Goal: Task Accomplishment & Management: Manage account settings

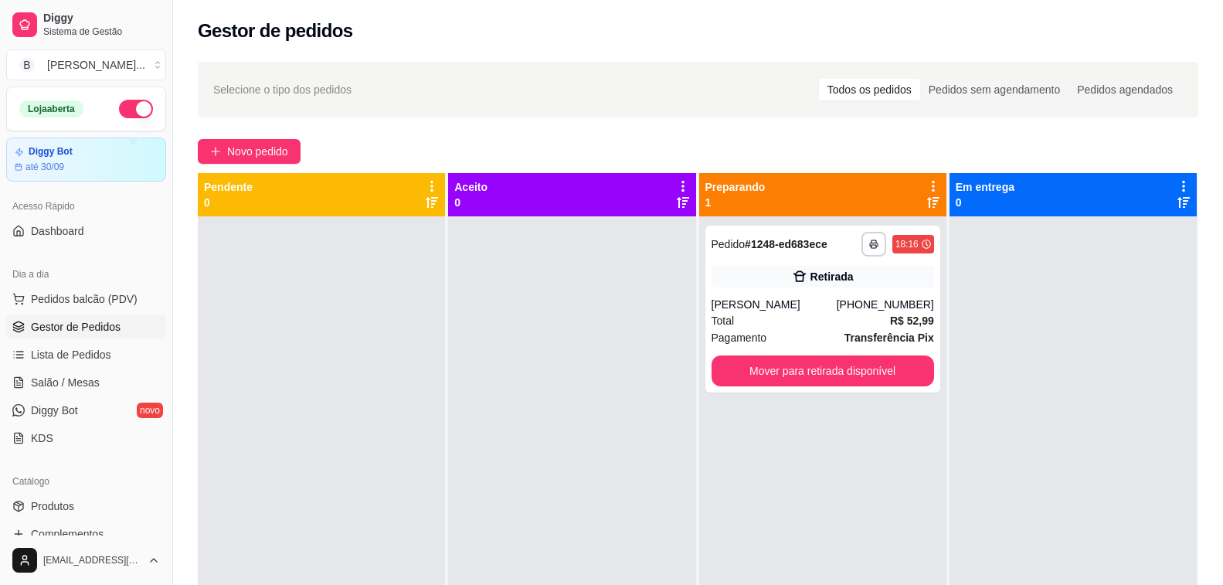
scroll to position [77, 0]
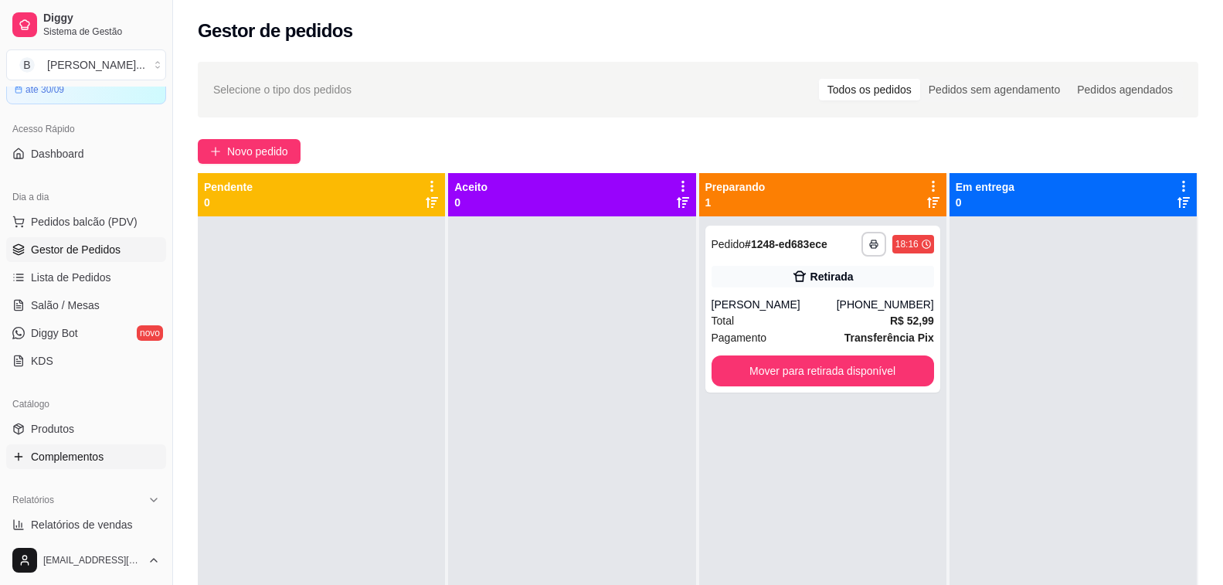
click at [92, 453] on span "Complementos" at bounding box center [67, 456] width 73 height 15
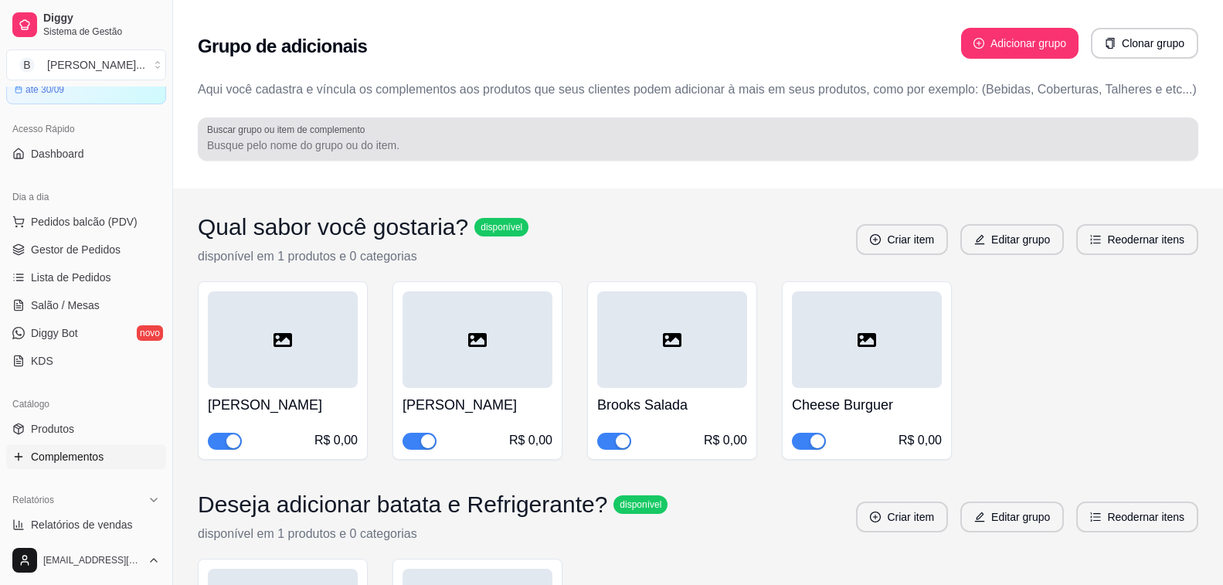
click at [307, 143] on input "Buscar grupo ou item de complemento" at bounding box center [698, 145] width 982 height 15
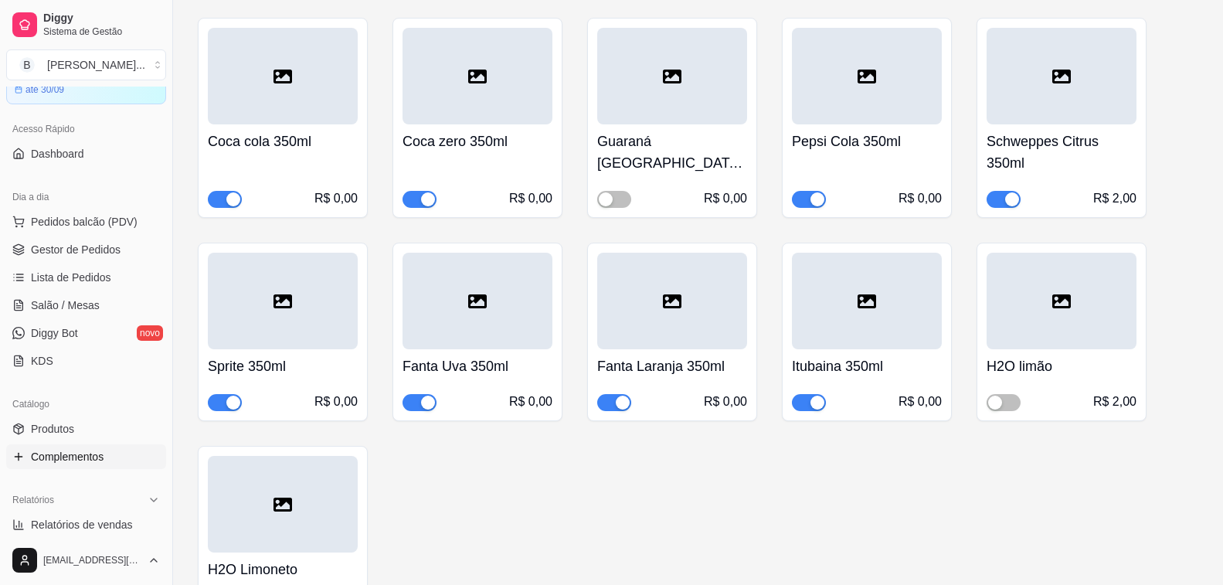
scroll to position [463, 0]
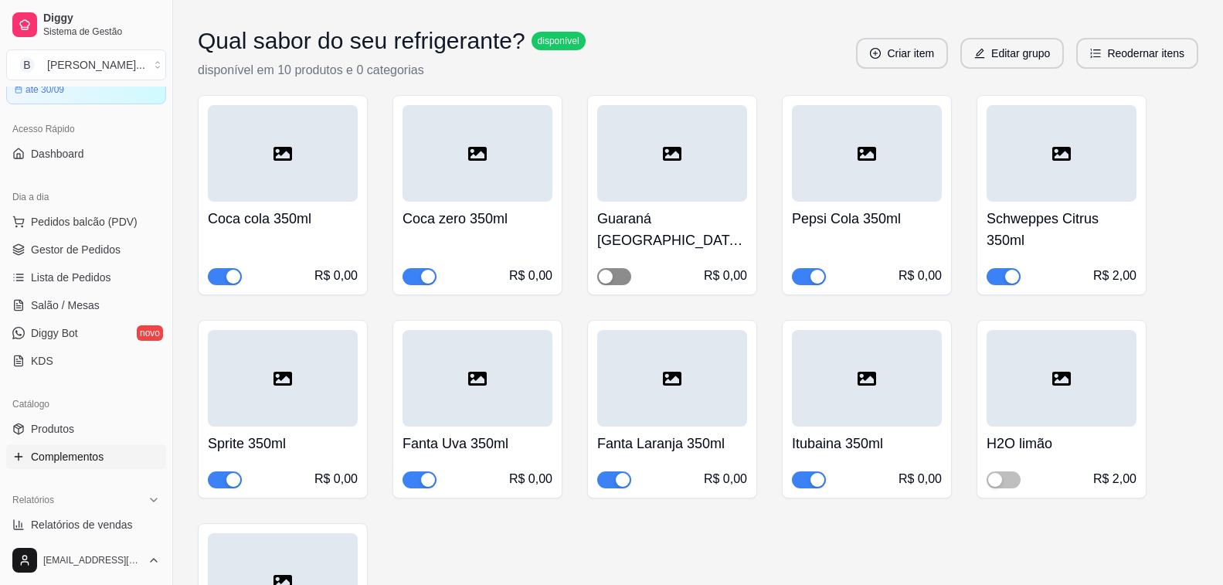
type input "refr"
click at [620, 275] on span "button" at bounding box center [614, 276] width 34 height 17
click at [1011, 477] on span "button" at bounding box center [1003, 479] width 34 height 17
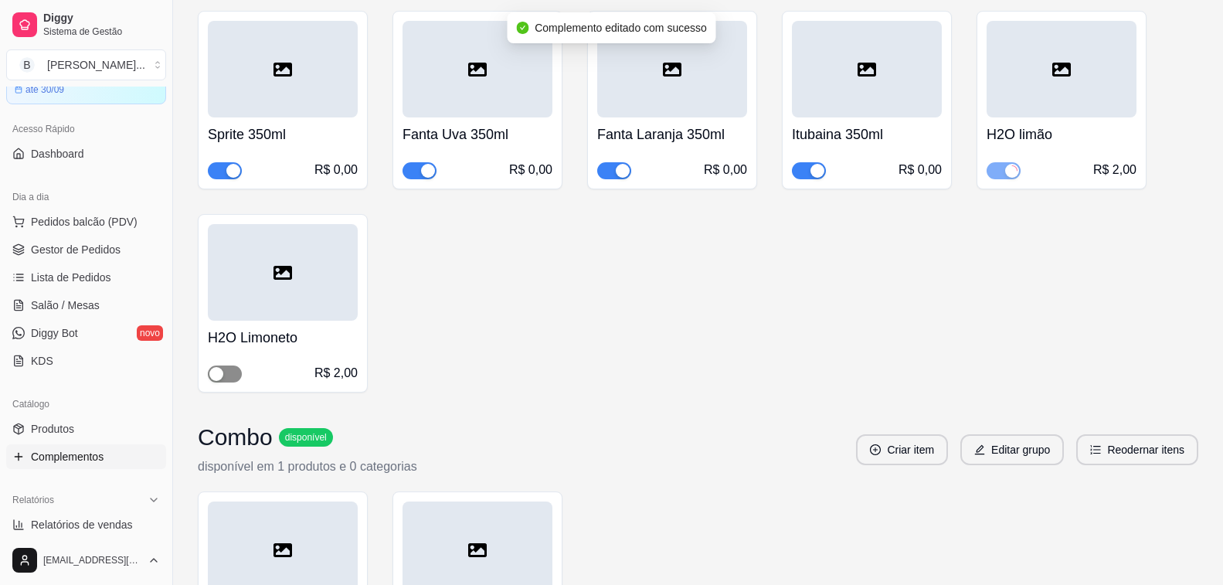
click at [239, 372] on span "button" at bounding box center [225, 373] width 34 height 17
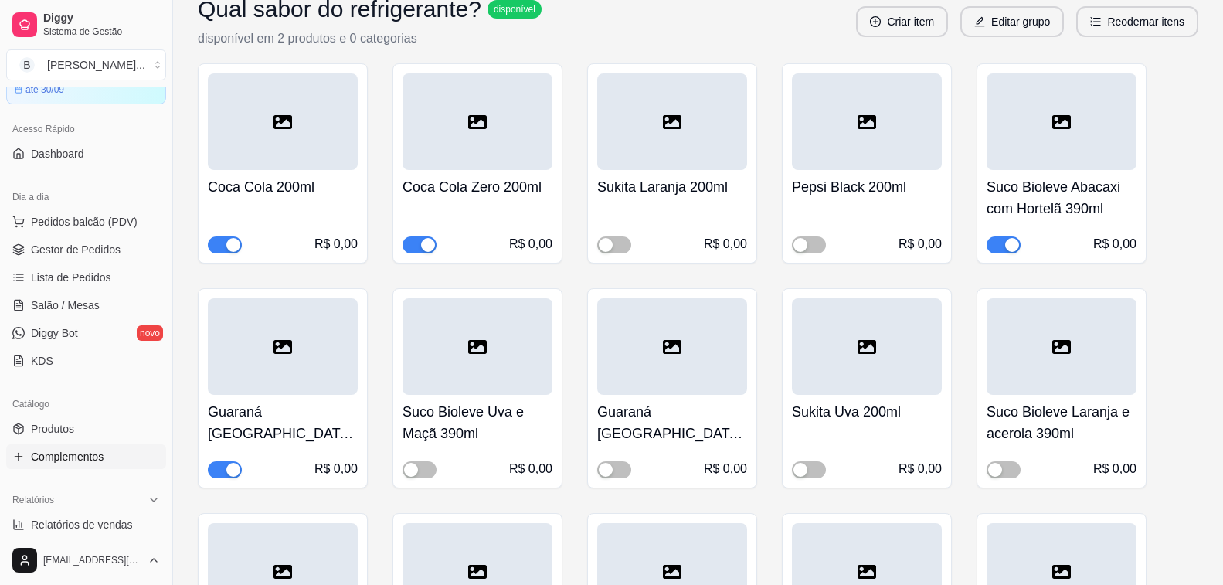
scroll to position [1854, 0]
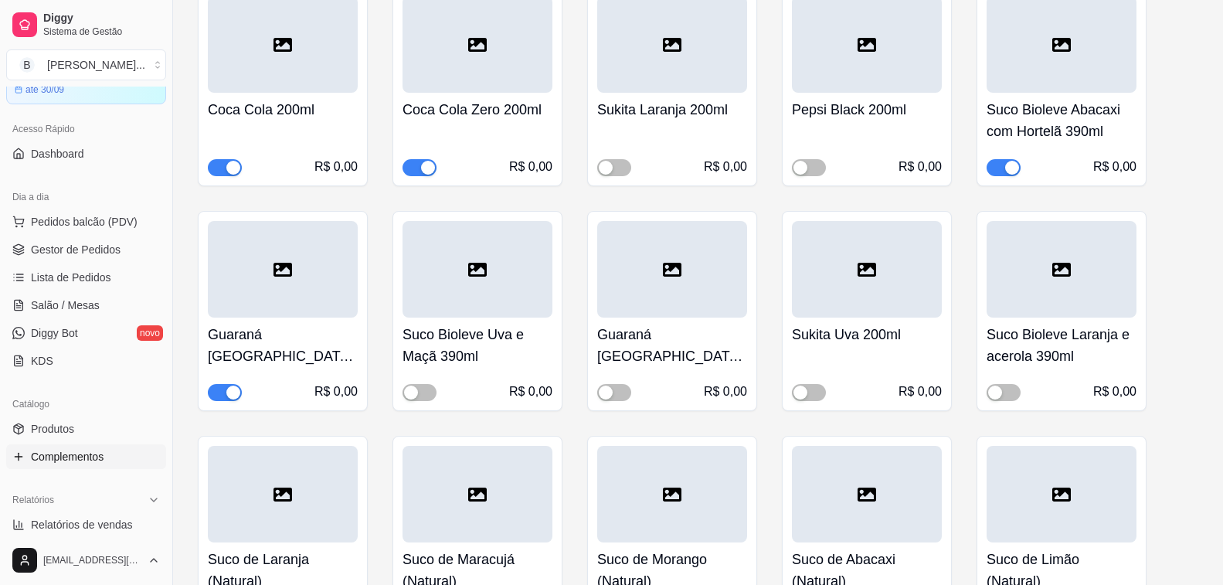
click at [224, 396] on span "button" at bounding box center [225, 392] width 34 height 17
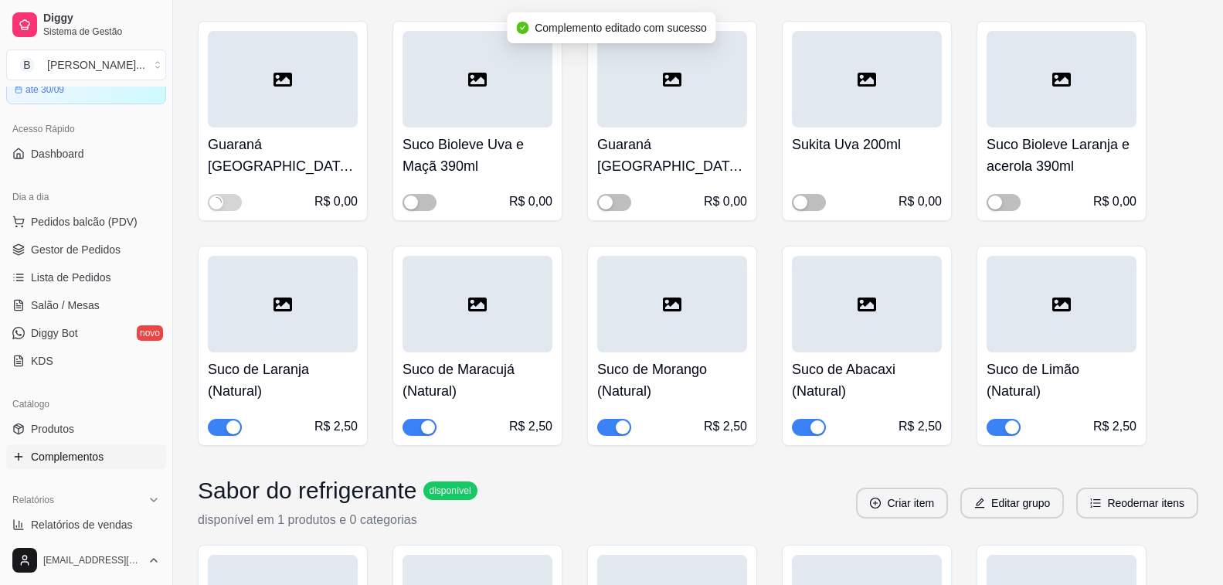
scroll to position [2276, 0]
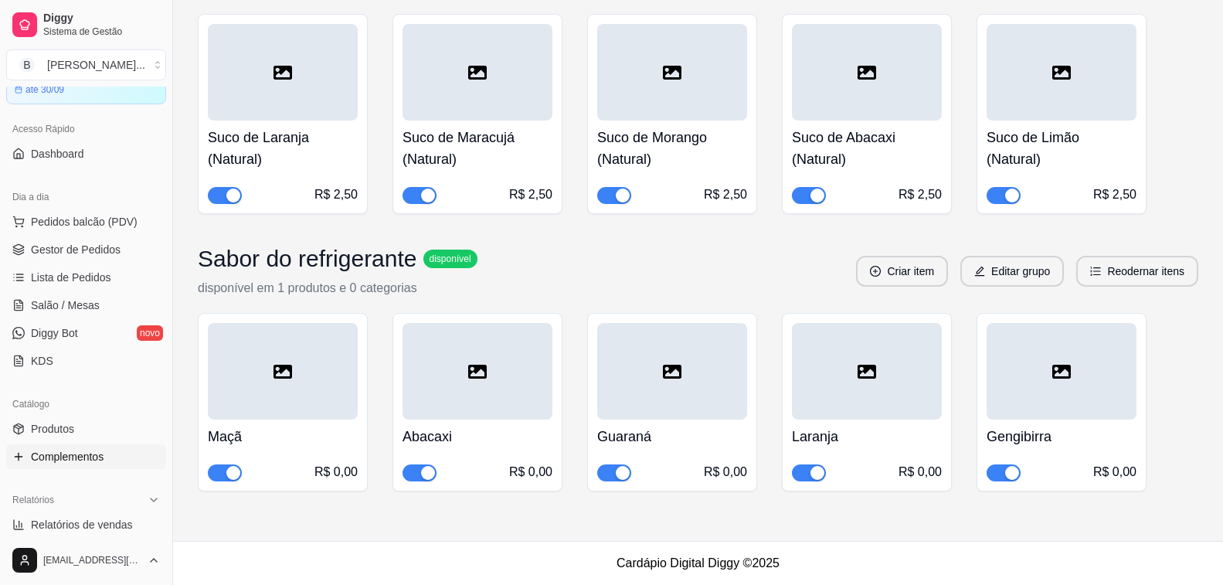
click at [609, 470] on span "button" at bounding box center [614, 472] width 34 height 17
click at [413, 475] on span "button" at bounding box center [419, 472] width 34 height 17
click at [93, 254] on span "Gestor de Pedidos" at bounding box center [76, 249] width 90 height 15
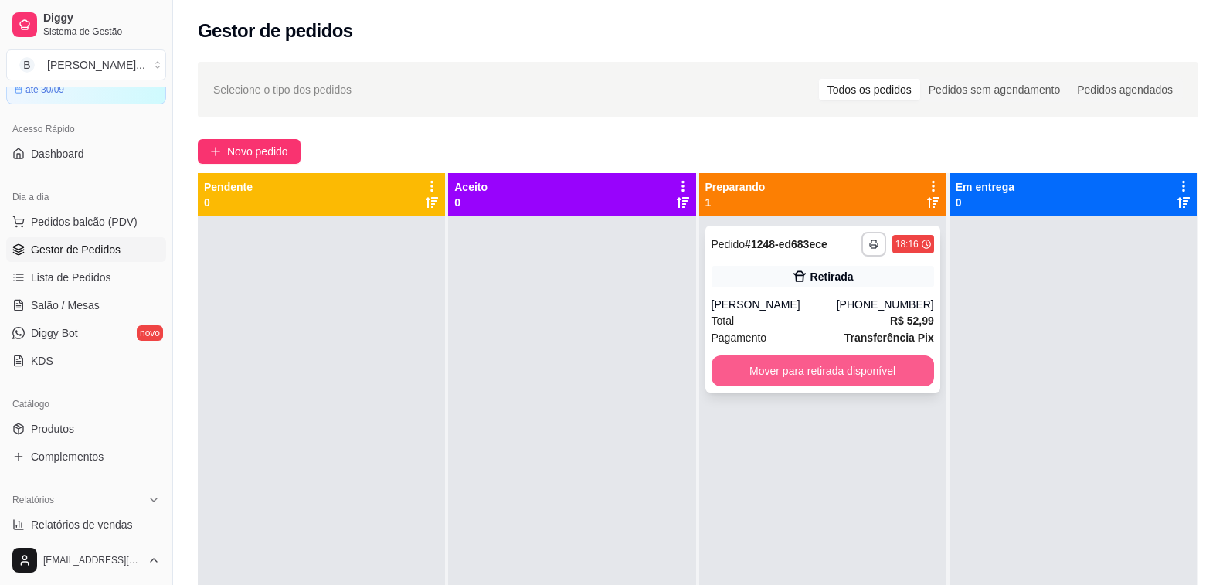
click at [733, 368] on button "Mover para retirada disponível" at bounding box center [822, 370] width 222 height 31
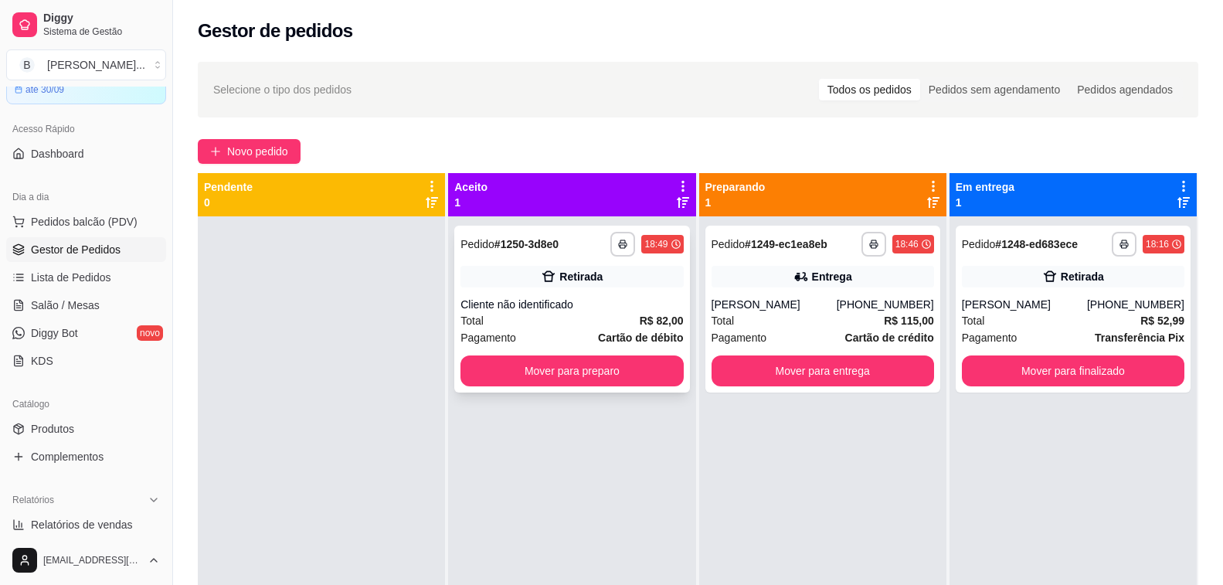
click at [524, 353] on div "**********" at bounding box center [571, 309] width 235 height 167
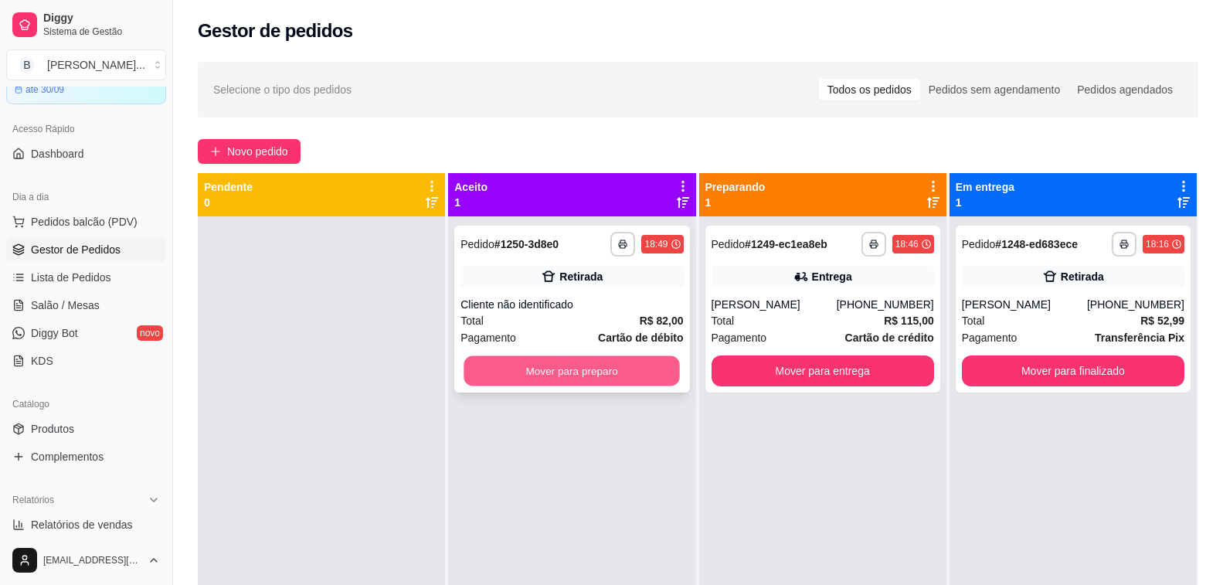
click at [589, 380] on button "Mover para preparo" at bounding box center [572, 371] width 216 height 30
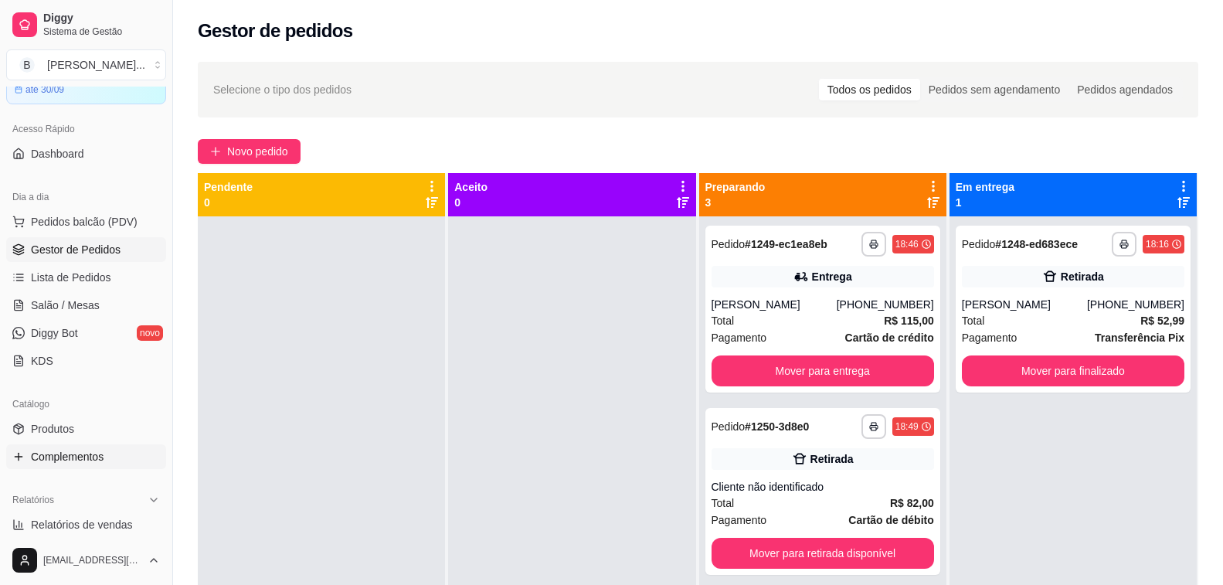
click at [97, 460] on span "Complementos" at bounding box center [67, 456] width 73 height 15
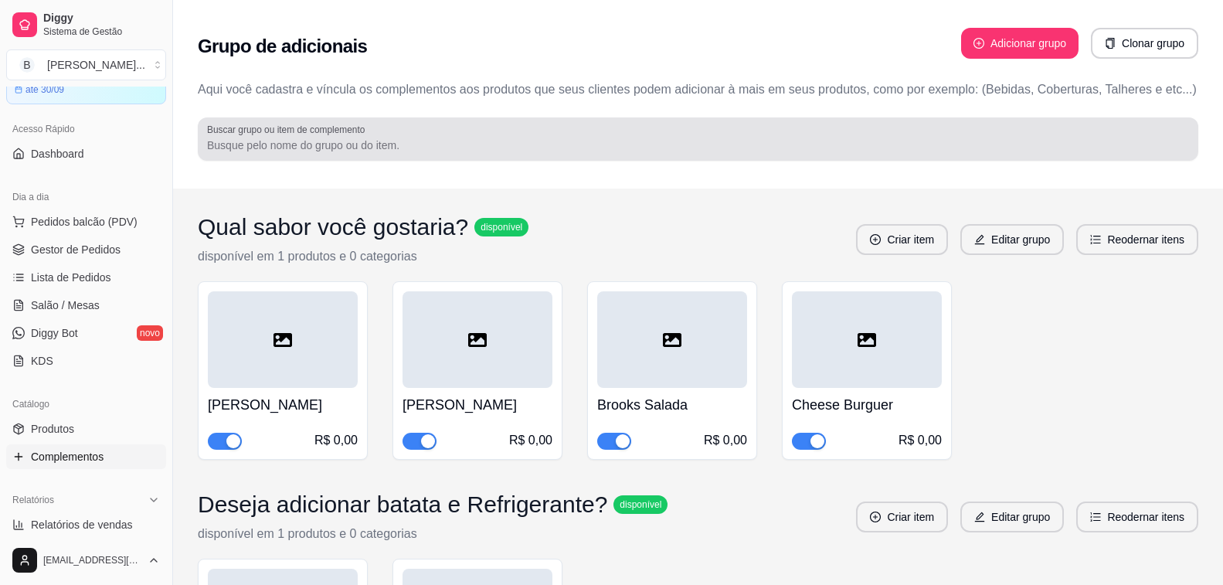
click at [345, 153] on div at bounding box center [698, 139] width 982 height 31
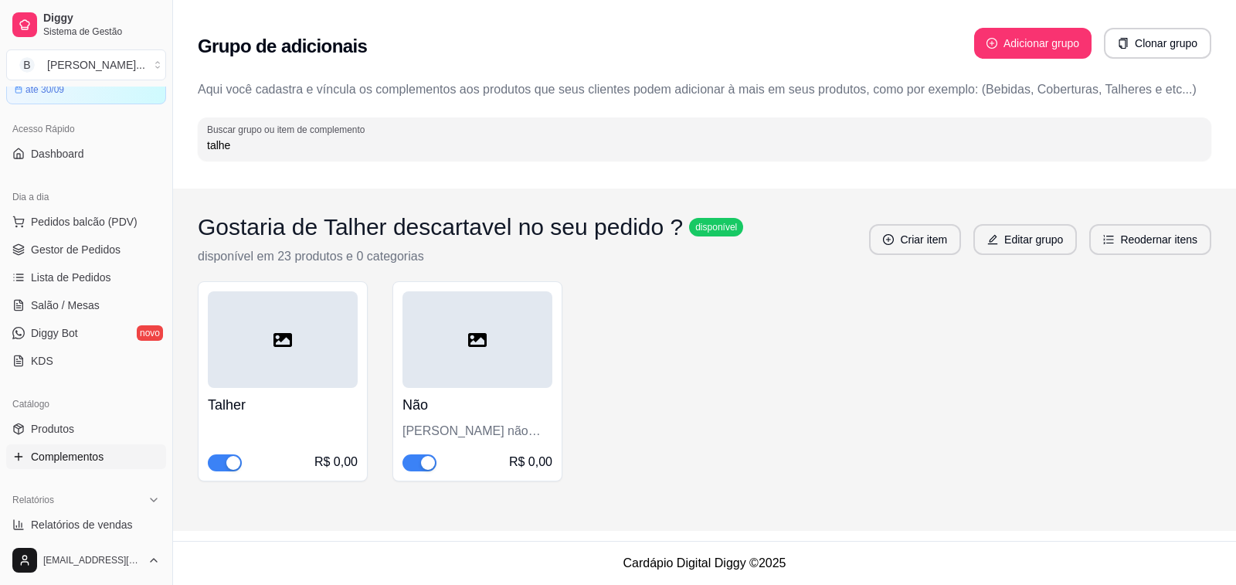
type input "talhe"
click at [239, 399] on h4 "Talher" at bounding box center [283, 405] width 150 height 22
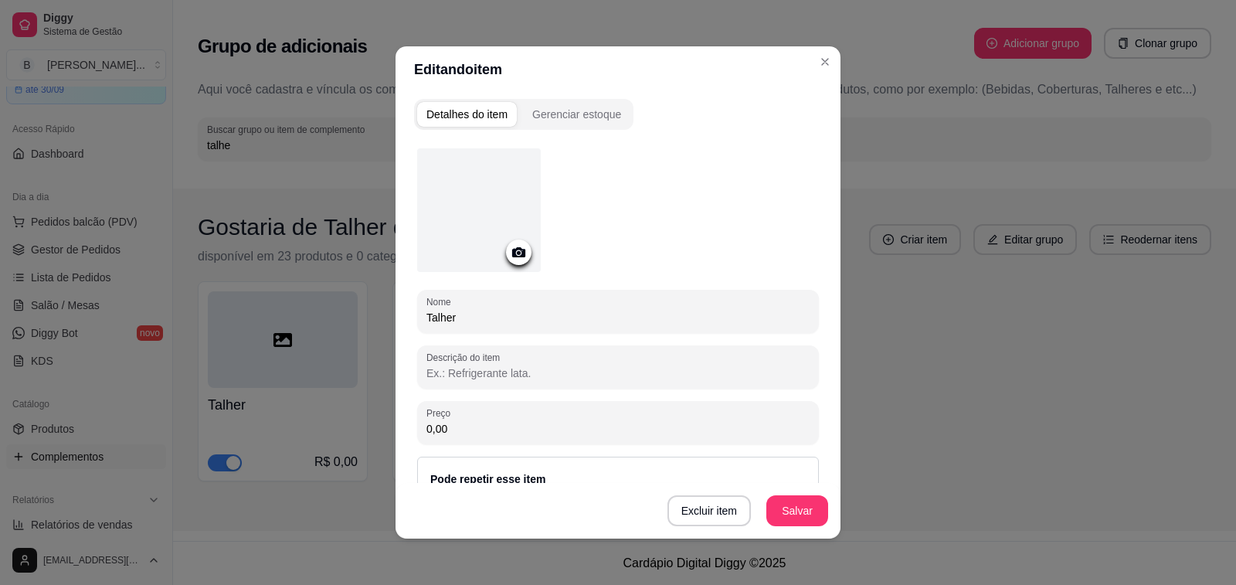
drag, startPoint x: 455, startPoint y: 316, endPoint x: 416, endPoint y: 317, distance: 39.4
click at [417, 317] on div "Nome Talher" at bounding box center [618, 311] width 402 height 43
type input "Gostaria de talher"
click at [782, 508] on button "Salvar" at bounding box center [797, 510] width 62 height 31
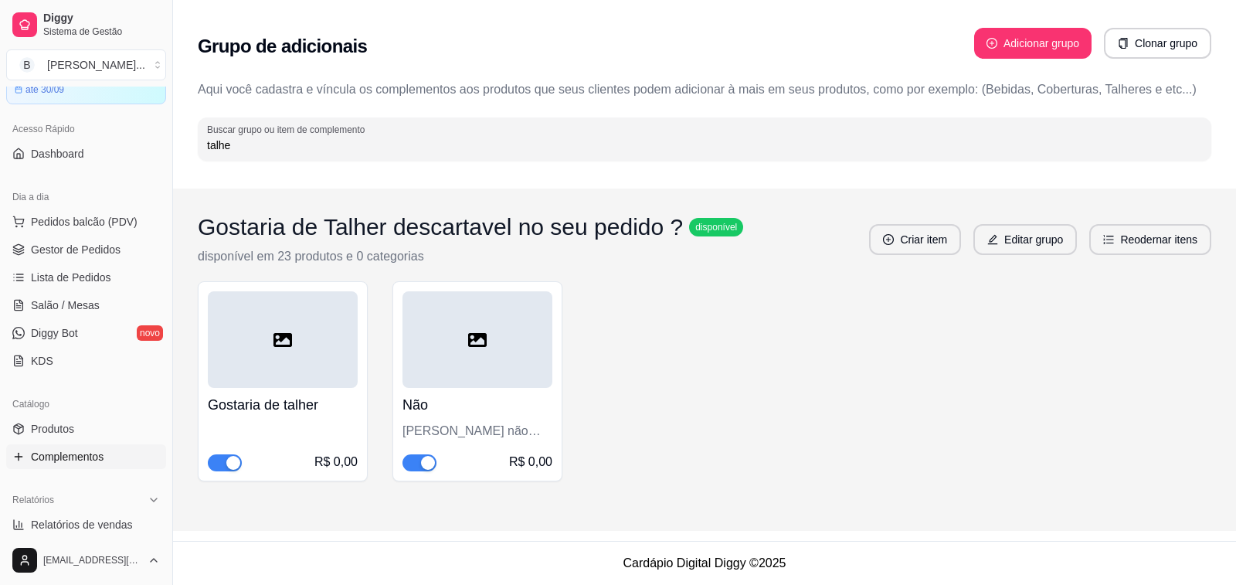
click at [409, 408] on h4 "Não" at bounding box center [477, 405] width 150 height 22
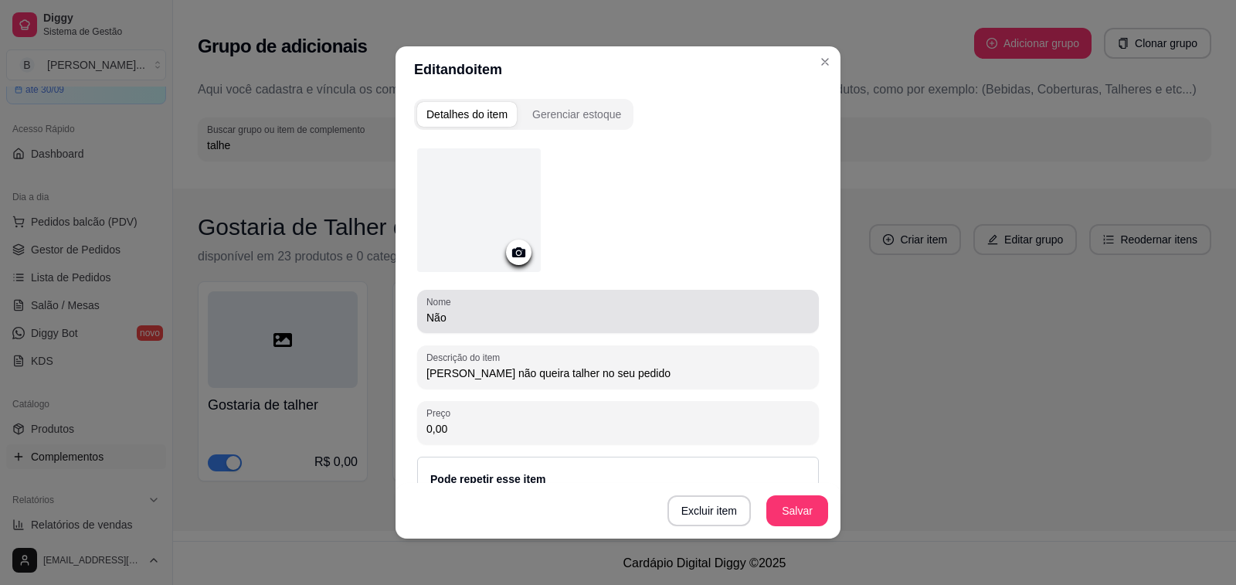
click at [452, 316] on input "Não" at bounding box center [617, 317] width 383 height 15
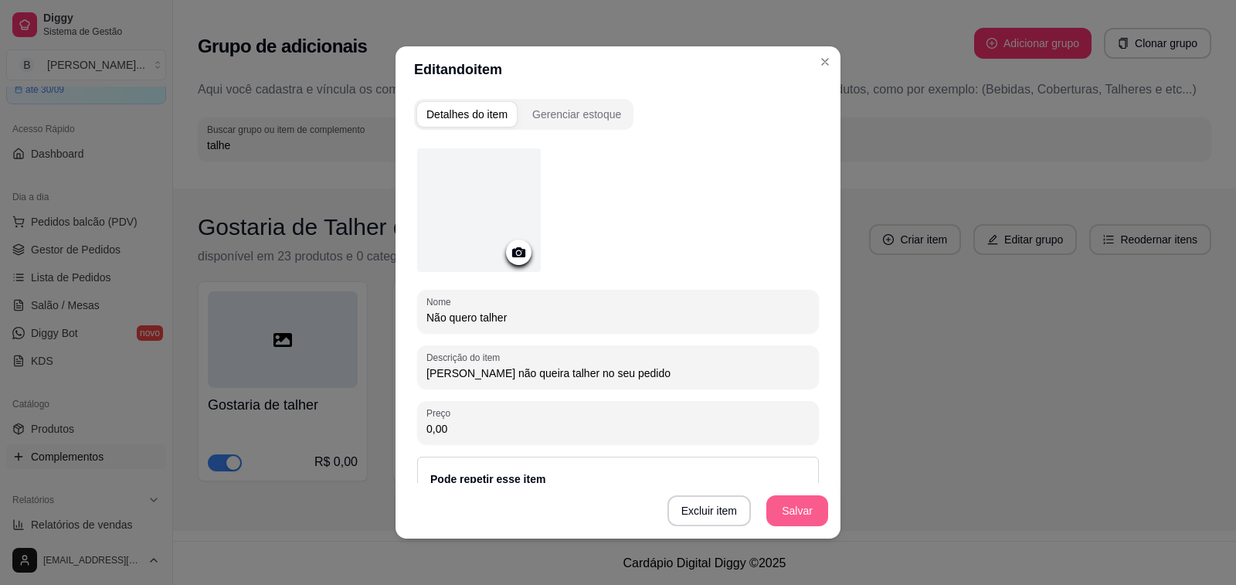
type input "Não quero talher"
click at [782, 506] on button "Salvar" at bounding box center [797, 510] width 62 height 31
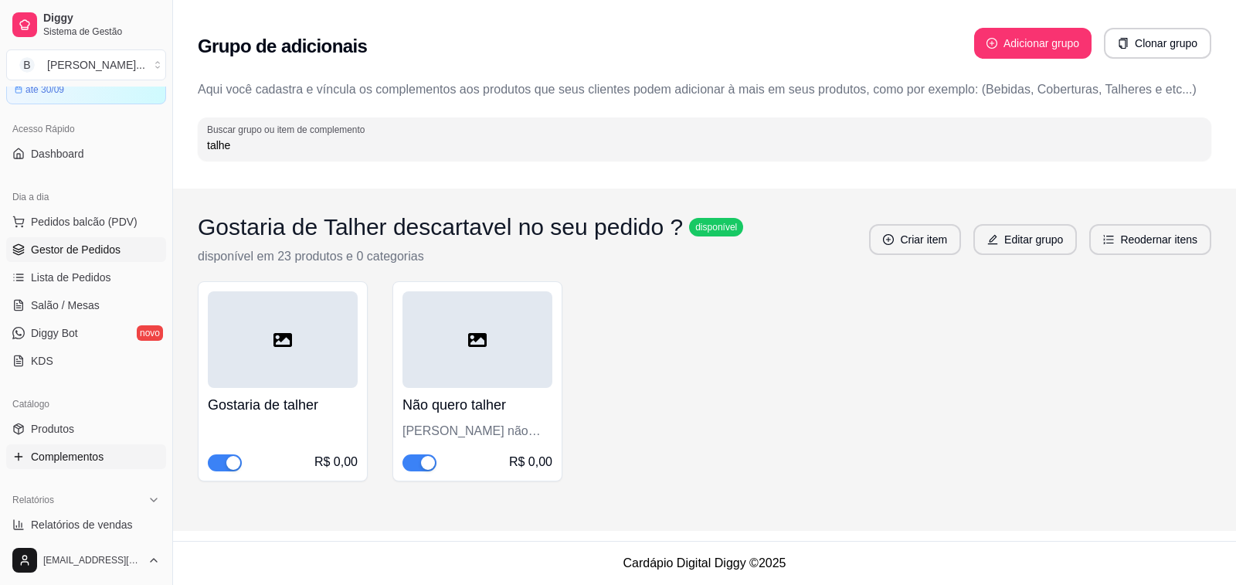
click at [88, 251] on span "Gestor de Pedidos" at bounding box center [76, 249] width 90 height 15
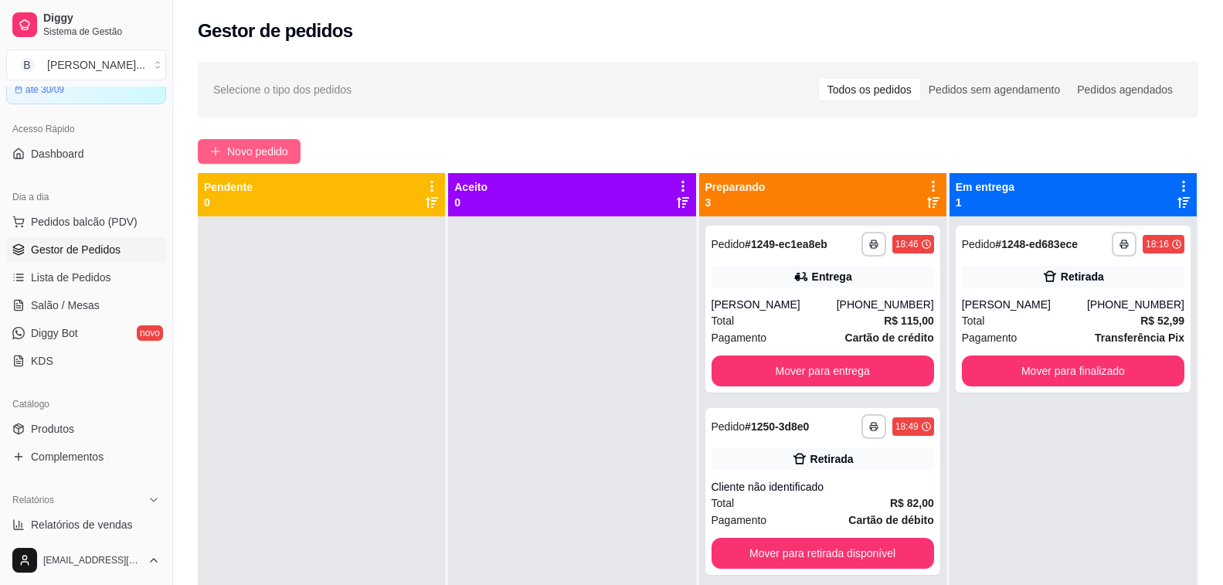
click at [257, 152] on span "Novo pedido" at bounding box center [257, 151] width 61 height 17
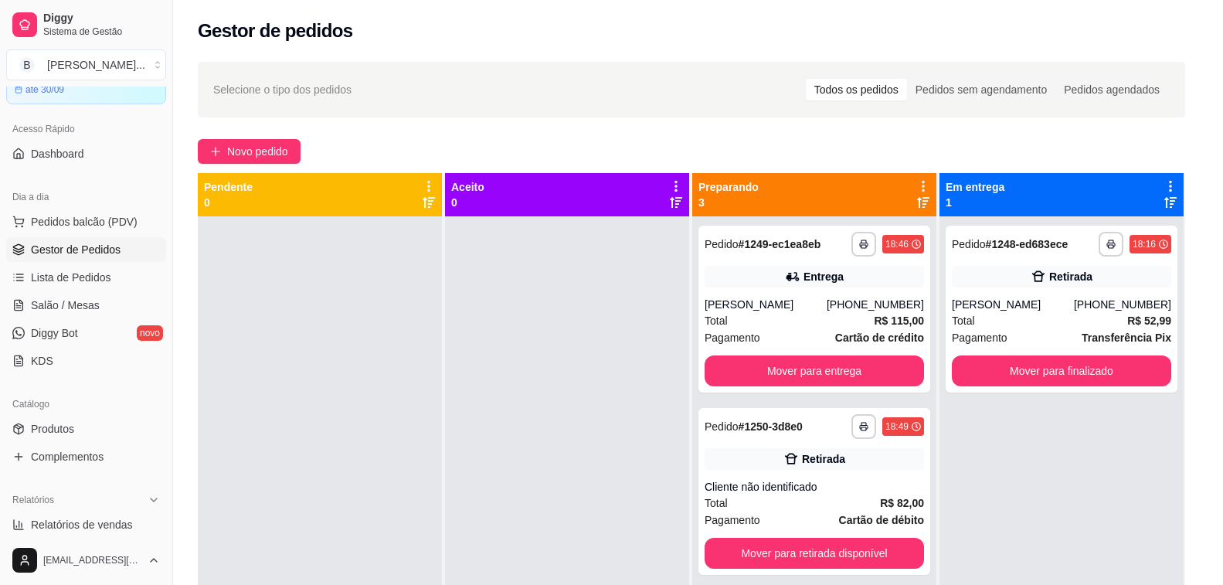
click at [277, 110] on input "Pesquisa" at bounding box center [443, 108] width 794 height 15
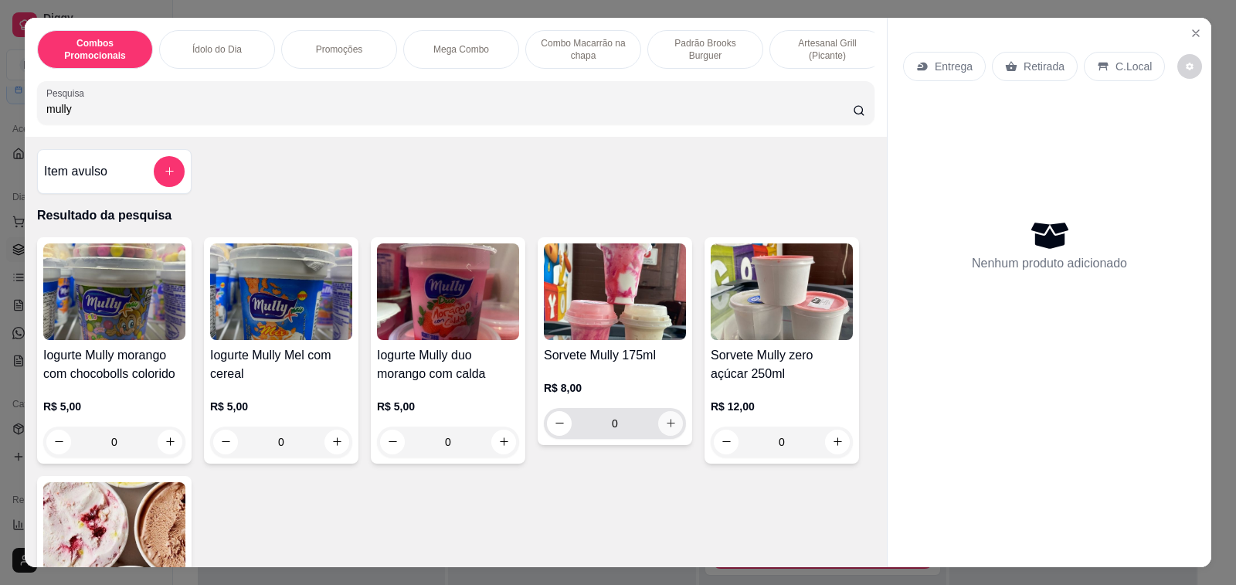
type input "mully"
click at [665, 429] on icon "increase-product-quantity" at bounding box center [671, 423] width 12 height 12
type input "1"
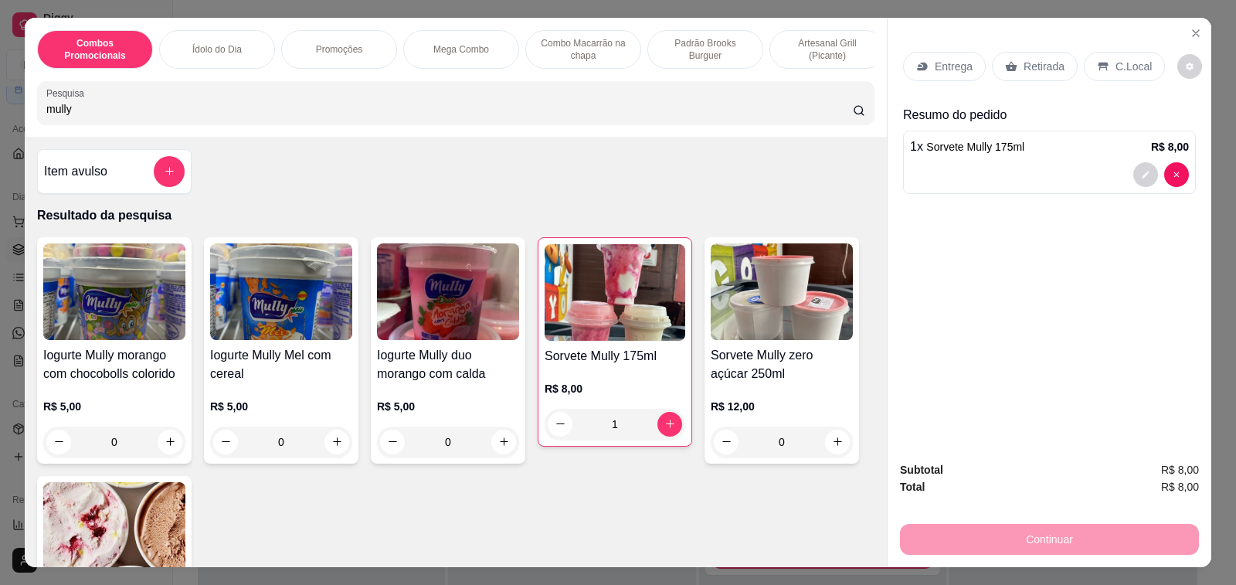
click at [1129, 60] on p "C.Local" at bounding box center [1133, 66] width 36 height 15
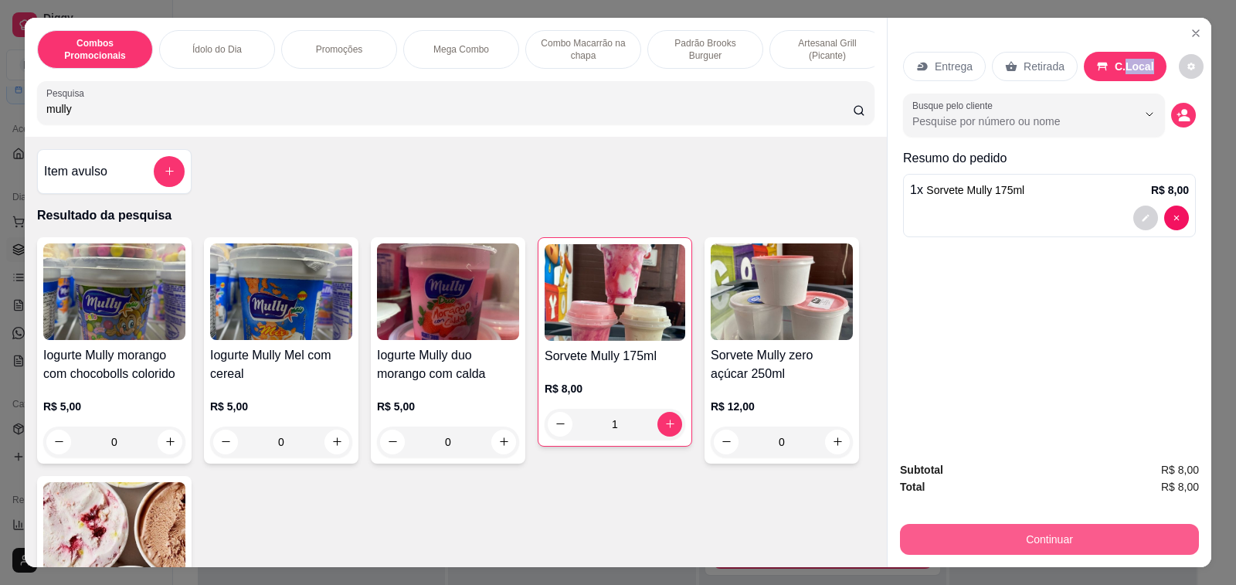
click at [951, 539] on button "Continuar" at bounding box center [1049, 539] width 299 height 31
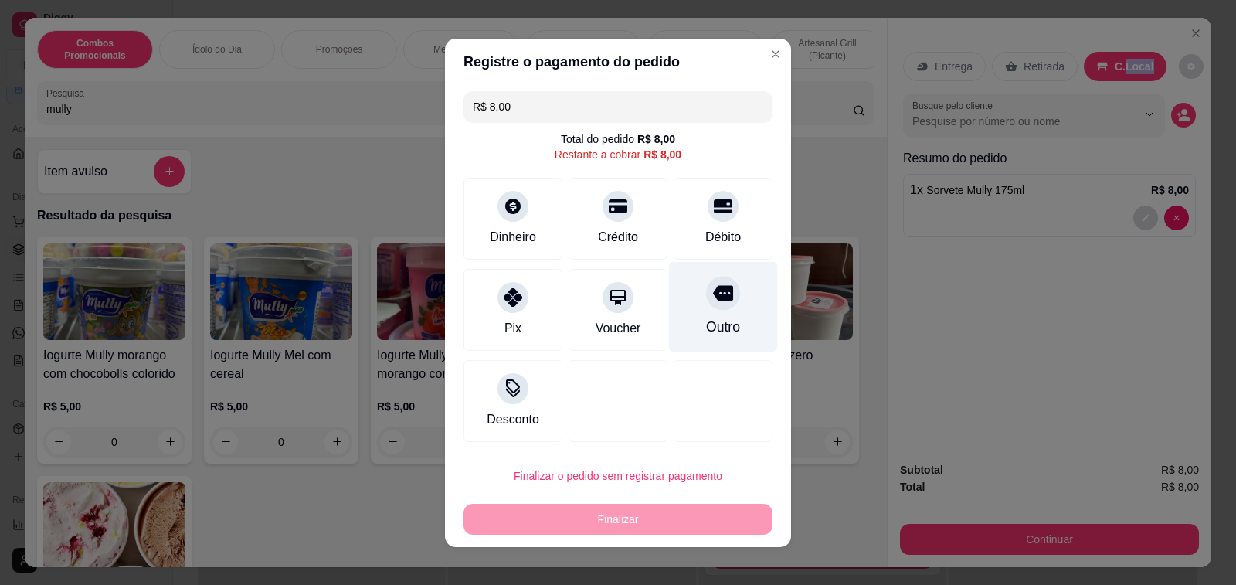
click at [706, 318] on div "Outro" at bounding box center [723, 306] width 109 height 90
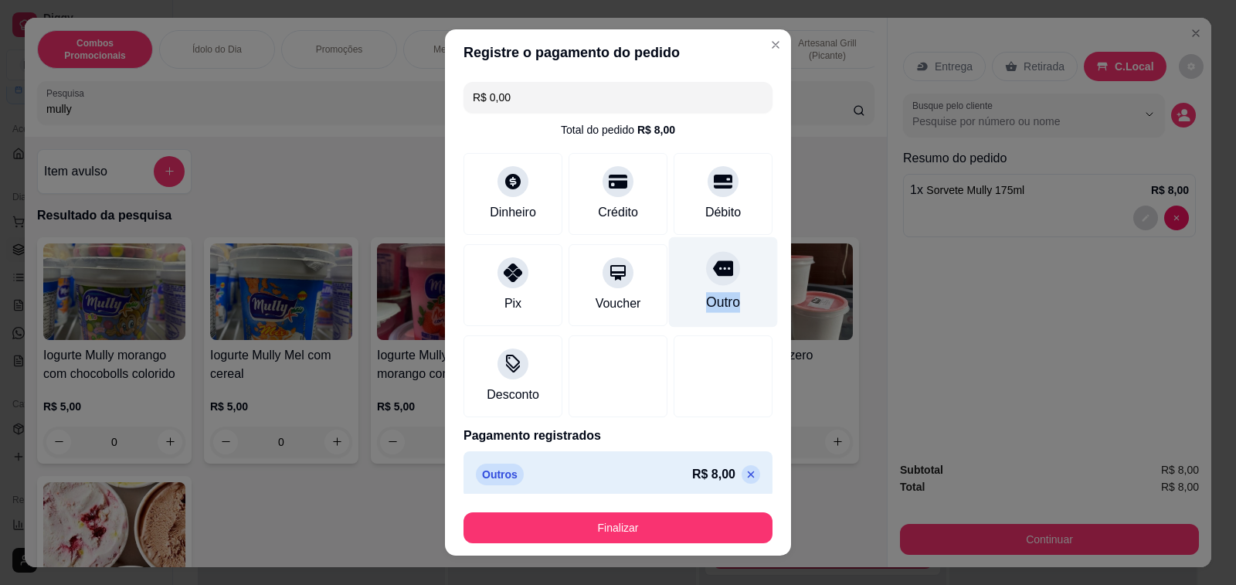
type input "R$ 0,00"
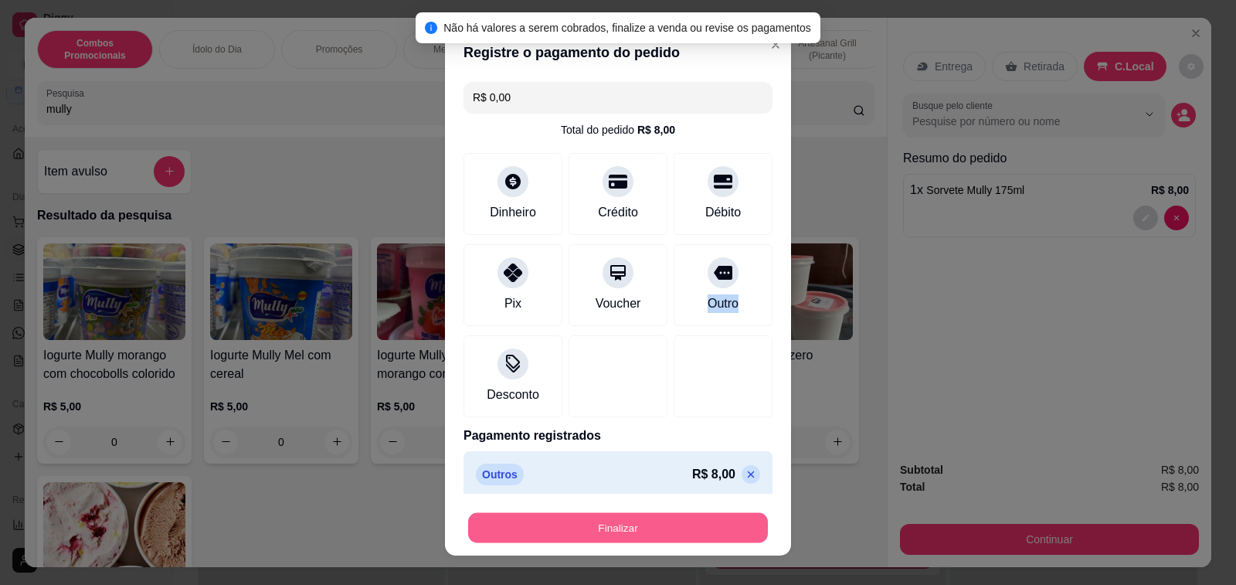
click at [660, 531] on button "Finalizar" at bounding box center [618, 528] width 300 height 30
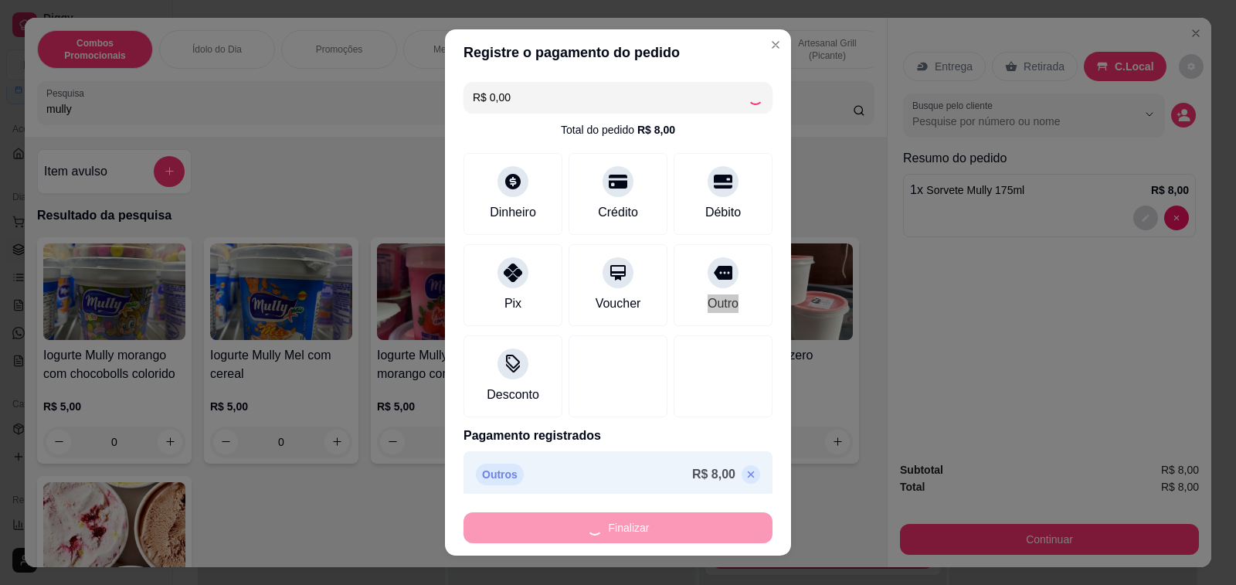
type input "0"
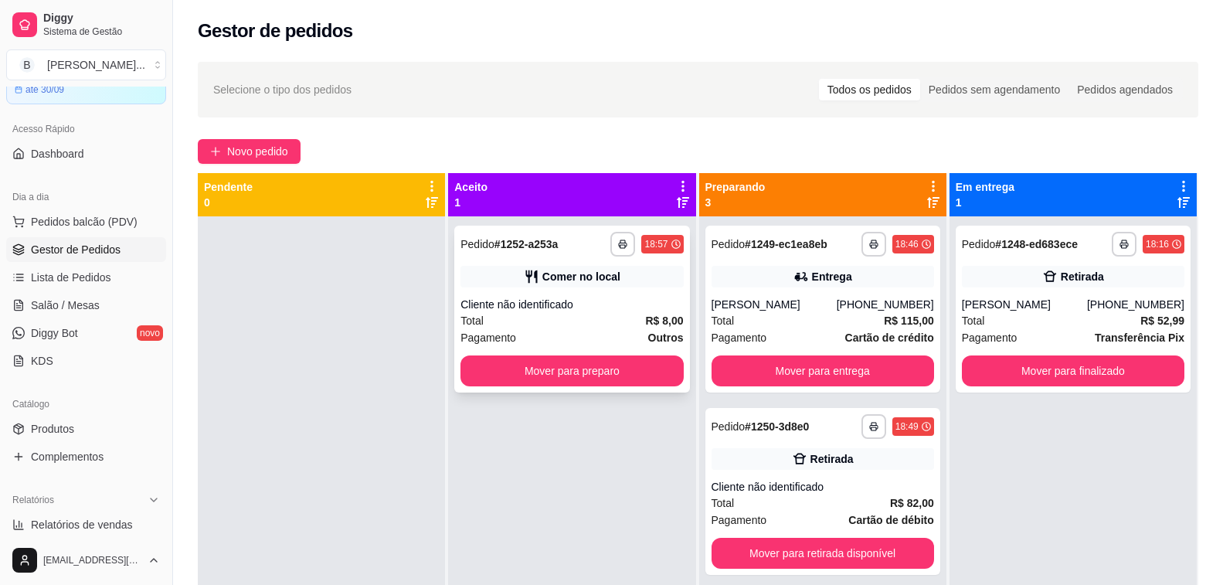
click at [549, 321] on div "Total R$ 8,00" at bounding box center [571, 320] width 222 height 17
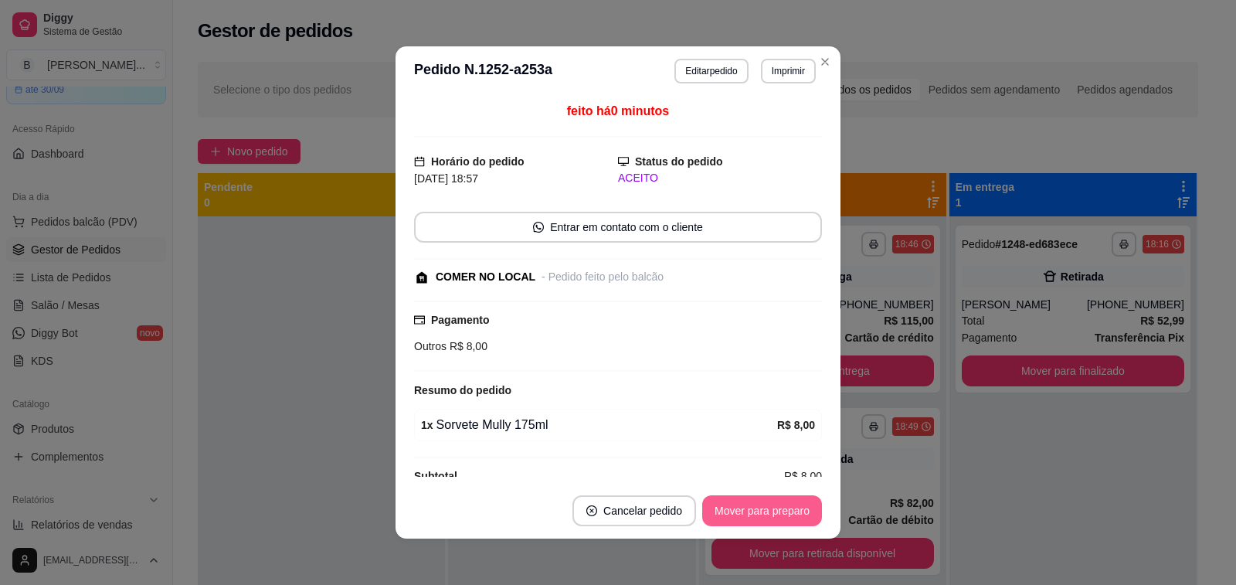
click at [732, 506] on button "Mover para preparo" at bounding box center [762, 510] width 120 height 31
click at [730, 507] on button "Mover para retirada disponível" at bounding box center [736, 511] width 165 height 30
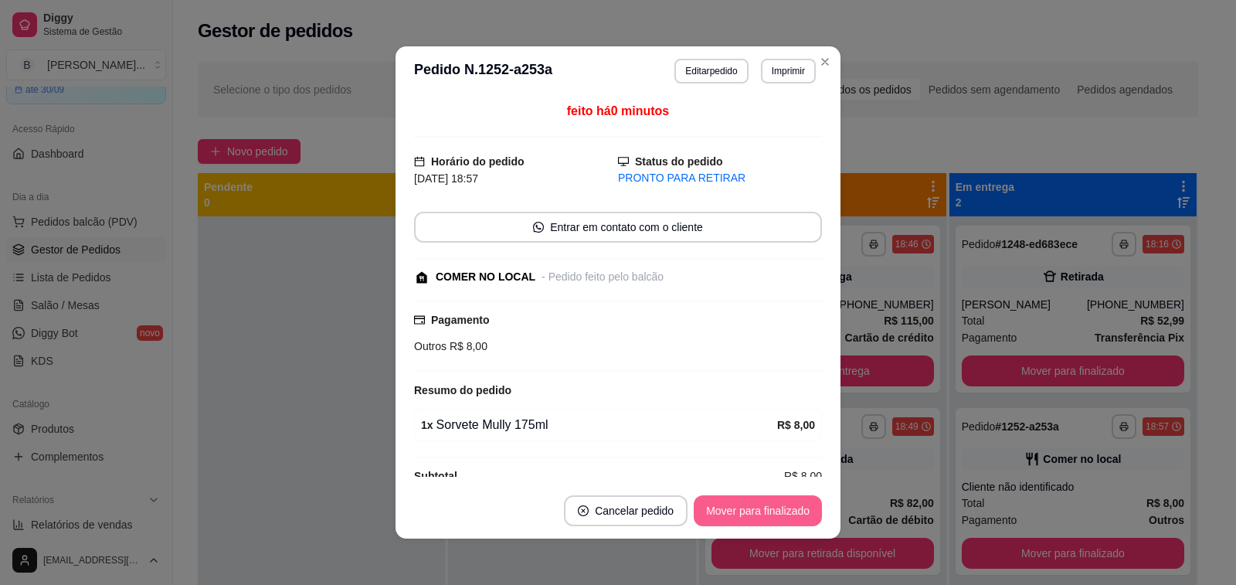
click at [730, 508] on button "Mover para finalizado" at bounding box center [758, 510] width 128 height 31
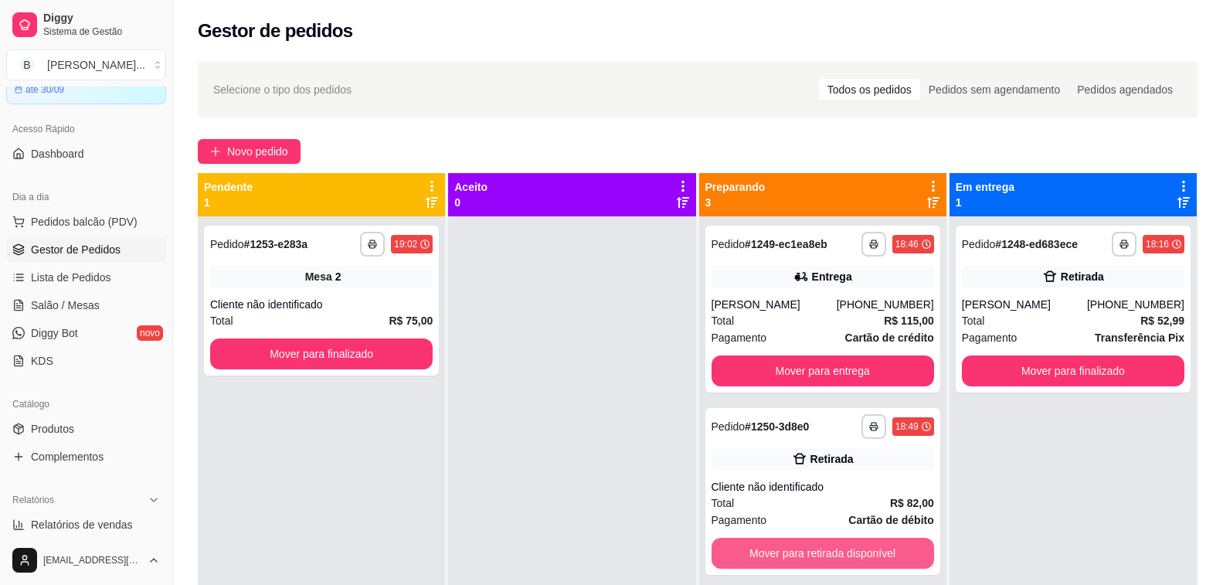
scroll to position [154, 0]
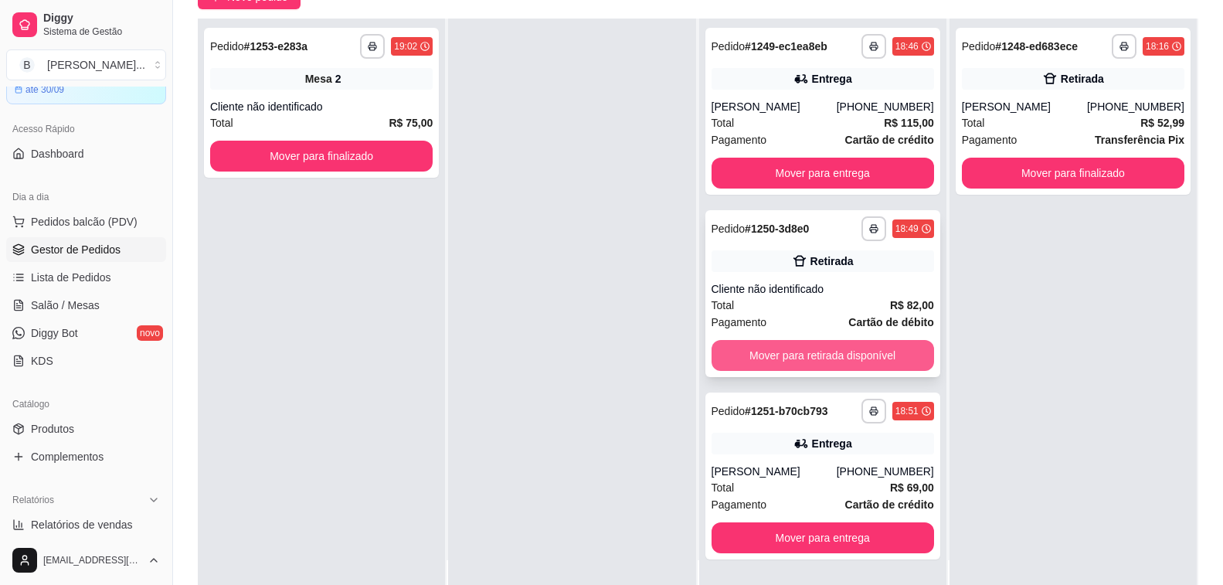
click at [811, 356] on button "Mover para retirada disponível" at bounding box center [822, 355] width 222 height 31
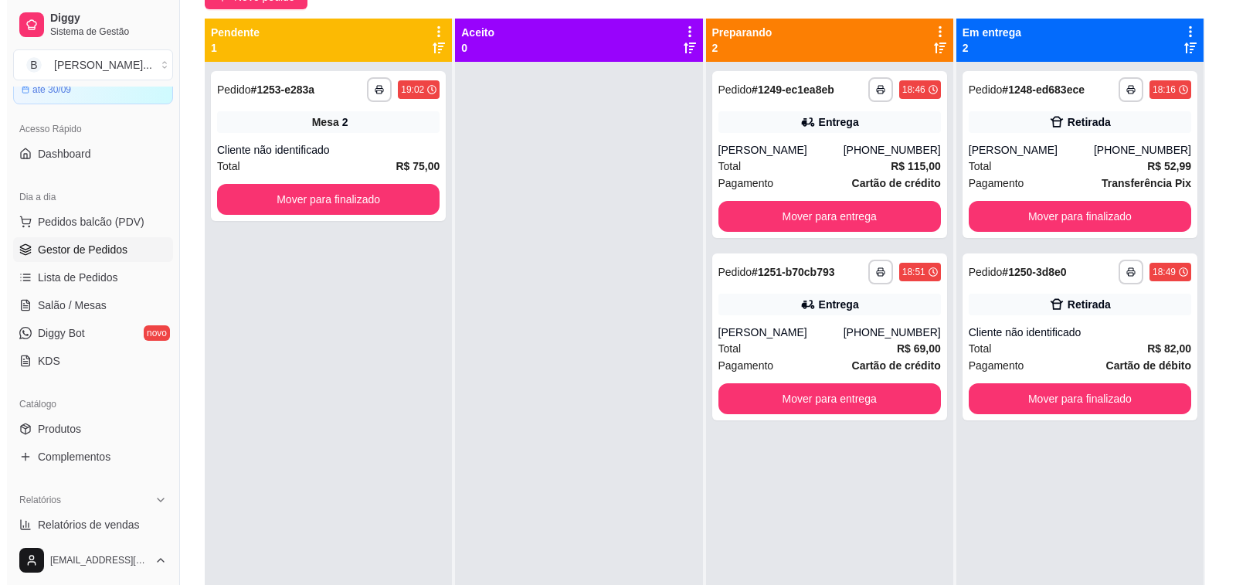
scroll to position [0, 0]
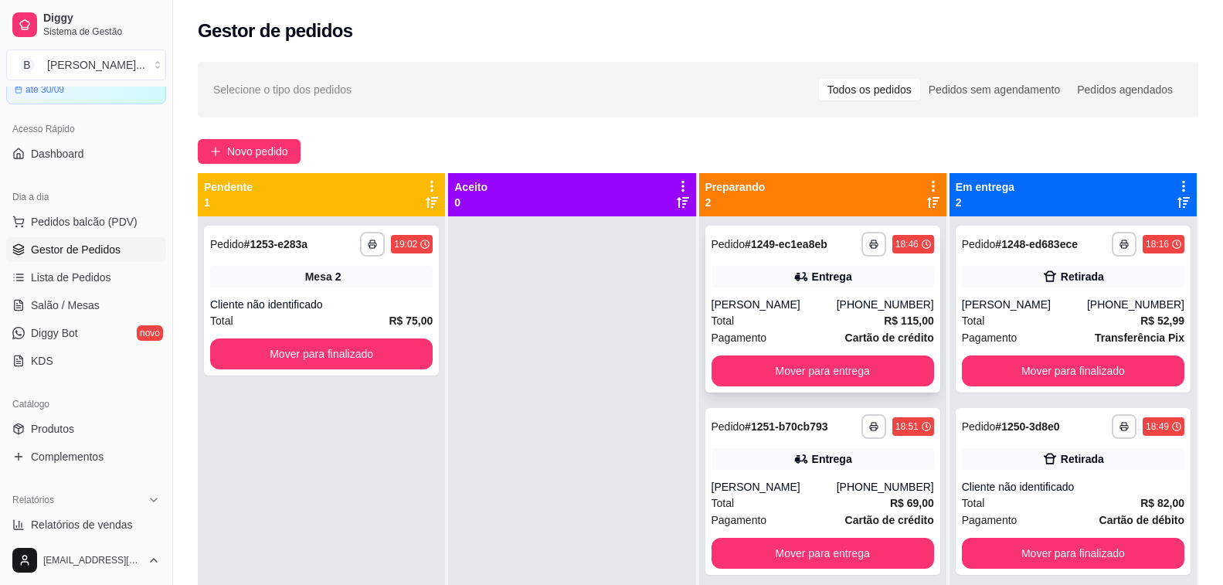
click at [821, 293] on div "**********" at bounding box center [822, 309] width 235 height 167
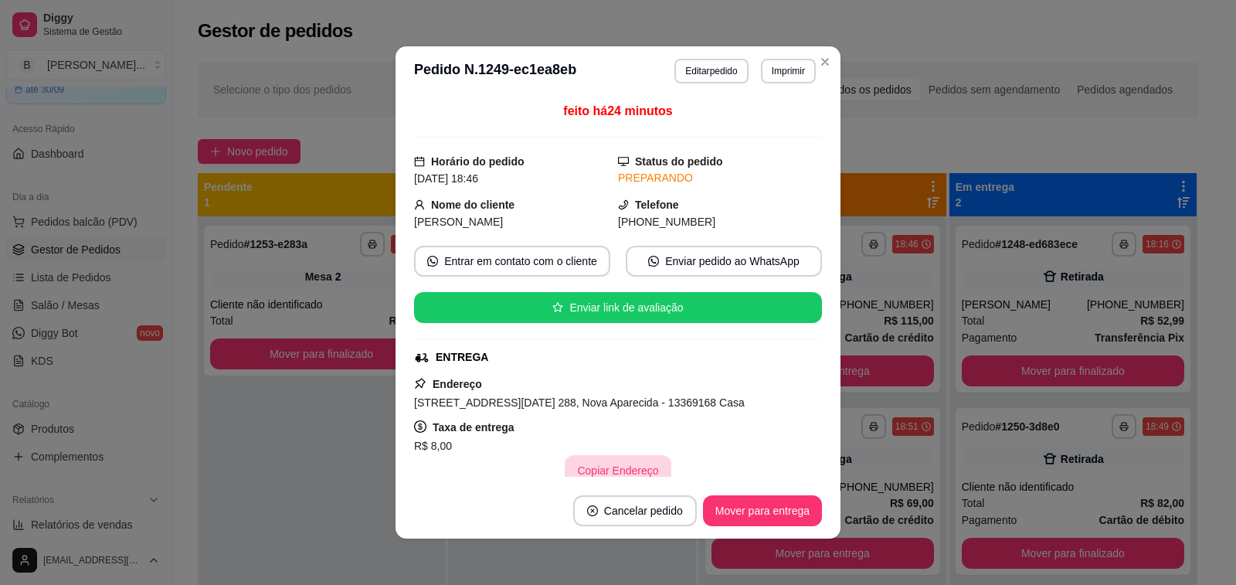
click at [596, 471] on button "Copiar Endereço" at bounding box center [618, 470] width 106 height 31
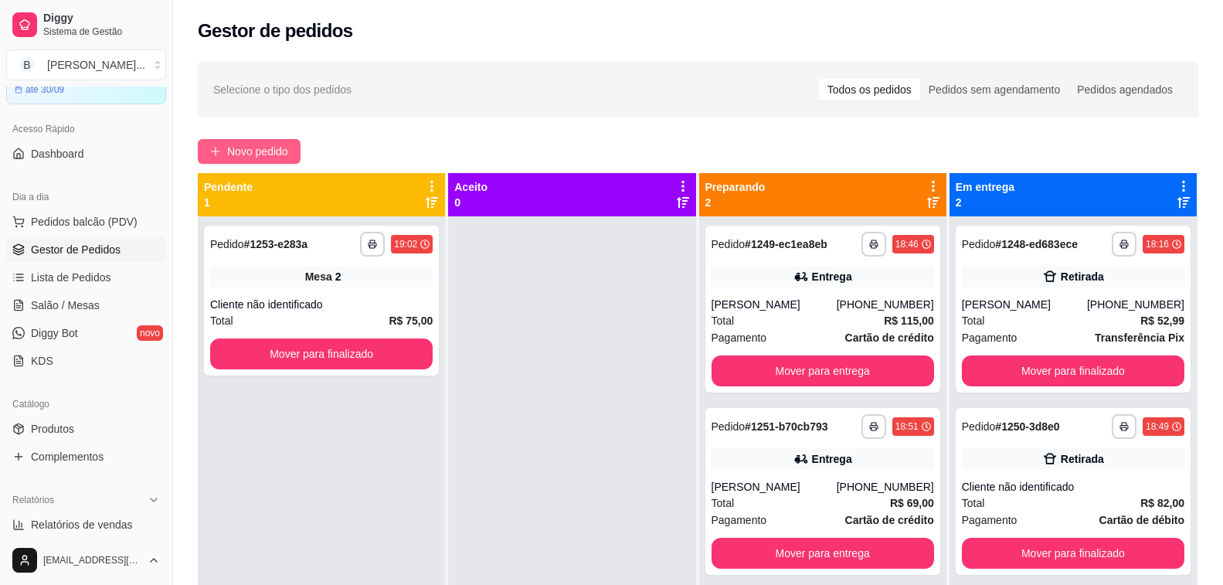
click at [278, 157] on span "Novo pedido" at bounding box center [257, 151] width 61 height 17
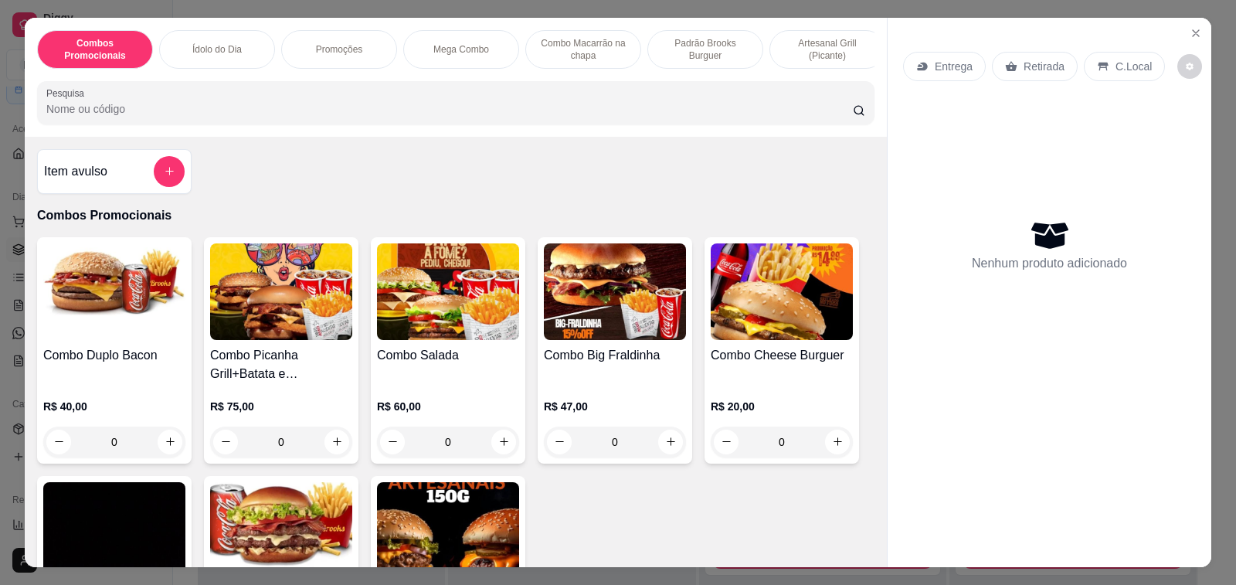
click at [770, 319] on img at bounding box center [782, 291] width 142 height 97
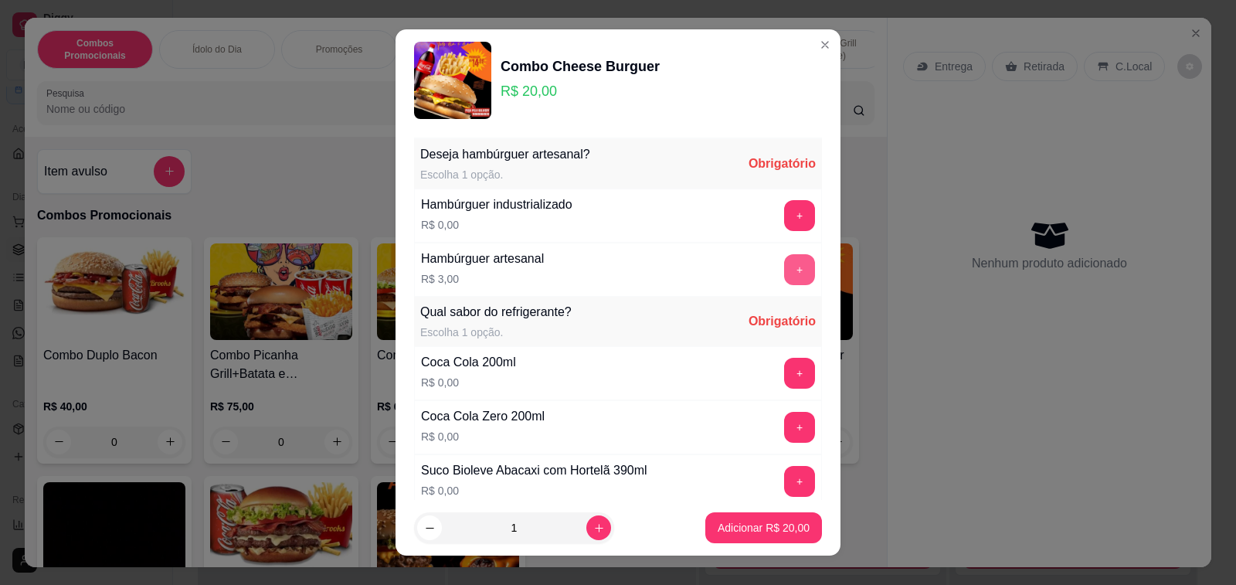
click at [784, 268] on button "+" at bounding box center [799, 269] width 31 height 31
click at [760, 562] on div "Suco de Maracujá (Natural) R$ 2,50 +" at bounding box center [618, 589] width 408 height 54
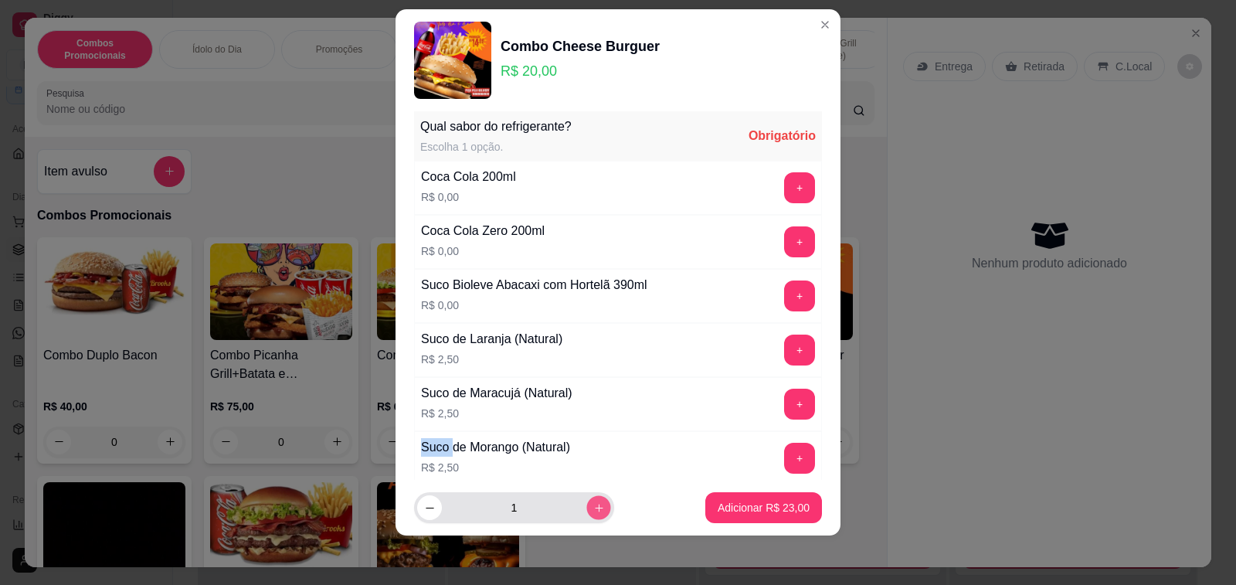
click at [586, 516] on button "increase-product-quantity" at bounding box center [598, 508] width 24 height 24
click at [586, 516] on button "increase-product-quantity" at bounding box center [598, 507] width 25 height 25
type input "3"
click at [784, 183] on button "+" at bounding box center [799, 187] width 31 height 31
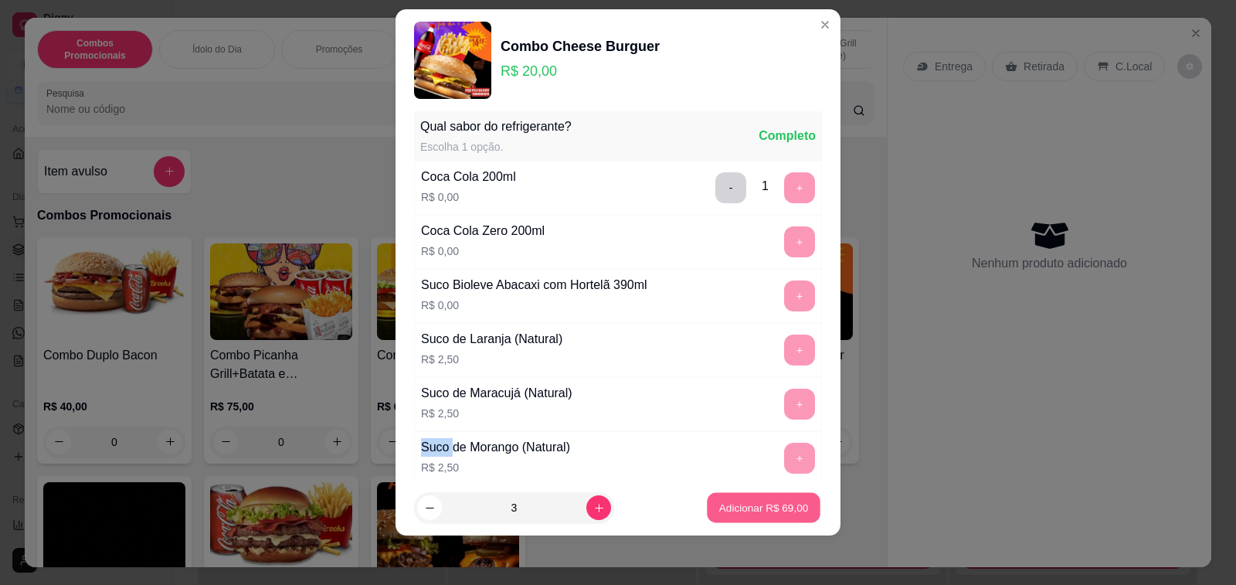
click at [754, 511] on p "Adicionar R$ 69,00" at bounding box center [764, 507] width 90 height 15
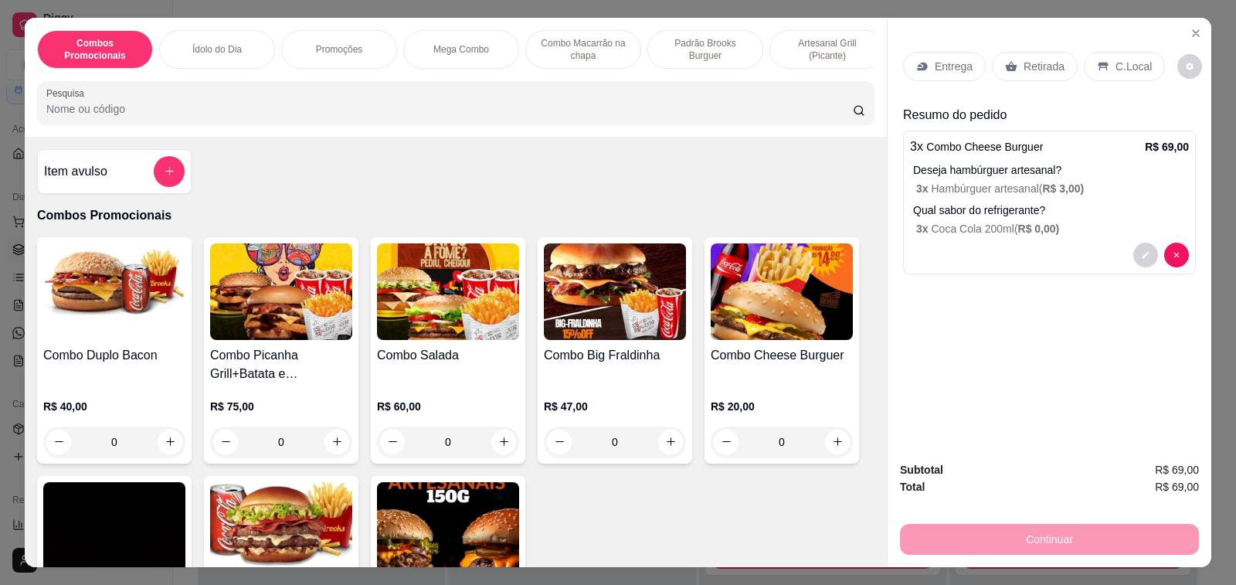
click at [948, 63] on p "Entrega" at bounding box center [954, 66] width 38 height 15
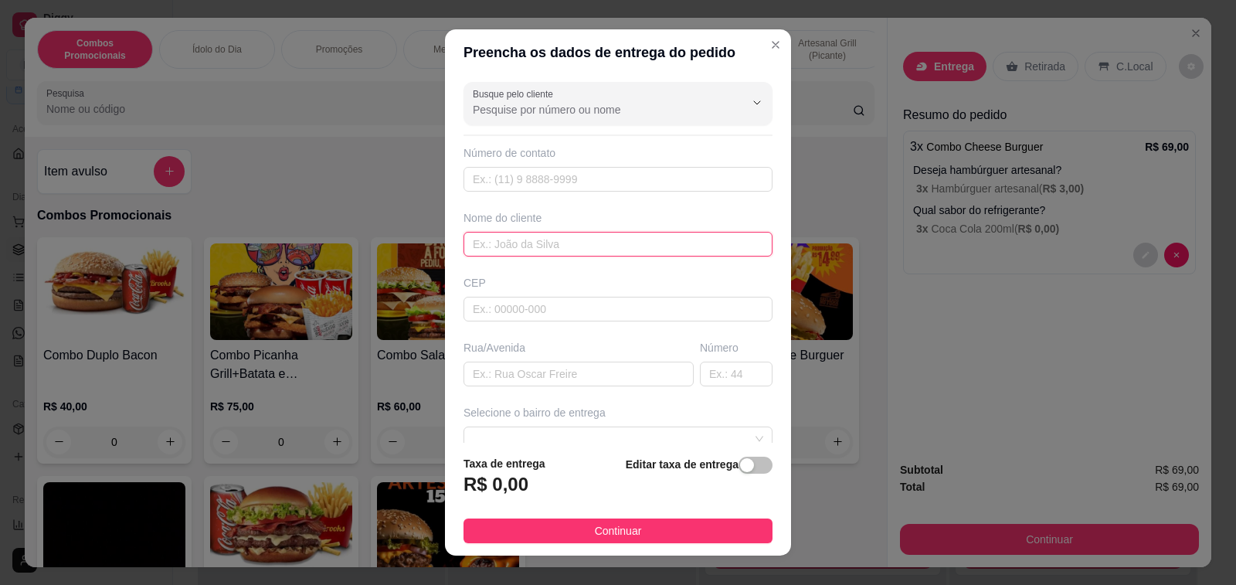
click at [557, 241] on input "text" at bounding box center [617, 244] width 309 height 25
type input "Michelle"
click at [548, 171] on input "text" at bounding box center [617, 179] width 309 height 25
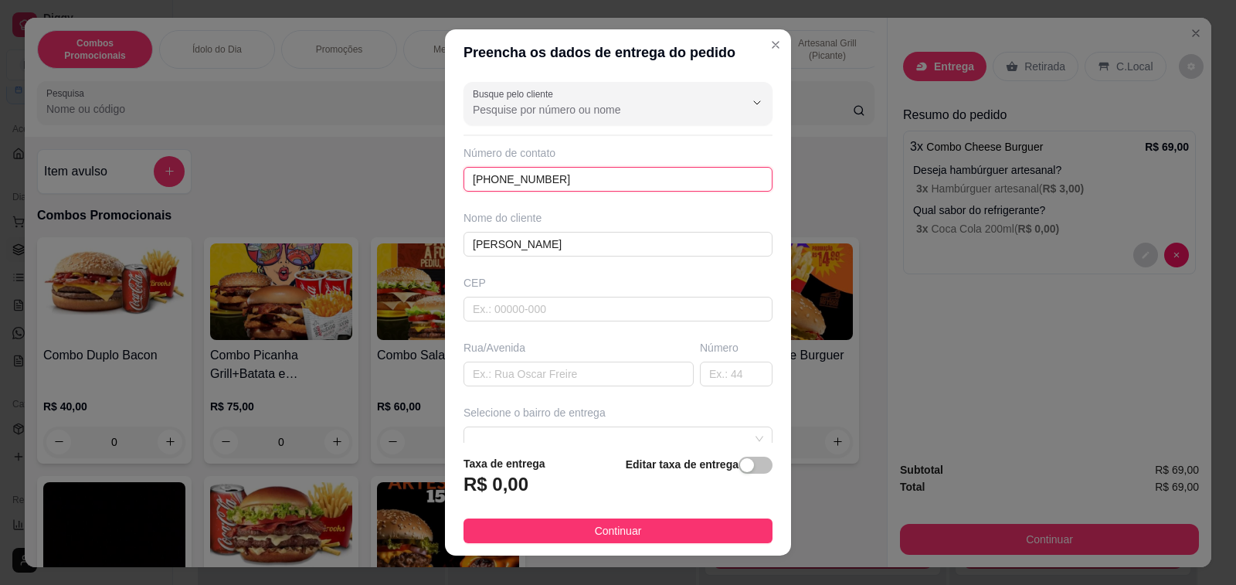
type input "(19) 99296-0744"
click at [548, 369] on input "text" at bounding box center [578, 374] width 230 height 25
type input "Osvaldo Cruz"
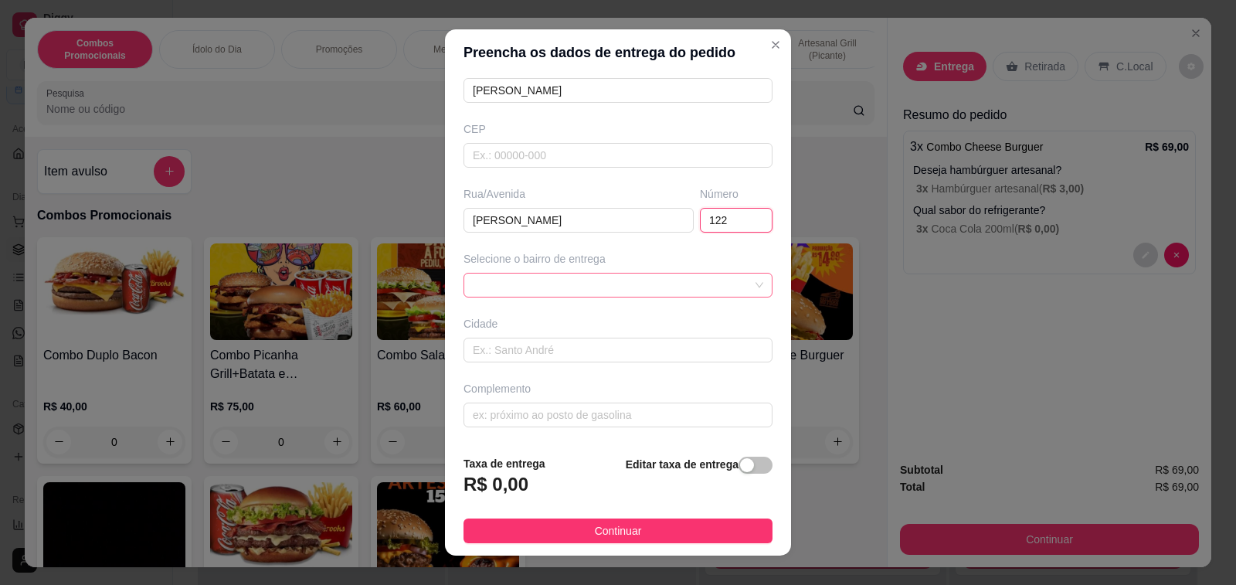
click at [684, 283] on span at bounding box center [618, 284] width 290 height 23
type input "122"
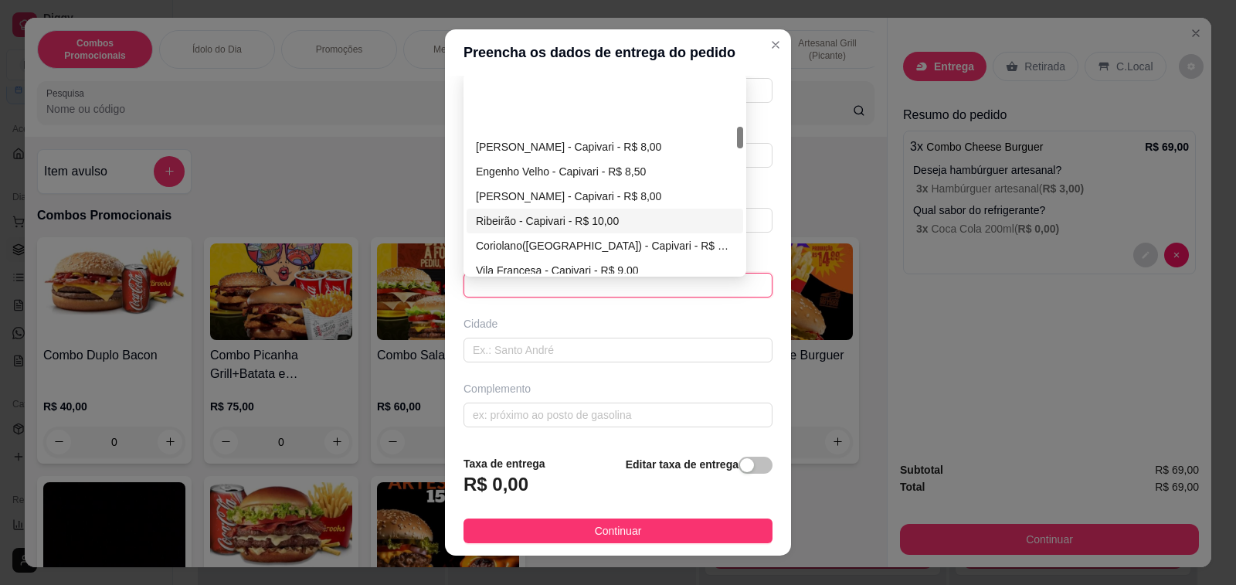
scroll to position [463, 0]
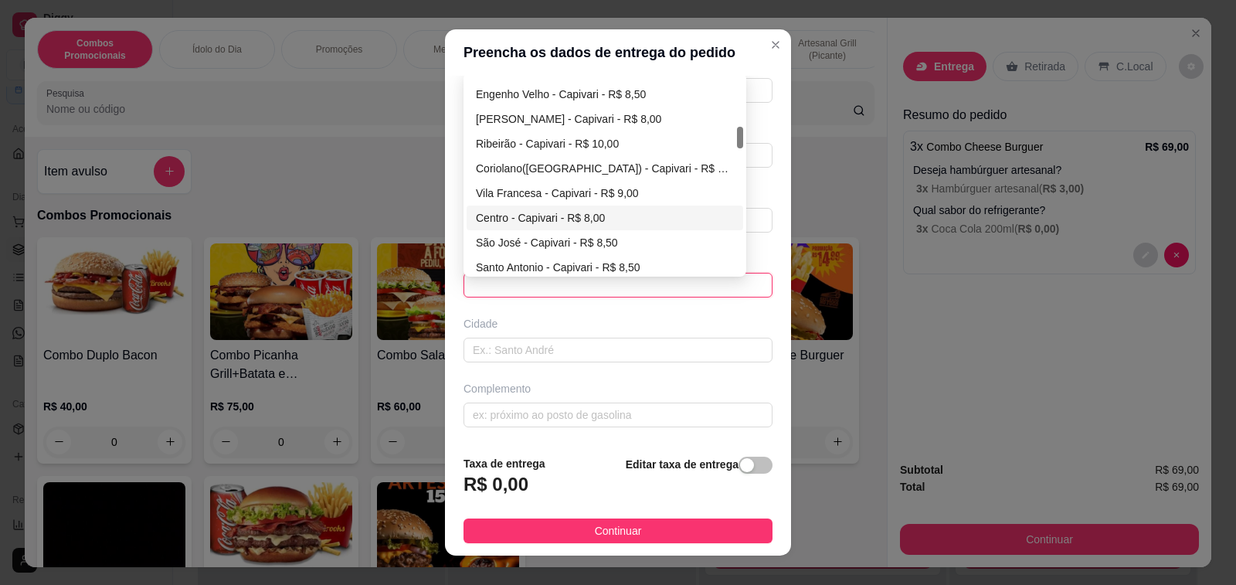
click at [491, 212] on div "Centro - Capivari - R$ 8,00" at bounding box center [605, 217] width 258 height 17
type input "Capivari"
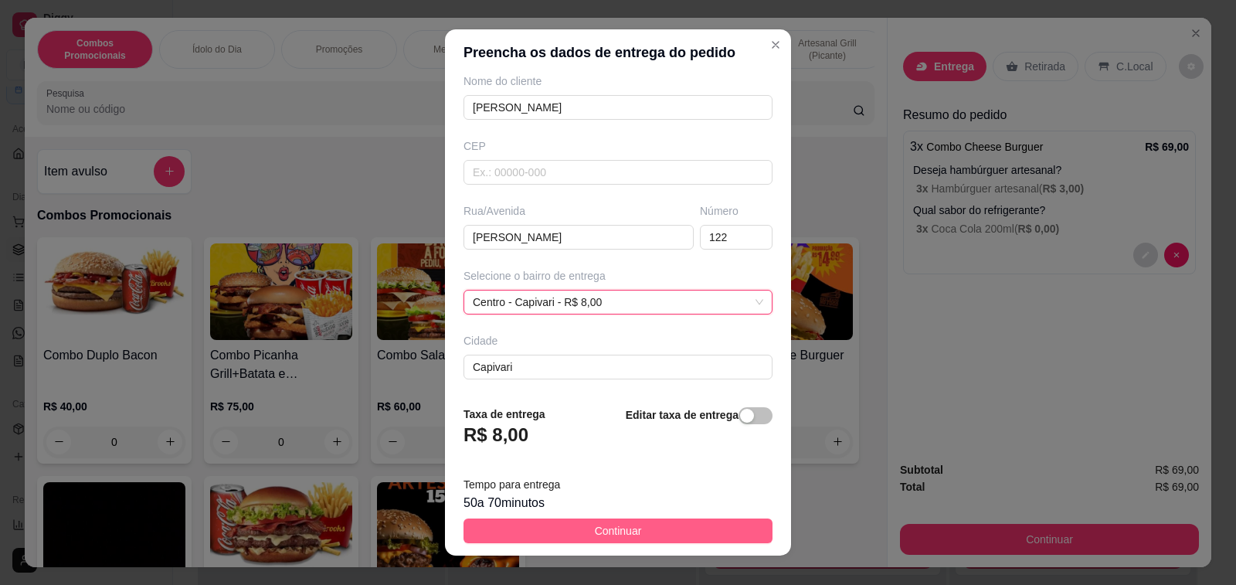
scroll to position [154, 0]
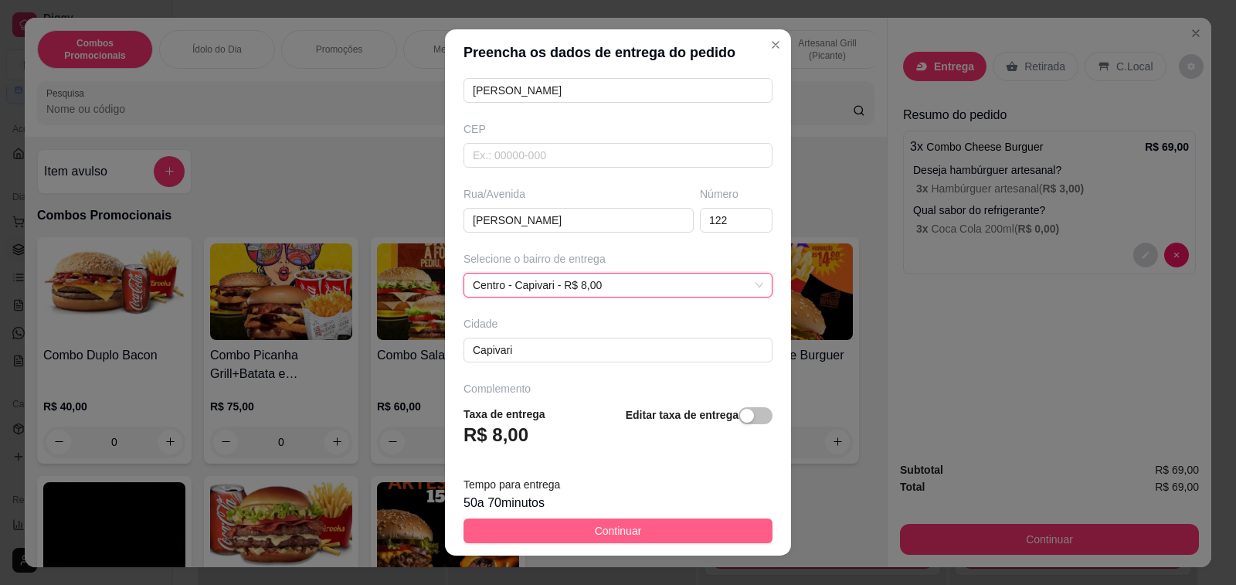
click at [595, 531] on span "Continuar" at bounding box center [618, 530] width 47 height 17
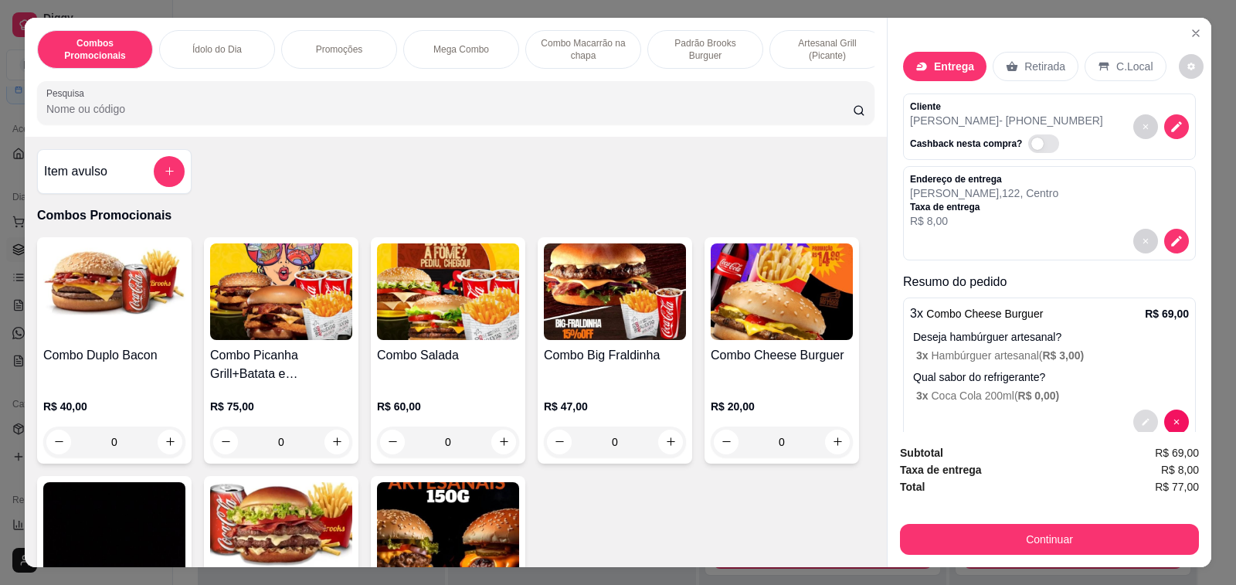
click at [1143, 418] on icon "decrease-product-quantity" at bounding box center [1146, 421] width 7 height 7
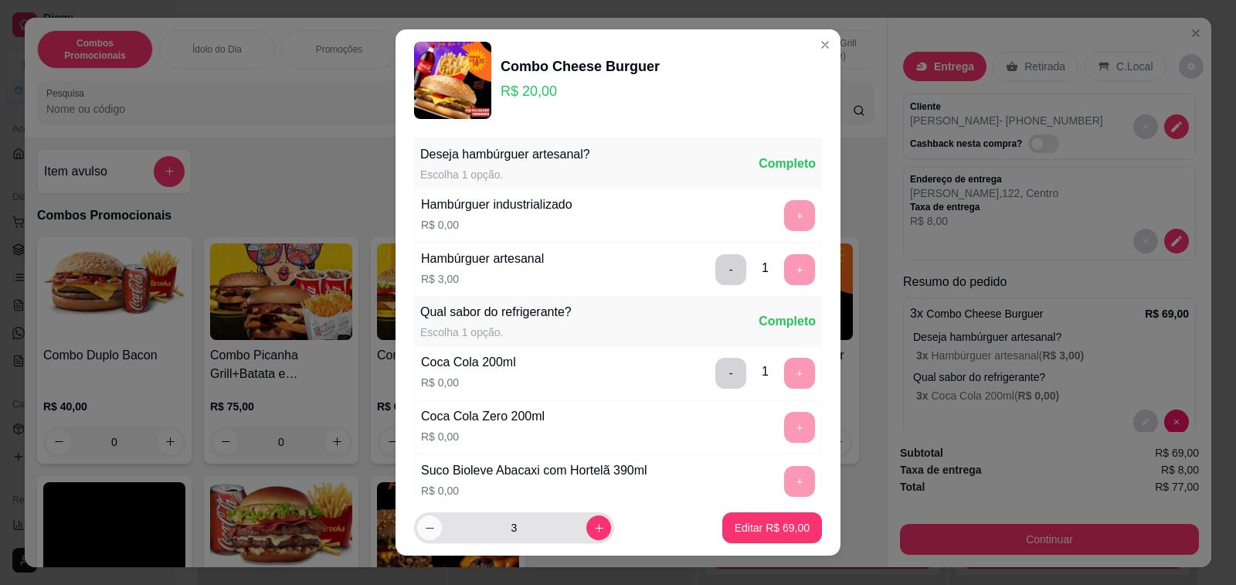
click at [424, 522] on icon "decrease-product-quantity" at bounding box center [430, 528] width 12 height 12
type input "2"
click at [752, 528] on p "Editar R$ 46,00" at bounding box center [772, 527] width 75 height 15
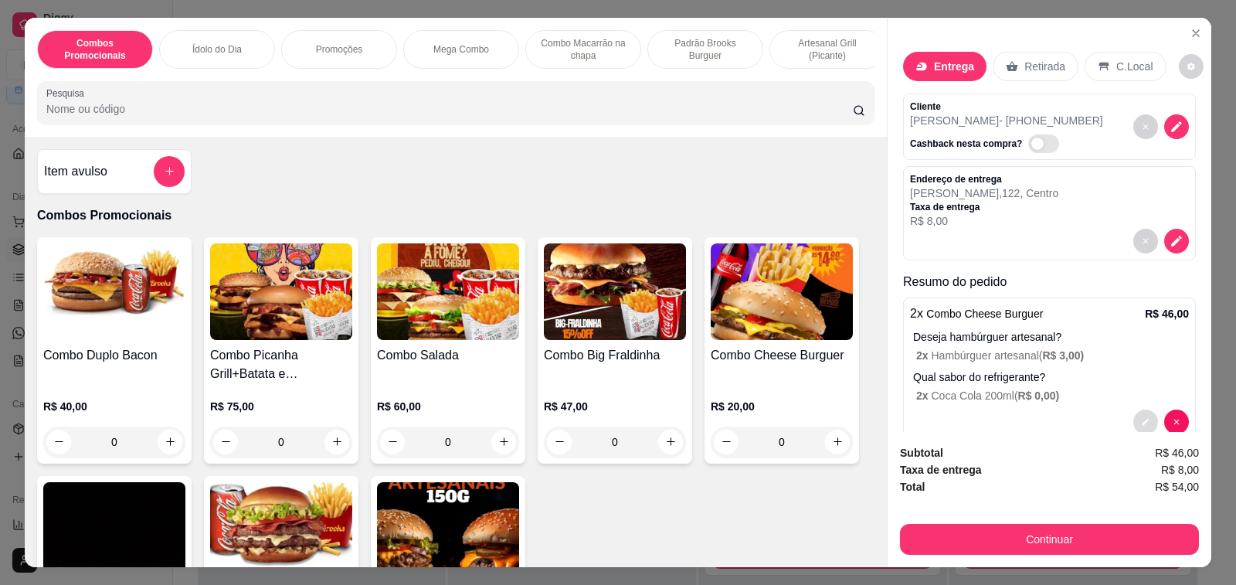
click at [1141, 417] on icon "decrease-product-quantity" at bounding box center [1145, 421] width 9 height 9
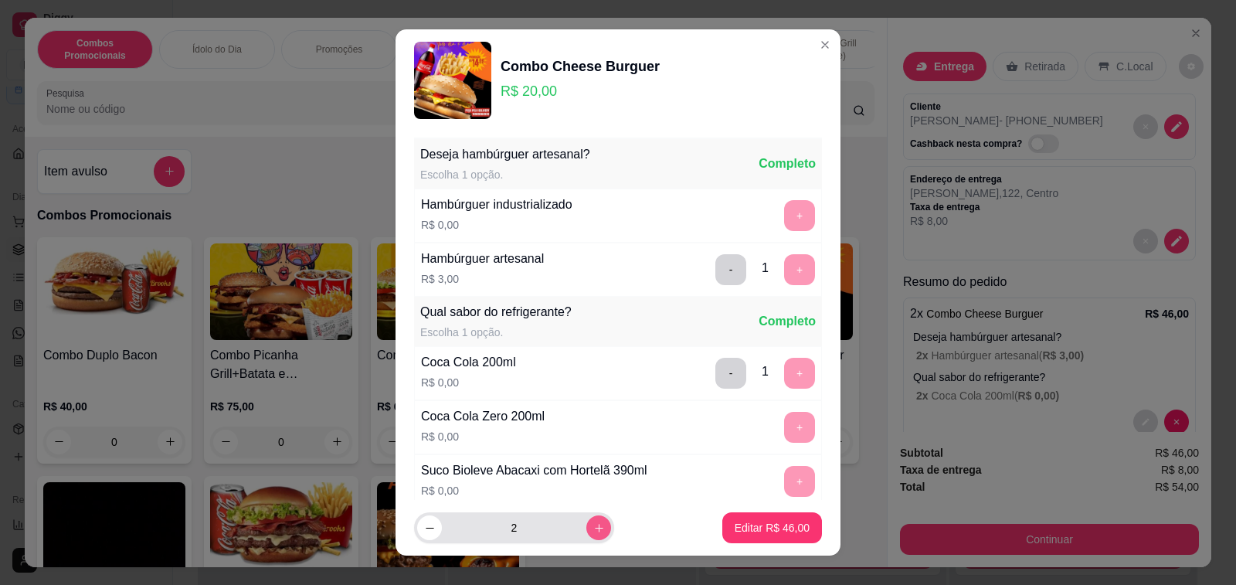
click at [593, 530] on icon "increase-product-quantity" at bounding box center [599, 528] width 12 height 12
type input "3"
click at [755, 530] on p "Editar R$ 69,00" at bounding box center [772, 527] width 75 height 15
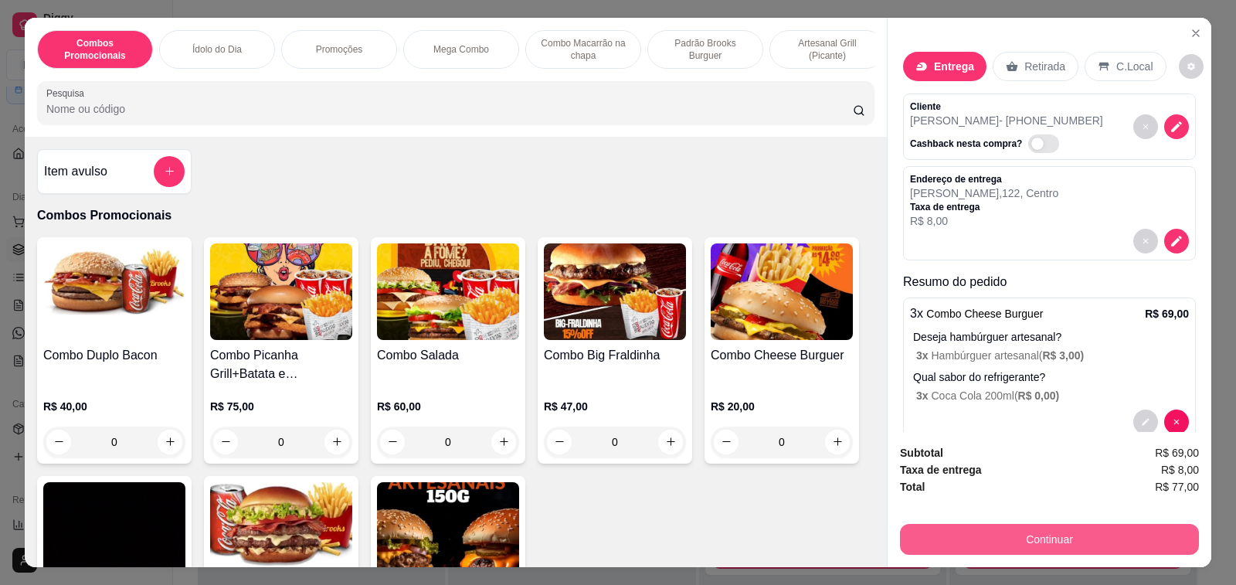
click at [1065, 538] on button "Continuar" at bounding box center [1049, 539] width 299 height 31
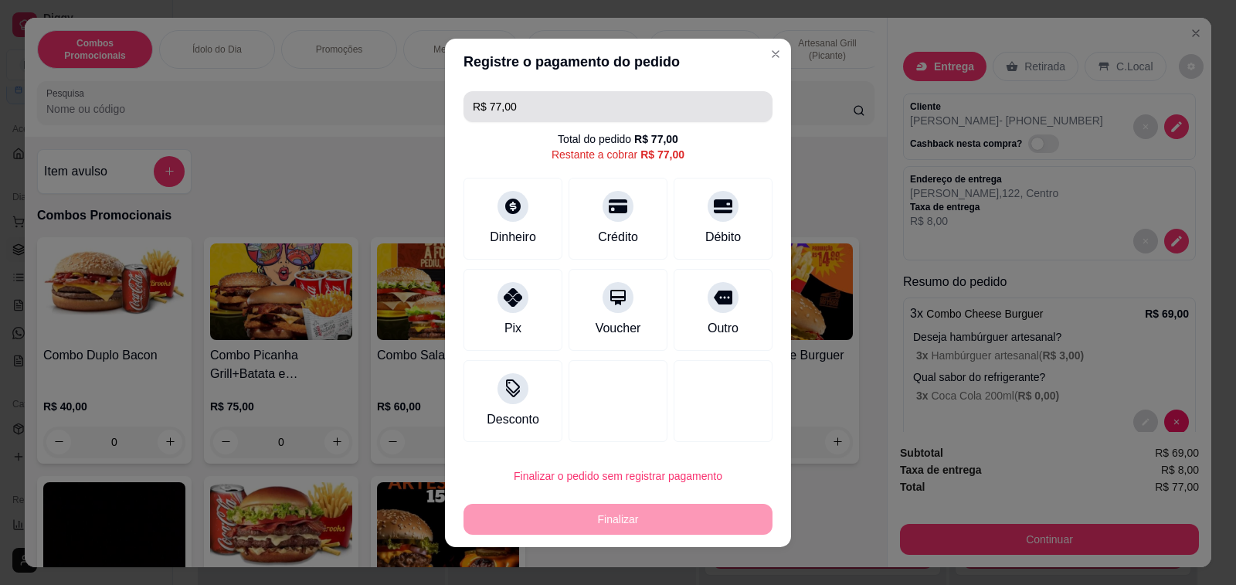
click at [561, 105] on input "R$ 77,00" at bounding box center [618, 106] width 290 height 31
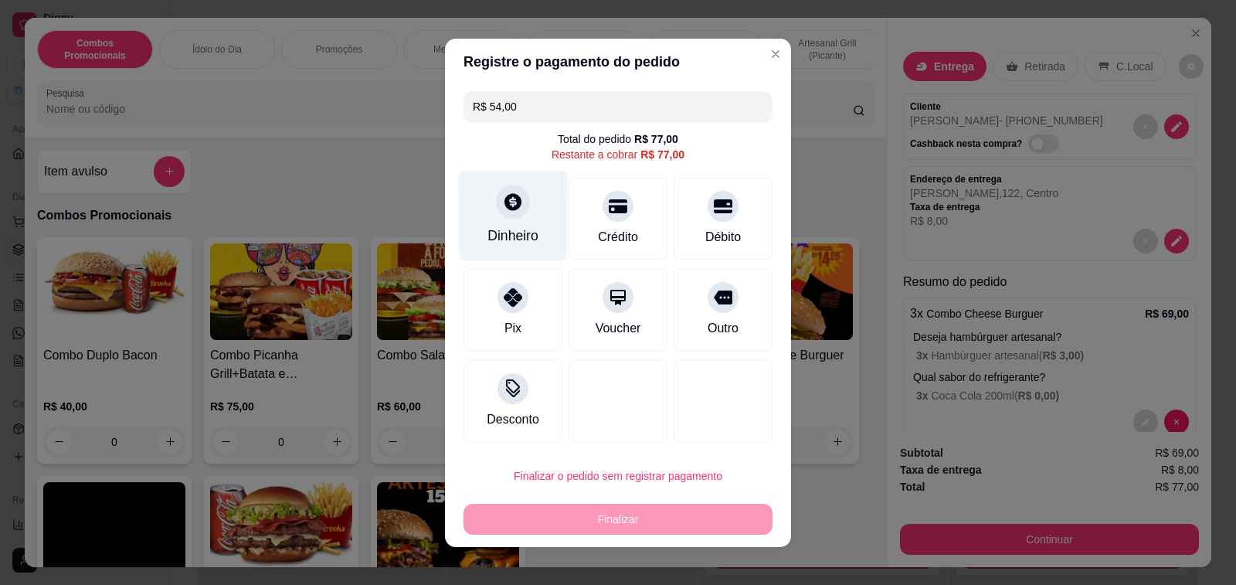
type input "R$ 54,00"
click at [514, 209] on icon at bounding box center [513, 202] width 20 height 20
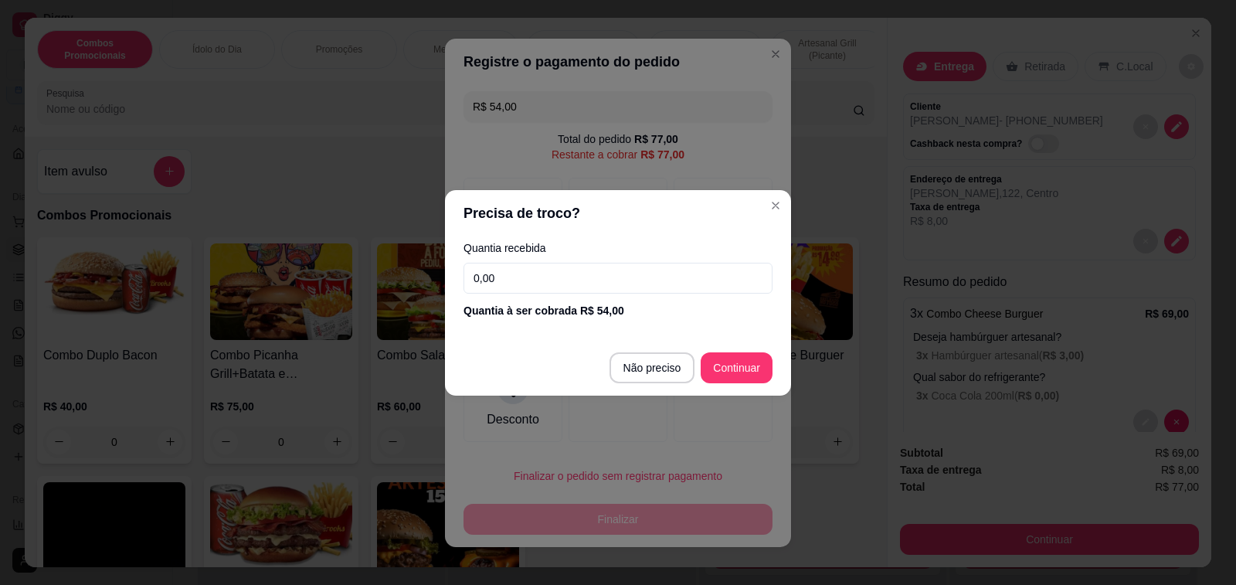
click at [630, 276] on input "0,00" at bounding box center [617, 278] width 309 height 31
type input "60,00"
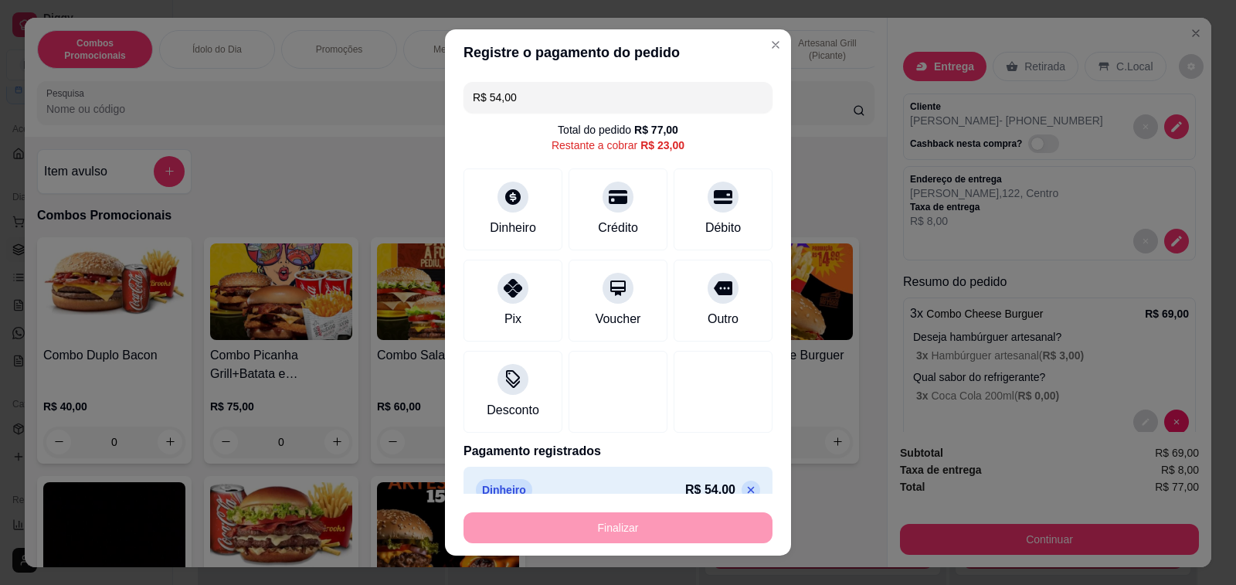
type input "R$ 23,00"
click at [504, 201] on icon at bounding box center [512, 192] width 17 height 17
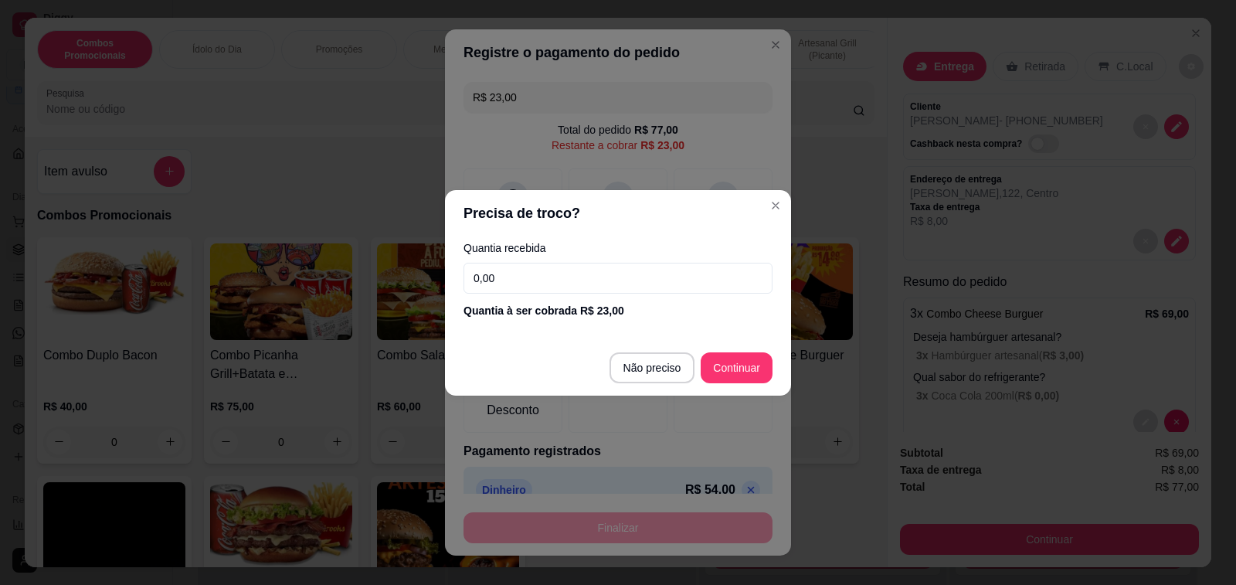
click at [591, 272] on input "0,00" at bounding box center [617, 278] width 309 height 31
type input "50,00"
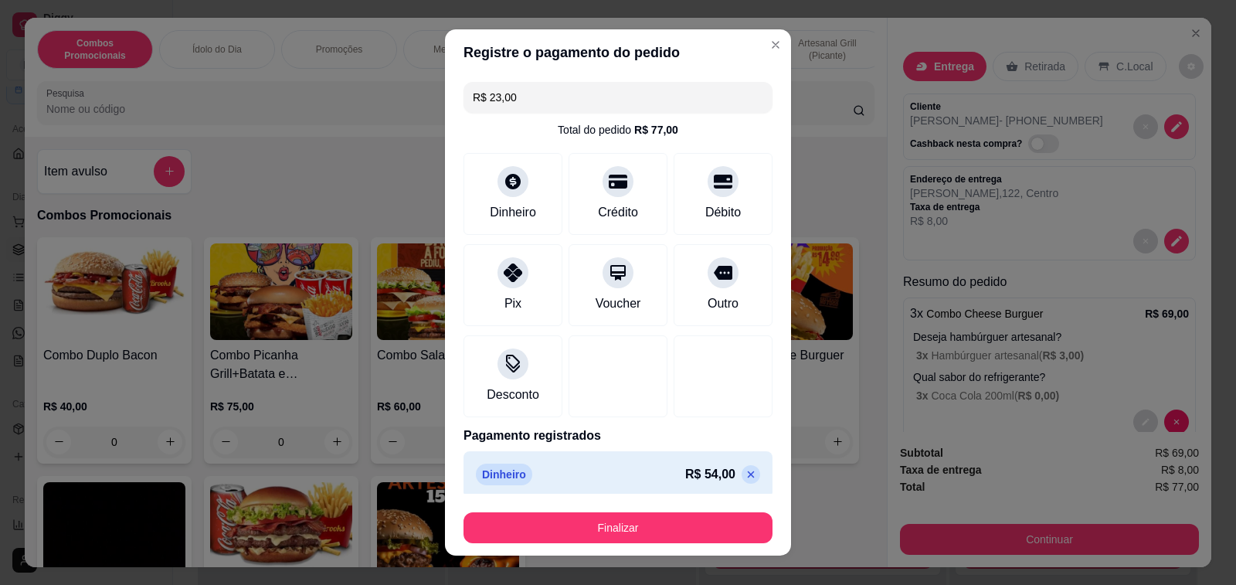
type input "R$ 0,00"
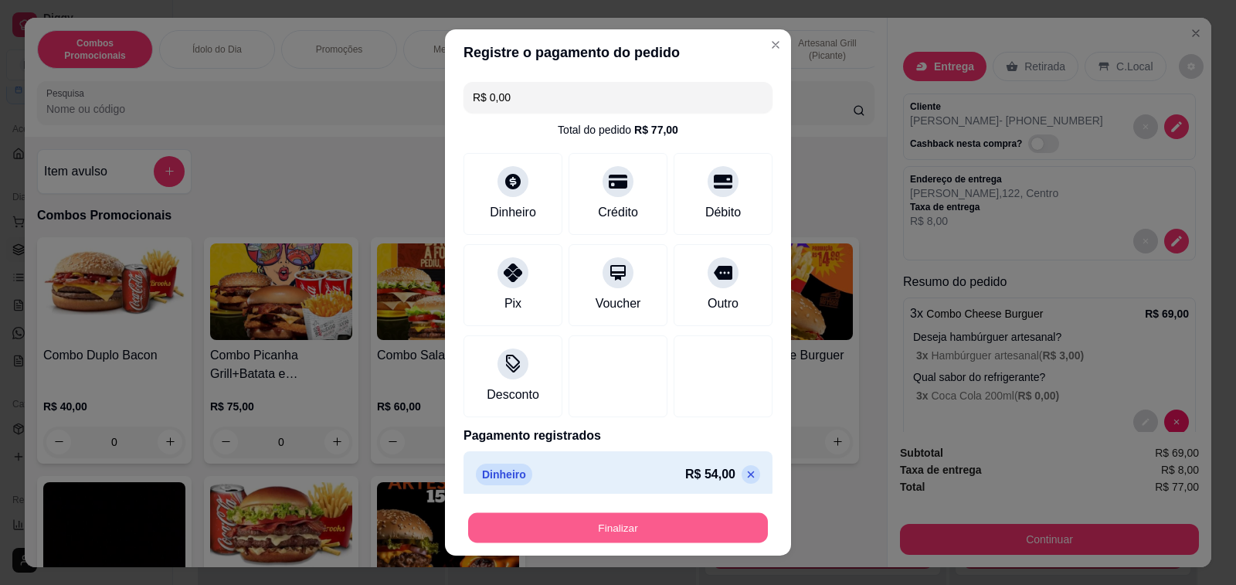
click at [606, 525] on button "Finalizar" at bounding box center [618, 528] width 300 height 30
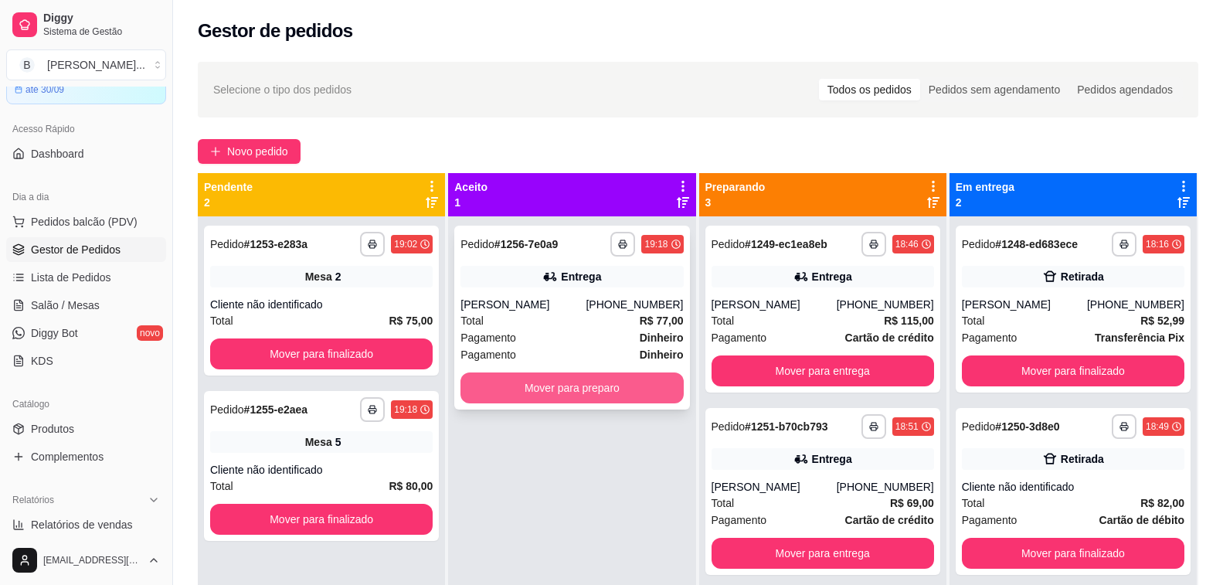
click at [560, 396] on button "Mover para preparo" at bounding box center [571, 387] width 222 height 31
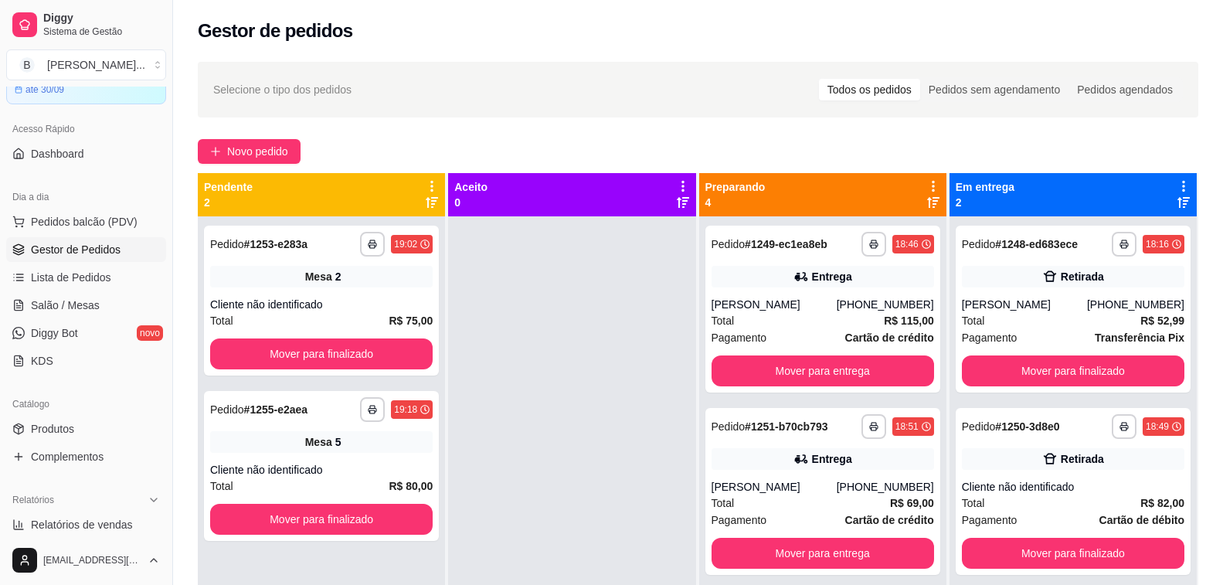
click at [393, 130] on div "**********" at bounding box center [698, 415] width 1050 height 724
click at [780, 498] on div "Total R$ 69,00" at bounding box center [822, 502] width 222 height 17
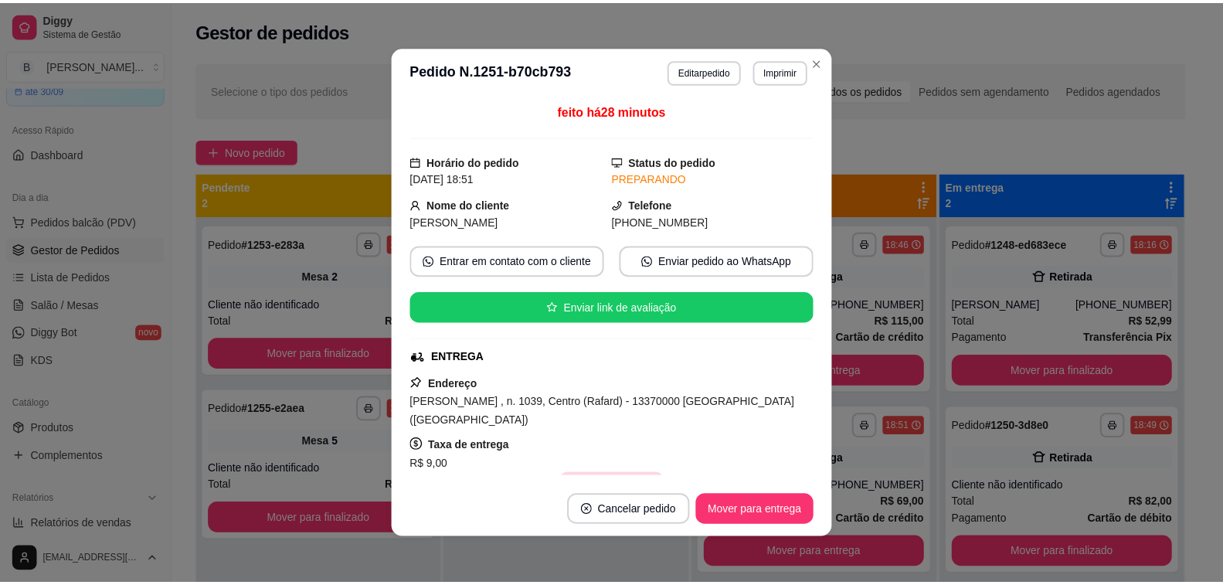
scroll to position [154, 0]
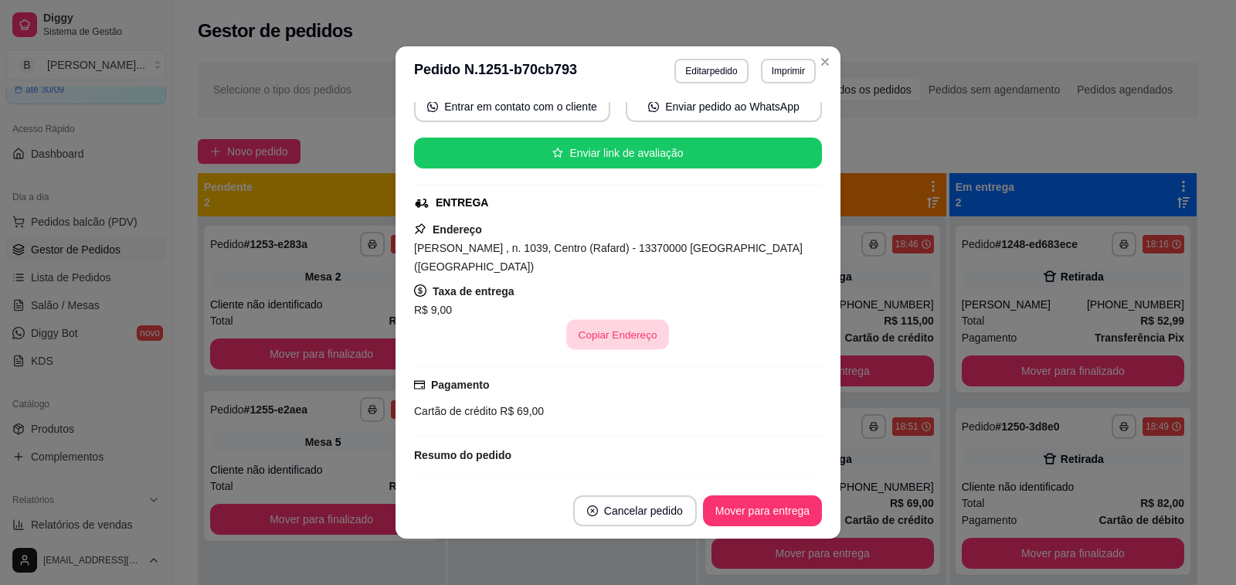
click at [588, 326] on button "Copiar Endereço" at bounding box center [618, 335] width 103 height 30
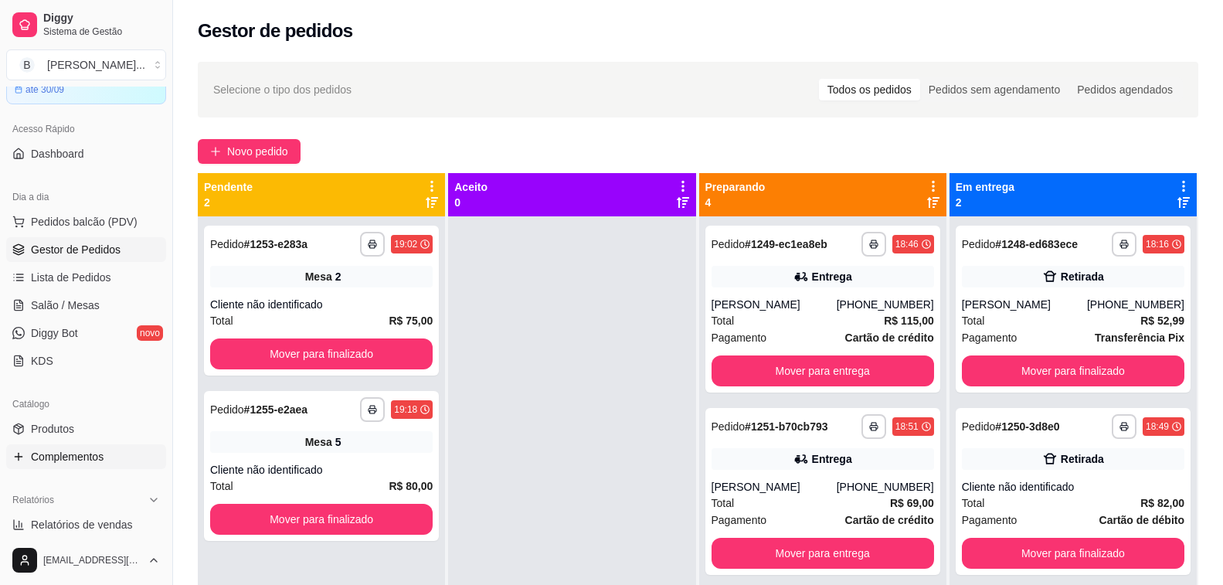
click at [78, 451] on span "Complementos" at bounding box center [67, 456] width 73 height 15
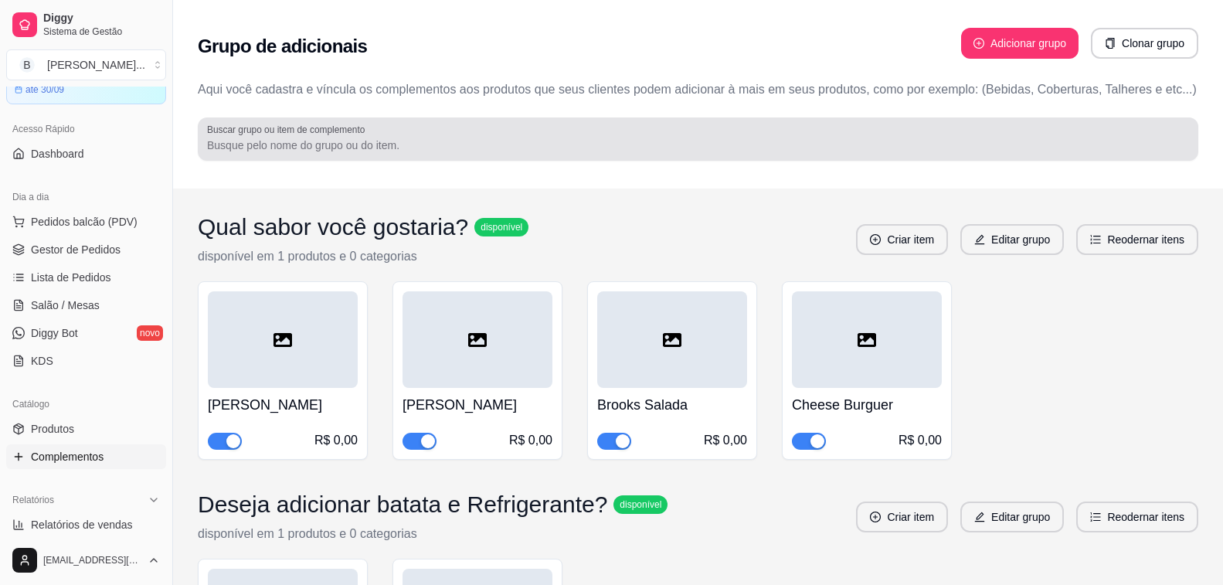
click at [409, 145] on input "Buscar grupo ou item de complemento" at bounding box center [698, 145] width 982 height 15
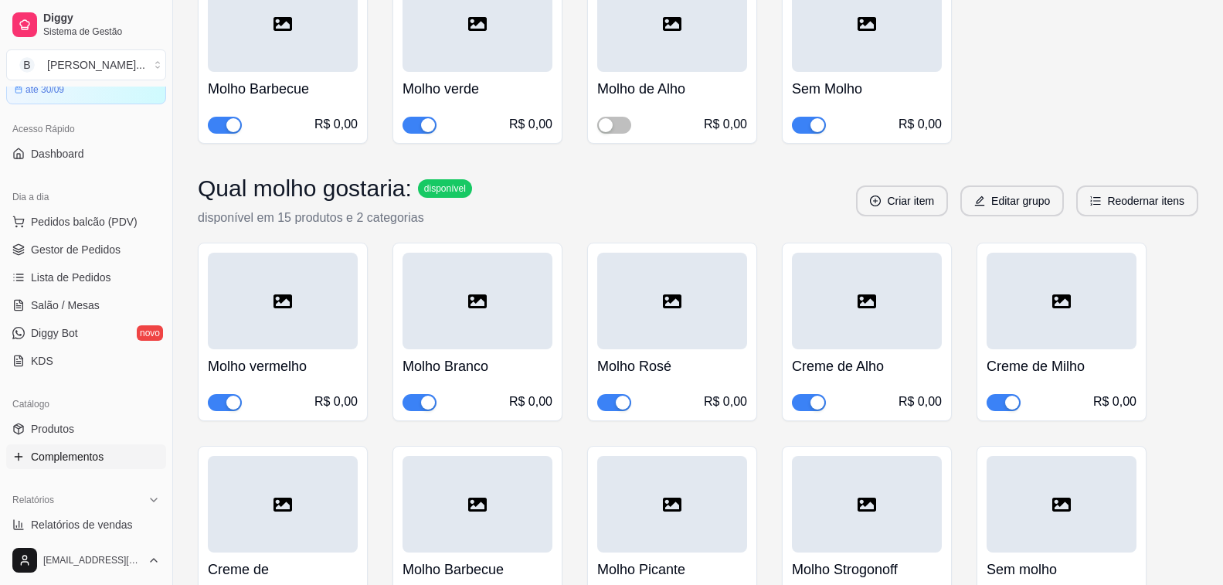
scroll to position [618, 0]
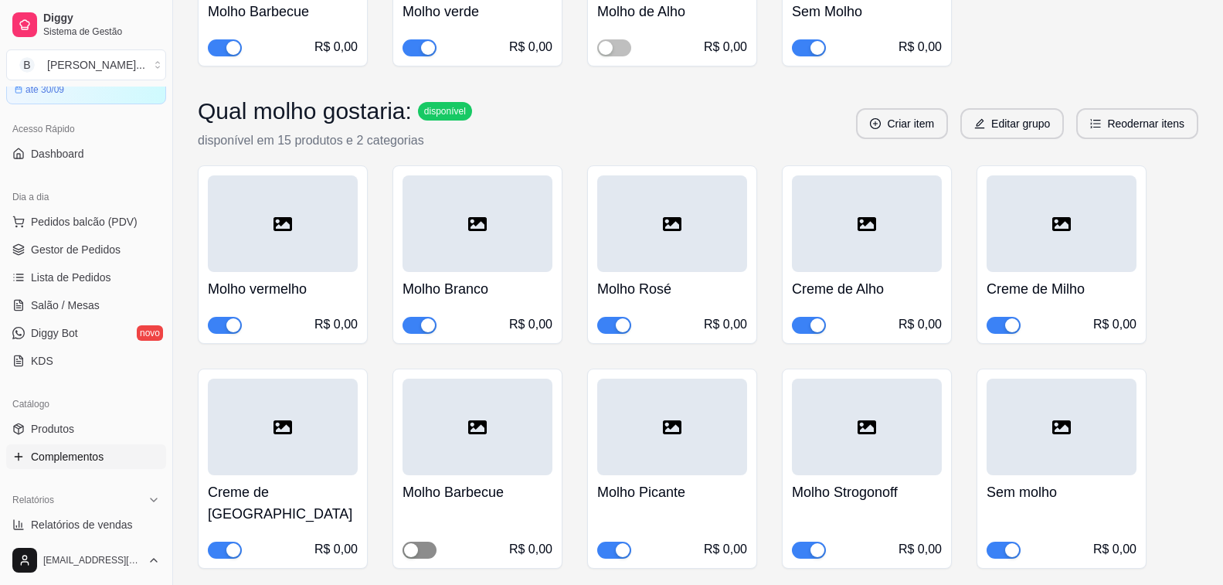
type input "mol"
click at [426, 542] on span "button" at bounding box center [419, 550] width 34 height 17
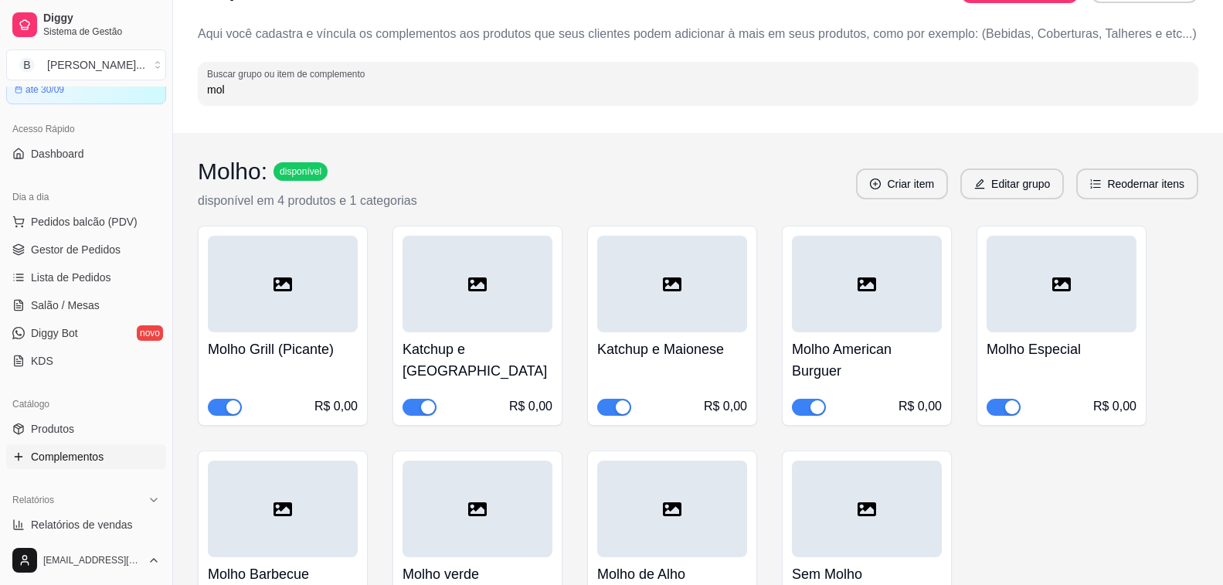
scroll to position [0, 0]
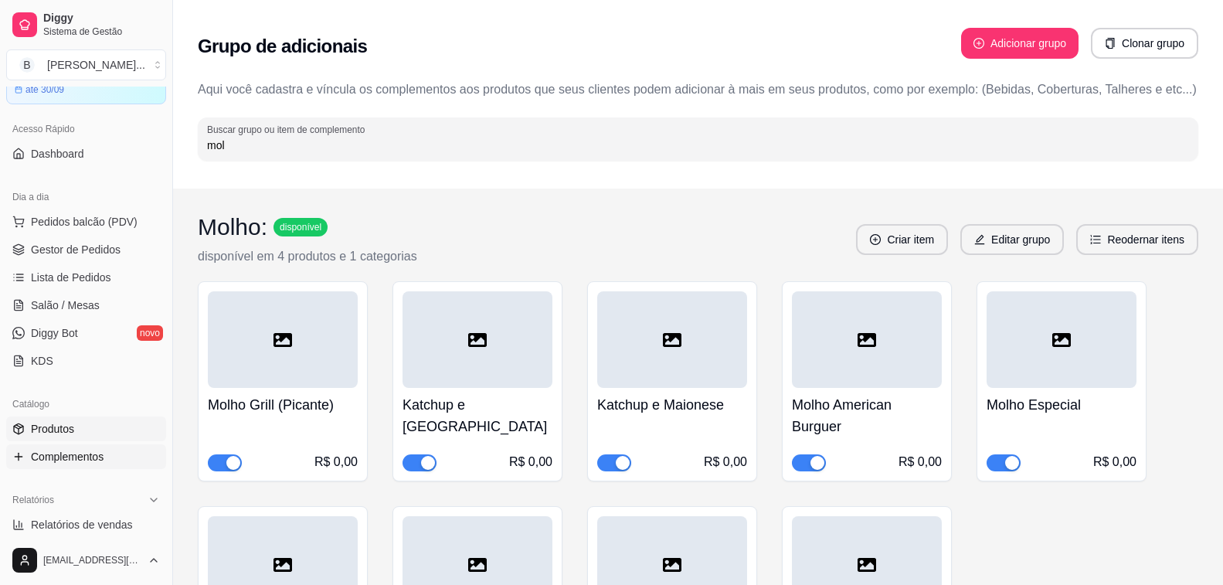
click at [59, 425] on span "Produtos" at bounding box center [52, 428] width 43 height 15
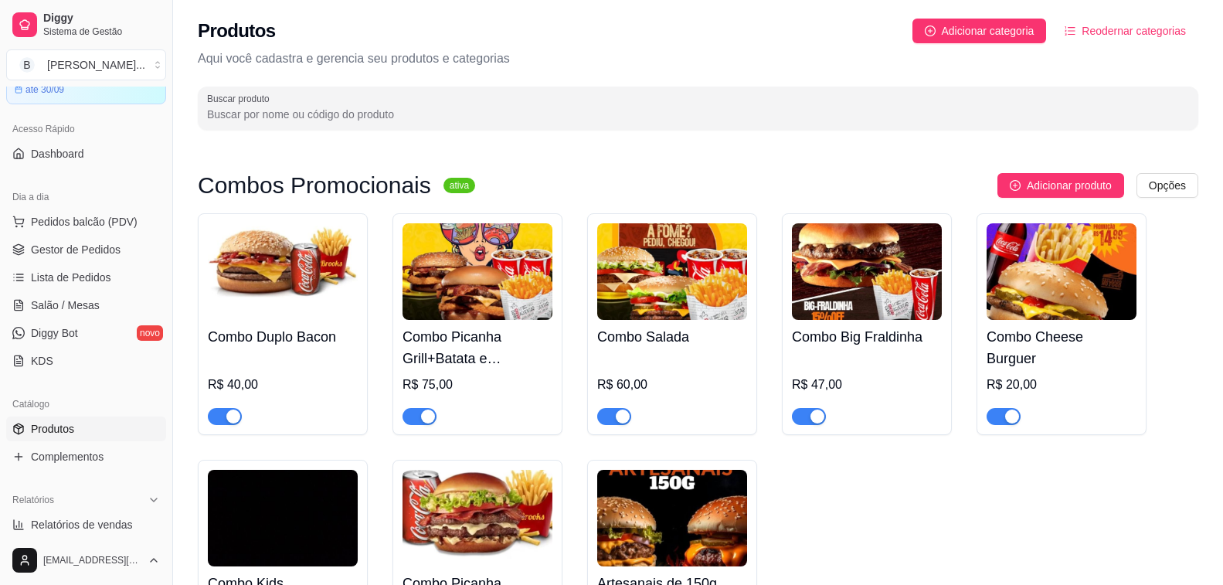
click at [273, 113] on input "Buscar produto" at bounding box center [698, 114] width 982 height 15
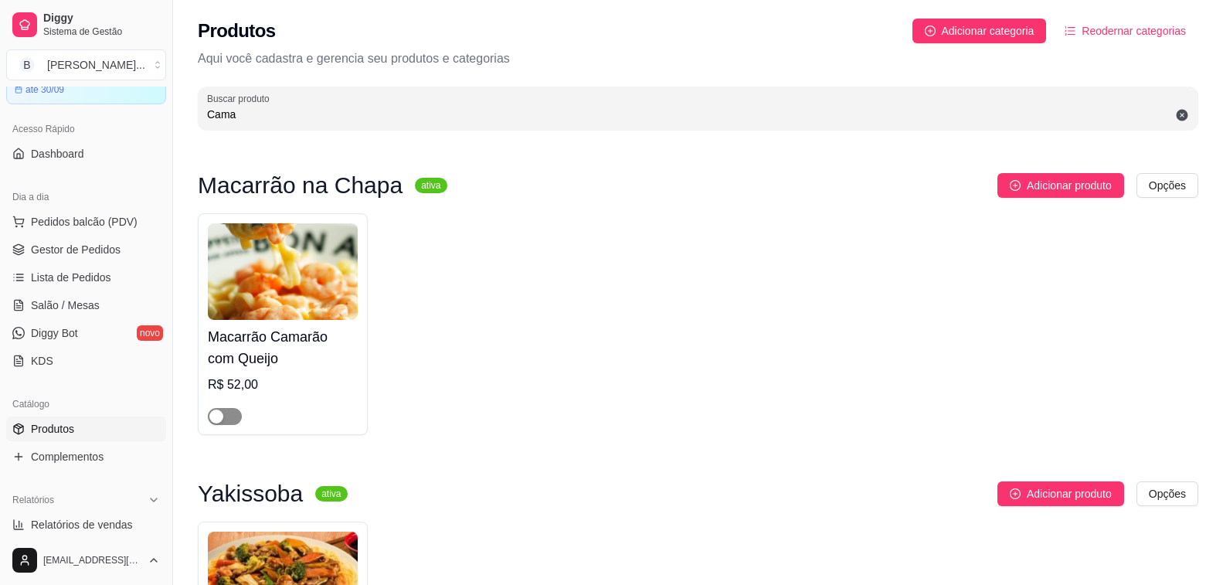
type input "Cama"
click at [233, 423] on span "button" at bounding box center [225, 416] width 34 height 17
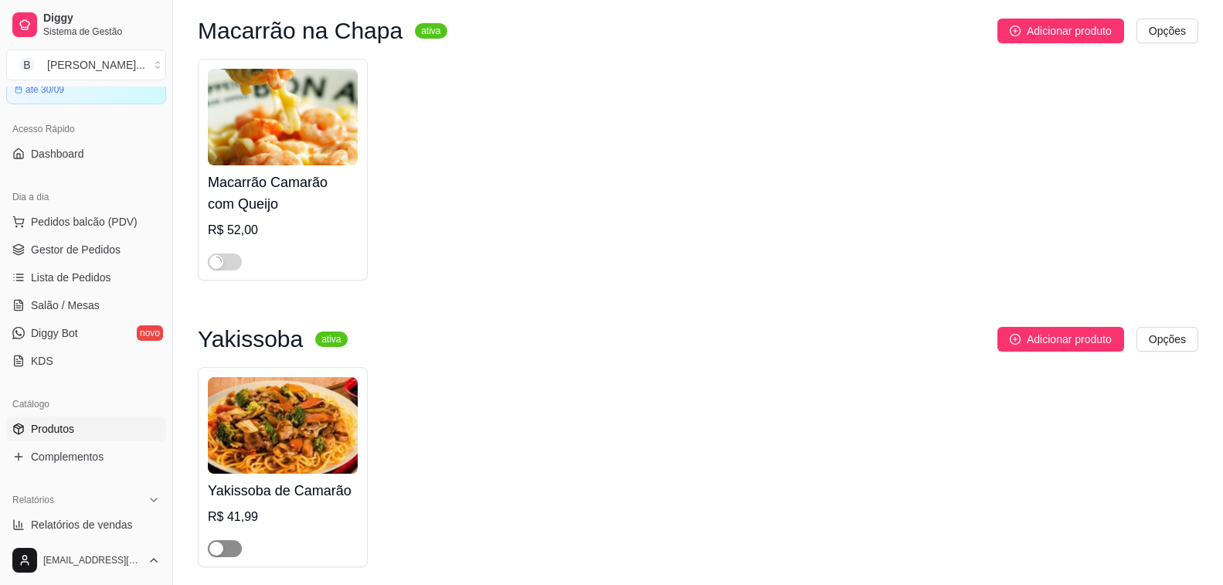
click at [233, 549] on span "button" at bounding box center [225, 548] width 34 height 17
click at [443, 247] on div "Macarrão Camarão com Queijo R$ 52,00" at bounding box center [698, 170] width 1000 height 222
click at [85, 257] on link "Gestor de Pedidos" at bounding box center [86, 249] width 160 height 25
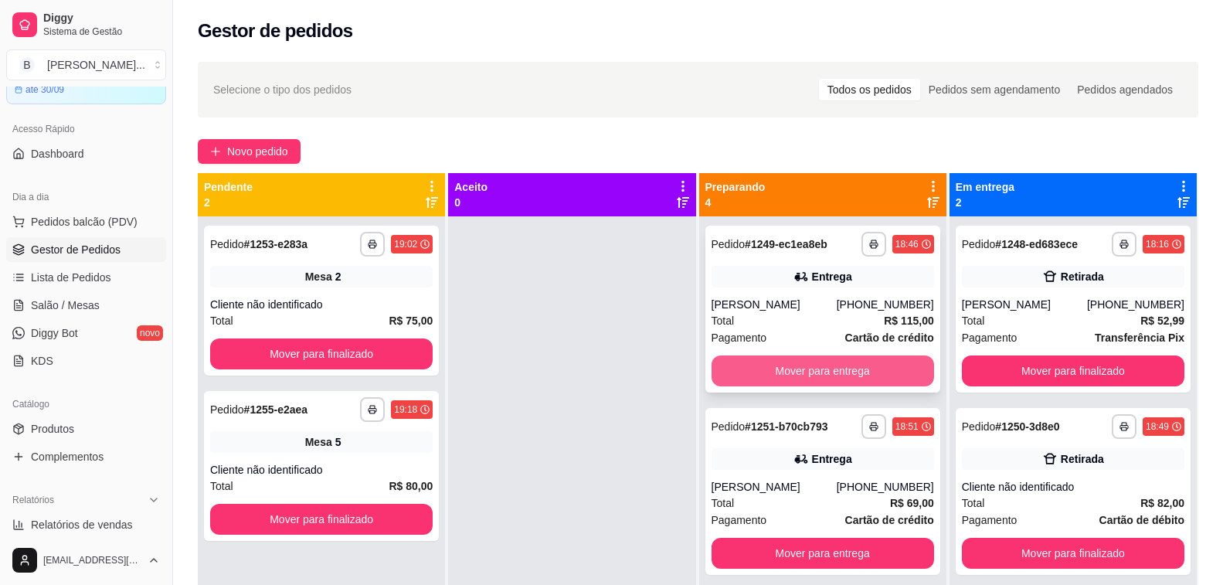
click at [785, 360] on button "Mover para entrega" at bounding box center [822, 370] width 222 height 31
click at [778, 364] on button "Mover para entrega" at bounding box center [822, 370] width 222 height 31
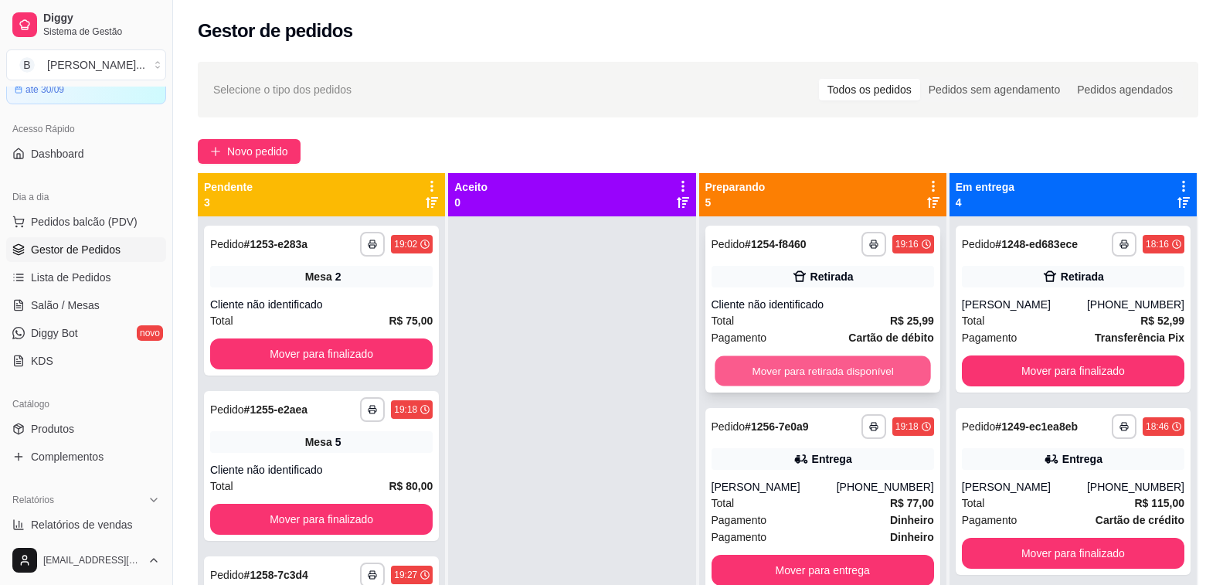
click at [776, 372] on button "Mover para retirada disponível" at bounding box center [823, 371] width 216 height 30
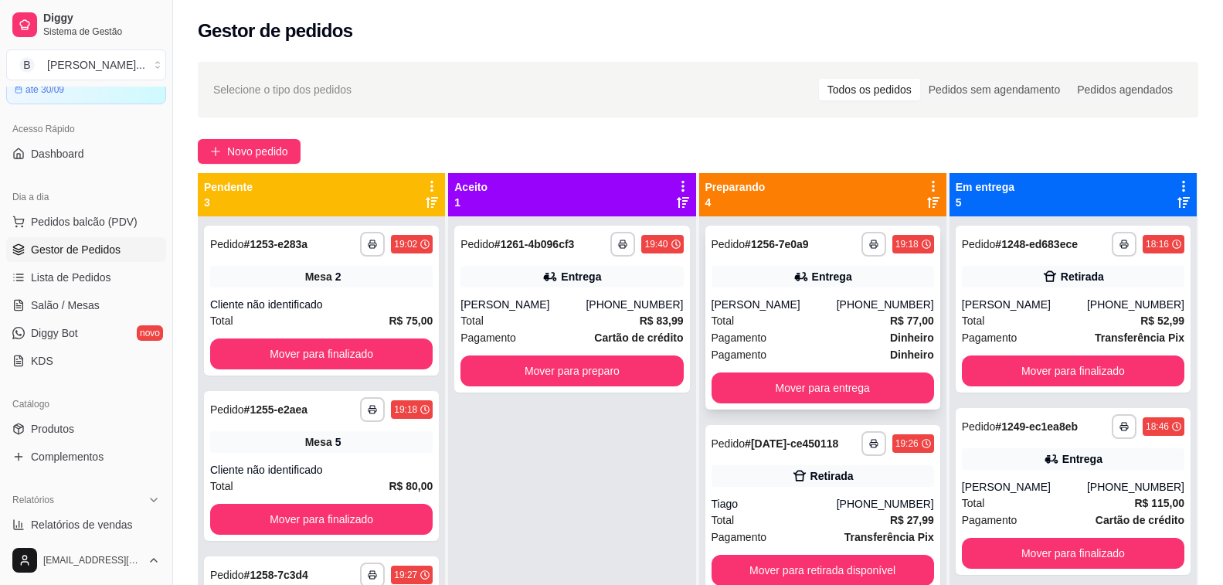
click at [789, 334] on div "Pagamento Dinheiro" at bounding box center [822, 337] width 222 height 17
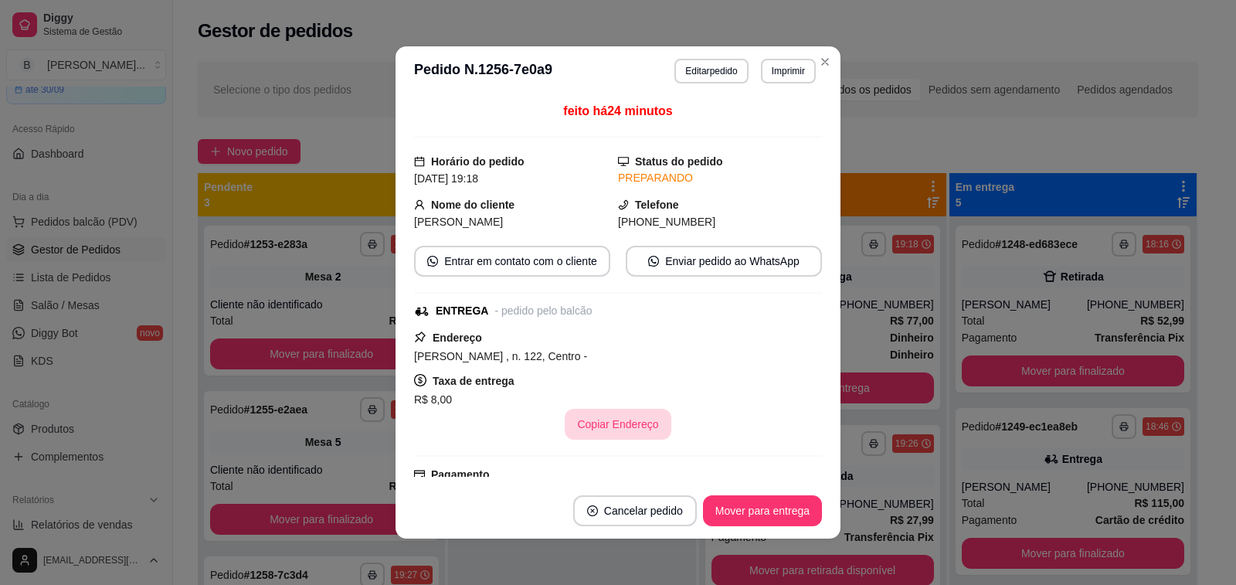
click at [614, 422] on button "Copiar Endereço" at bounding box center [618, 424] width 106 height 31
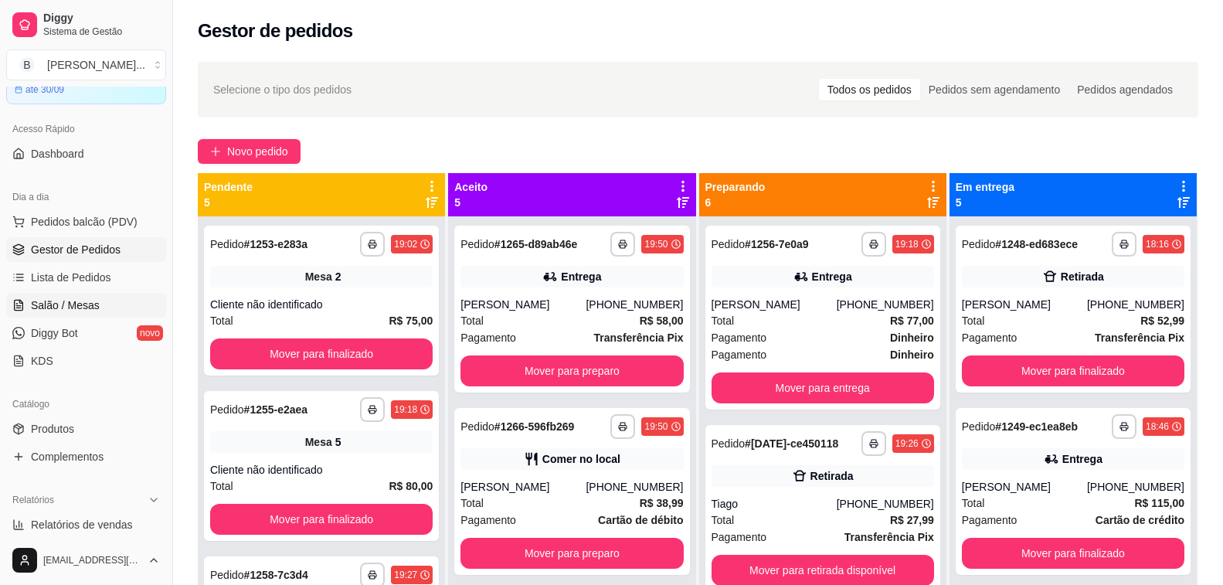
click at [82, 305] on span "Salão / Mesas" at bounding box center [65, 304] width 69 height 15
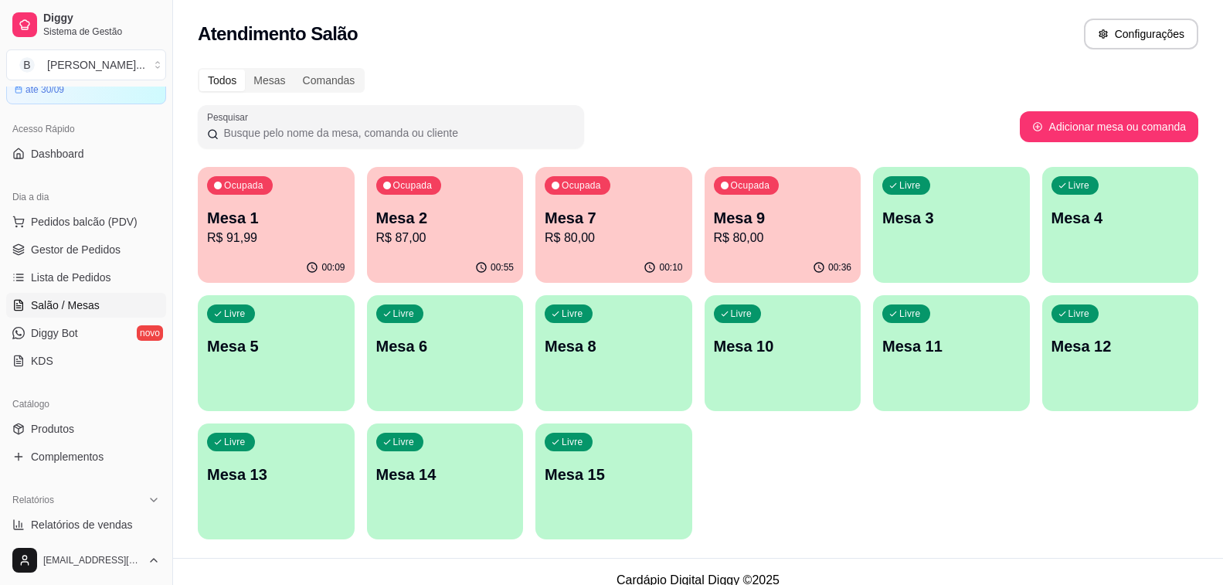
click at [404, 236] on p "R$ 87,00" at bounding box center [445, 238] width 138 height 19
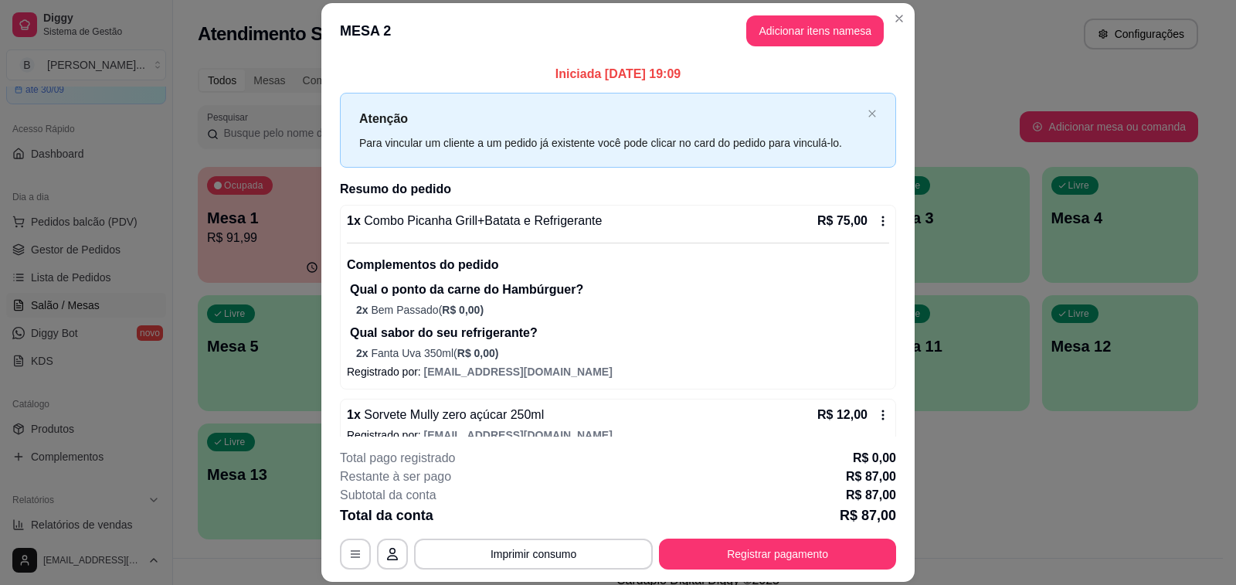
scroll to position [22, 0]
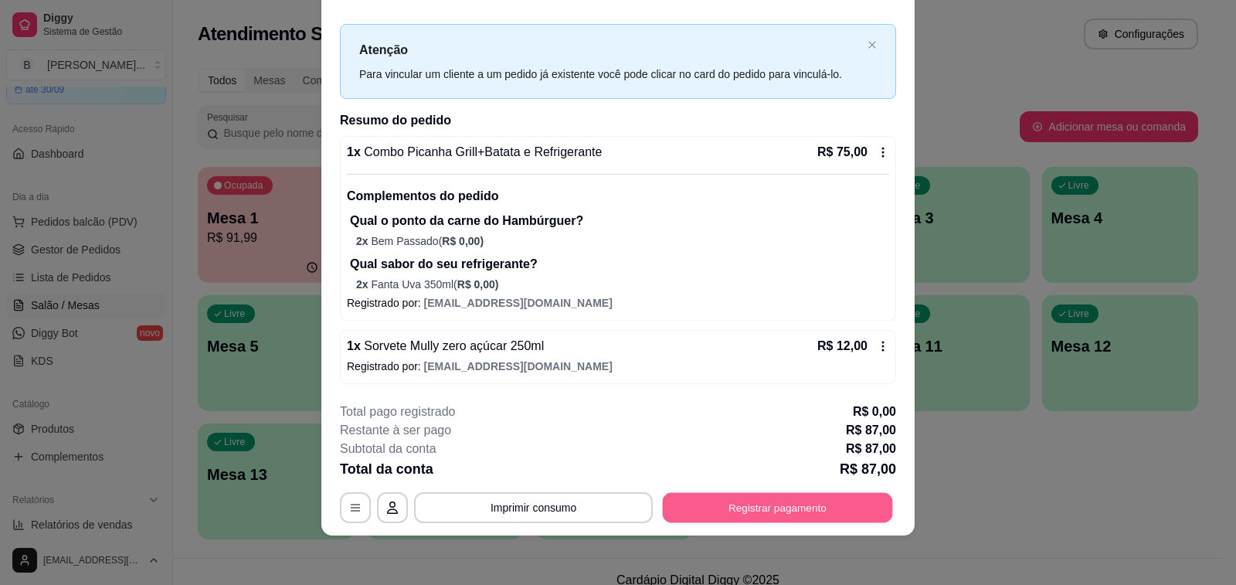
click at [829, 499] on button "Registrar pagamento" at bounding box center [778, 508] width 230 height 30
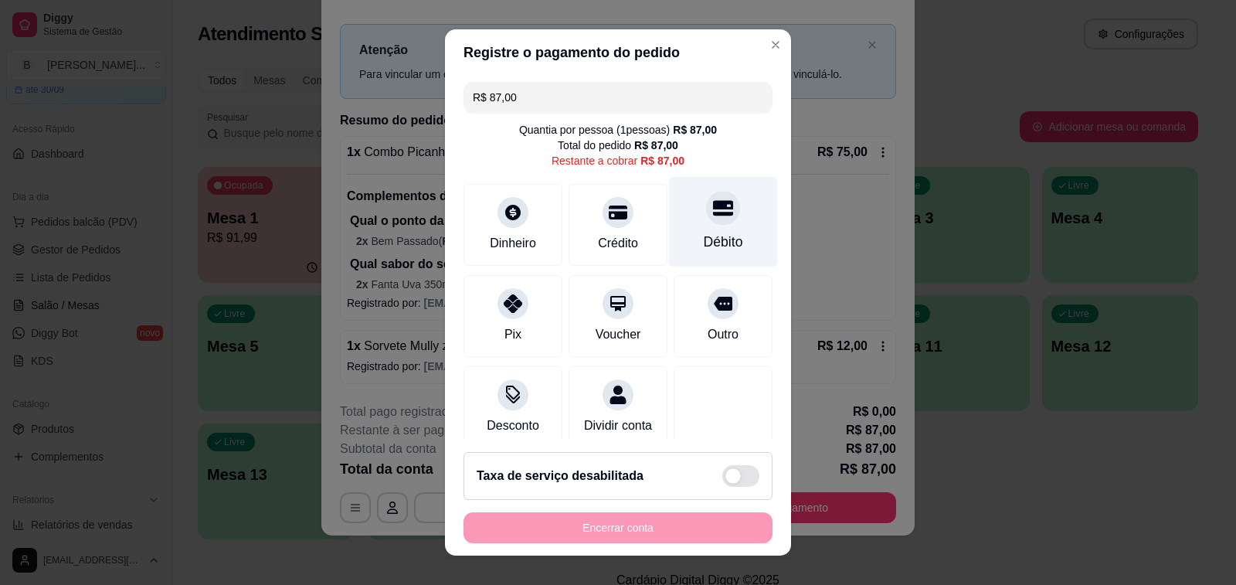
click at [669, 222] on div "Débito" at bounding box center [723, 222] width 109 height 90
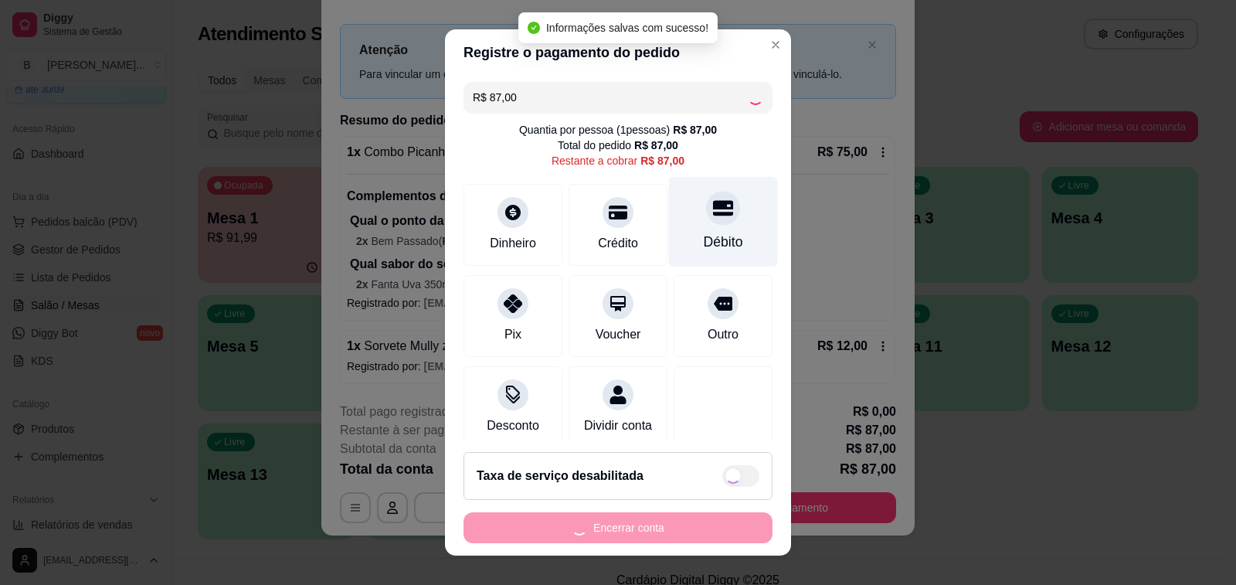
type input "R$ 0,00"
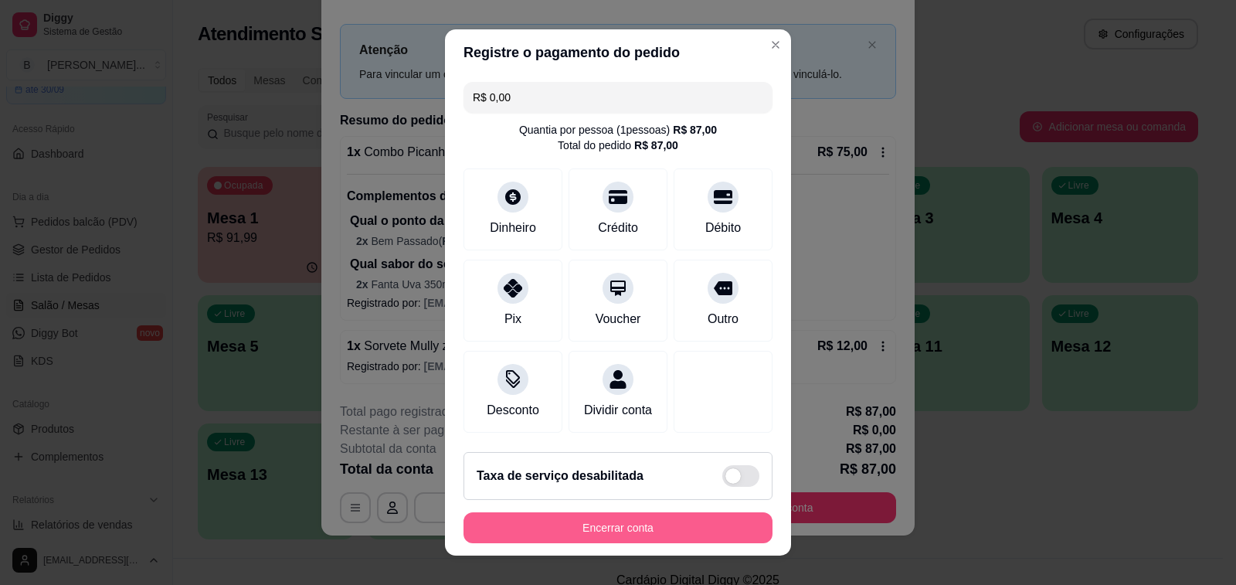
click at [644, 516] on button "Encerrar conta" at bounding box center [617, 527] width 309 height 31
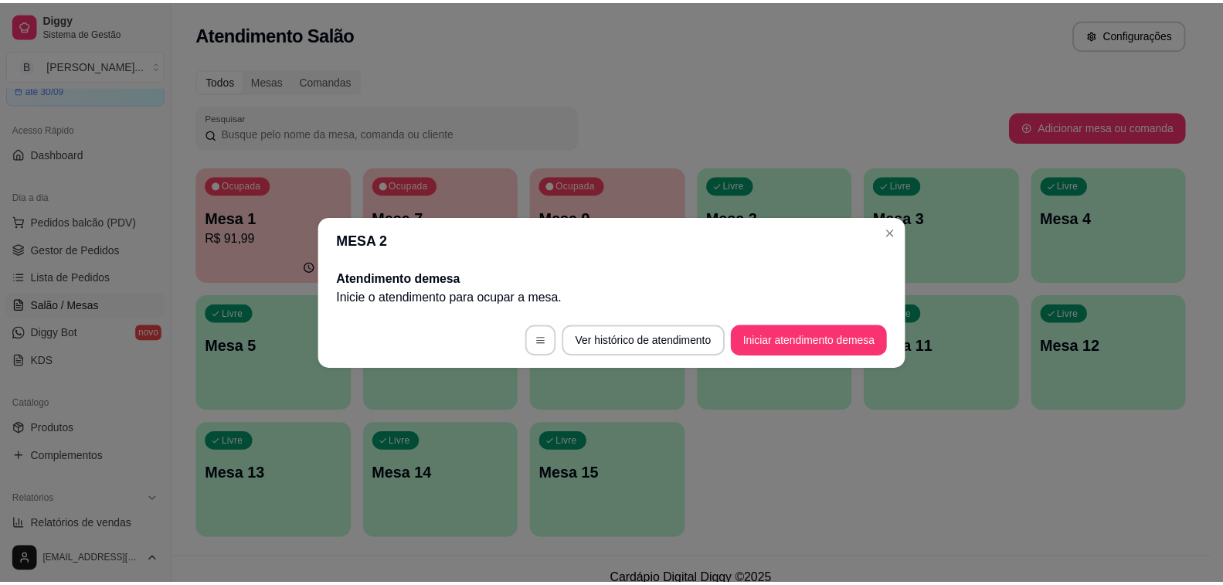
scroll to position [0, 0]
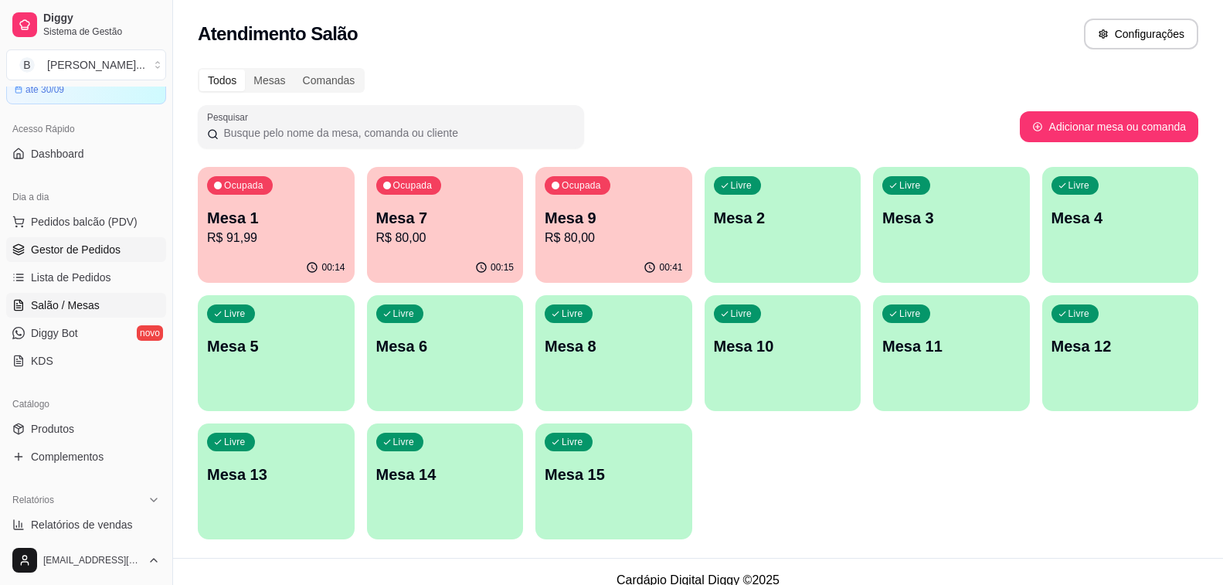
click at [57, 247] on span "Gestor de Pedidos" at bounding box center [76, 249] width 90 height 15
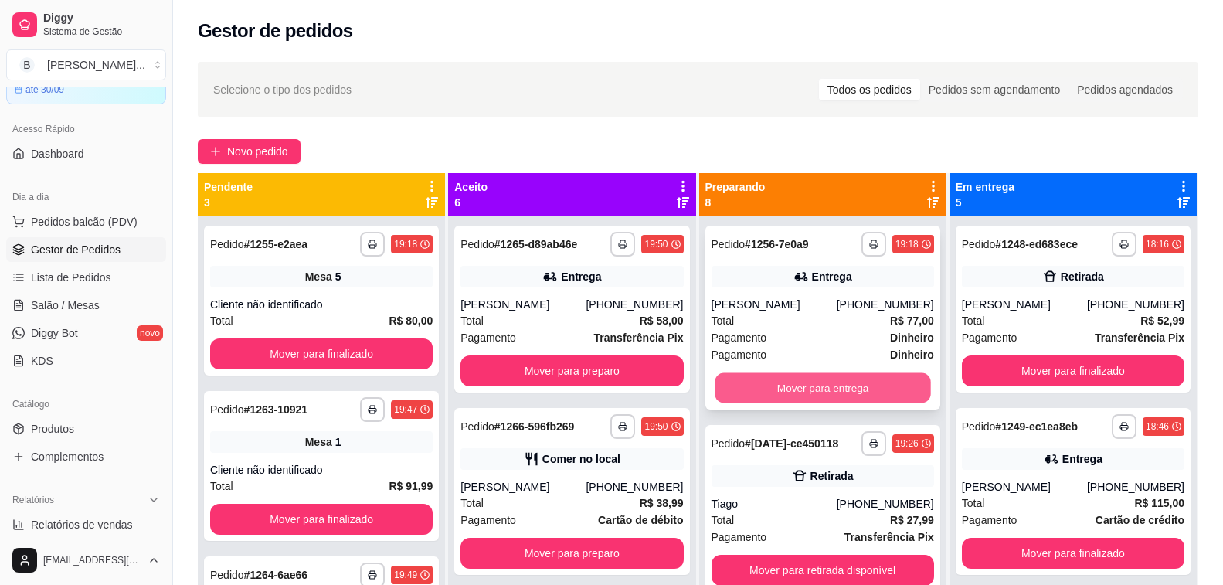
click at [817, 391] on button "Mover para entrega" at bounding box center [823, 388] width 216 height 30
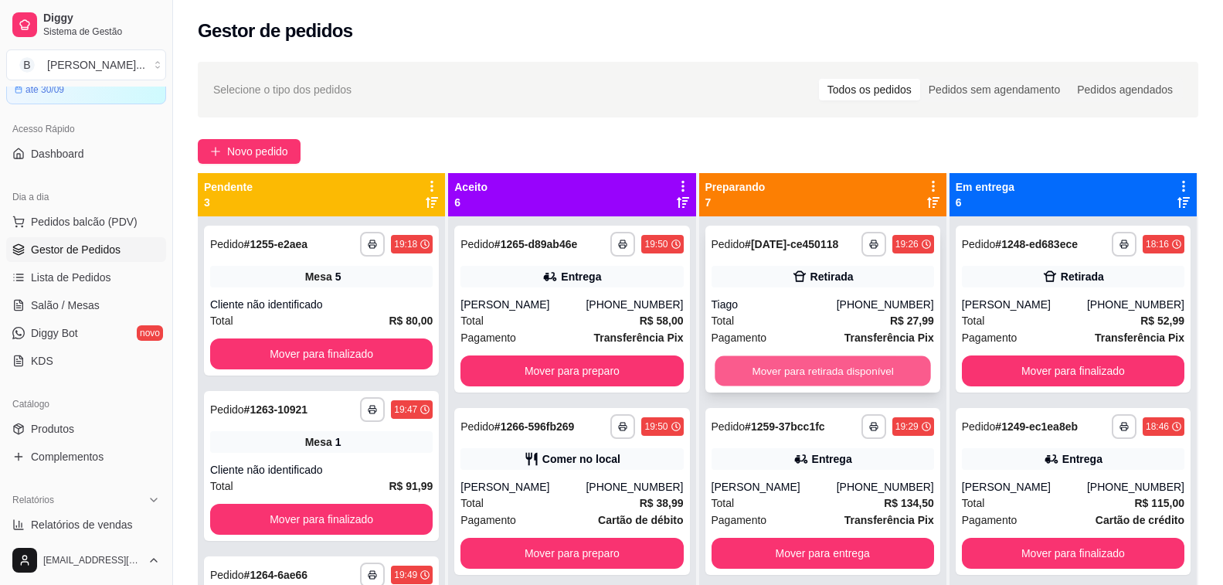
click at [769, 368] on button "Mover para retirada disponível" at bounding box center [823, 371] width 216 height 30
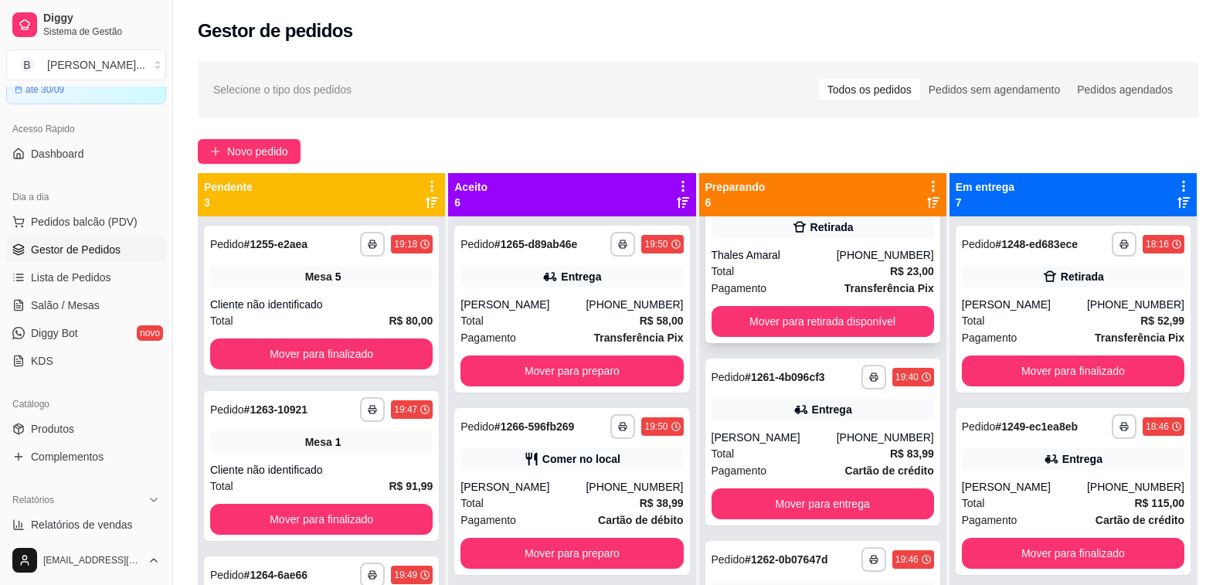
scroll to position [49, 0]
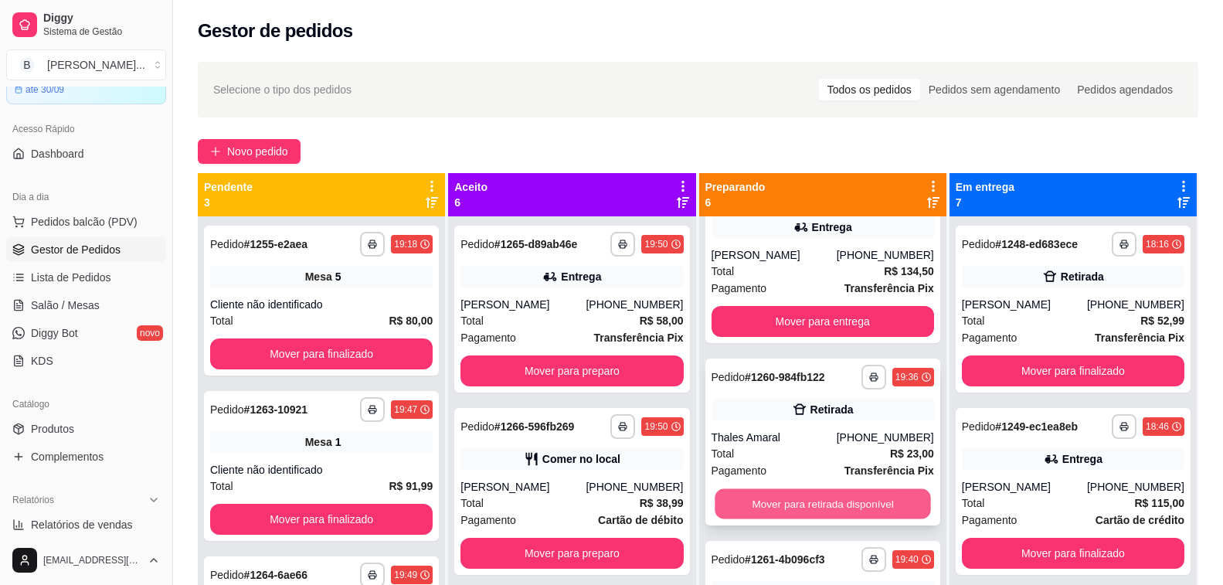
click at [793, 495] on button "Mover para retirada disponível" at bounding box center [823, 504] width 216 height 30
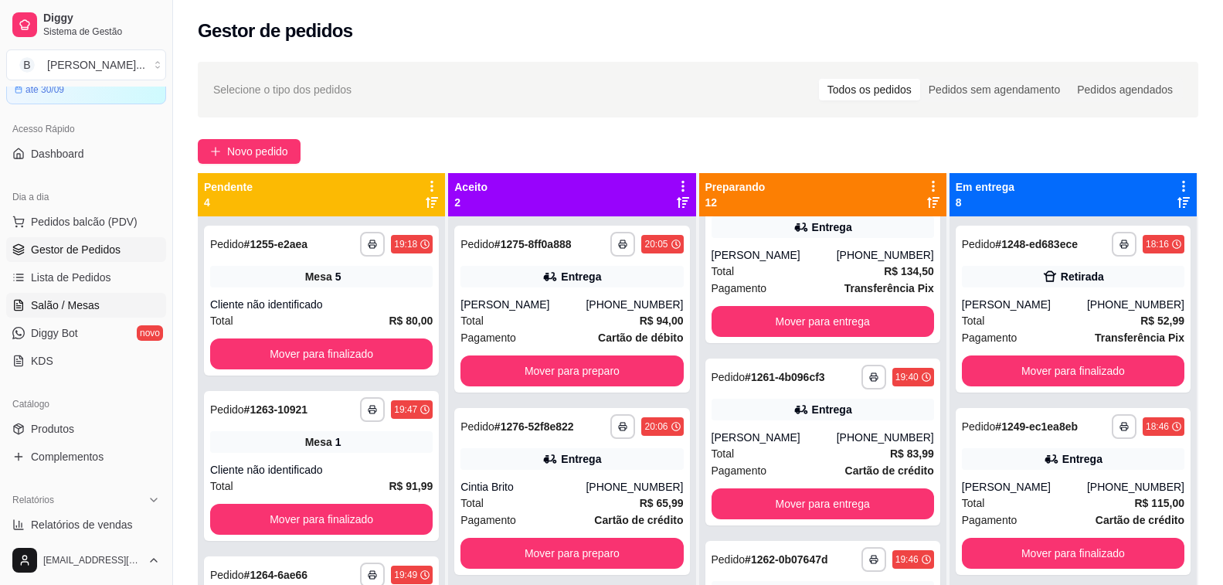
click at [79, 306] on span "Salão / Mesas" at bounding box center [65, 304] width 69 height 15
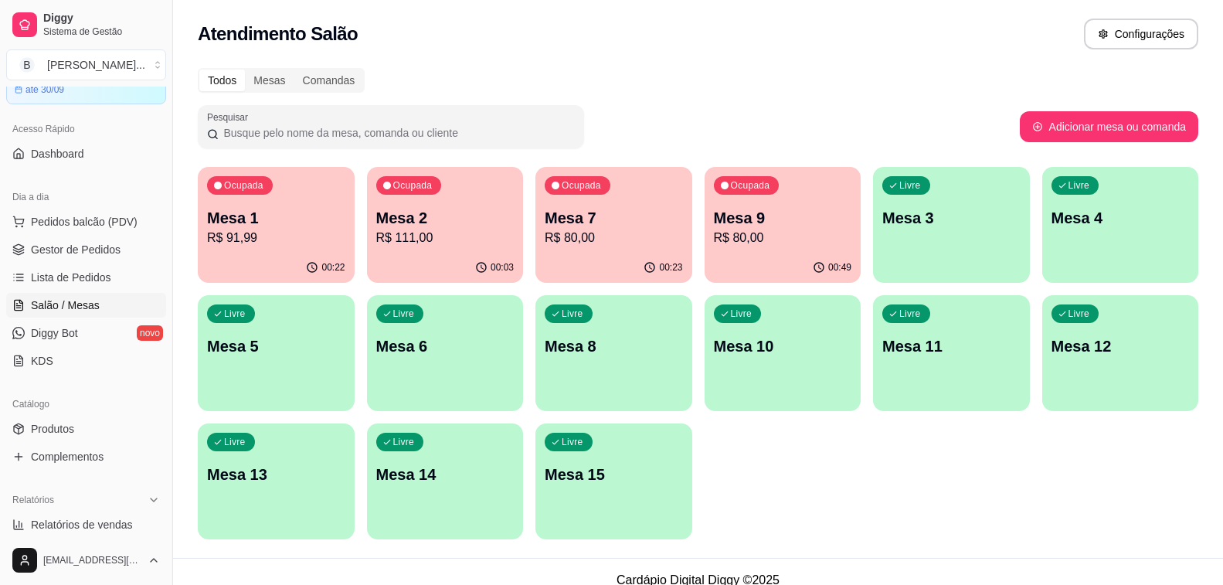
click at [759, 232] on p "R$ 80,00" at bounding box center [783, 238] width 138 height 19
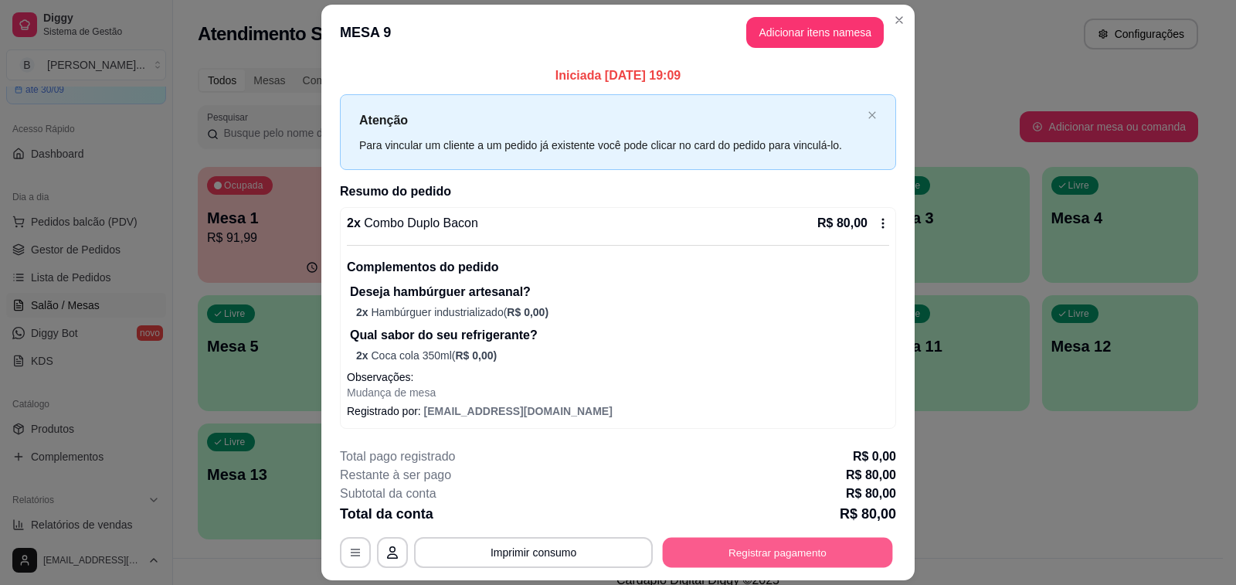
click at [757, 550] on button "Registrar pagamento" at bounding box center [778, 552] width 230 height 30
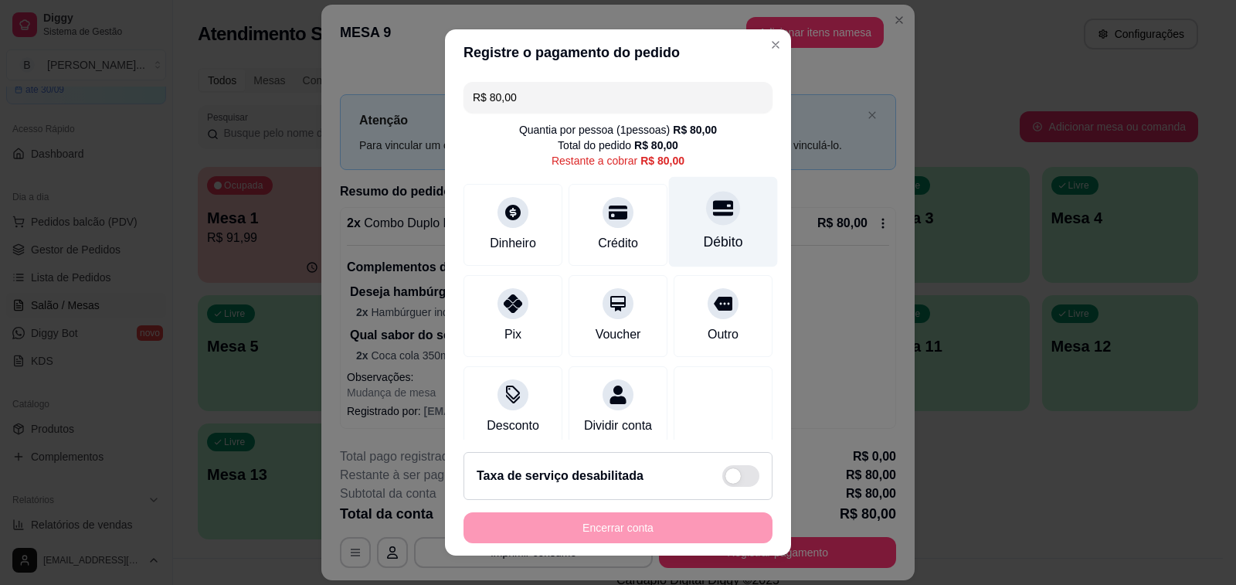
click at [706, 225] on div at bounding box center [723, 208] width 34 height 34
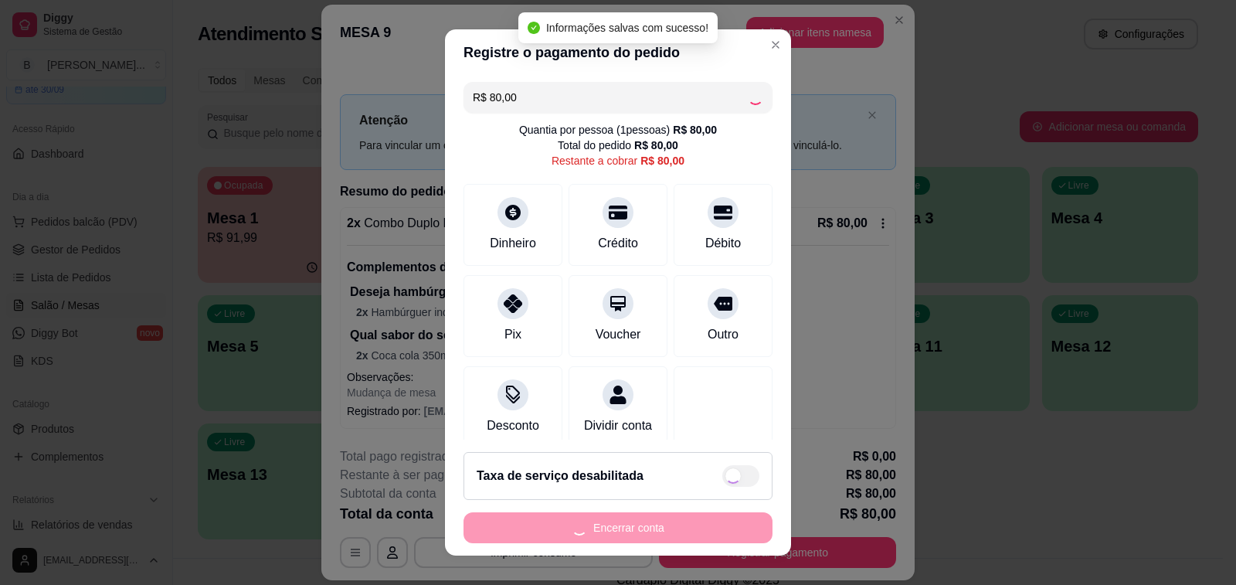
type input "R$ 0,00"
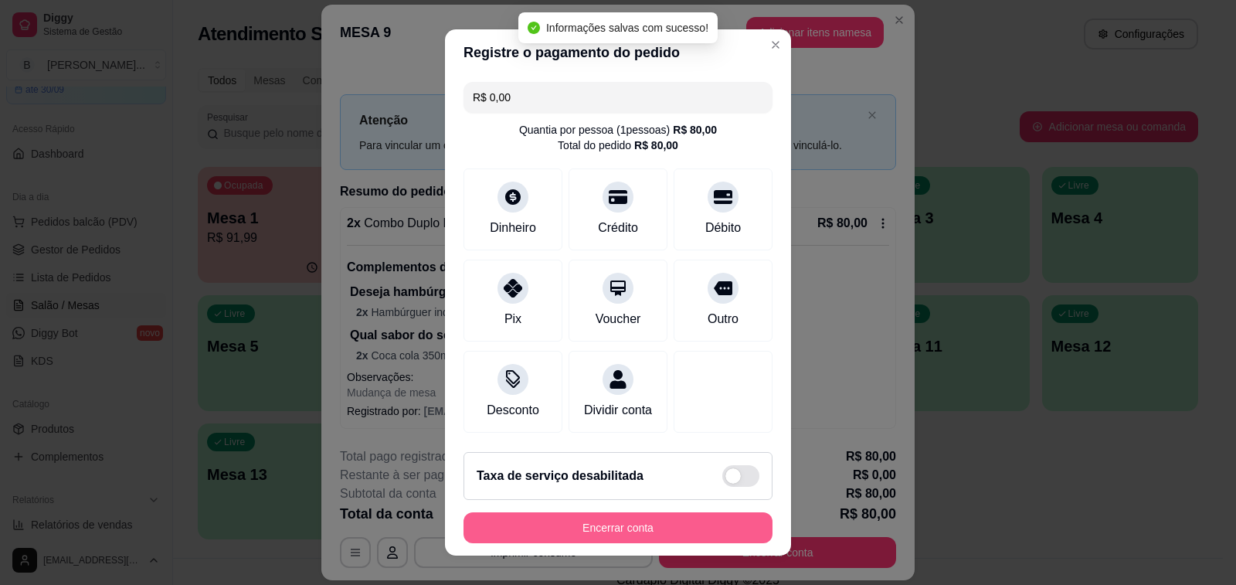
click at [673, 528] on button "Encerrar conta" at bounding box center [617, 527] width 309 height 31
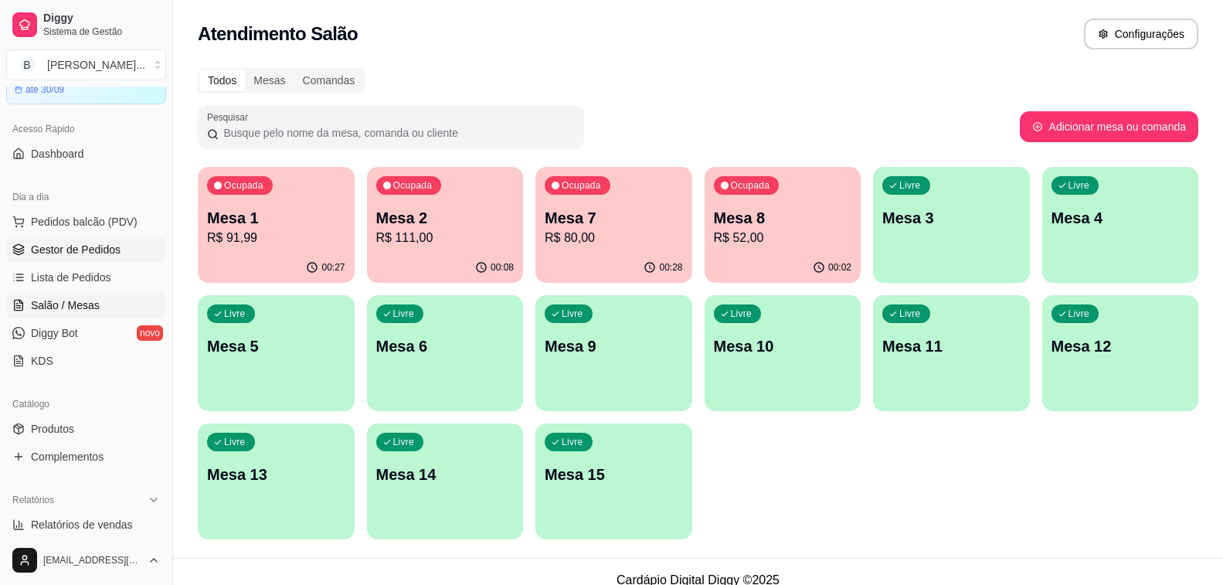
click at [83, 253] on span "Gestor de Pedidos" at bounding box center [76, 249] width 90 height 15
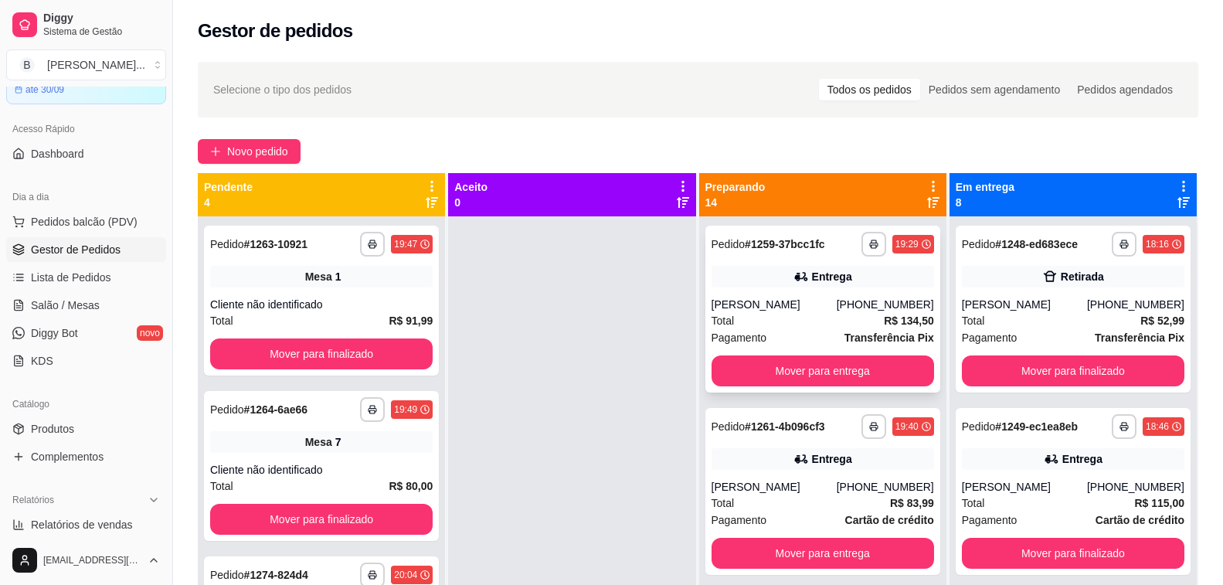
click at [806, 309] on div "Pietra Toledo" at bounding box center [773, 304] width 125 height 15
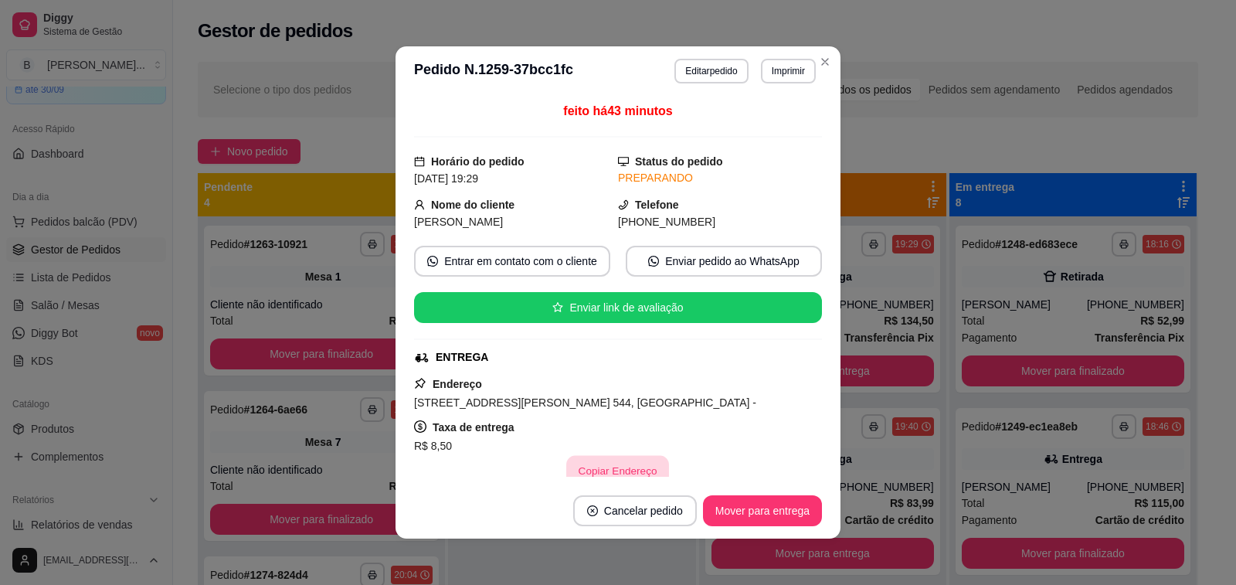
click at [606, 467] on button "Copiar Endereço" at bounding box center [618, 471] width 103 height 30
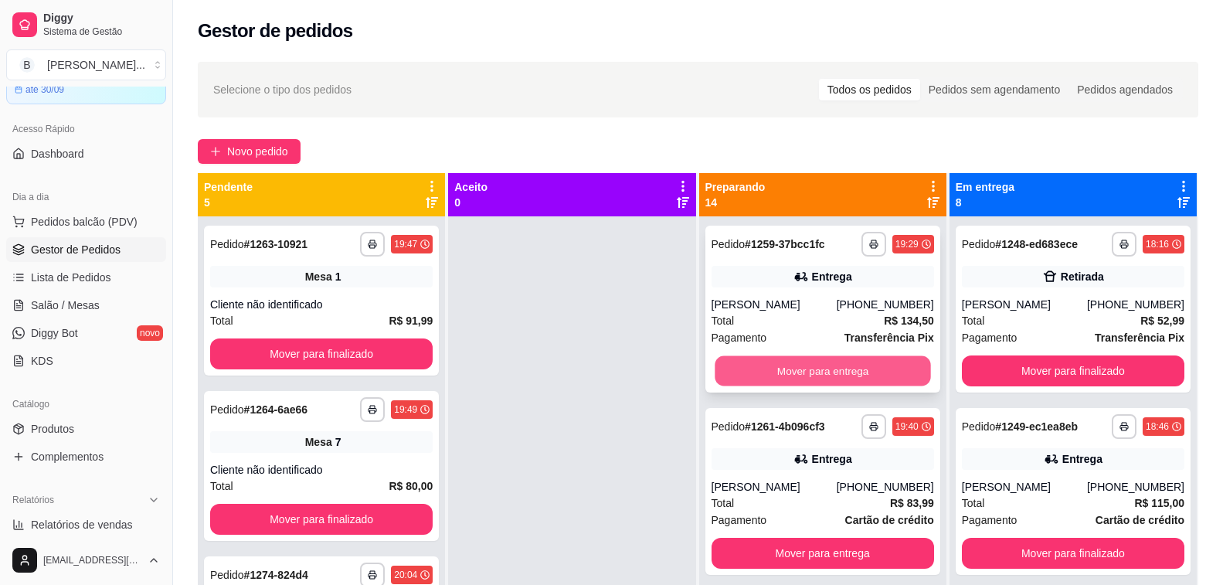
click at [795, 368] on button "Mover para entrega" at bounding box center [823, 371] width 216 height 30
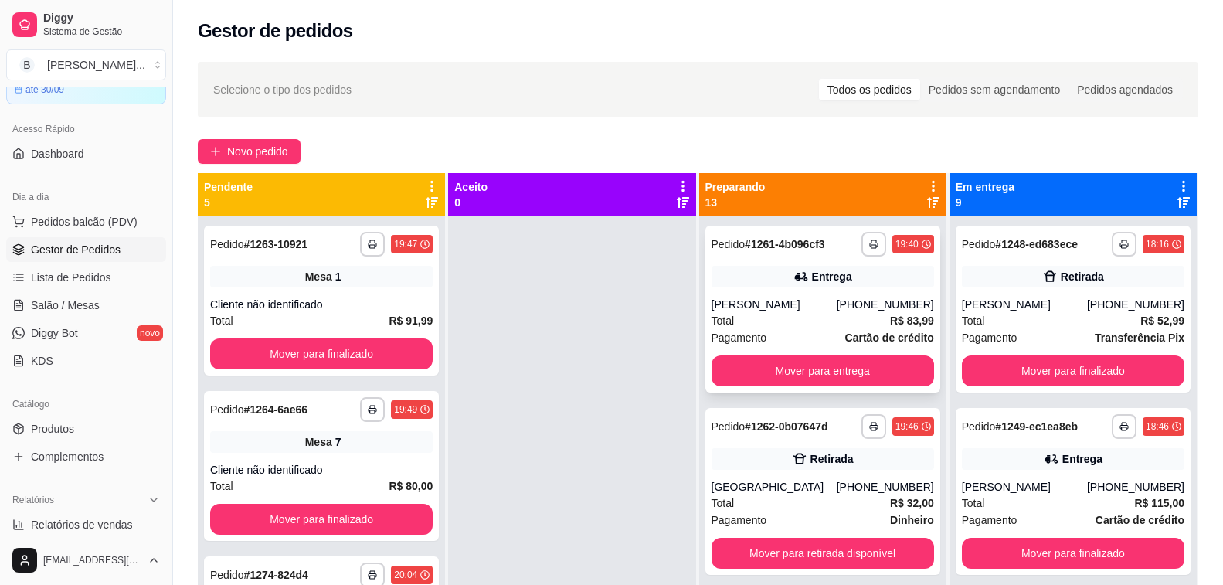
click at [796, 314] on div "Total R$ 83,99" at bounding box center [822, 320] width 222 height 17
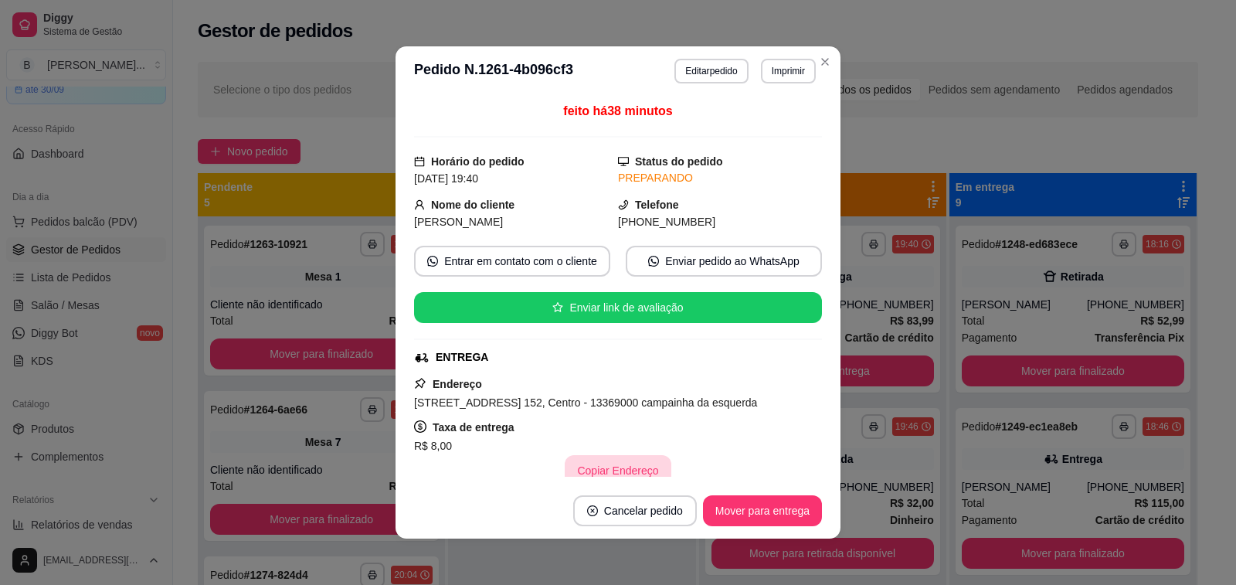
click at [602, 463] on button "Copiar Endereço" at bounding box center [618, 470] width 106 height 31
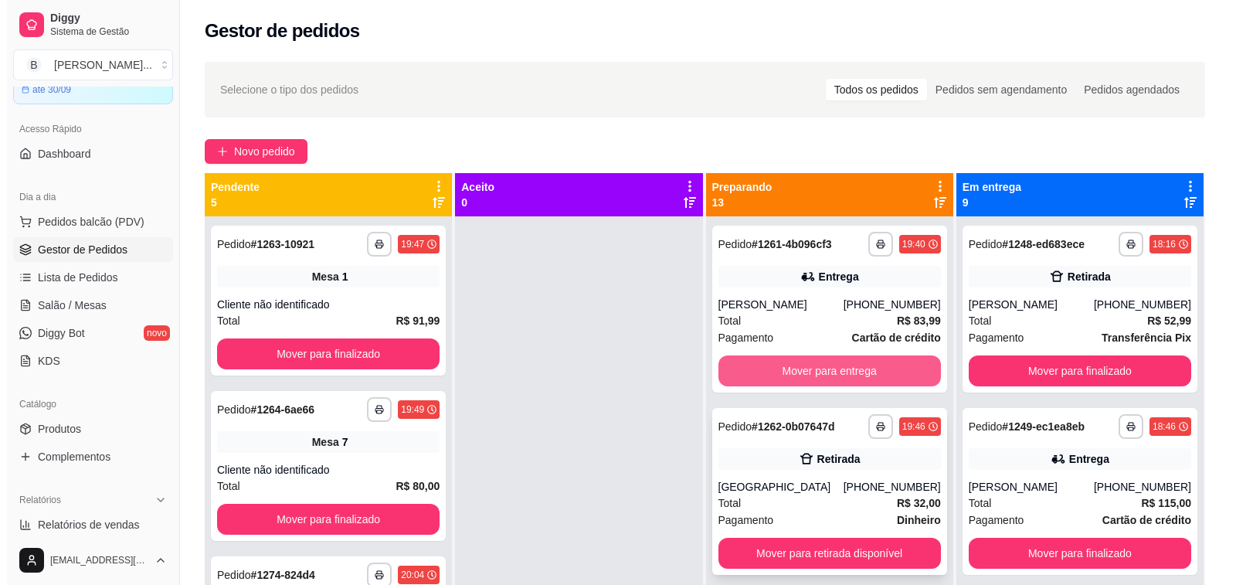
scroll to position [77, 0]
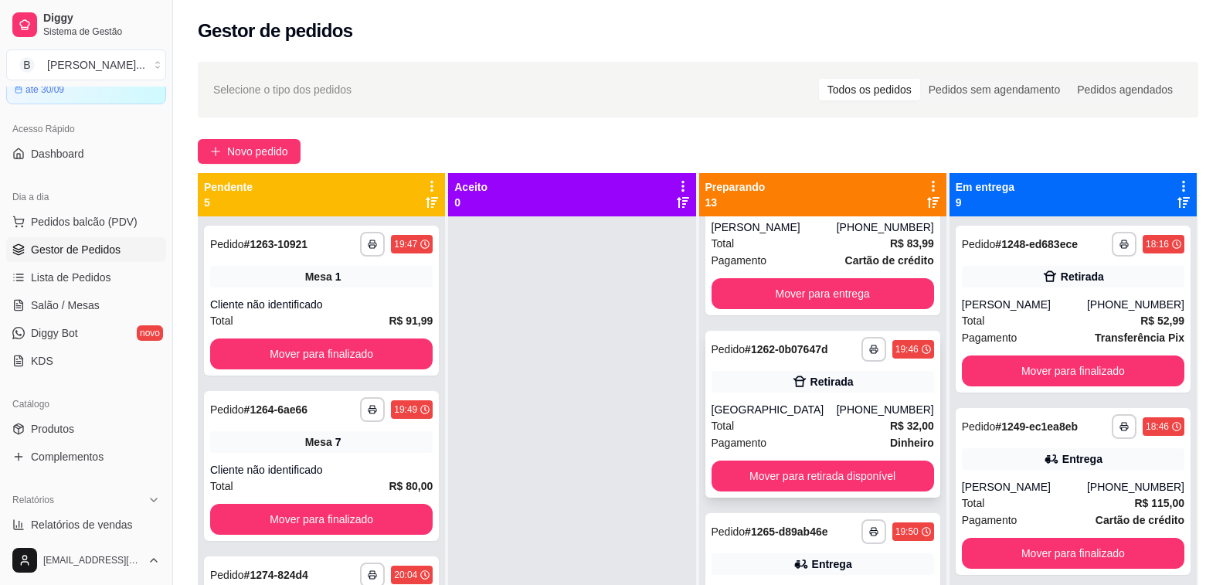
click at [803, 421] on div "Total R$ 32,00" at bounding box center [822, 425] width 222 height 17
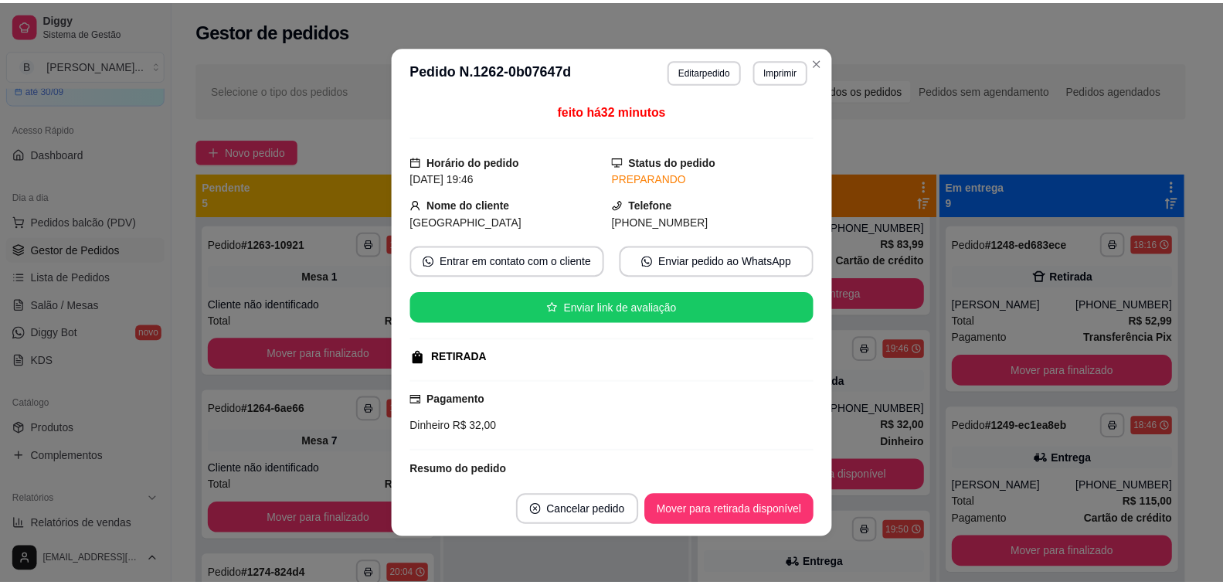
scroll to position [151, 0]
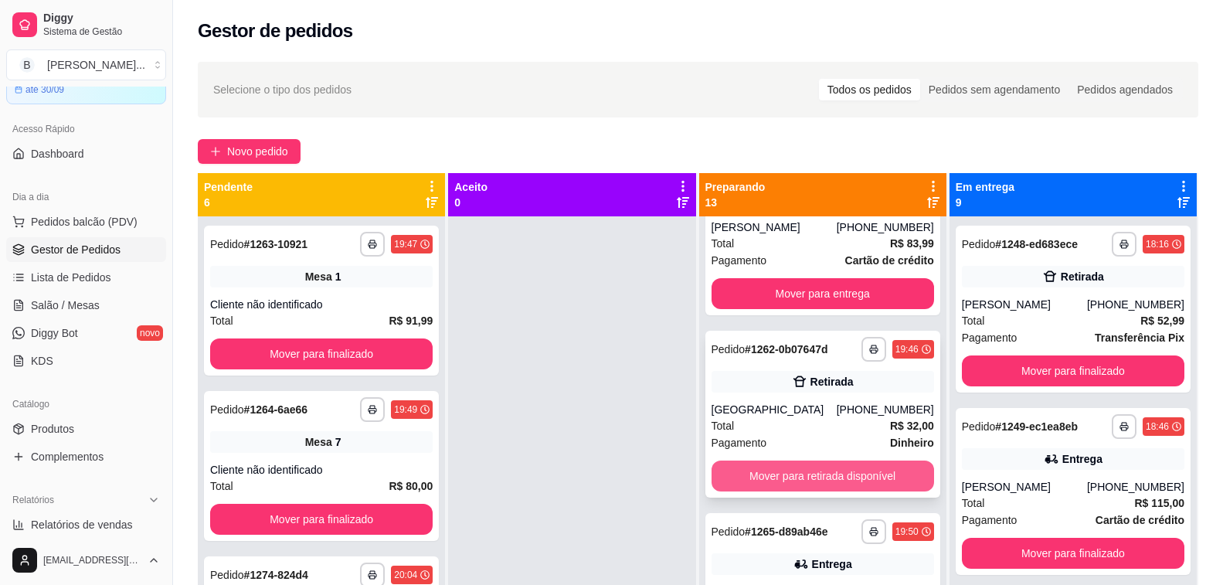
click at [865, 480] on button "Mover para retirada disponível" at bounding box center [822, 475] width 222 height 31
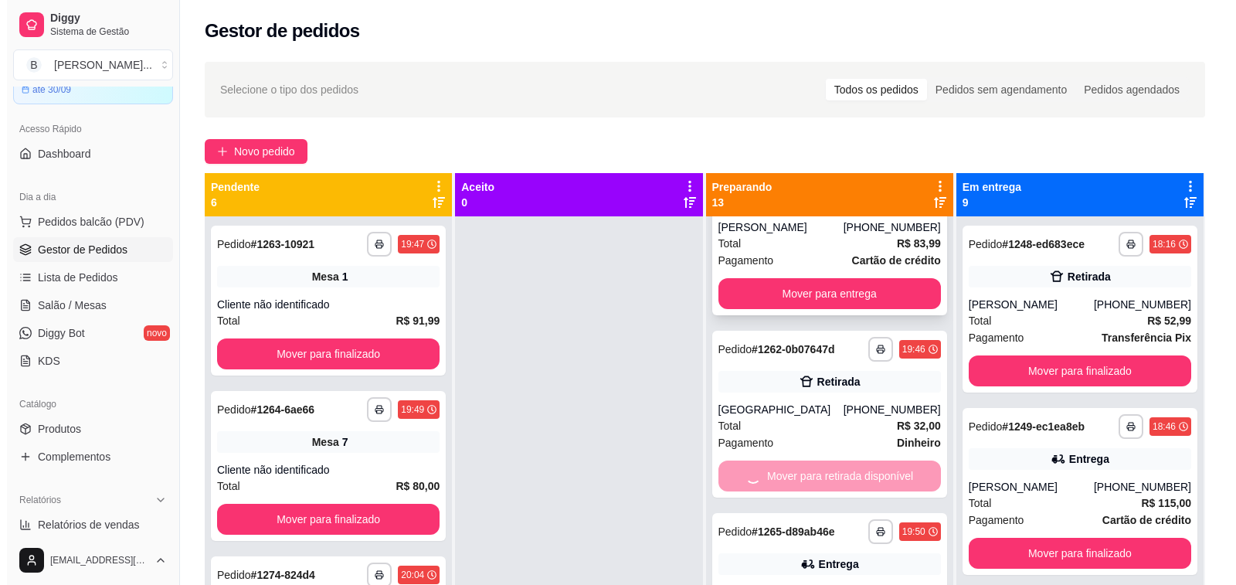
scroll to position [0, 0]
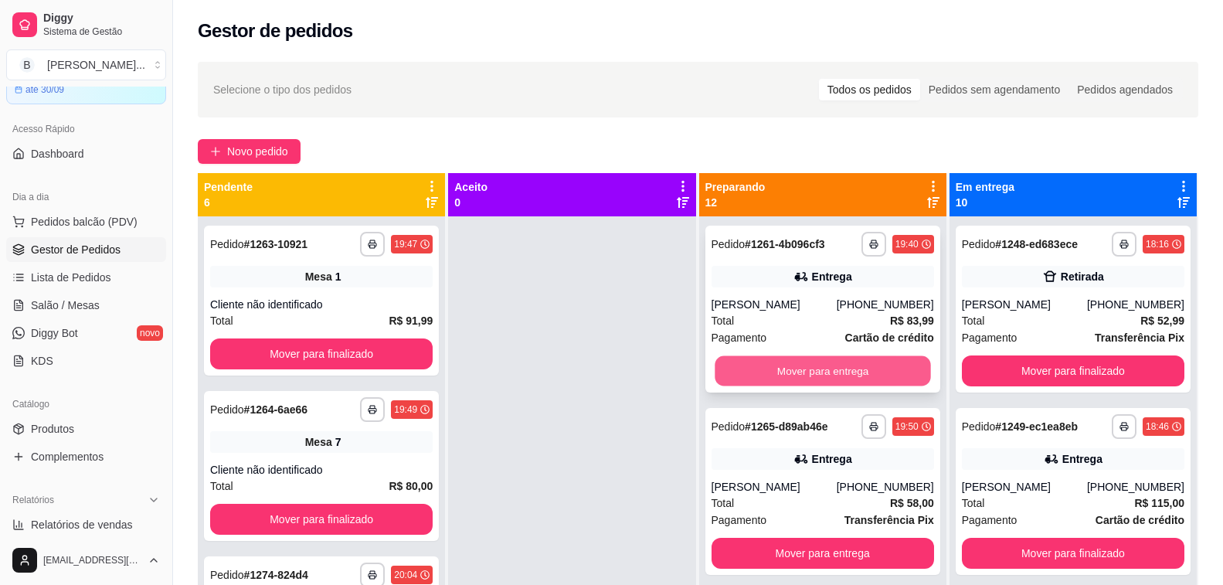
click at [773, 366] on button "Mover para entrega" at bounding box center [823, 371] width 216 height 30
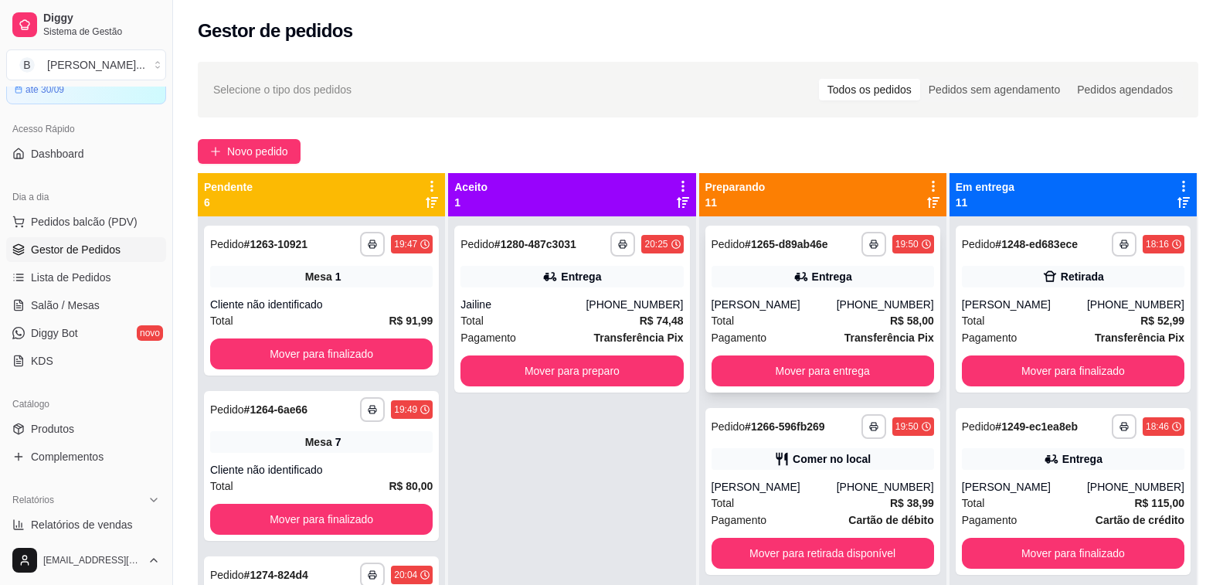
click at [746, 317] on div "Total R$ 58,00" at bounding box center [822, 320] width 222 height 17
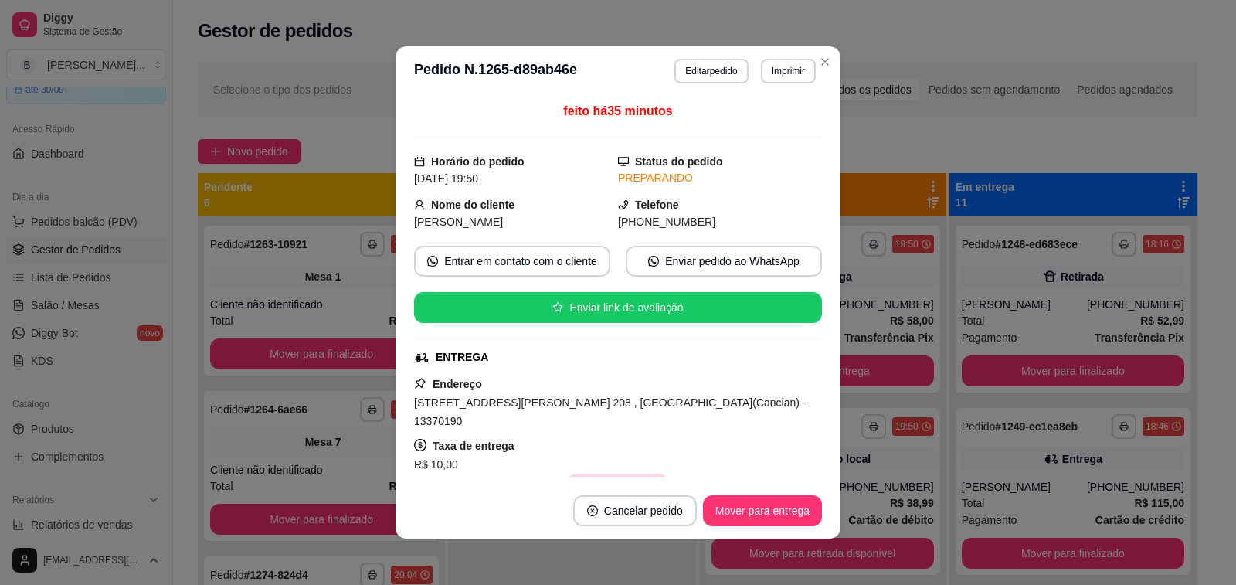
click at [588, 474] on button "Copiar Endereço" at bounding box center [618, 489] width 103 height 30
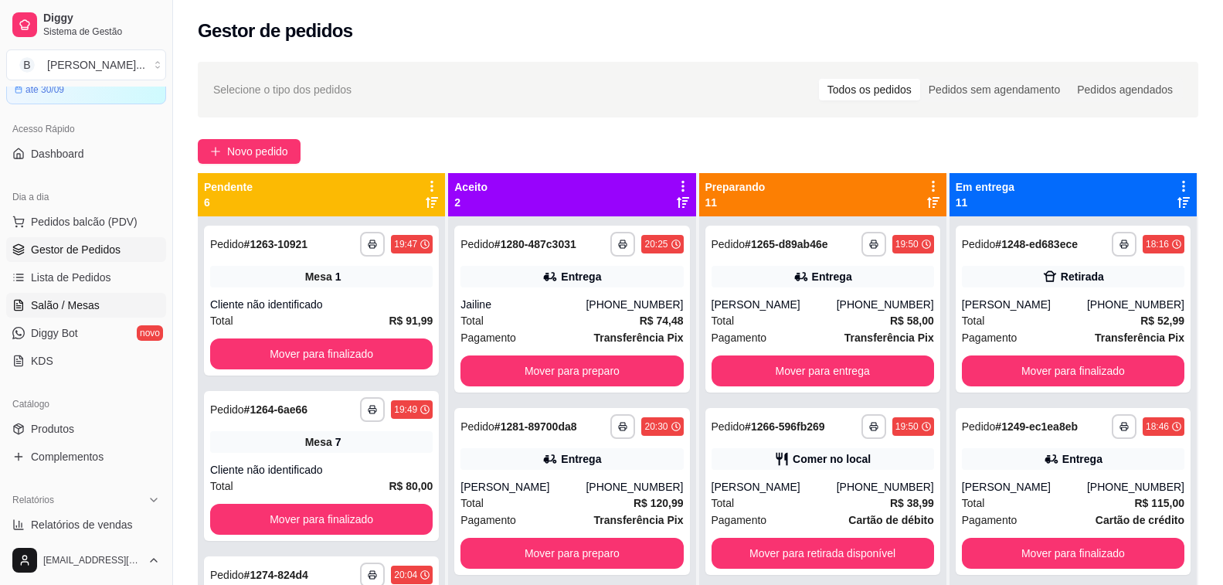
click at [68, 300] on span "Salão / Mesas" at bounding box center [65, 304] width 69 height 15
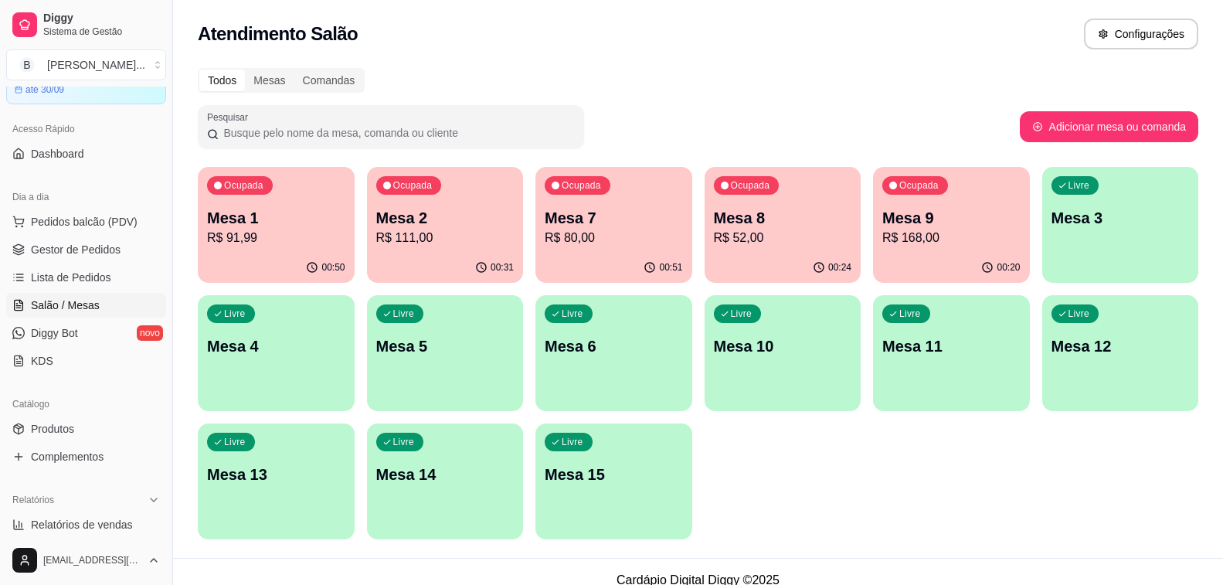
click at [246, 223] on p "Mesa 1" at bounding box center [276, 218] width 138 height 22
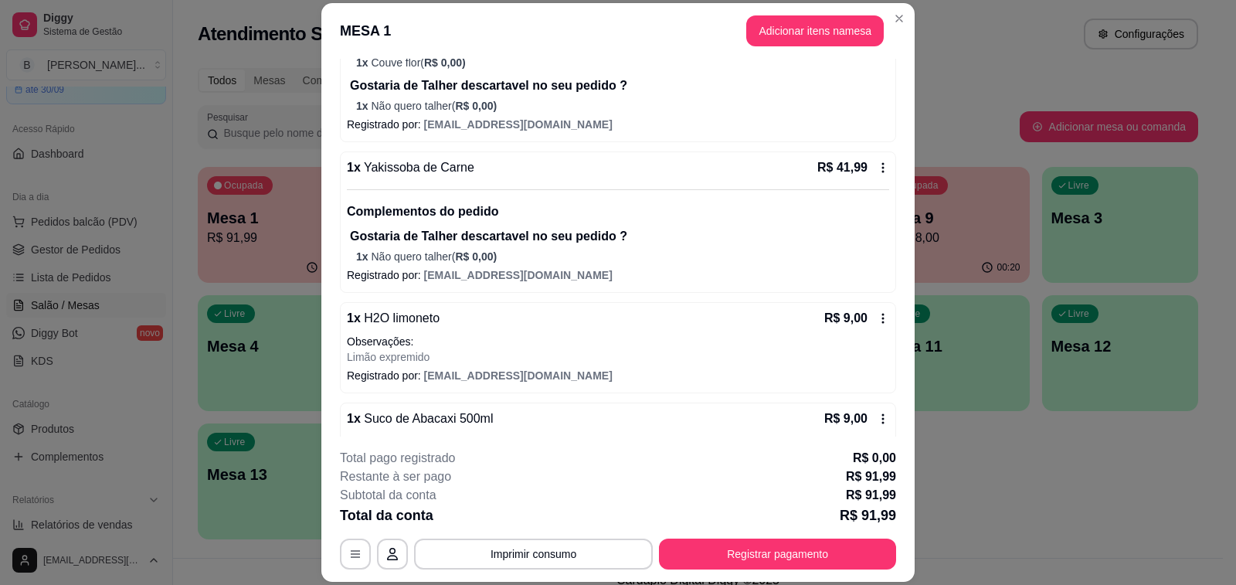
scroll to position [441, 0]
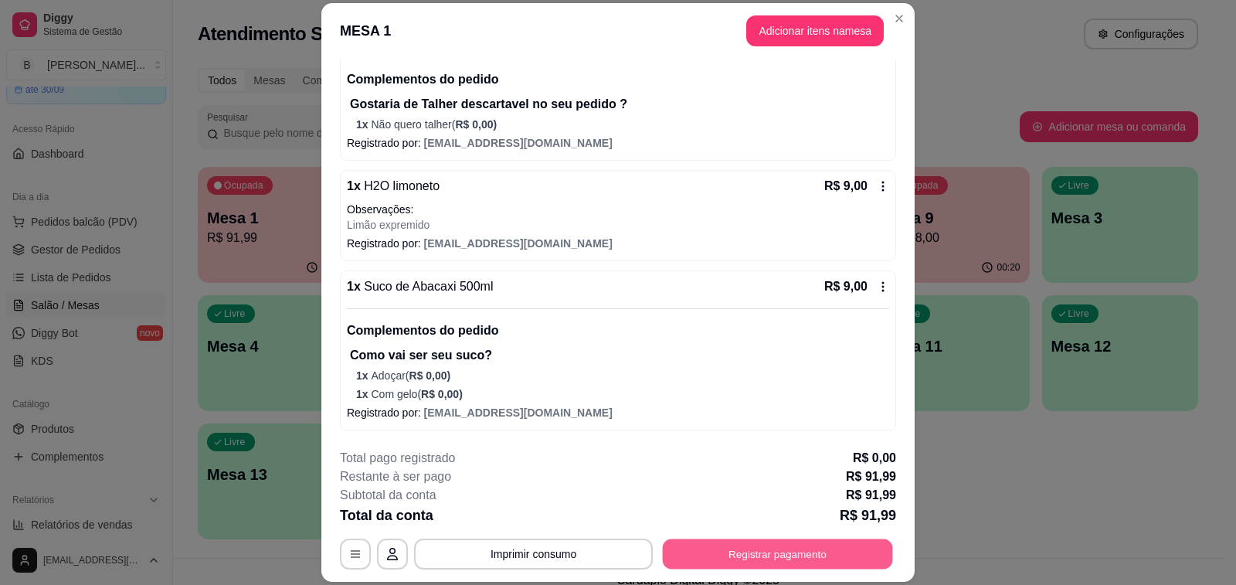
click at [812, 561] on button "Registrar pagamento" at bounding box center [778, 554] width 230 height 30
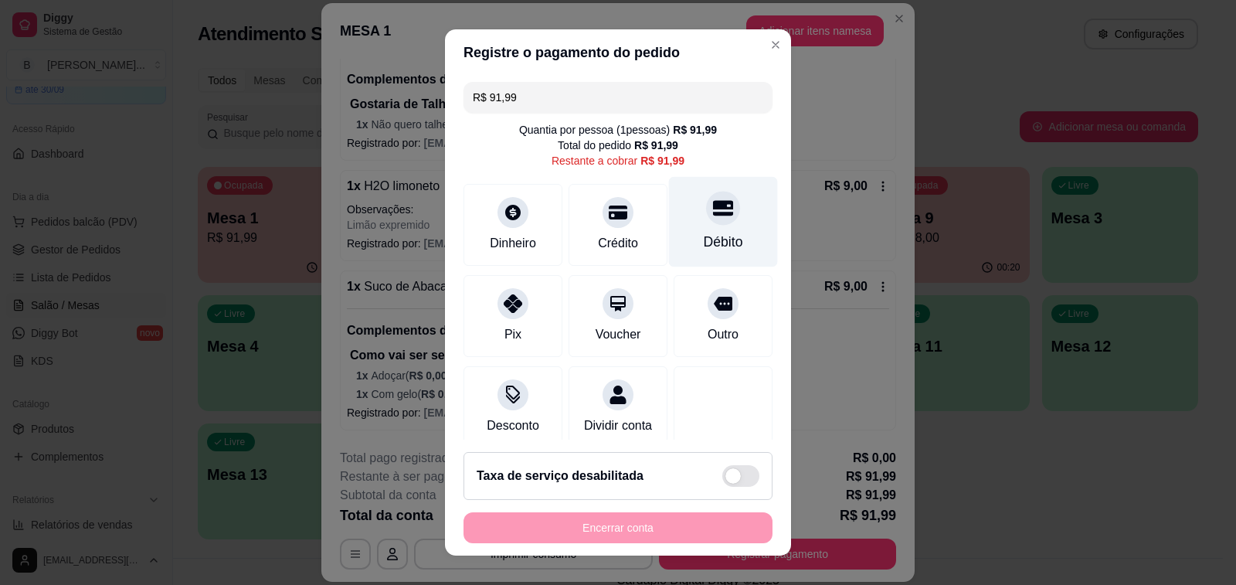
click at [704, 233] on div "Débito" at bounding box center [723, 242] width 39 height 20
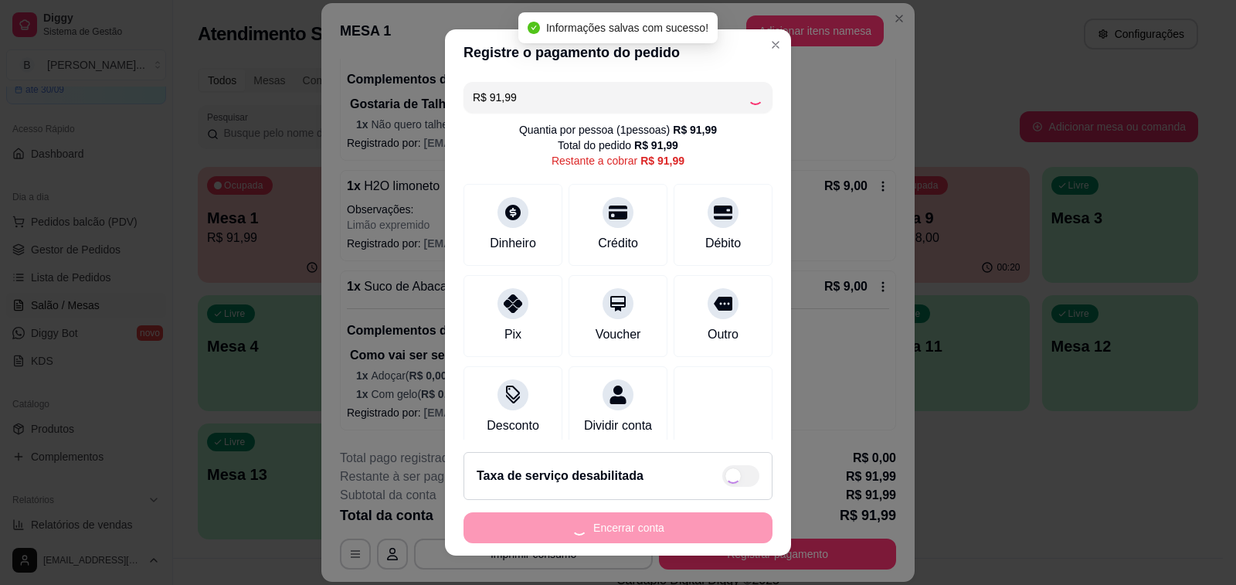
type input "R$ 0,00"
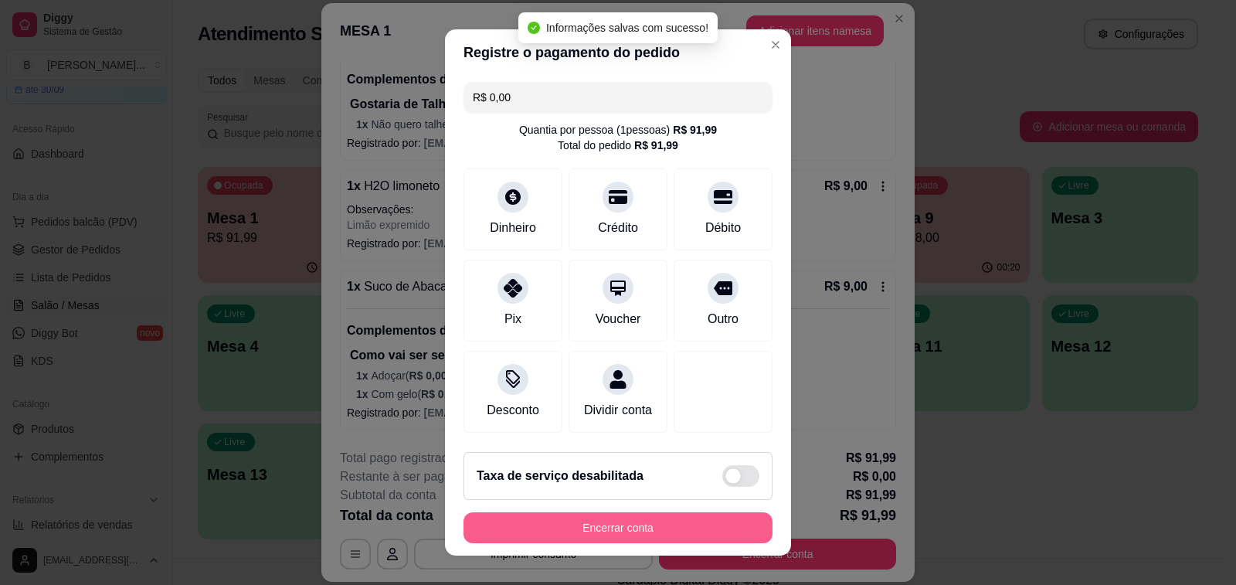
click at [579, 534] on button "Encerrar conta" at bounding box center [617, 527] width 309 height 31
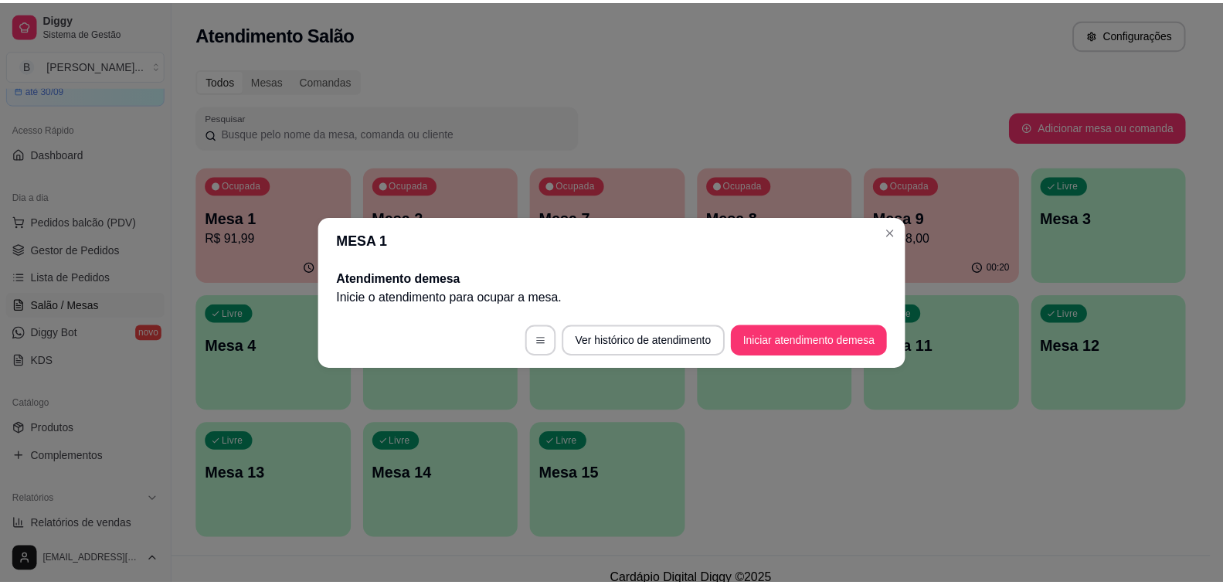
scroll to position [0, 0]
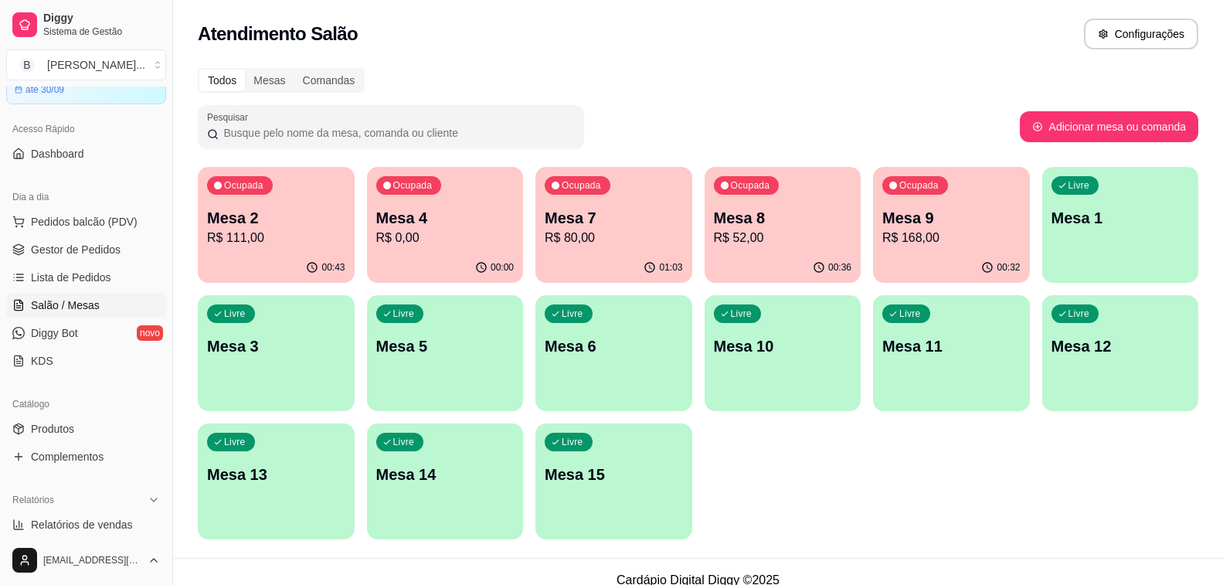
click at [590, 250] on div "Ocupada Mesa 7 R$ 80,00" at bounding box center [613, 210] width 157 height 86
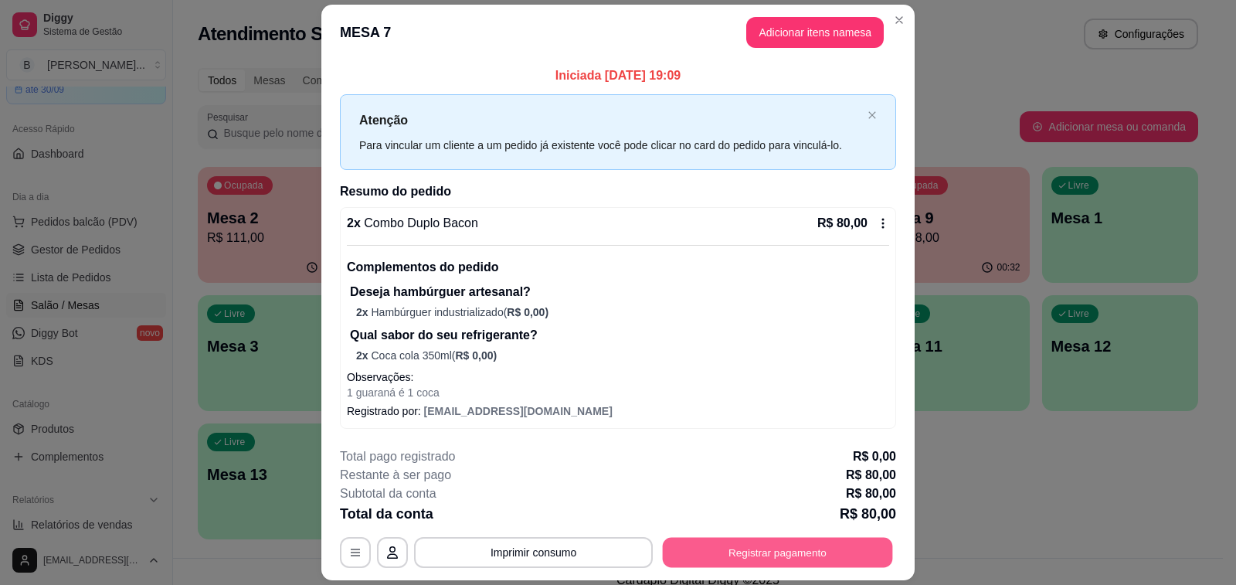
click at [721, 555] on button "Registrar pagamento" at bounding box center [778, 552] width 230 height 30
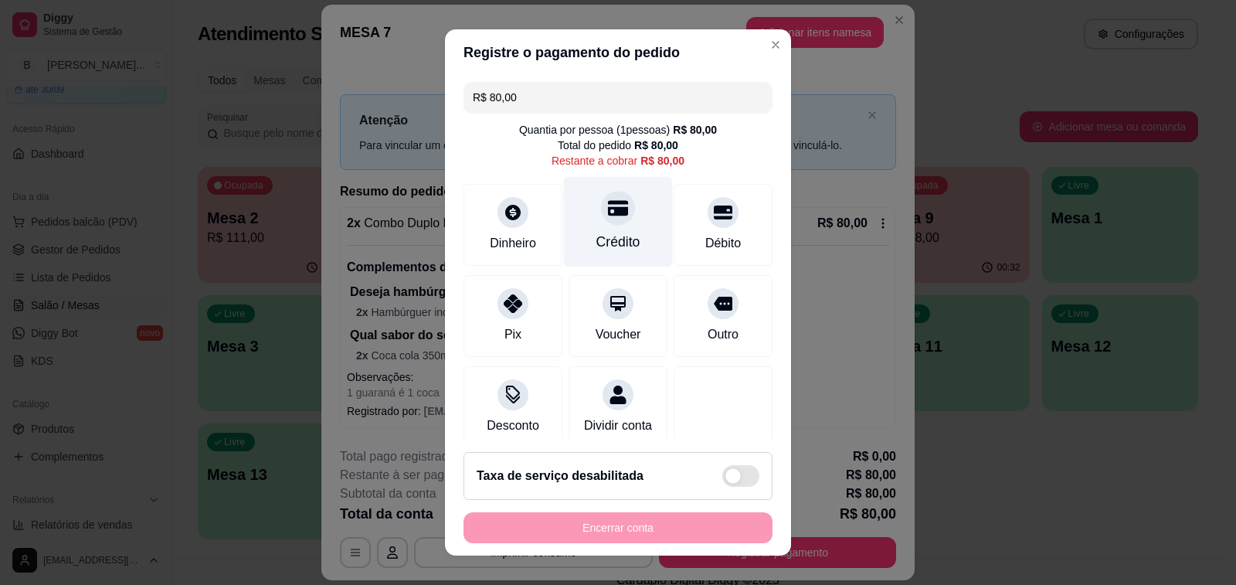
click at [601, 201] on div at bounding box center [618, 208] width 34 height 34
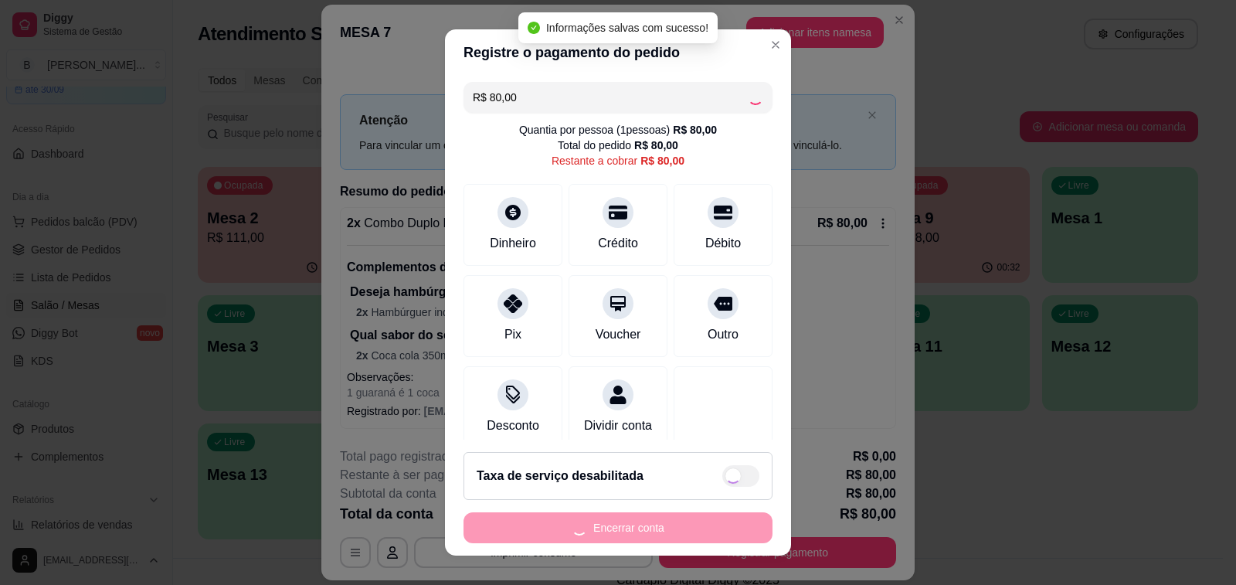
type input "R$ 0,00"
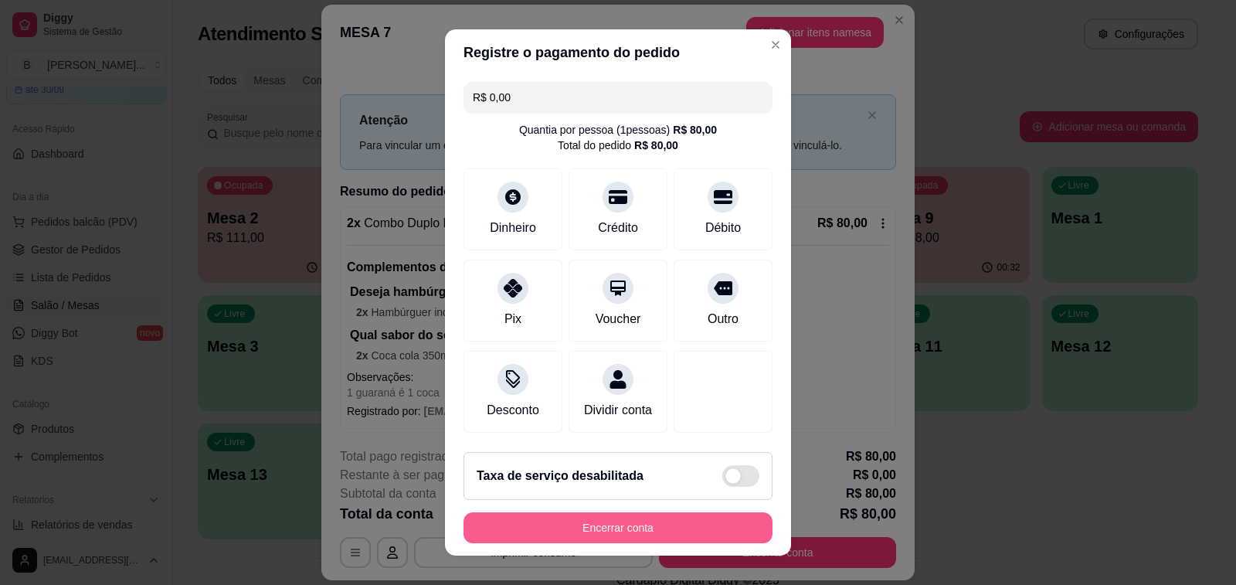
click at [635, 527] on button "Encerrar conta" at bounding box center [617, 527] width 309 height 31
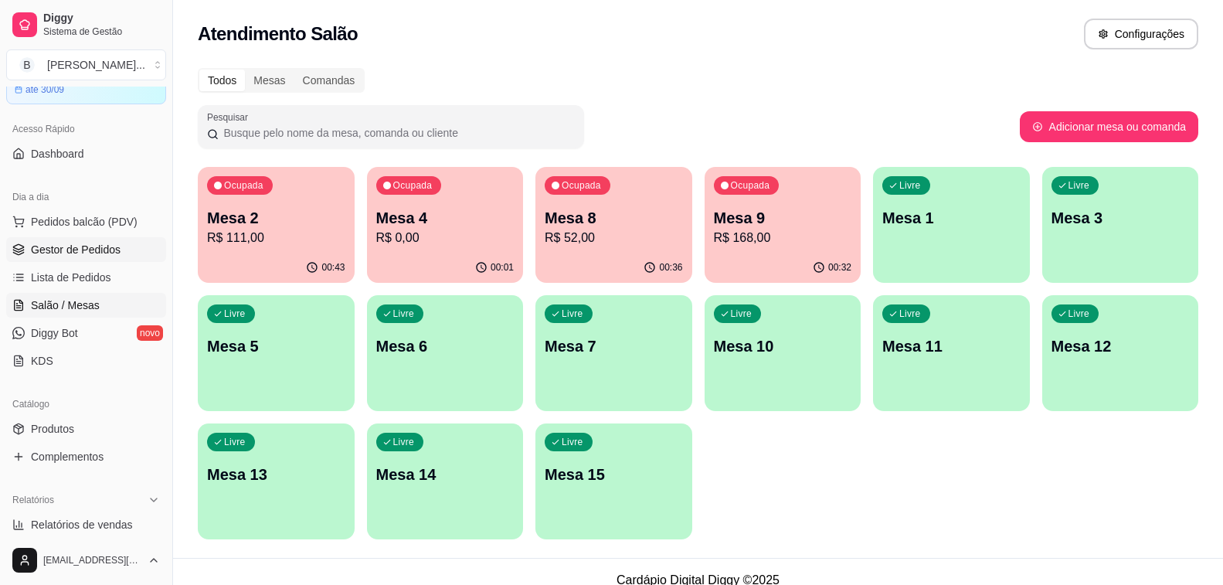
click at [111, 244] on span "Gestor de Pedidos" at bounding box center [76, 249] width 90 height 15
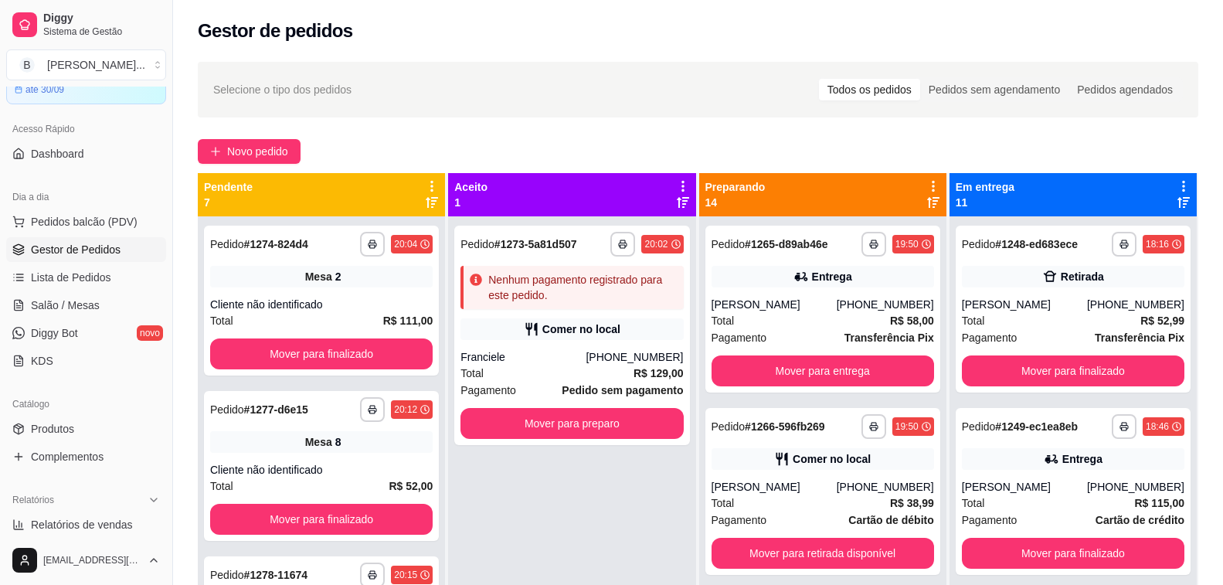
click at [434, 131] on div "**********" at bounding box center [698, 415] width 1050 height 724
click at [562, 418] on button "Mover para preparo" at bounding box center [571, 423] width 222 height 31
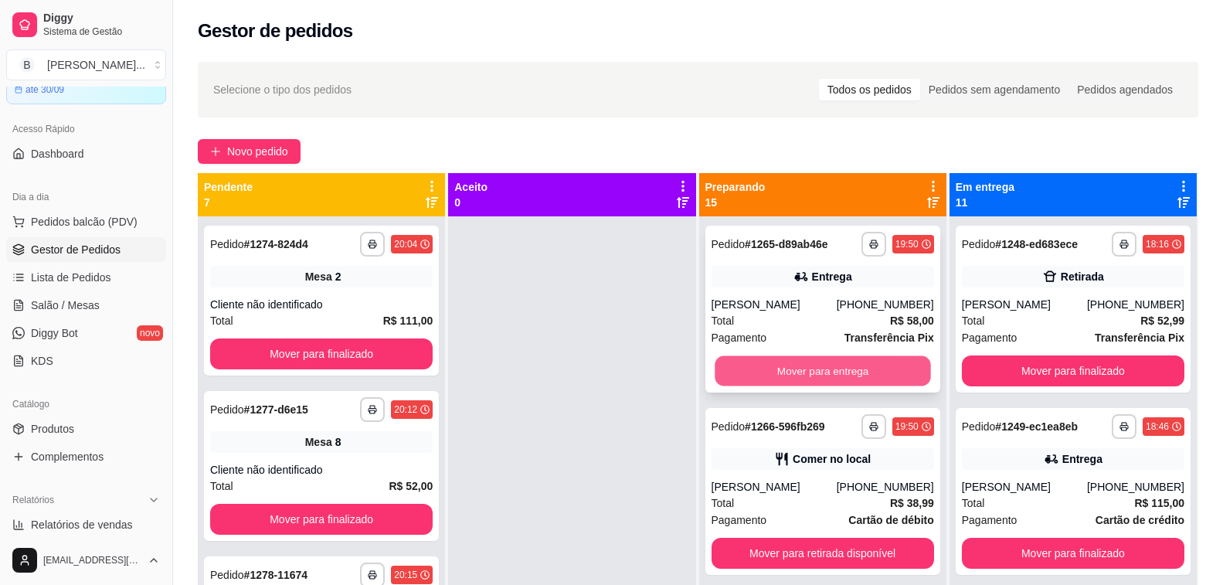
click at [781, 373] on button "Mover para entrega" at bounding box center [823, 371] width 216 height 30
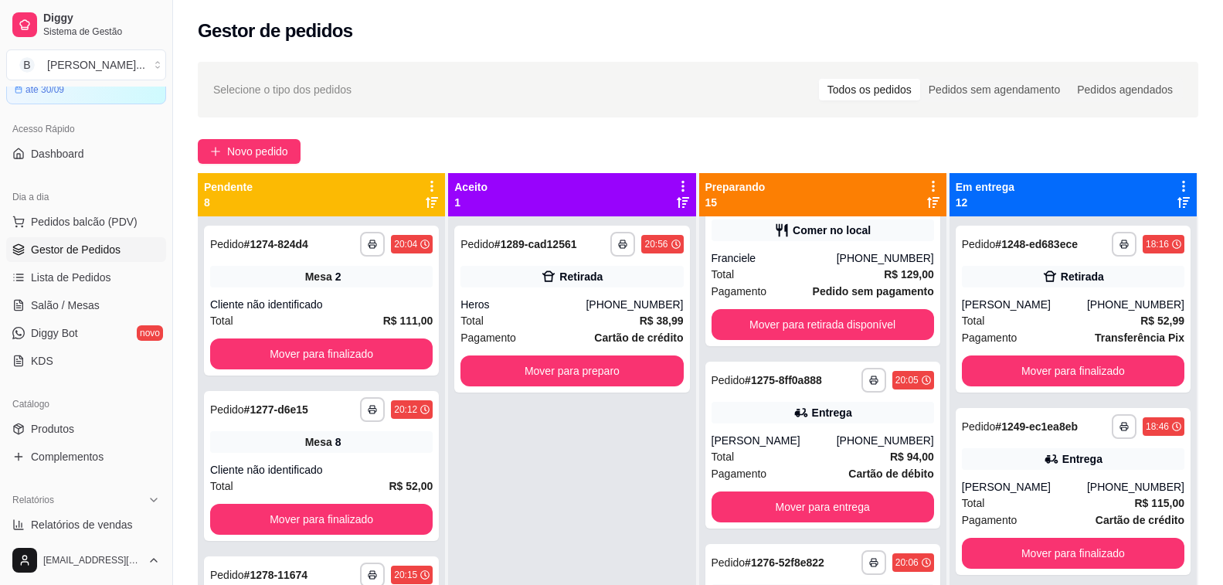
scroll to position [1545, 0]
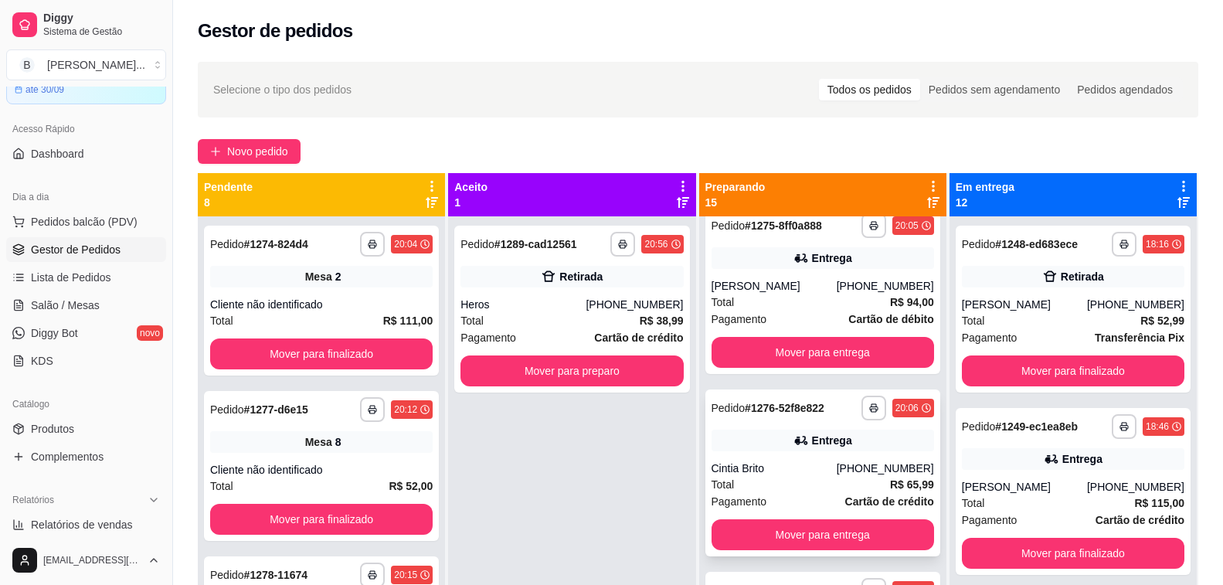
click at [789, 473] on div "Cintia Brito" at bounding box center [773, 467] width 125 height 15
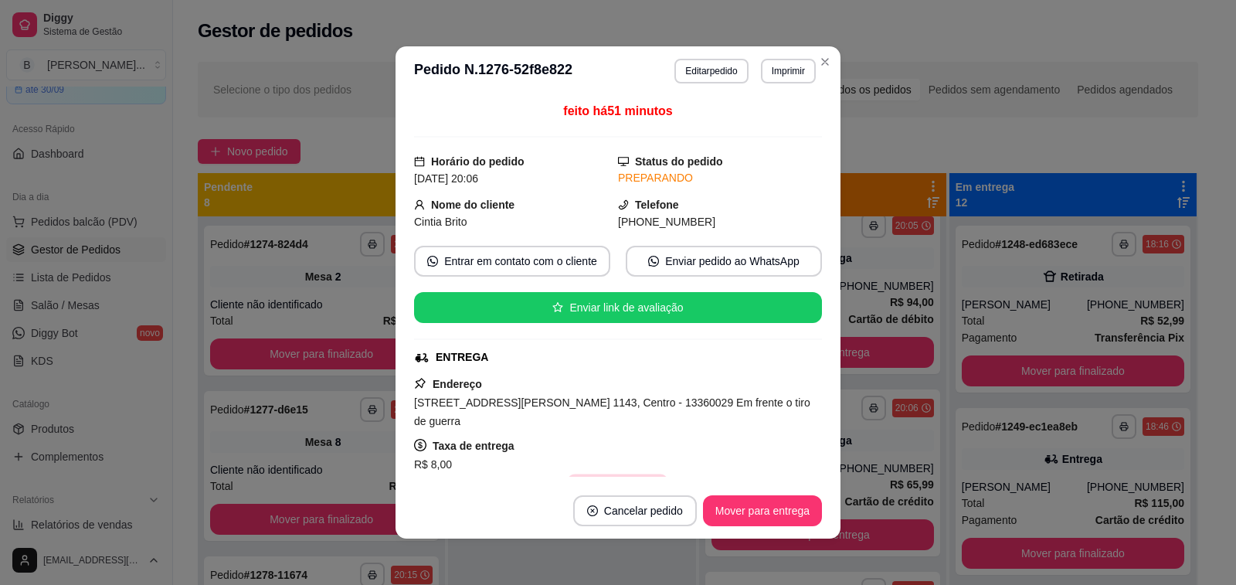
click at [608, 474] on button "Copiar Endereço" at bounding box center [618, 489] width 103 height 30
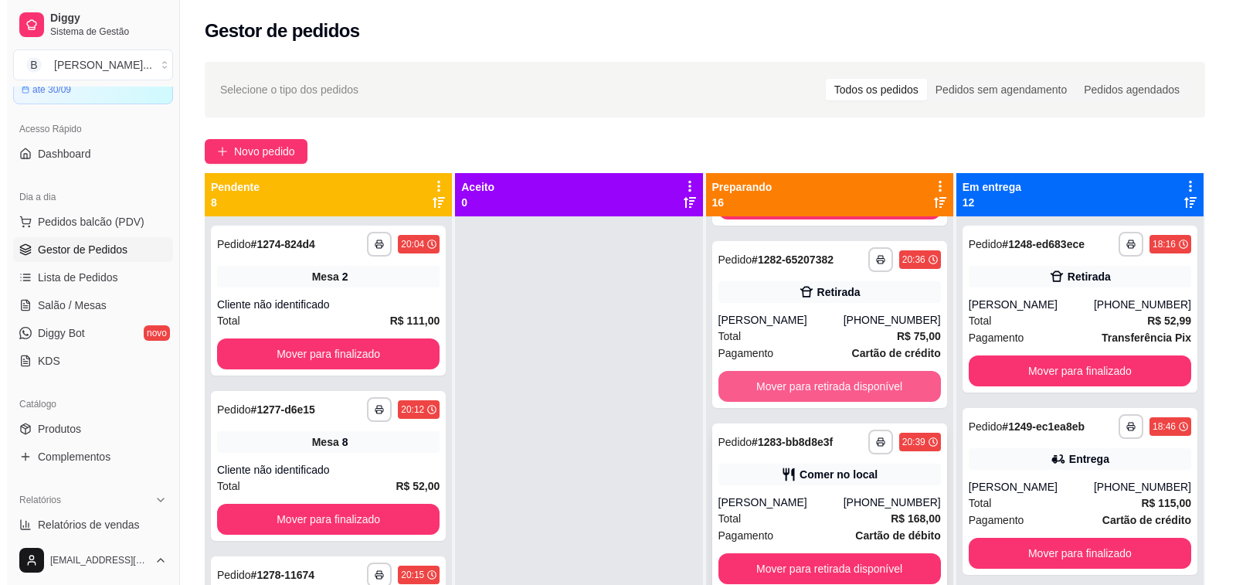
scroll to position [2317, 0]
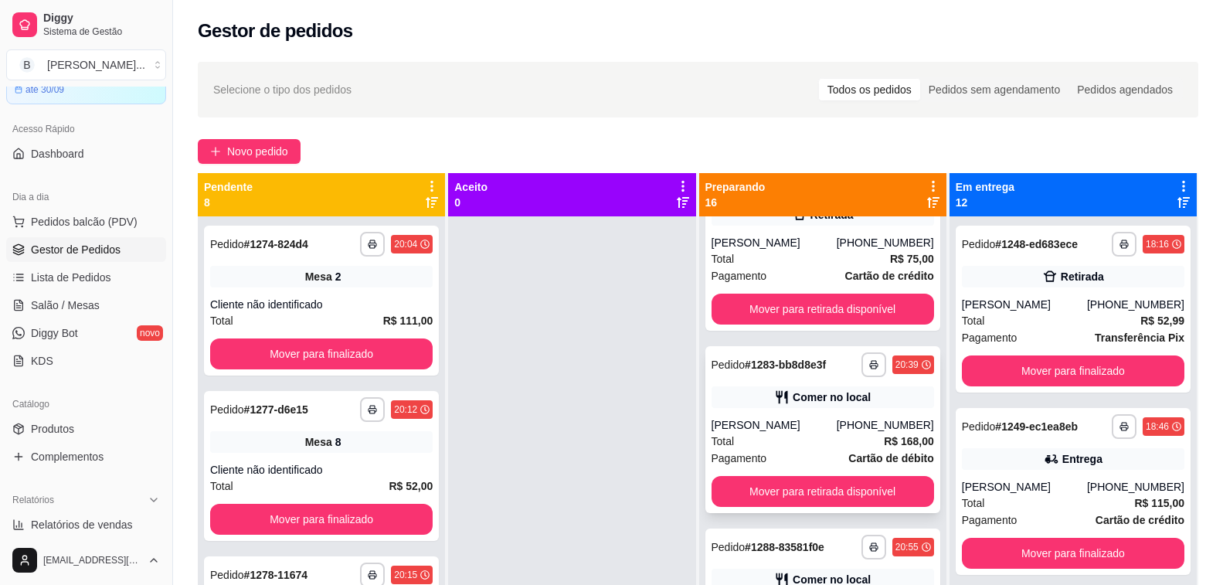
click at [817, 436] on div "Total R$ 168,00" at bounding box center [822, 441] width 222 height 17
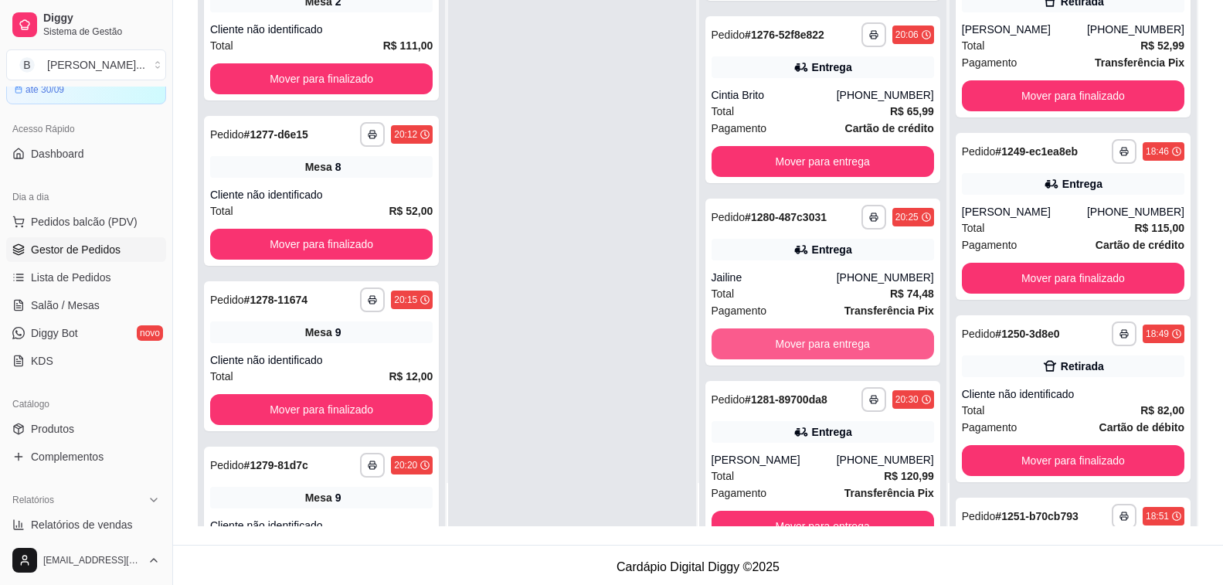
scroll to position [1489, 0]
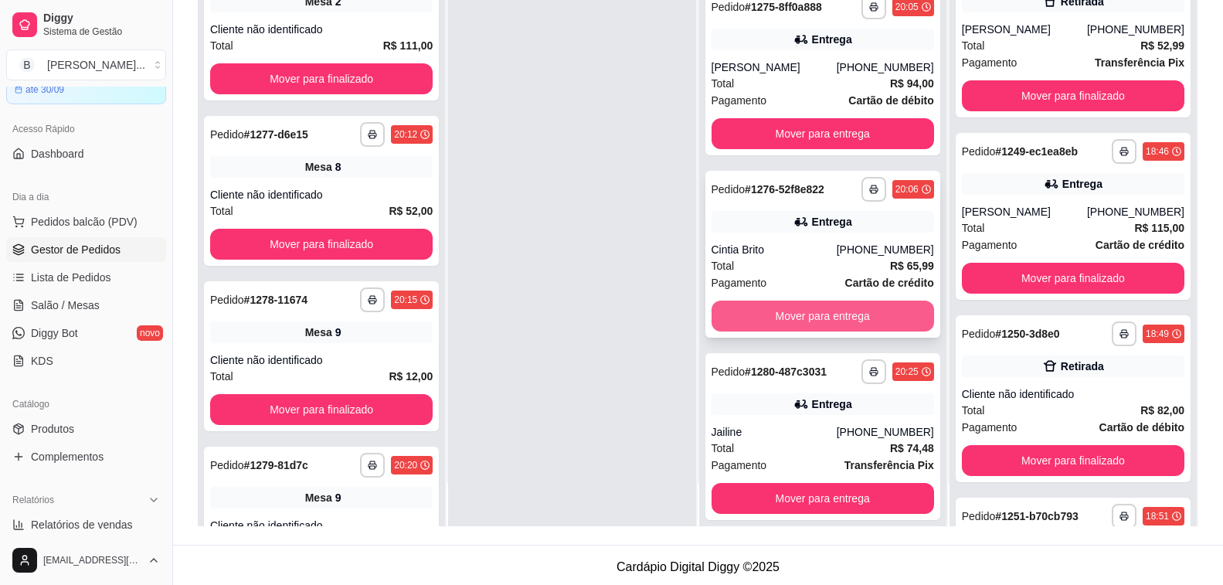
click at [786, 321] on button "Mover para entrega" at bounding box center [822, 315] width 222 height 31
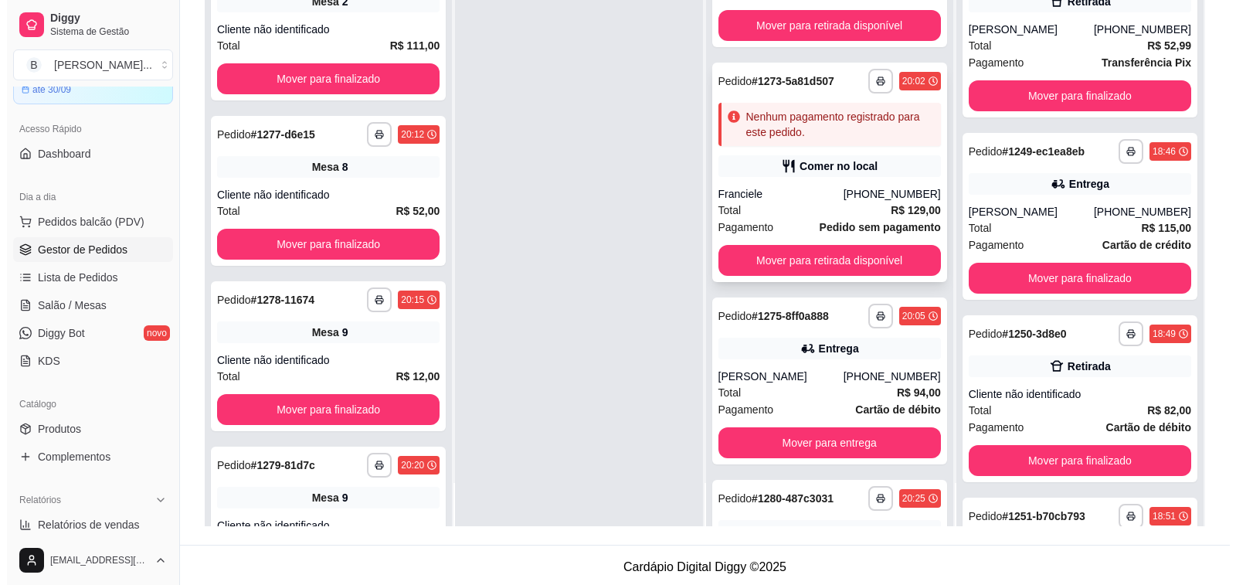
scroll to position [1102, 0]
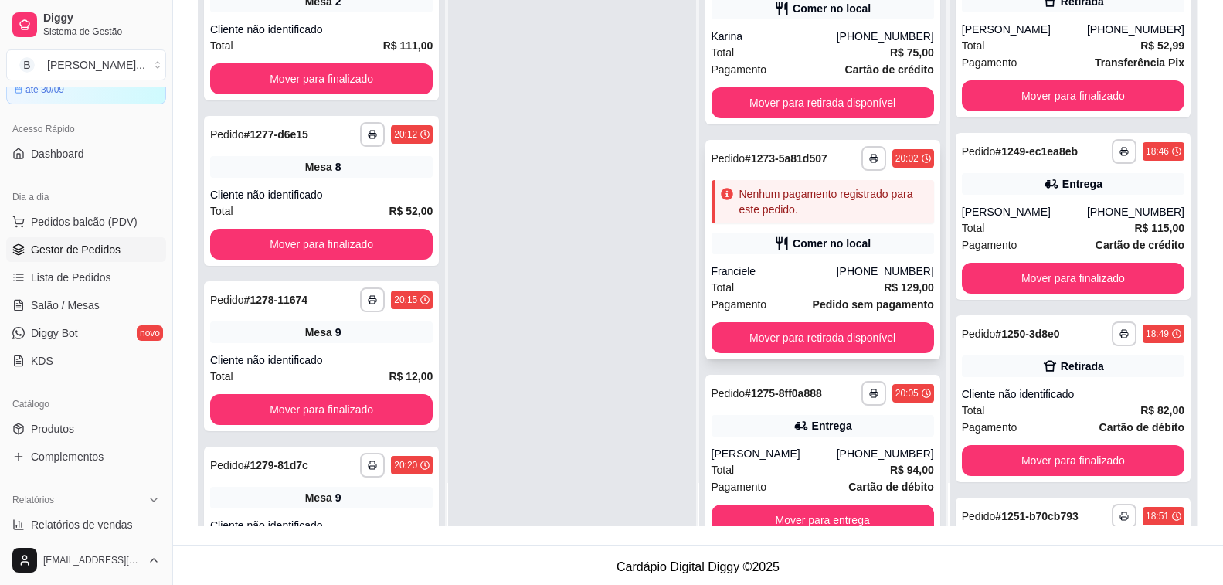
click at [763, 264] on div "Franciele" at bounding box center [773, 270] width 125 height 15
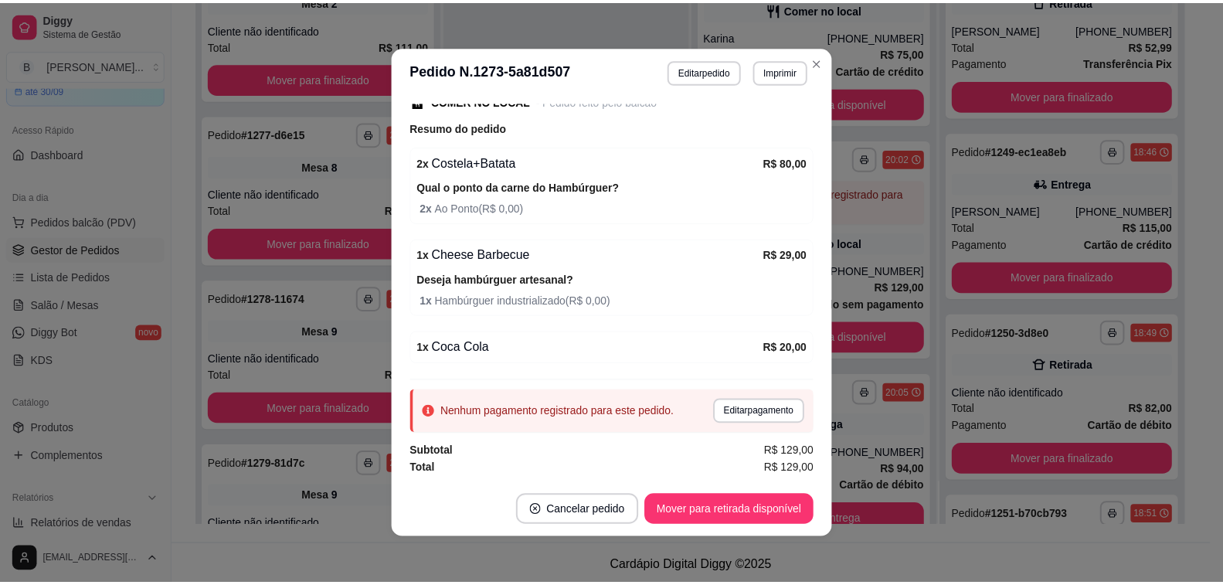
scroll to position [3, 0]
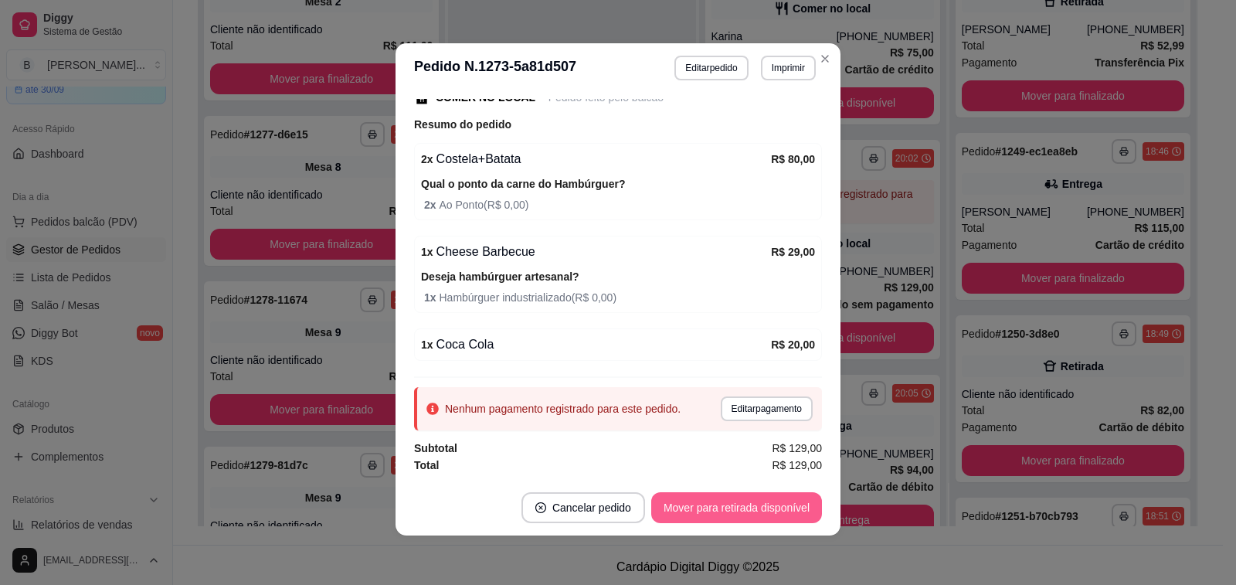
click at [753, 514] on button "Mover para retirada disponível" at bounding box center [736, 507] width 171 height 31
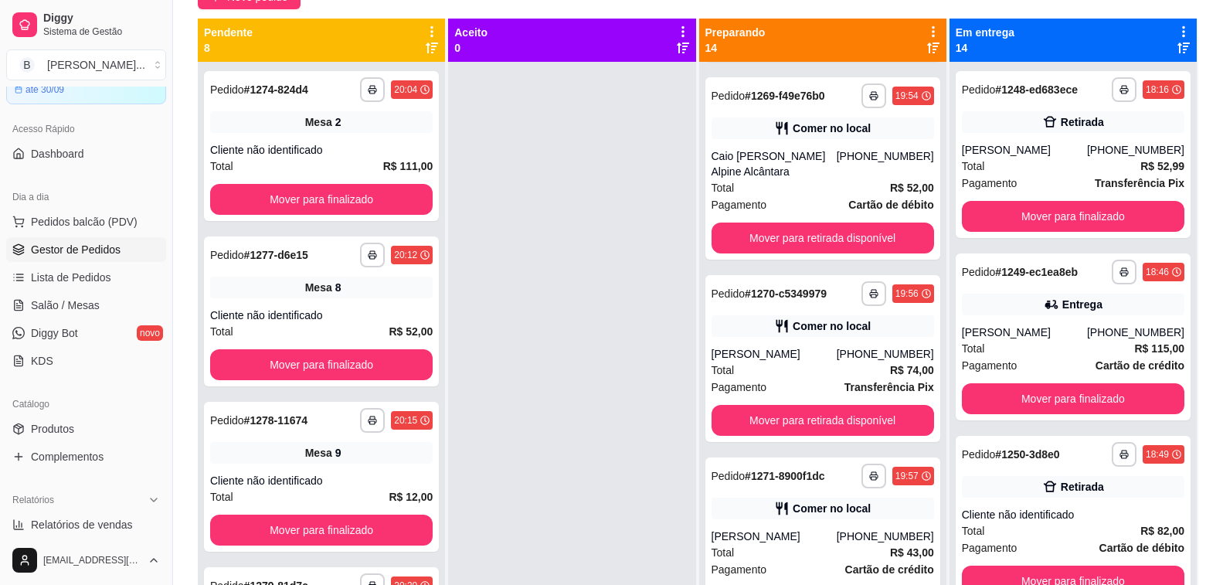
scroll to position [618, 0]
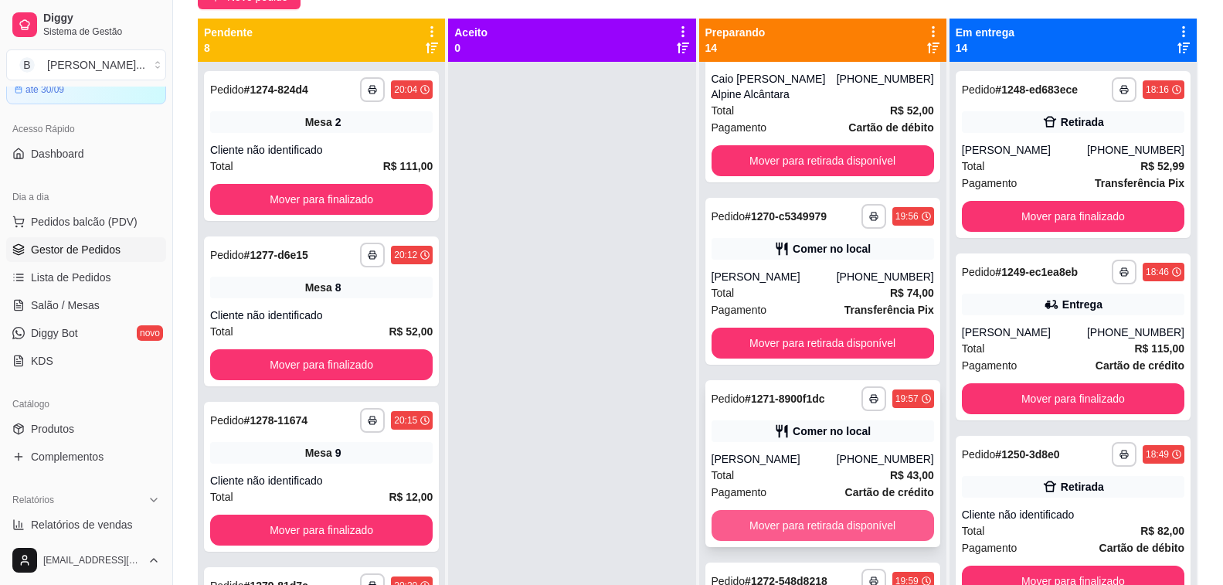
click at [803, 531] on button "Mover para retirada disponível" at bounding box center [822, 525] width 222 height 31
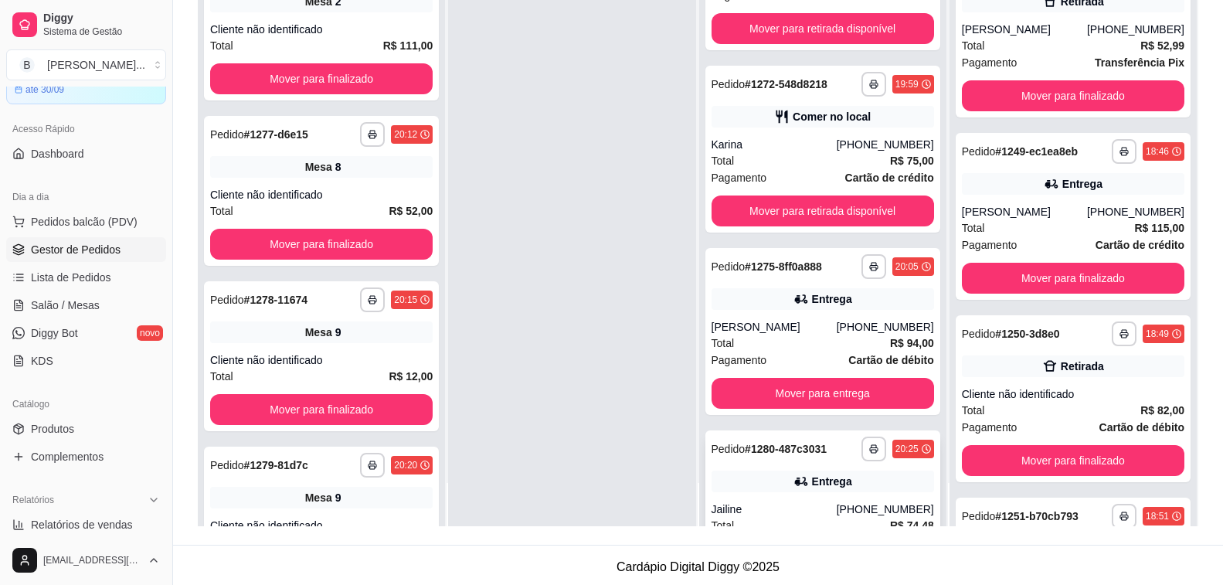
scroll to position [735, 0]
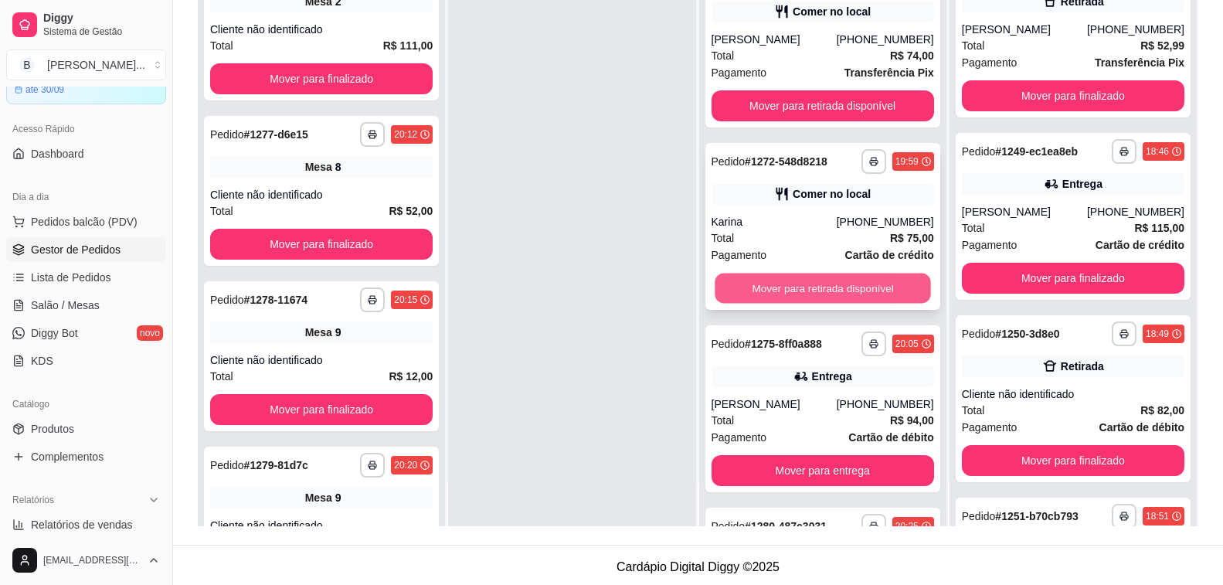
click at [840, 288] on button "Mover para retirada disponível" at bounding box center [823, 288] width 216 height 30
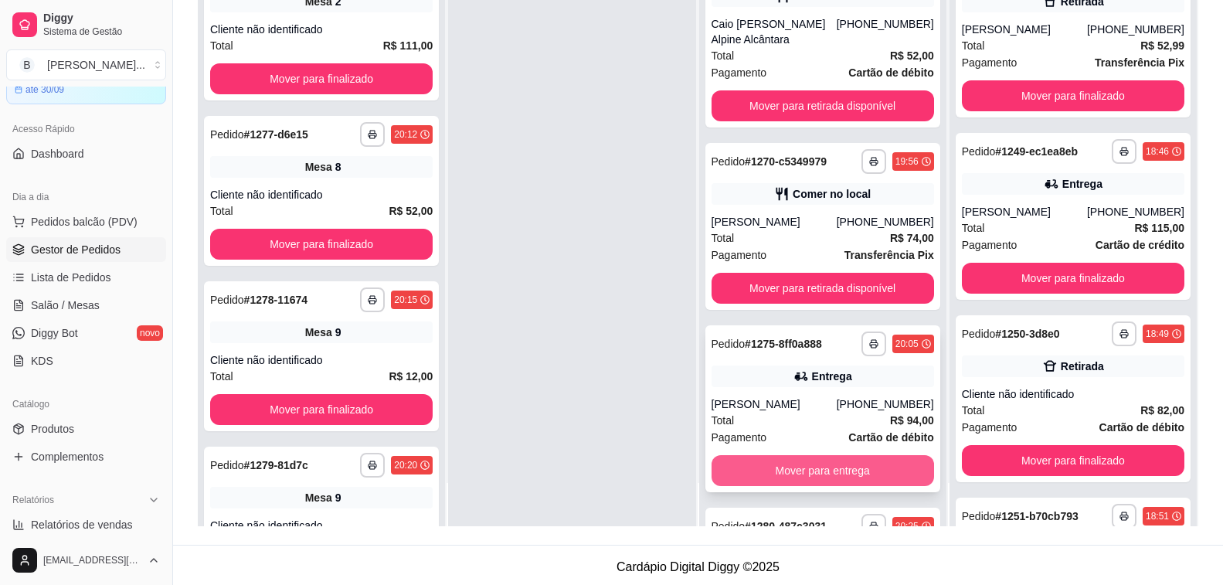
scroll to position [398, 0]
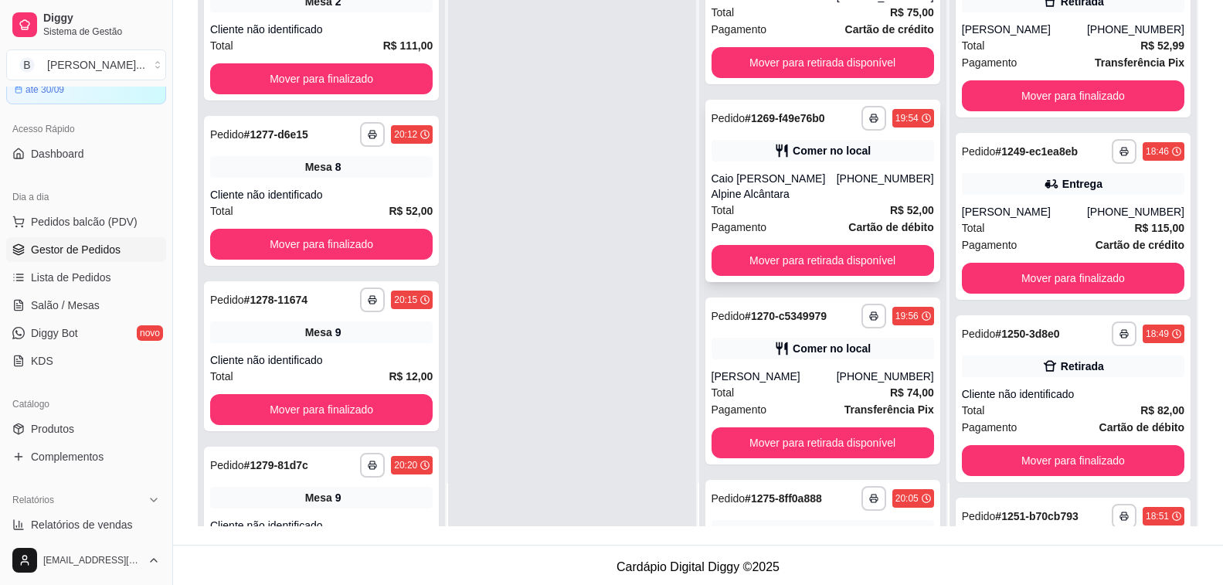
click at [794, 199] on div "Caio Felipe Mac Alpine Alcântara" at bounding box center [773, 186] width 125 height 31
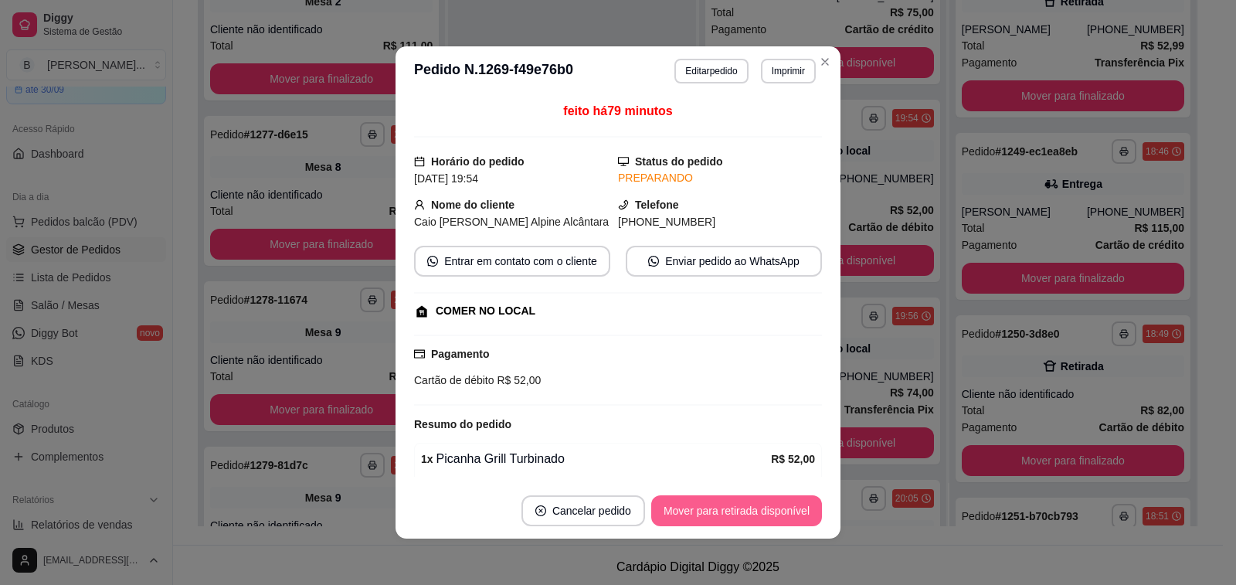
click at [701, 504] on button "Mover para retirada disponível" at bounding box center [736, 510] width 171 height 31
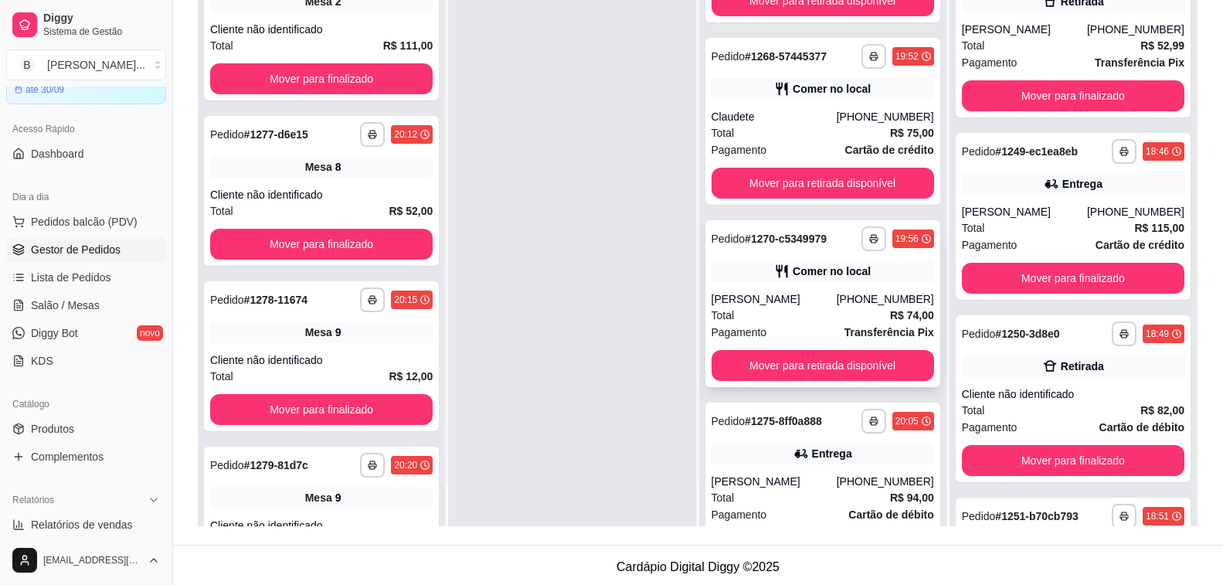
scroll to position [200, 0]
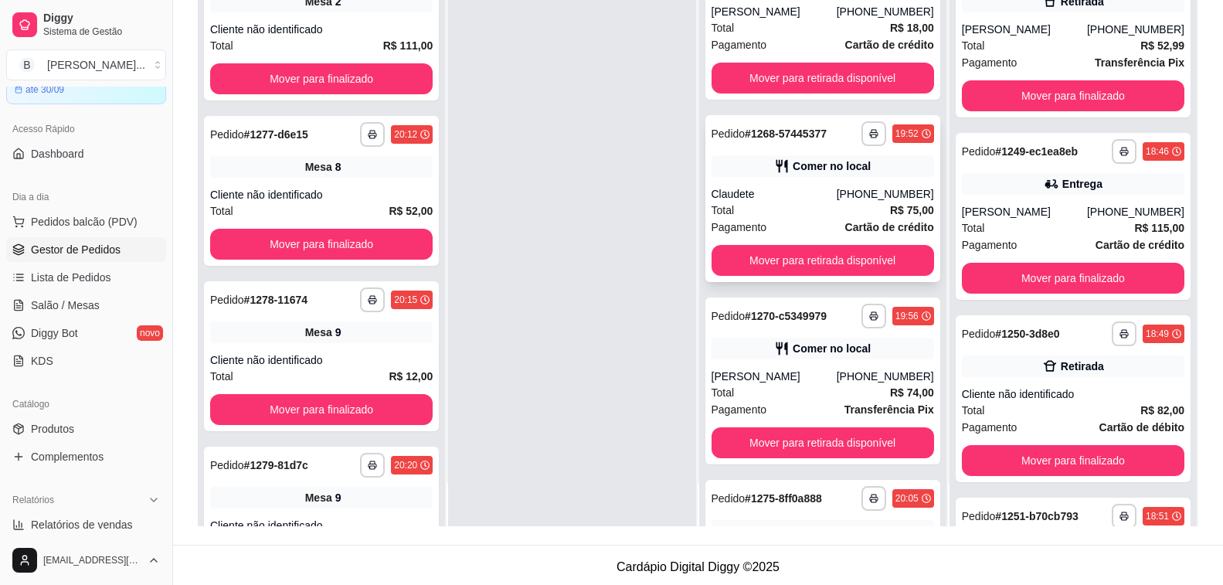
click at [813, 190] on div "Claudete" at bounding box center [773, 193] width 125 height 15
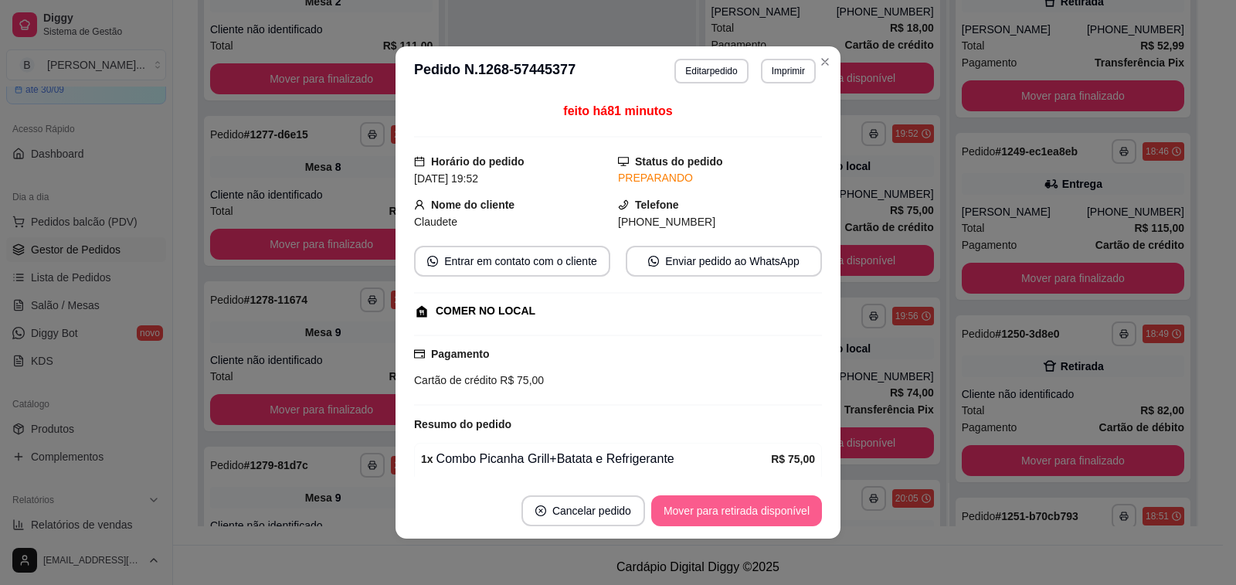
click at [756, 513] on button "Mover para retirada disponível" at bounding box center [736, 510] width 171 height 31
click at [776, 504] on button "Mover para finalizado" at bounding box center [758, 510] width 128 height 31
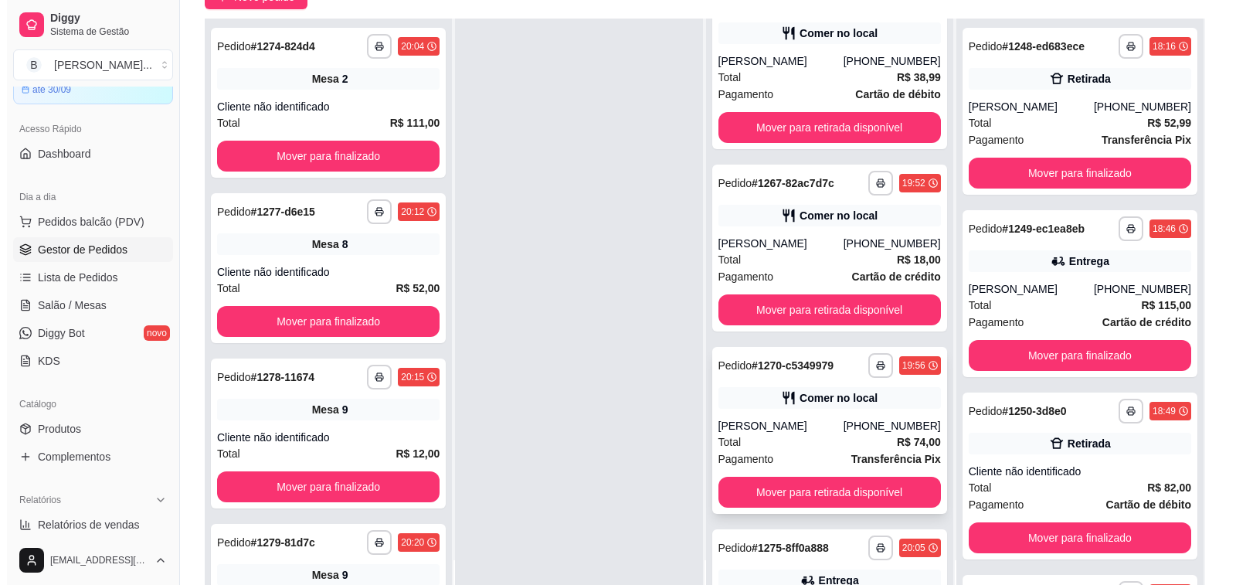
scroll to position [0, 0]
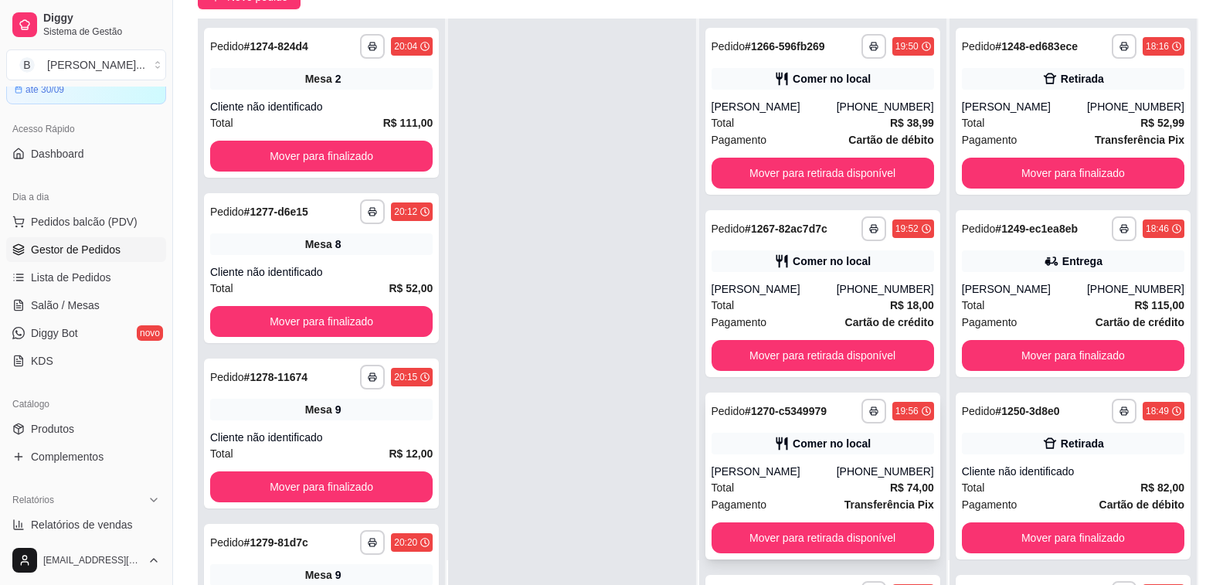
click at [762, 472] on div "Luiz Eduardo" at bounding box center [773, 470] width 125 height 15
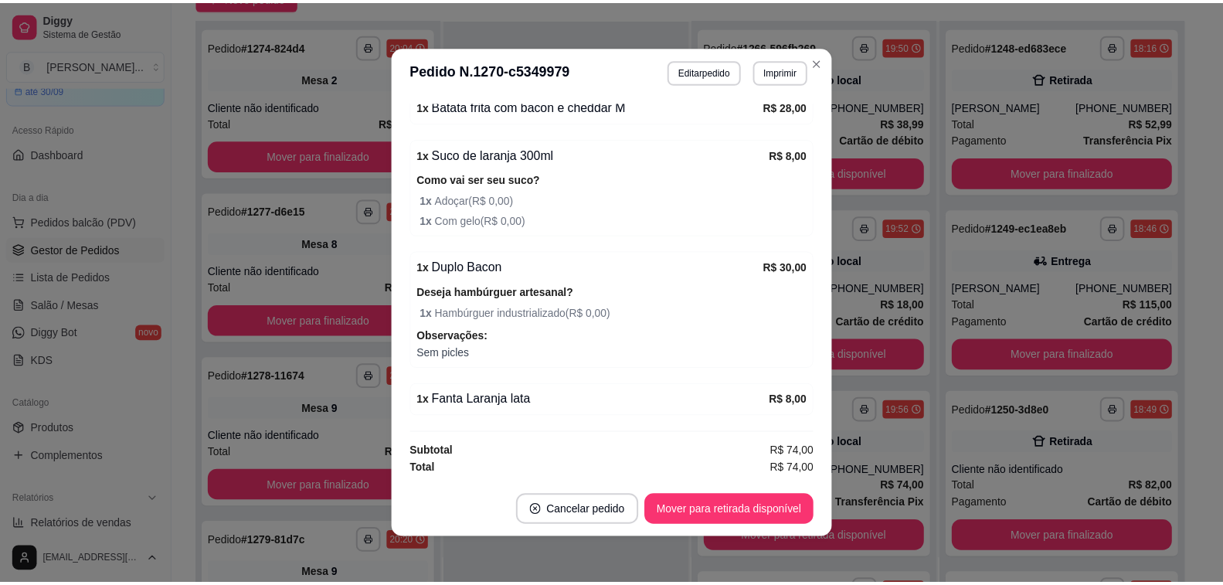
scroll to position [3, 0]
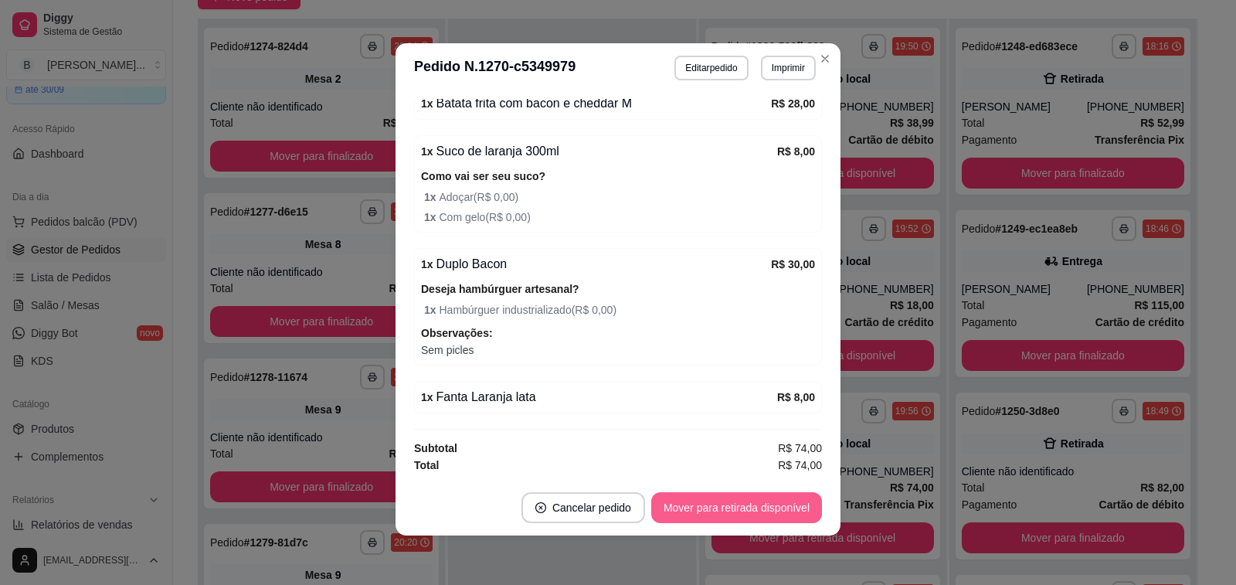
click at [715, 504] on button "Mover para retirada disponível" at bounding box center [736, 507] width 171 height 31
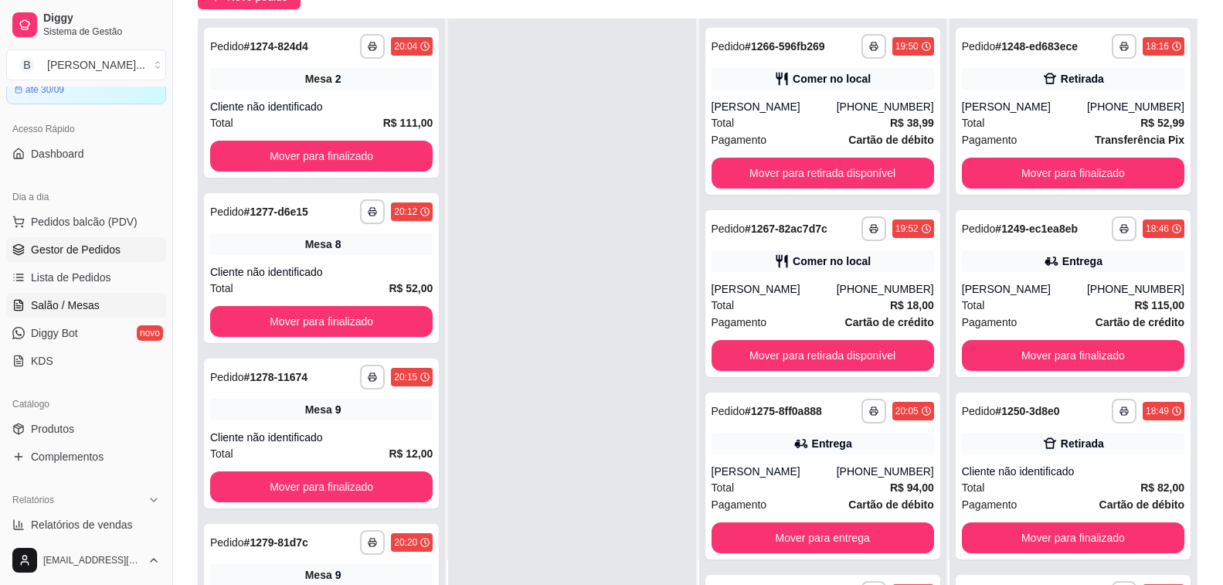
click at [84, 307] on span "Salão / Mesas" at bounding box center [65, 304] width 69 height 15
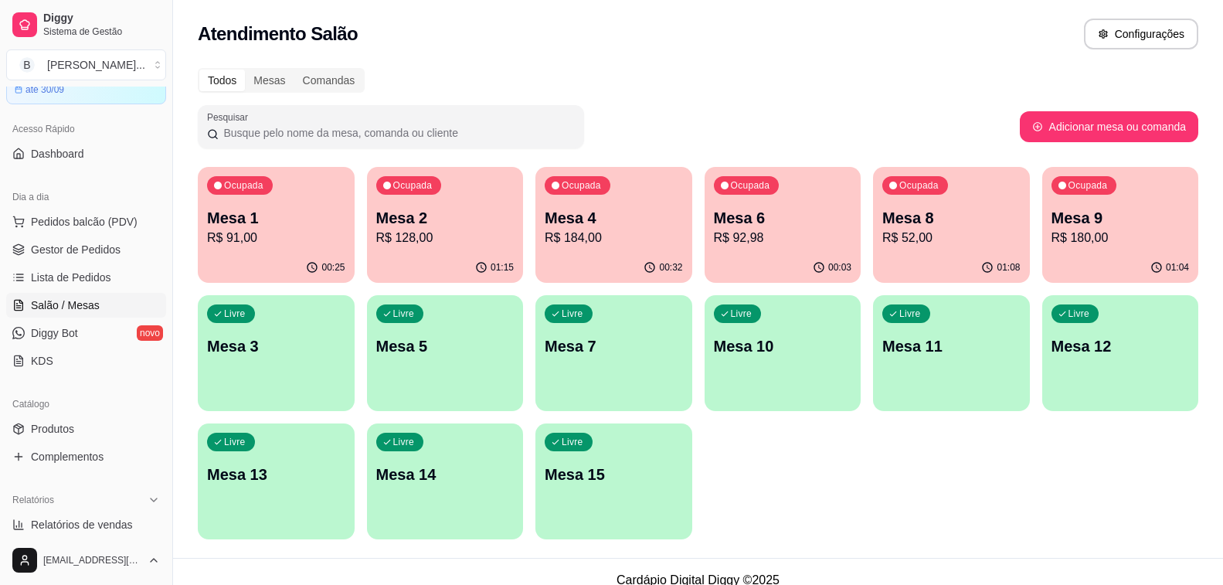
click at [415, 220] on p "Mesa 2" at bounding box center [445, 218] width 138 height 22
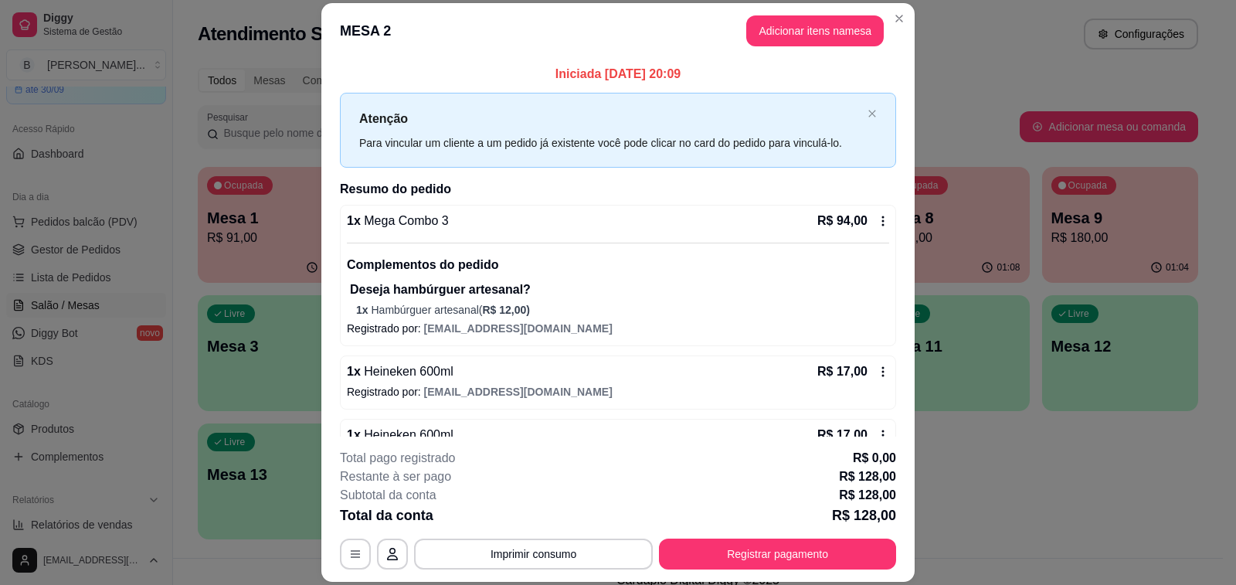
scroll to position [42, 0]
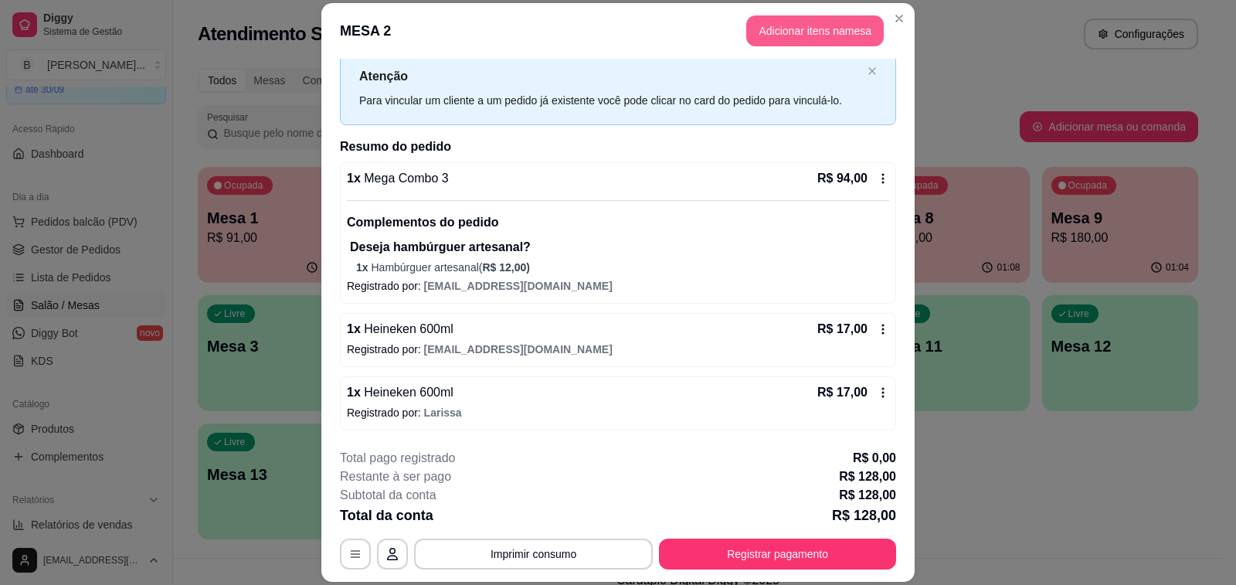
click at [817, 22] on button "Adicionar itens na mesa" at bounding box center [815, 30] width 138 height 31
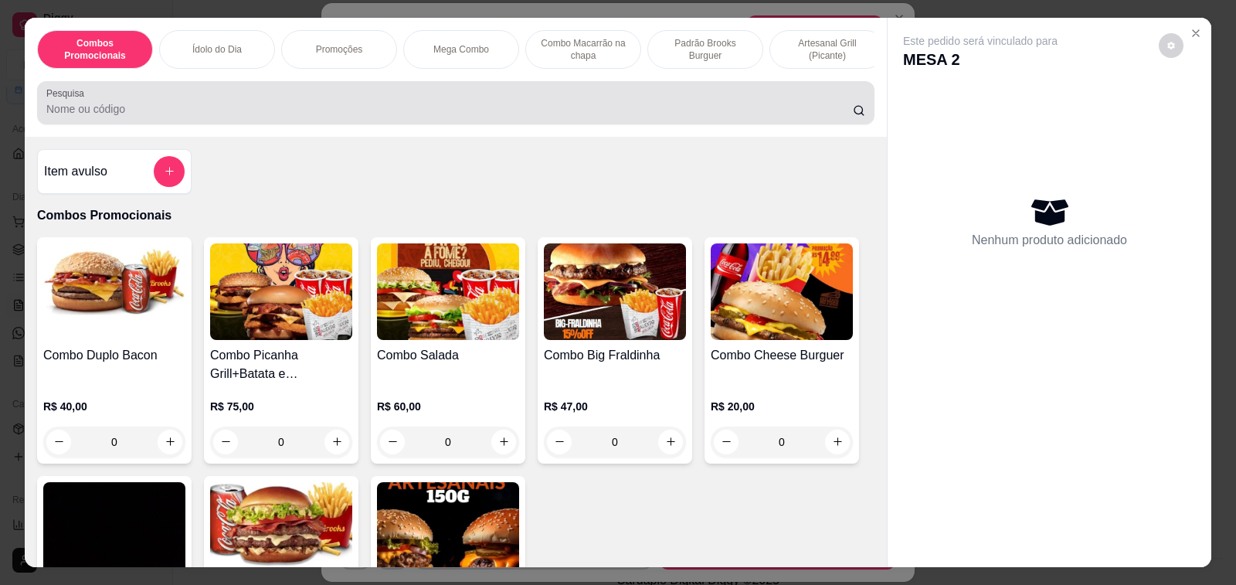
click at [304, 117] on input "Pesquisa" at bounding box center [449, 108] width 806 height 15
click at [304, 117] on input "draf" at bounding box center [449, 108] width 806 height 15
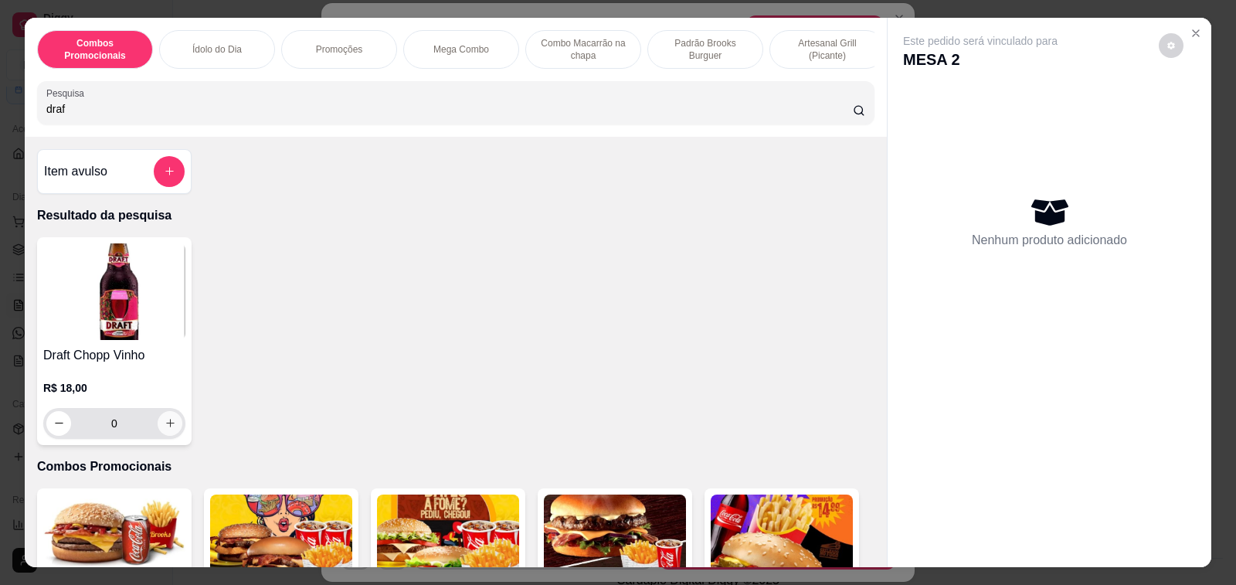
type input "draf"
click at [167, 423] on button "increase-product-quantity" at bounding box center [170, 423] width 25 height 25
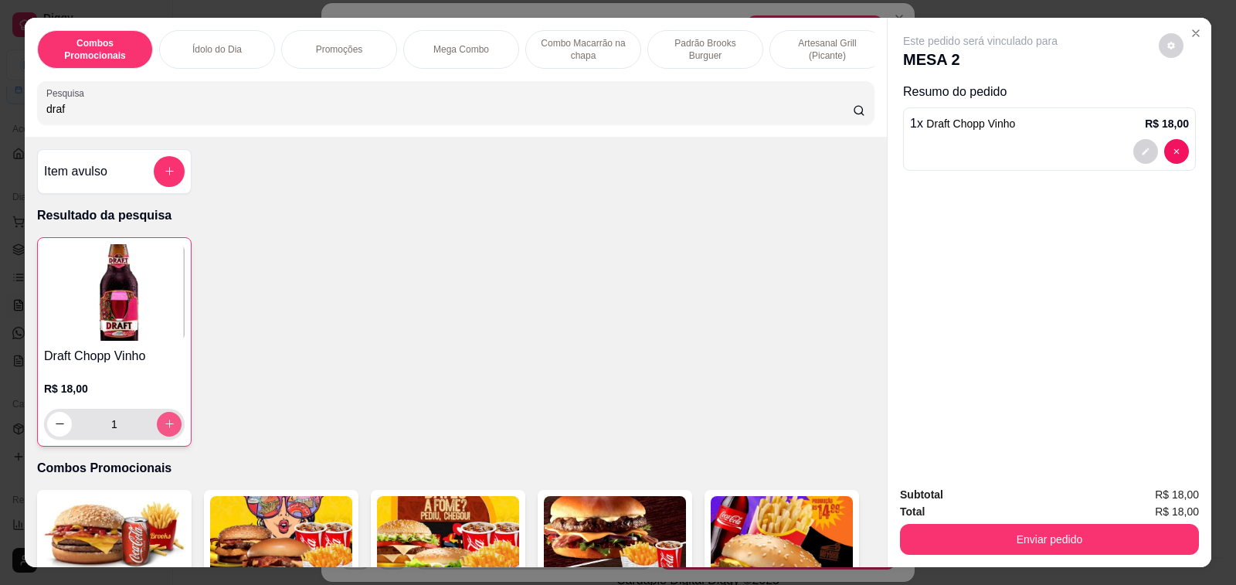
type input "1"
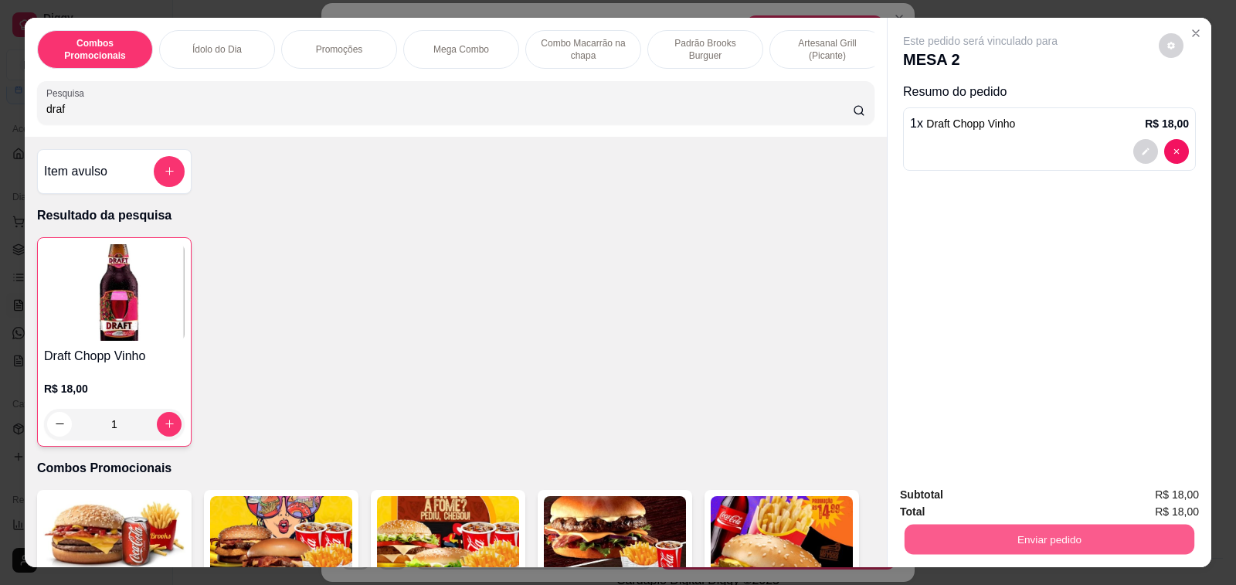
click at [1008, 537] on button "Enviar pedido" at bounding box center [1050, 540] width 290 height 30
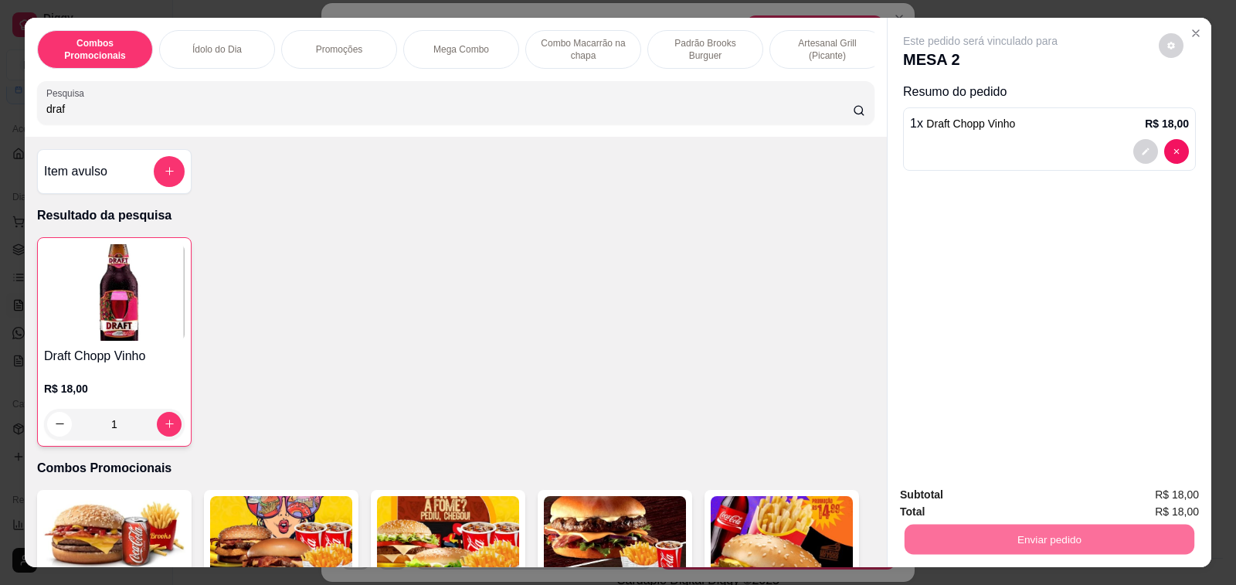
click at [1156, 496] on button "Enviar pedido" at bounding box center [1158, 494] width 87 height 29
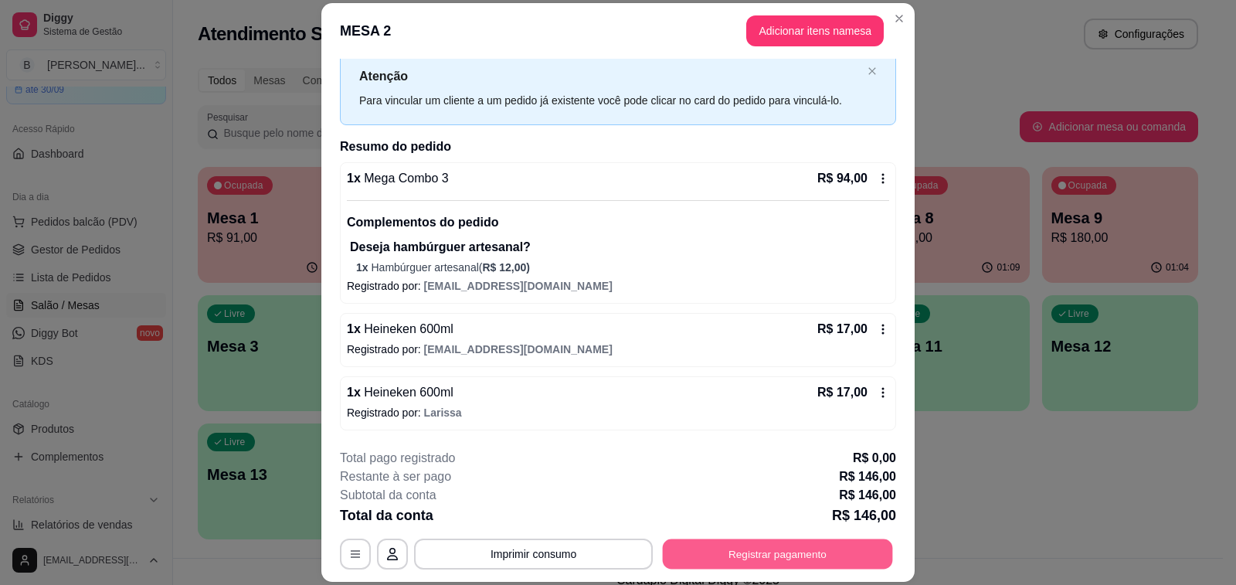
click at [777, 555] on button "Registrar pagamento" at bounding box center [778, 554] width 230 height 30
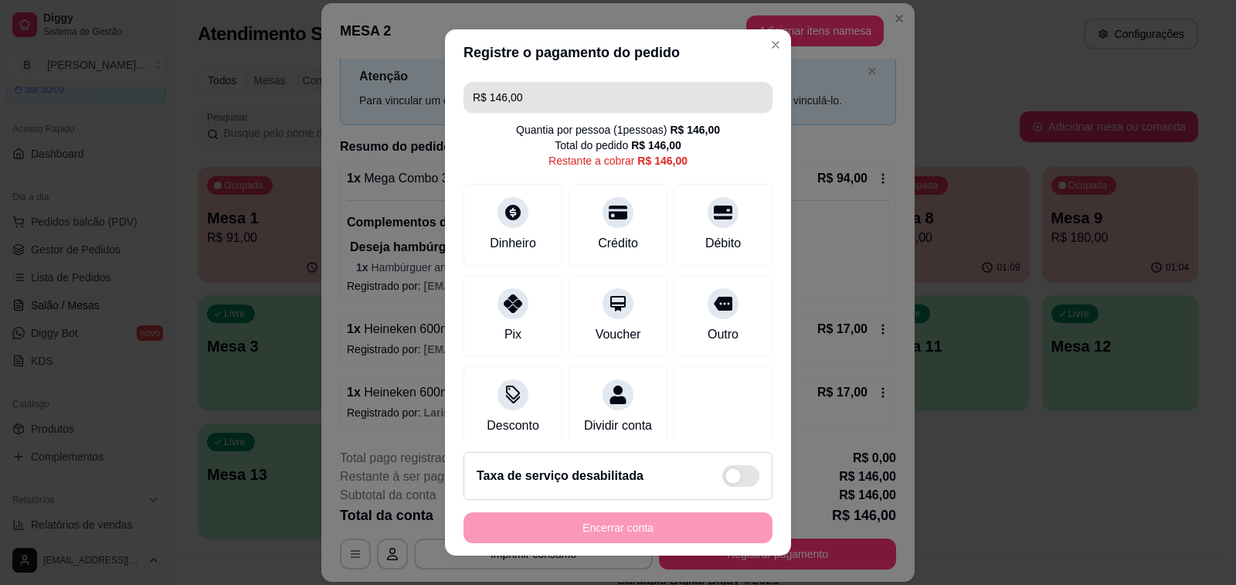
click at [563, 98] on input "R$ 146,00" at bounding box center [618, 97] width 290 height 31
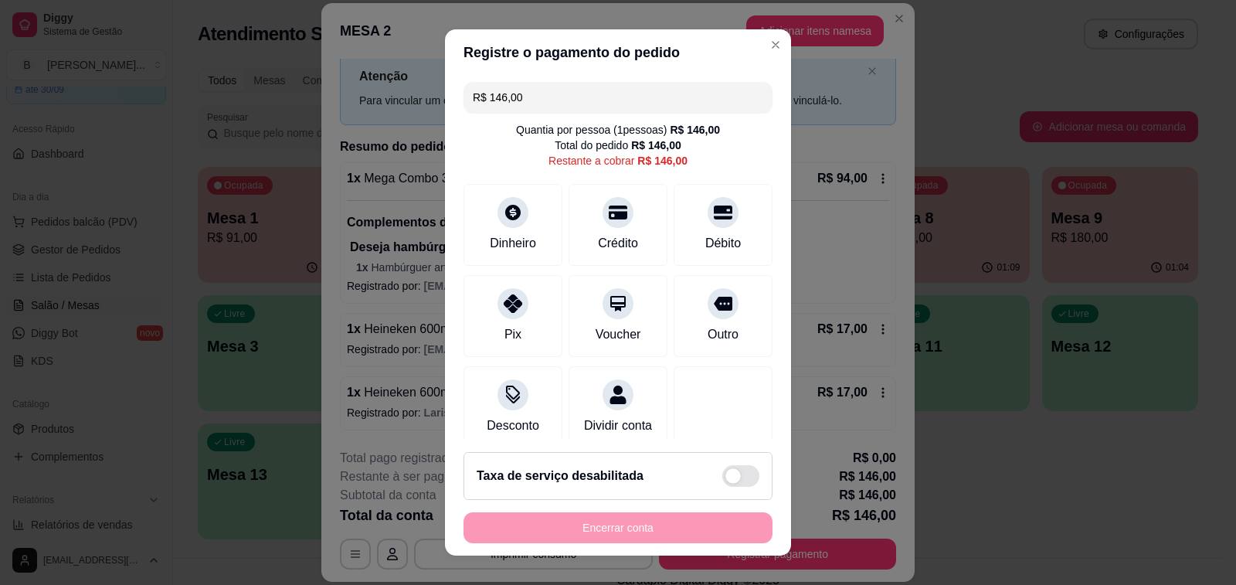
click at [563, 98] on input "R$ 146,00" at bounding box center [618, 97] width 290 height 31
click at [610, 209] on div at bounding box center [618, 208] width 34 height 34
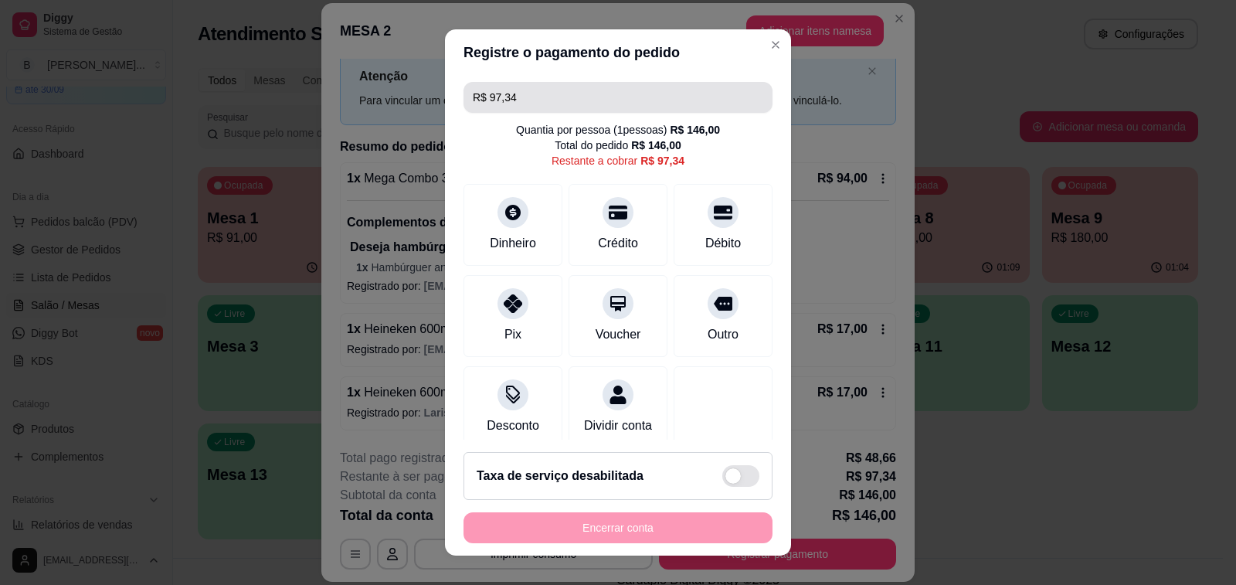
click at [561, 100] on input "R$ 97,34" at bounding box center [618, 97] width 290 height 31
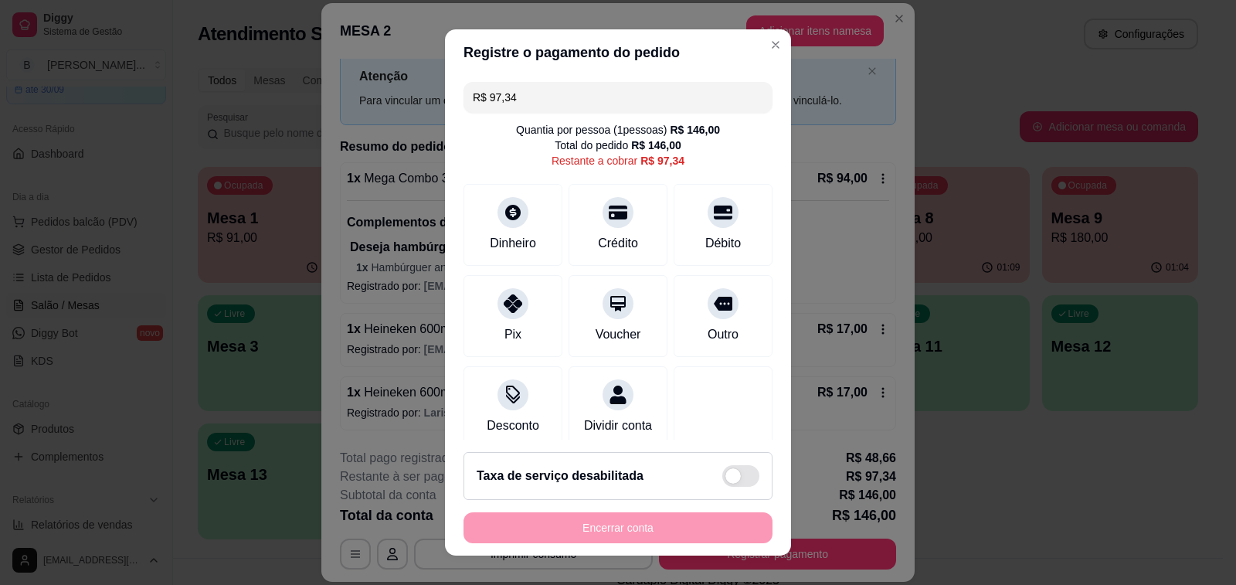
click at [561, 100] on input "R$ 97,34" at bounding box center [618, 97] width 290 height 31
type input "R$ 48,66"
click at [521, 222] on div "Dinheiro" at bounding box center [513, 222] width 109 height 90
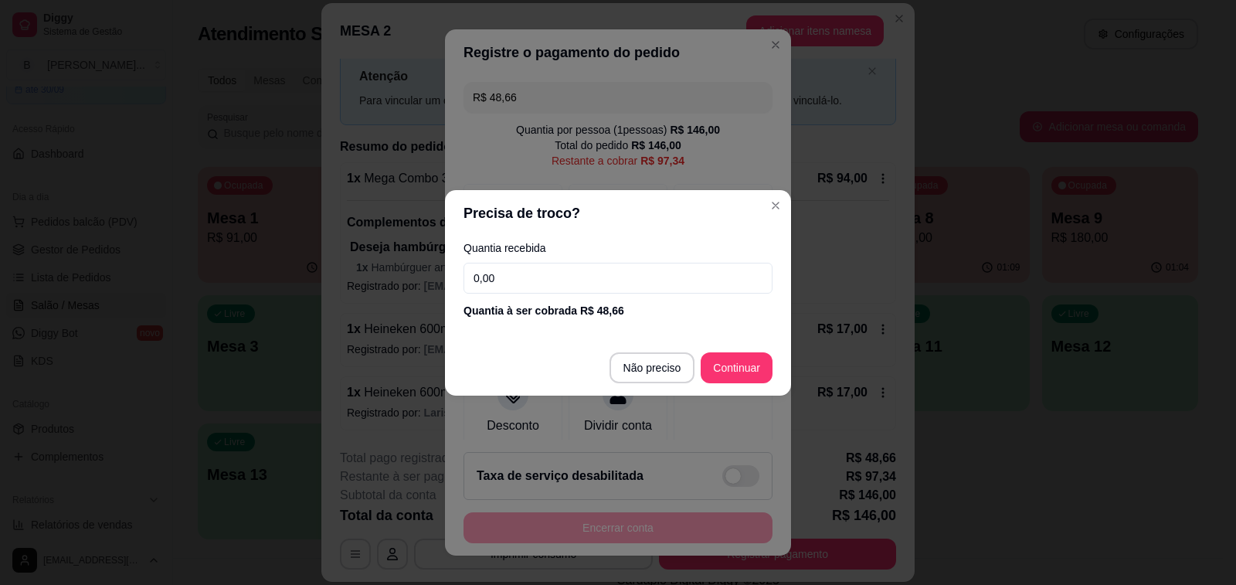
click at [596, 269] on input "0,00" at bounding box center [617, 278] width 309 height 31
type input "50,00"
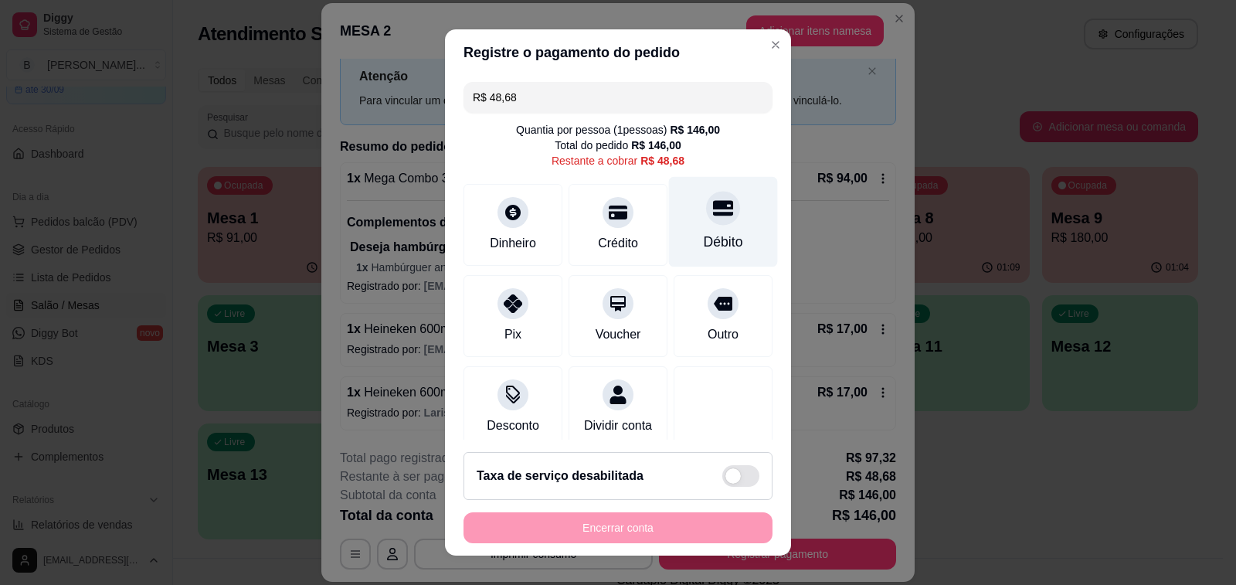
click at [706, 221] on div at bounding box center [723, 208] width 34 height 34
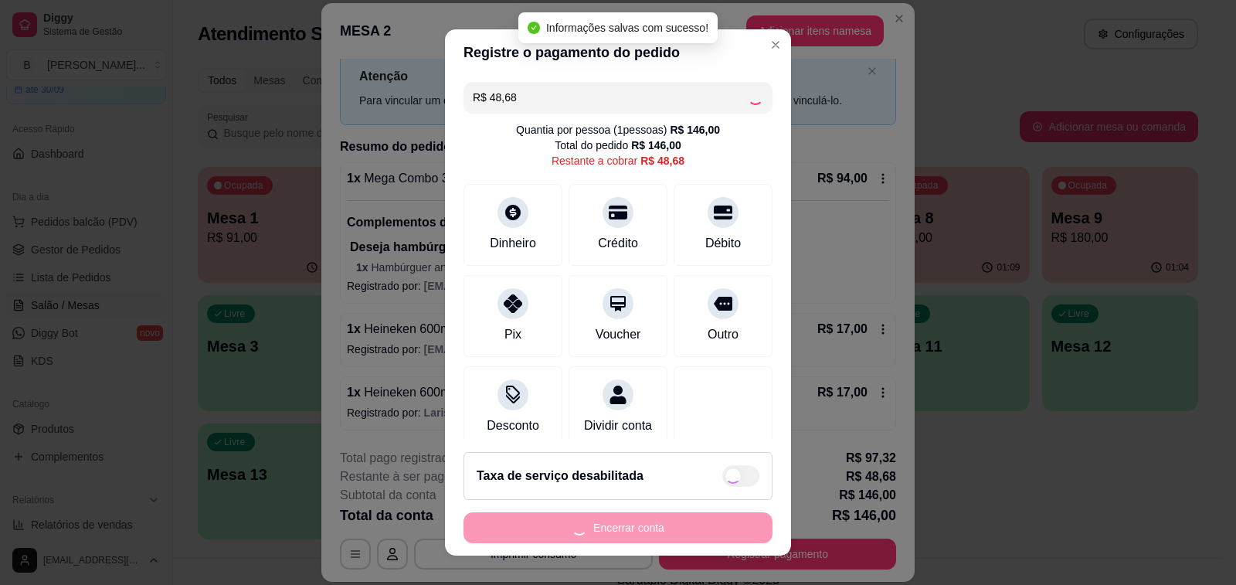
type input "R$ 0,00"
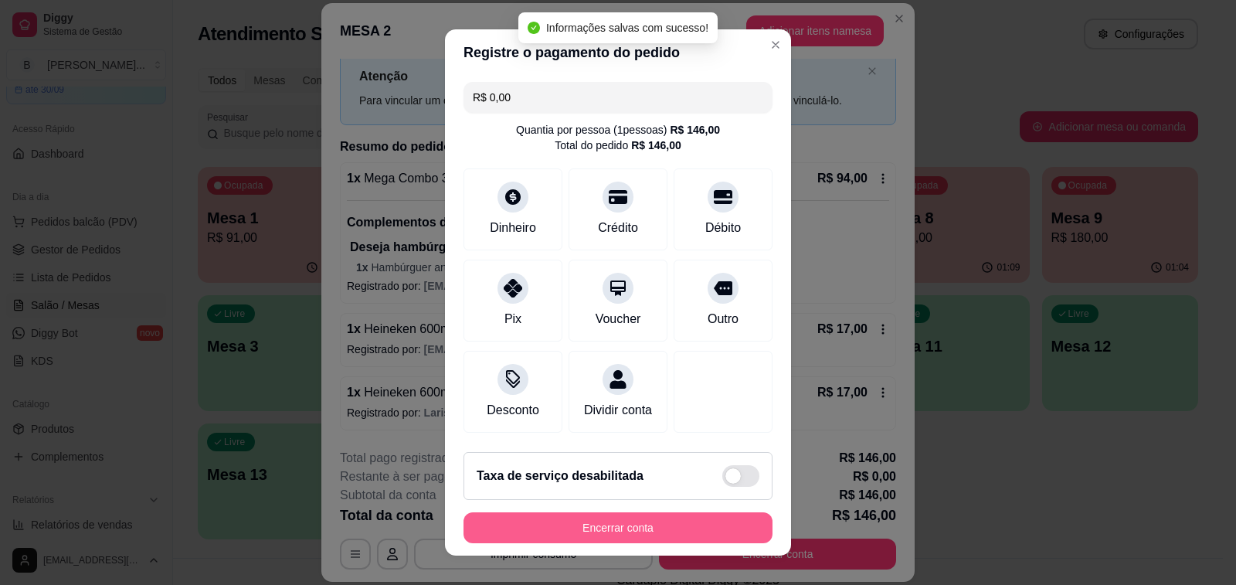
click at [597, 533] on button "Encerrar conta" at bounding box center [617, 527] width 309 height 31
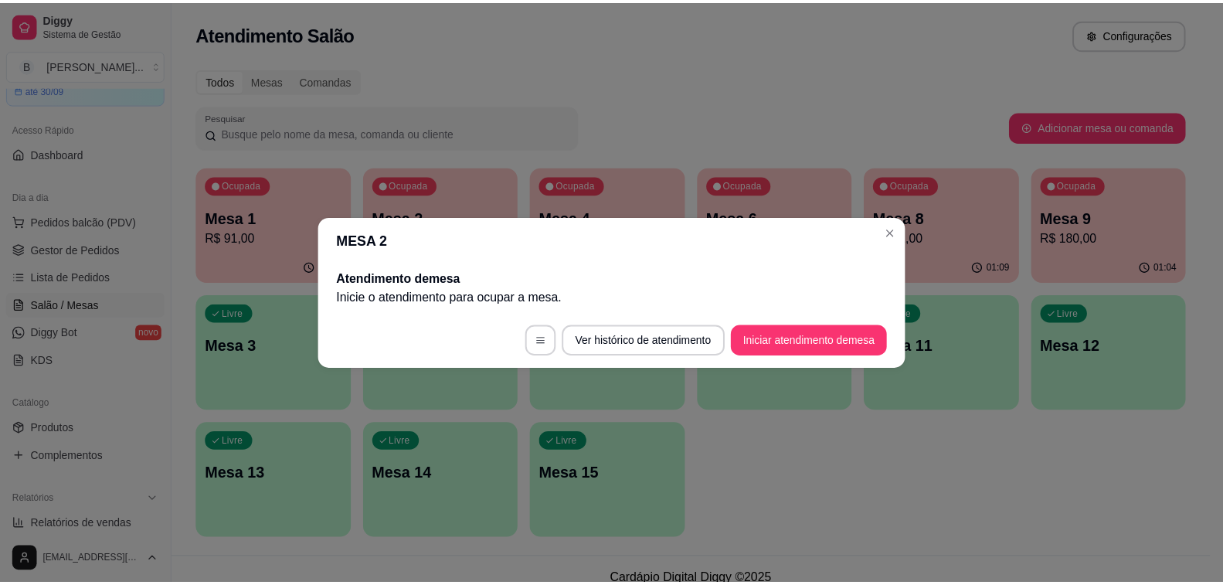
scroll to position [0, 0]
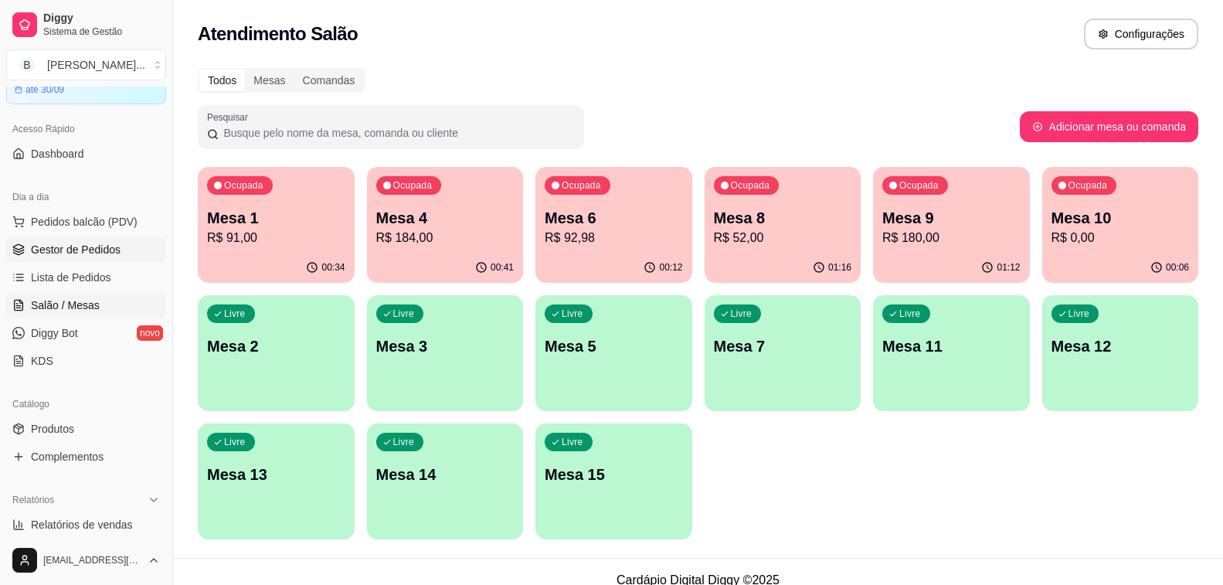
click at [93, 253] on span "Gestor de Pedidos" at bounding box center [76, 249] width 90 height 15
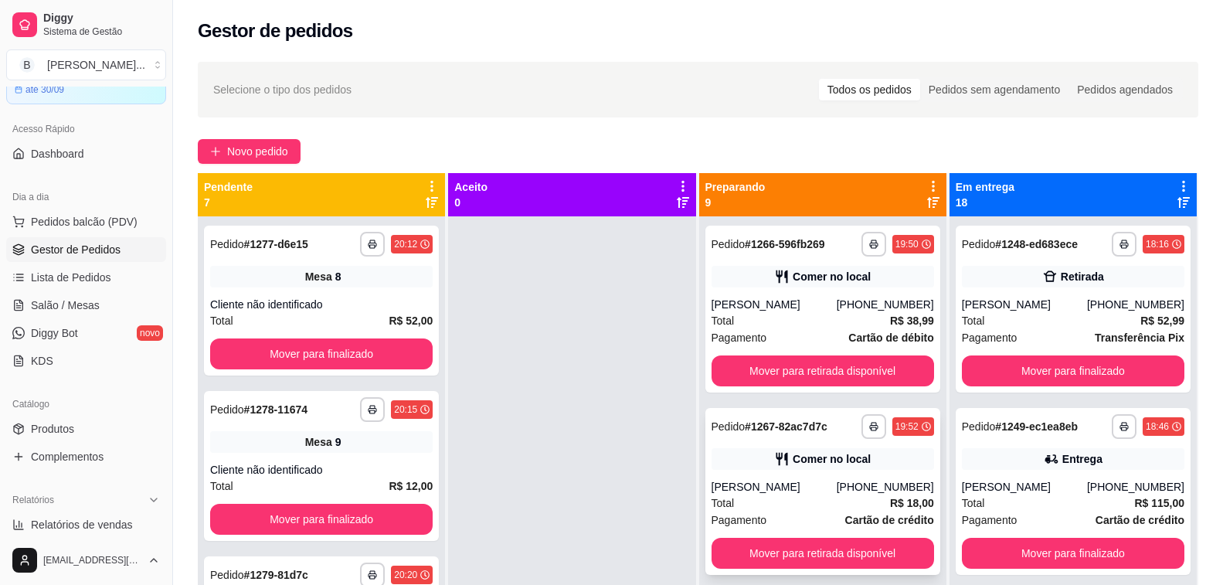
scroll to position [77, 0]
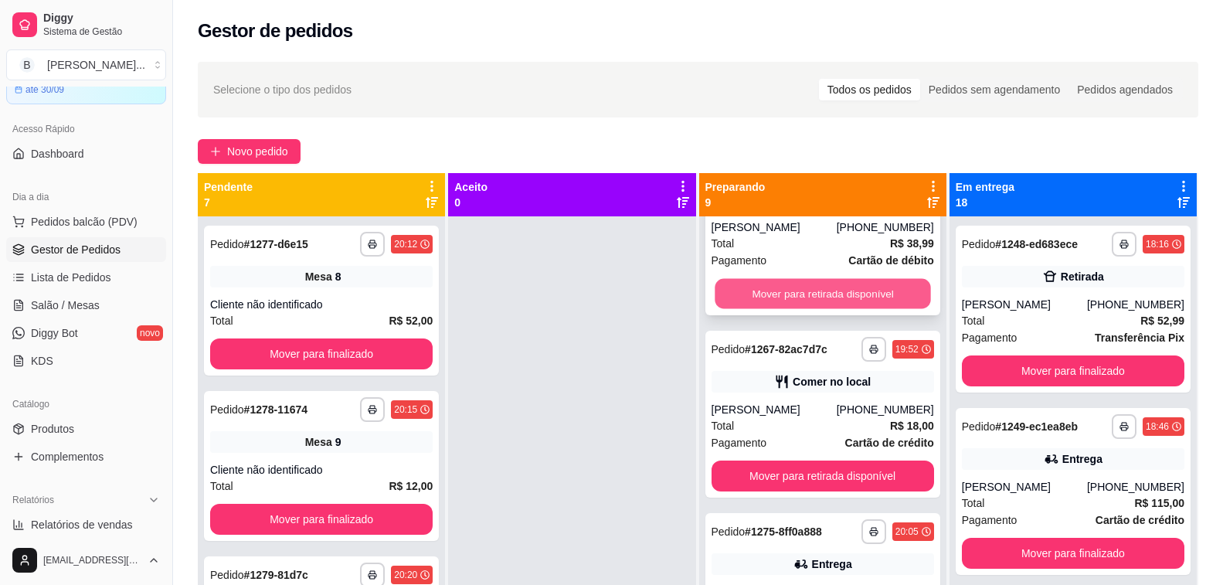
click at [800, 300] on button "Mover para retirada disponível" at bounding box center [823, 294] width 216 height 30
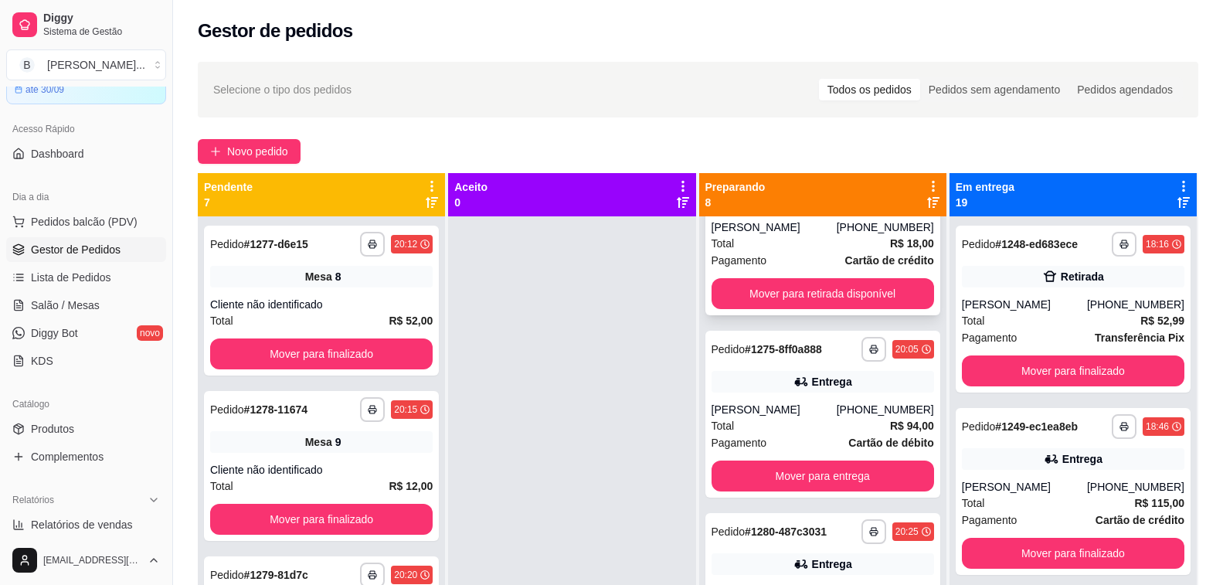
scroll to position [0, 0]
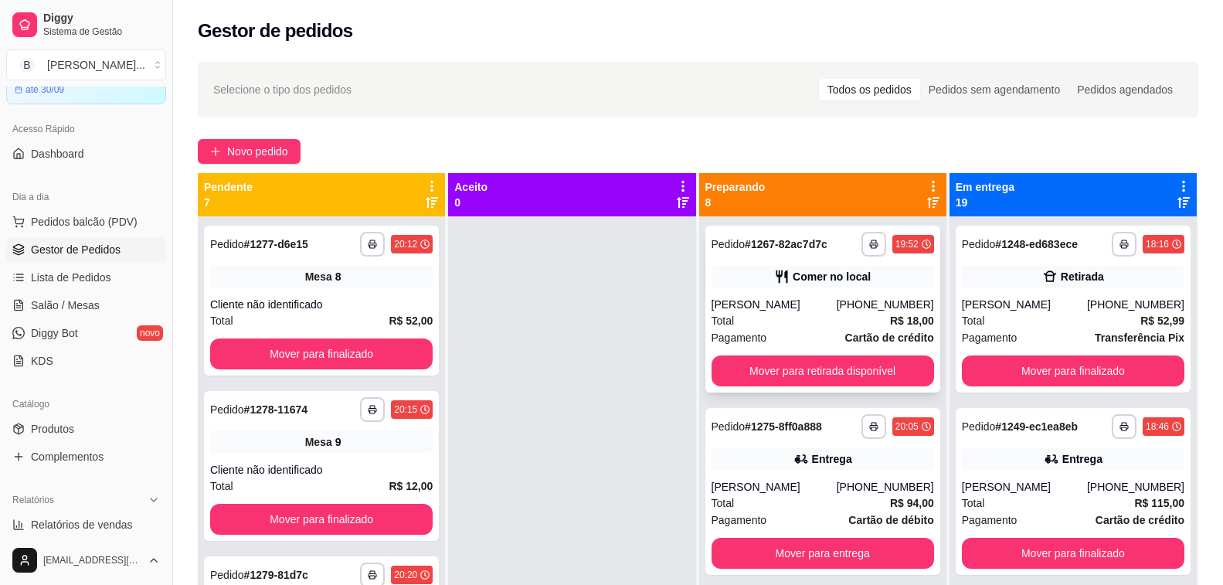
click at [790, 367] on button "Mover para retirada disponível" at bounding box center [822, 370] width 222 height 31
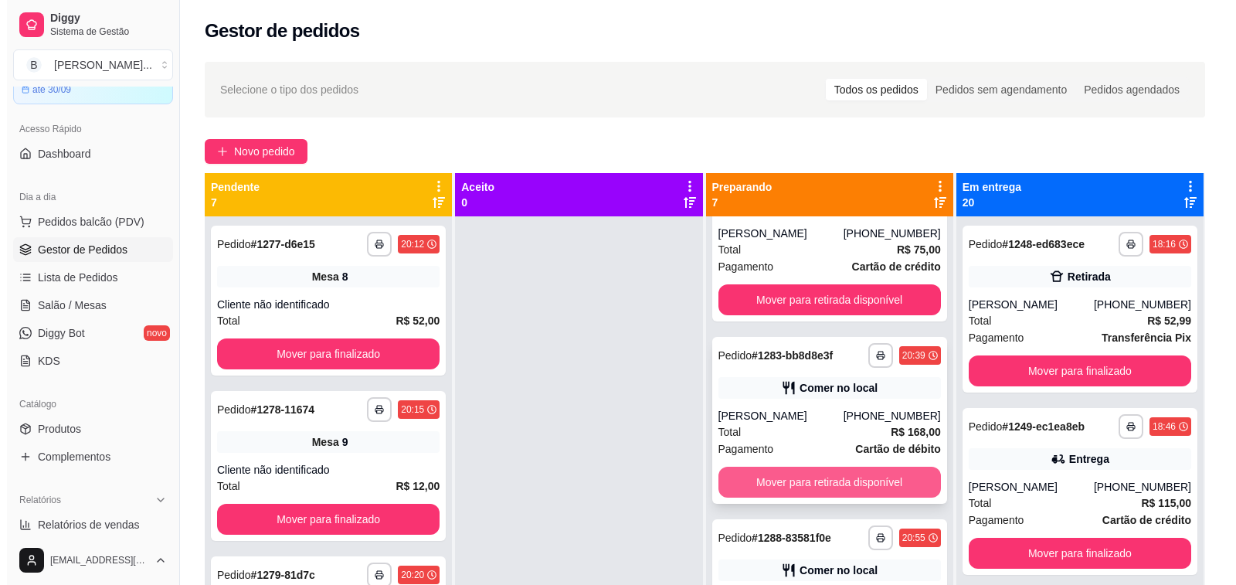
scroll to position [695, 0]
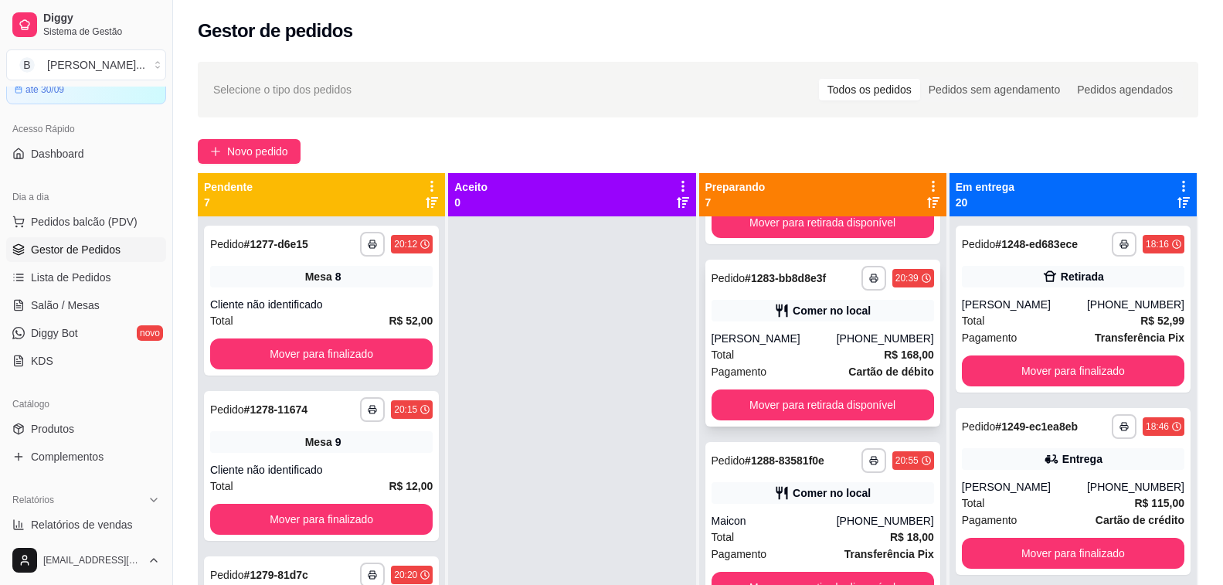
click at [798, 342] on div "Natalia" at bounding box center [773, 338] width 125 height 15
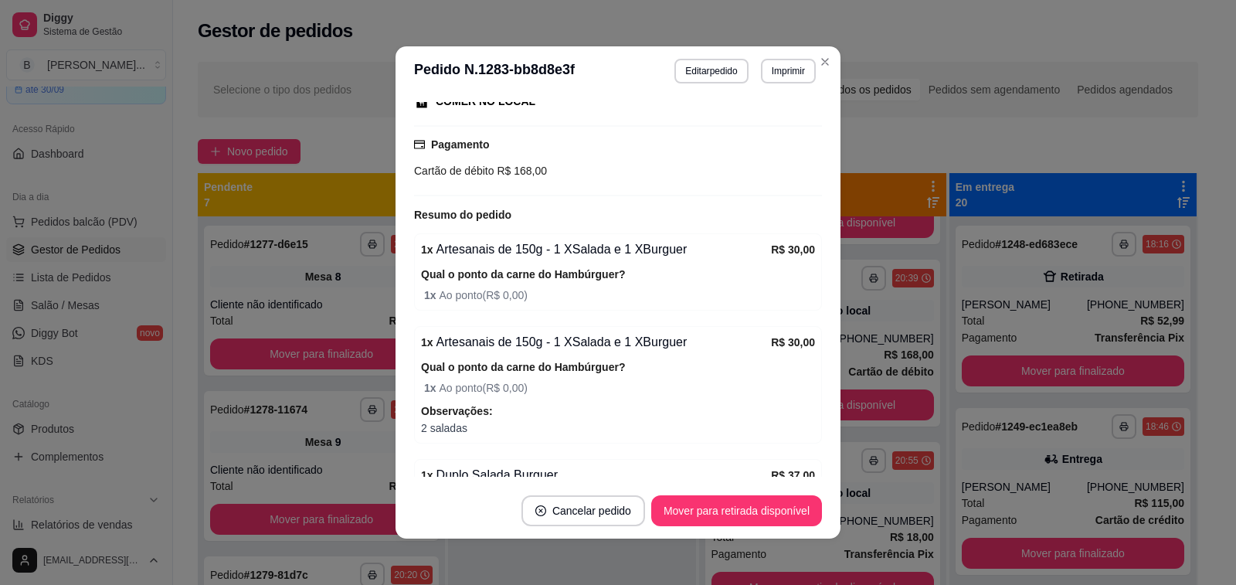
scroll to position [132, 0]
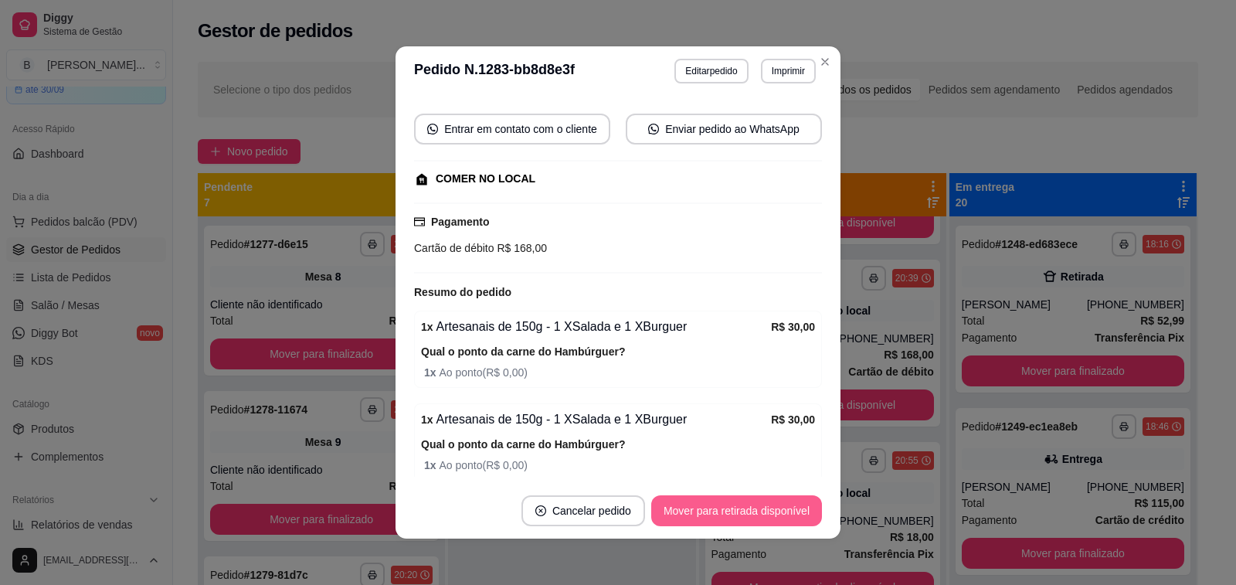
click at [688, 516] on button "Mover para retirada disponível" at bounding box center [736, 510] width 171 height 31
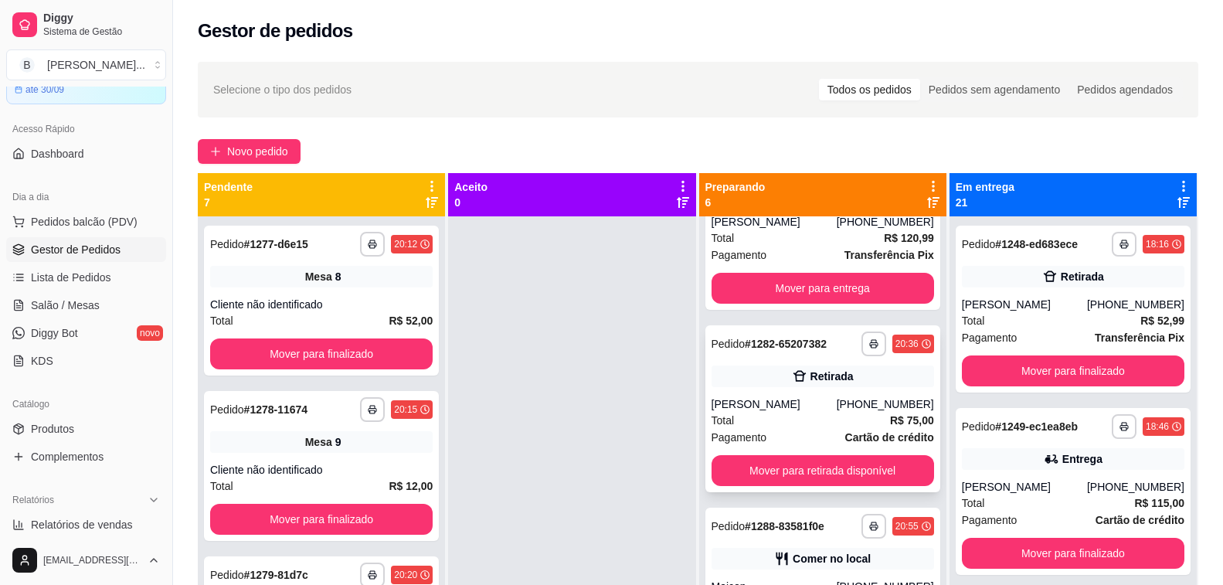
scroll to position [293, 0]
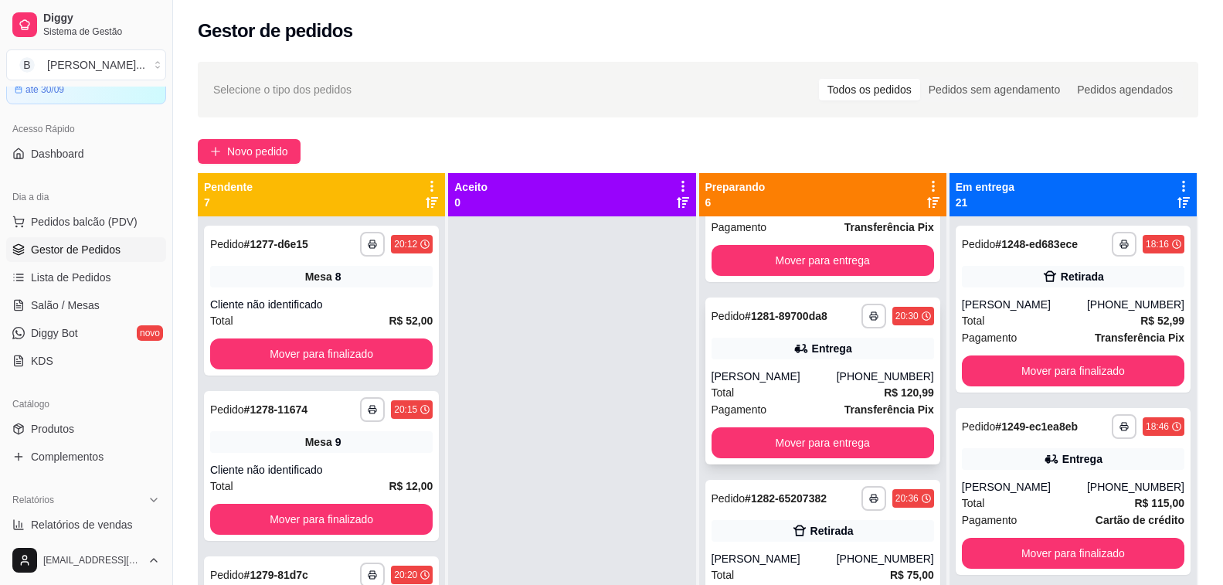
click at [767, 370] on div "Jessica" at bounding box center [773, 375] width 125 height 15
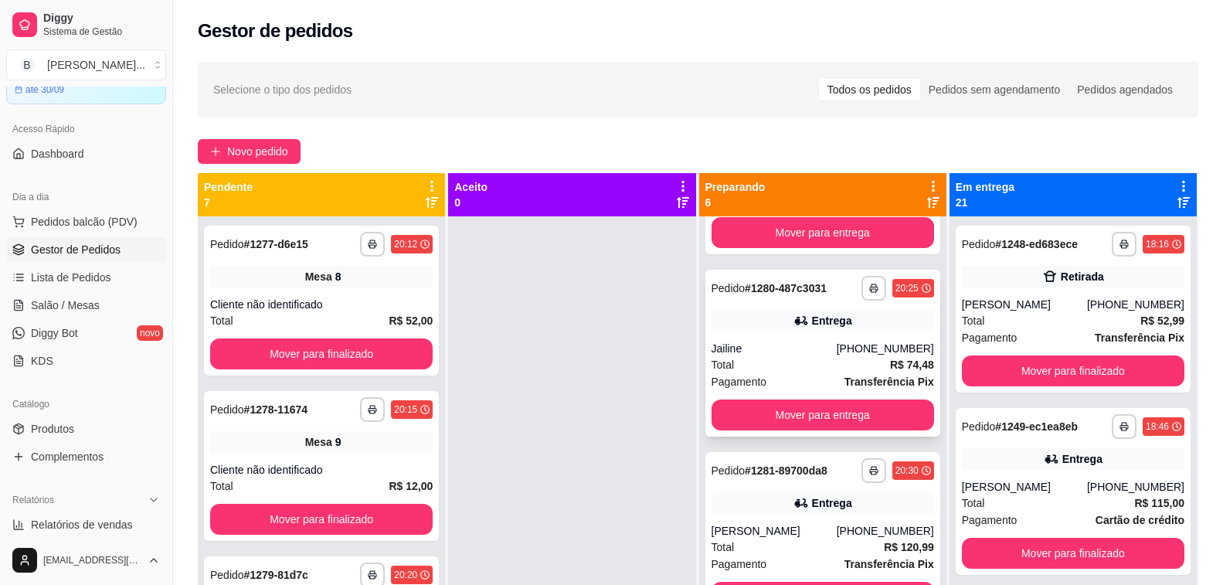
click at [794, 355] on div "Jailine" at bounding box center [773, 348] width 125 height 15
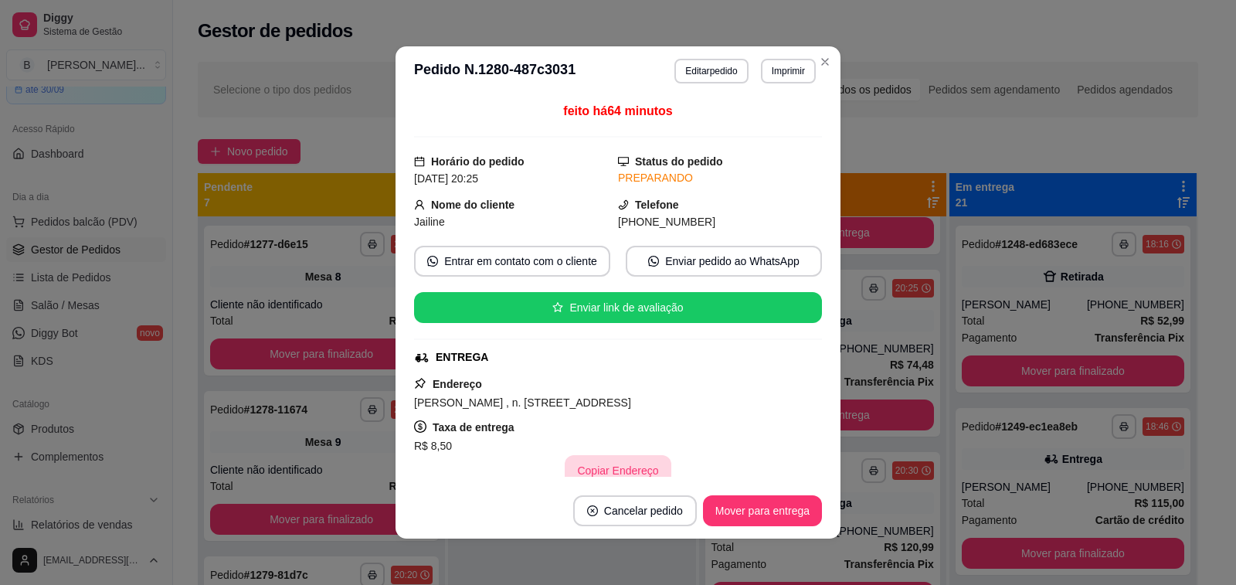
click at [601, 468] on button "Copiar Endereço" at bounding box center [618, 470] width 106 height 31
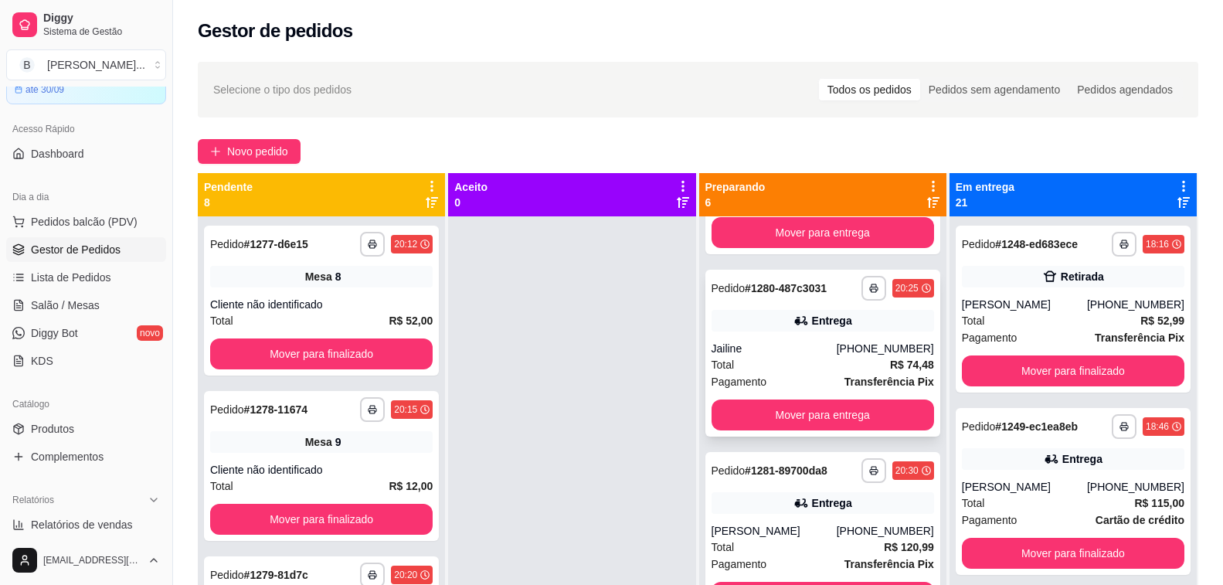
scroll to position [0, 0]
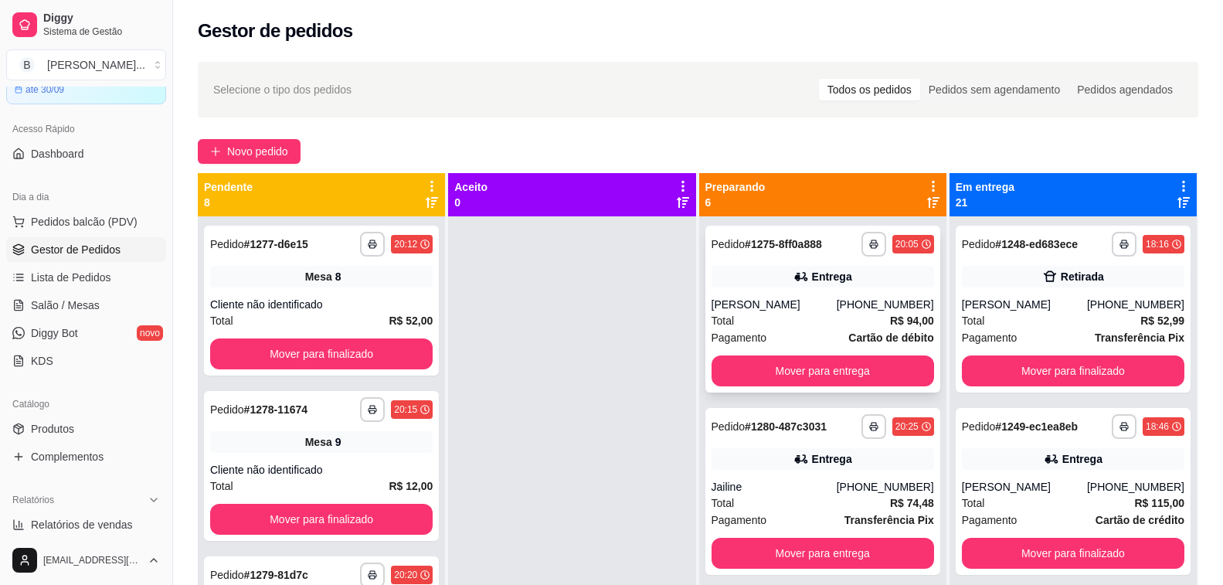
click at [774, 304] on div "Luciano pereira" at bounding box center [773, 304] width 125 height 15
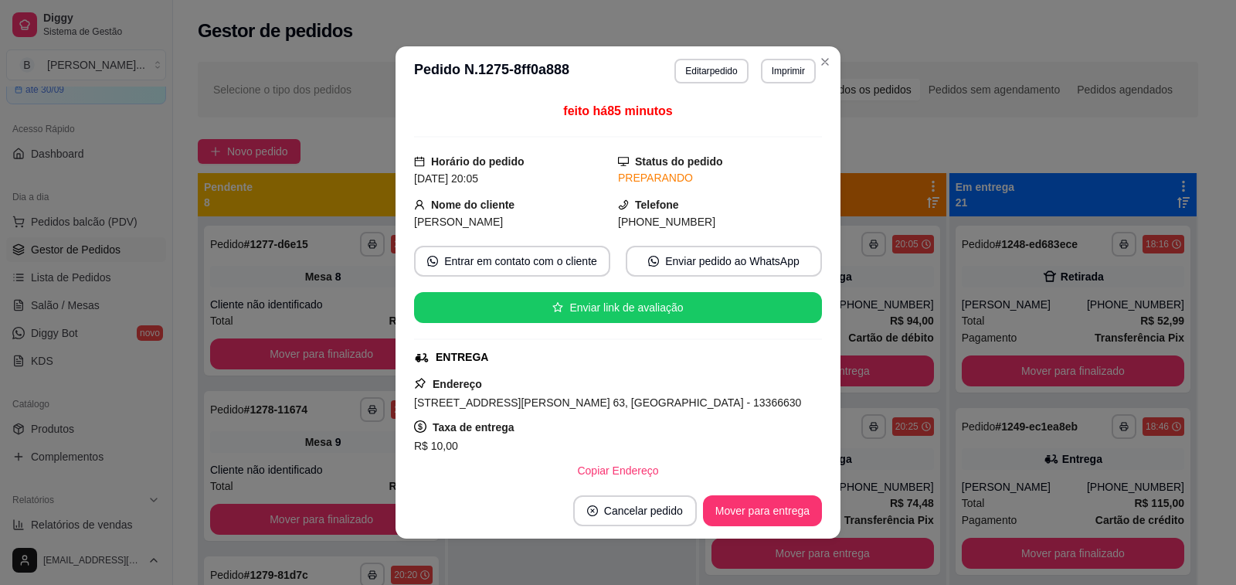
click at [620, 471] on button "Copiar Endereço" at bounding box center [618, 470] width 106 height 31
click at [762, 518] on button "Mover para entrega" at bounding box center [762, 510] width 119 height 31
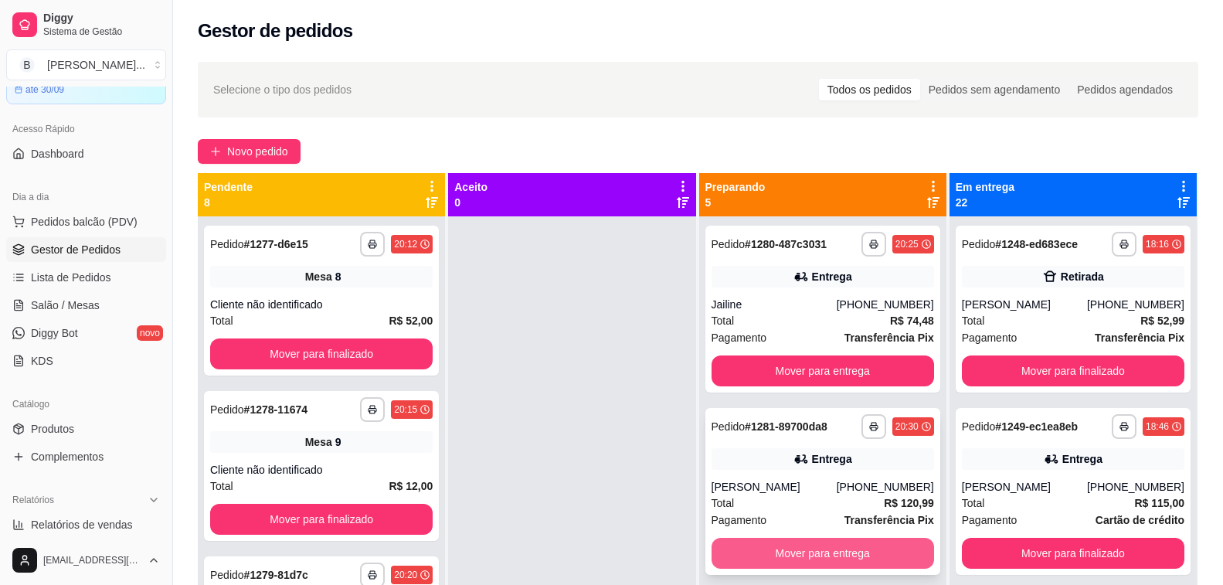
click at [817, 559] on button "Mover para entrega" at bounding box center [822, 553] width 222 height 31
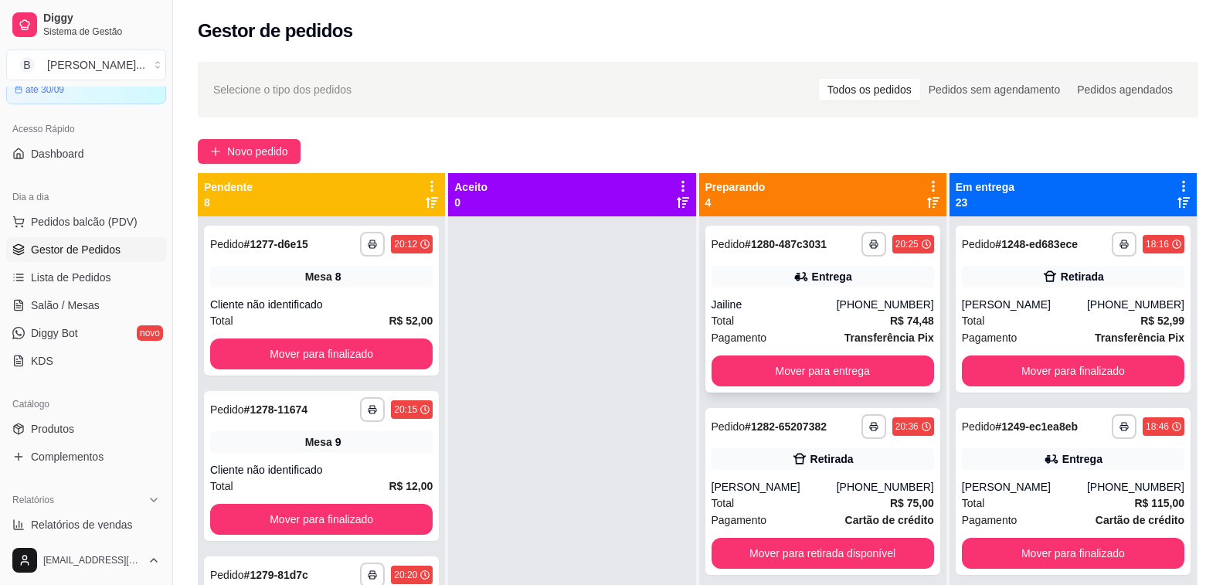
click at [781, 374] on button "Mover para entrega" at bounding box center [822, 370] width 222 height 31
click at [1177, 200] on icon at bounding box center [1183, 202] width 12 height 11
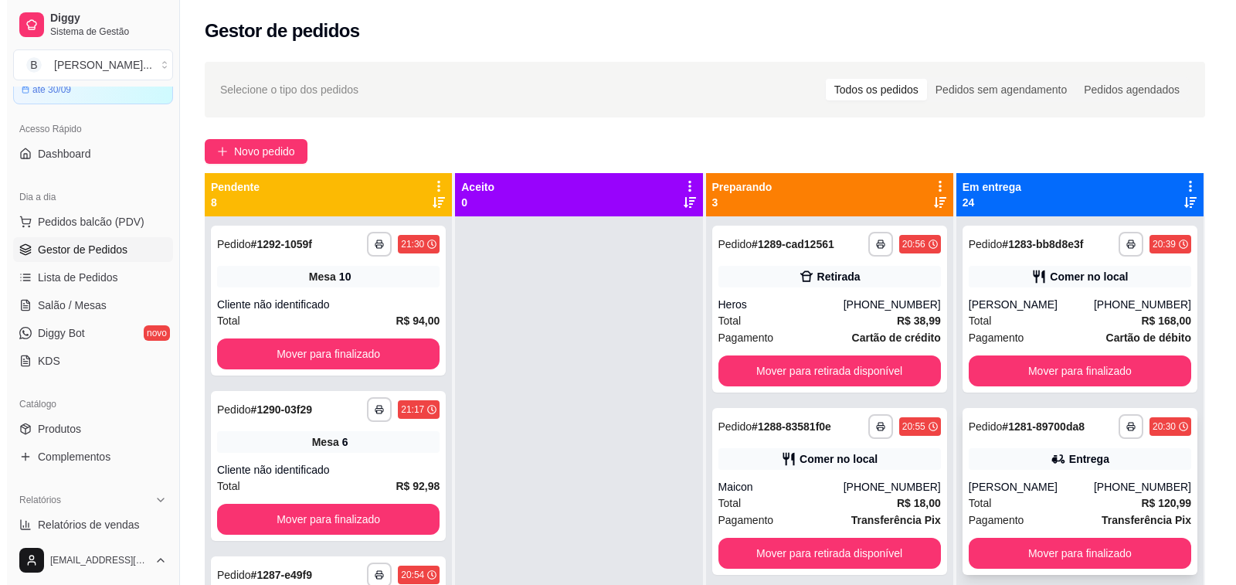
scroll to position [77, 0]
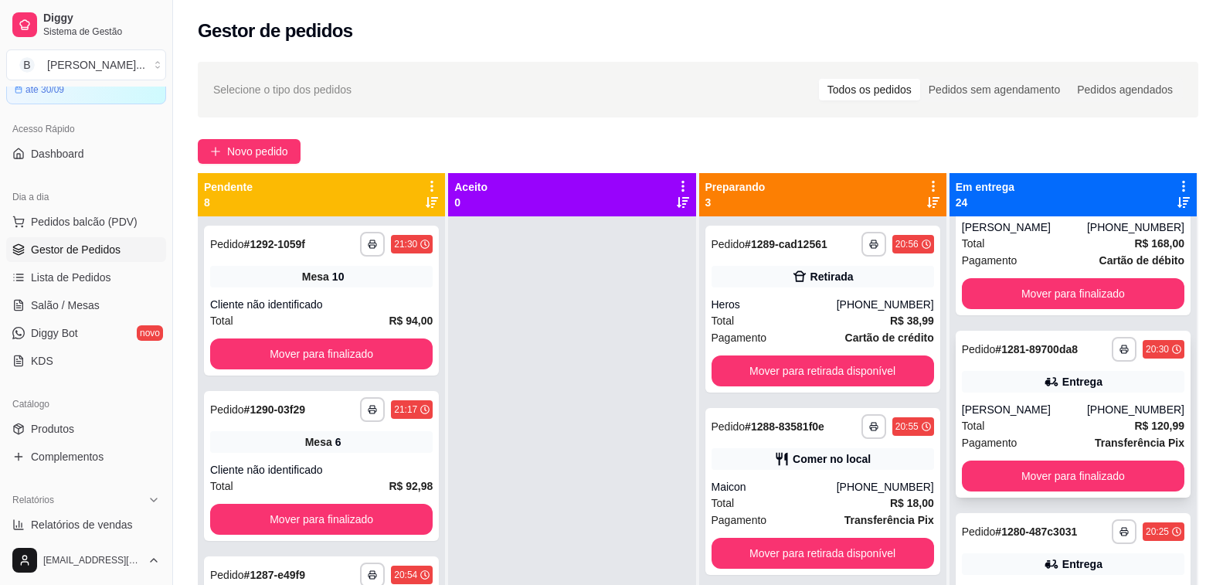
click at [1040, 421] on div "Total R$ 120,99" at bounding box center [1073, 425] width 222 height 17
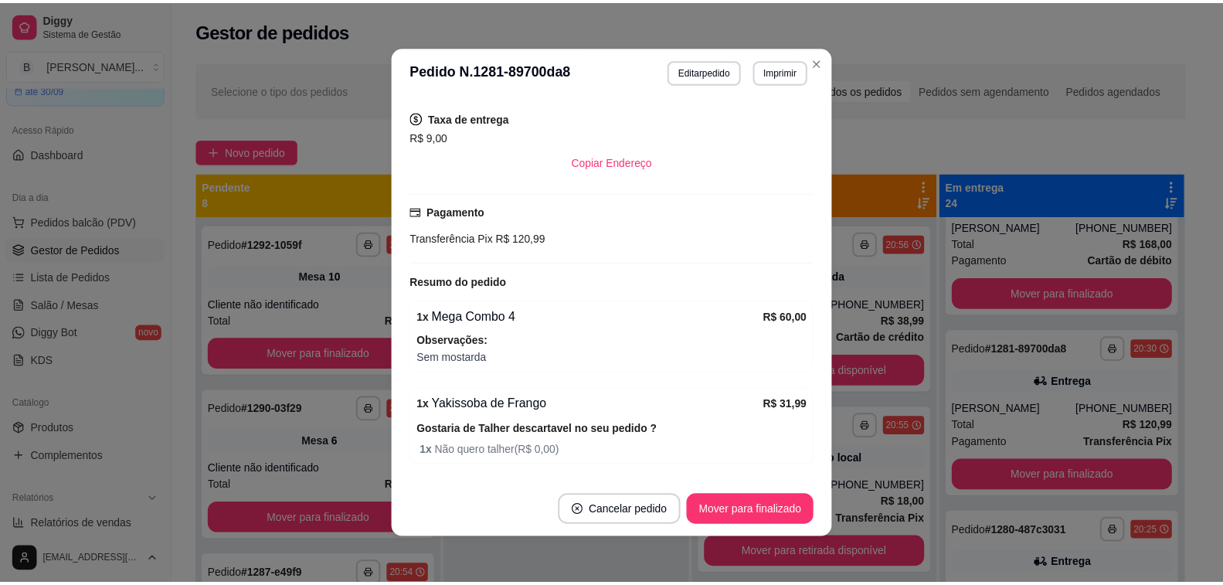
scroll to position [0, 0]
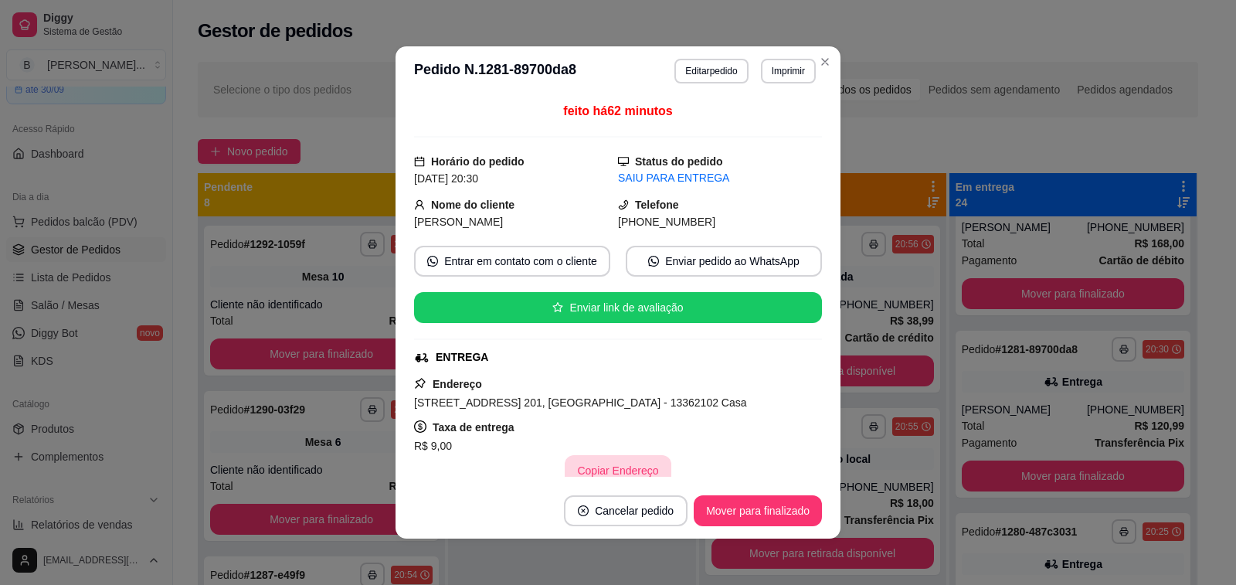
click at [624, 470] on button "Copiar Endereço" at bounding box center [618, 470] width 106 height 31
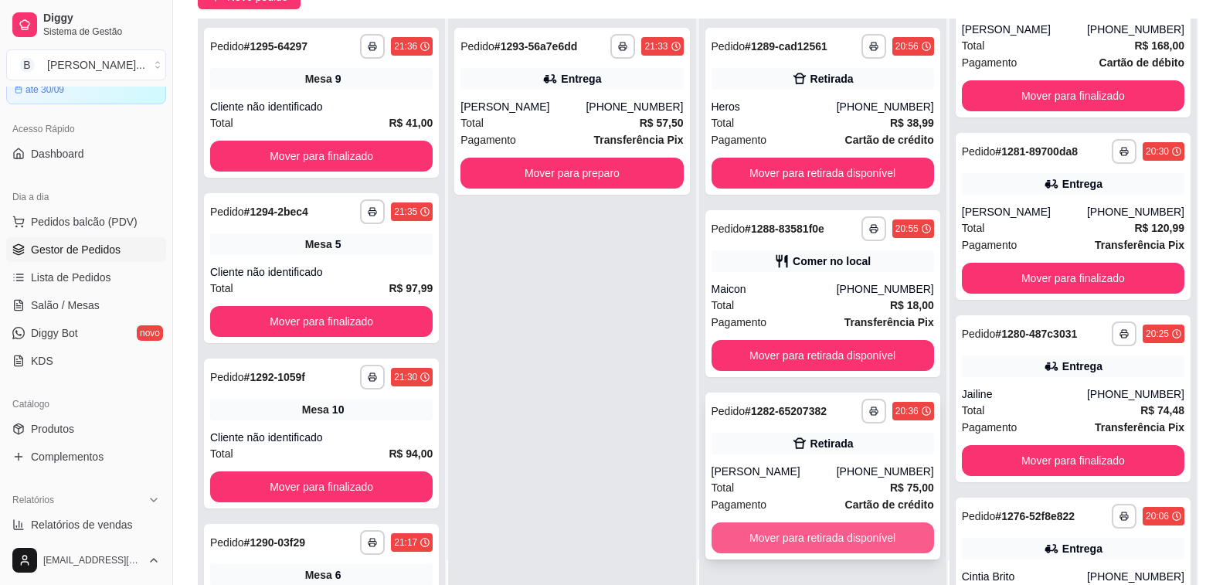
scroll to position [232, 0]
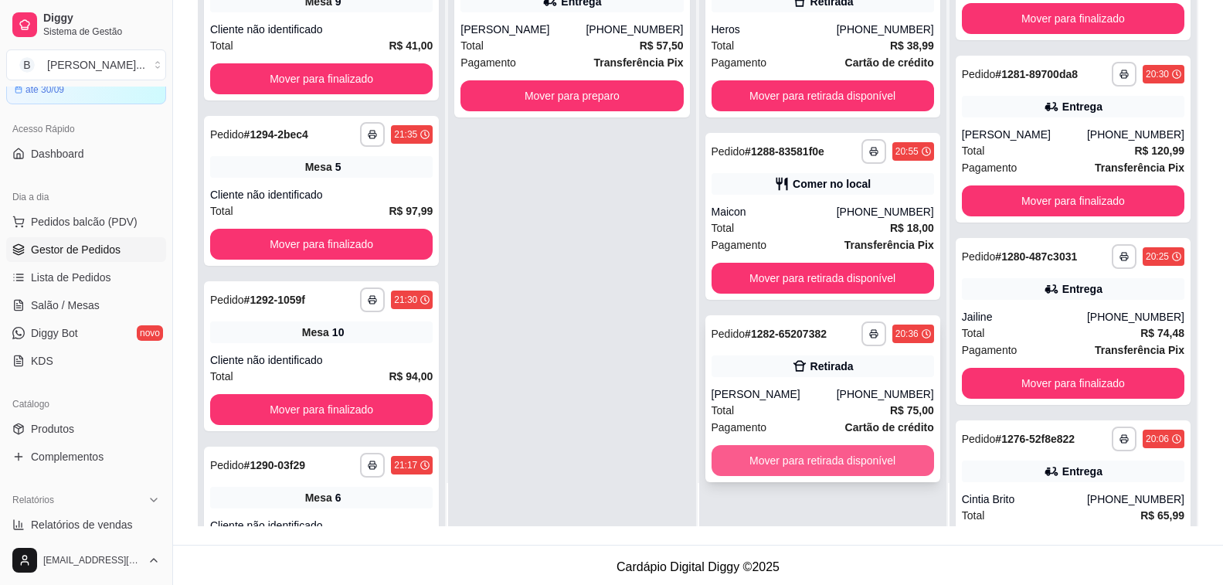
click at [817, 467] on button "Mover para retirada disponível" at bounding box center [822, 460] width 222 height 31
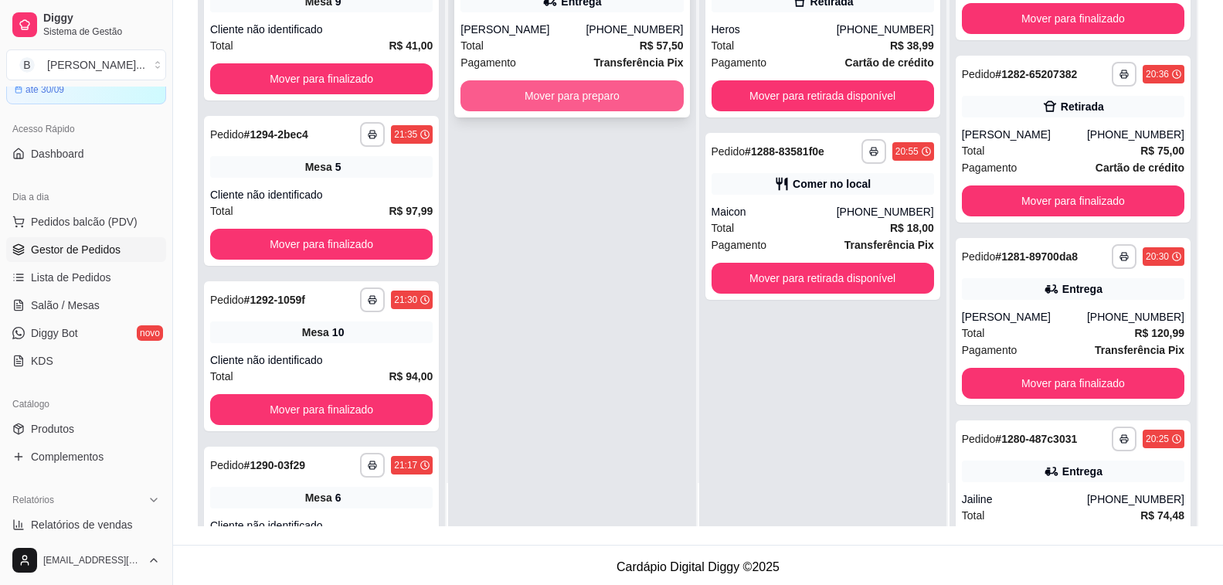
click at [600, 98] on button "Mover para preparo" at bounding box center [571, 95] width 222 height 31
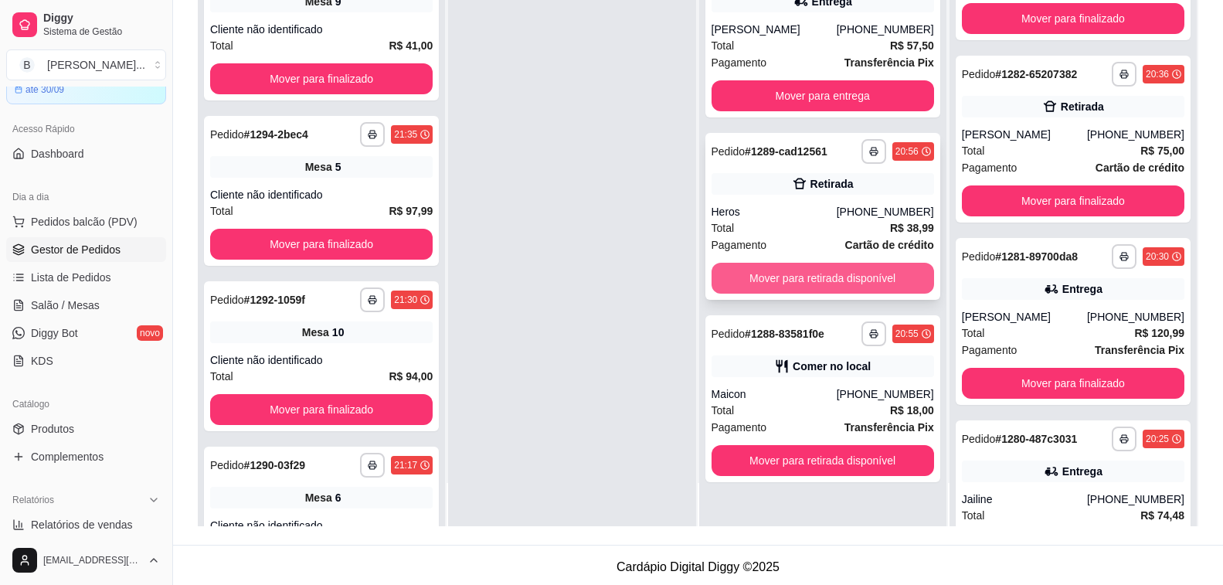
click at [776, 274] on button "Mover para retirada disponível" at bounding box center [822, 278] width 222 height 31
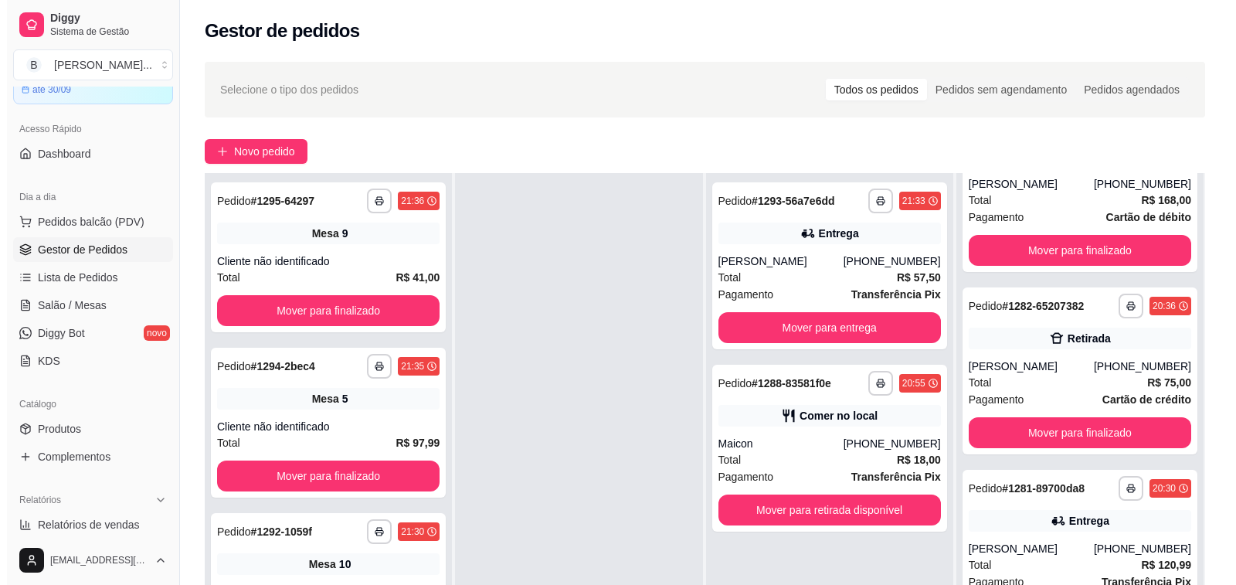
scroll to position [0, 0]
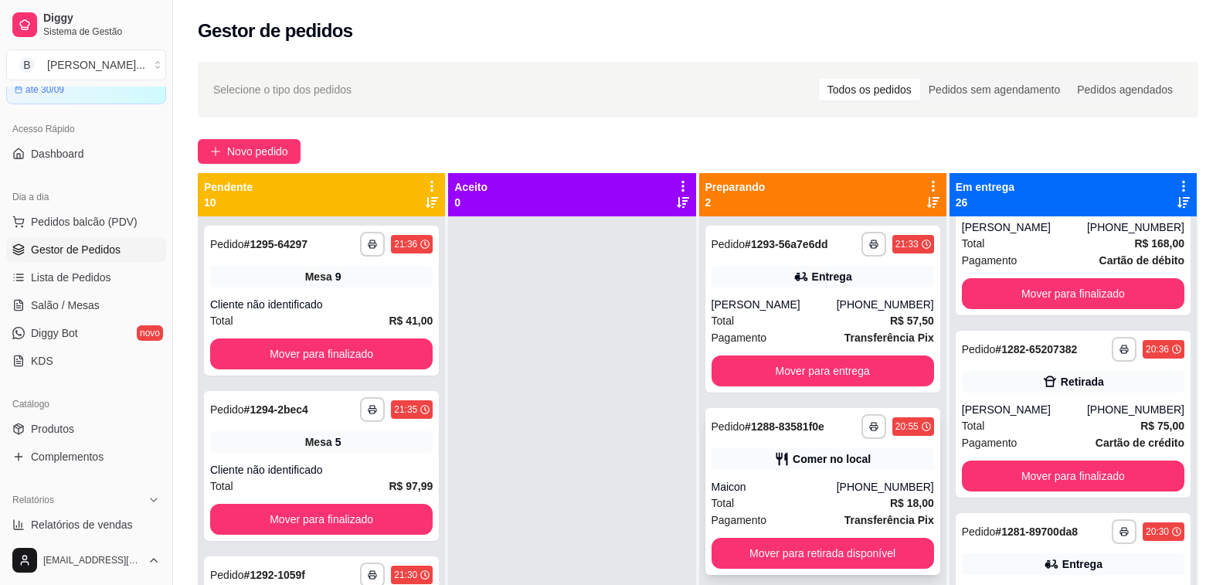
click at [780, 487] on div "Maicon" at bounding box center [773, 486] width 125 height 15
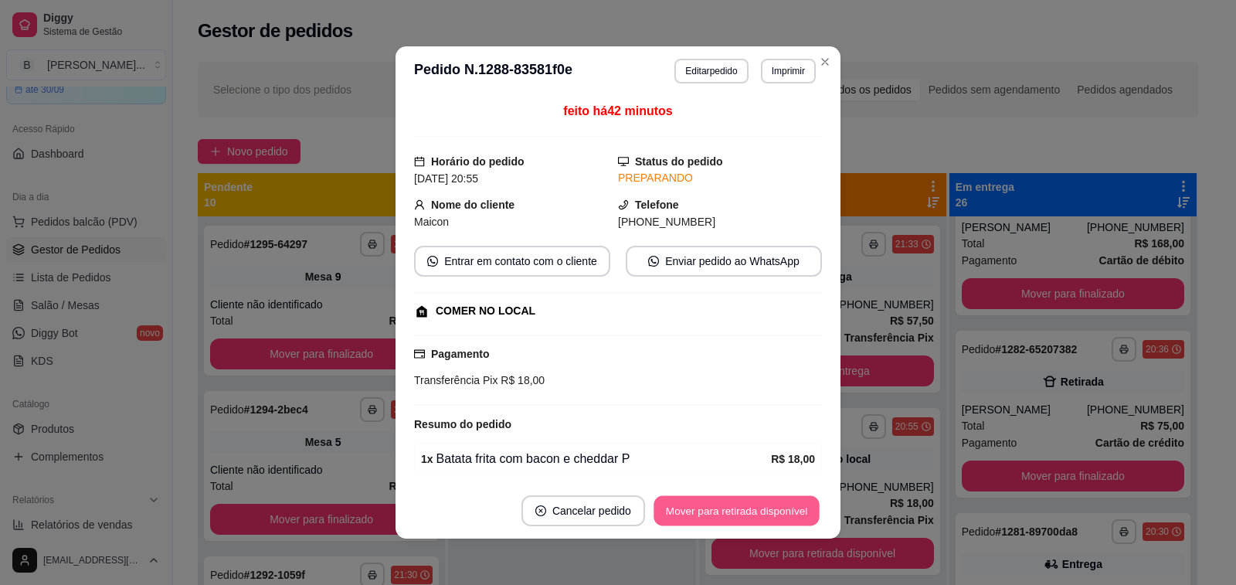
click at [780, 503] on button "Mover para retirada disponível" at bounding box center [736, 511] width 165 height 30
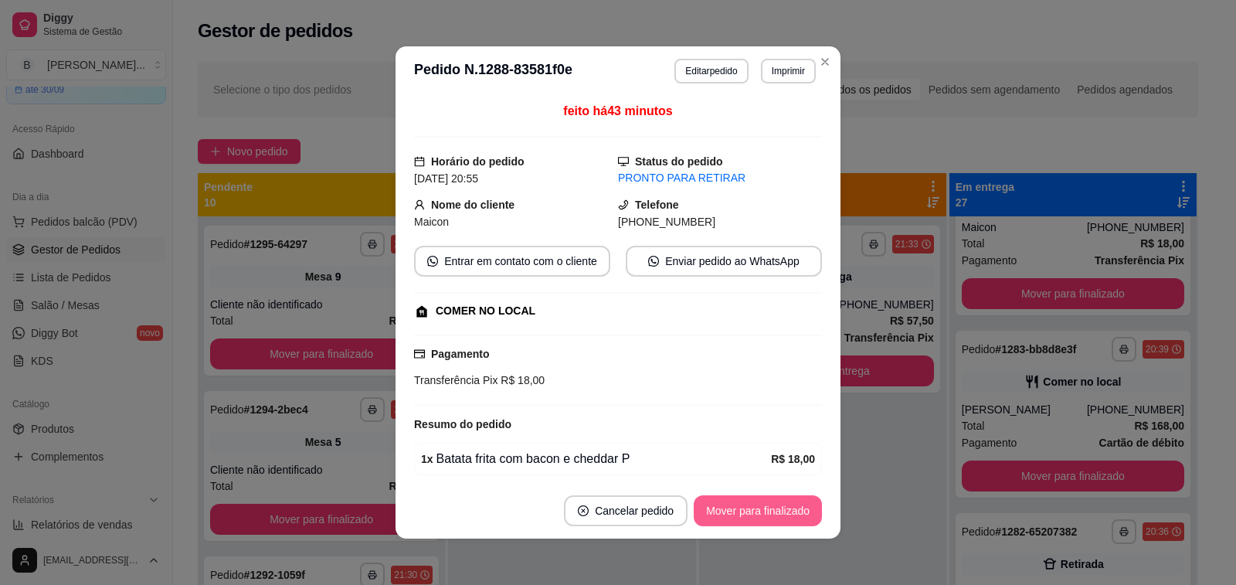
scroll to position [442, 0]
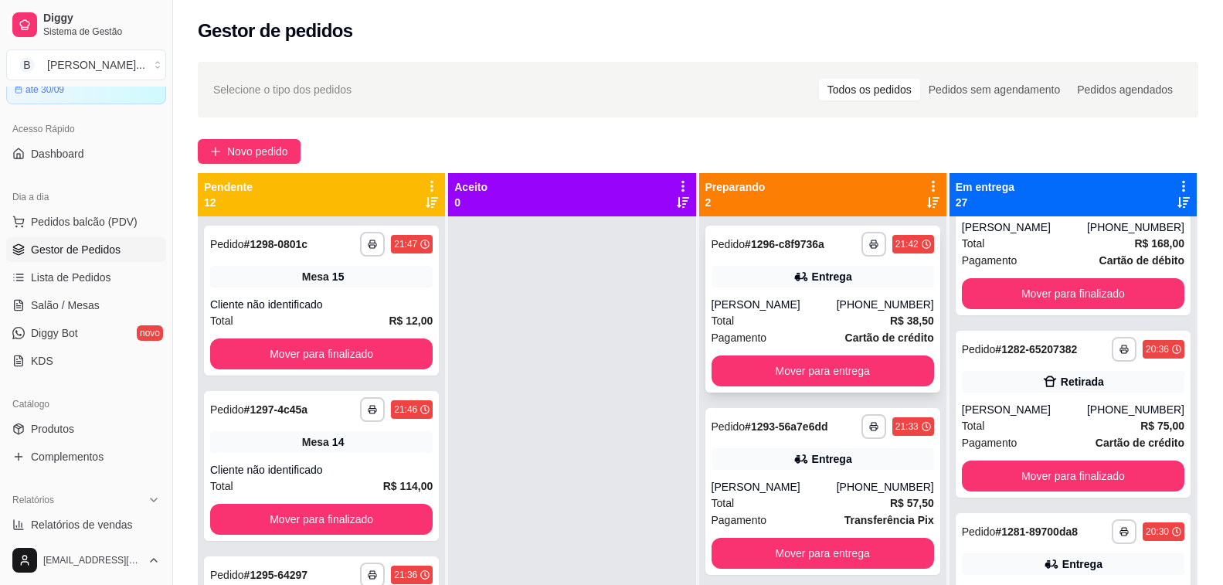
click at [79, 314] on link "Salão / Mesas" at bounding box center [86, 305] width 160 height 25
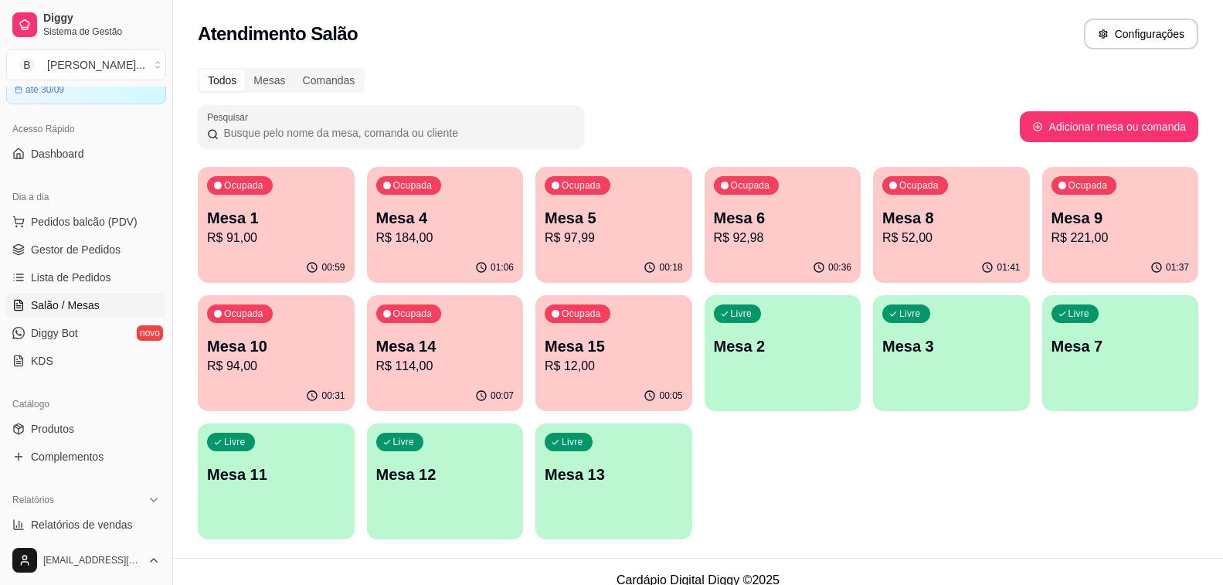
click at [230, 330] on div "Ocupada Mesa 10 R$ 94,00" at bounding box center [276, 338] width 157 height 86
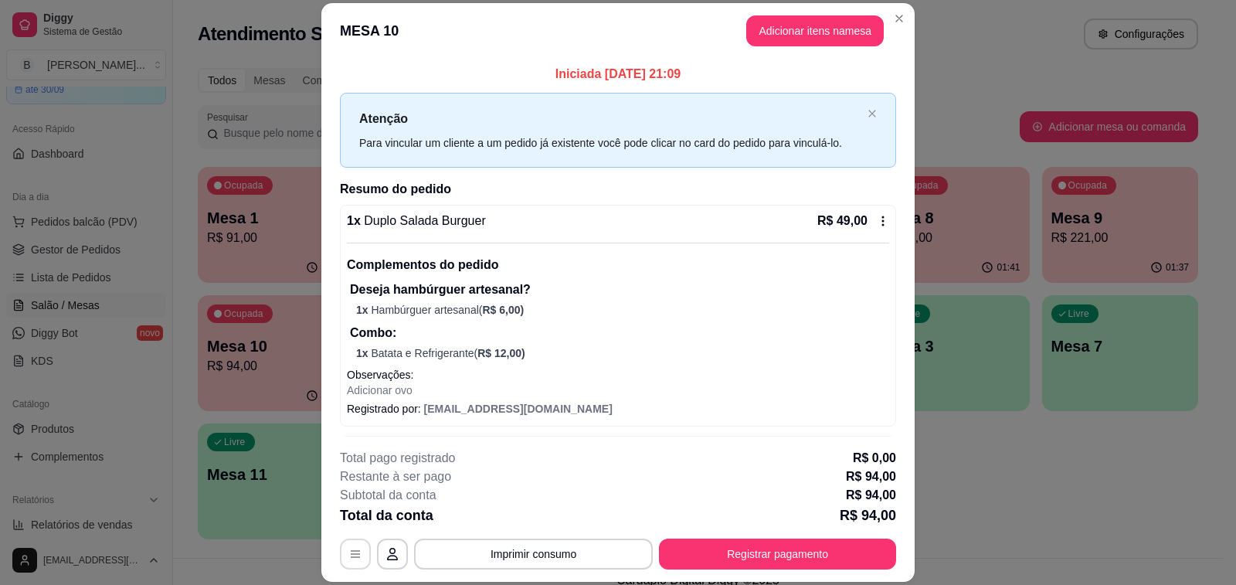
click at [351, 555] on icon "button" at bounding box center [355, 554] width 12 height 12
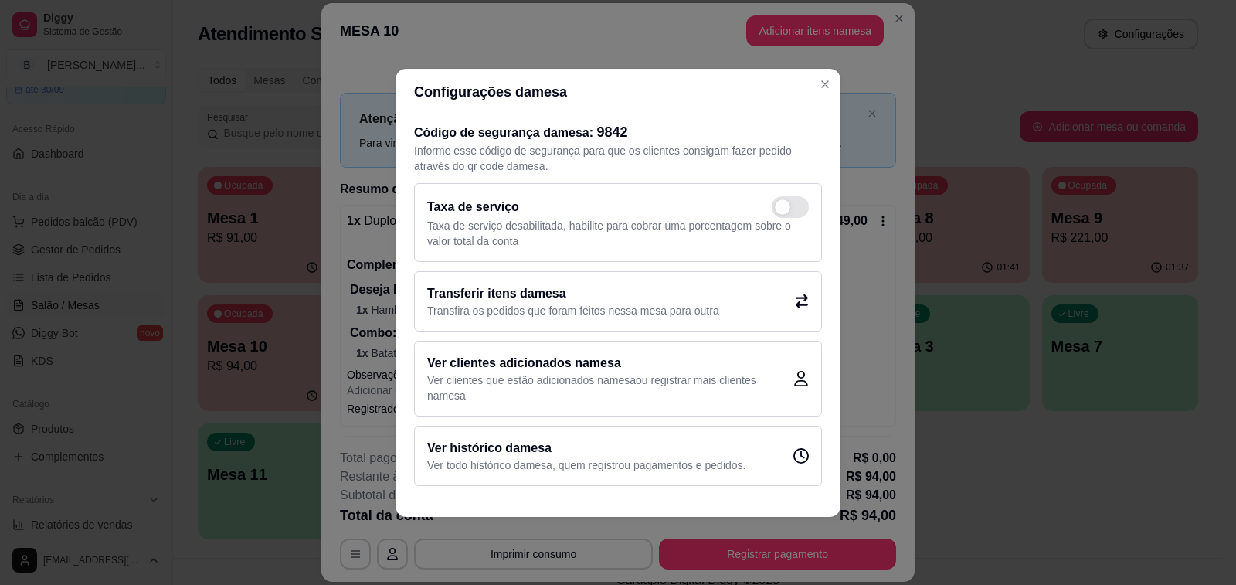
click at [701, 292] on h2 "Transferir itens da mesa" at bounding box center [573, 293] width 292 height 19
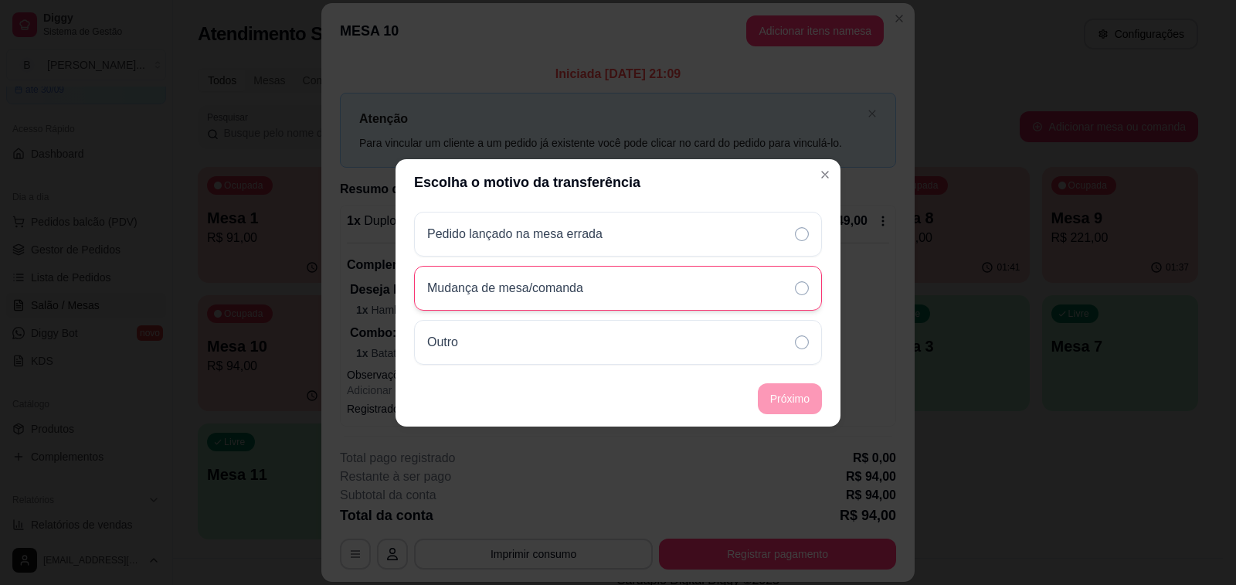
click at [677, 285] on div "Mudança de mesa/comanda" at bounding box center [618, 288] width 408 height 45
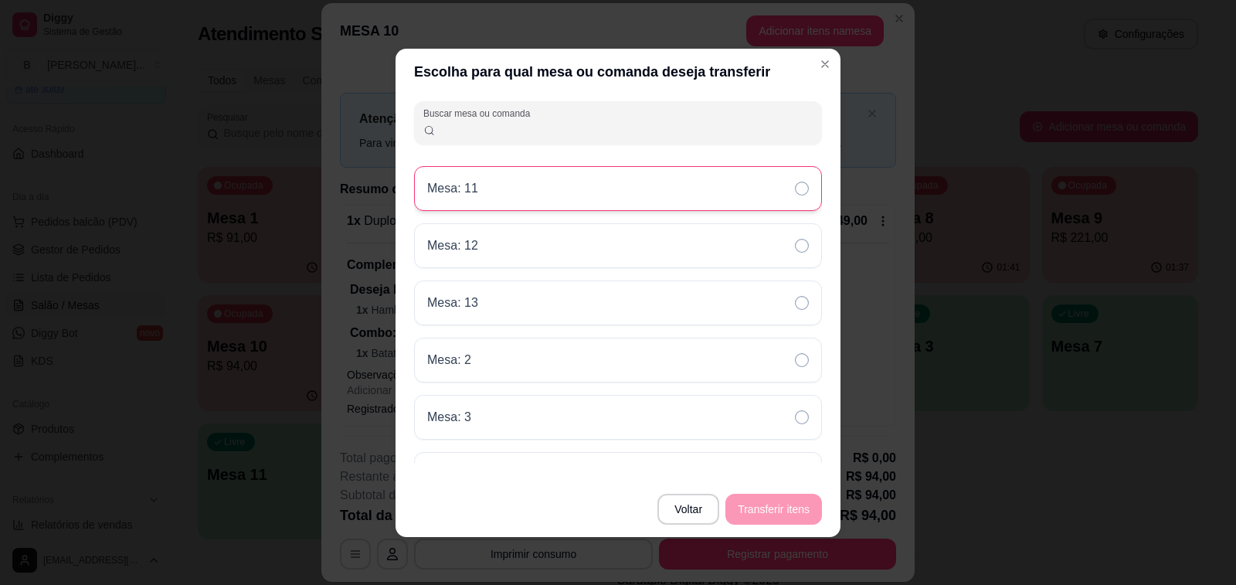
click at [580, 192] on div "Mesa: 11" at bounding box center [618, 188] width 408 height 45
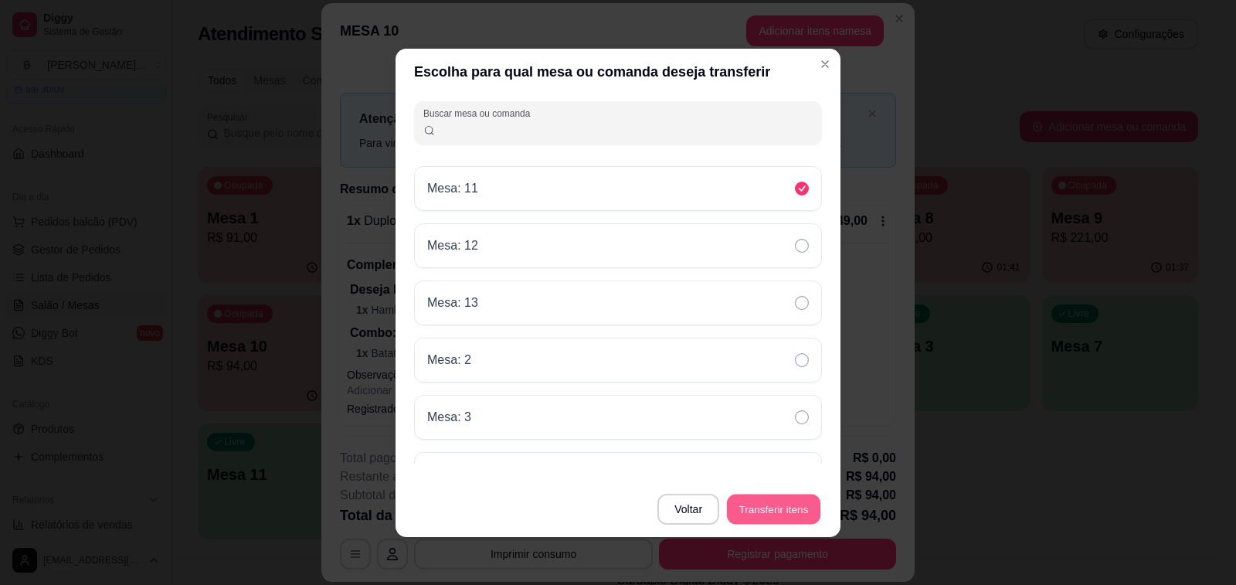
click at [805, 506] on button "Transferir itens" at bounding box center [773, 509] width 93 height 30
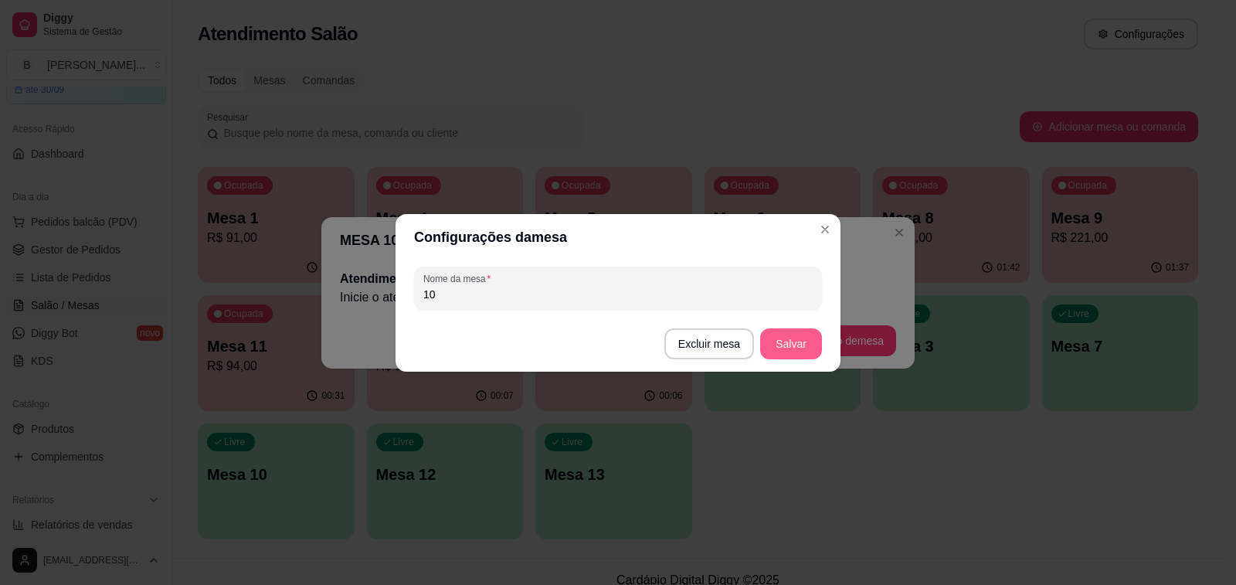
click at [780, 344] on button "Salvar" at bounding box center [791, 343] width 62 height 31
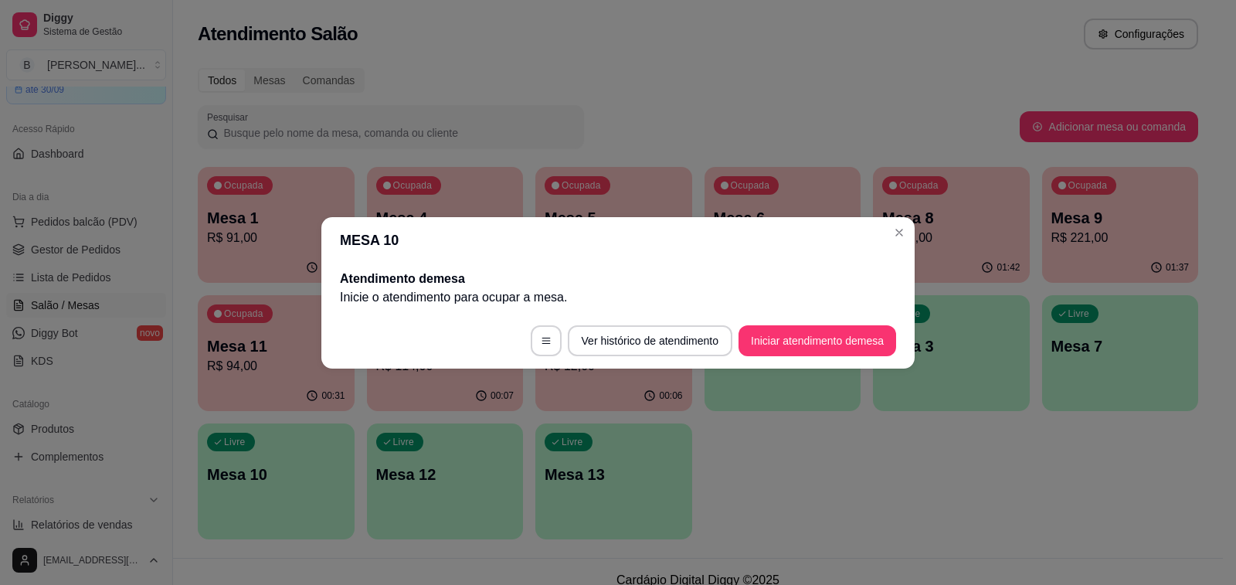
click at [817, 437] on div "Ocupada Mesa 1 R$ 91,00 00:59 Ocupada Mesa 4 R$ 184,00 01:06 Ocupada Mesa 5 R$ …" at bounding box center [698, 353] width 1000 height 372
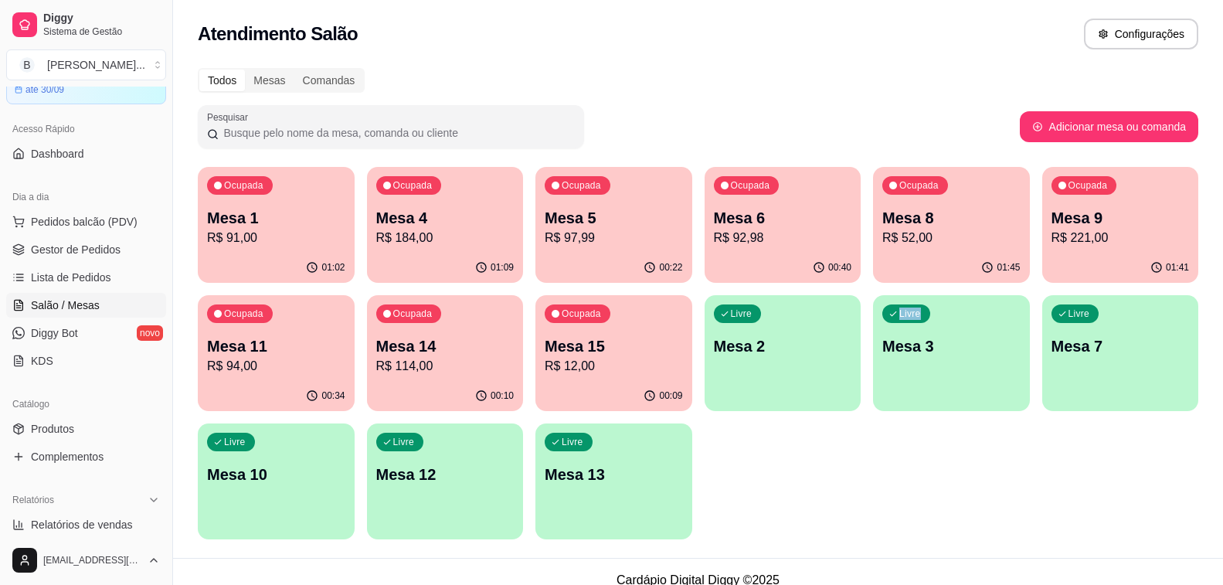
click at [400, 16] on div "Atendimento Salão Configurações" at bounding box center [698, 29] width 1050 height 59
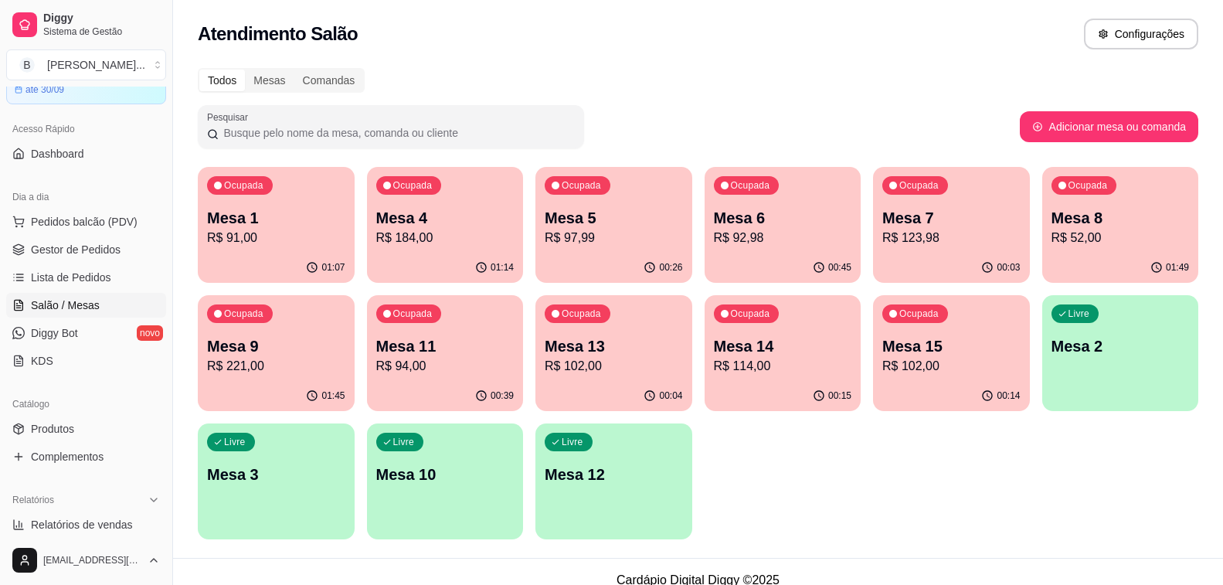
click at [287, 245] on p "R$ 91,00" at bounding box center [276, 238] width 138 height 19
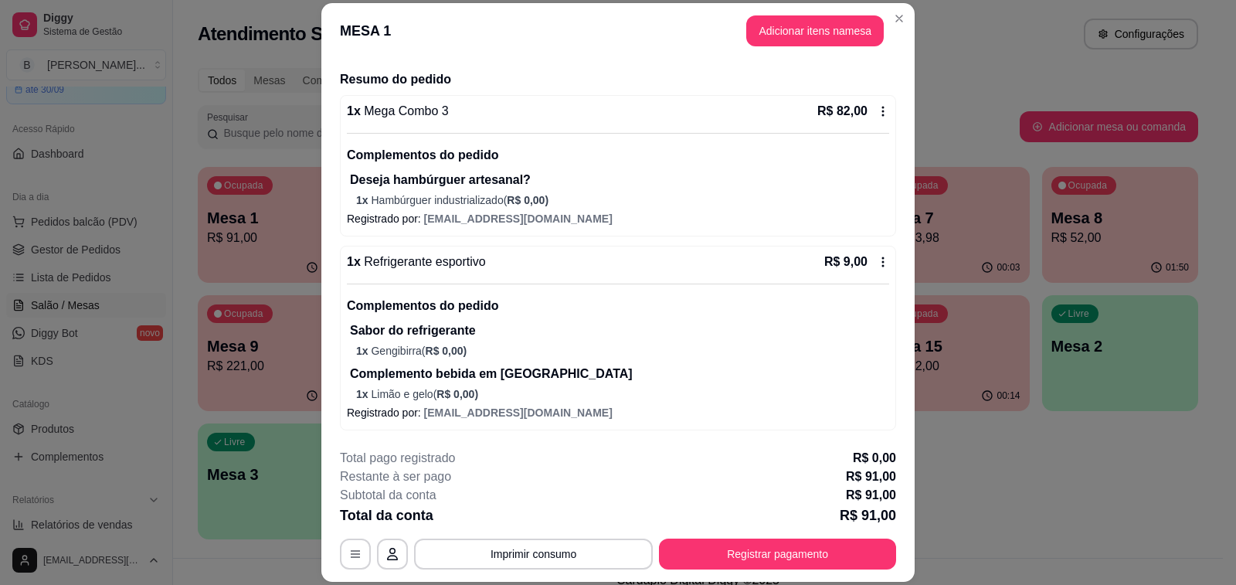
scroll to position [46, 0]
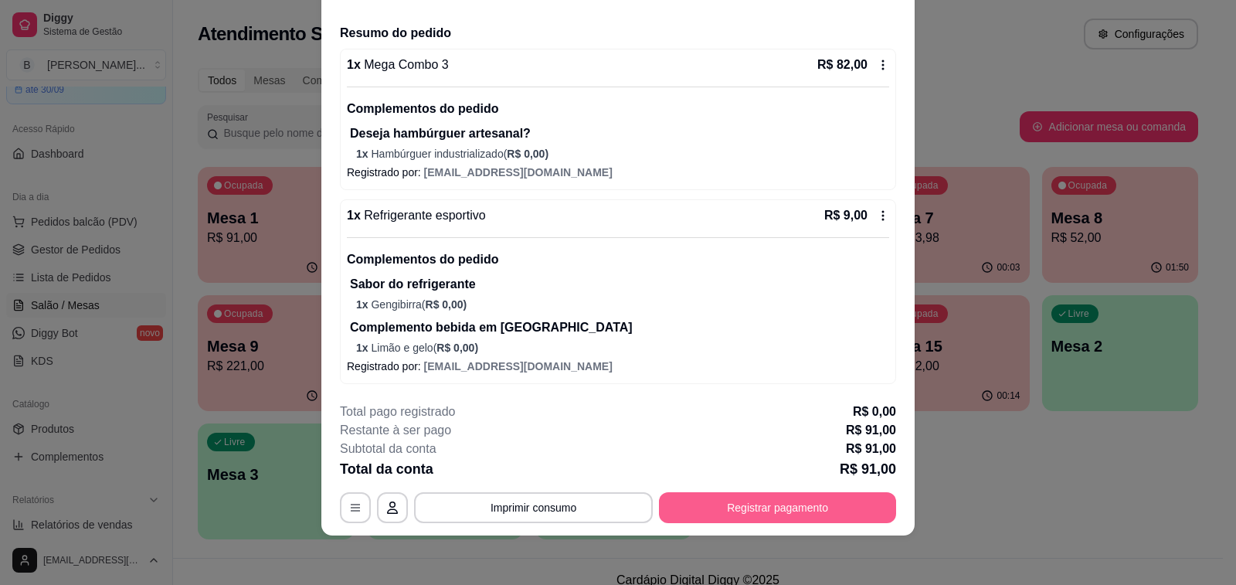
click at [745, 508] on button "Registrar pagamento" at bounding box center [777, 507] width 237 height 31
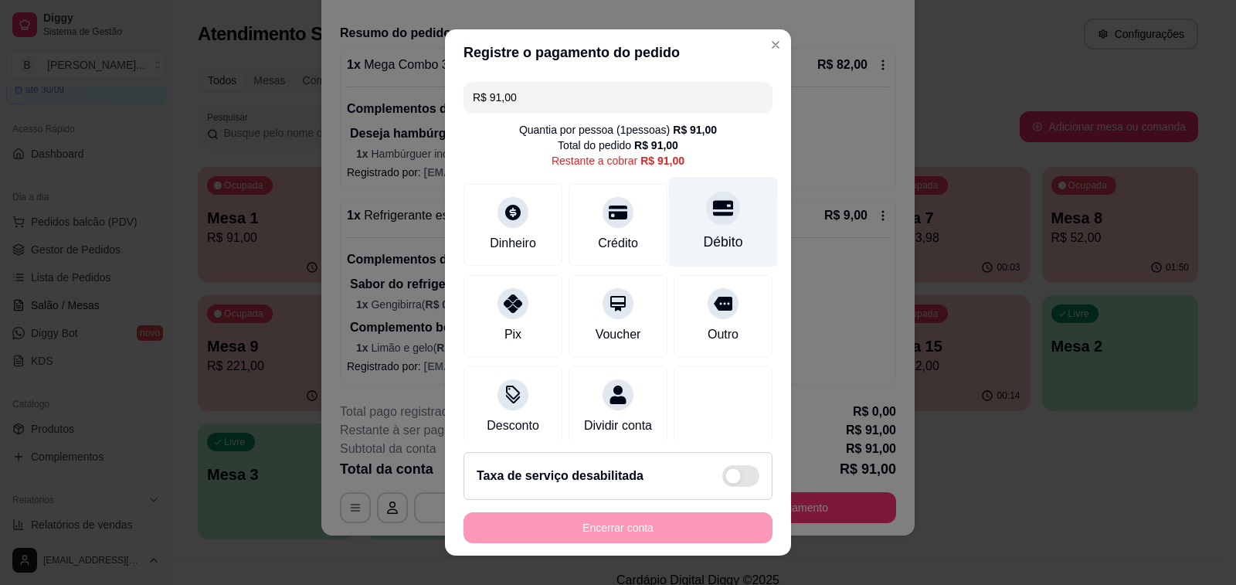
click at [713, 218] on icon at bounding box center [723, 208] width 20 height 20
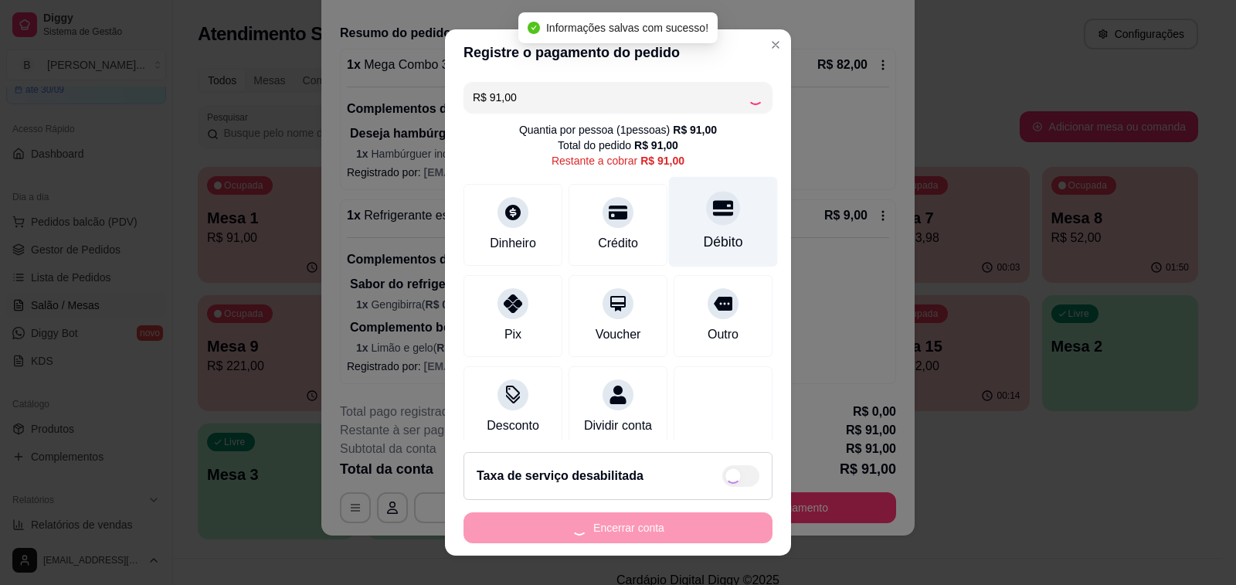
type input "R$ 0,00"
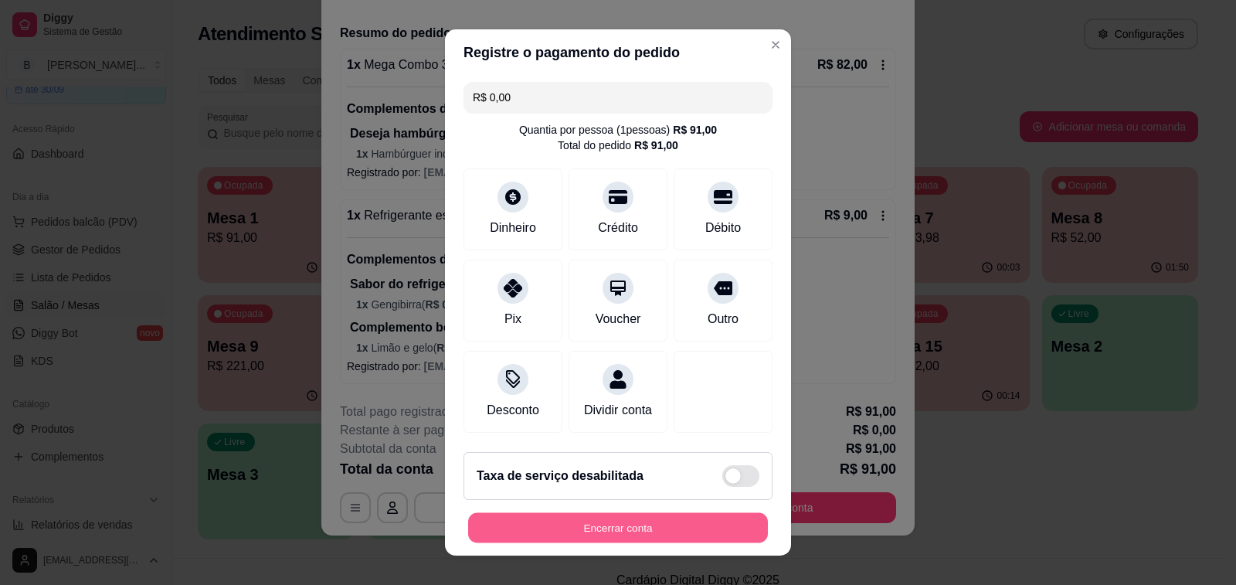
click at [586, 519] on button "Encerrar conta" at bounding box center [618, 528] width 300 height 30
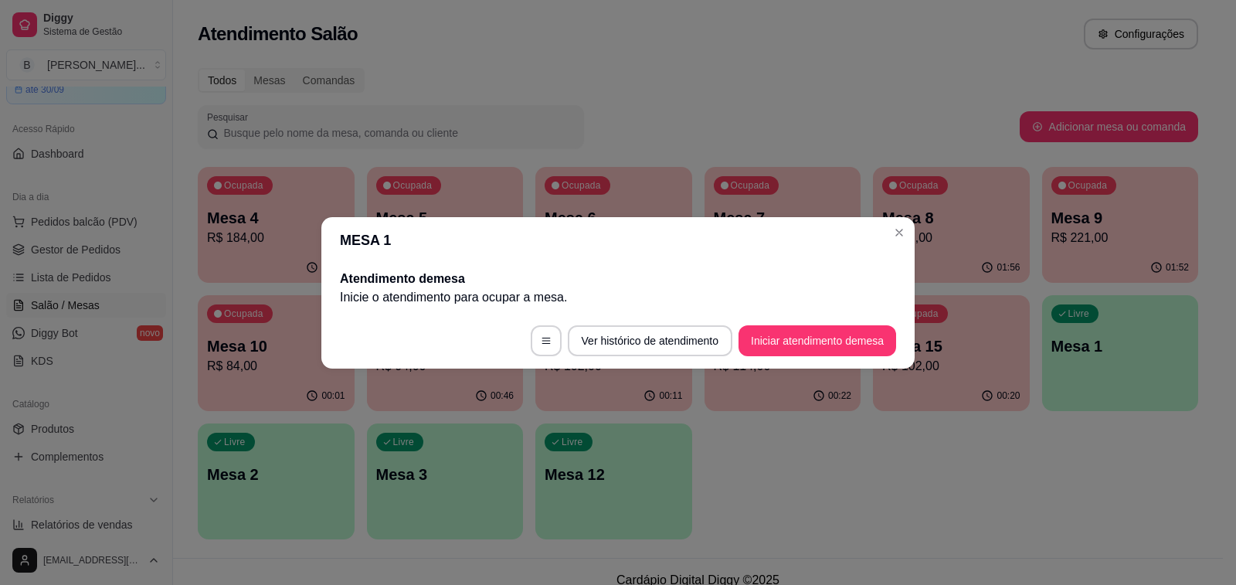
scroll to position [0, 0]
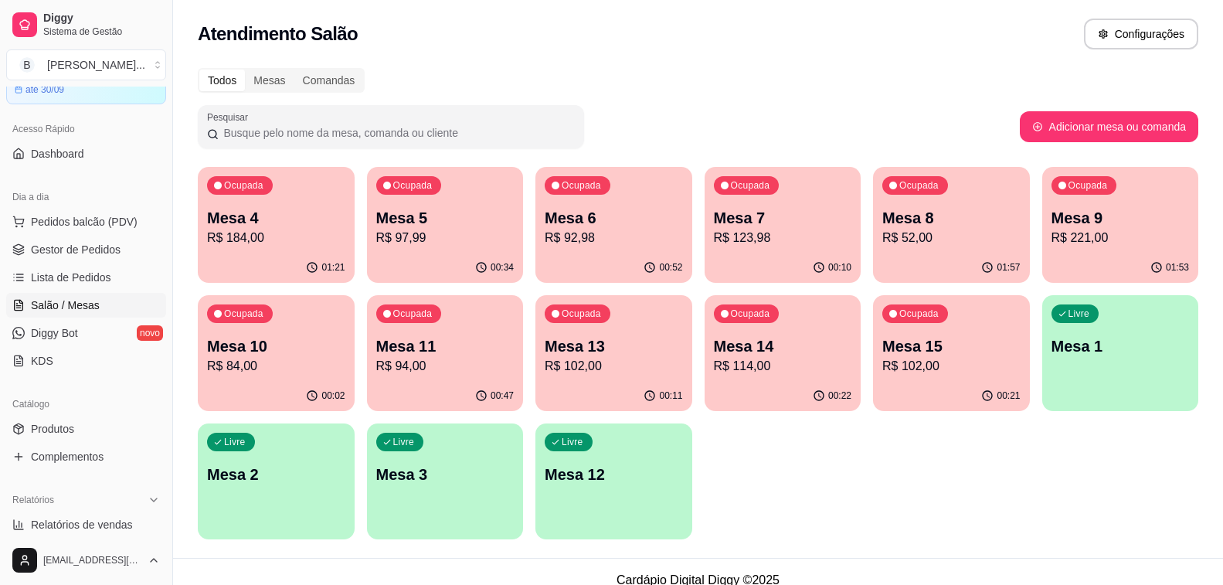
click at [282, 212] on p "Mesa 4" at bounding box center [276, 218] width 138 height 22
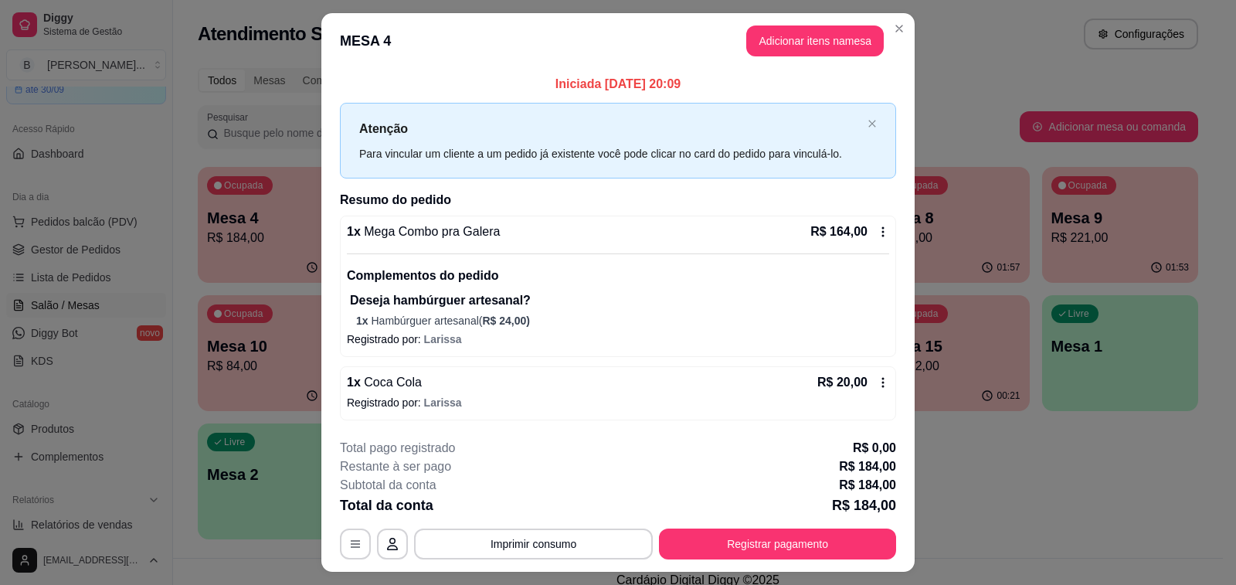
scroll to position [36, 0]
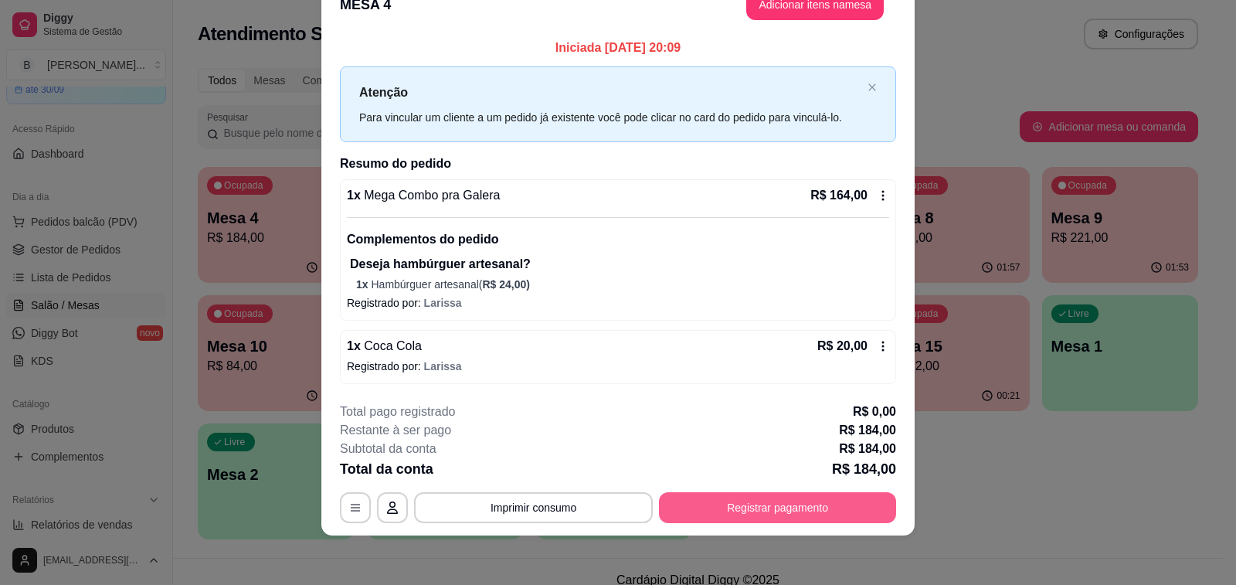
click at [771, 497] on button "Registrar pagamento" at bounding box center [777, 507] width 237 height 31
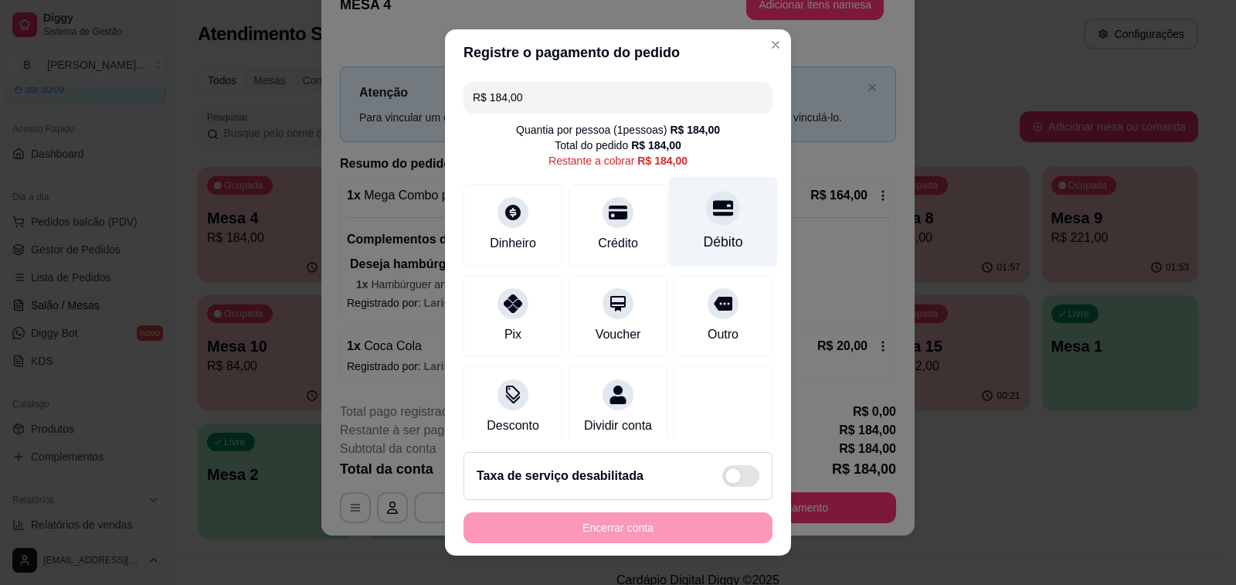
click at [706, 219] on div at bounding box center [723, 208] width 34 height 34
click at [660, 538] on div "Encerrar conta" at bounding box center [617, 527] width 309 height 31
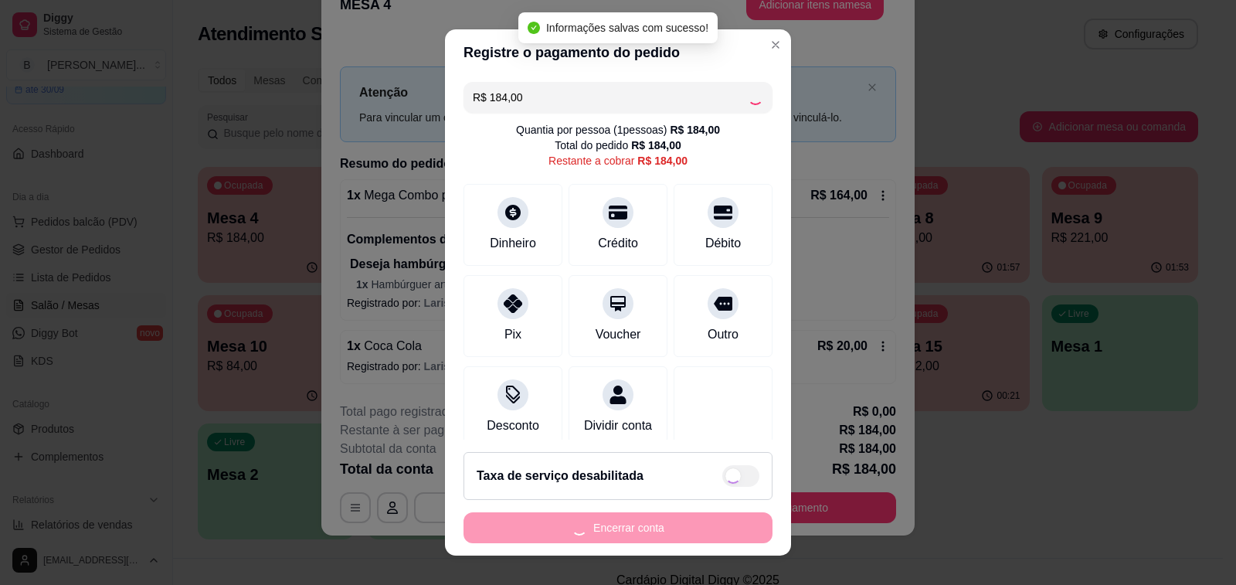
type input "R$ 0,00"
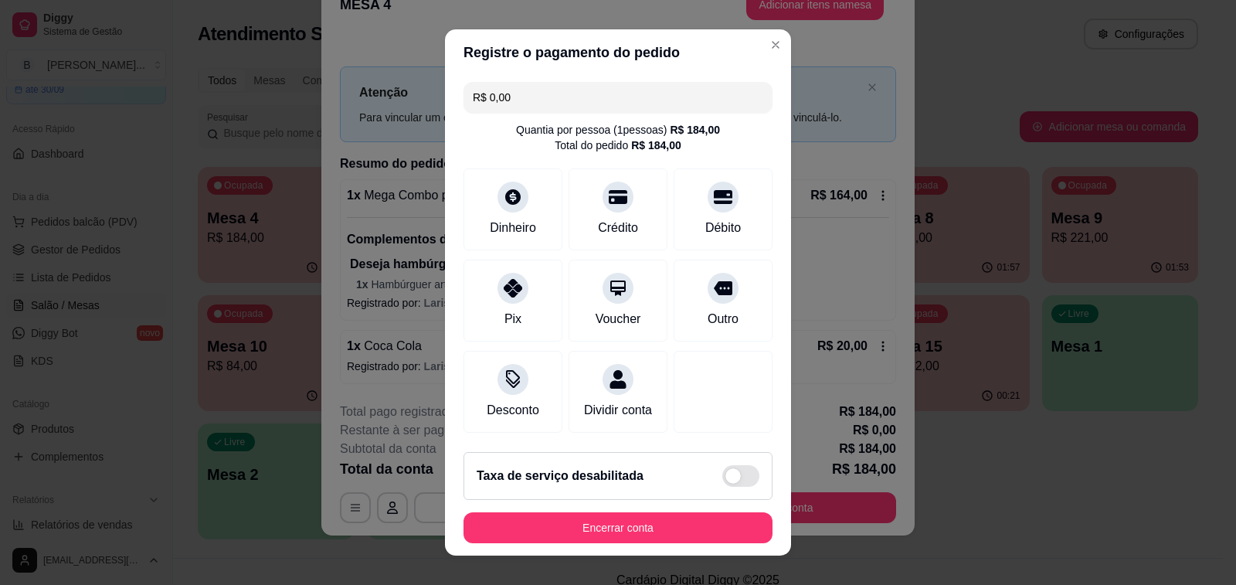
click at [472, 62] on header "Registre o pagamento do pedido" at bounding box center [618, 52] width 346 height 46
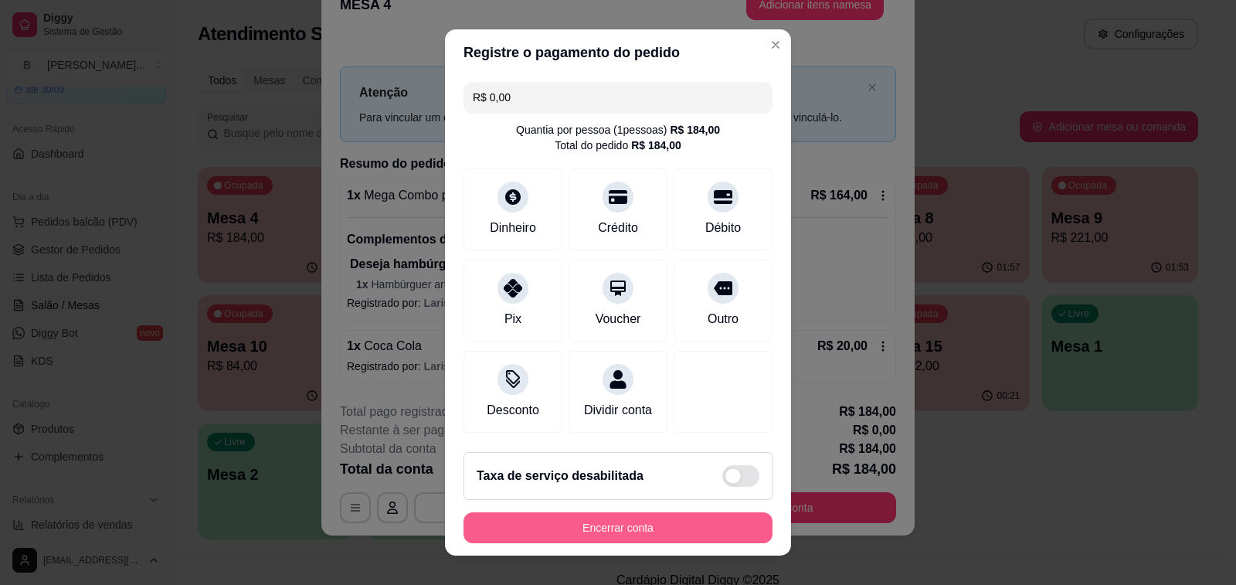
click at [688, 541] on button "Encerrar conta" at bounding box center [617, 527] width 309 height 31
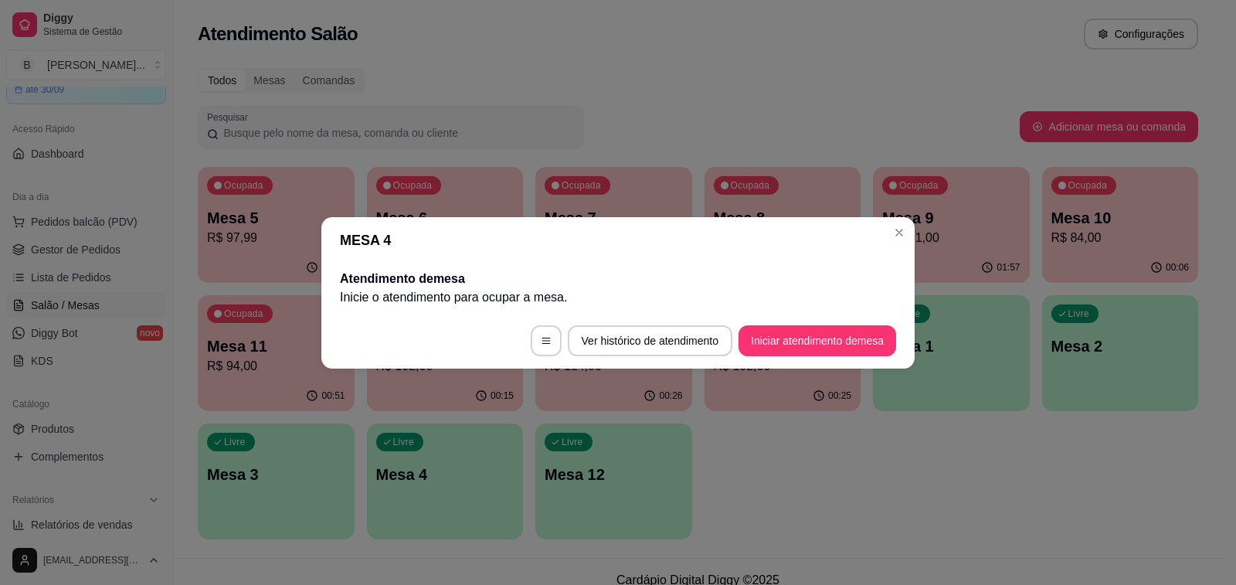
scroll to position [0, 0]
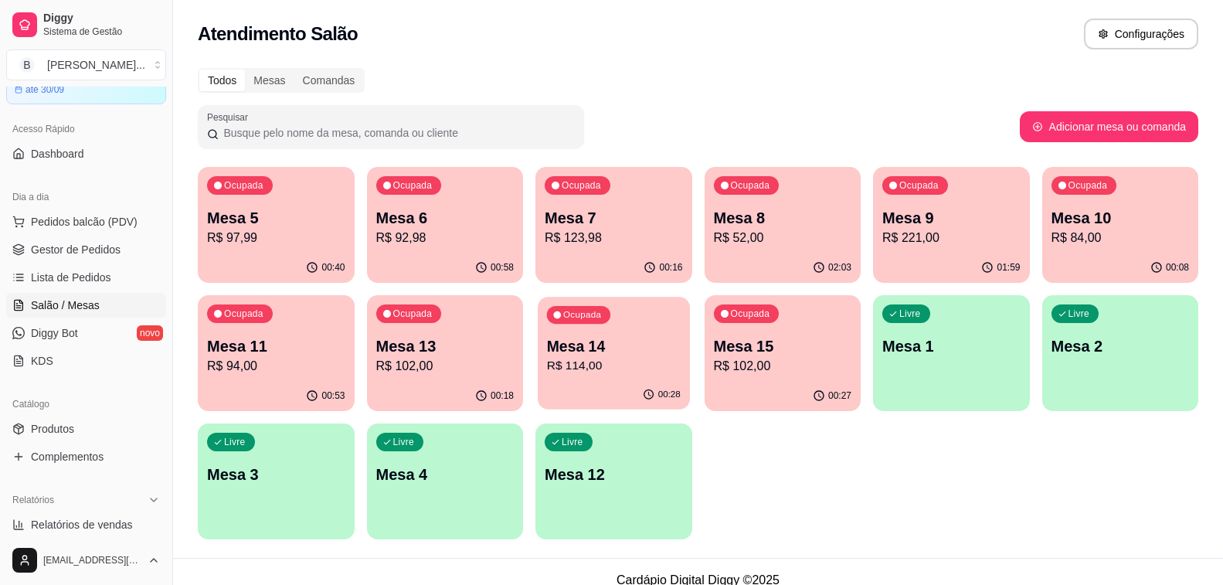
click at [599, 356] on div "Mesa 14 R$ 114,00" at bounding box center [614, 355] width 134 height 39
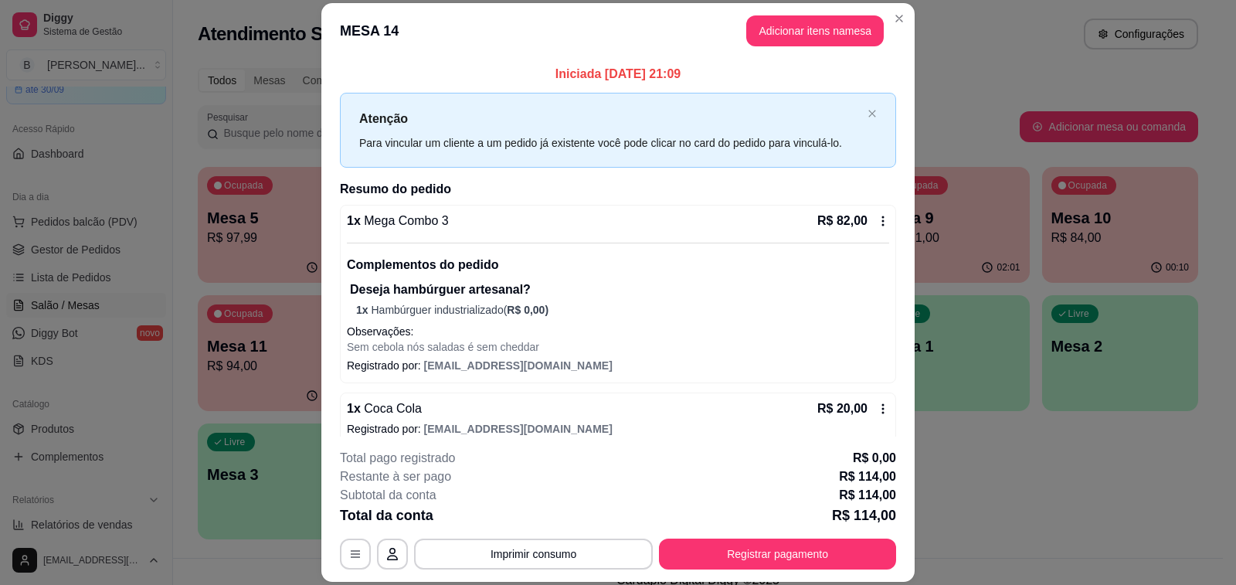
scroll to position [77, 0]
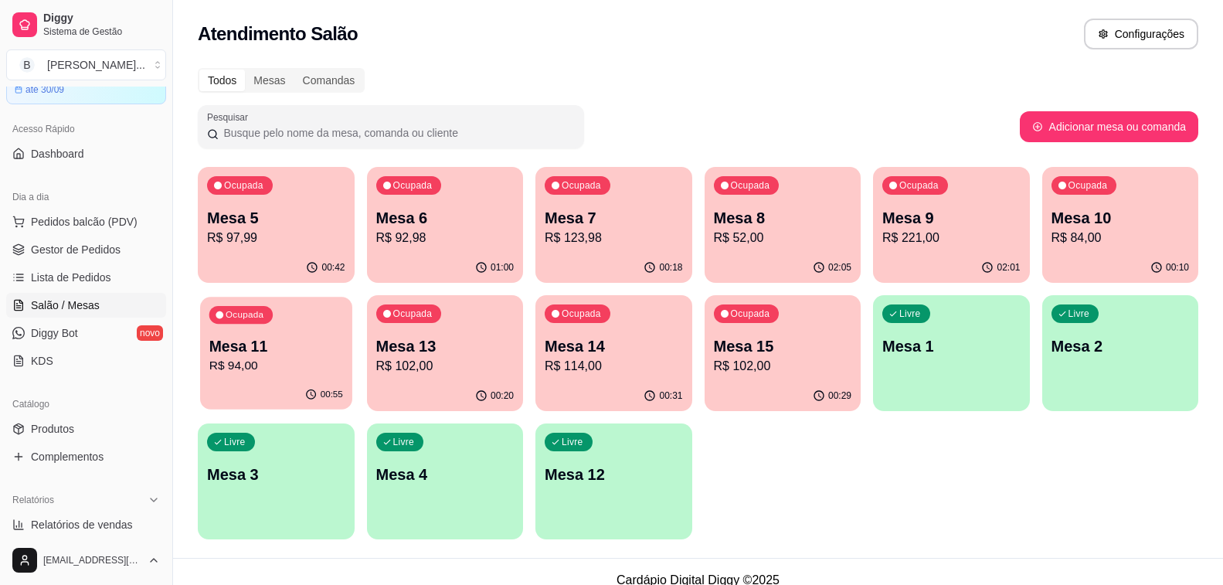
click at [276, 359] on p "R$ 94,00" at bounding box center [276, 366] width 134 height 18
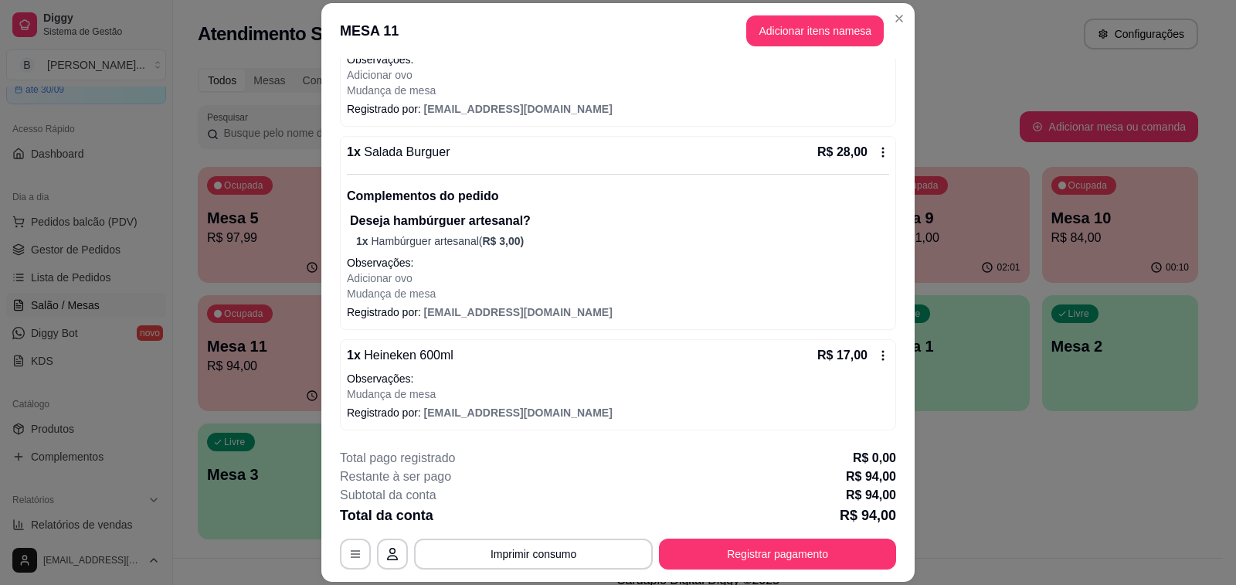
scroll to position [46, 0]
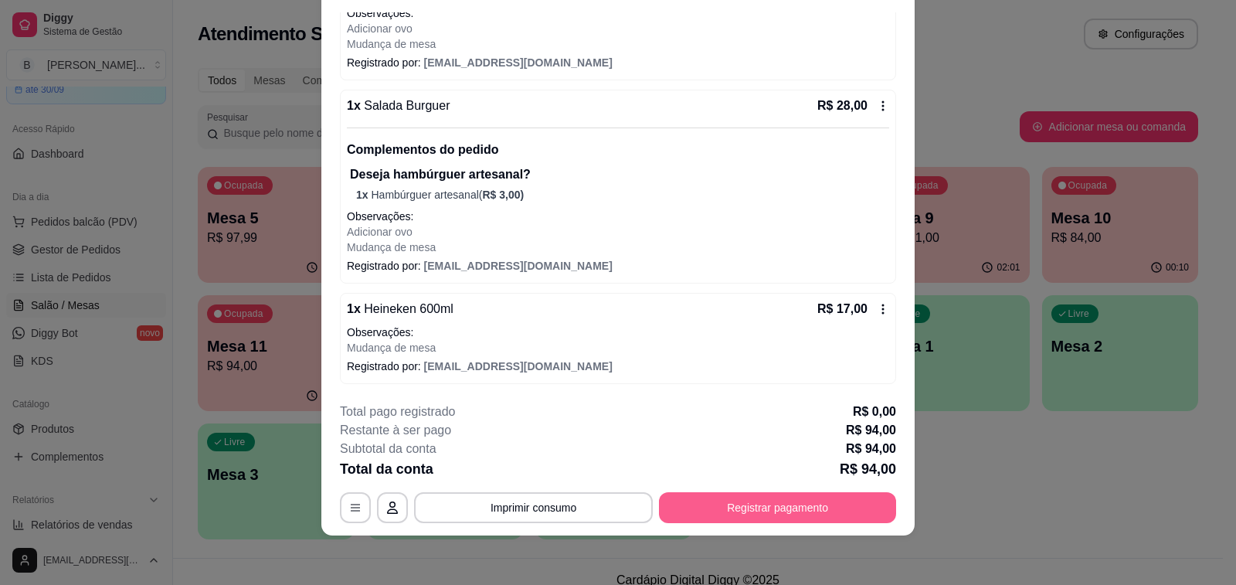
click at [770, 497] on button "Registrar pagamento" at bounding box center [777, 507] width 237 height 31
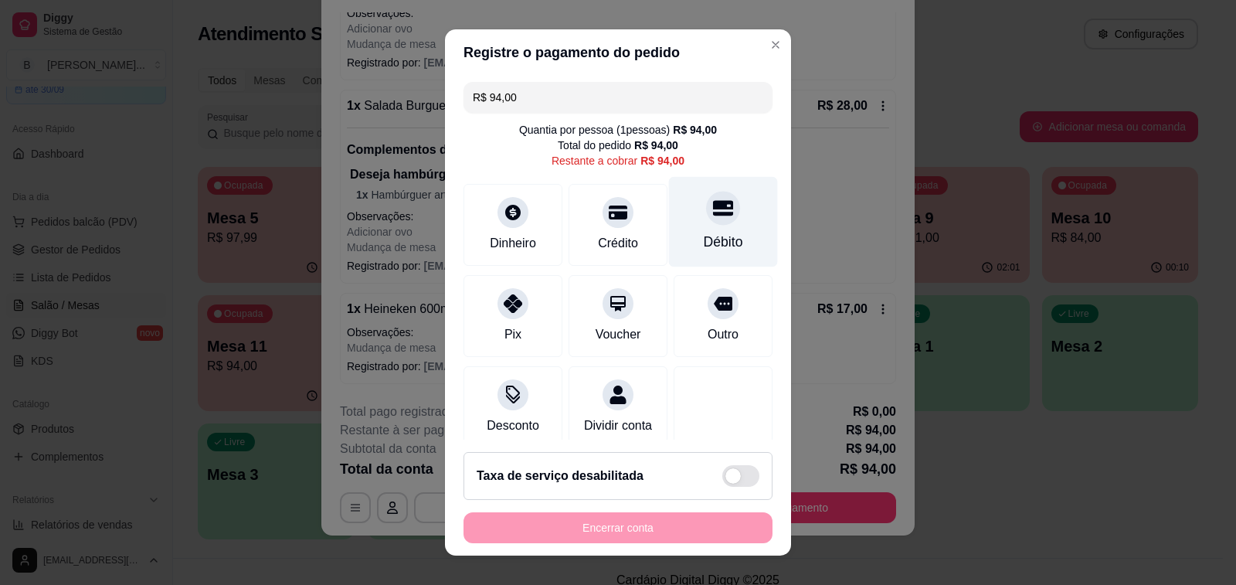
click at [706, 219] on div at bounding box center [723, 208] width 34 height 34
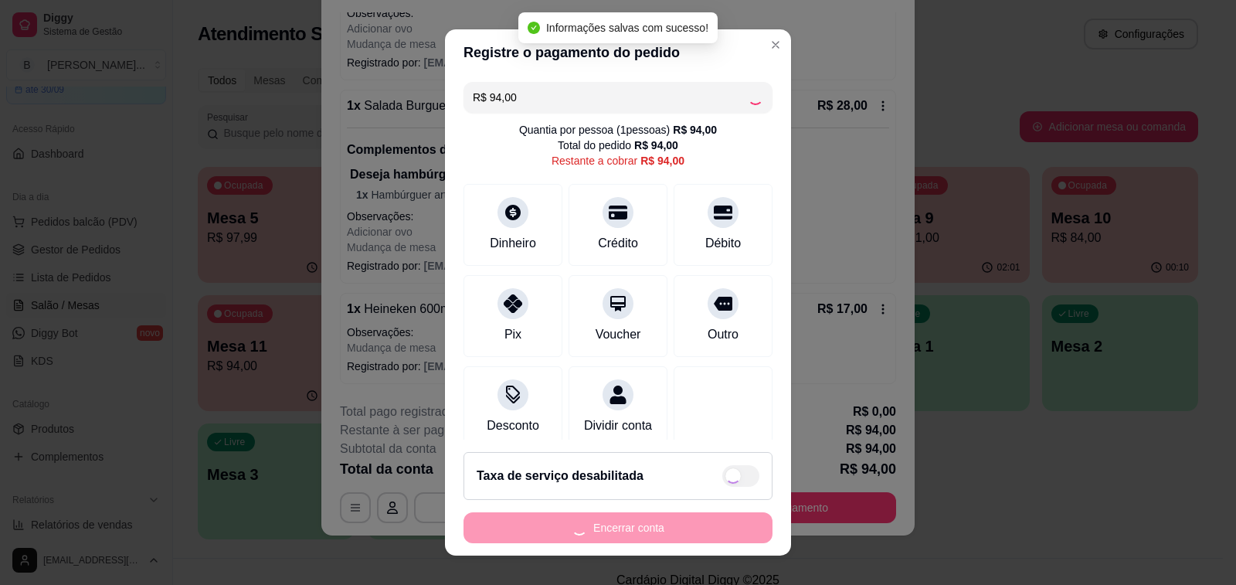
type input "R$ 0,00"
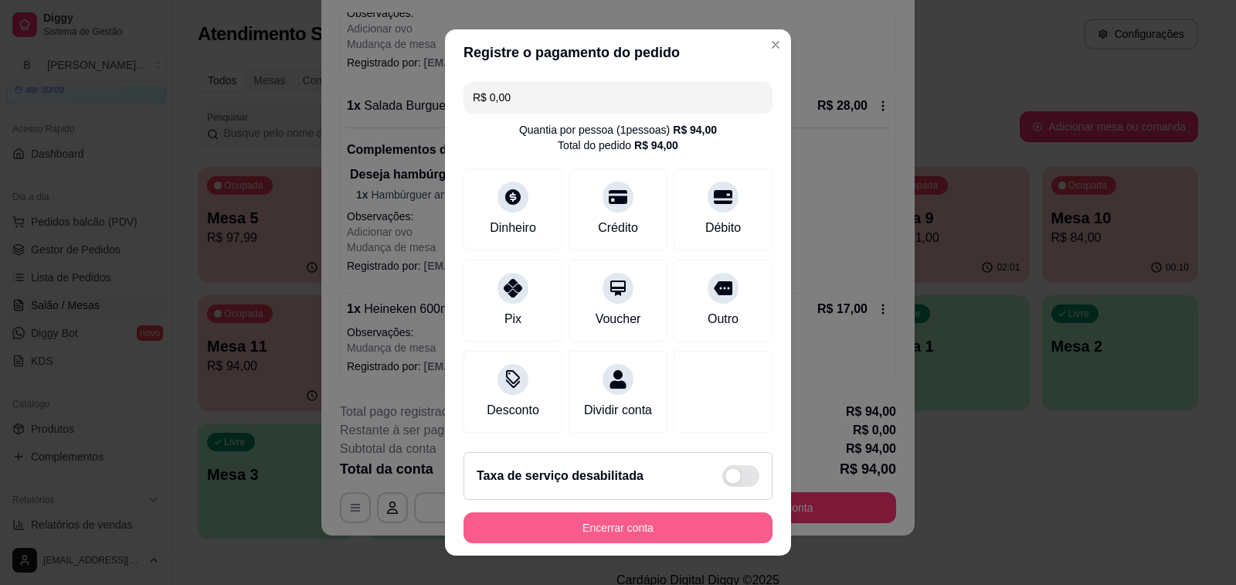
click at [657, 525] on button "Encerrar conta" at bounding box center [617, 527] width 309 height 31
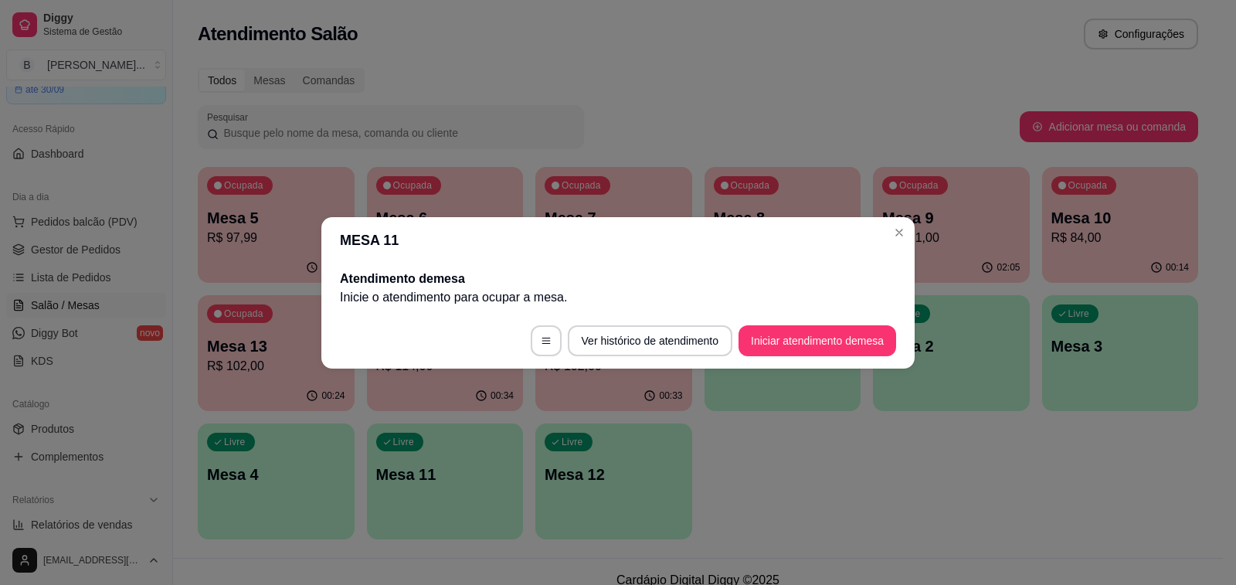
scroll to position [0, 0]
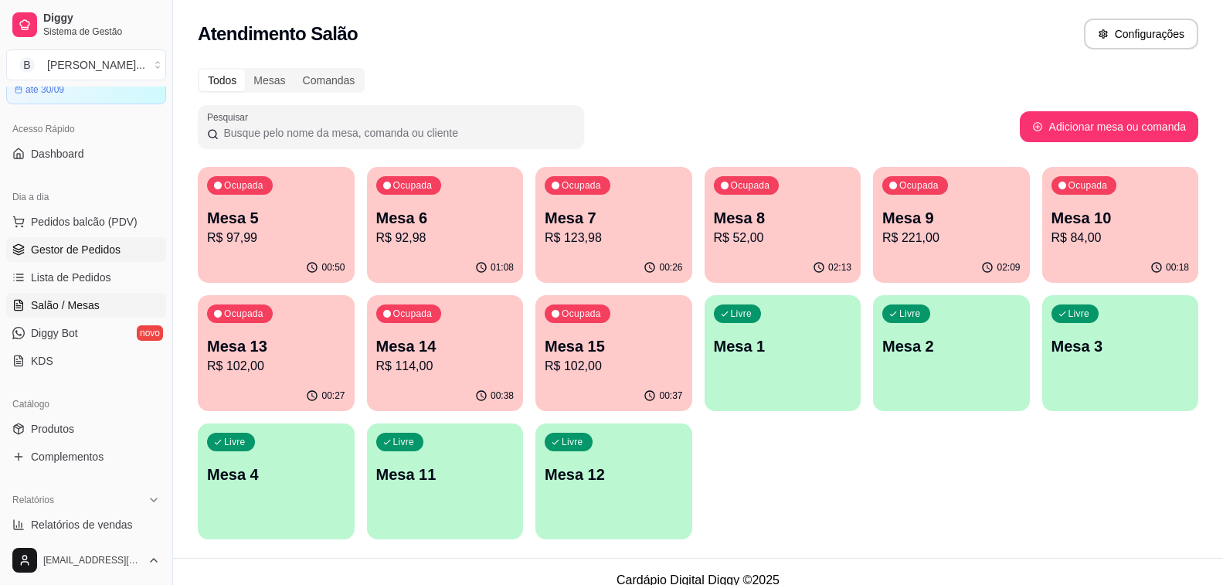
click at [89, 242] on span "Gestor de Pedidos" at bounding box center [76, 249] width 90 height 15
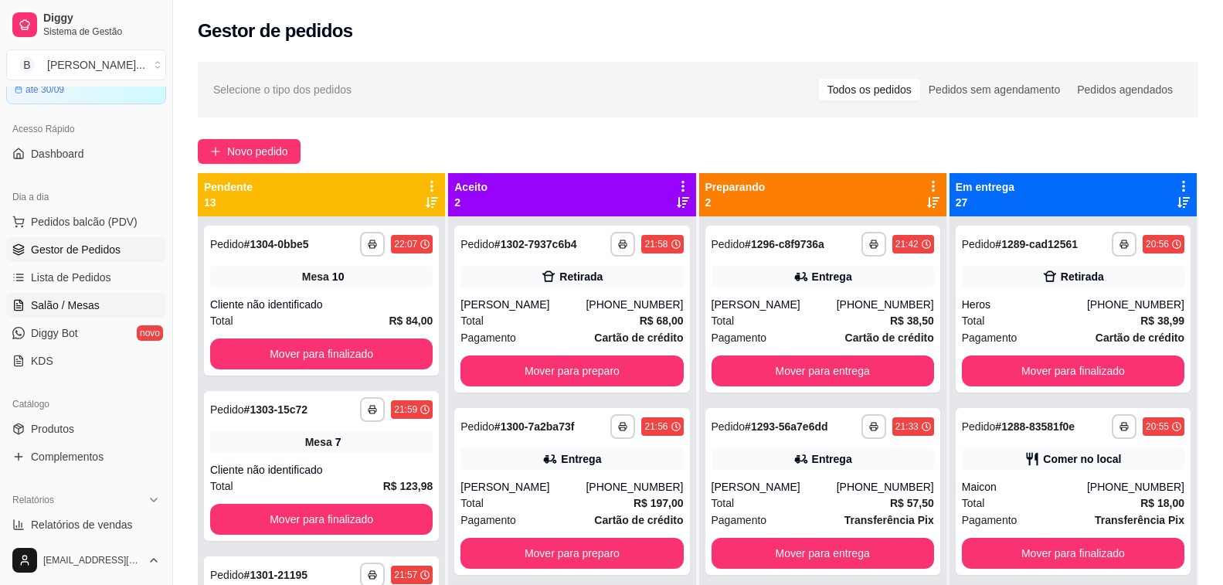
click at [80, 305] on span "Salão / Mesas" at bounding box center [65, 304] width 69 height 15
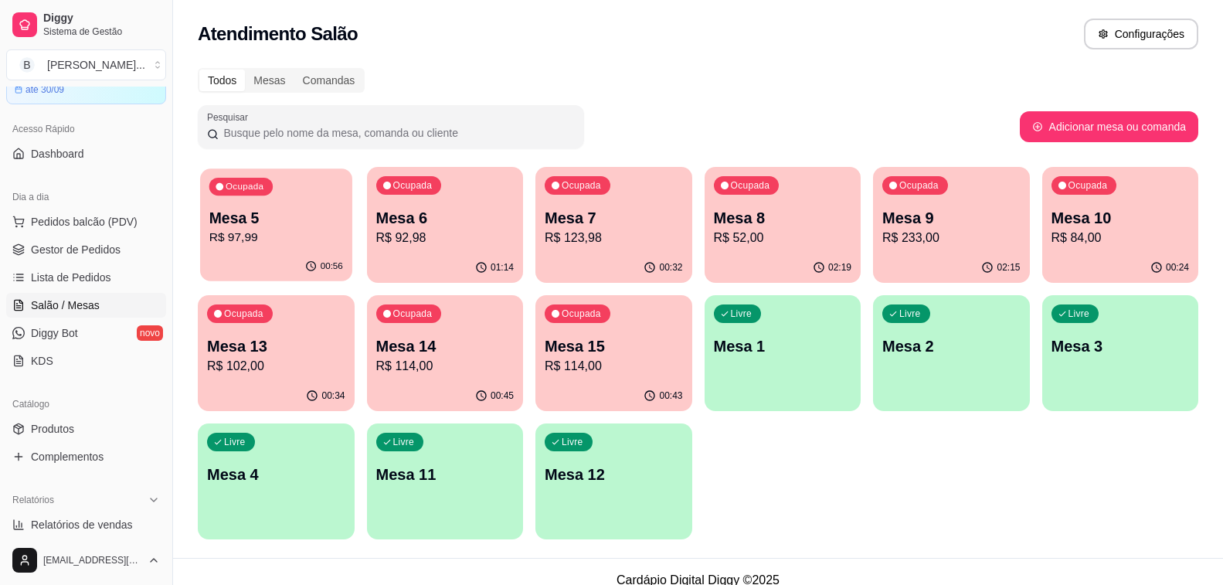
click at [260, 212] on p "Mesa 5" at bounding box center [276, 218] width 134 height 21
click at [458, 238] on p "R$ 92,98" at bounding box center [445, 238] width 138 height 19
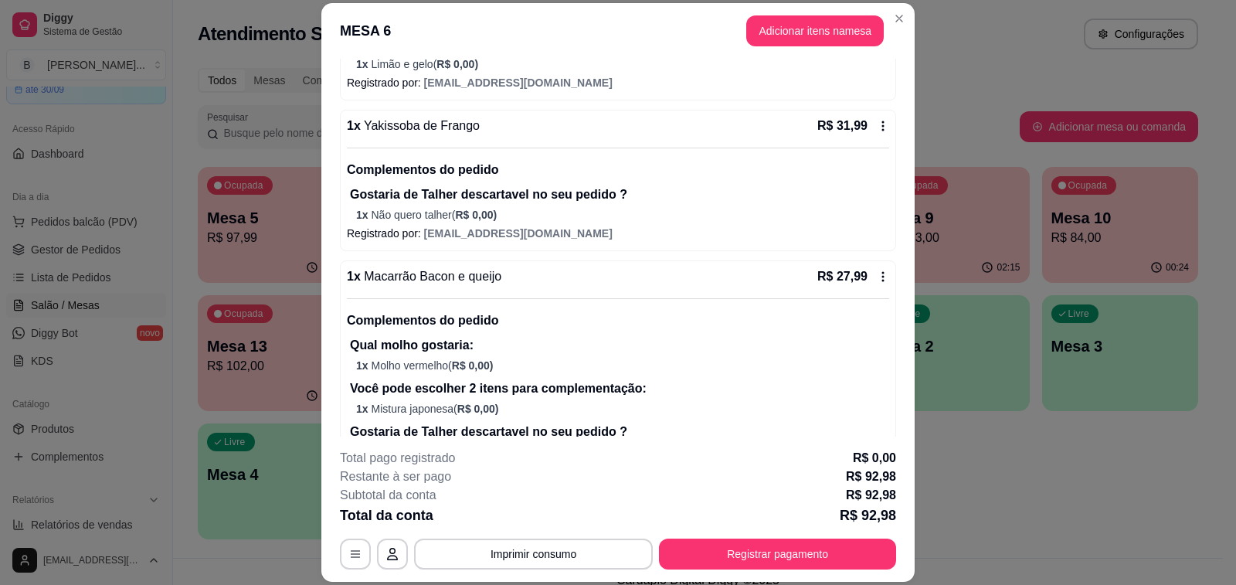
scroll to position [367, 0]
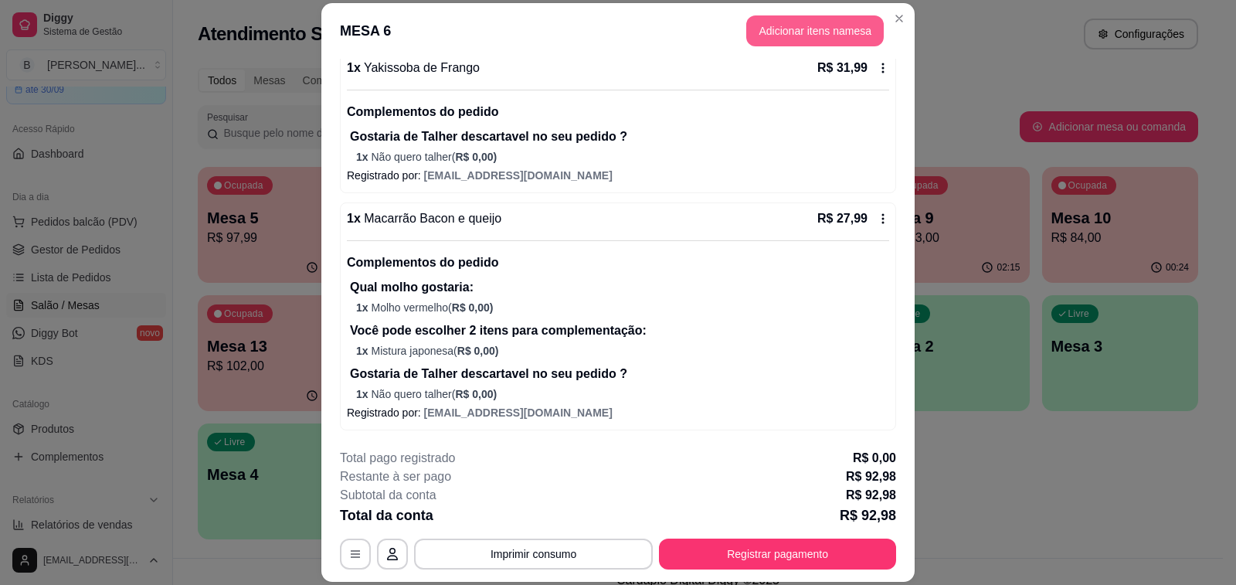
click at [793, 25] on button "Adicionar itens na mesa" at bounding box center [815, 30] width 138 height 31
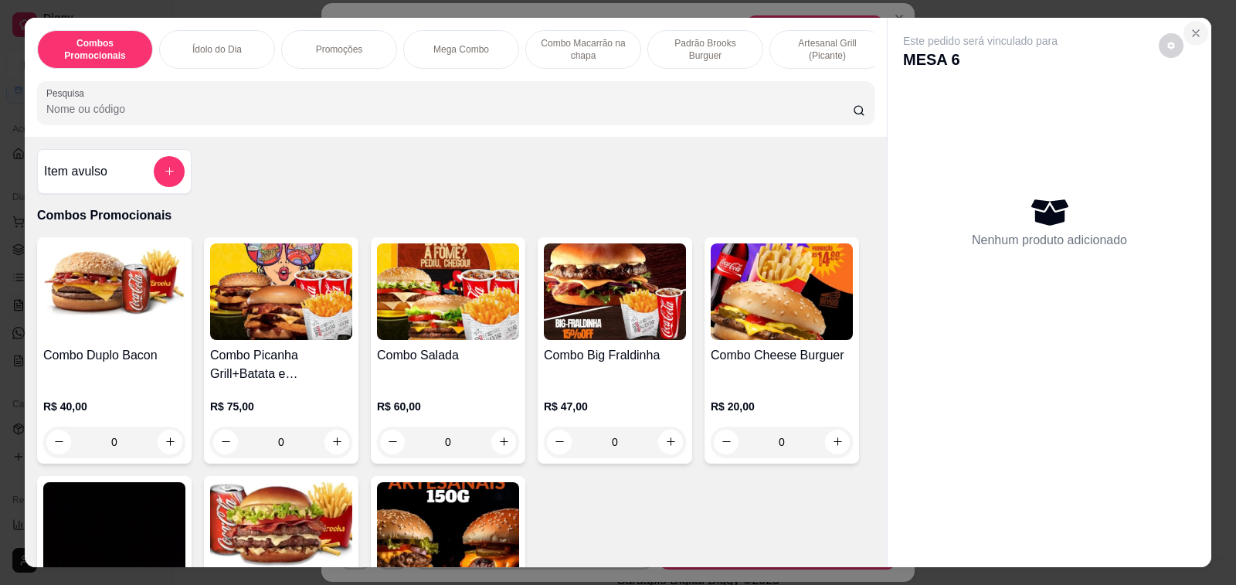
click at [1192, 27] on icon "Close" at bounding box center [1196, 33] width 12 height 12
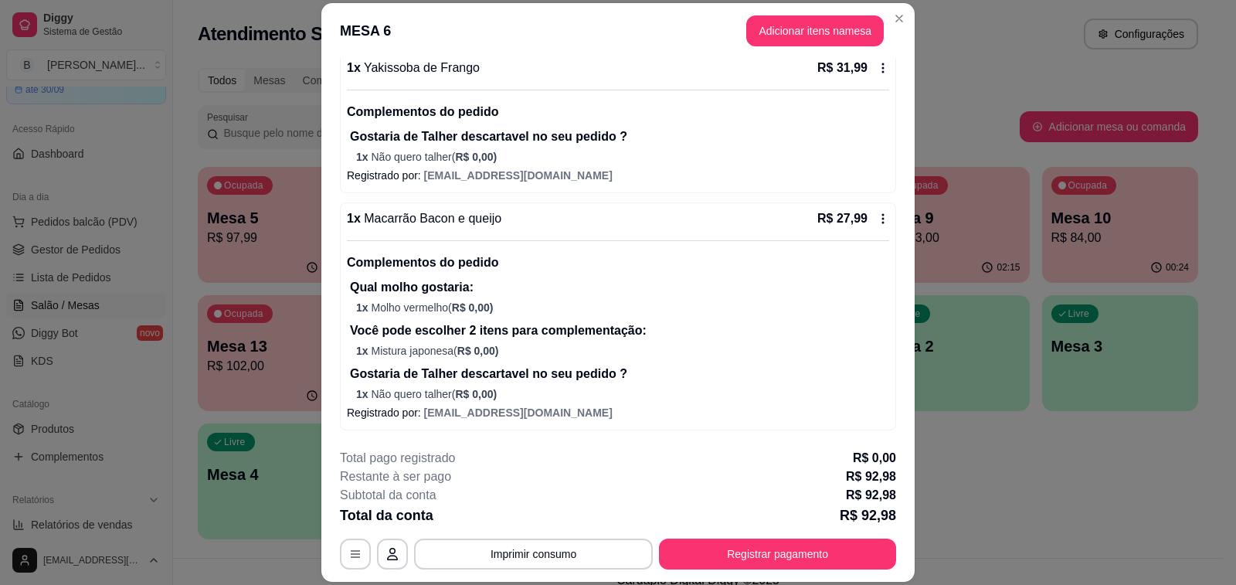
scroll to position [290, 0]
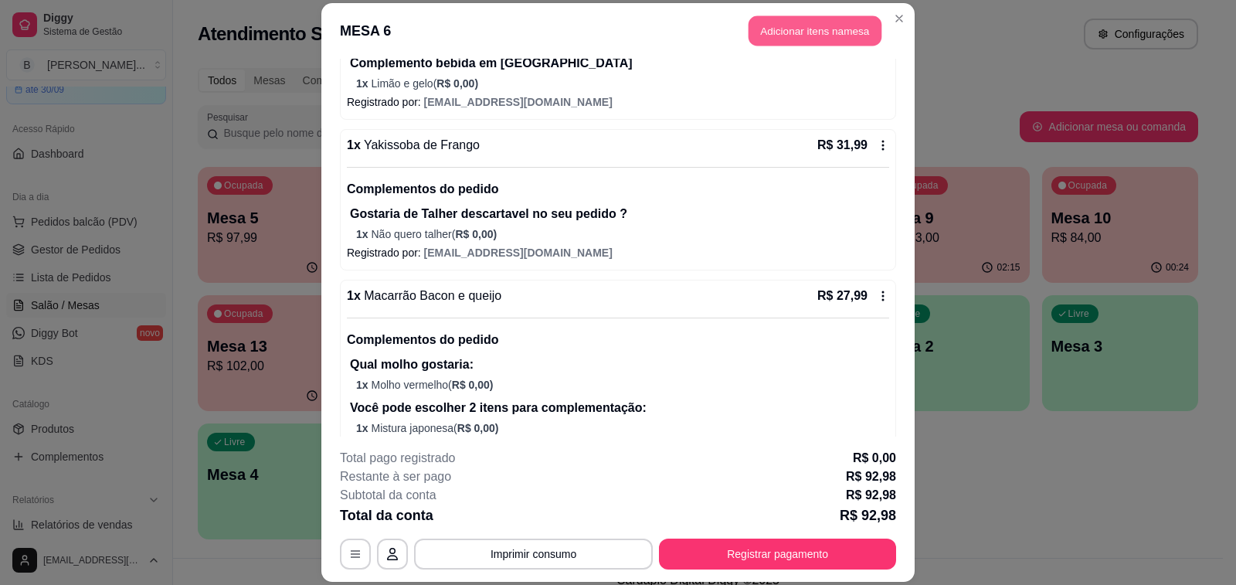
click at [786, 33] on button "Adicionar itens na mesa" at bounding box center [815, 30] width 133 height 30
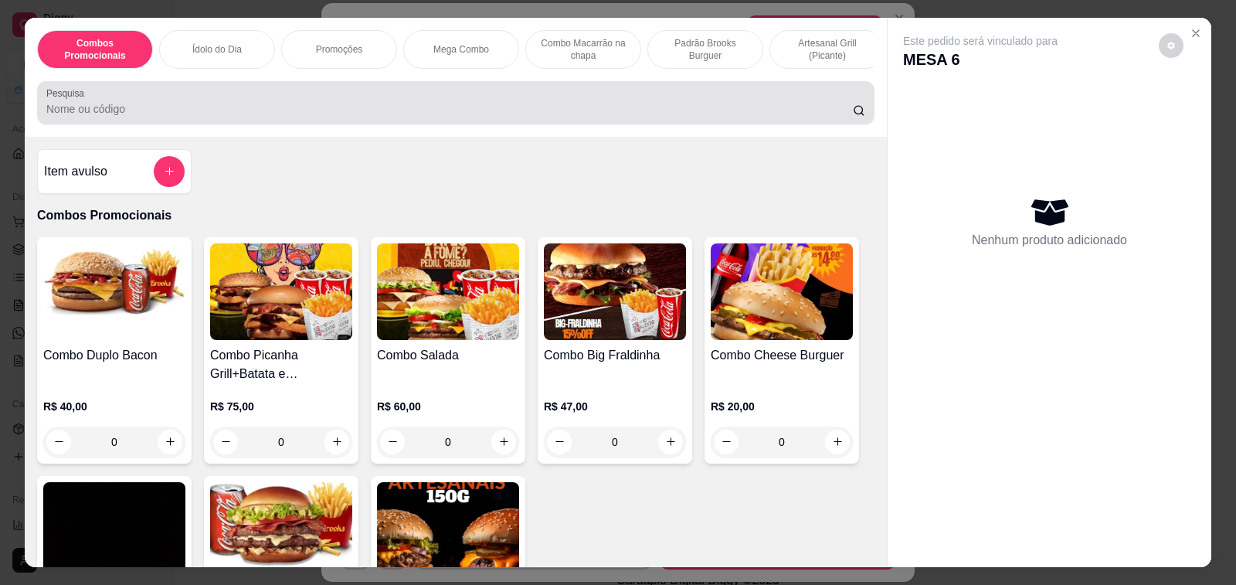
click at [127, 117] on input "Pesquisa" at bounding box center [449, 108] width 806 height 15
click at [126, 117] on input "sch" at bounding box center [449, 108] width 806 height 15
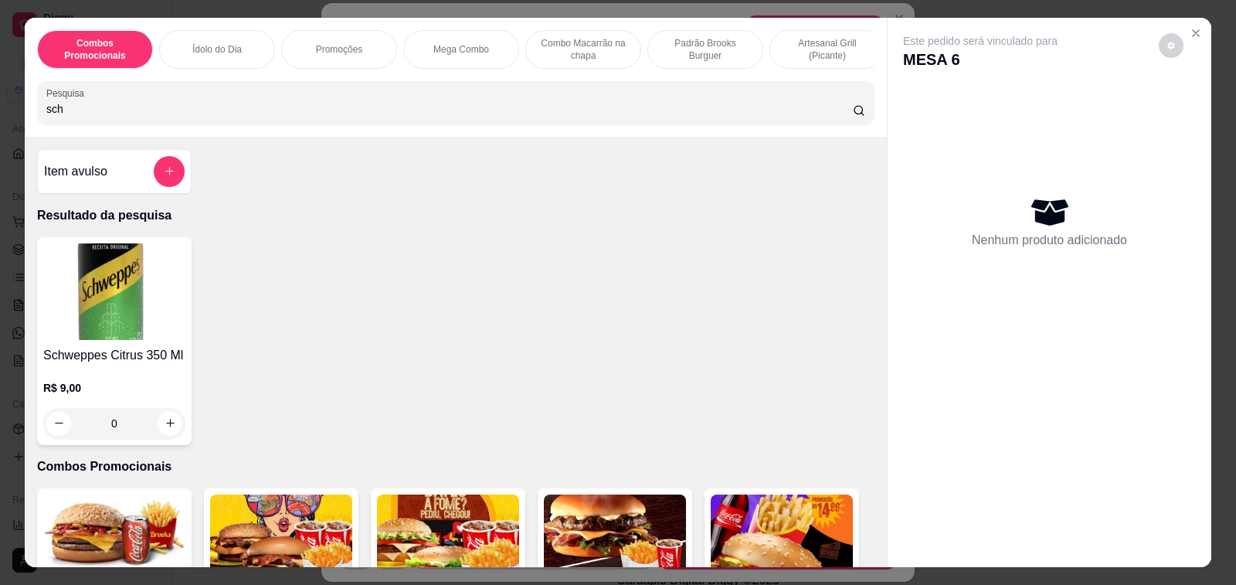
type input "sch"
click at [160, 433] on div "0" at bounding box center [114, 423] width 142 height 31
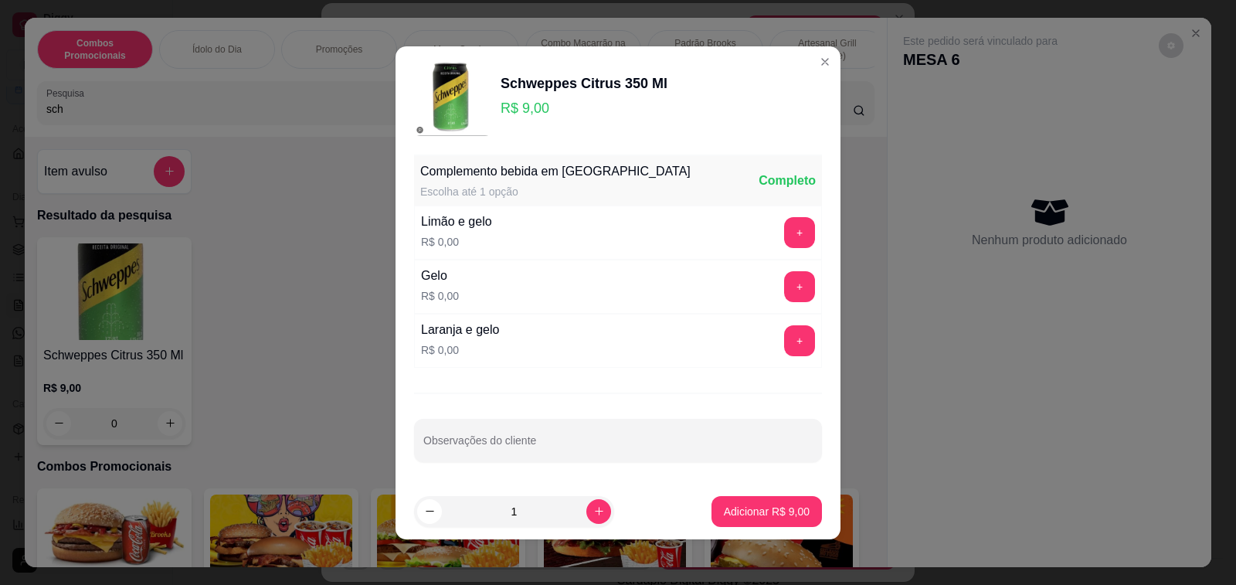
click at [753, 517] on p "Adicionar R$ 9,00" at bounding box center [767, 511] width 86 height 15
type input "1"
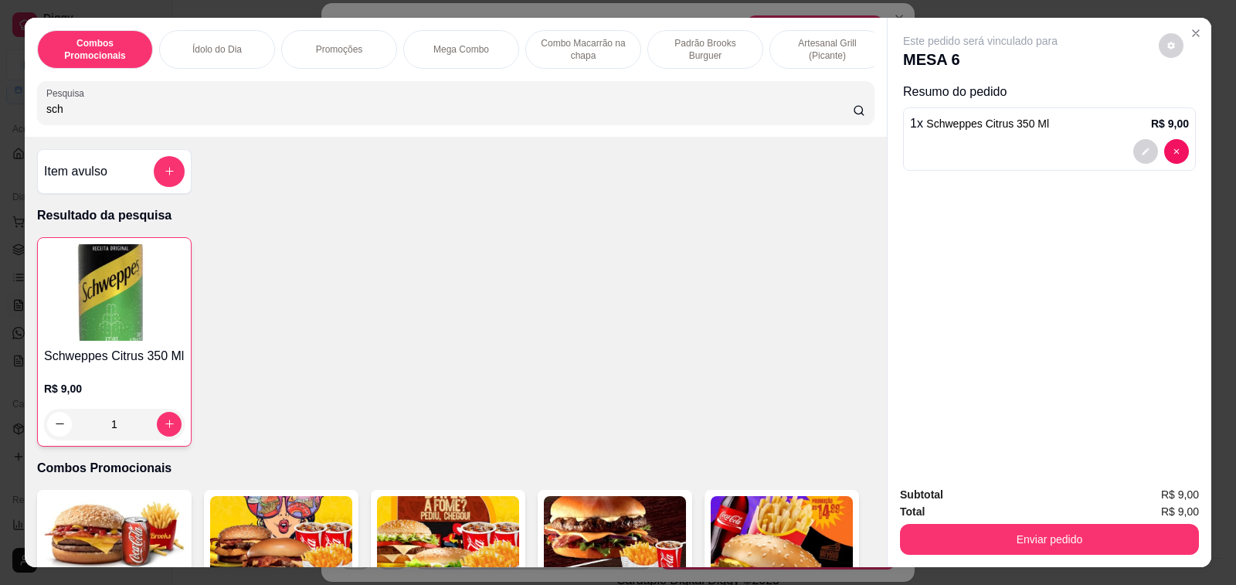
click at [1060, 534] on button "Enviar pedido" at bounding box center [1049, 539] width 299 height 31
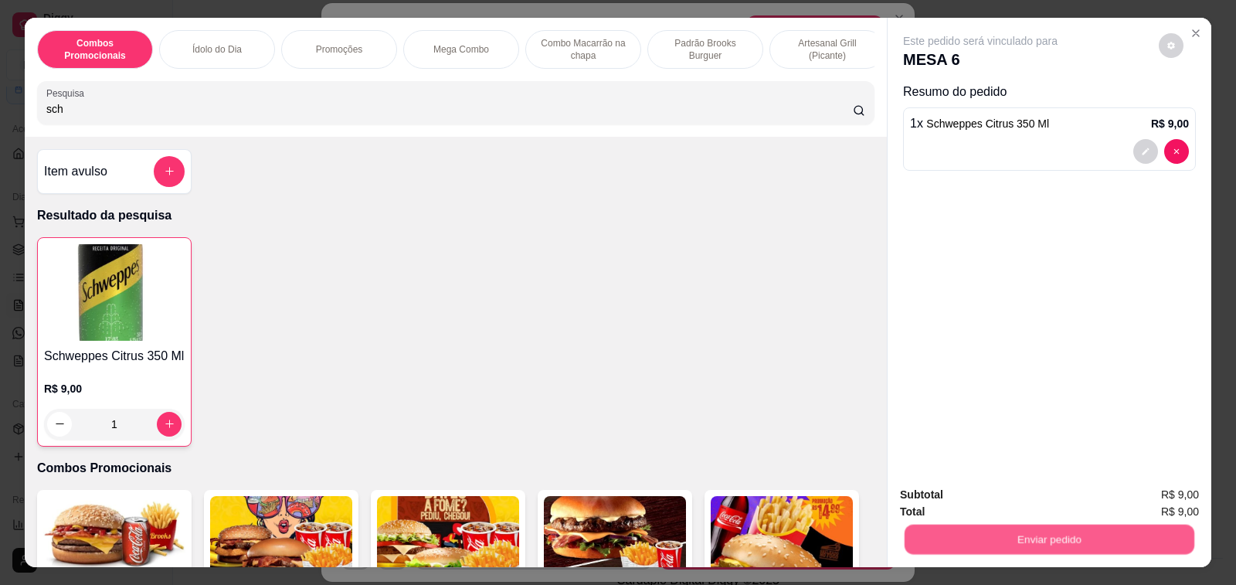
click at [1156, 489] on button "Enviar pedido" at bounding box center [1158, 494] width 87 height 29
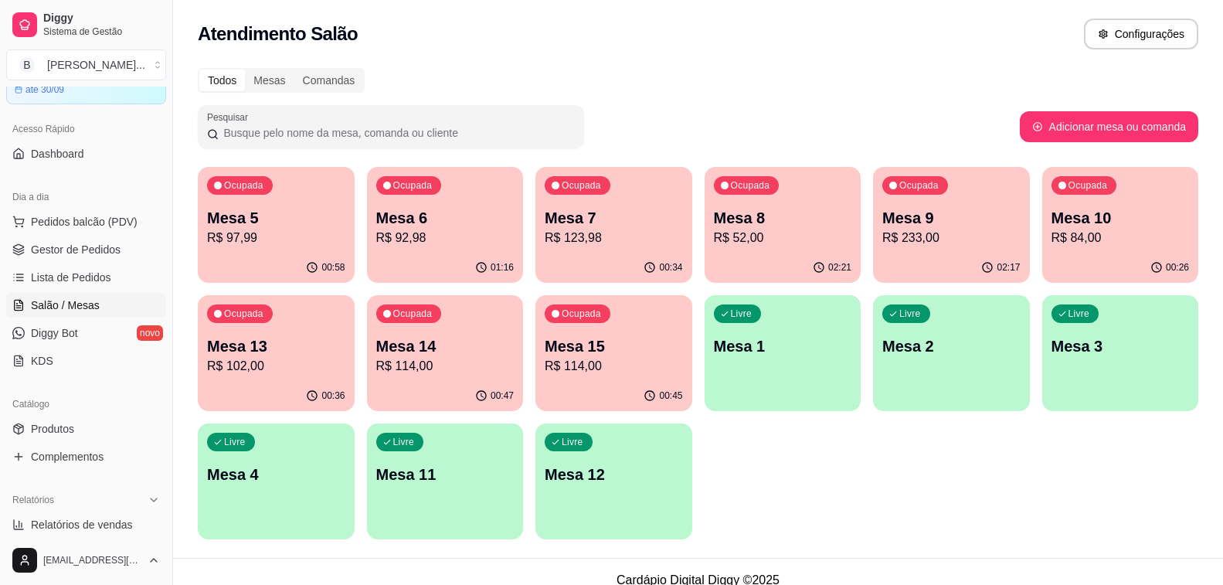
click at [628, 222] on p "Mesa 7" at bounding box center [614, 218] width 138 height 22
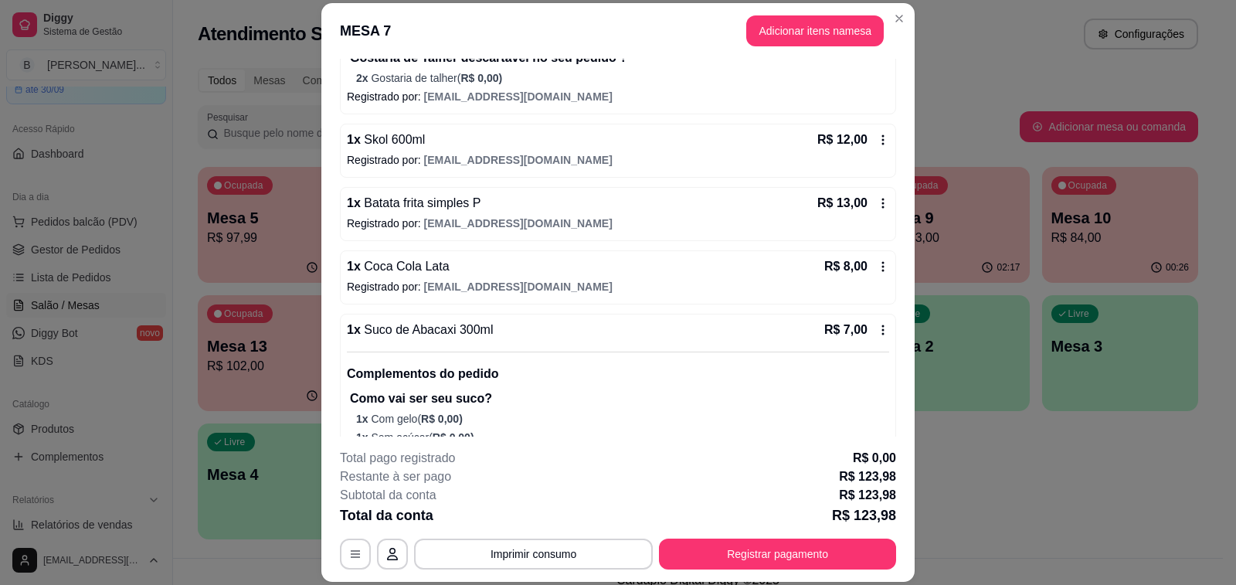
scroll to position [275, 0]
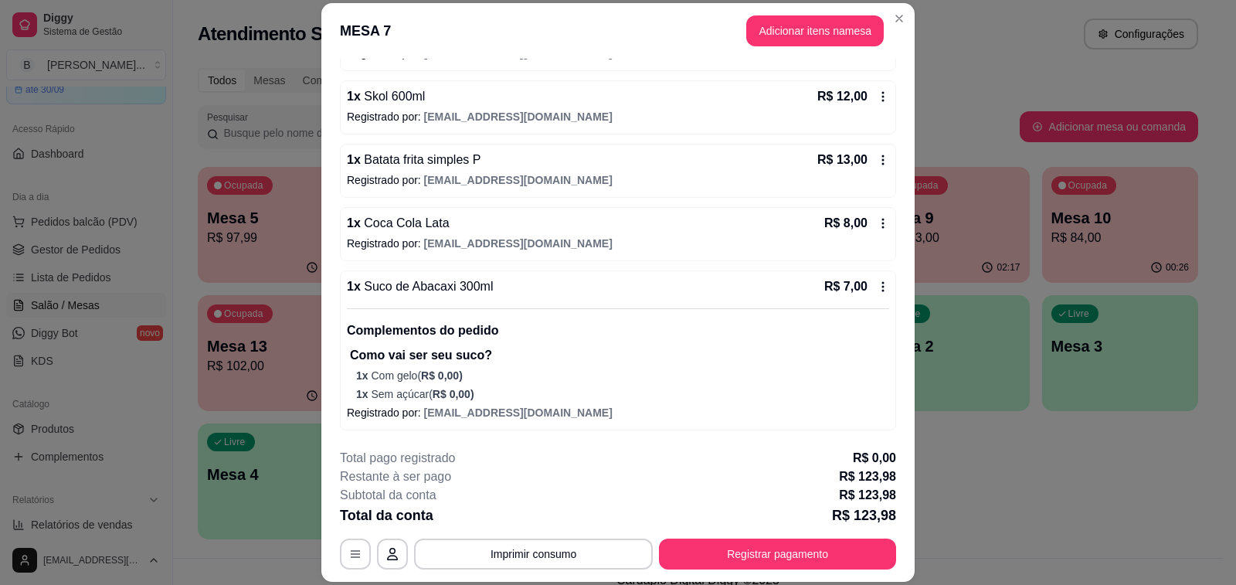
click at [877, 158] on icon at bounding box center [883, 160] width 12 height 12
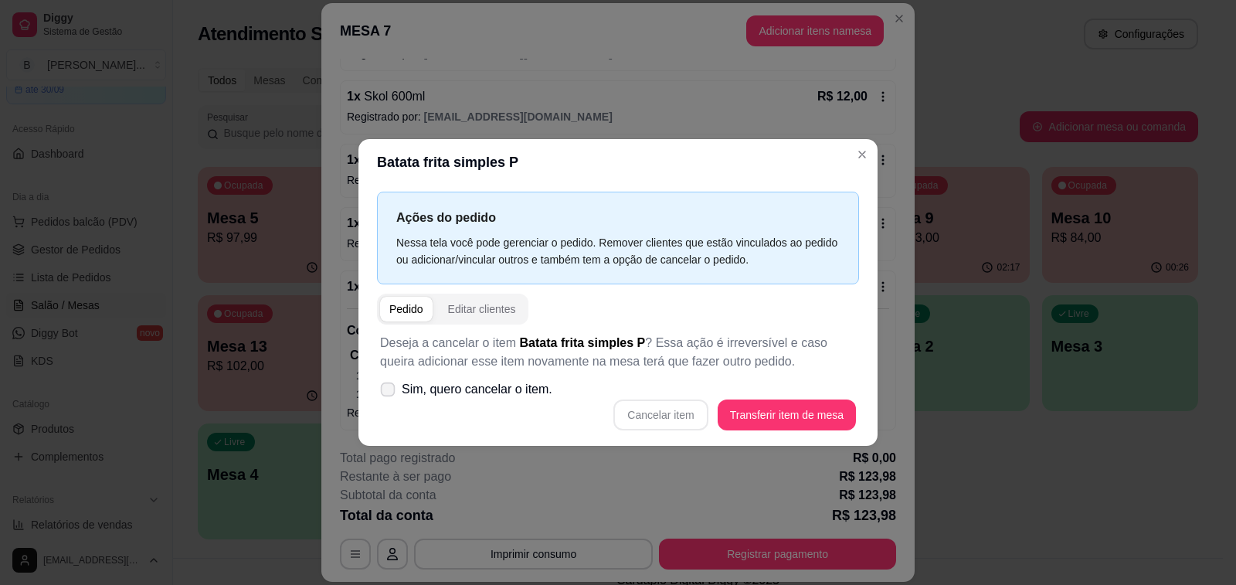
click at [397, 386] on label "Sim, quero cancelar o item." at bounding box center [466, 389] width 185 height 31
click at [389, 392] on input "Sim, quero cancelar o item." at bounding box center [384, 397] width 10 height 10
checkbox input "true"
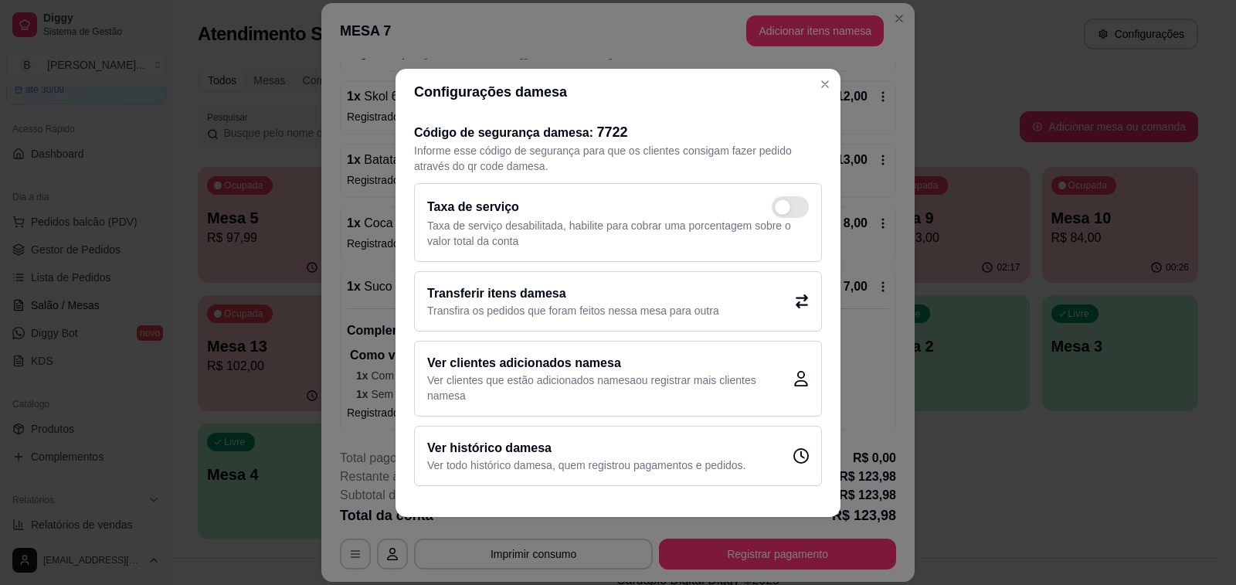
click at [724, 294] on div "Transferir itens da mesa Transfira os pedidos que foram feitos nessa mesa para …" at bounding box center [618, 301] width 408 height 60
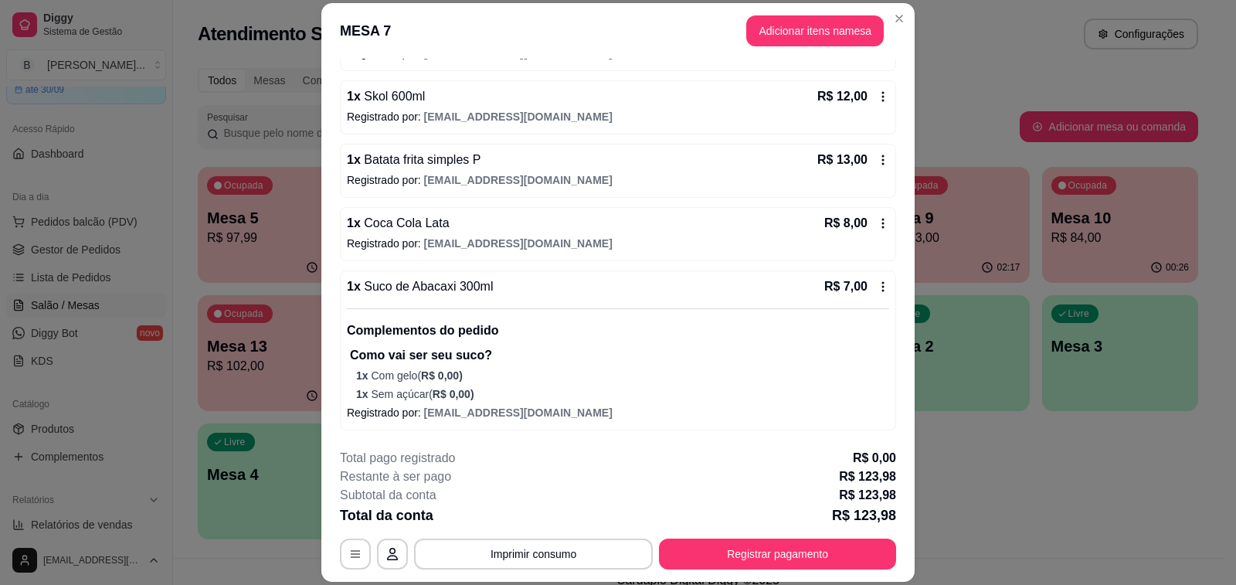
click at [877, 158] on icon at bounding box center [883, 160] width 12 height 12
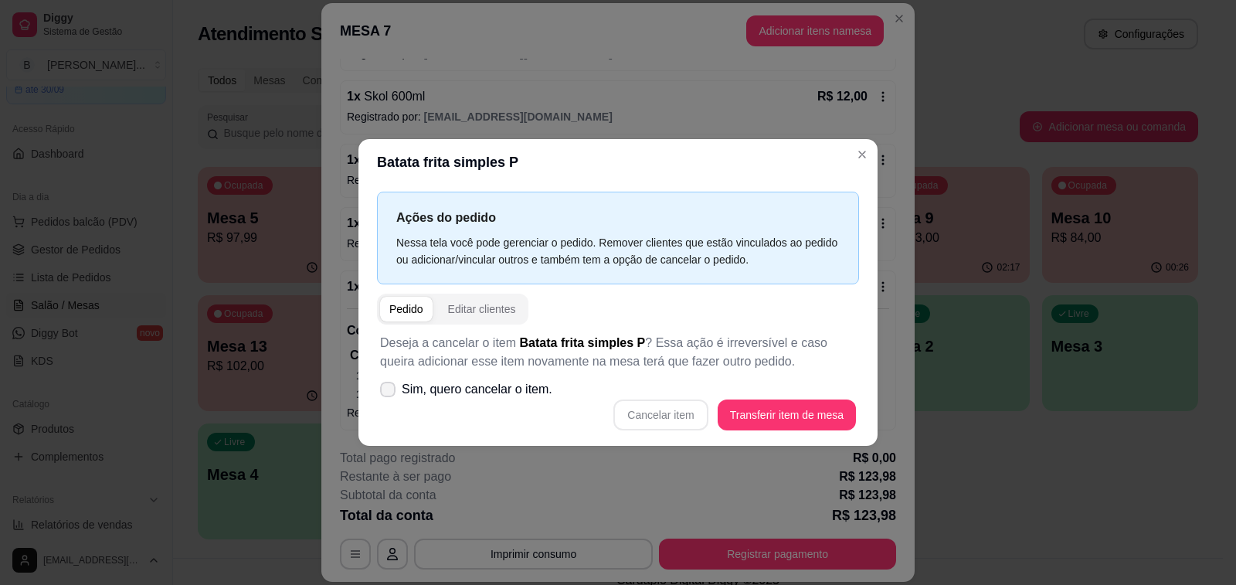
click at [382, 390] on icon at bounding box center [388, 389] width 12 height 9
click at [382, 392] on input "Sim, quero cancelar o item." at bounding box center [384, 397] width 10 height 10
checkbox input "true"
click at [674, 414] on button "Cancelar item" at bounding box center [660, 414] width 94 height 31
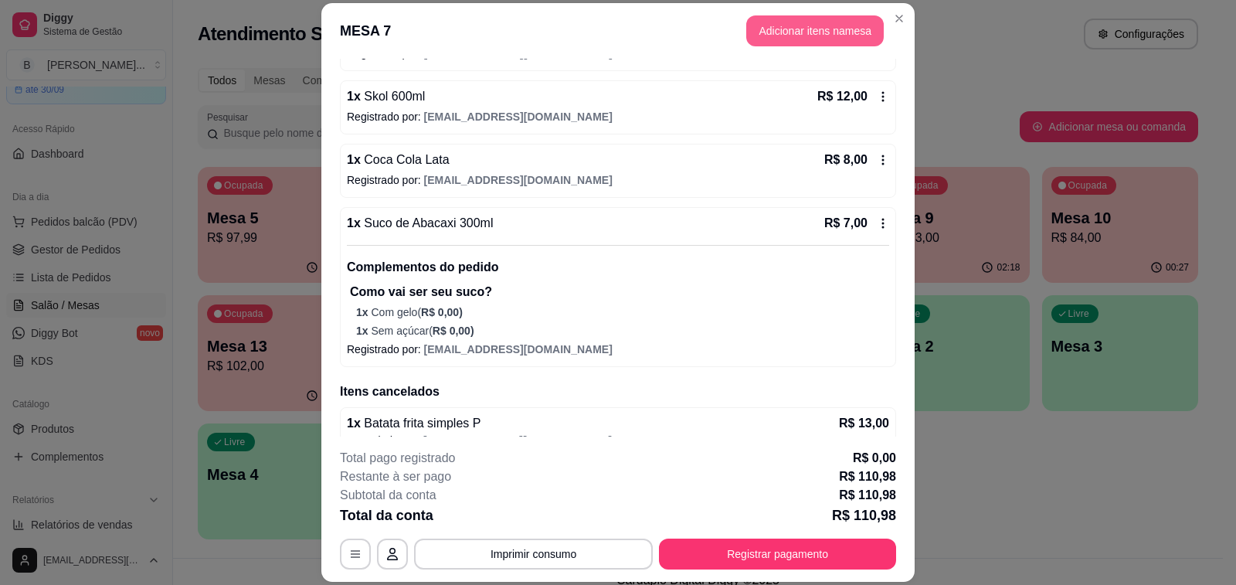
click at [796, 31] on button "Adicionar itens na mesa" at bounding box center [815, 30] width 138 height 31
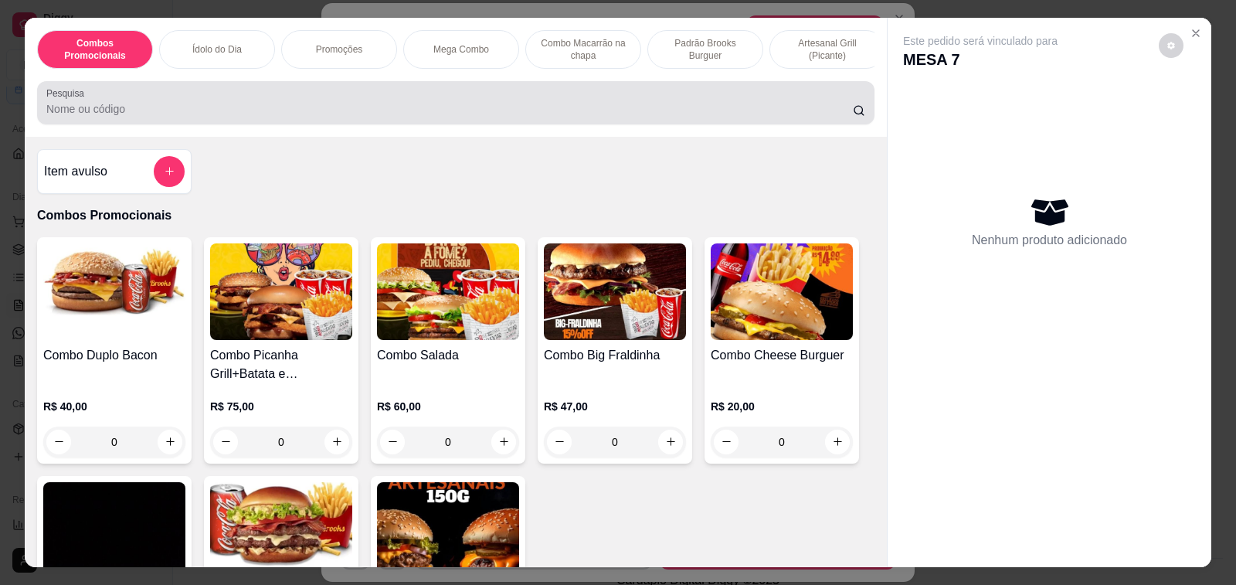
click at [252, 111] on input "Pesquisa" at bounding box center [449, 108] width 806 height 15
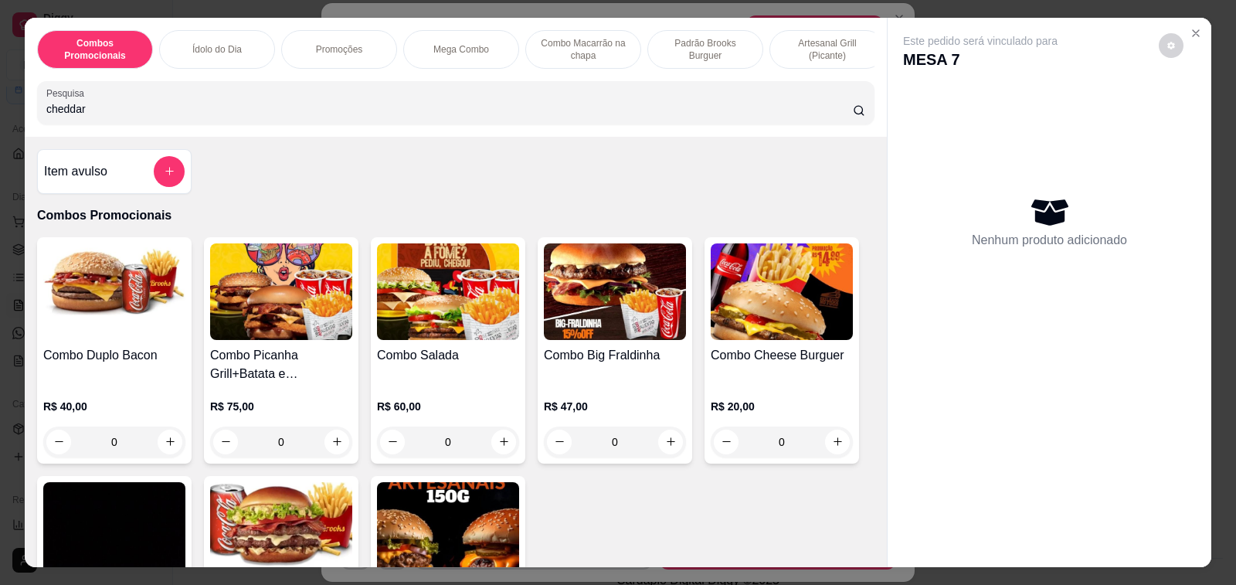
click at [251, 111] on input "cheddar" at bounding box center [449, 108] width 806 height 15
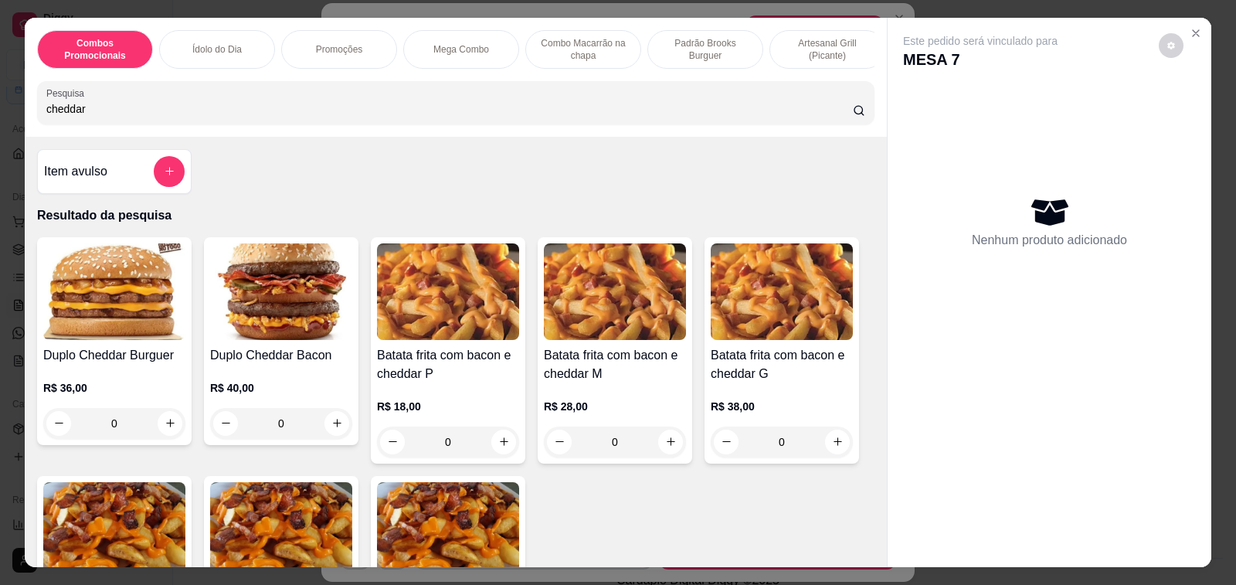
click at [260, 117] on input "cheddar" at bounding box center [449, 108] width 806 height 15
type input "cheddar"
click at [825, 446] on button "increase-product-quantity" at bounding box center [837, 442] width 24 height 24
type input "1"
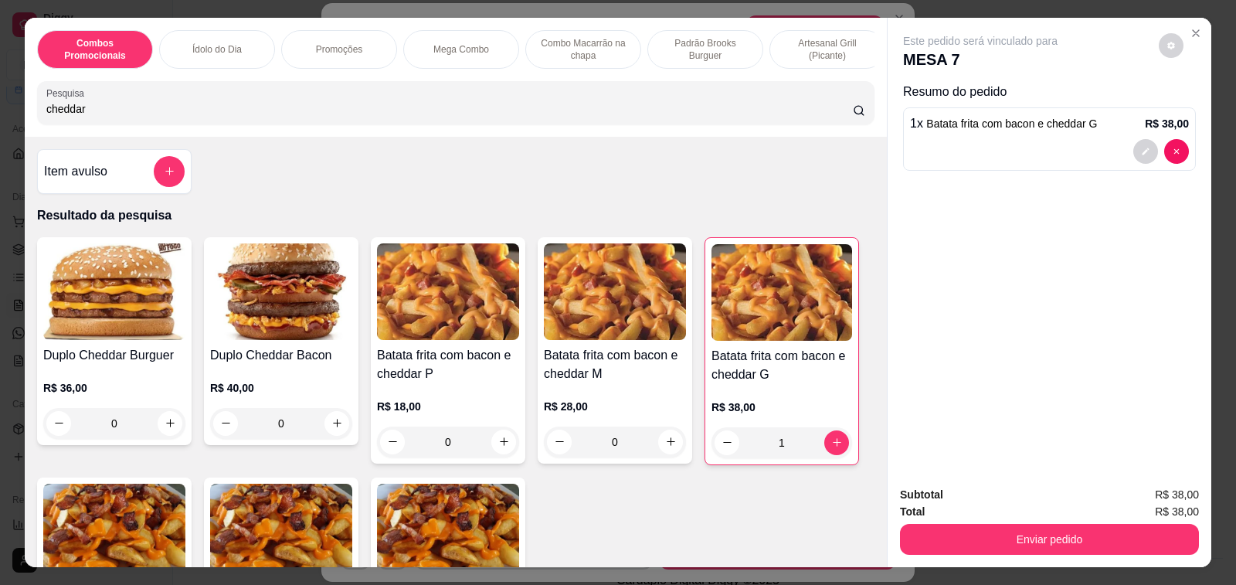
click at [983, 529] on button "Enviar pedido" at bounding box center [1049, 539] width 299 height 31
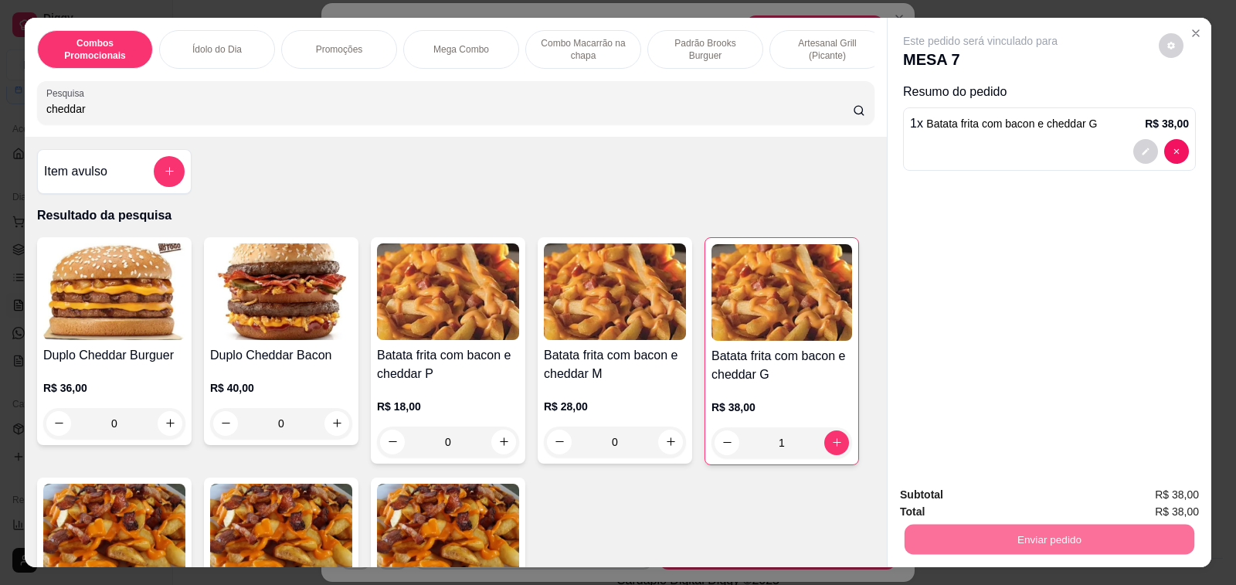
click at [1166, 497] on button "Enviar pedido" at bounding box center [1157, 494] width 85 height 29
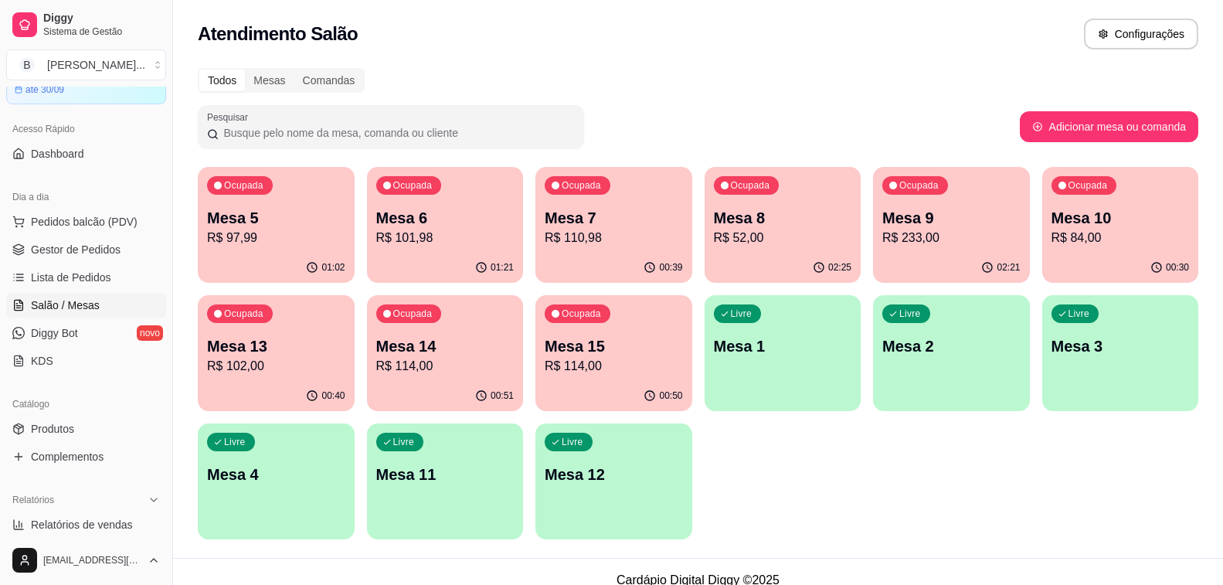
click at [732, 263] on div "02:25" at bounding box center [783, 268] width 157 height 30
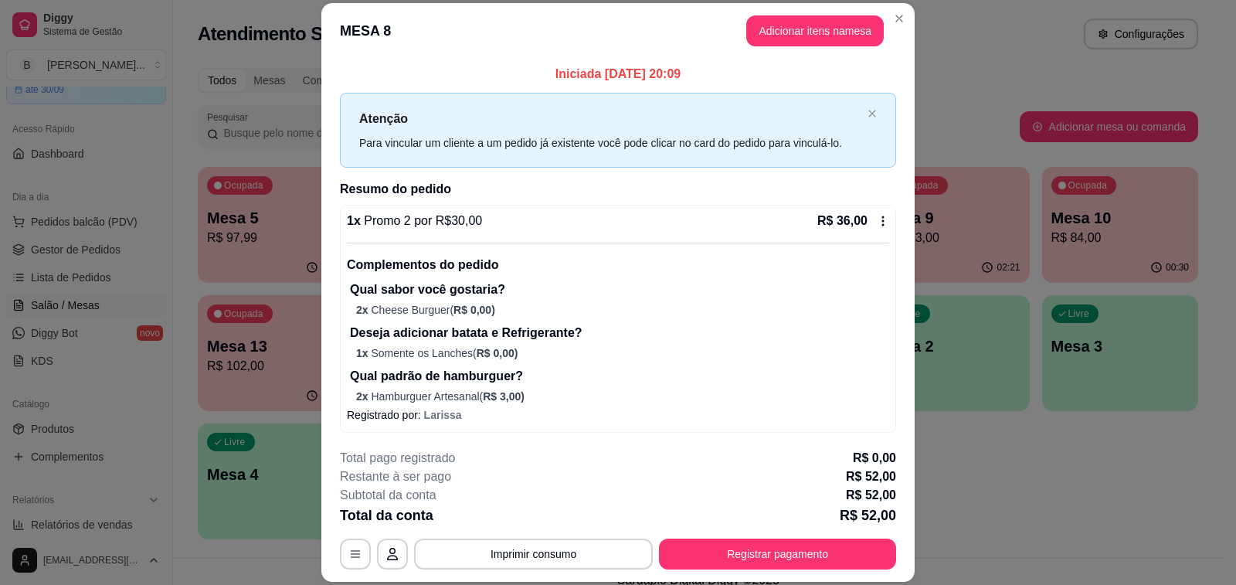
scroll to position [171, 0]
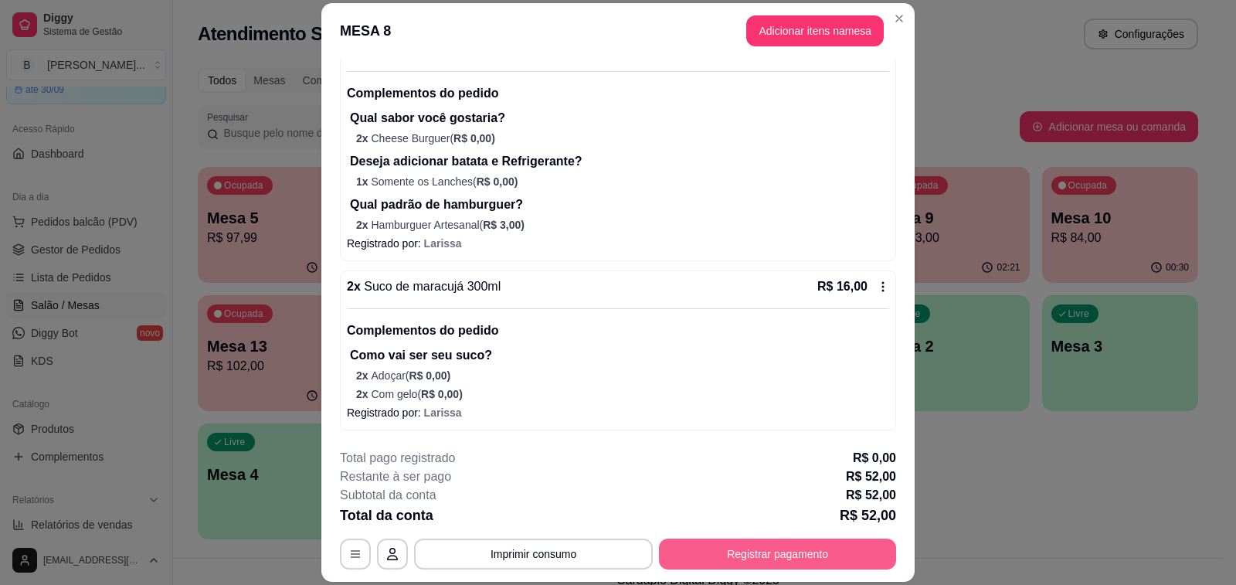
click at [766, 552] on button "Registrar pagamento" at bounding box center [777, 553] width 237 height 31
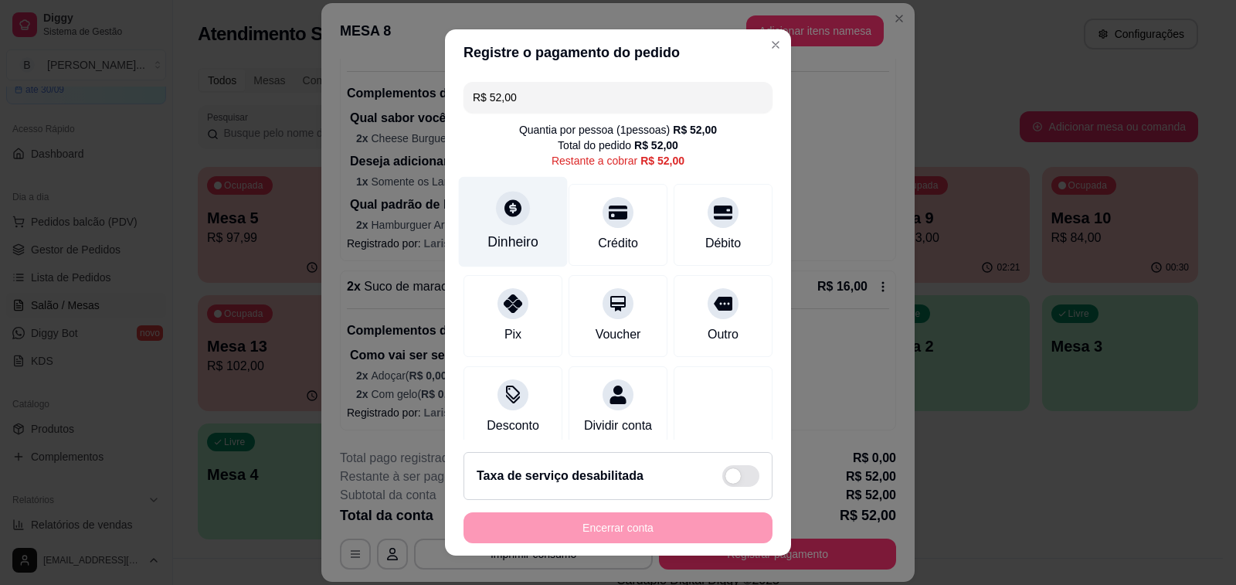
click at [502, 222] on div at bounding box center [513, 208] width 34 height 34
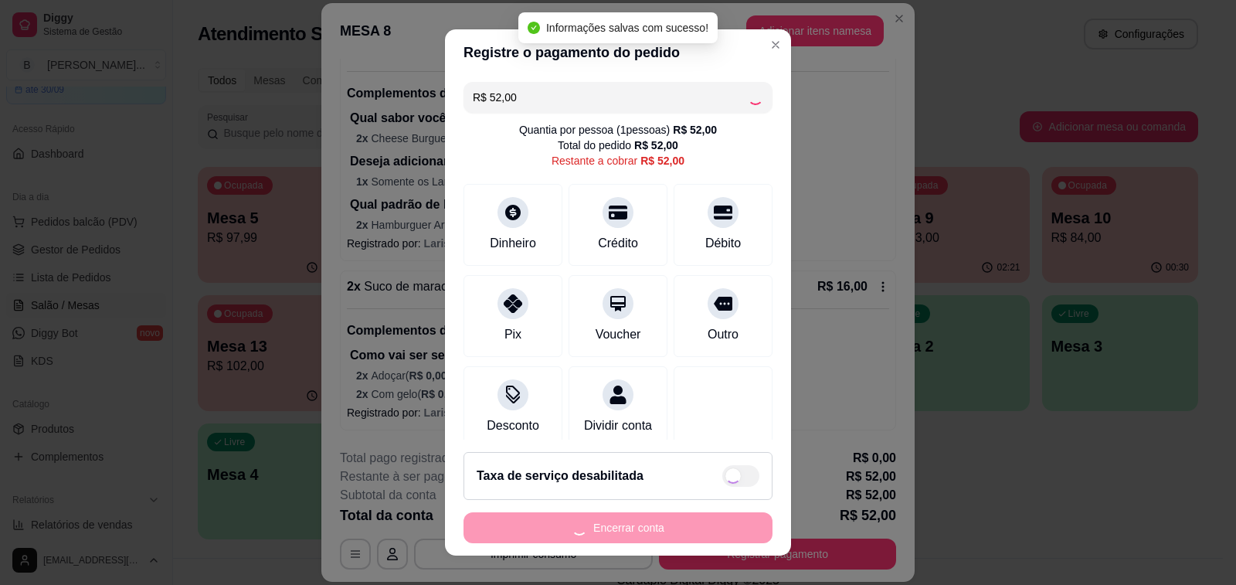
type input "R$ 0,00"
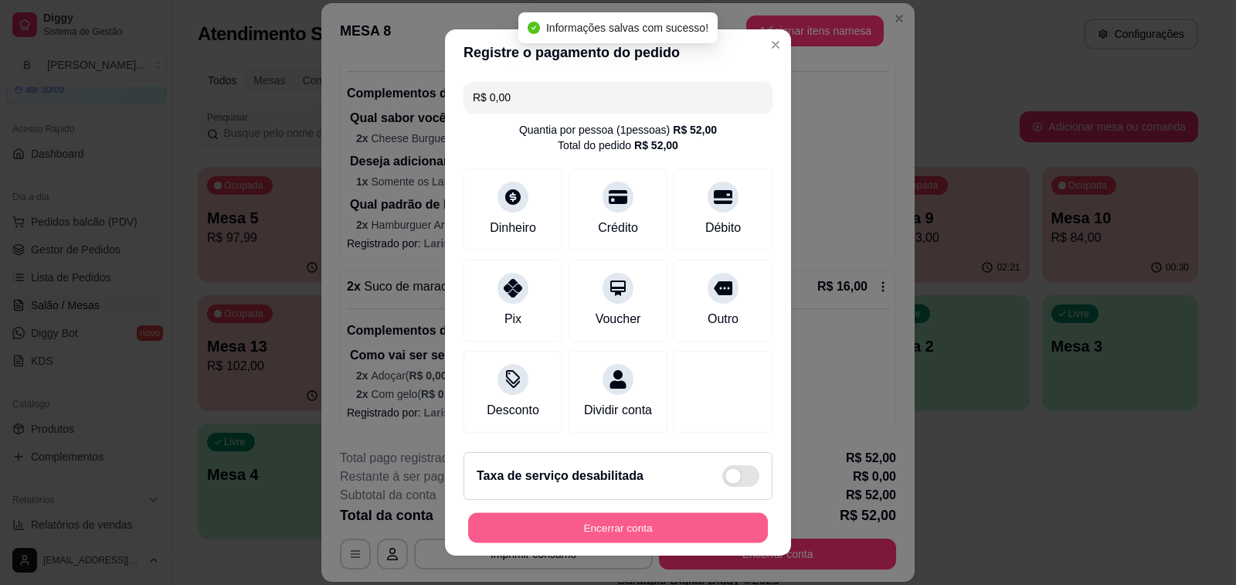
click at [600, 531] on button "Encerrar conta" at bounding box center [618, 528] width 300 height 30
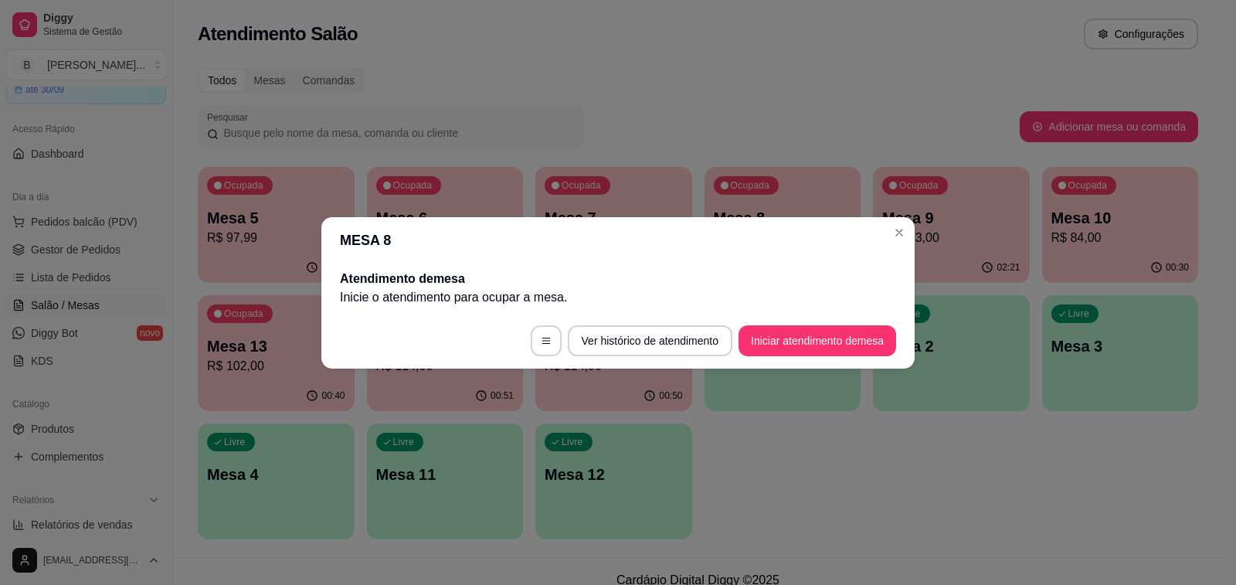
scroll to position [0, 0]
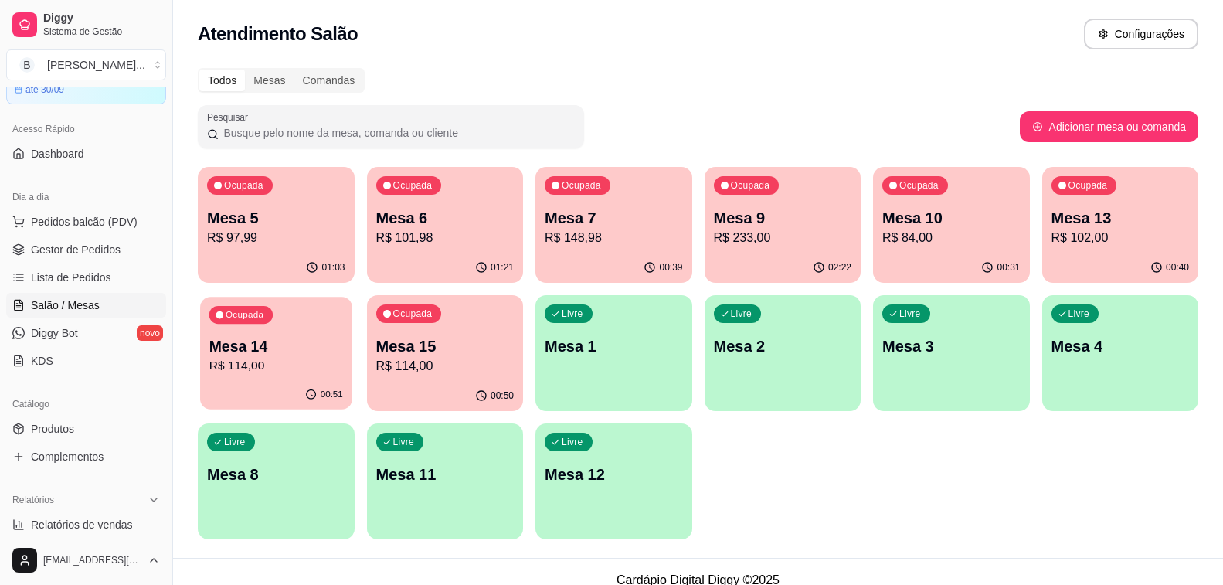
click at [233, 355] on p "Mesa 14" at bounding box center [276, 346] width 134 height 21
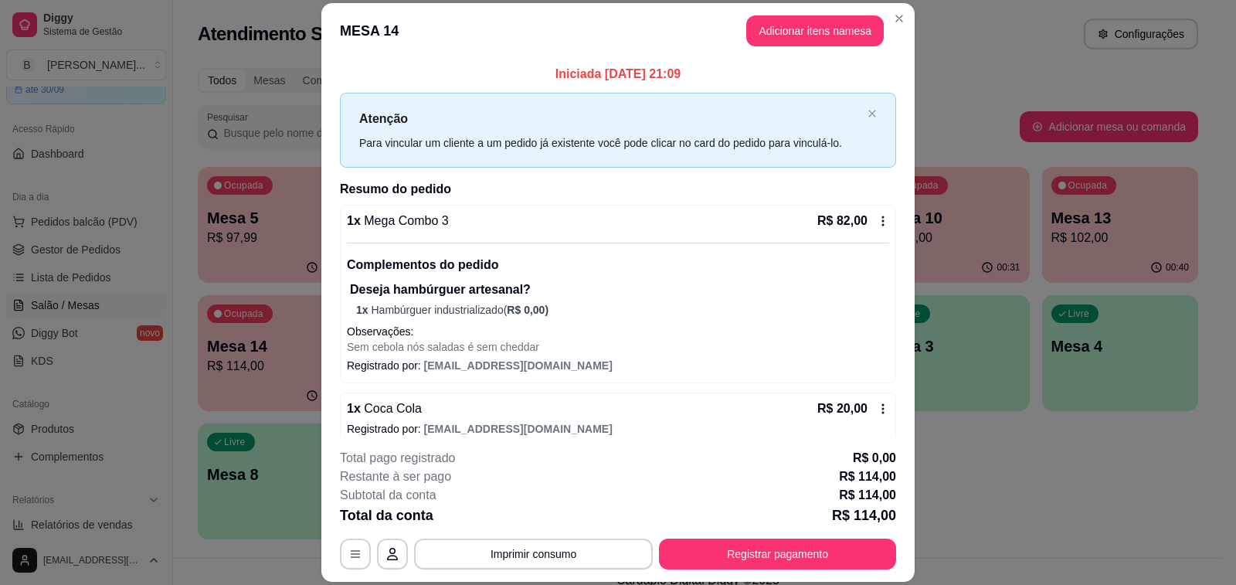
scroll to position [80, 0]
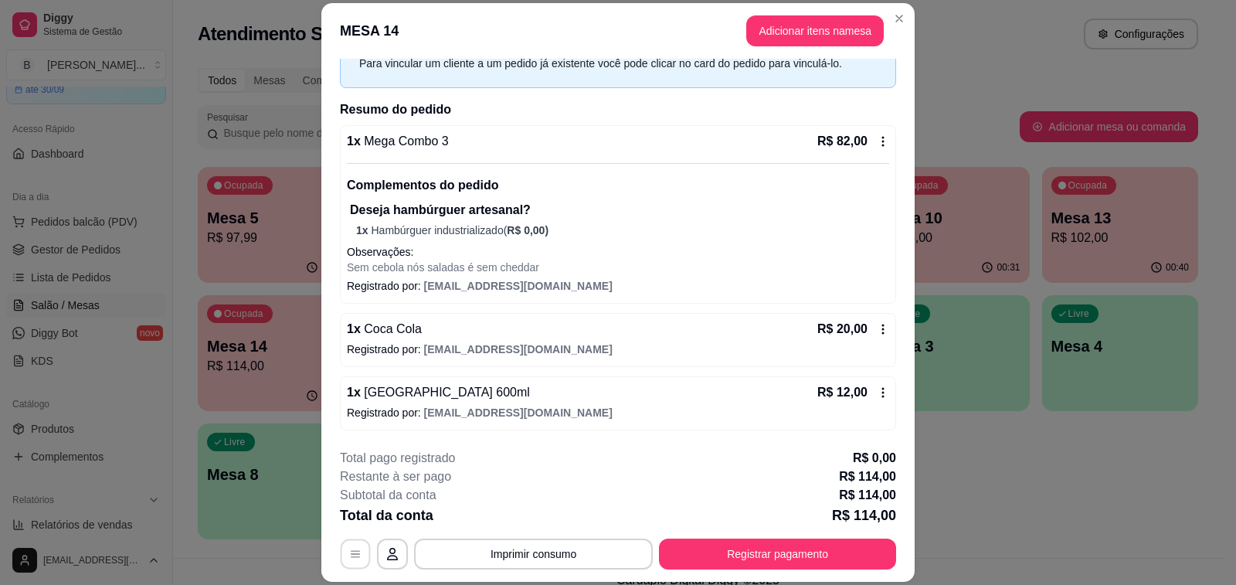
click at [349, 542] on button "button" at bounding box center [356, 554] width 30 height 30
click at [349, 554] on icon "button" at bounding box center [355, 554] width 12 height 12
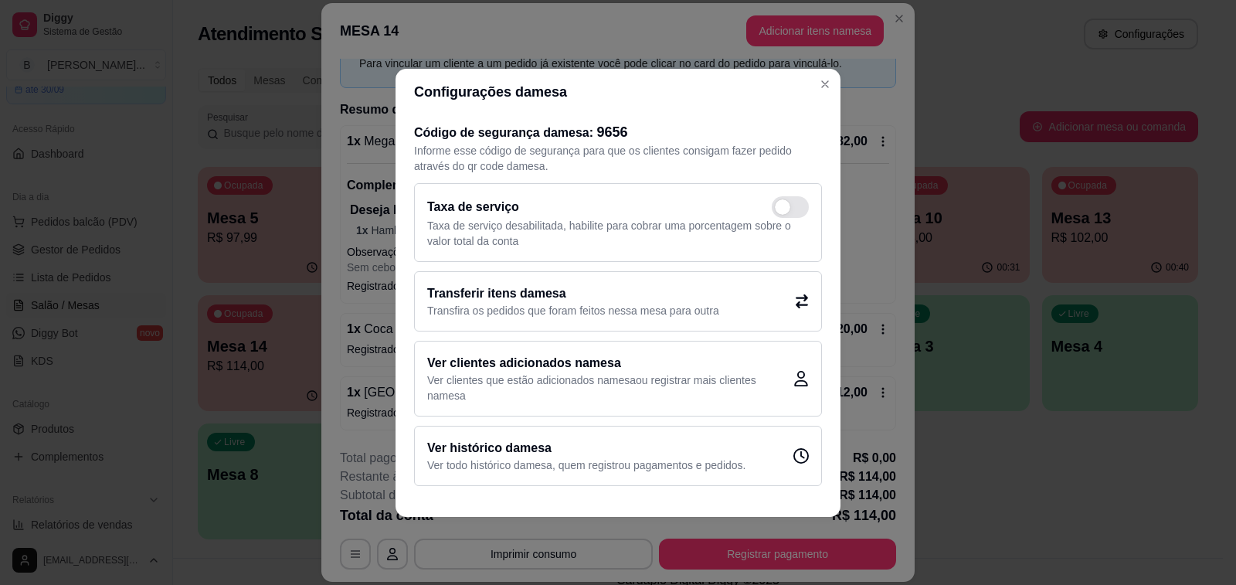
click at [708, 294] on h2 "Transferir itens da mesa" at bounding box center [573, 293] width 292 height 19
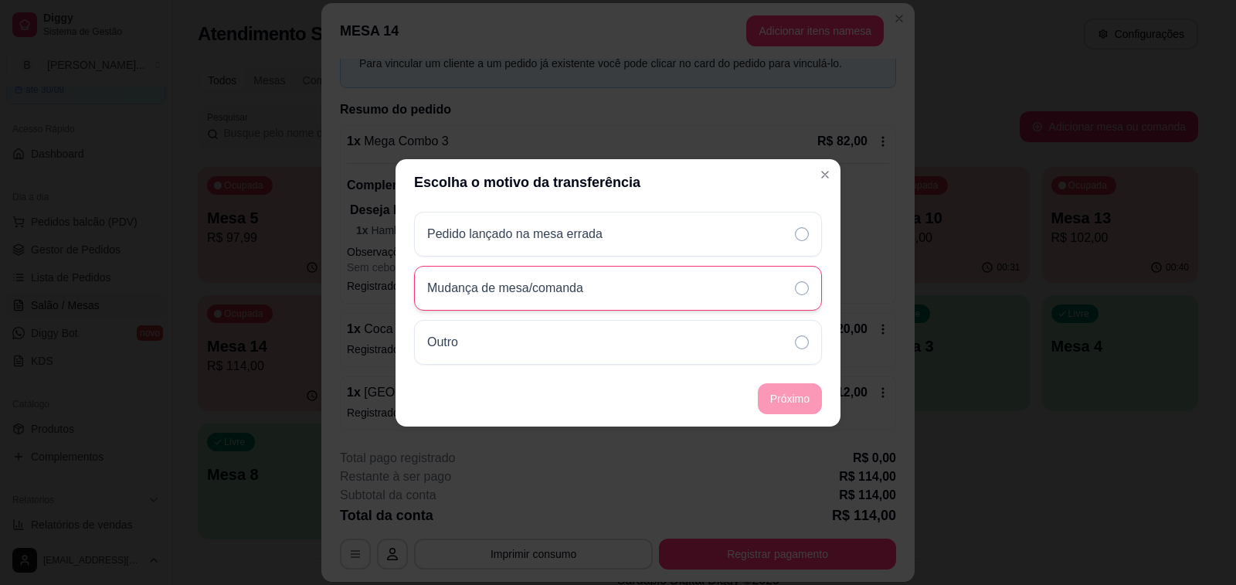
click at [708, 294] on div "Mudança de mesa/comanda" at bounding box center [618, 288] width 408 height 45
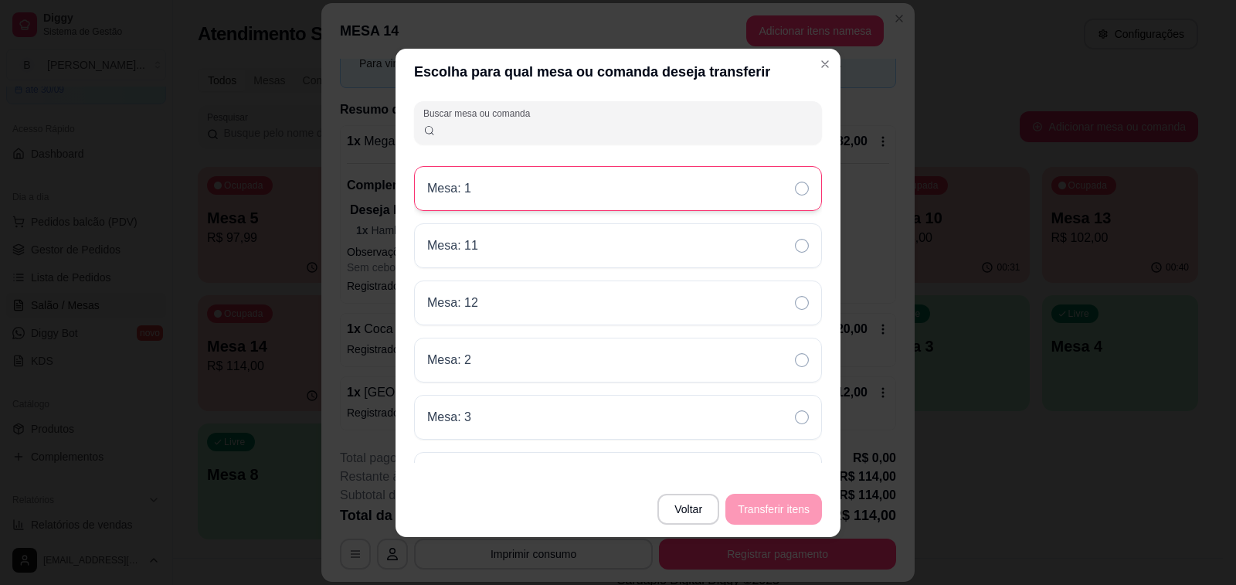
click at [524, 179] on div "Mesa: 1" at bounding box center [618, 188] width 408 height 45
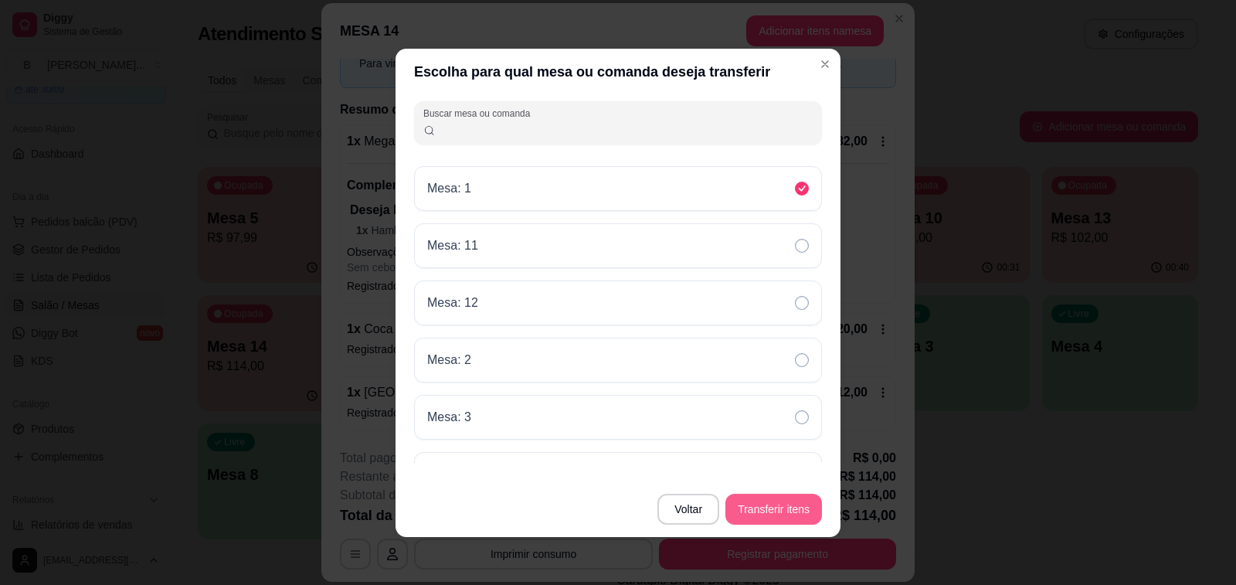
click at [777, 505] on button "Transferir itens" at bounding box center [773, 509] width 97 height 31
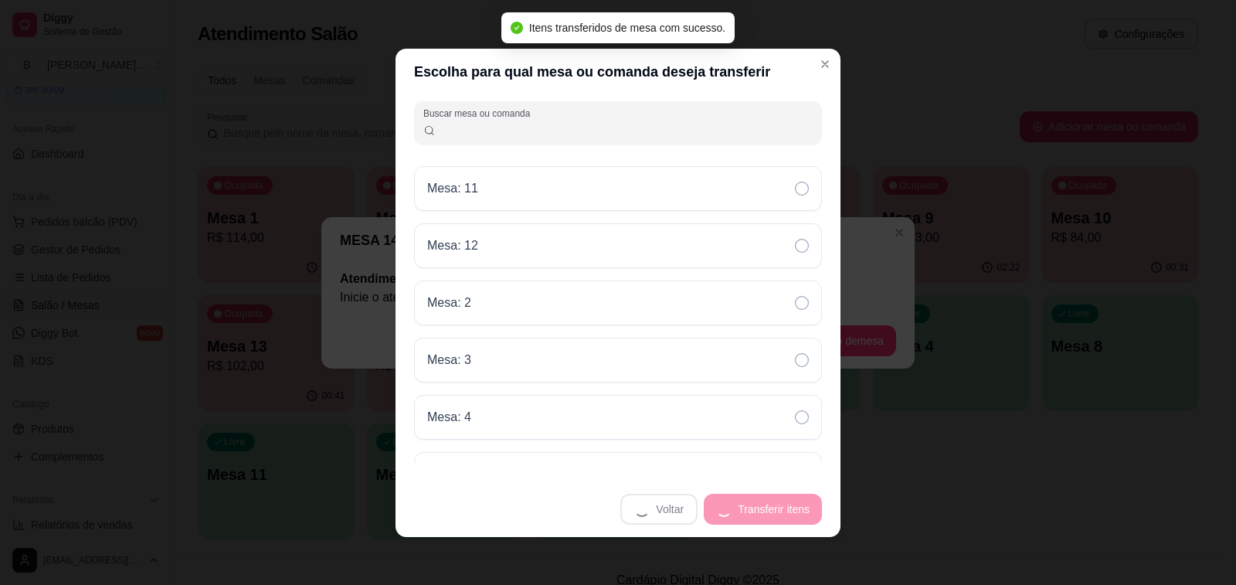
scroll to position [0, 0]
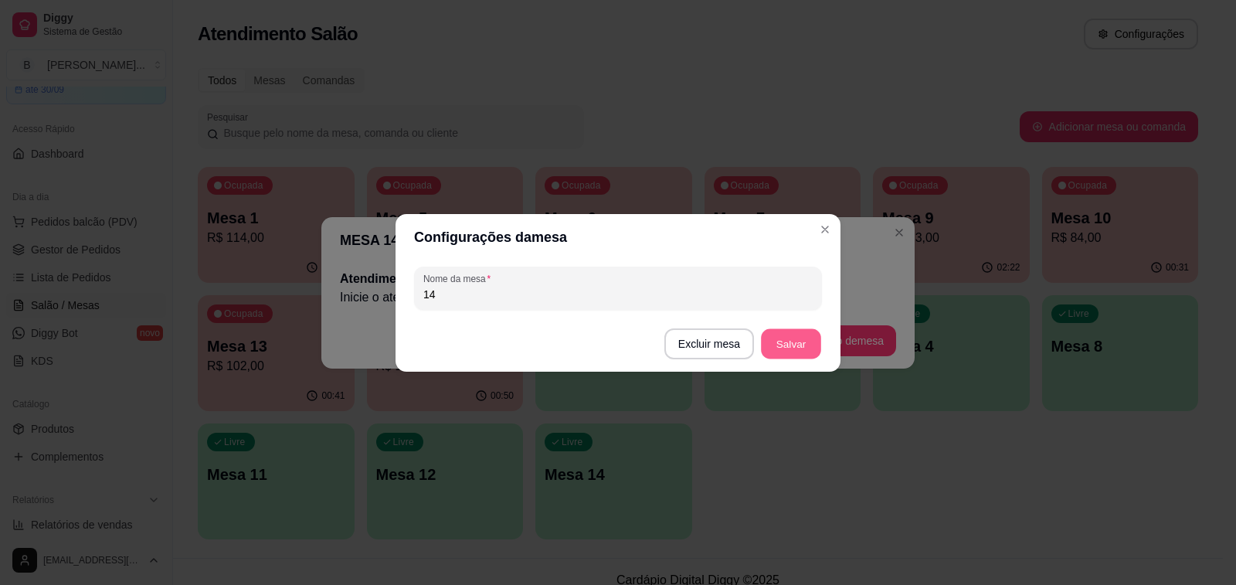
click at [809, 343] on button "Salvar" at bounding box center [791, 343] width 60 height 30
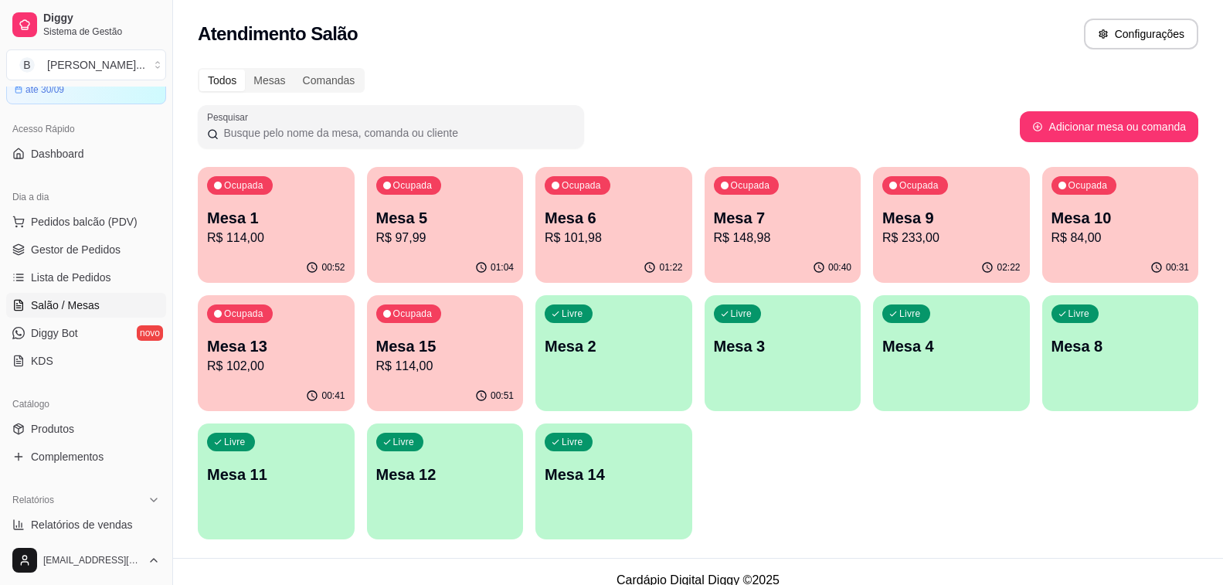
click at [325, 363] on p "R$ 102,00" at bounding box center [276, 366] width 138 height 19
click at [267, 374] on p "R$ 102,00" at bounding box center [276, 366] width 138 height 19
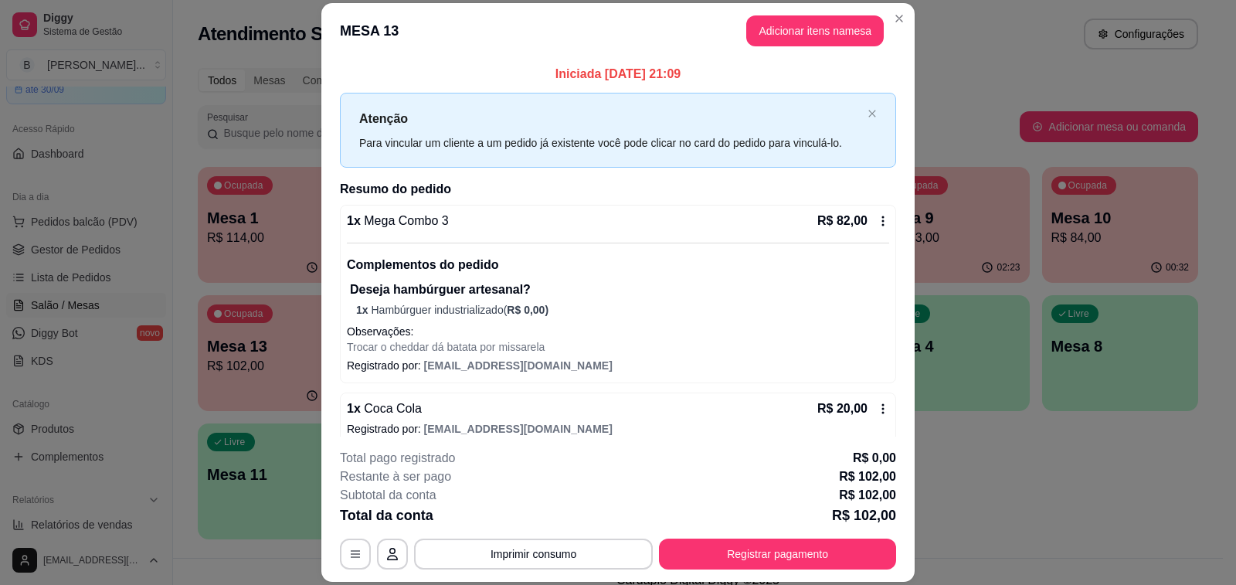
scroll to position [16, 0]
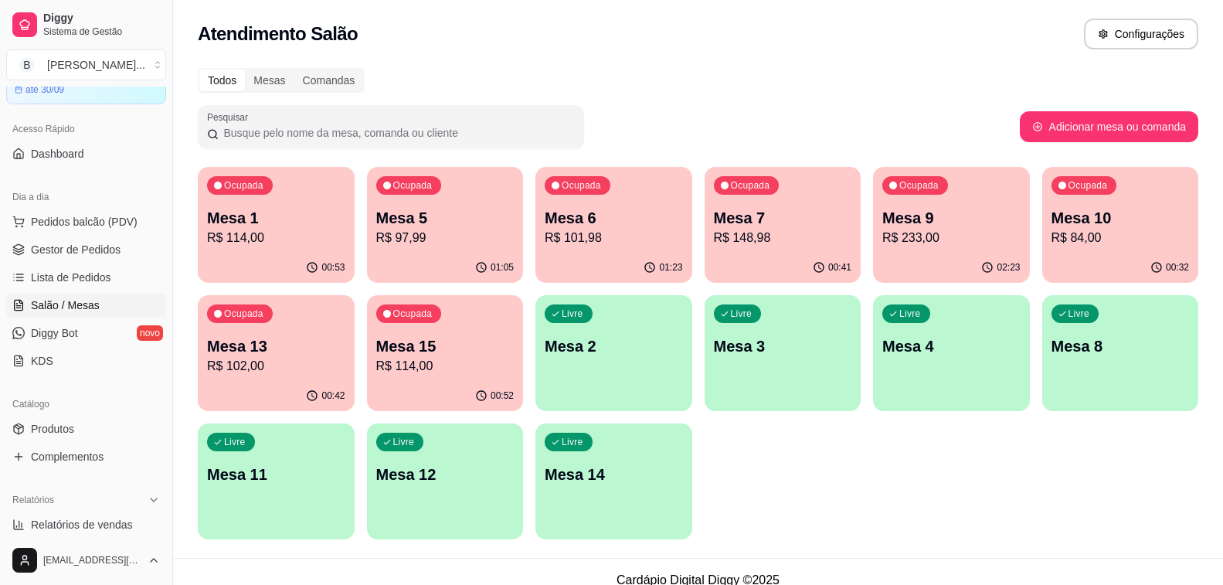
click at [270, 242] on p "R$ 114,00" at bounding box center [276, 238] width 138 height 19
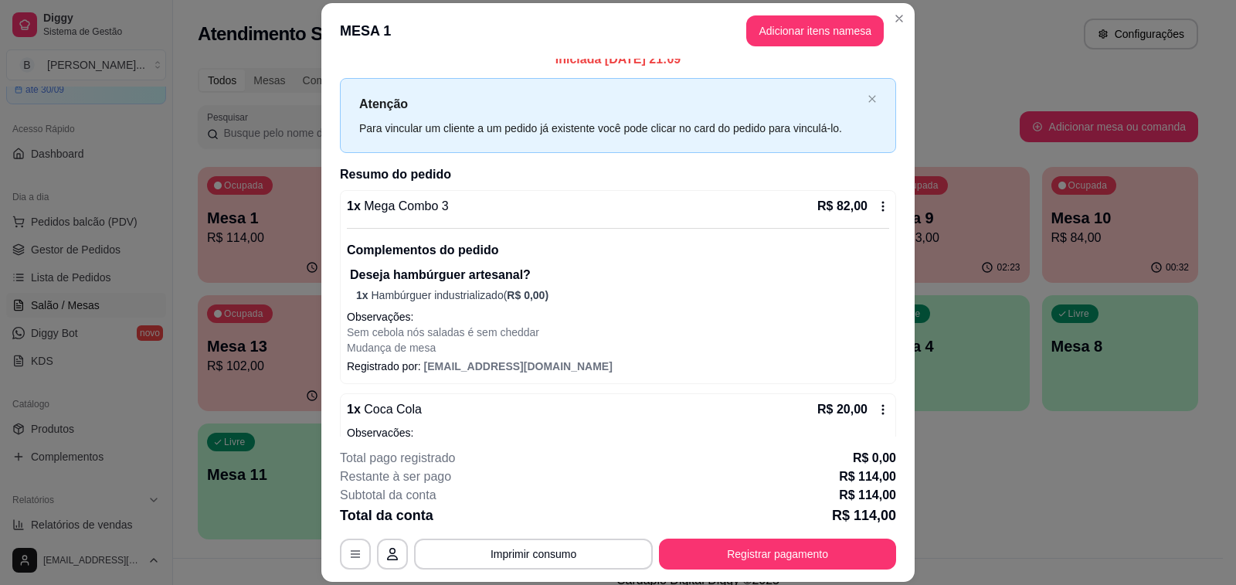
scroll to position [0, 0]
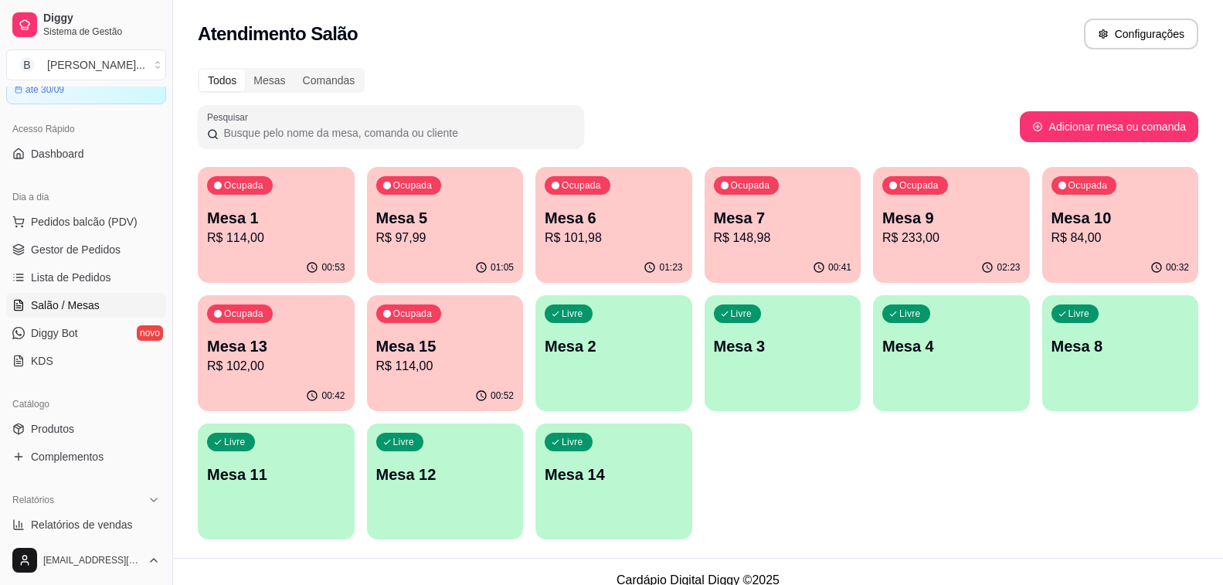
click at [616, 242] on p "R$ 101,98" at bounding box center [614, 238] width 138 height 19
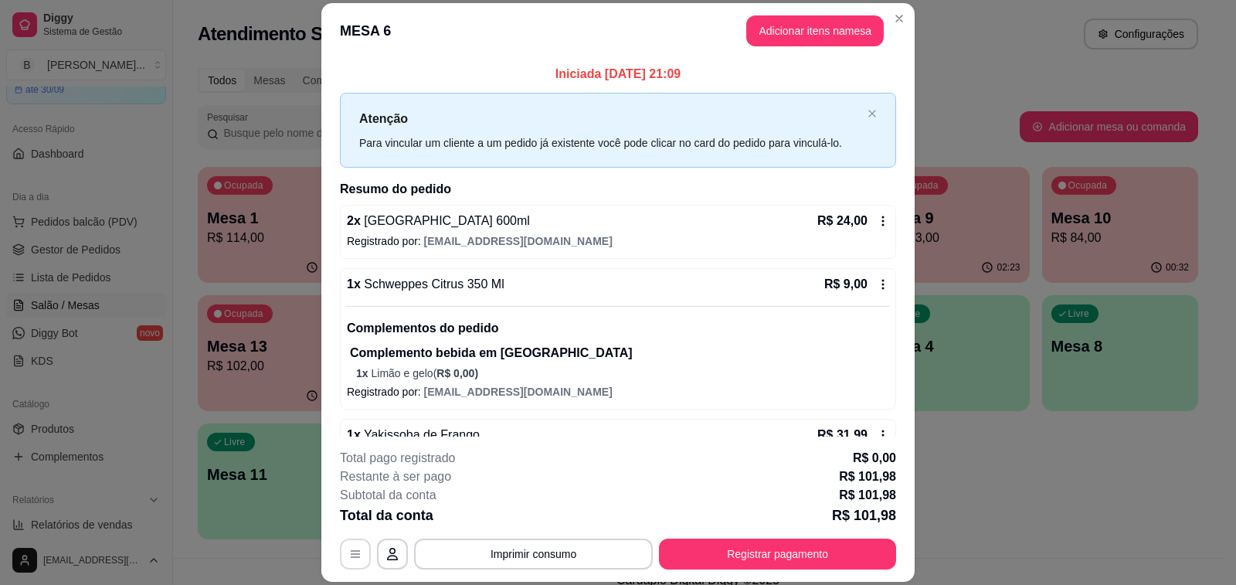
click at [349, 559] on icon "button" at bounding box center [355, 554] width 12 height 12
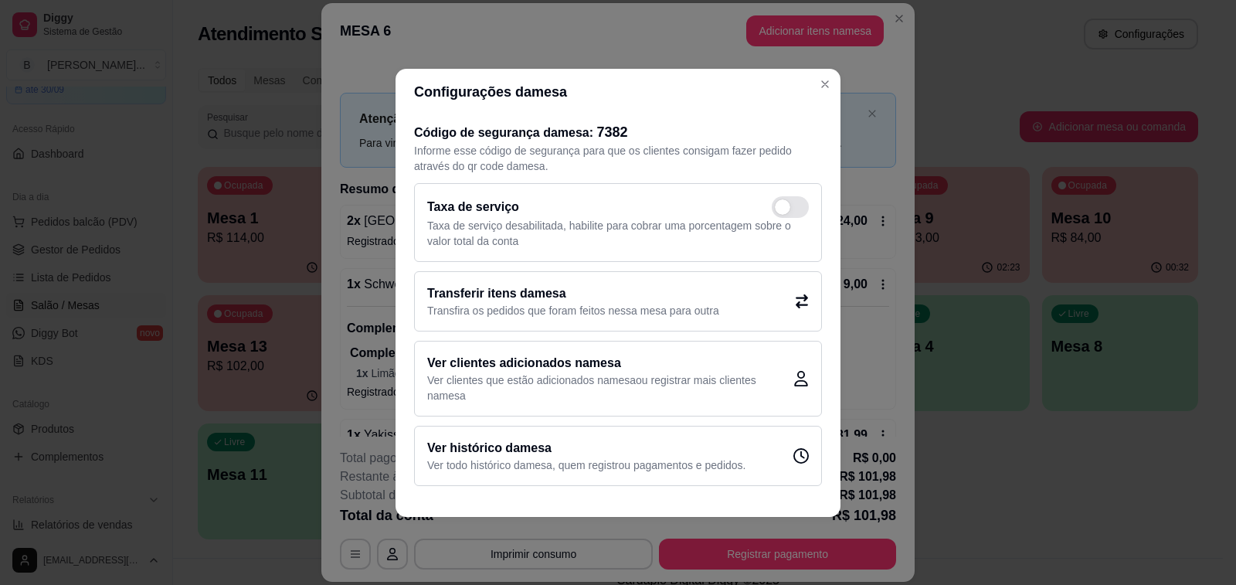
click at [568, 301] on h2 "Transferir itens da mesa" at bounding box center [573, 293] width 292 height 19
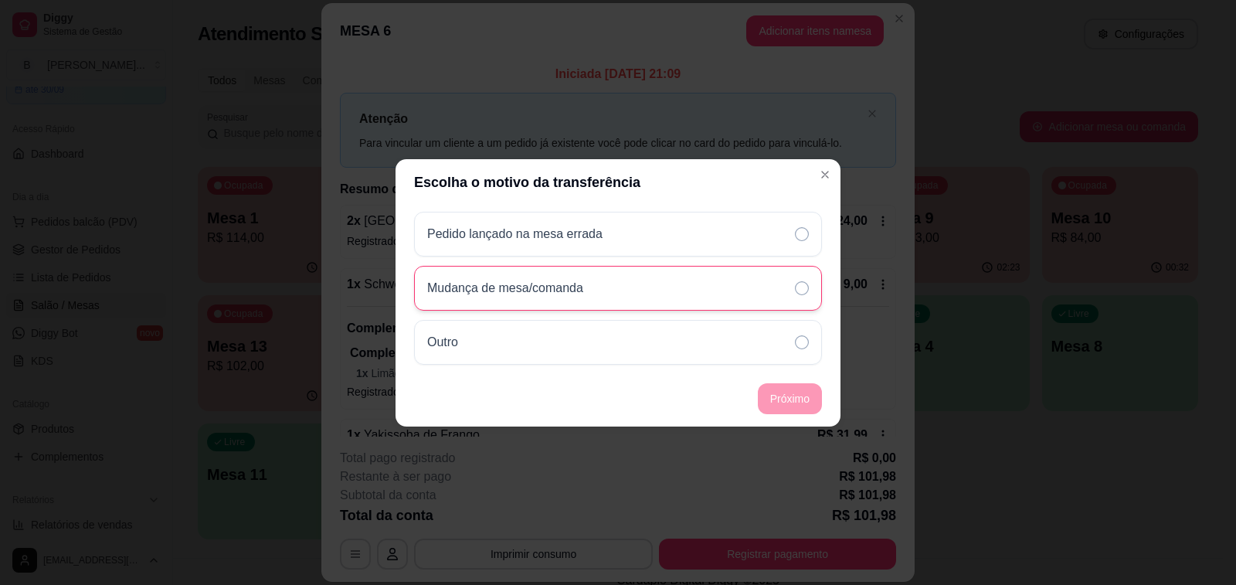
click at [613, 294] on div "Mudança de mesa/comanda" at bounding box center [618, 288] width 408 height 45
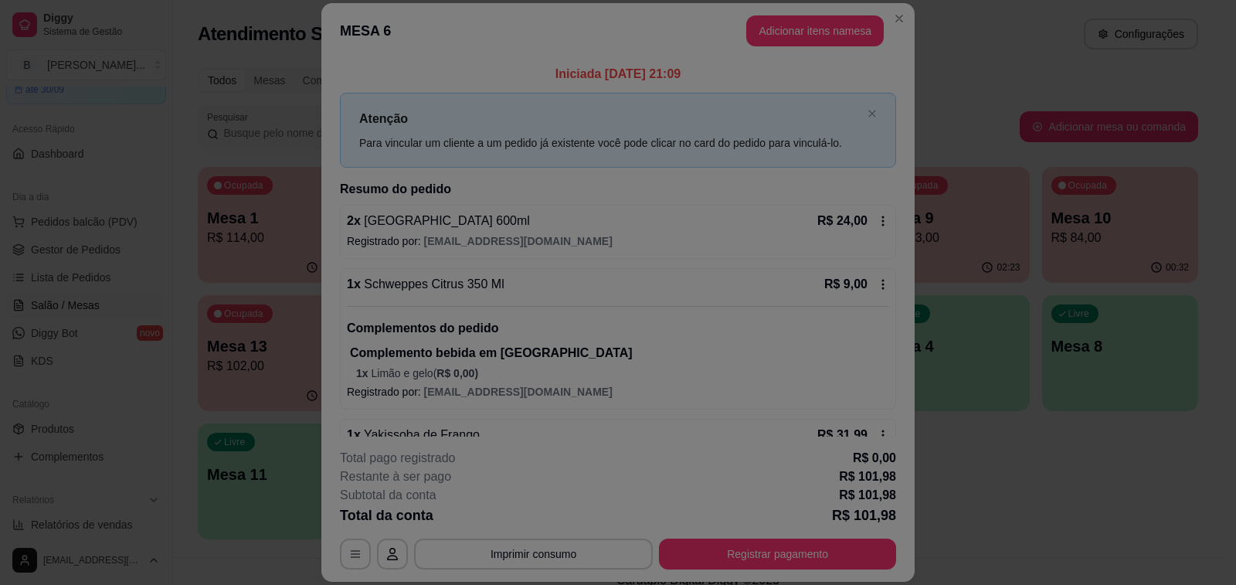
click at [793, 429] on div "Mesa: 3" at bounding box center [618, 419] width 415 height 46
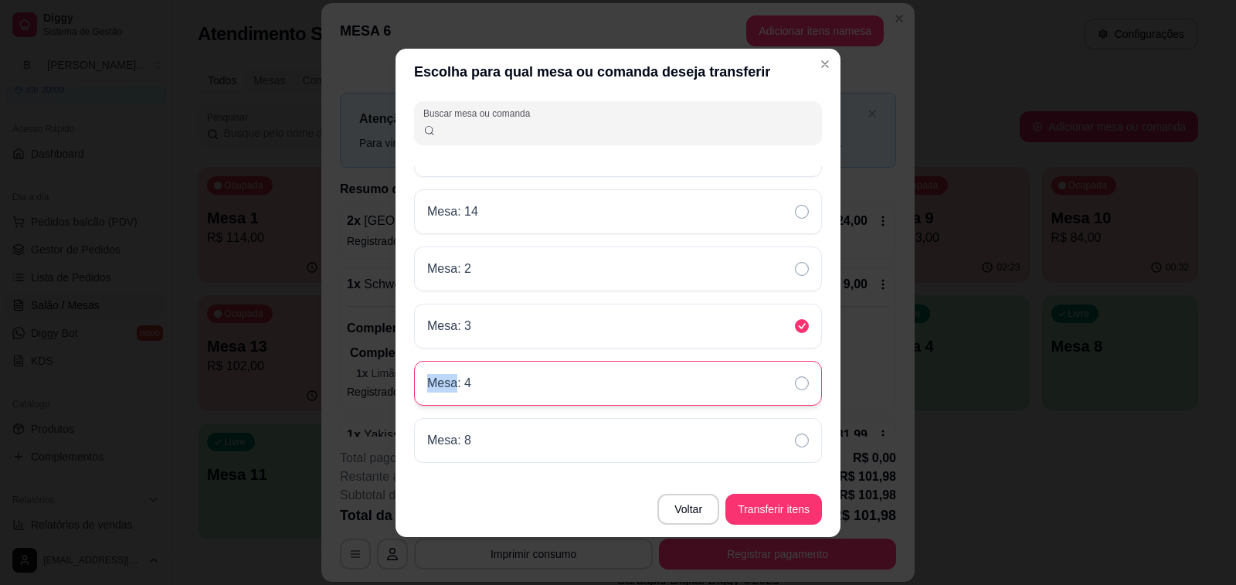
scroll to position [2, 0]
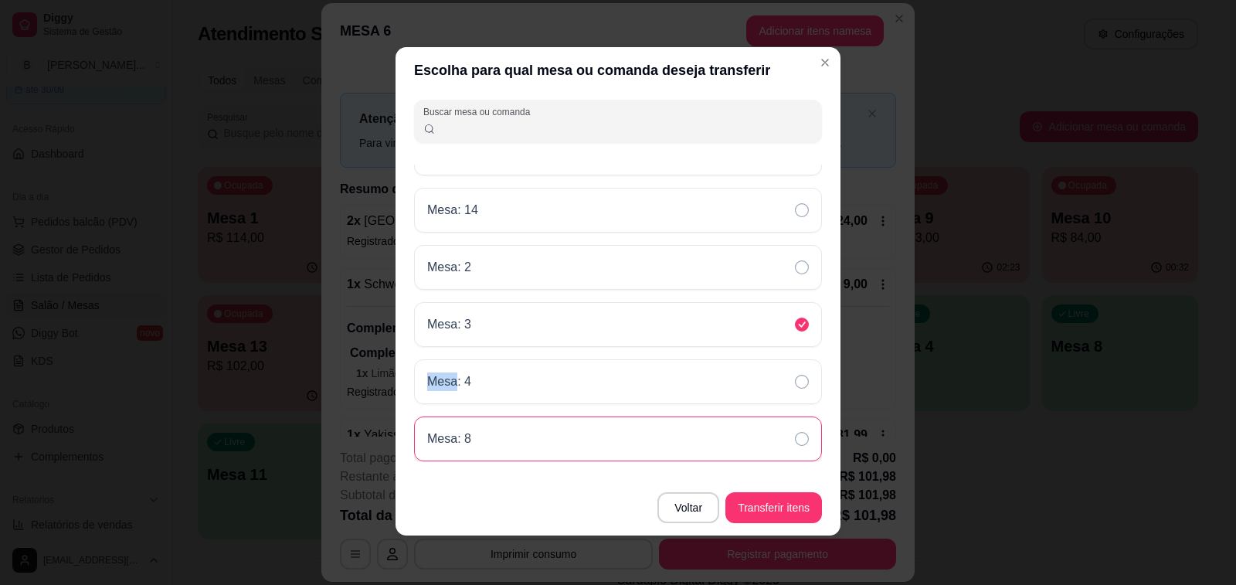
click at [493, 431] on div "Mesa: 8" at bounding box center [618, 438] width 408 height 45
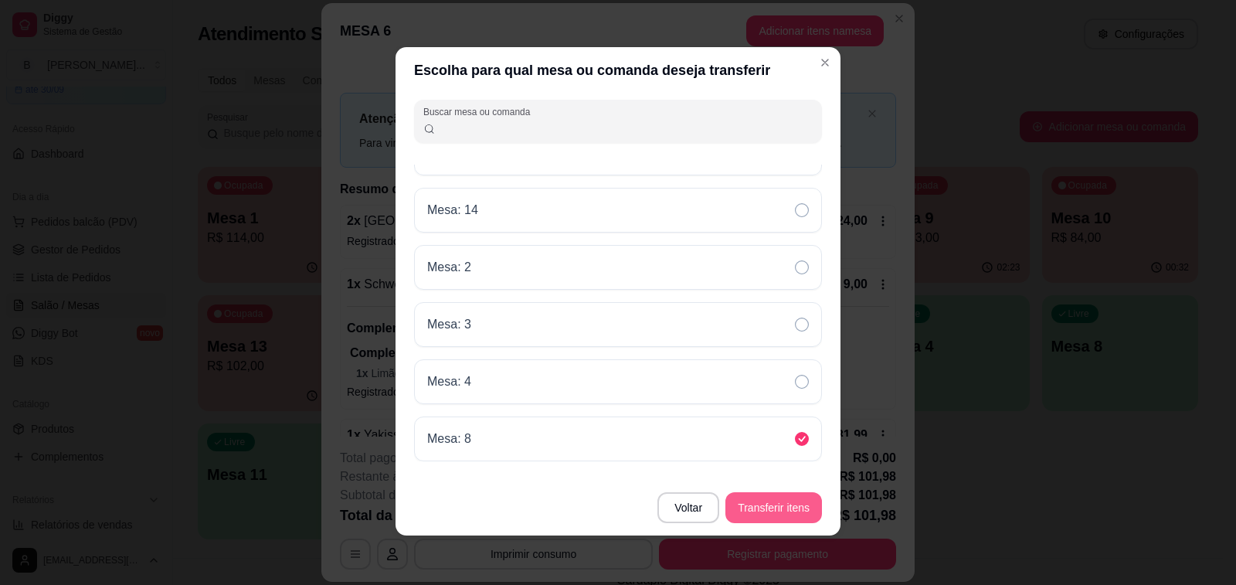
click at [788, 510] on button "Transferir itens" at bounding box center [773, 507] width 97 height 31
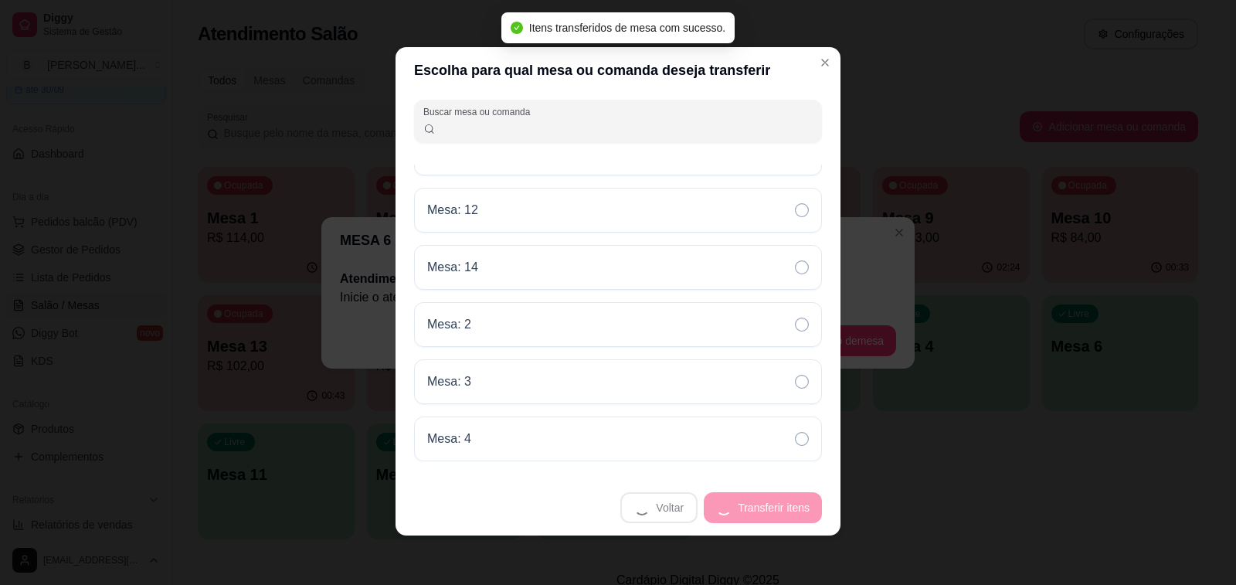
scroll to position [34, 0]
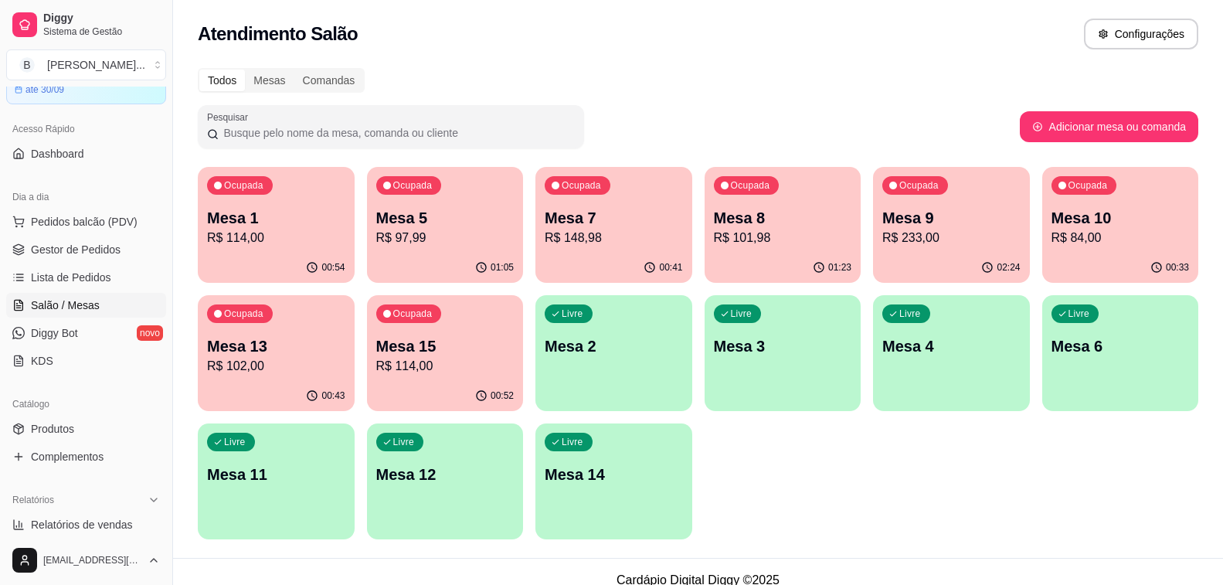
click at [798, 219] on p "Mesa 8" at bounding box center [783, 218] width 138 height 22
click at [981, 241] on p "R$ 233,00" at bounding box center [951, 238] width 138 height 19
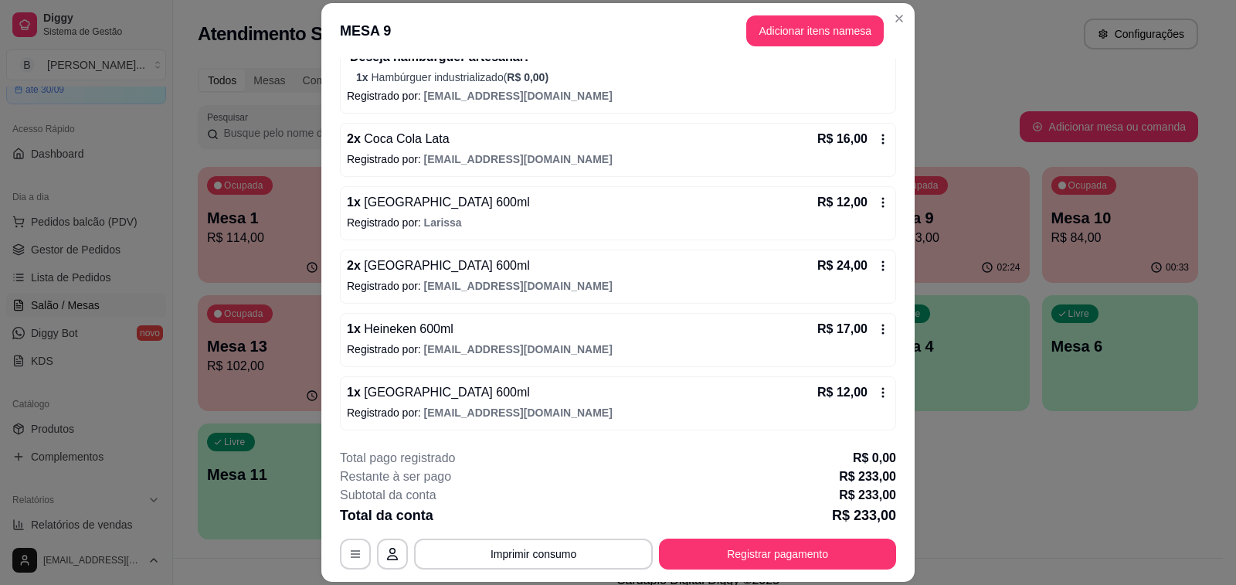
scroll to position [46, 0]
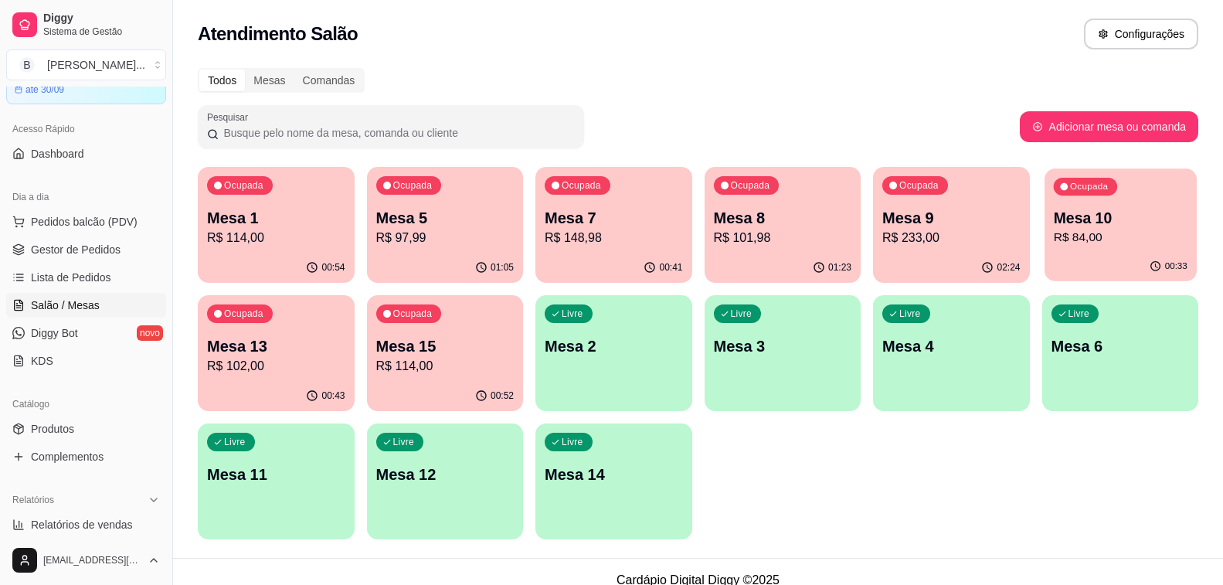
click at [1136, 197] on div "Ocupada Mesa 10 R$ 84,00" at bounding box center [1119, 209] width 151 height 83
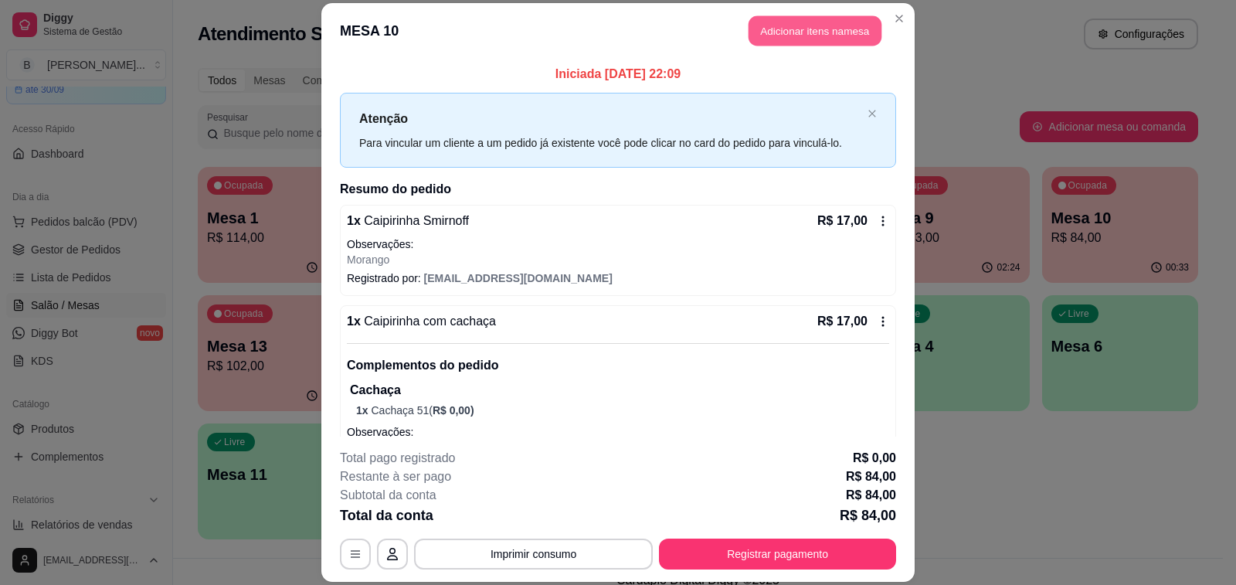
click at [807, 36] on button "Adicionar itens na mesa" at bounding box center [815, 30] width 133 height 30
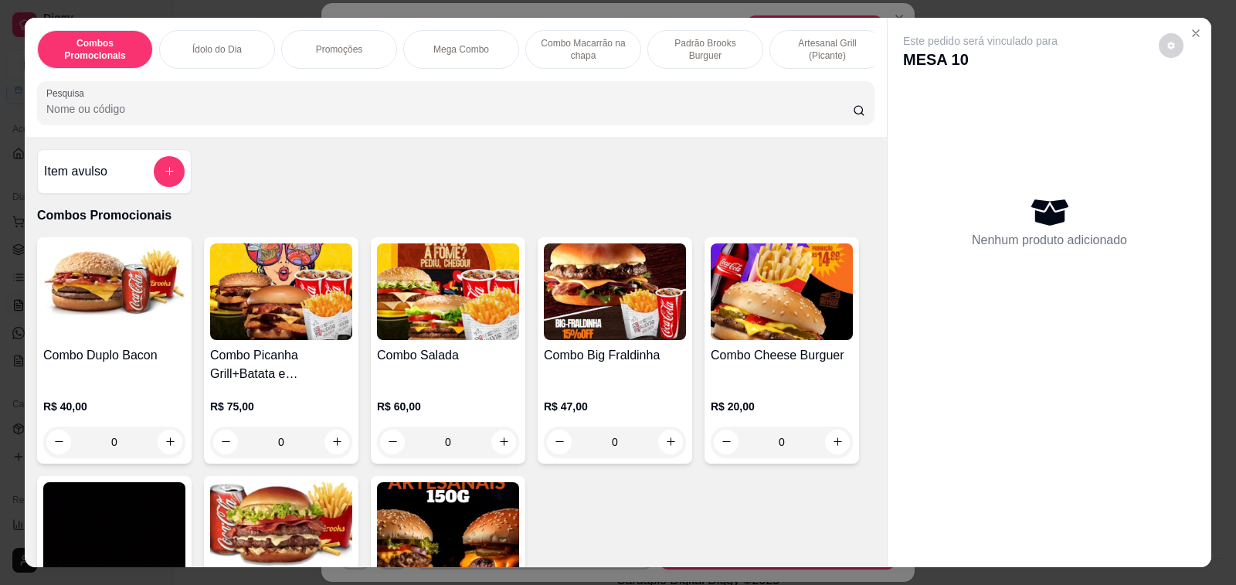
click at [1193, 30] on icon "Close" at bounding box center [1196, 33] width 6 height 6
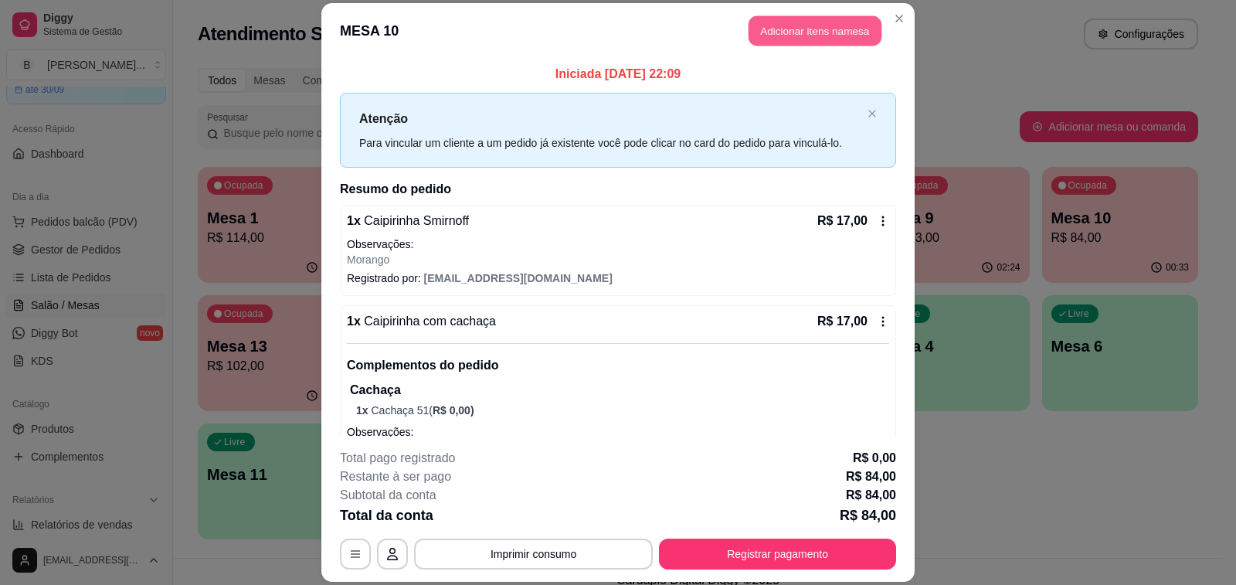
click at [766, 23] on button "Adicionar itens na mesa" at bounding box center [815, 30] width 133 height 30
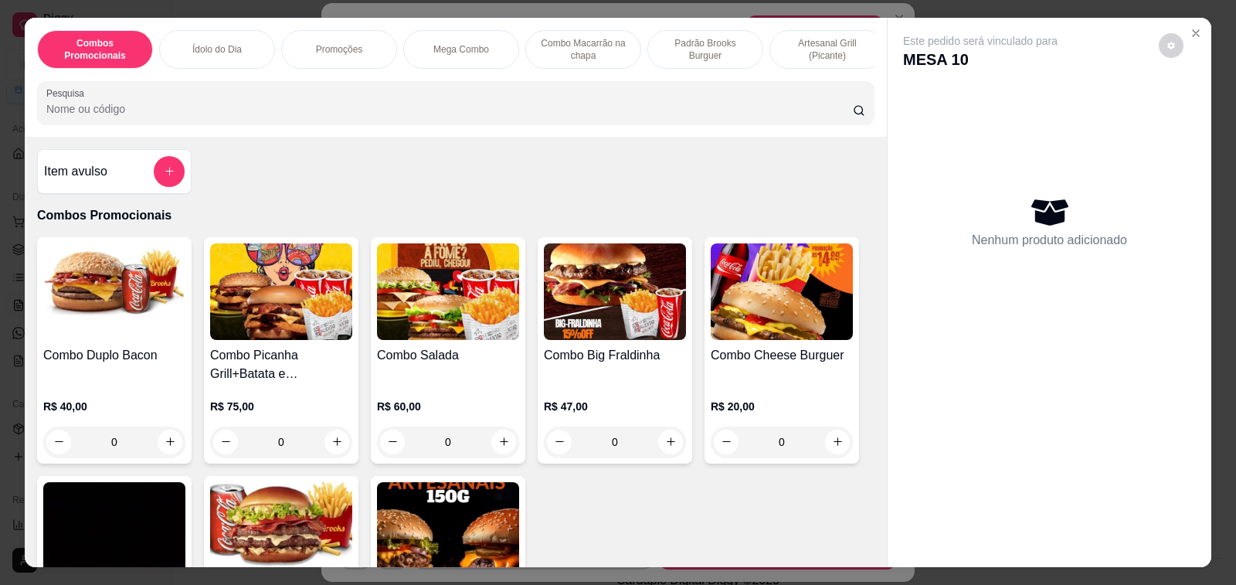
click at [73, 178] on h4 "Item avulso" at bounding box center [75, 171] width 63 height 19
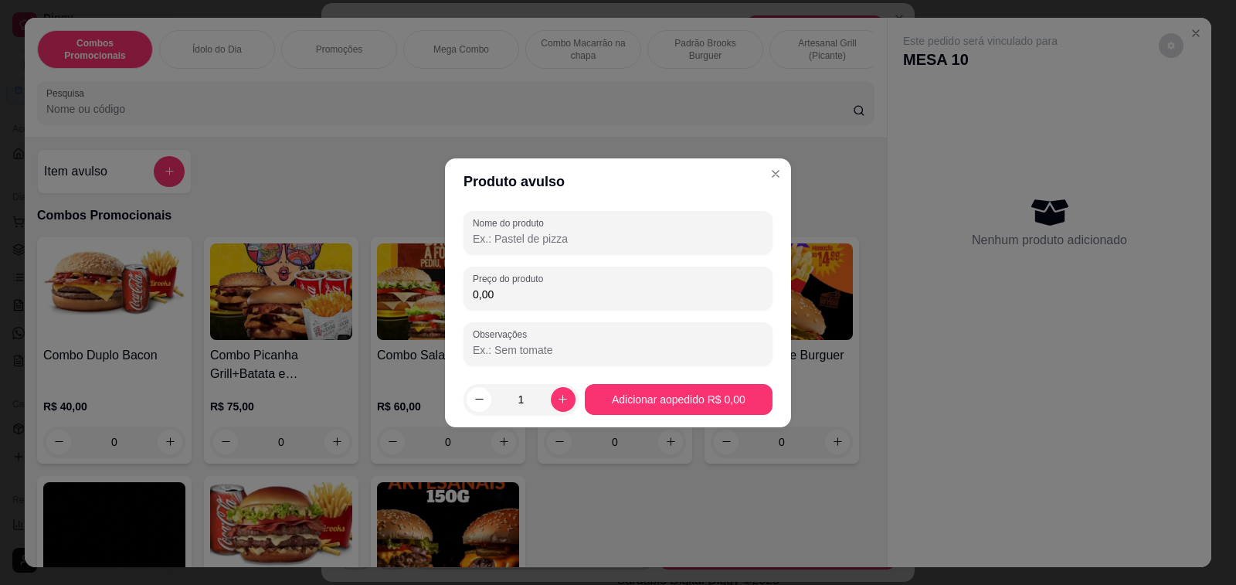
click at [545, 236] on input "Nome do produto" at bounding box center [618, 238] width 290 height 15
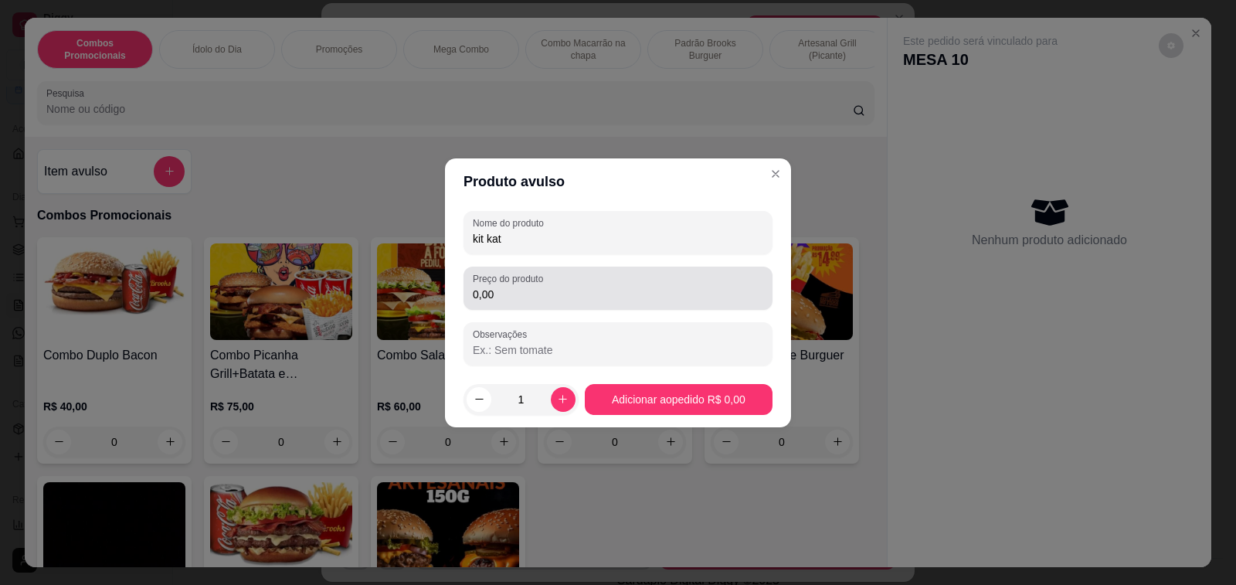
type input "kit kat"
click at [545, 298] on input "0,00" at bounding box center [618, 294] width 290 height 15
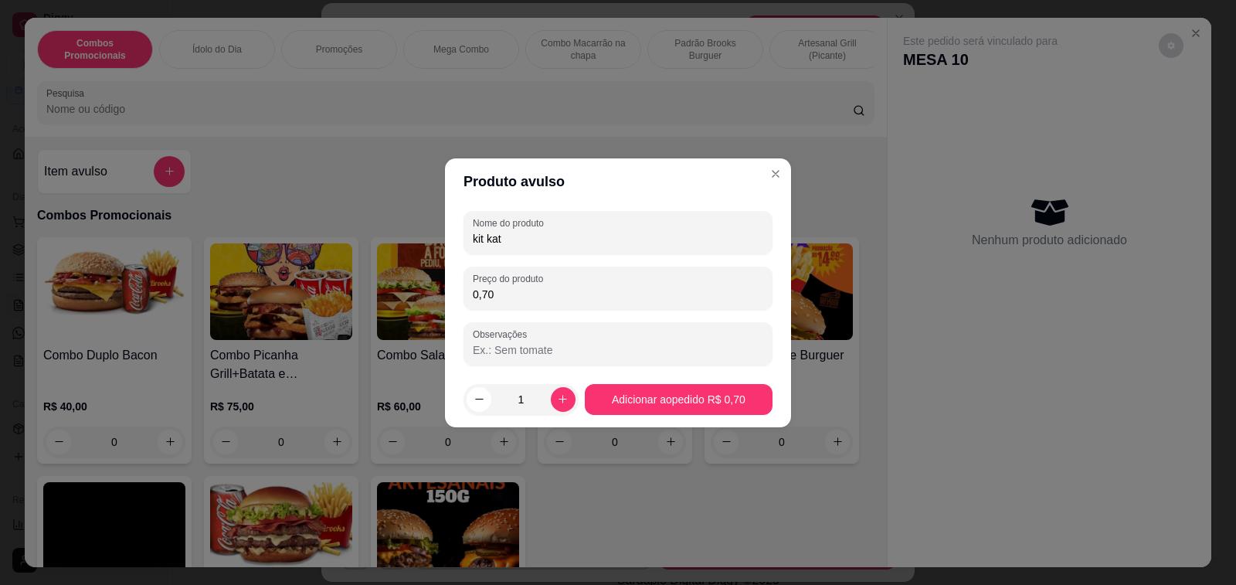
type input "7,00"
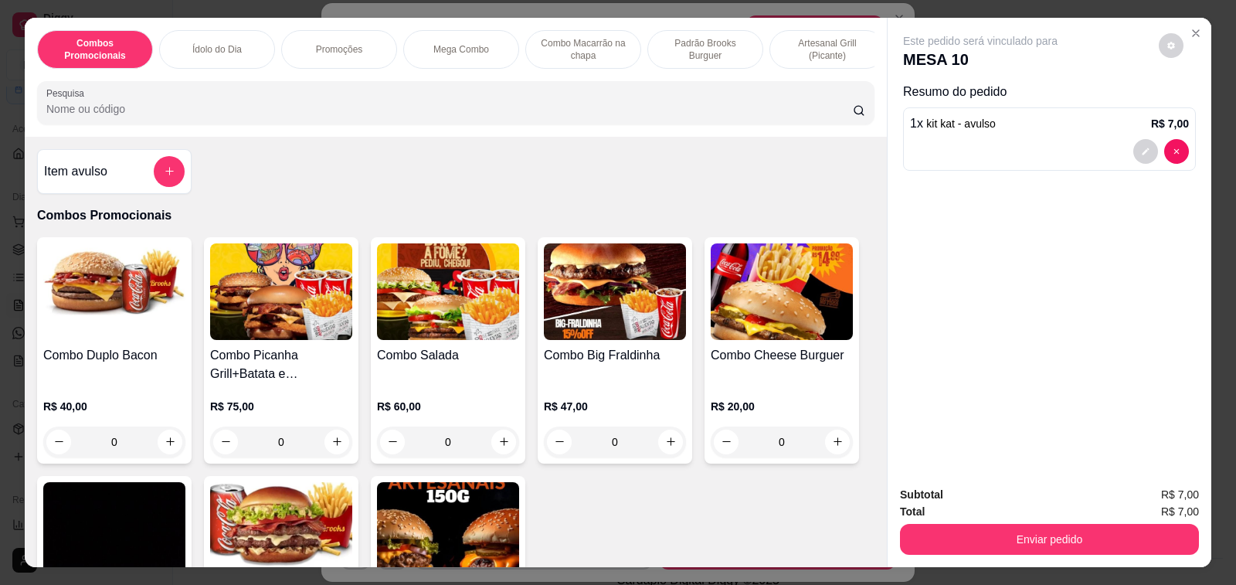
click at [101, 116] on input "Pesquisa" at bounding box center [449, 108] width 806 height 15
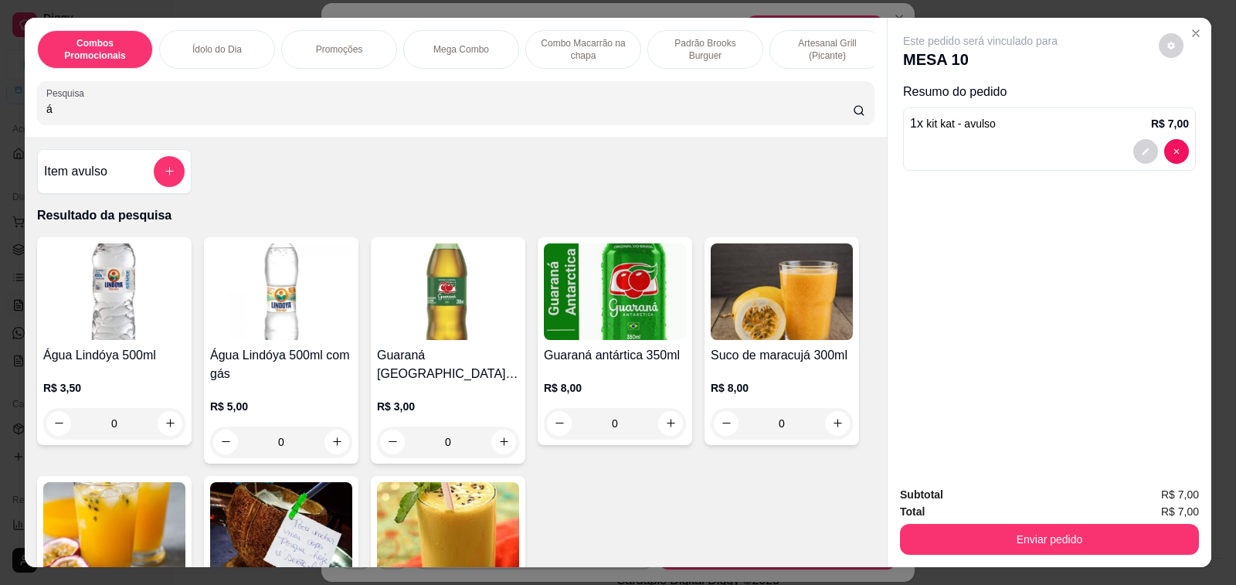
type input "á"
click at [163, 433] on div "0" at bounding box center [114, 423] width 142 height 31
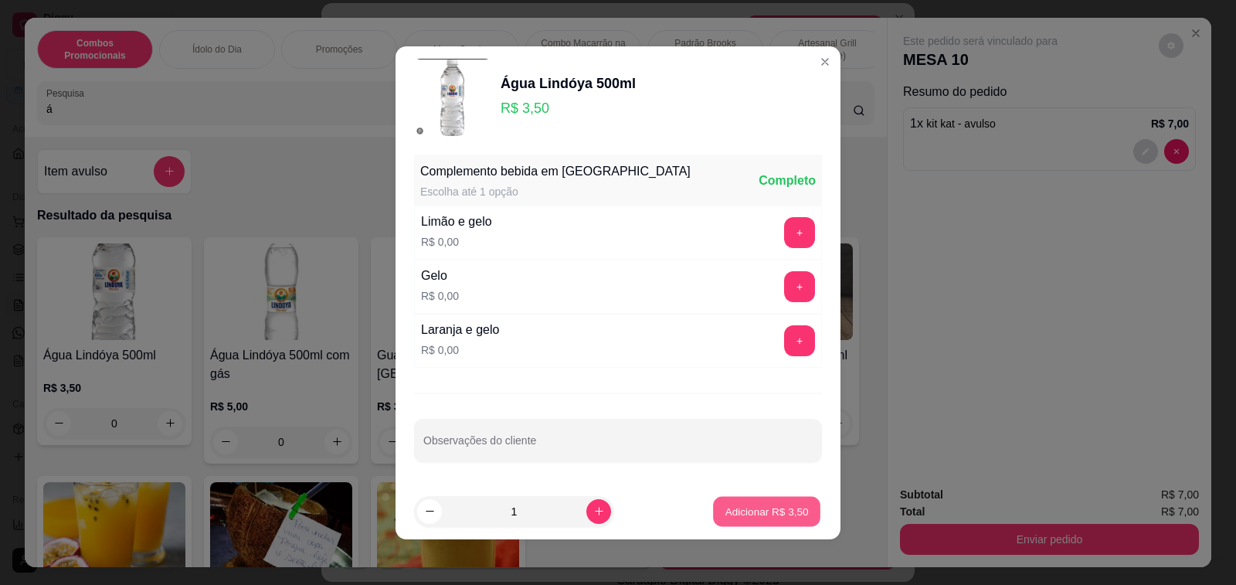
click at [725, 514] on p "Adicionar R$ 3,50" at bounding box center [766, 511] width 83 height 15
type input "1"
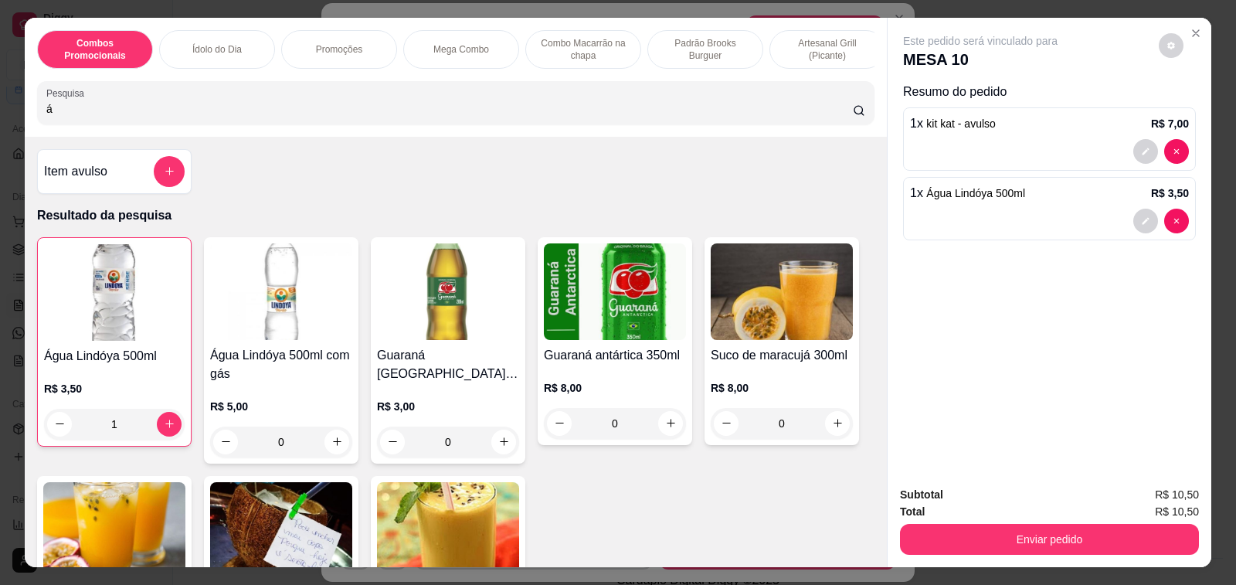
click at [60, 181] on h4 "Item avulso" at bounding box center [75, 171] width 63 height 19
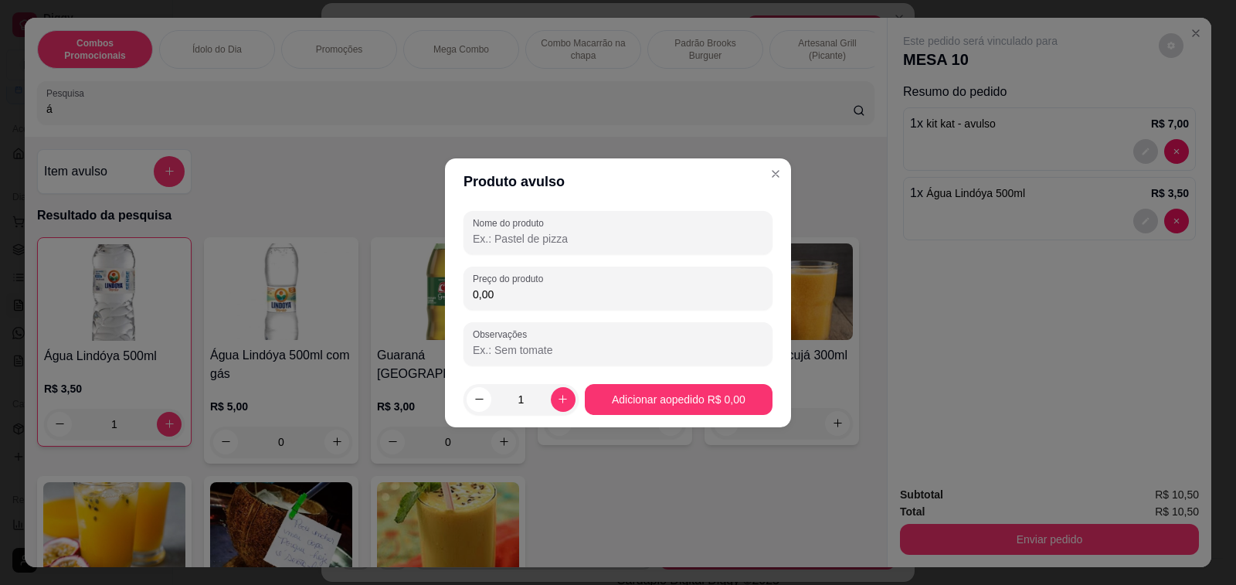
click at [552, 241] on input "Nome do produto" at bounding box center [618, 238] width 290 height 15
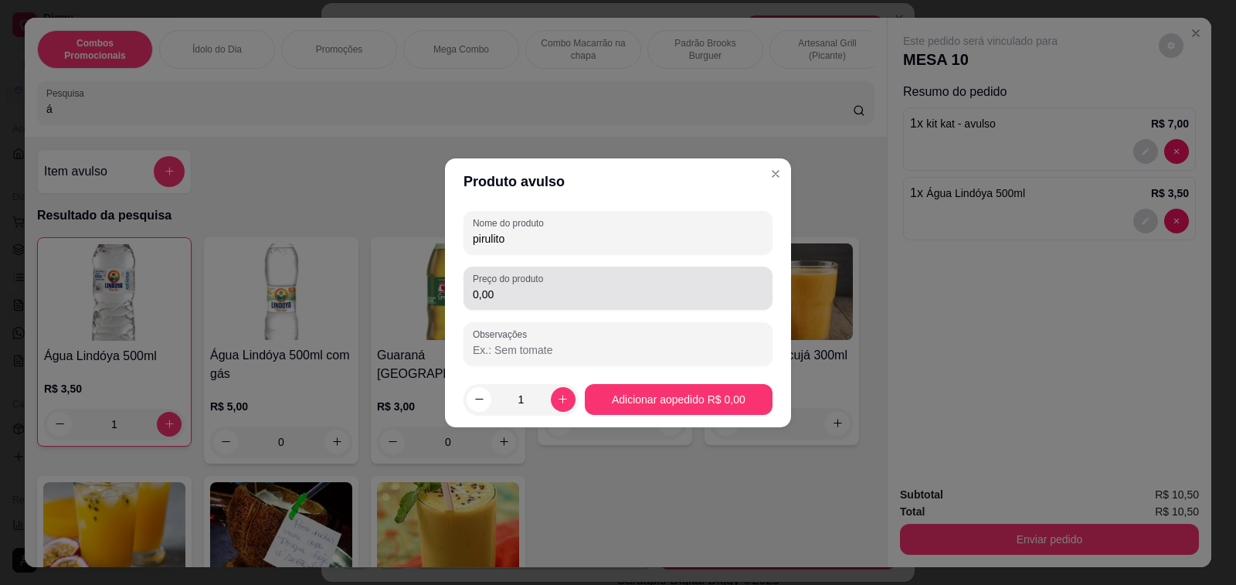
type input "pirulito"
click at [541, 303] on div "0,00" at bounding box center [618, 288] width 290 height 31
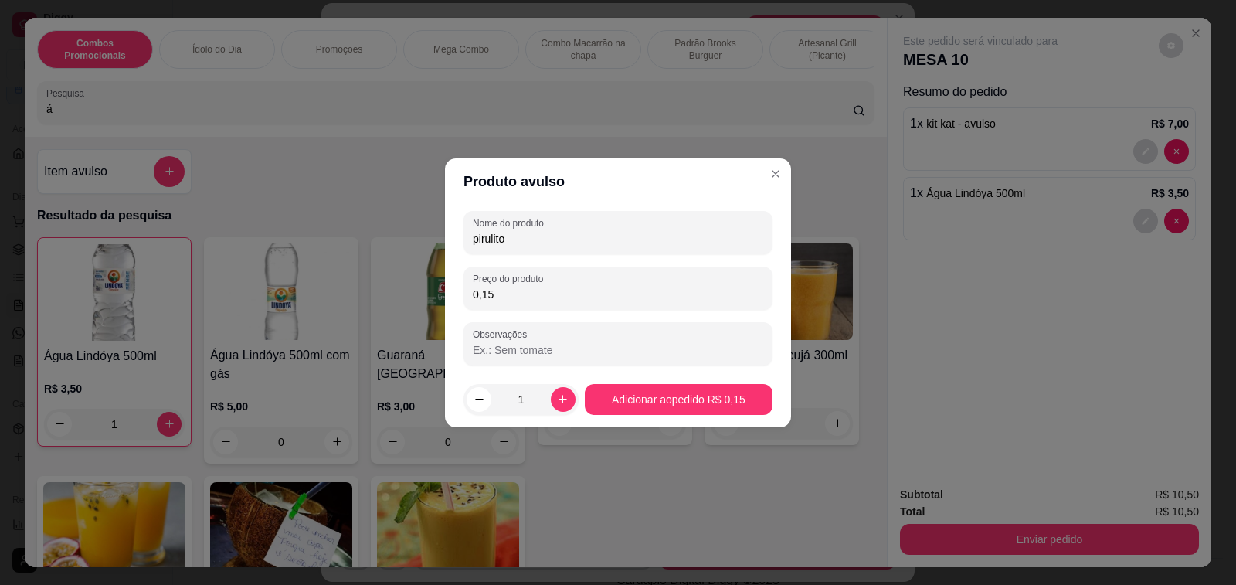
type input "1,50"
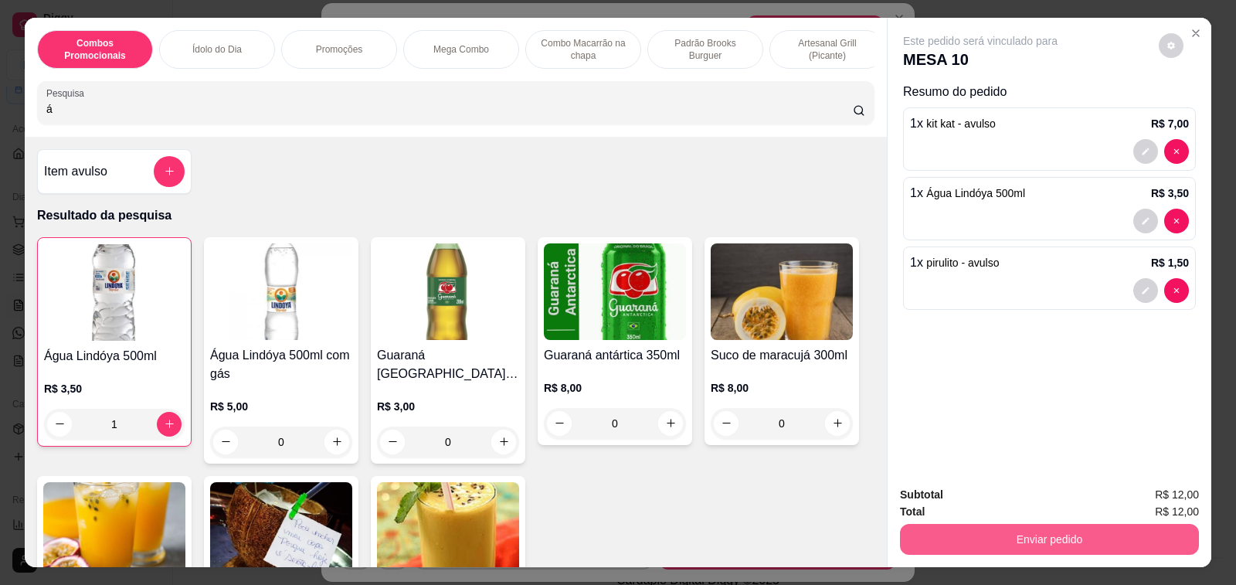
click at [1078, 531] on button "Enviar pedido" at bounding box center [1049, 539] width 299 height 31
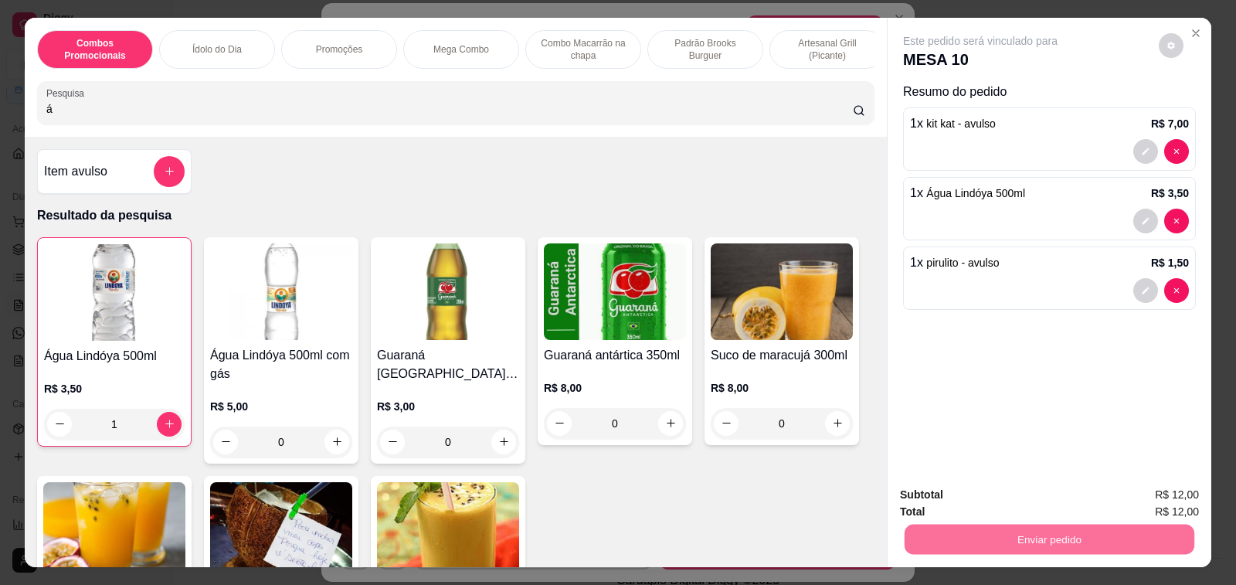
click at [1155, 495] on button "Enviar pedido" at bounding box center [1158, 494] width 87 height 29
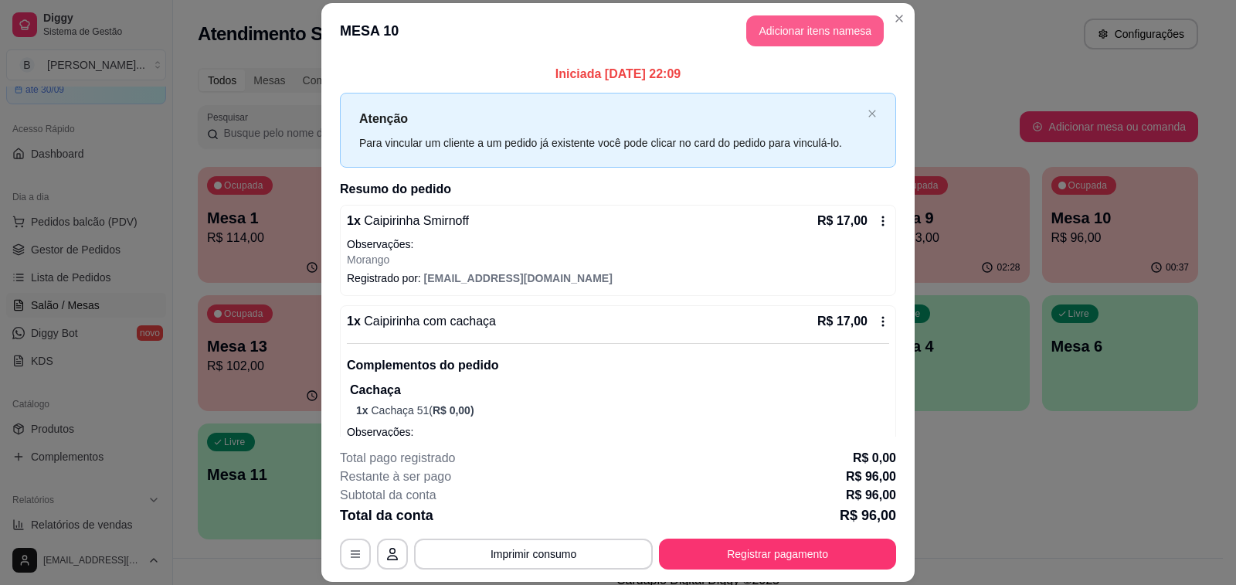
click at [781, 40] on button "Adicionar itens na mesa" at bounding box center [815, 30] width 138 height 31
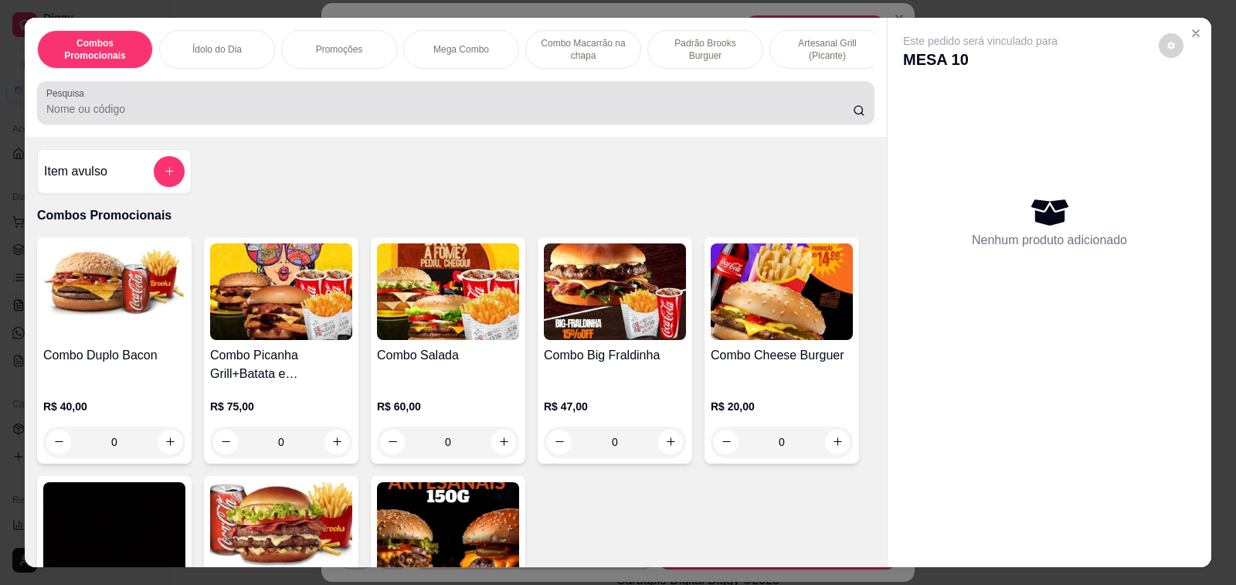
click at [380, 113] on input "Pesquisa" at bounding box center [449, 108] width 806 height 15
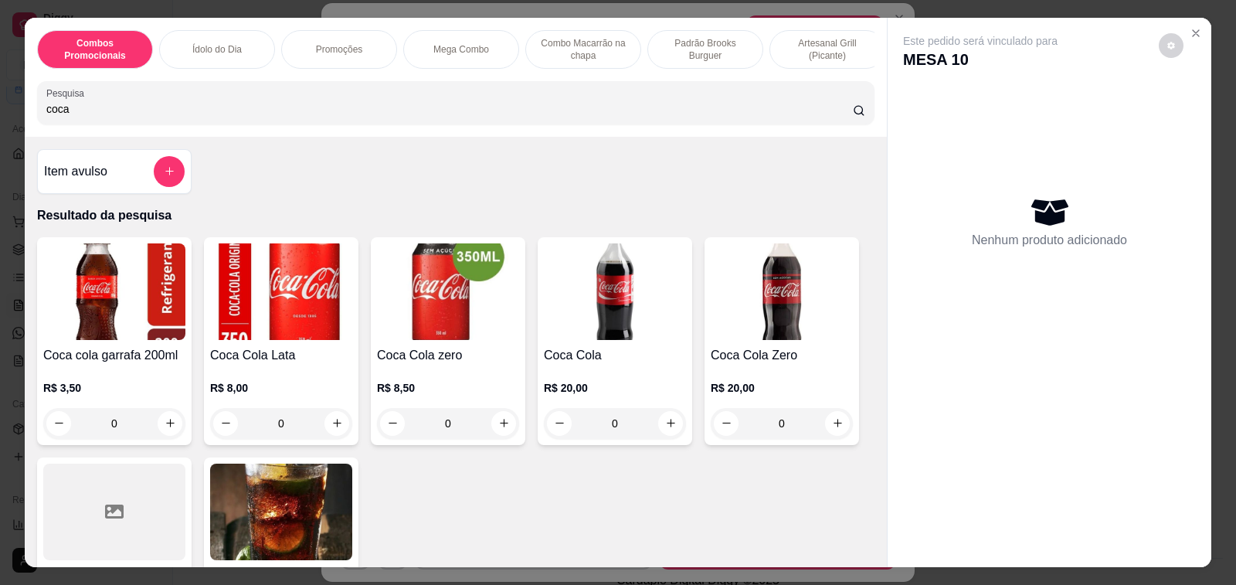
type input "coca"
click at [667, 432] on div "0" at bounding box center [615, 423] width 142 height 31
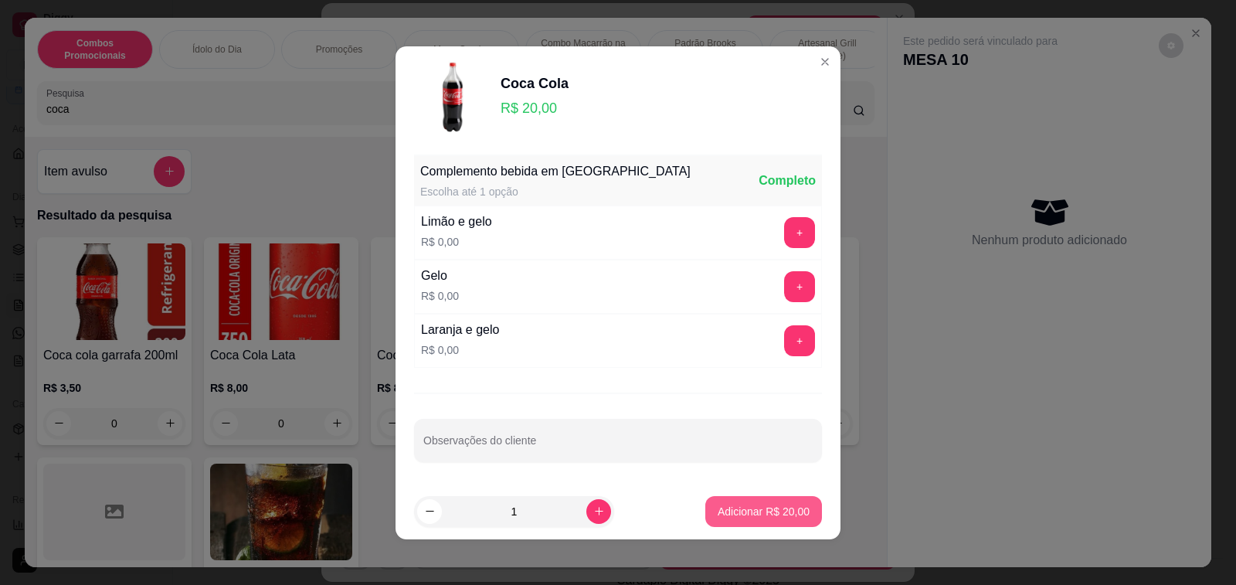
click at [750, 508] on p "Adicionar R$ 20,00" at bounding box center [764, 511] width 92 height 15
type input "1"
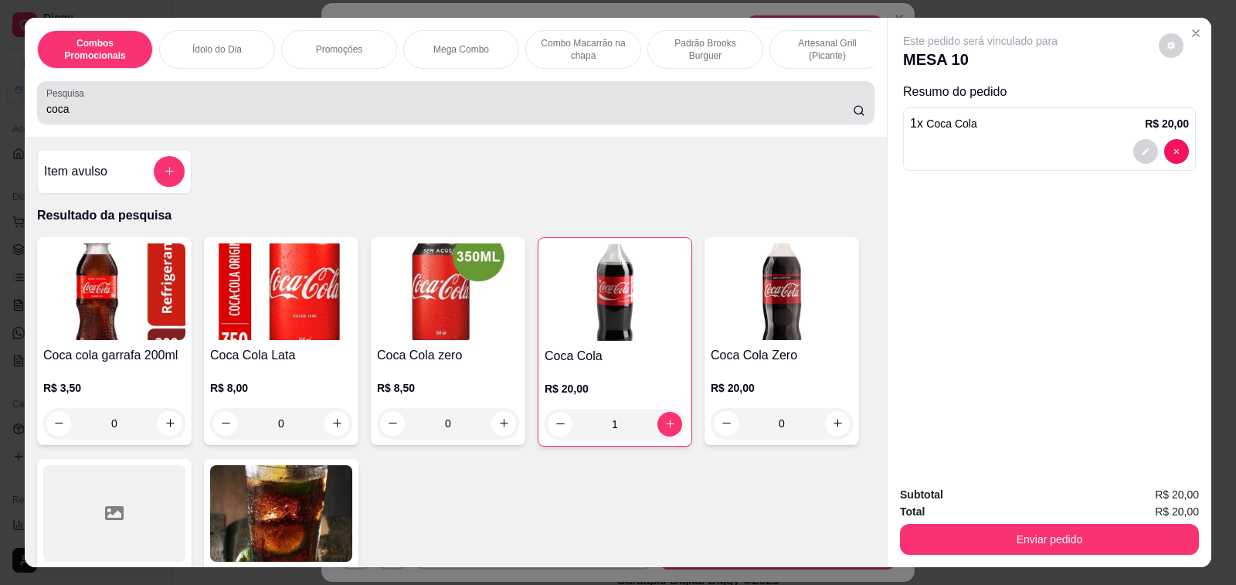
click at [102, 117] on input "coca" at bounding box center [449, 108] width 806 height 15
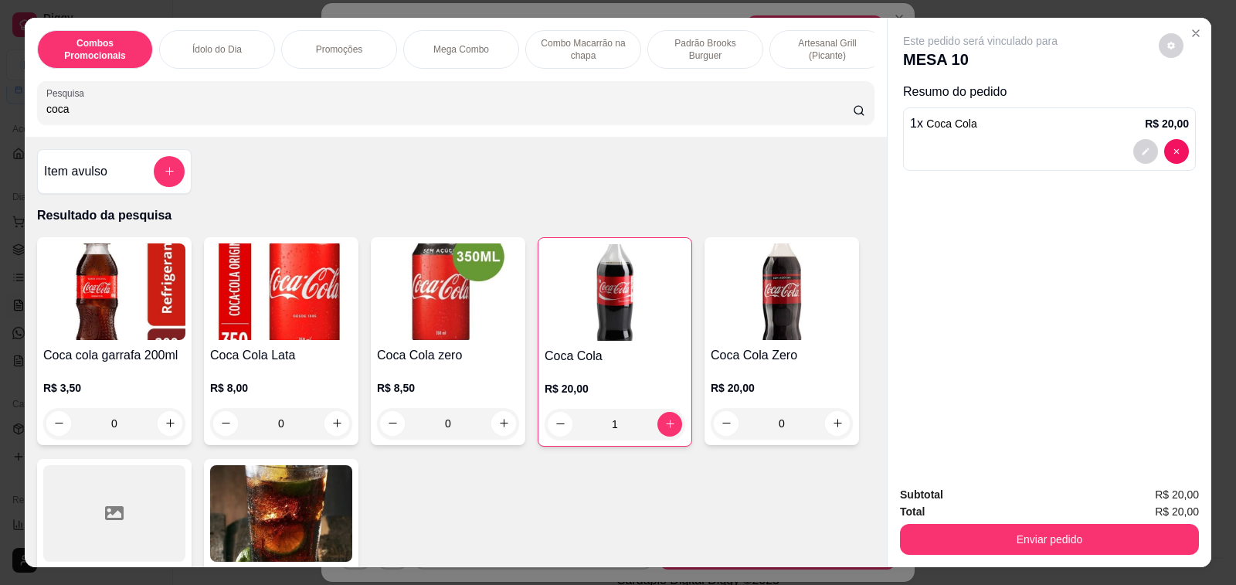
click at [102, 117] on input "coca" at bounding box center [449, 108] width 806 height 15
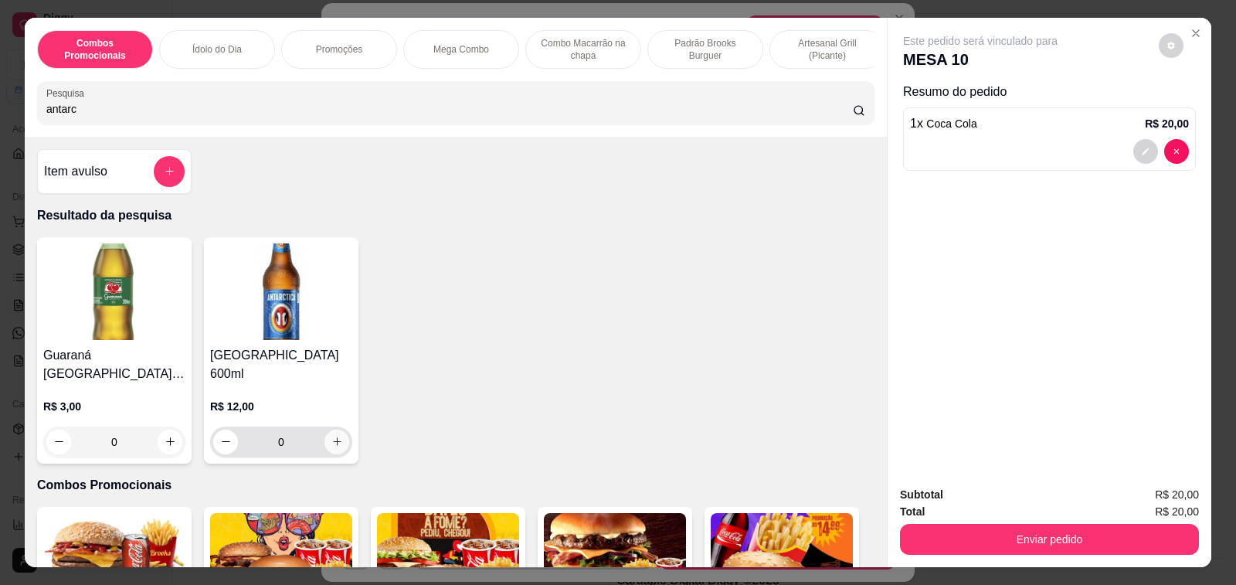
type input "antarc"
click at [331, 436] on icon "increase-product-quantity" at bounding box center [337, 442] width 12 height 12
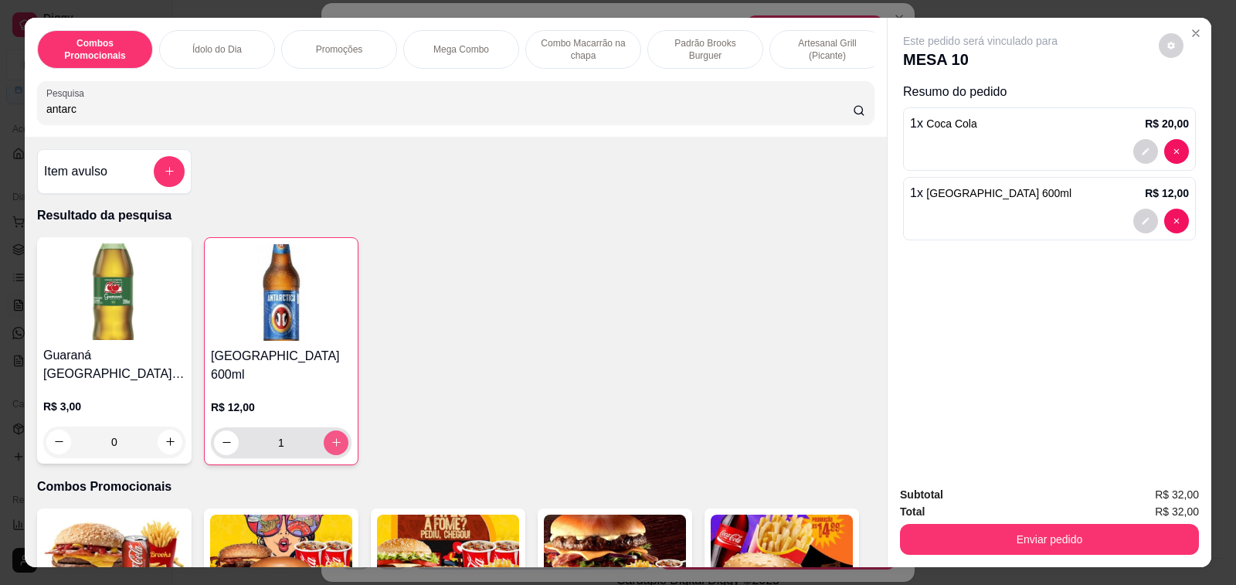
type input "1"
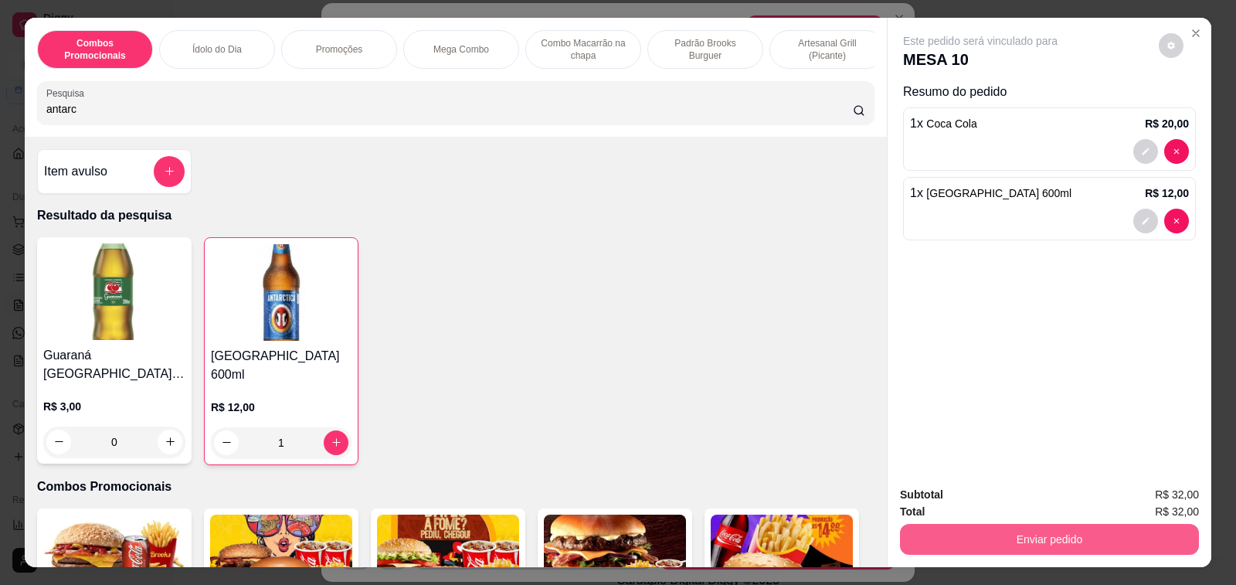
click at [1013, 531] on button "Enviar pedido" at bounding box center [1049, 539] width 299 height 31
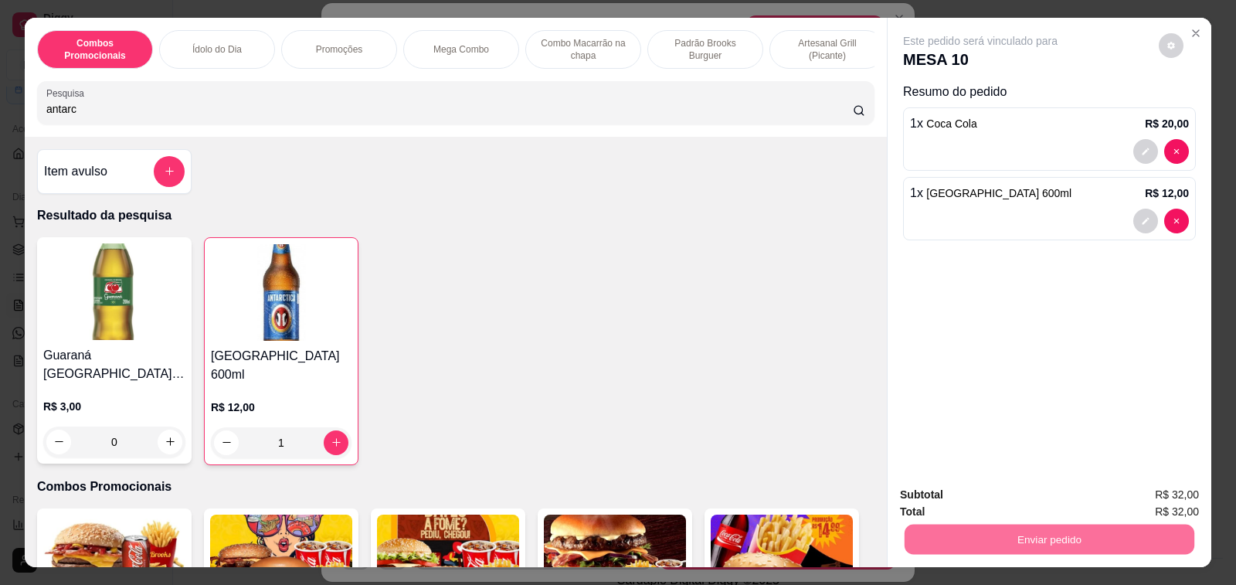
click at [1154, 494] on button "Enviar pedido" at bounding box center [1158, 494] width 87 height 29
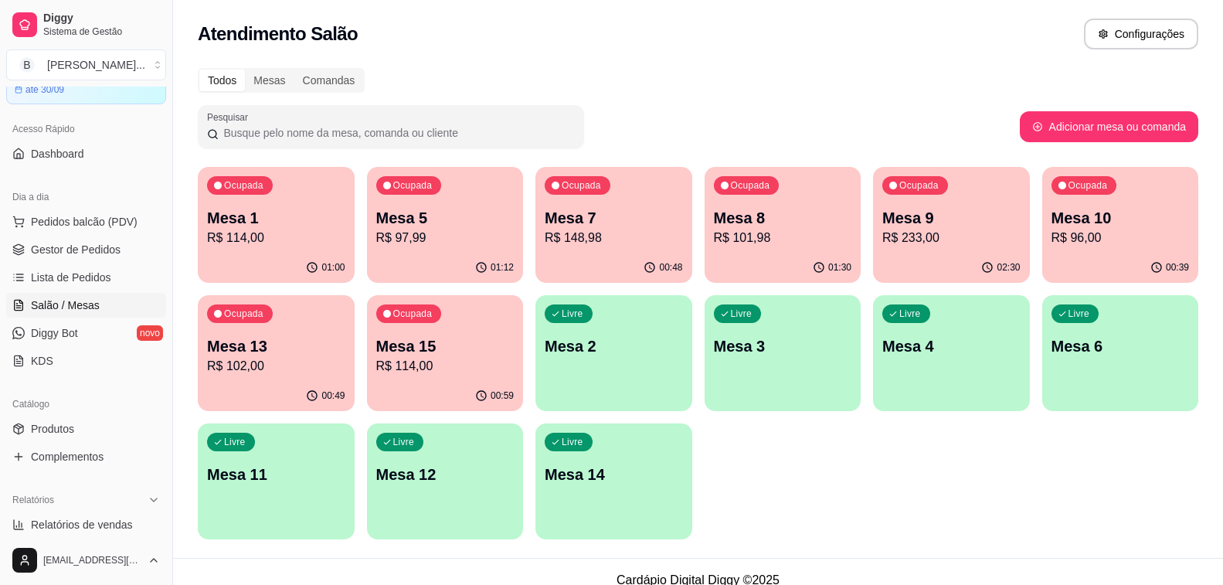
click at [422, 243] on p "R$ 97,99" at bounding box center [445, 238] width 138 height 19
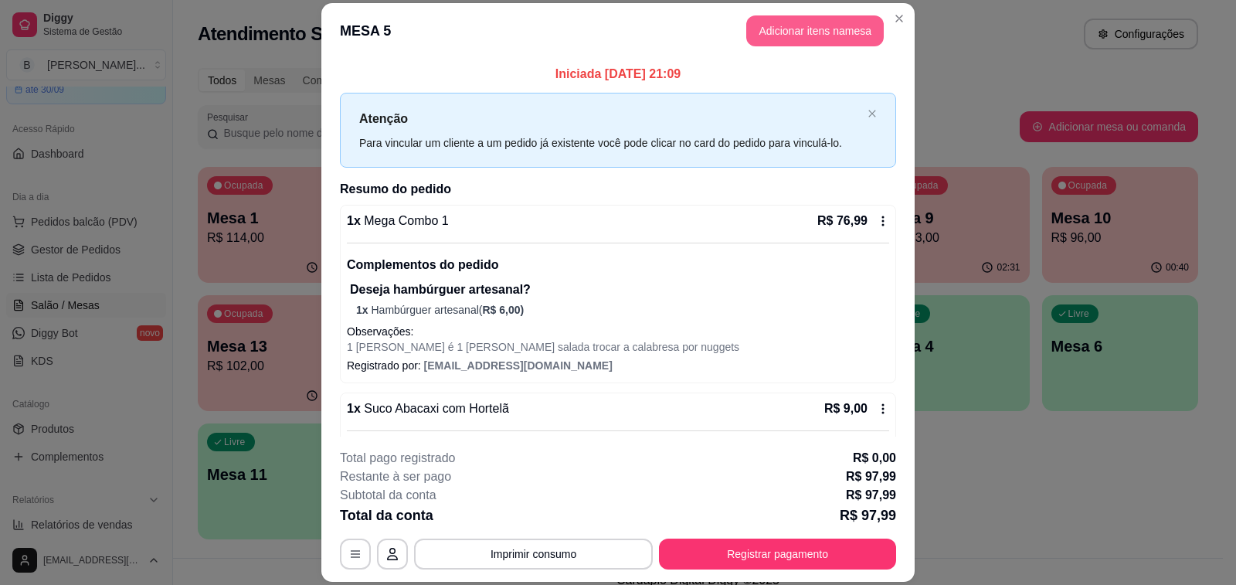
click at [806, 37] on button "Adicionar itens na mesa" at bounding box center [815, 30] width 138 height 31
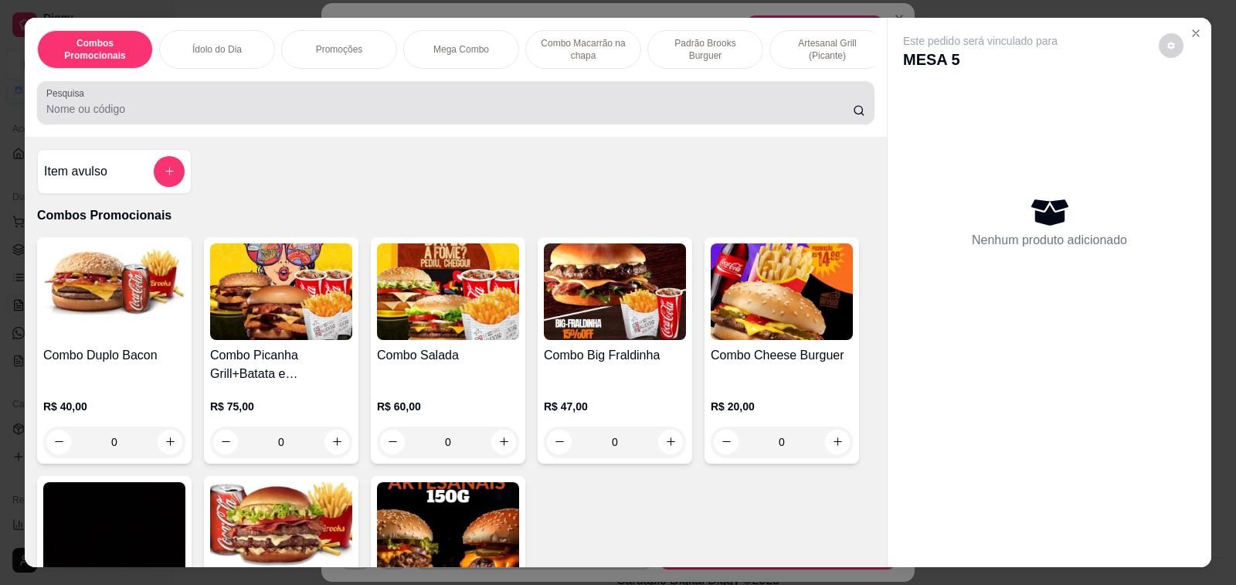
click at [160, 112] on input "Pesquisa" at bounding box center [449, 108] width 806 height 15
type input "antar"
click at [160, 112] on input "antar" at bounding box center [449, 108] width 806 height 15
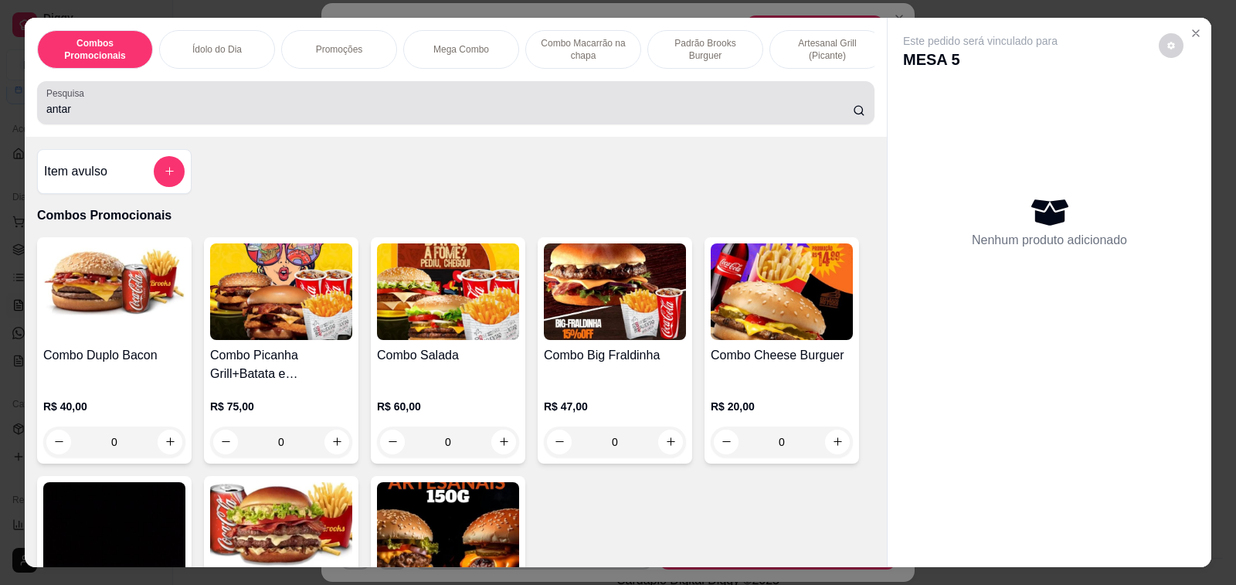
click at [160, 112] on input "antar" at bounding box center [449, 108] width 806 height 15
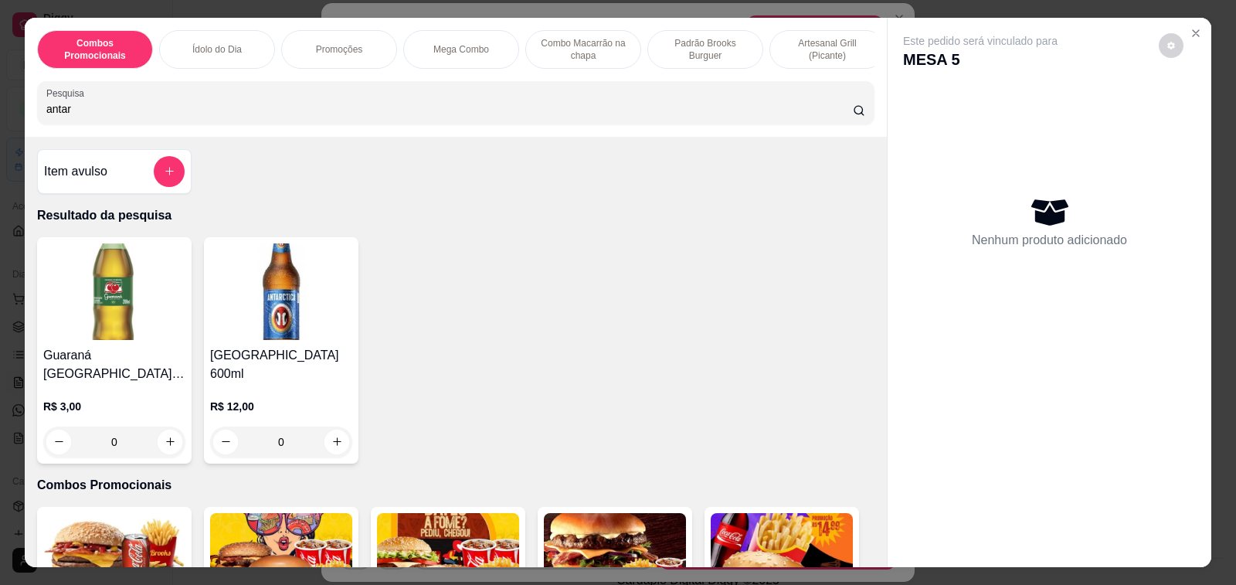
type input "antar"
click at [331, 436] on icon "increase-product-quantity" at bounding box center [337, 442] width 12 height 12
click at [82, 181] on h4 "Item avulso" at bounding box center [75, 171] width 63 height 19
type input "1"
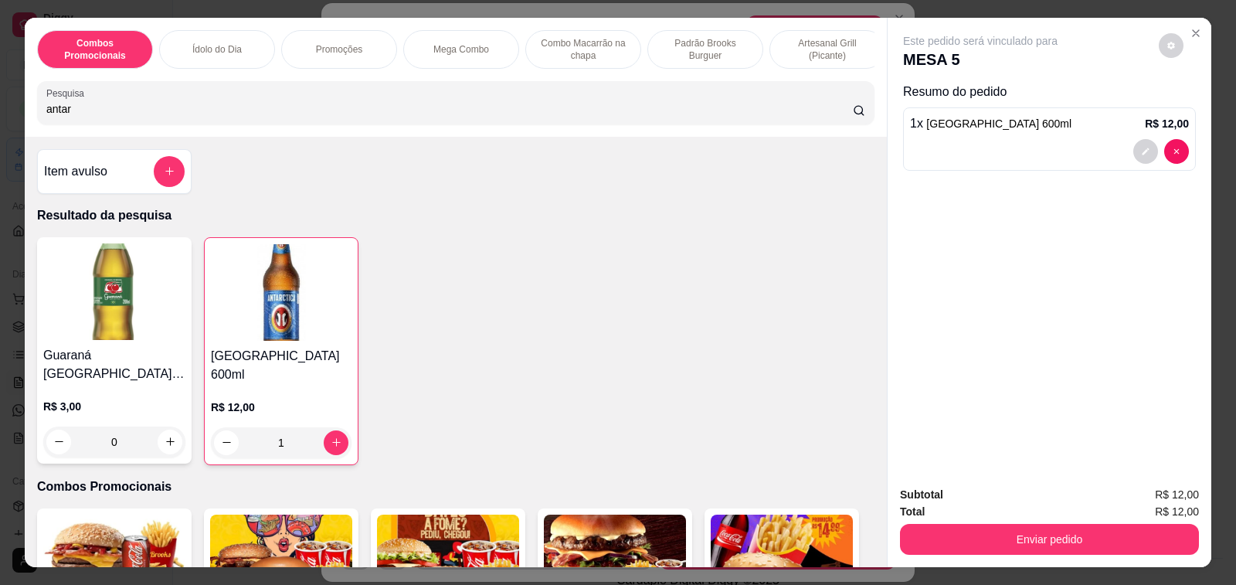
click at [592, 235] on input "Nome do produto" at bounding box center [617, 237] width 291 height 15
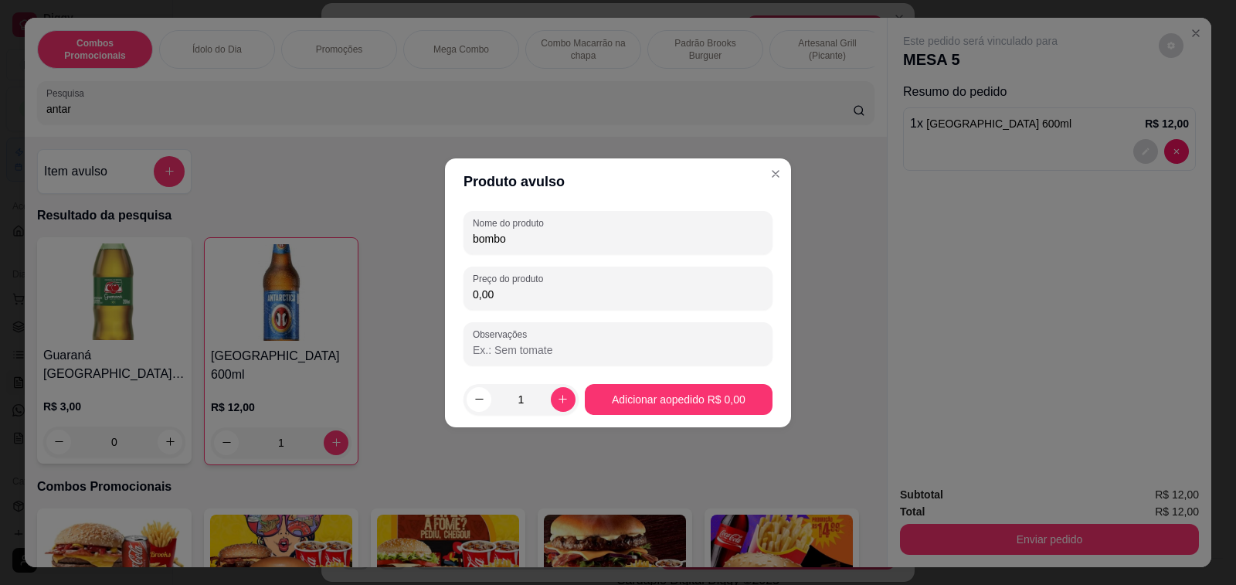
scroll to position [77, 0]
type input "bombom"
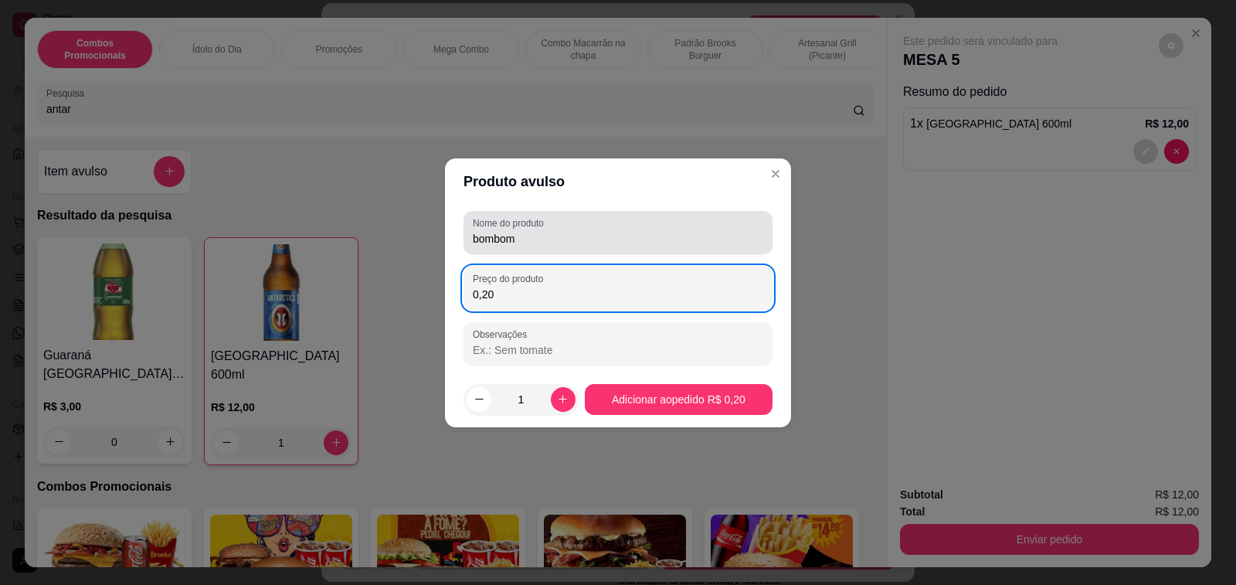
type input "2,00"
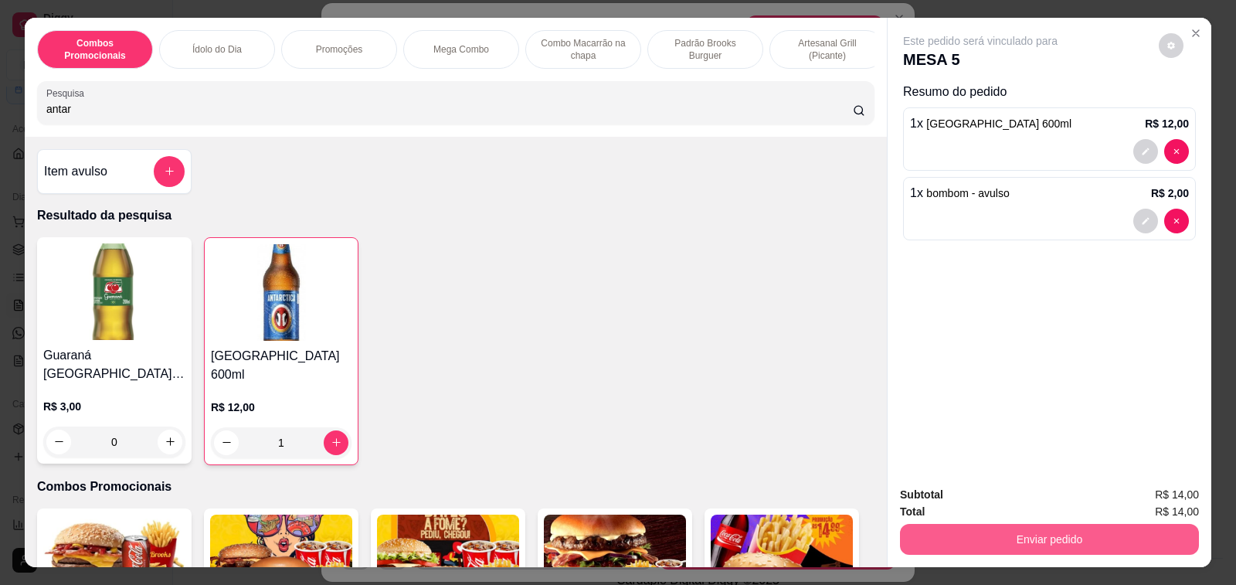
click at [1048, 535] on button "Enviar pedido" at bounding box center [1049, 539] width 299 height 31
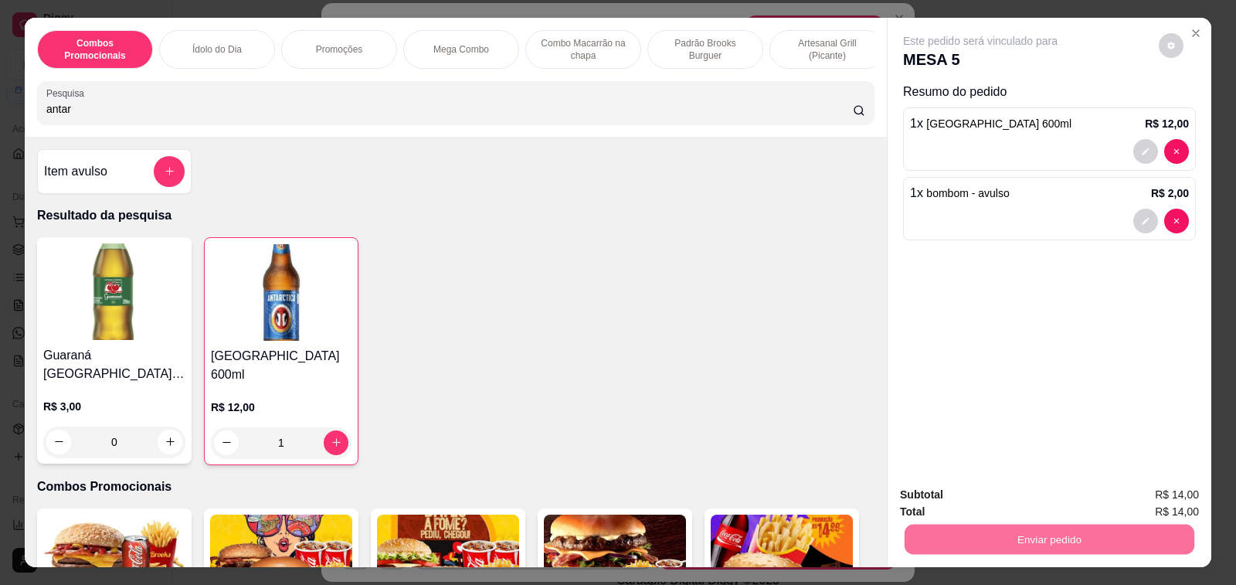
click at [1143, 489] on button "Enviar pedido" at bounding box center [1158, 494] width 87 height 29
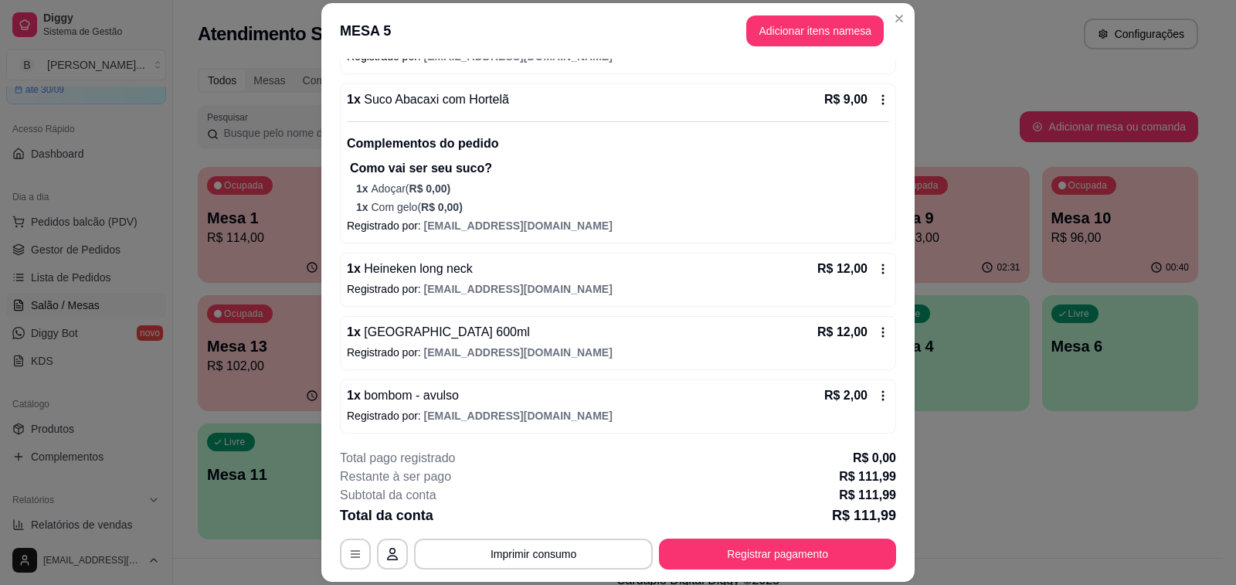
scroll to position [312, 0]
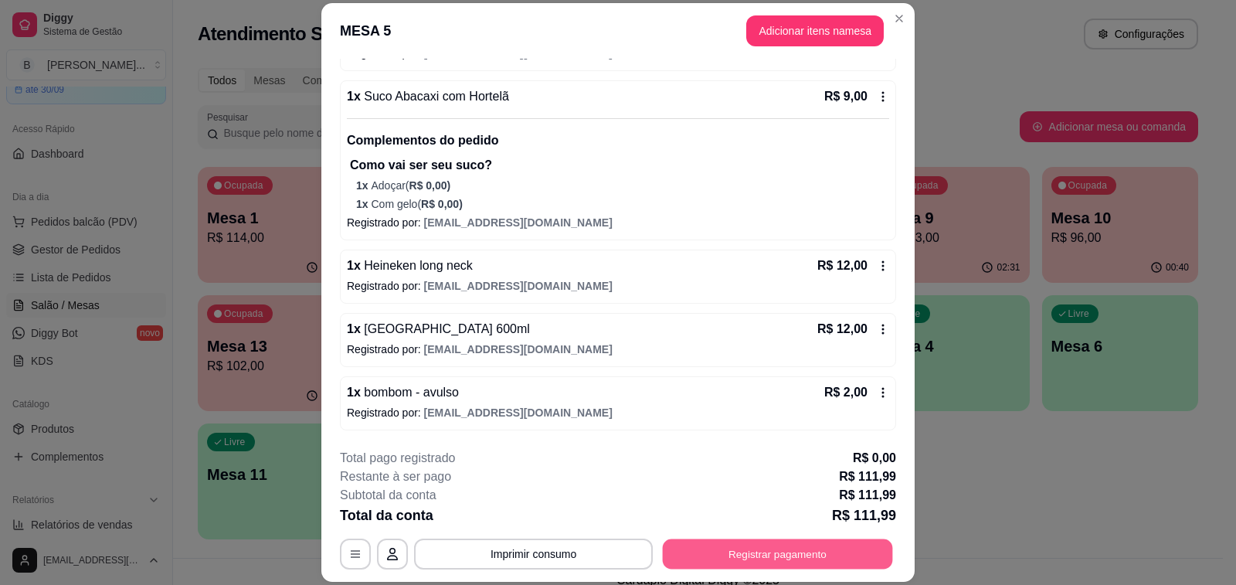
click at [768, 540] on button "Registrar pagamento" at bounding box center [778, 554] width 230 height 30
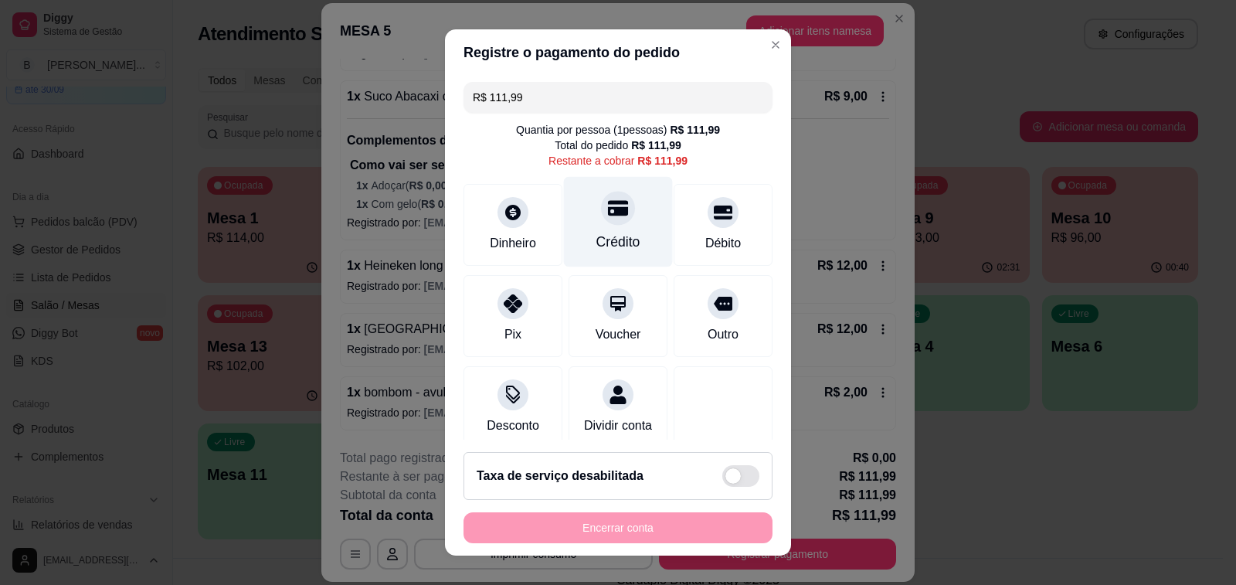
click at [608, 210] on icon at bounding box center [618, 208] width 20 height 20
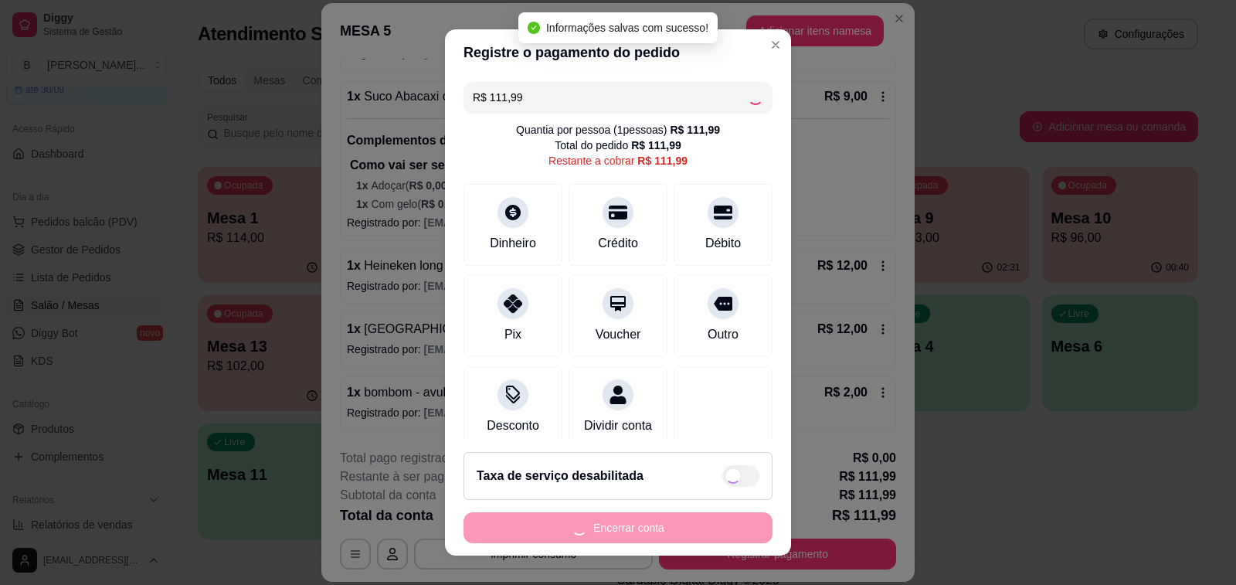
type input "R$ 0,00"
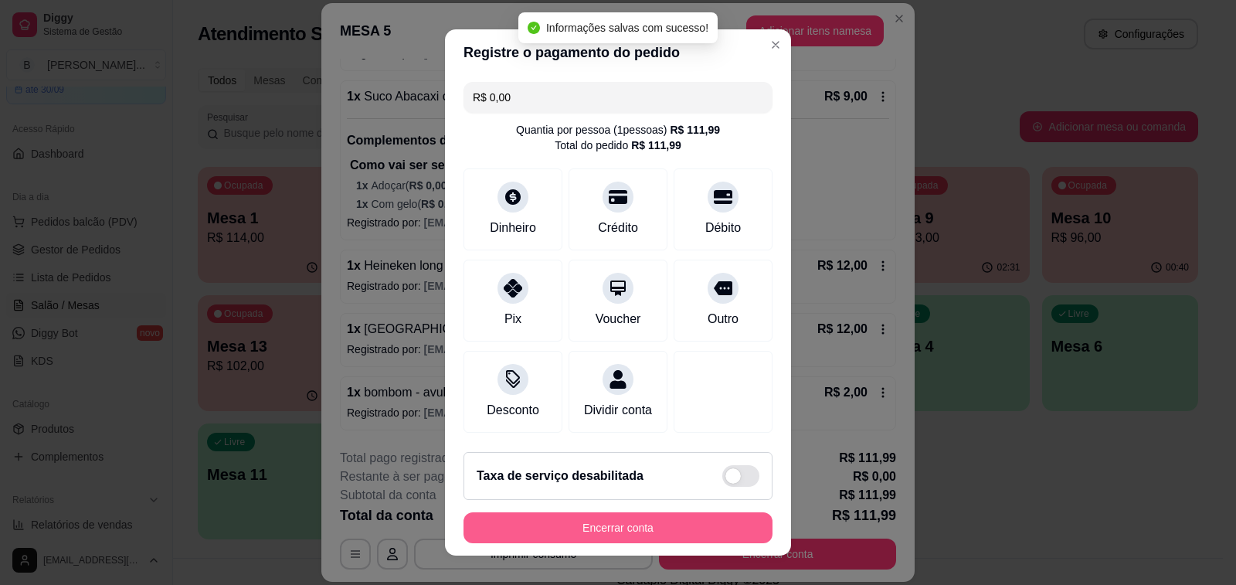
click at [628, 529] on button "Encerrar conta" at bounding box center [617, 527] width 309 height 31
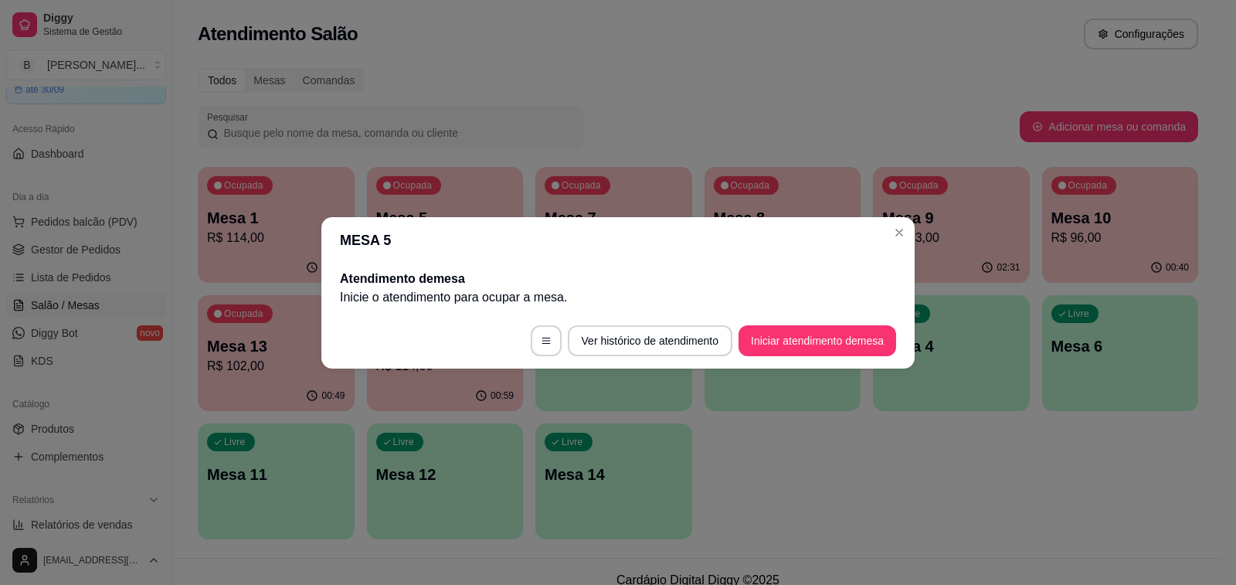
scroll to position [0, 0]
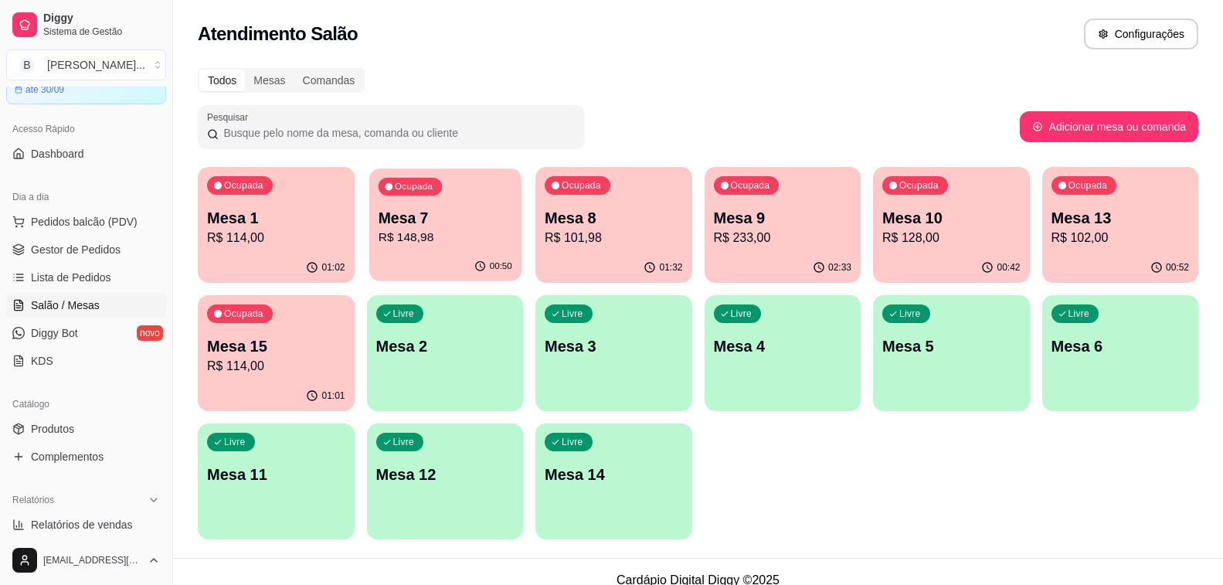
click at [467, 244] on p "R$ 148,98" at bounding box center [445, 238] width 134 height 18
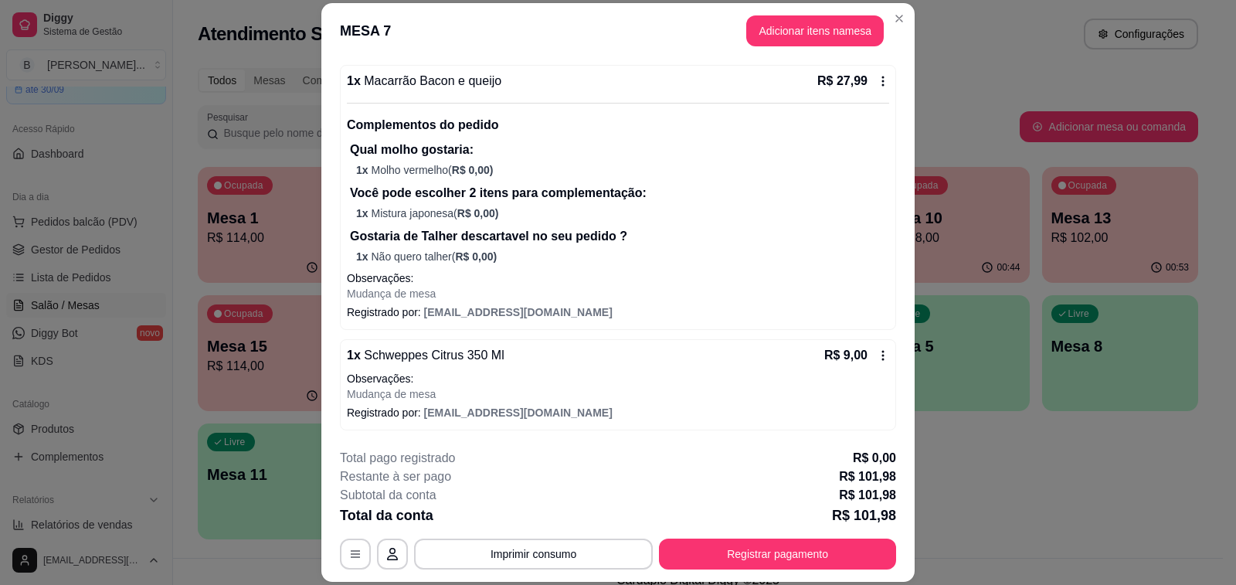
scroll to position [46, 0]
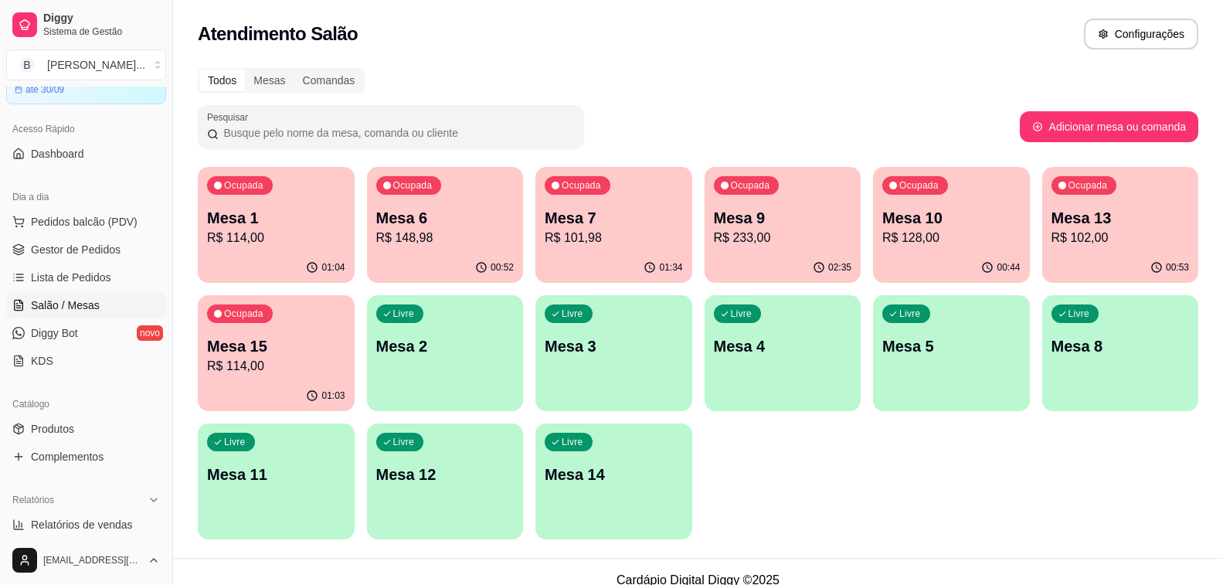
drag, startPoint x: 411, startPoint y: 63, endPoint x: 430, endPoint y: 63, distance: 18.5
click at [411, 63] on div "Todos Mesas Comandas Pesquisar Adicionar mesa ou comanda Ocupada Mesa 1 R$ 114,…" at bounding box center [698, 308] width 1050 height 499
click at [649, 223] on p "Mesa 7" at bounding box center [614, 218] width 134 height 21
click at [1086, 227] on p "Mesa 13" at bounding box center [1120, 218] width 138 height 22
click at [246, 204] on div "Ocupada Mesa 1 R$ 114,00" at bounding box center [275, 209] width 151 height 83
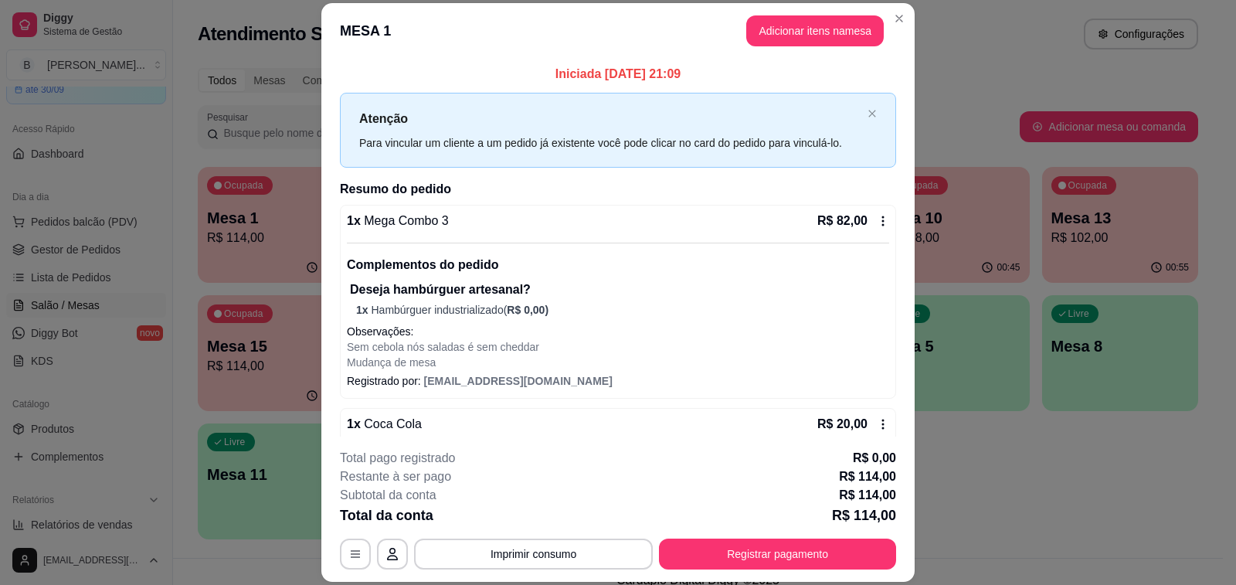
scroll to position [169, 0]
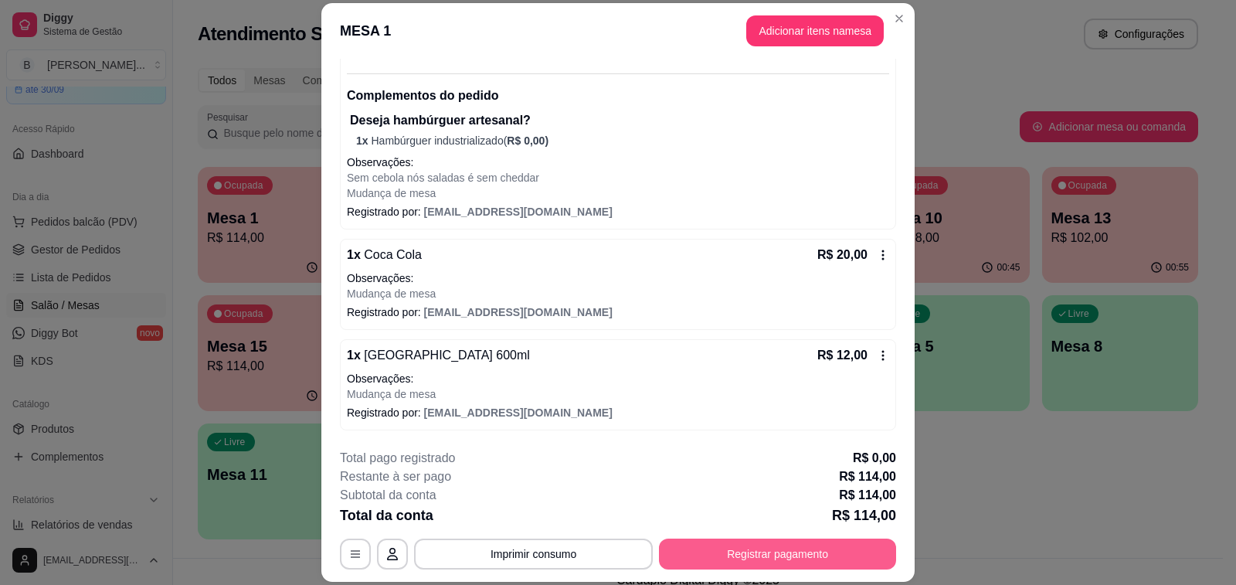
click at [715, 544] on button "Registrar pagamento" at bounding box center [777, 553] width 237 height 31
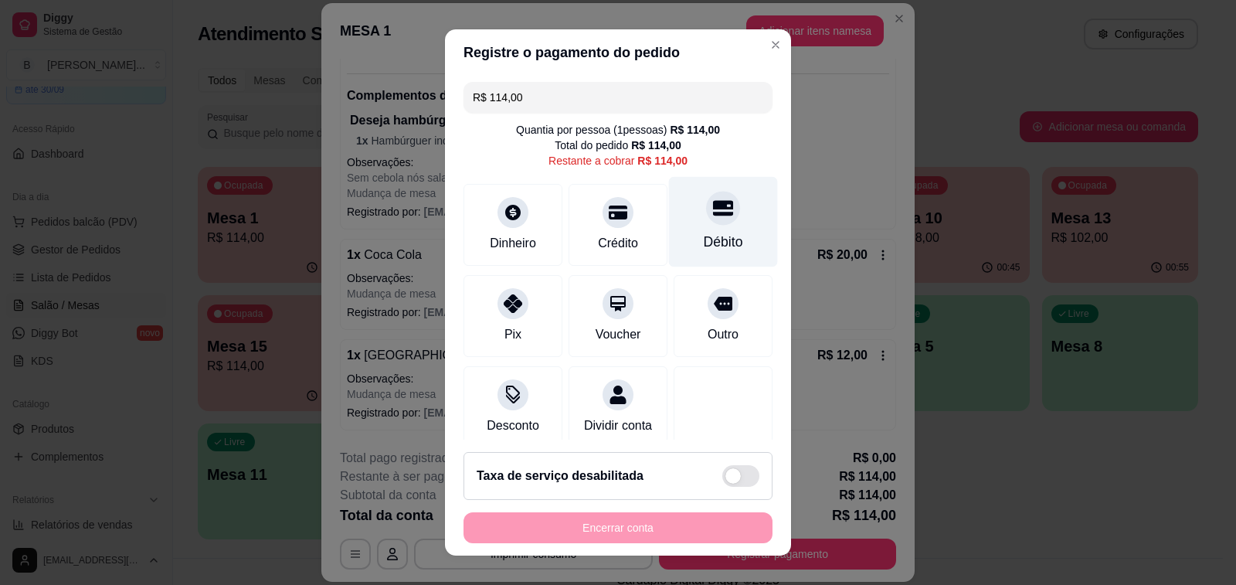
click at [706, 223] on div at bounding box center [723, 208] width 34 height 34
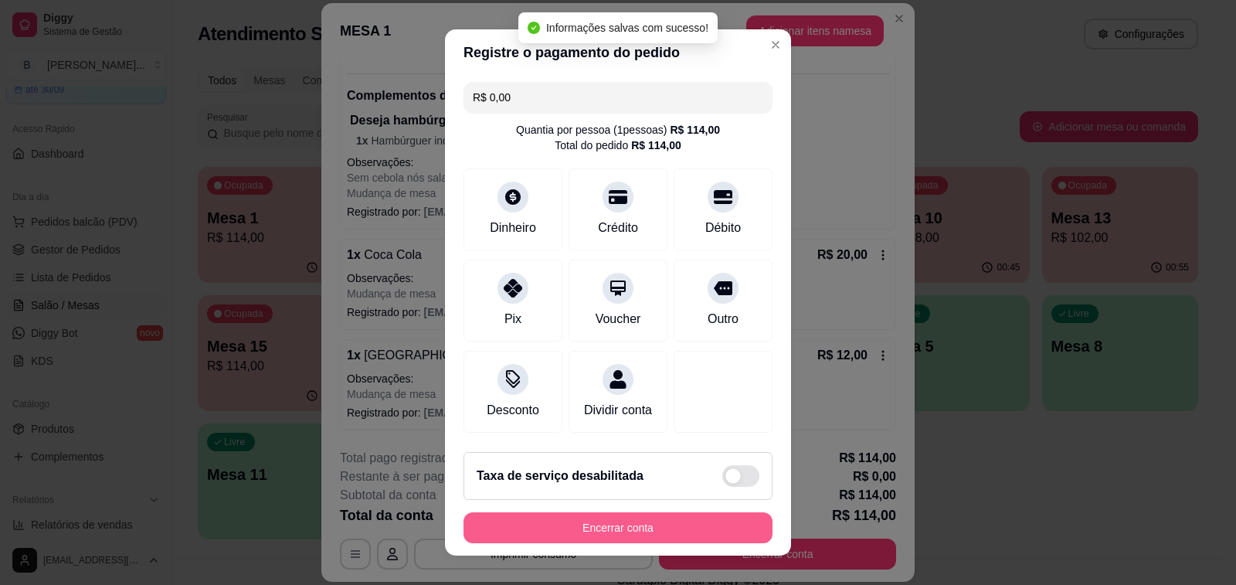
type input "R$ 0,00"
click at [661, 531] on button "Encerrar conta" at bounding box center [617, 527] width 309 height 31
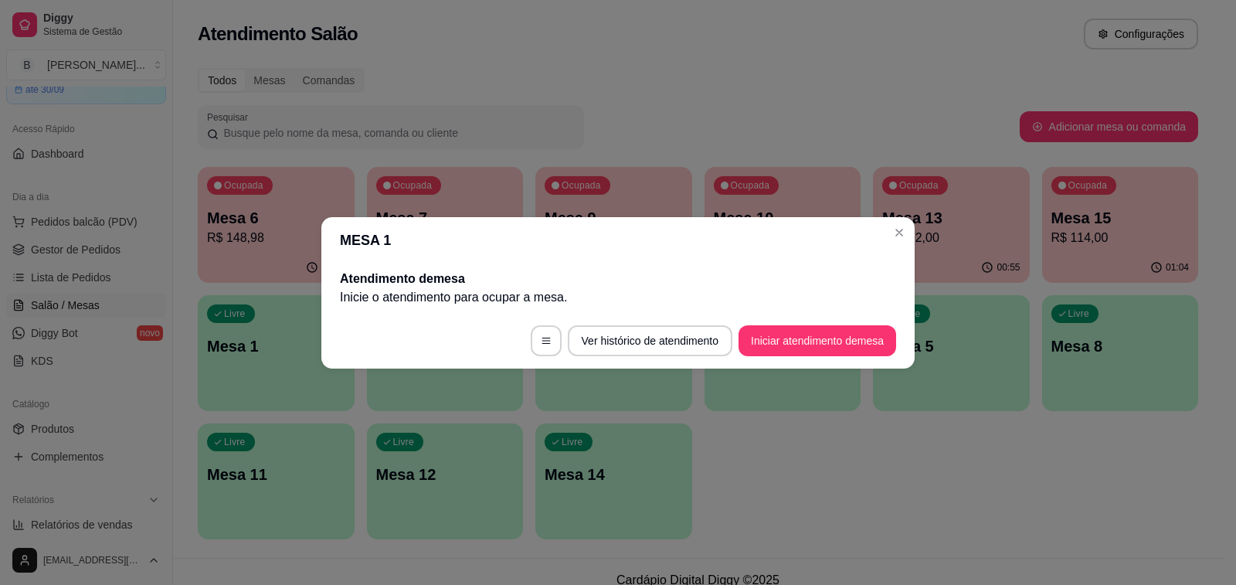
scroll to position [0, 0]
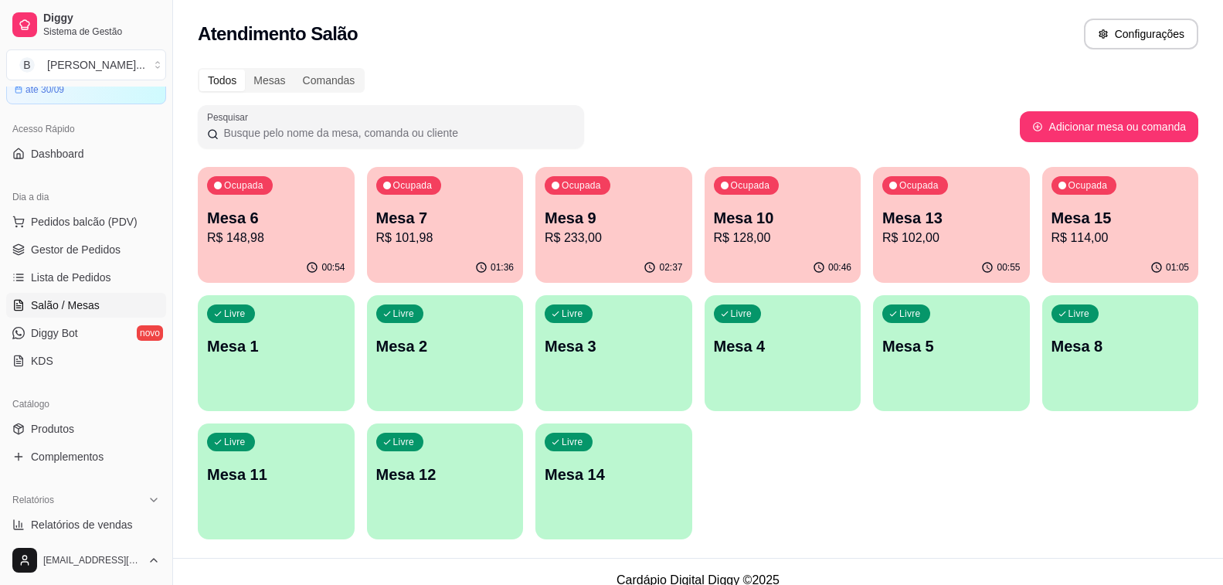
click at [309, 210] on p "Mesa 6" at bounding box center [276, 218] width 138 height 22
click at [443, 246] on p "R$ 101,98" at bounding box center [445, 238] width 134 height 18
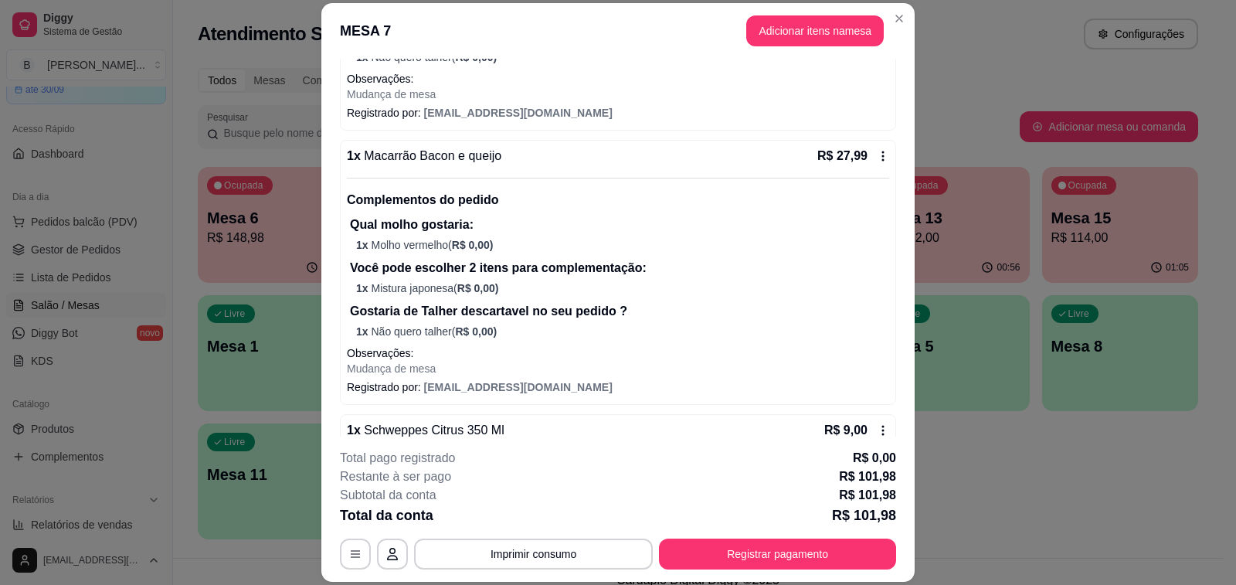
scroll to position [616, 0]
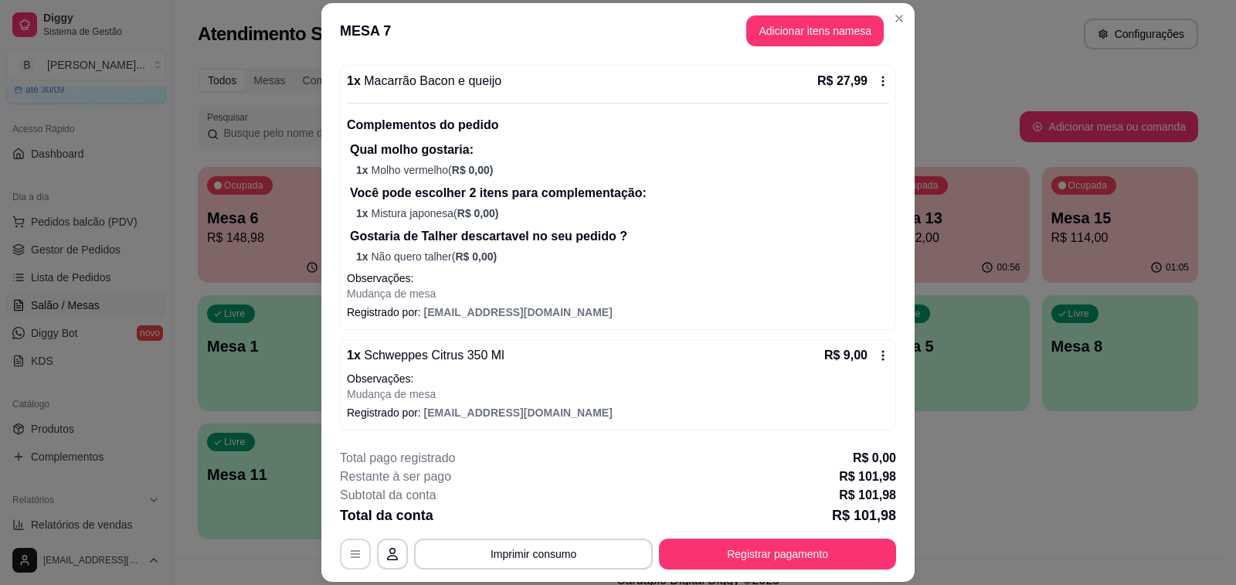
click at [340, 555] on button "button" at bounding box center [355, 553] width 31 height 31
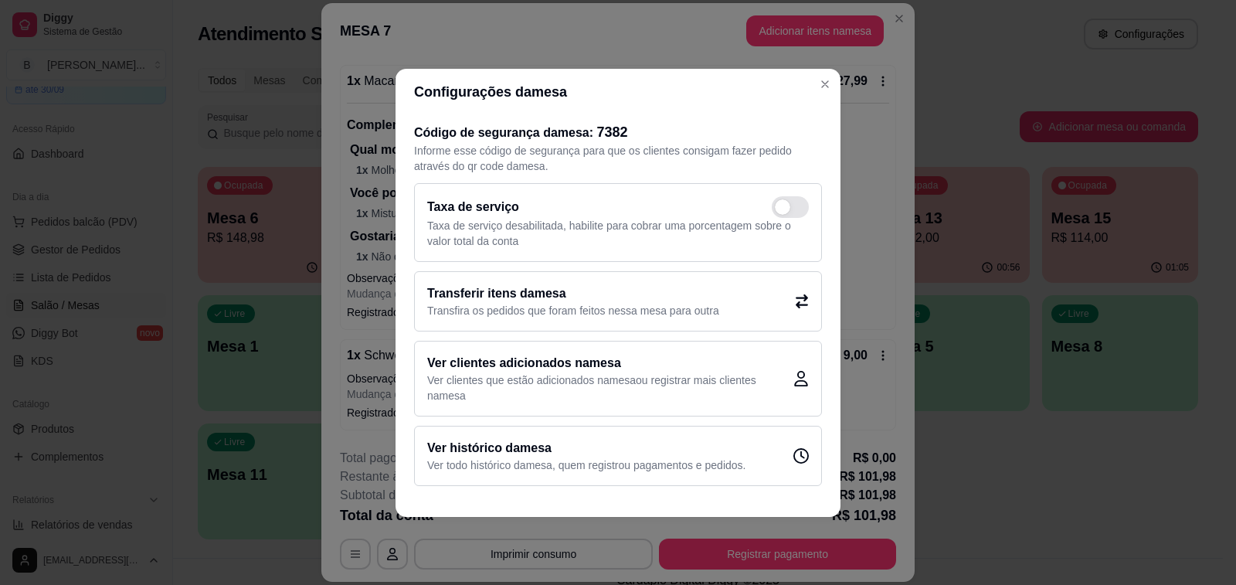
click at [674, 299] on h2 "Transferir itens da mesa" at bounding box center [573, 293] width 292 height 19
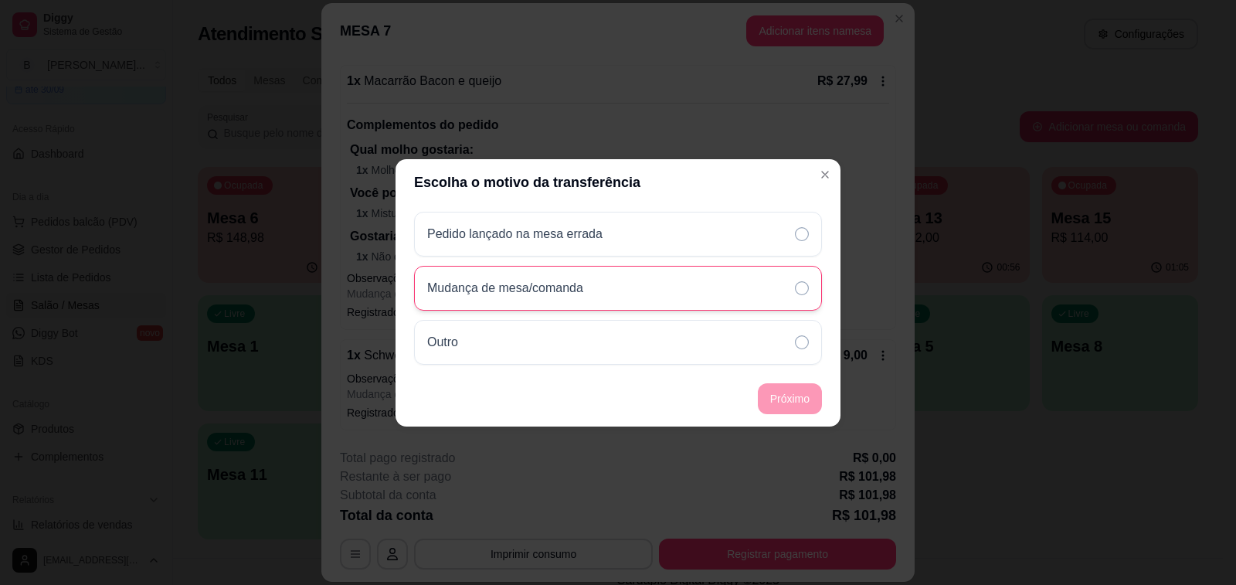
click at [555, 286] on p "Mudança de mesa/comanda" at bounding box center [505, 288] width 156 height 19
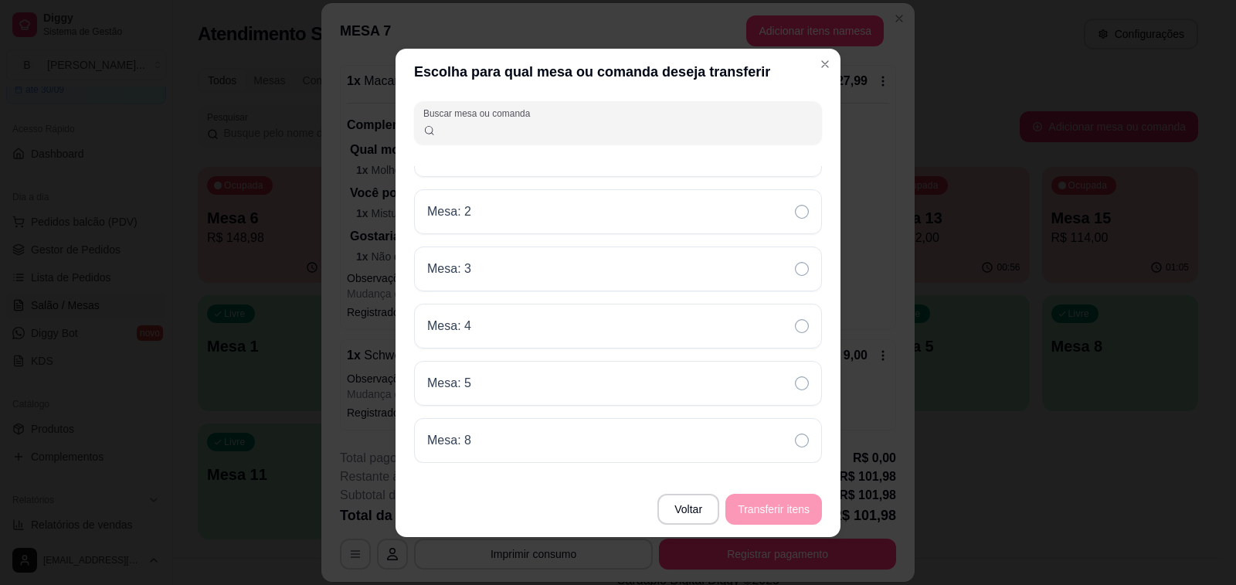
scroll to position [2, 0]
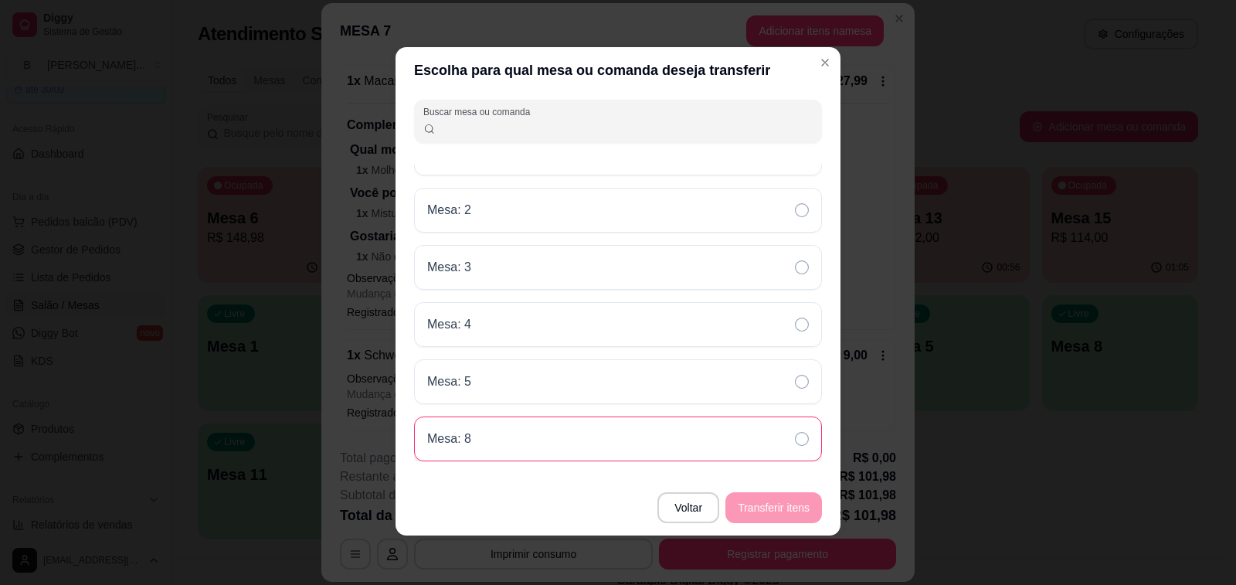
click at [493, 431] on div "Mesa: 8" at bounding box center [618, 438] width 408 height 45
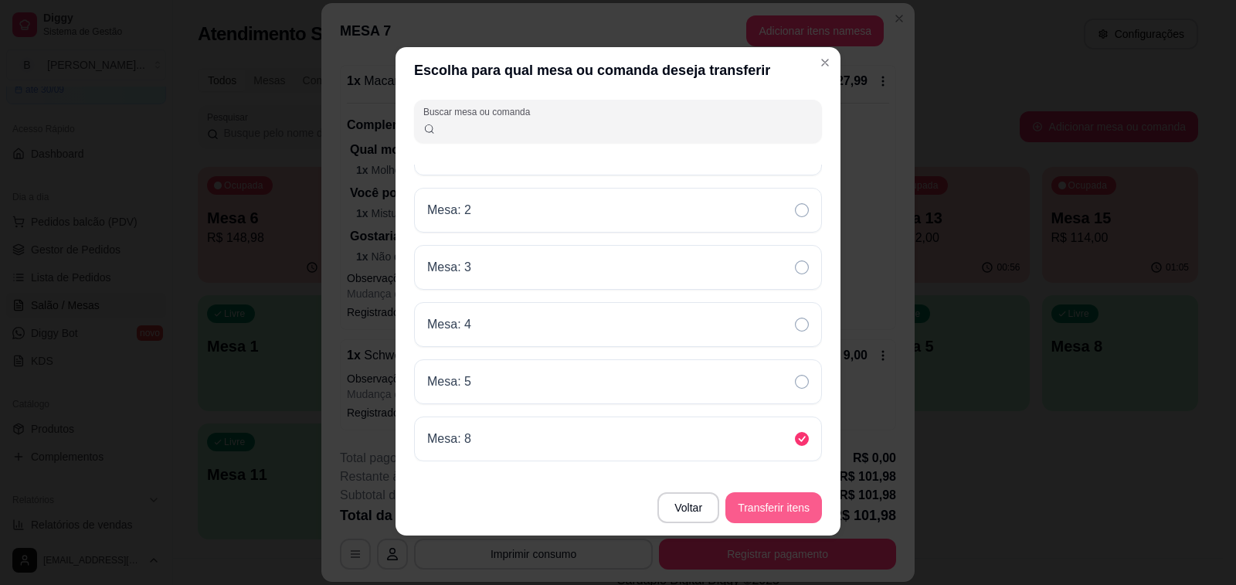
click at [782, 502] on button "Transferir itens" at bounding box center [773, 507] width 97 height 31
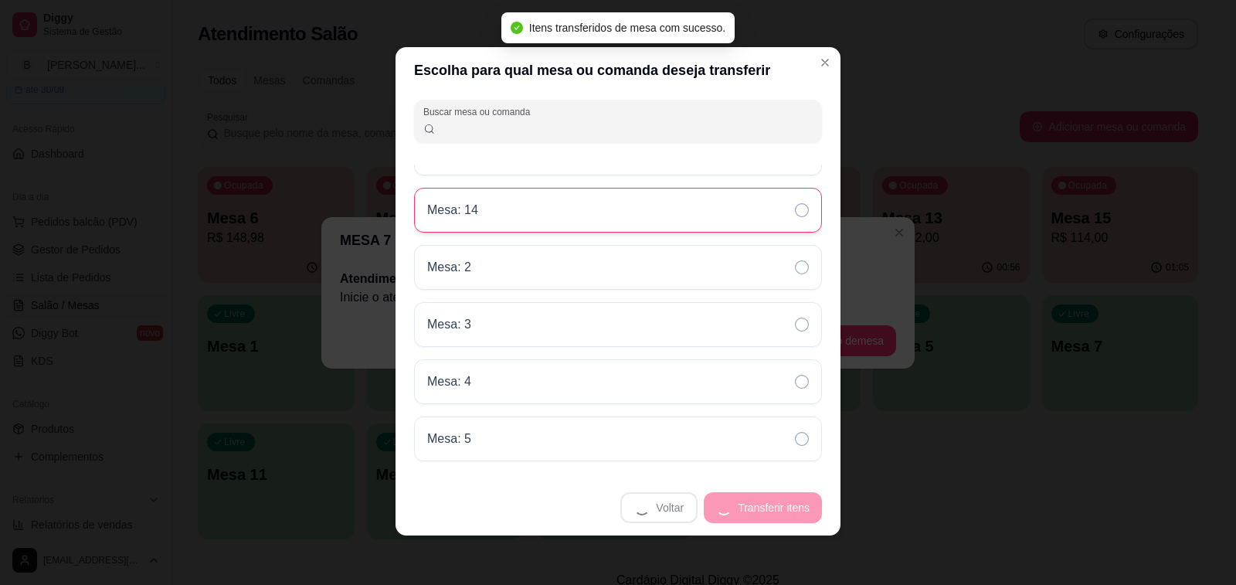
scroll to position [0, 0]
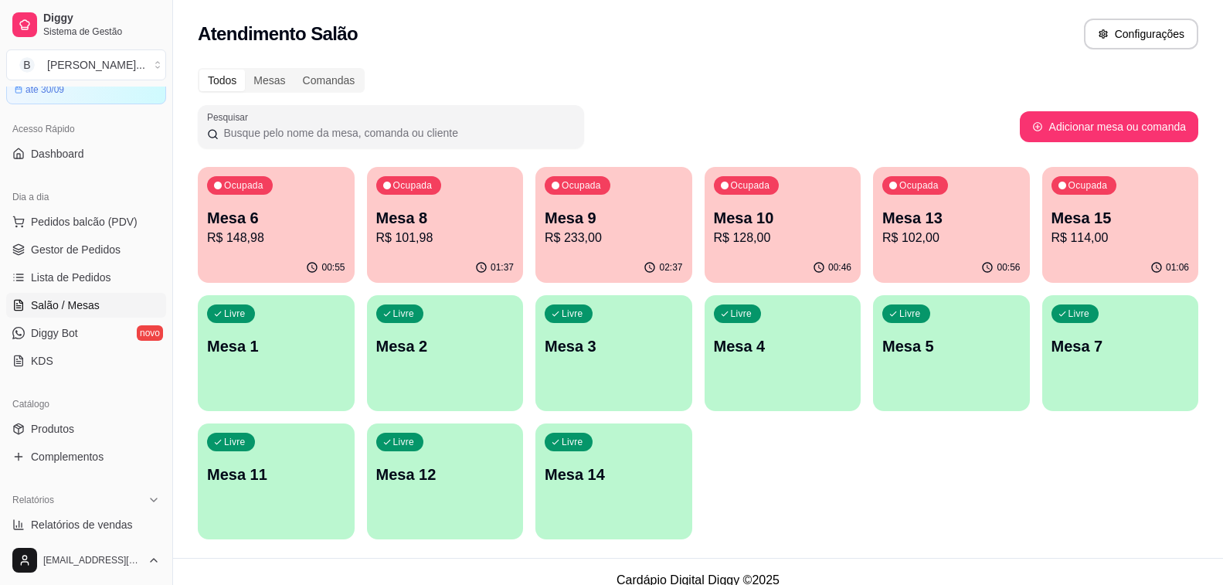
click at [408, 244] on p "R$ 101,98" at bounding box center [445, 238] width 138 height 19
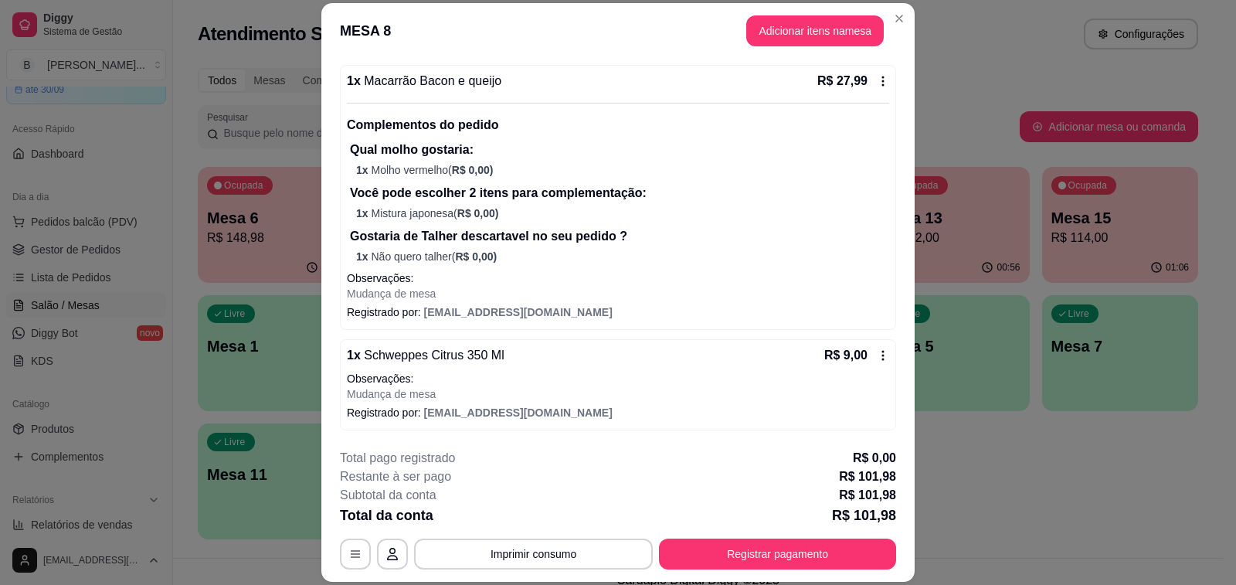
scroll to position [46, 0]
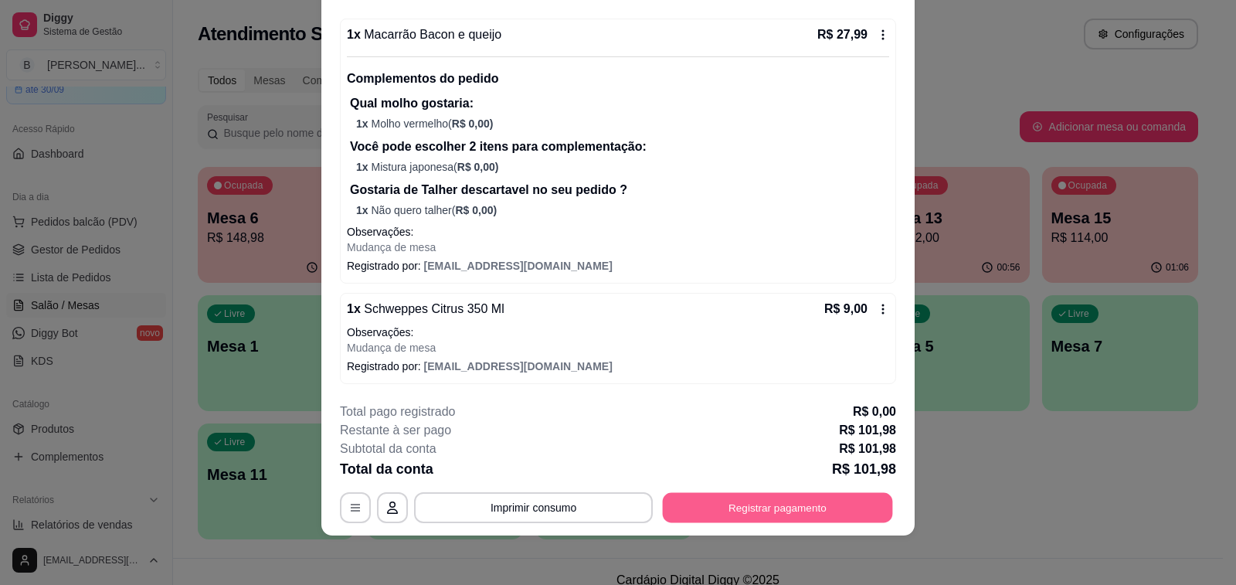
click at [754, 513] on button "Registrar pagamento" at bounding box center [778, 508] width 230 height 30
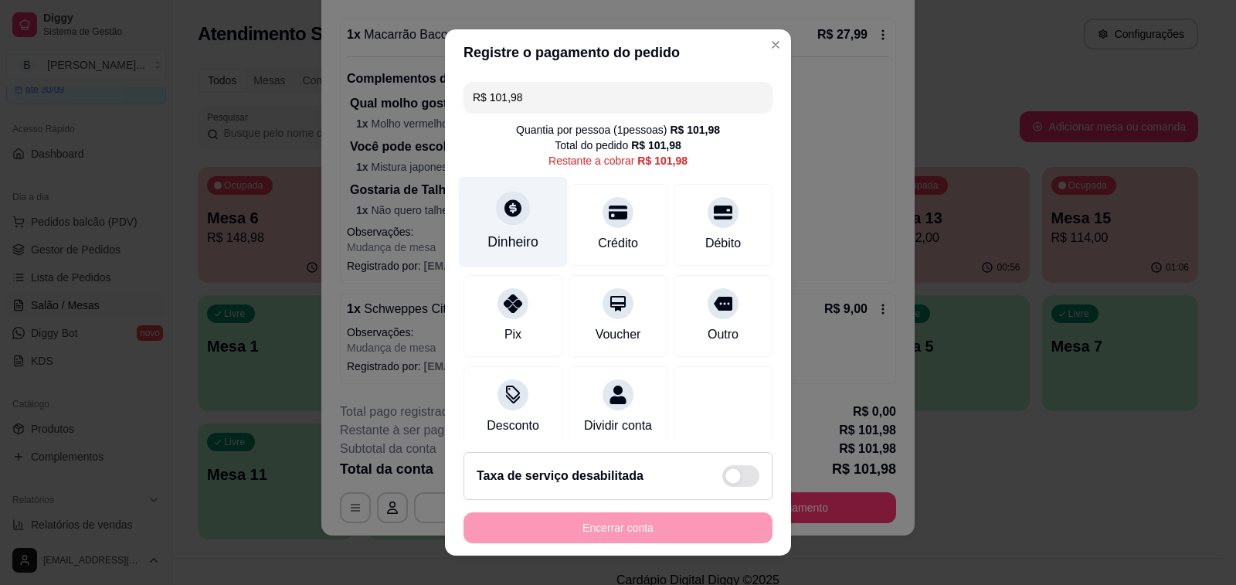
click at [528, 202] on div "Dinheiro" at bounding box center [513, 222] width 109 height 90
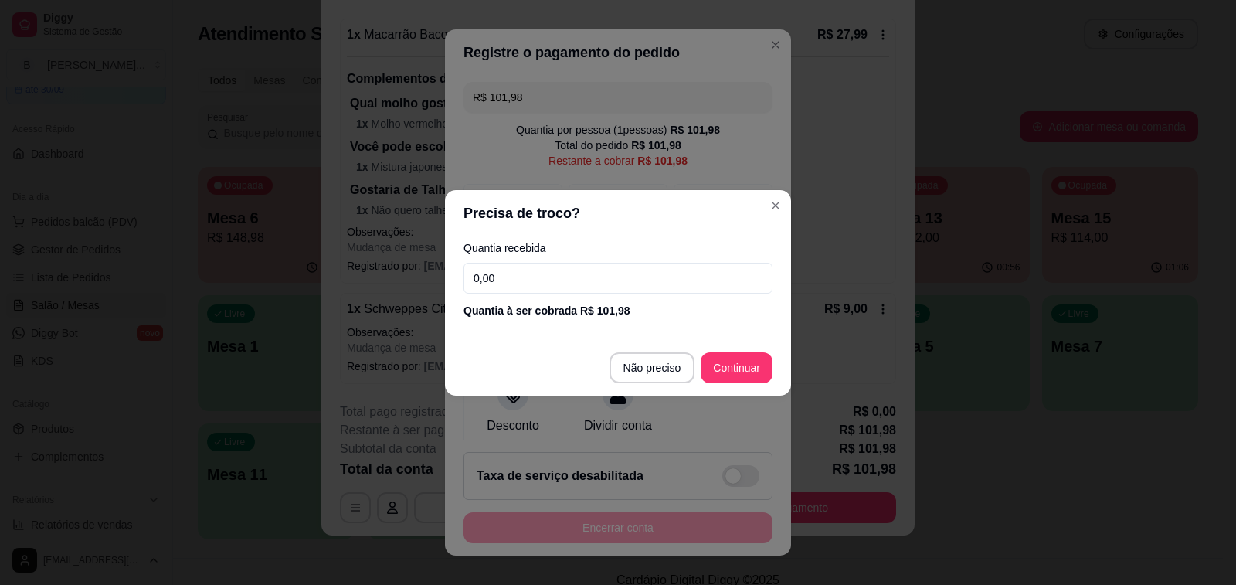
click at [599, 275] on input "0,00" at bounding box center [617, 278] width 309 height 31
type input "150,00"
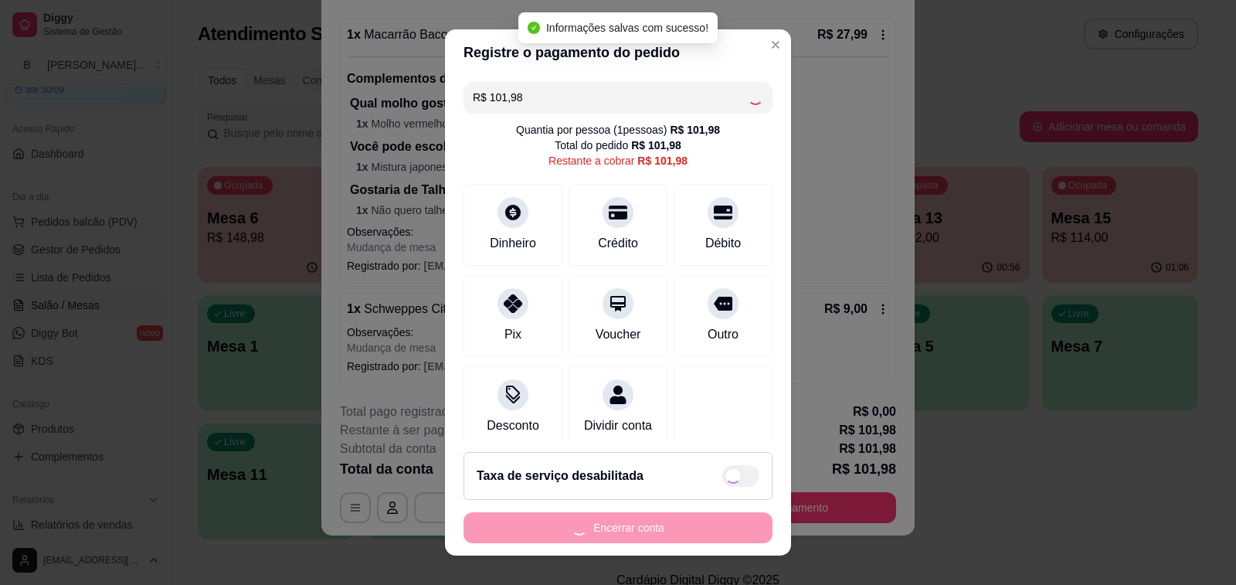
type input "R$ 0,00"
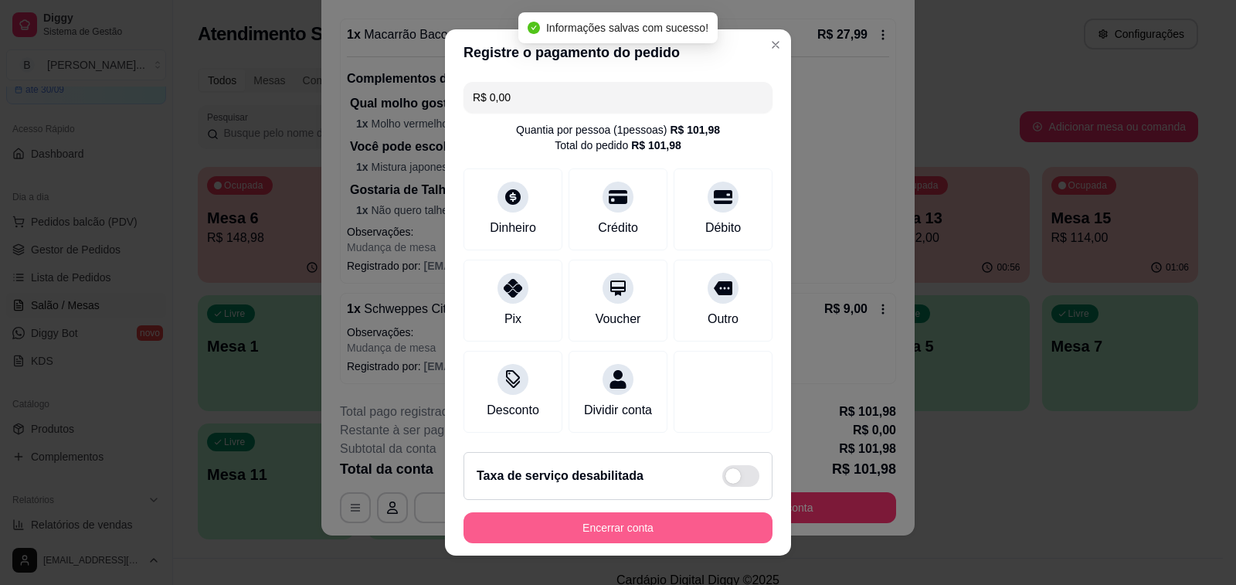
click at [674, 527] on button "Encerrar conta" at bounding box center [617, 527] width 309 height 31
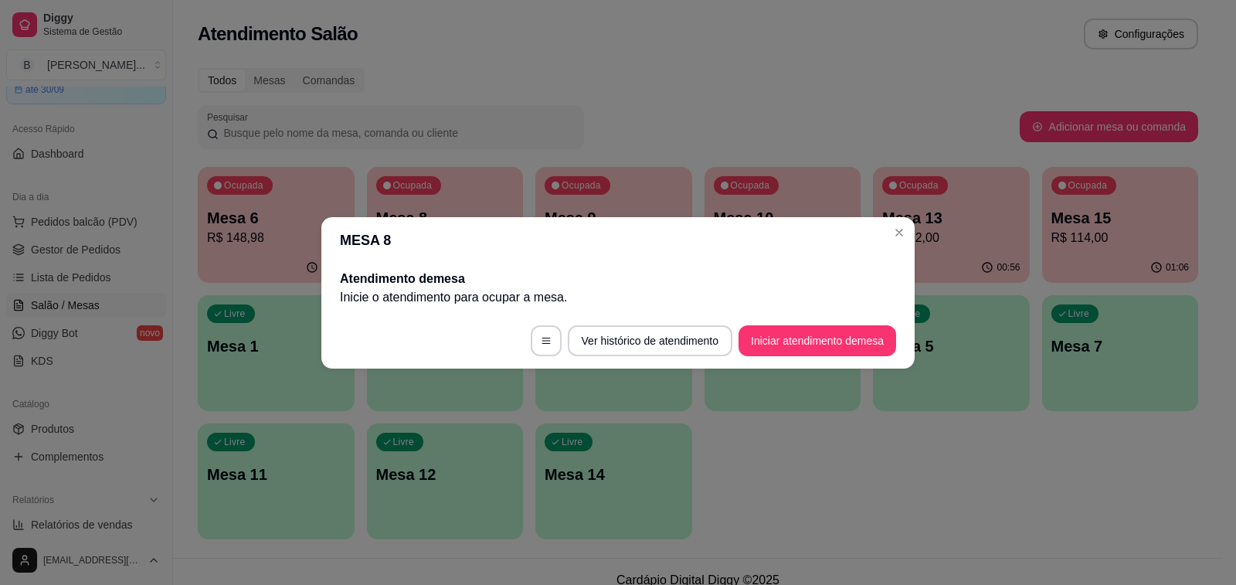
scroll to position [0, 0]
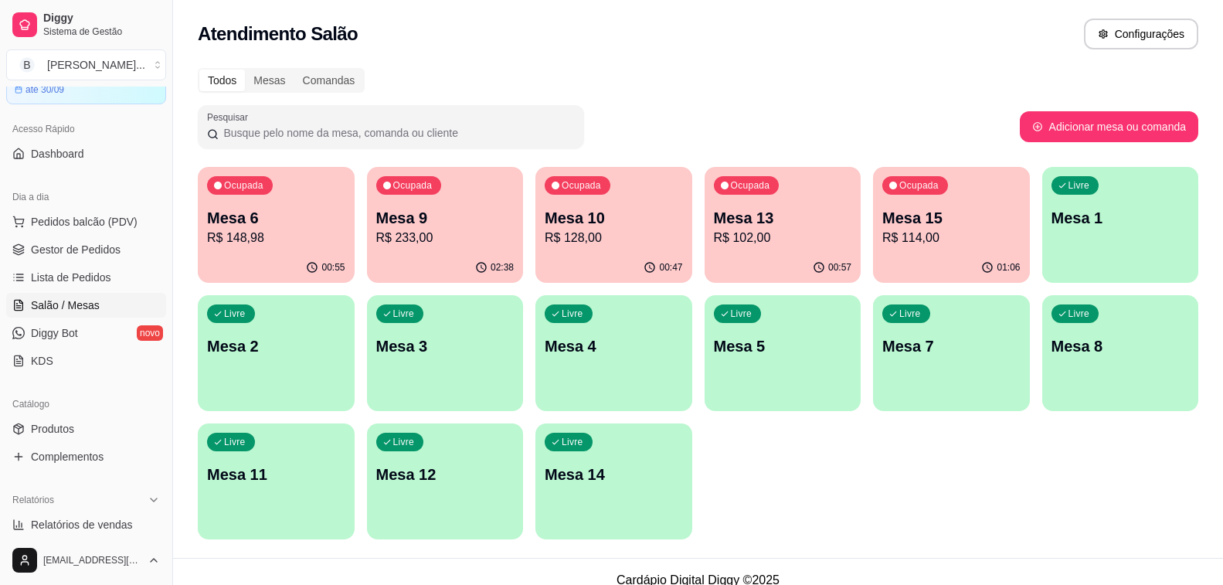
click at [385, 76] on div "Todos Mesas Comandas" at bounding box center [698, 80] width 1000 height 25
click at [296, 226] on p "Mesa 6" at bounding box center [276, 218] width 138 height 22
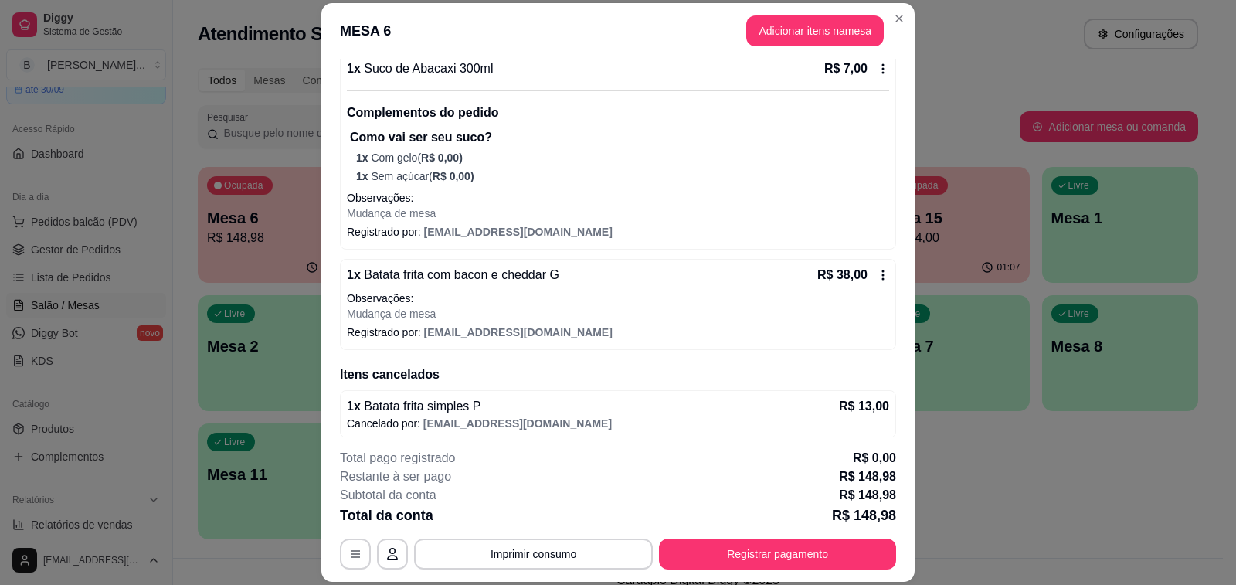
scroll to position [548, 0]
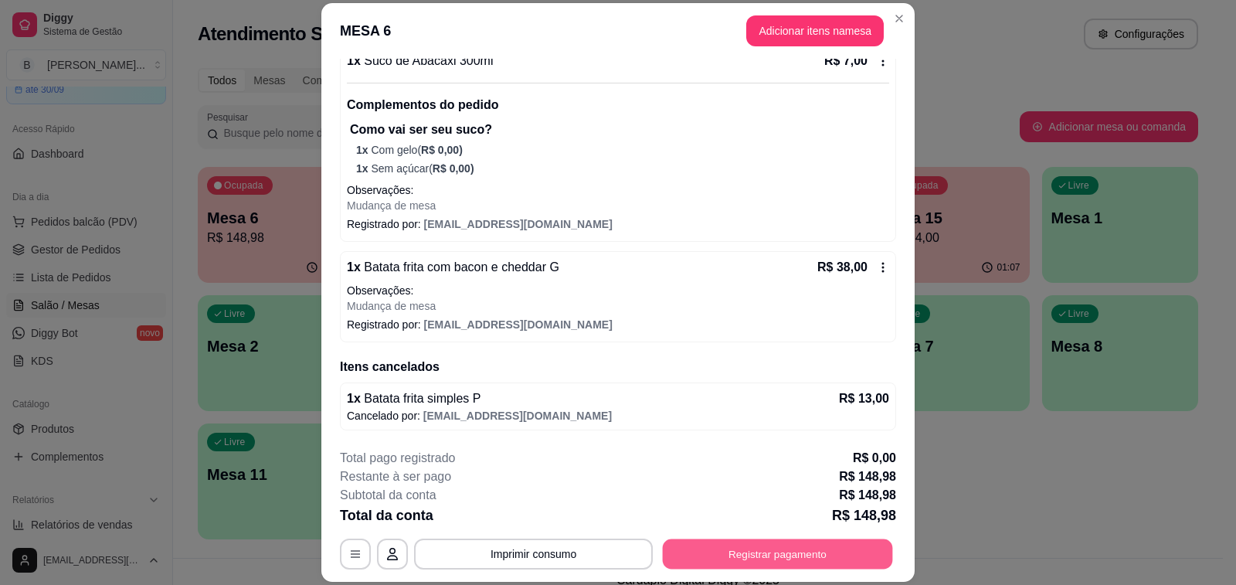
click at [721, 550] on button "Registrar pagamento" at bounding box center [778, 554] width 230 height 30
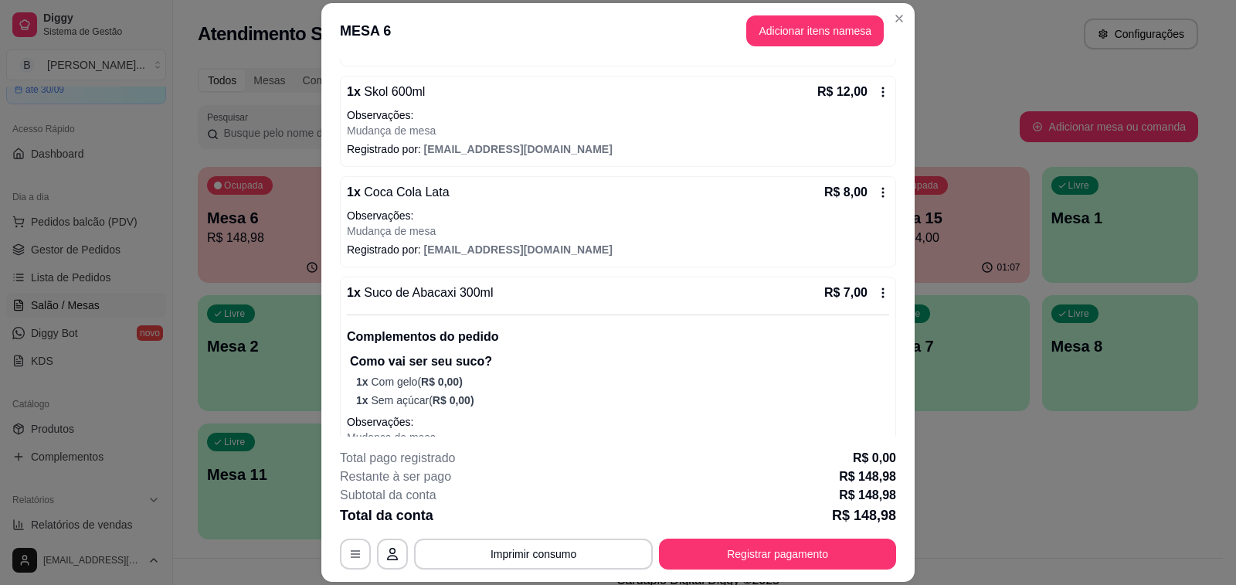
scroll to position [239, 0]
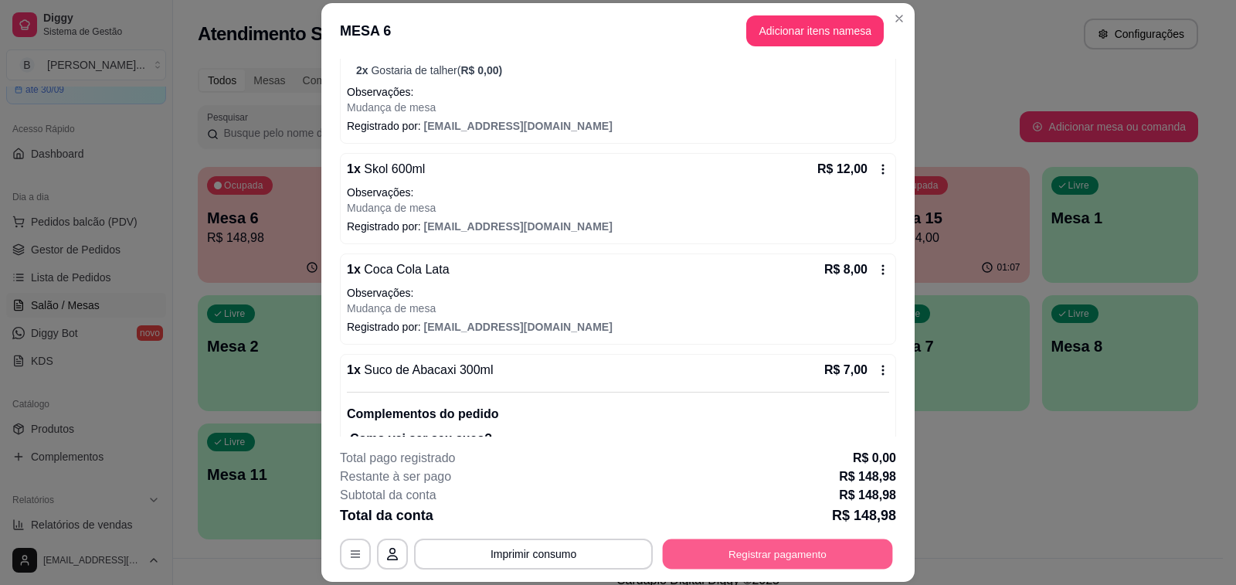
click at [714, 556] on button "Registrar pagamento" at bounding box center [778, 554] width 230 height 30
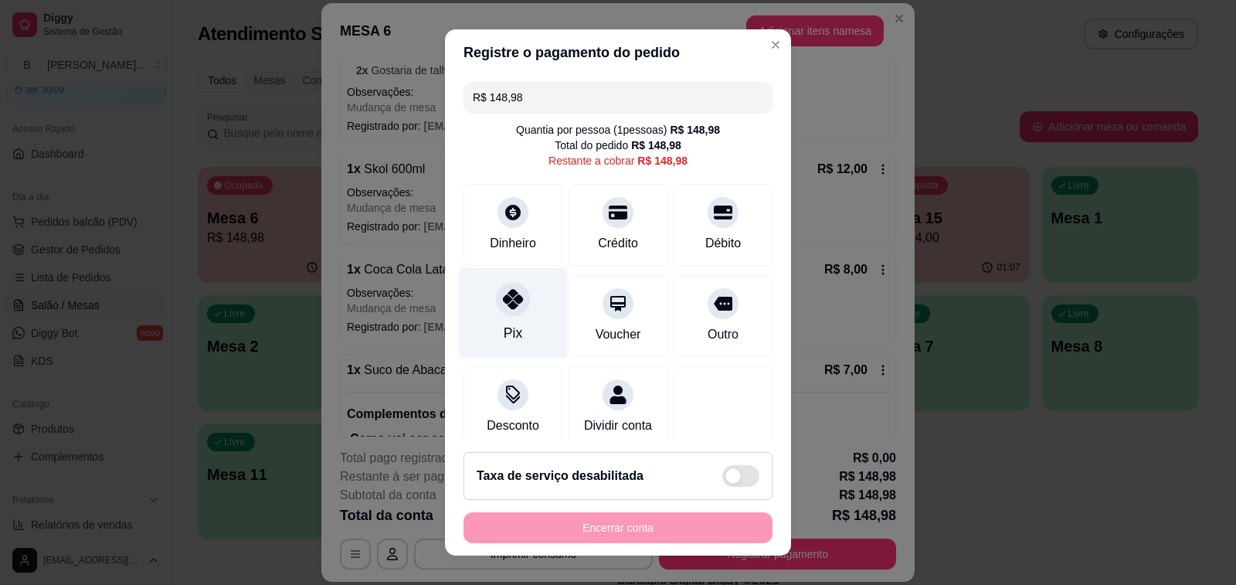
click at [506, 299] on icon at bounding box center [513, 299] width 20 height 20
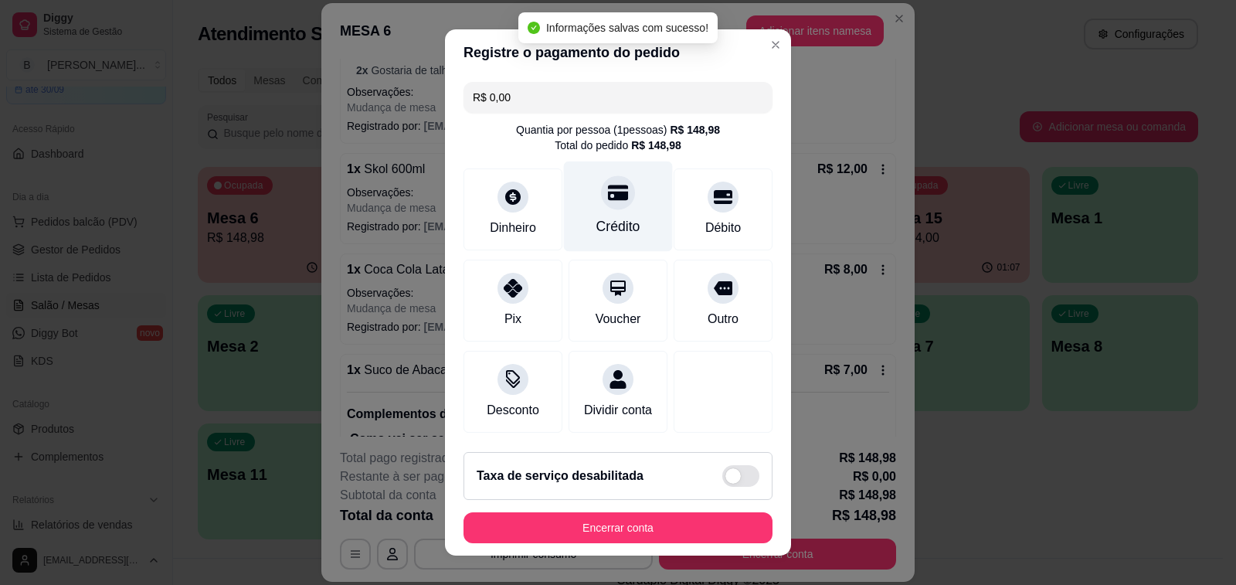
type input "R$ 0,00"
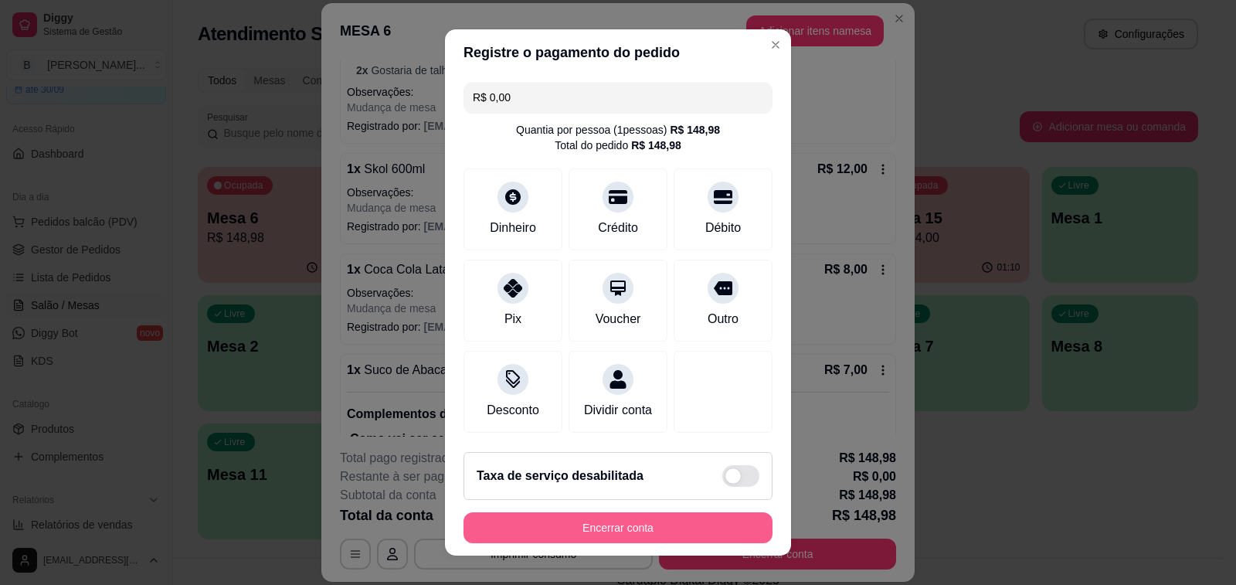
click at [621, 538] on button "Encerrar conta" at bounding box center [617, 527] width 309 height 31
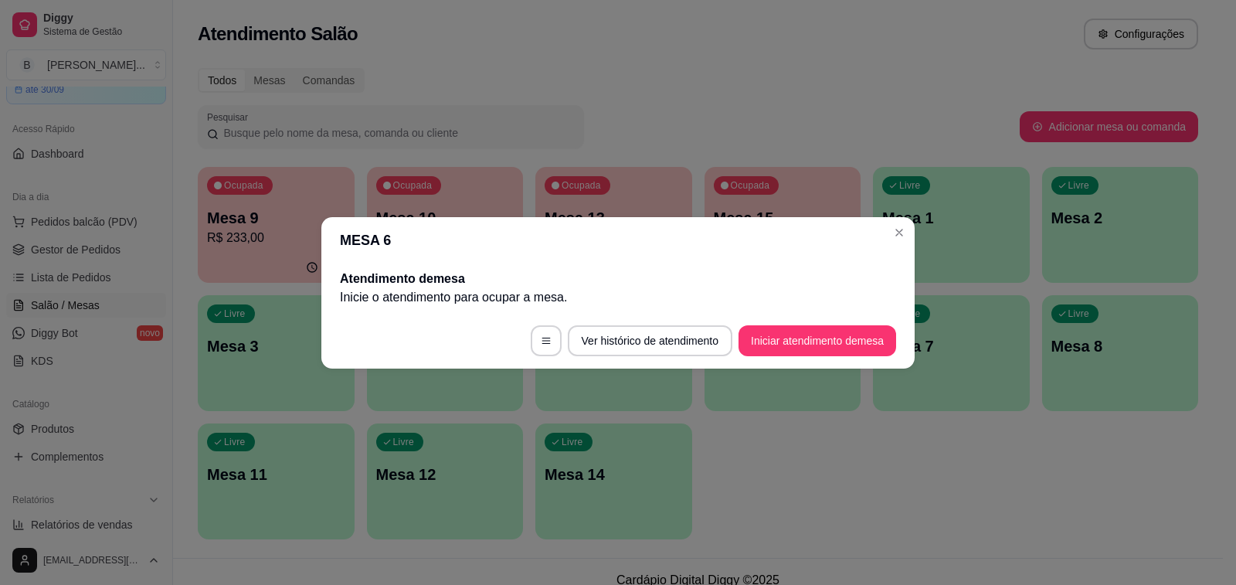
scroll to position [0, 0]
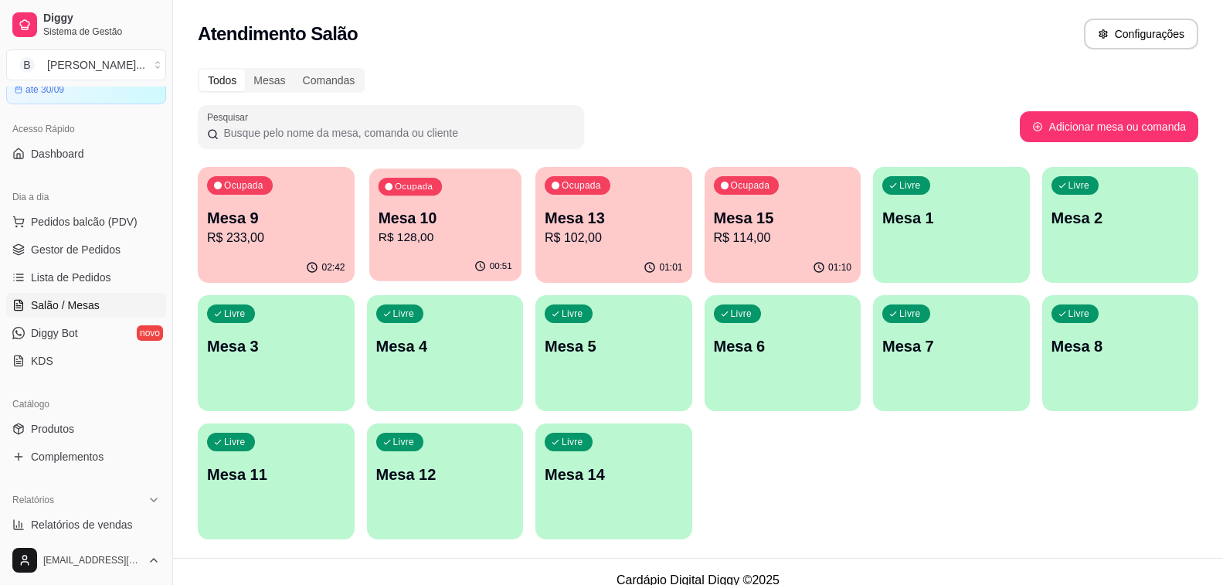
click at [419, 227] on p "Mesa 10" at bounding box center [445, 218] width 134 height 21
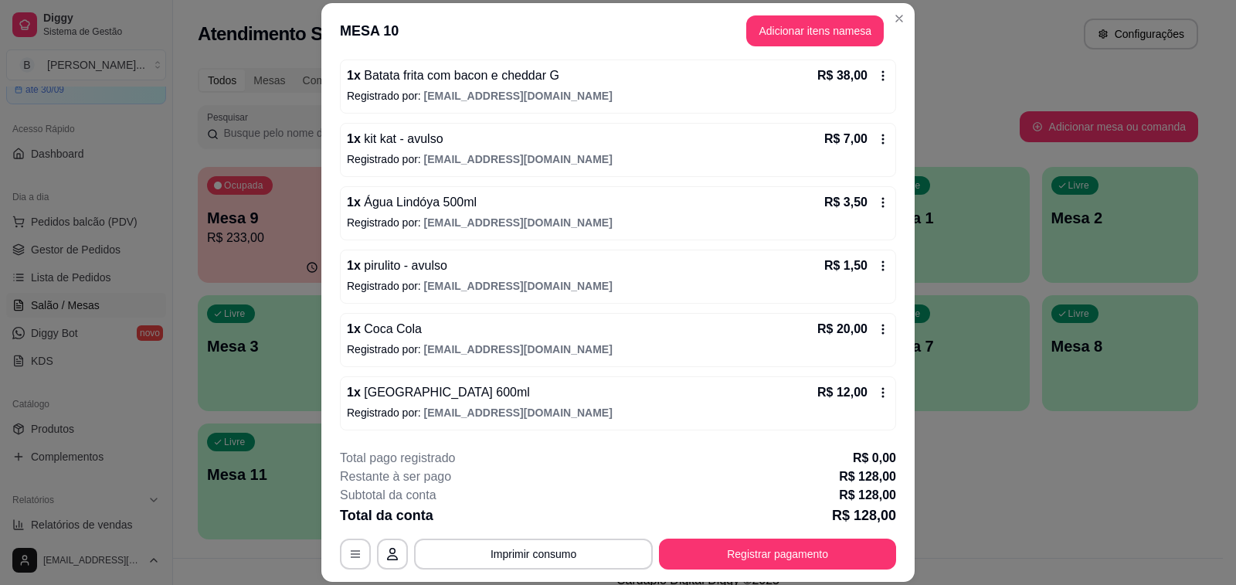
scroll to position [46, 0]
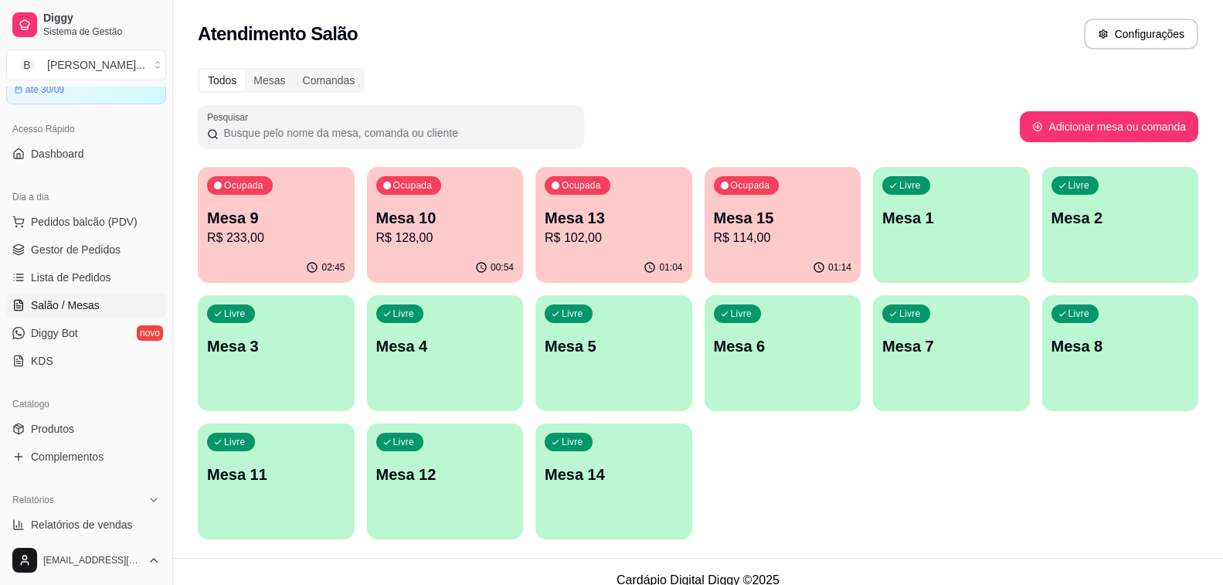
click at [450, 260] on div "00:54" at bounding box center [445, 268] width 157 height 30
click at [288, 218] on p "Mesa 9" at bounding box center [276, 218] width 138 height 22
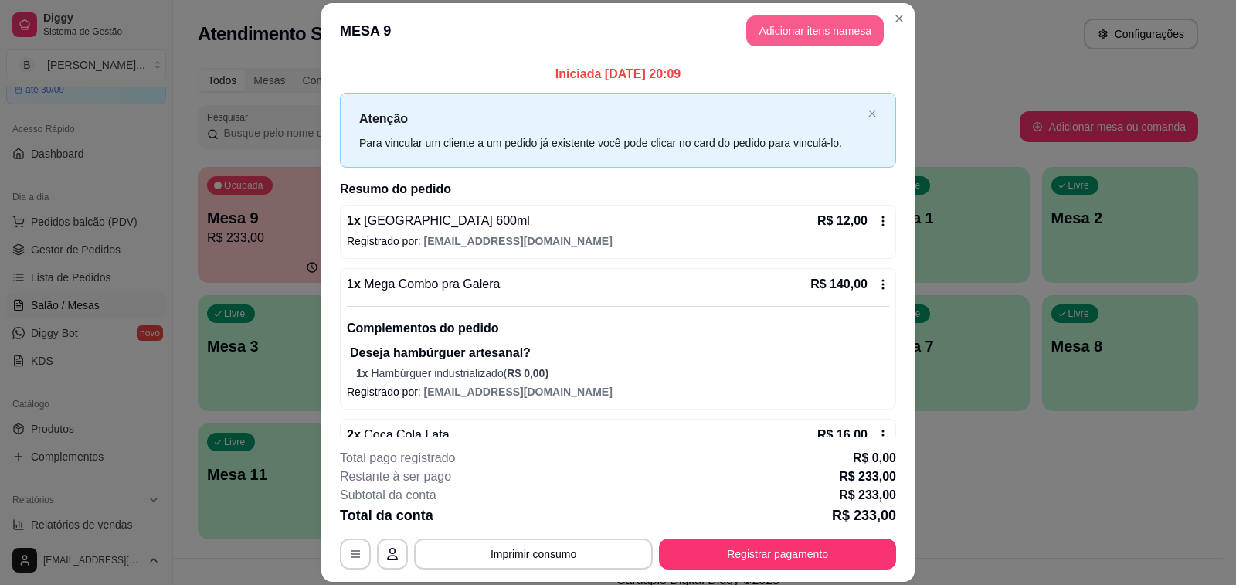
click at [810, 27] on button "Adicionar itens na mesa" at bounding box center [815, 30] width 138 height 31
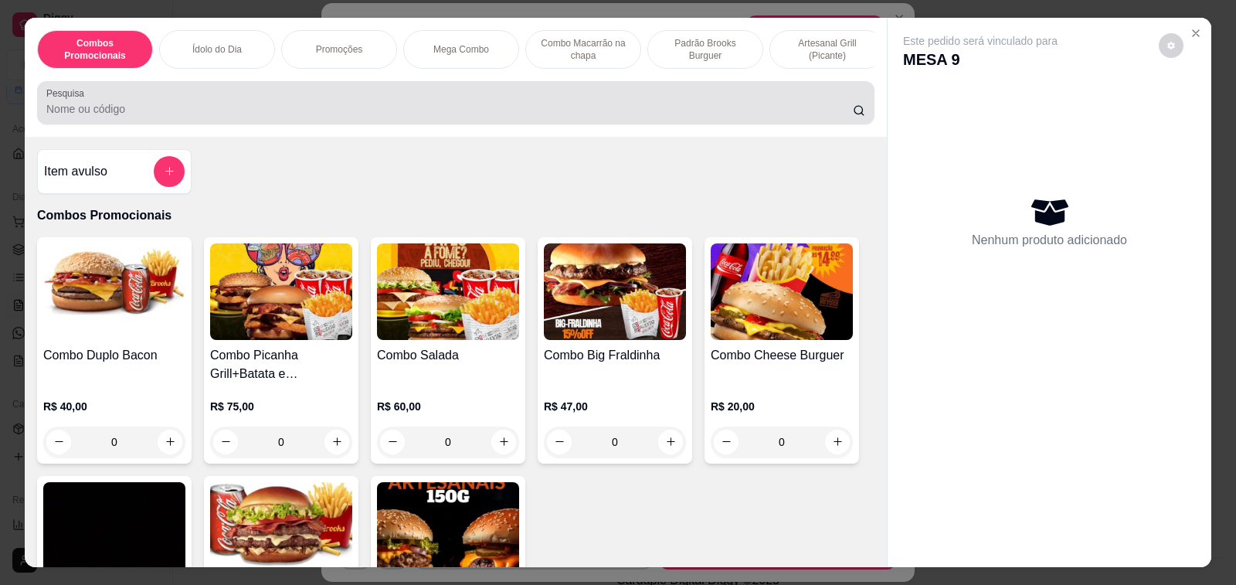
click at [202, 113] on input "Pesquisa" at bounding box center [449, 108] width 806 height 15
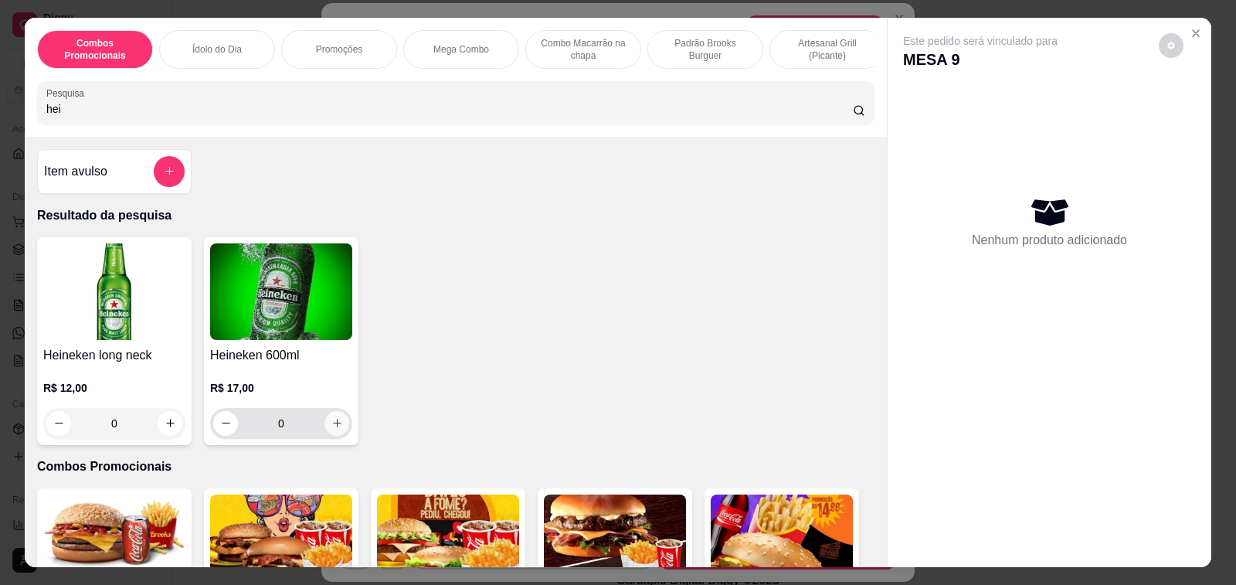
type input "hei"
click at [331, 426] on icon "increase-product-quantity" at bounding box center [337, 423] width 12 height 12
type input "1"
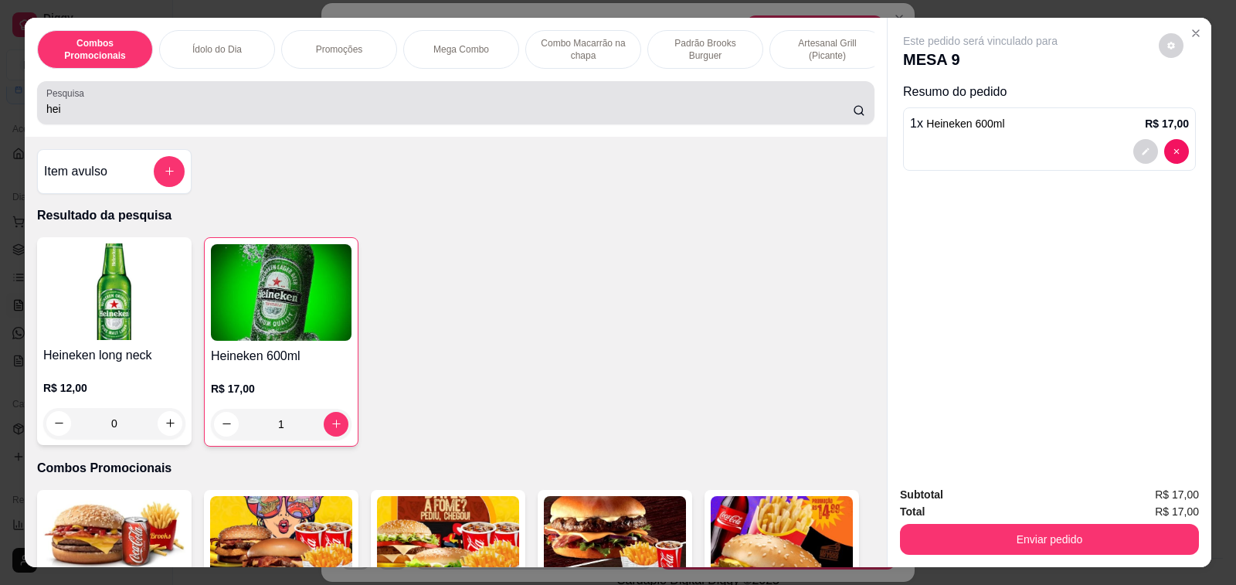
click at [141, 116] on input "hei" at bounding box center [449, 108] width 806 height 15
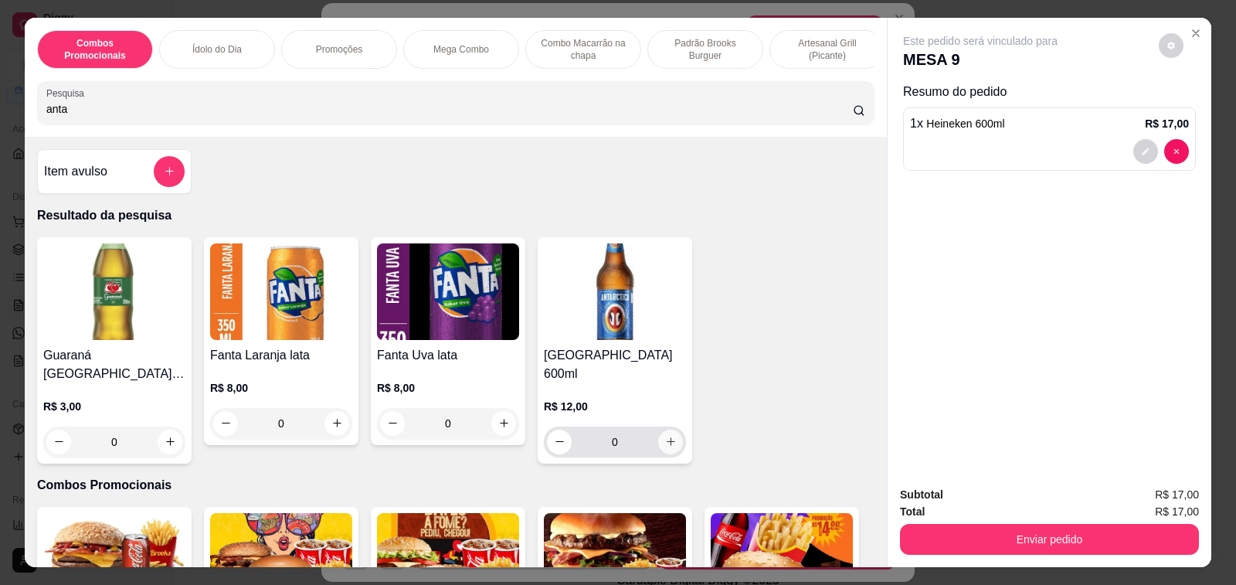
type input "anta"
click at [666, 436] on icon "increase-product-quantity" at bounding box center [671, 442] width 12 height 12
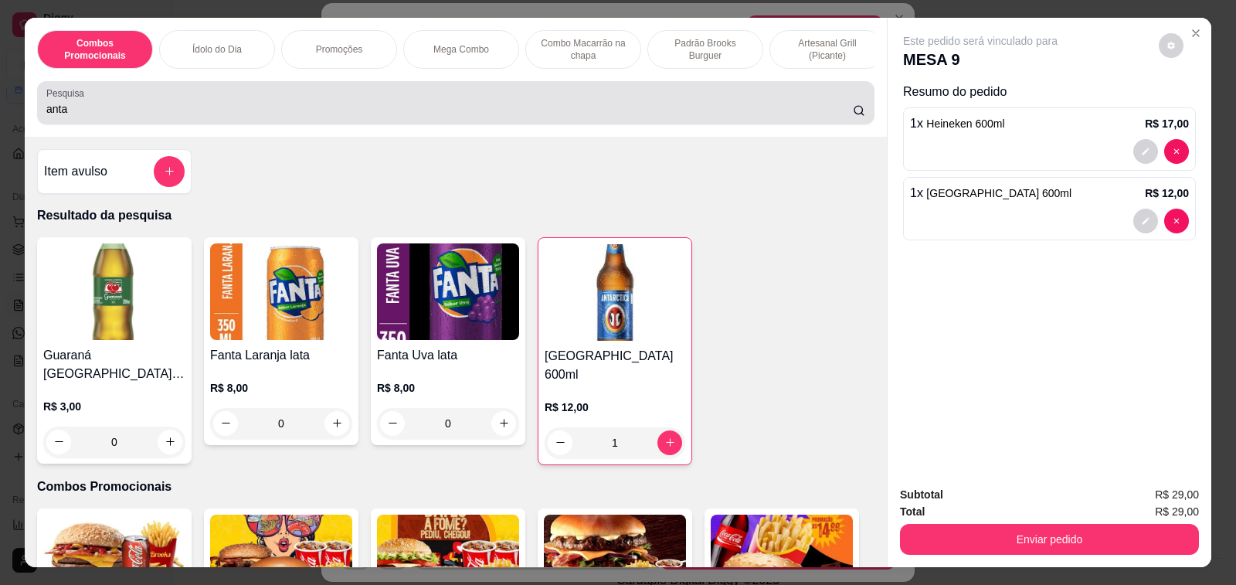
type input "1"
click at [87, 114] on input "anta" at bounding box center [449, 108] width 806 height 15
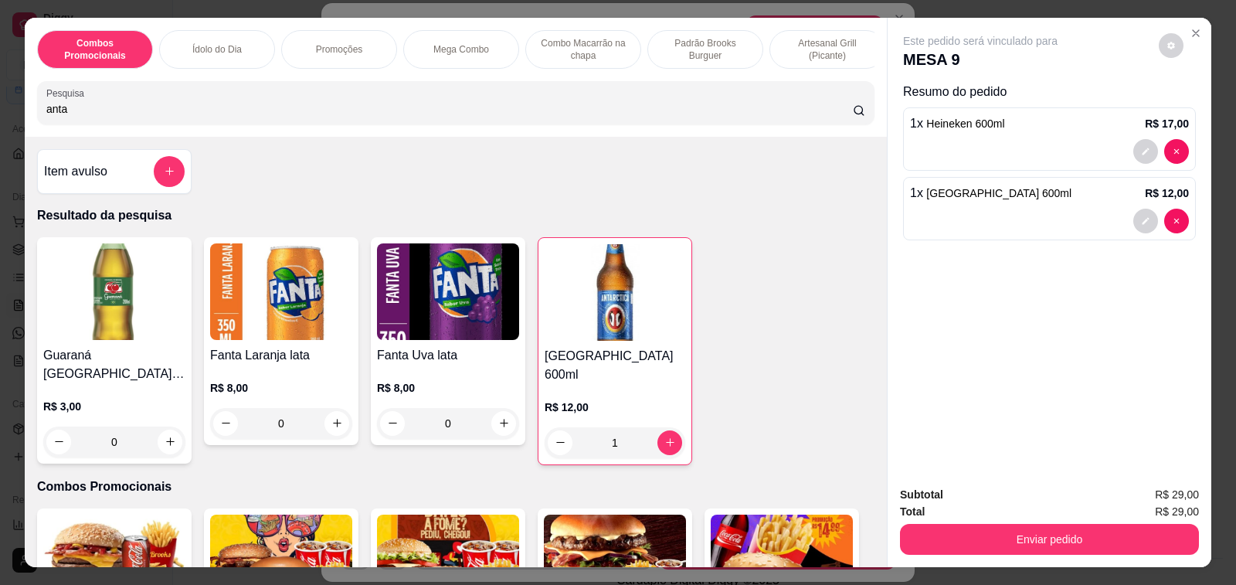
click at [87, 114] on input "anta" at bounding box center [449, 108] width 806 height 15
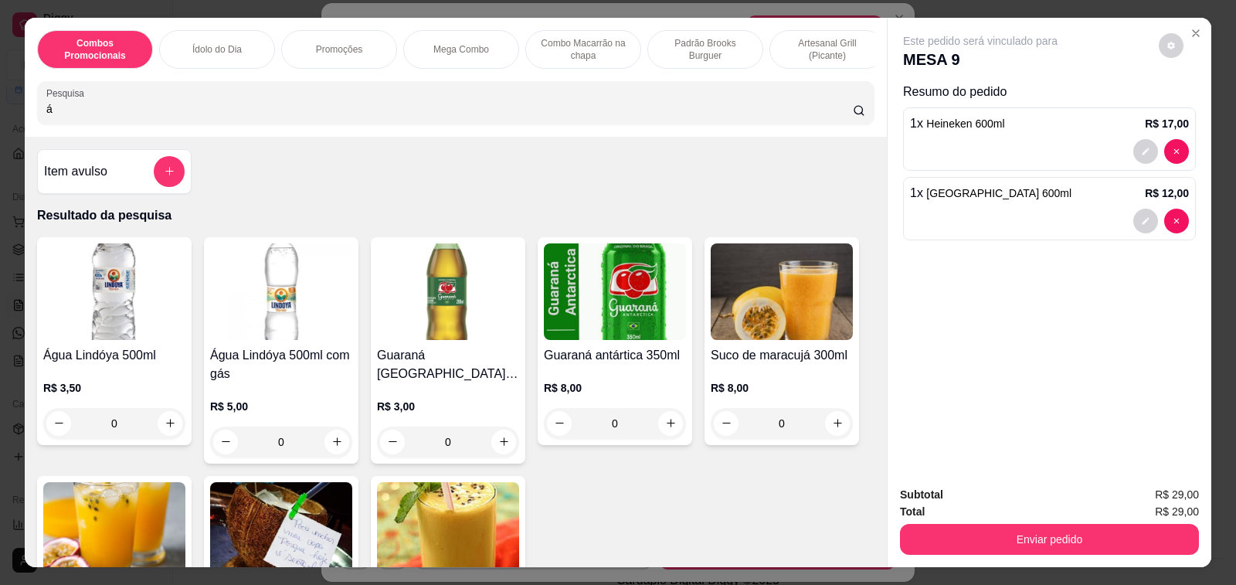
type input "á"
click at [161, 423] on div "0" at bounding box center [114, 423] width 142 height 31
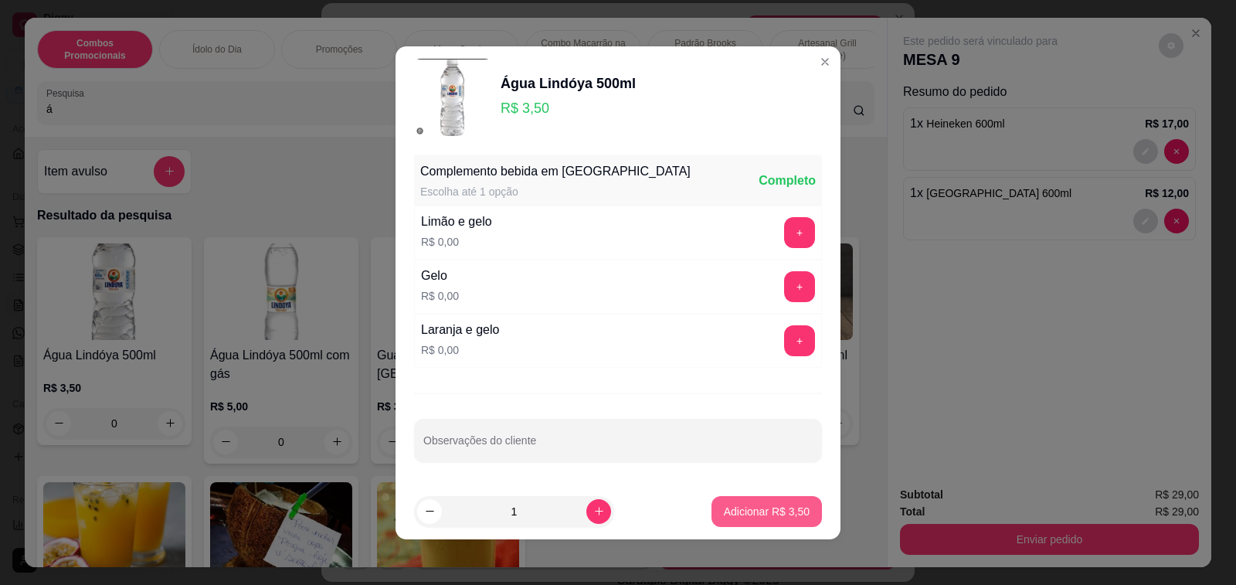
click at [762, 502] on button "Adicionar R$ 3,50" at bounding box center [766, 511] width 110 height 31
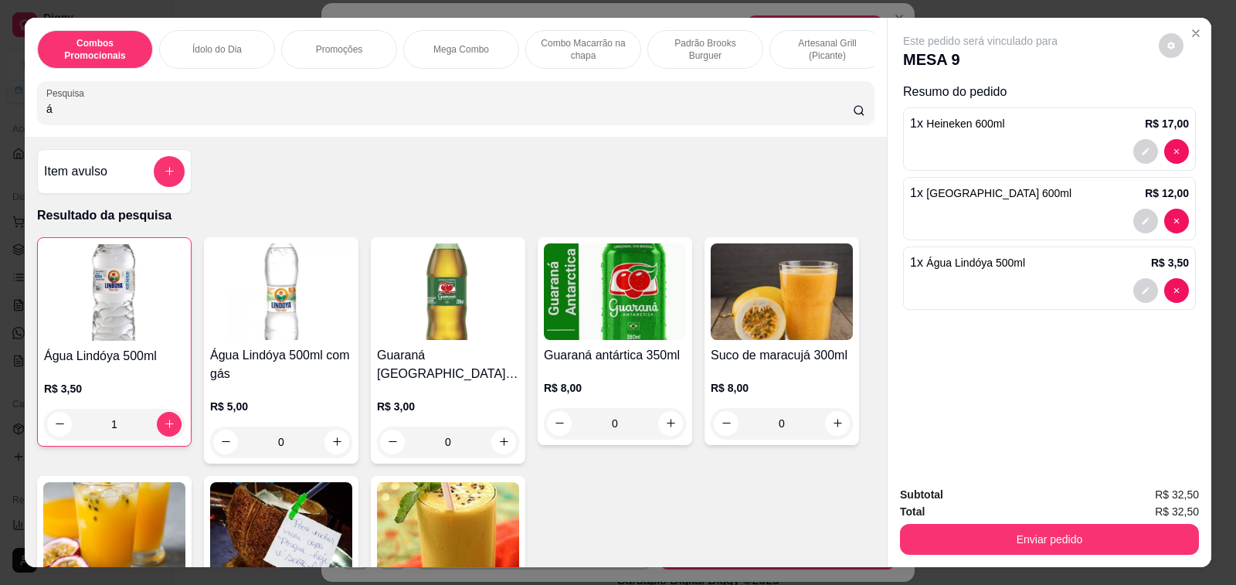
type input "1"
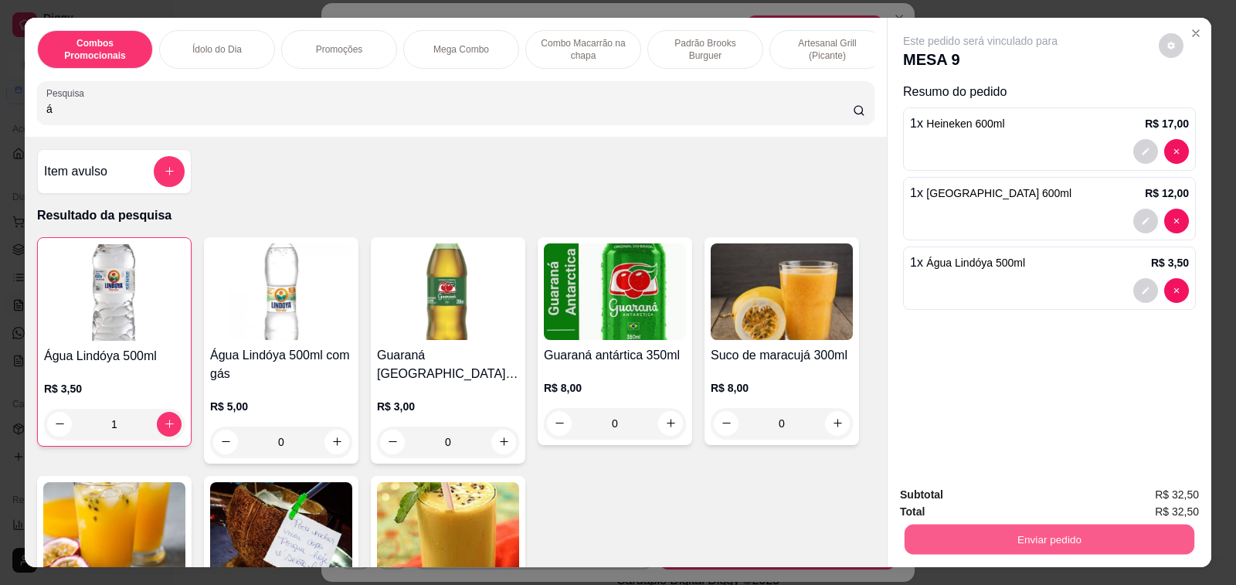
click at [1039, 535] on button "Enviar pedido" at bounding box center [1050, 540] width 290 height 30
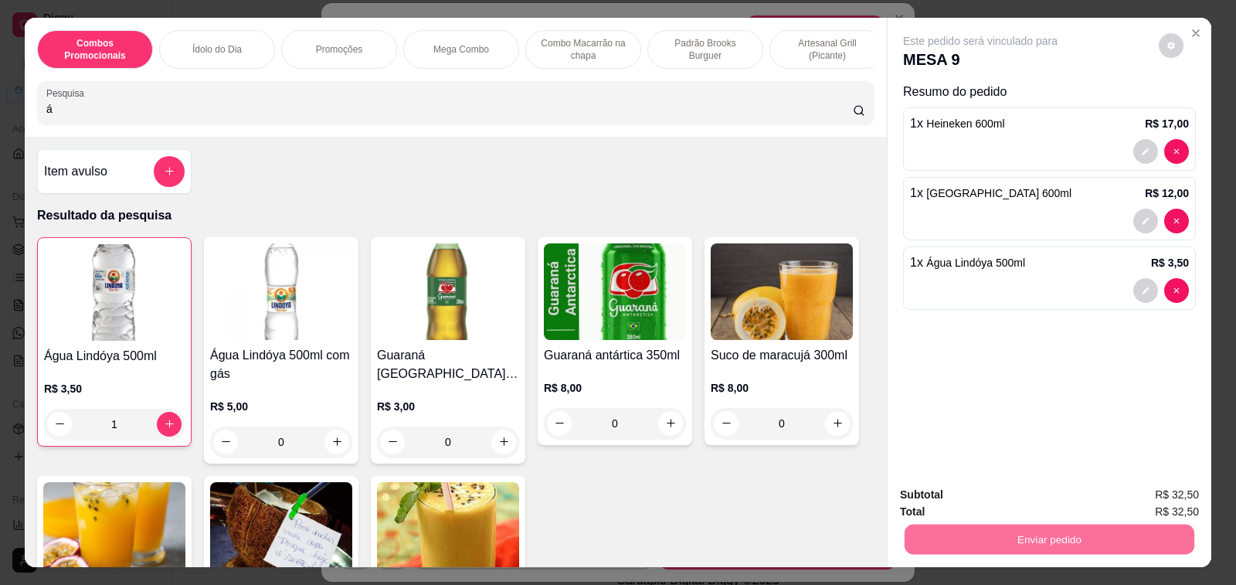
click at [1143, 495] on button "Enviar pedido" at bounding box center [1158, 494] width 87 height 29
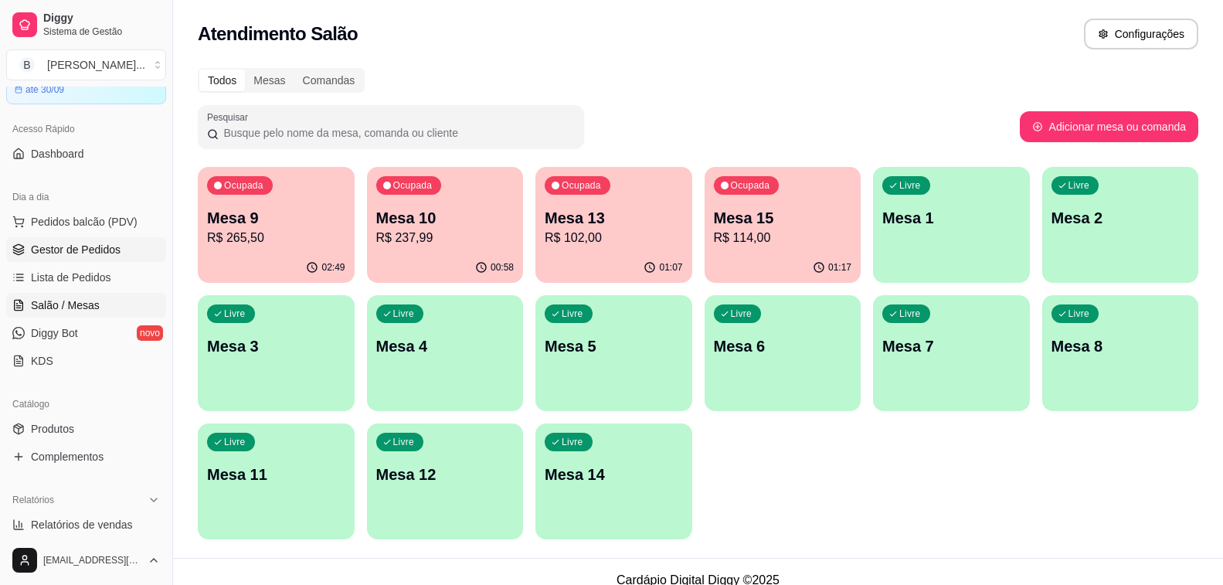
click at [84, 253] on span "Gestor de Pedidos" at bounding box center [76, 249] width 90 height 15
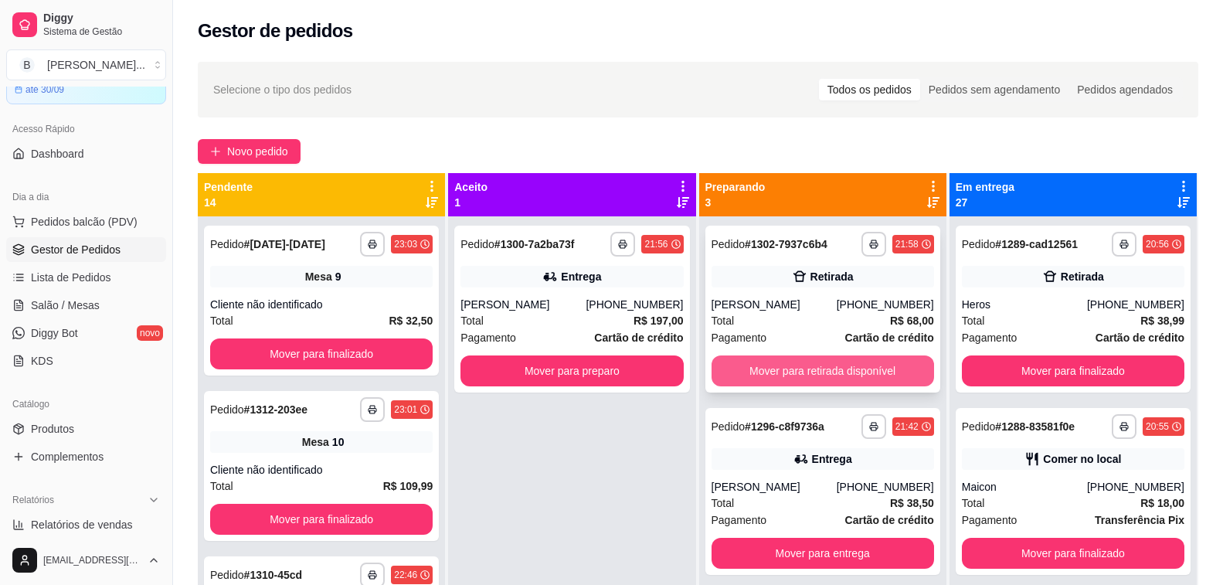
click at [825, 378] on button "Mover para retirada disponível" at bounding box center [822, 370] width 222 height 31
click at [821, 374] on button "Mover para entrega" at bounding box center [822, 370] width 222 height 31
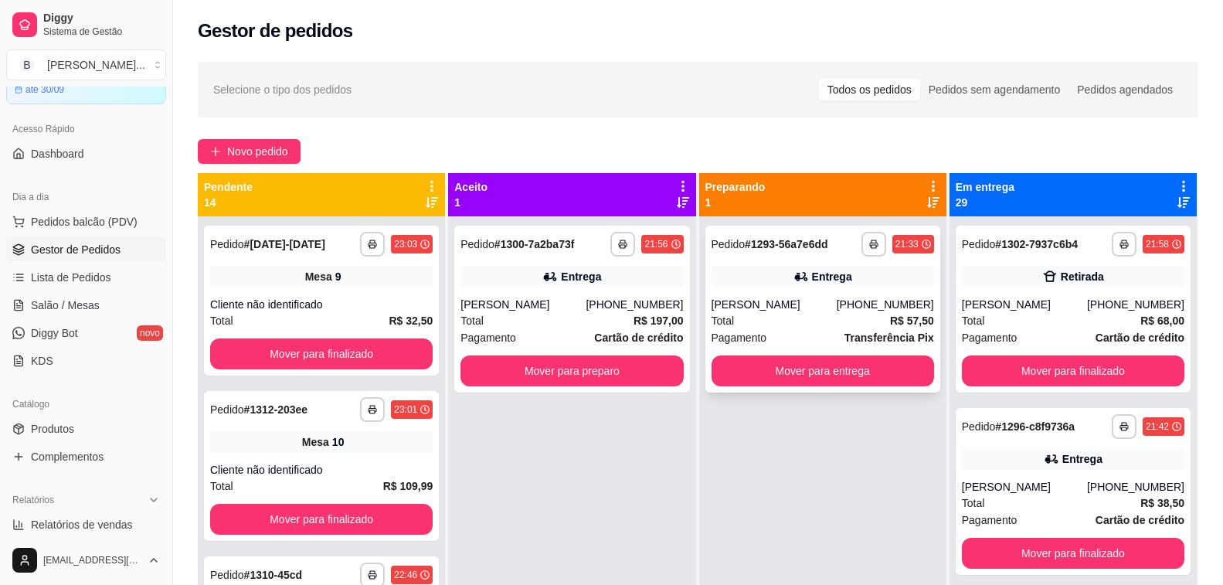
click at [789, 293] on div "**********" at bounding box center [822, 309] width 235 height 167
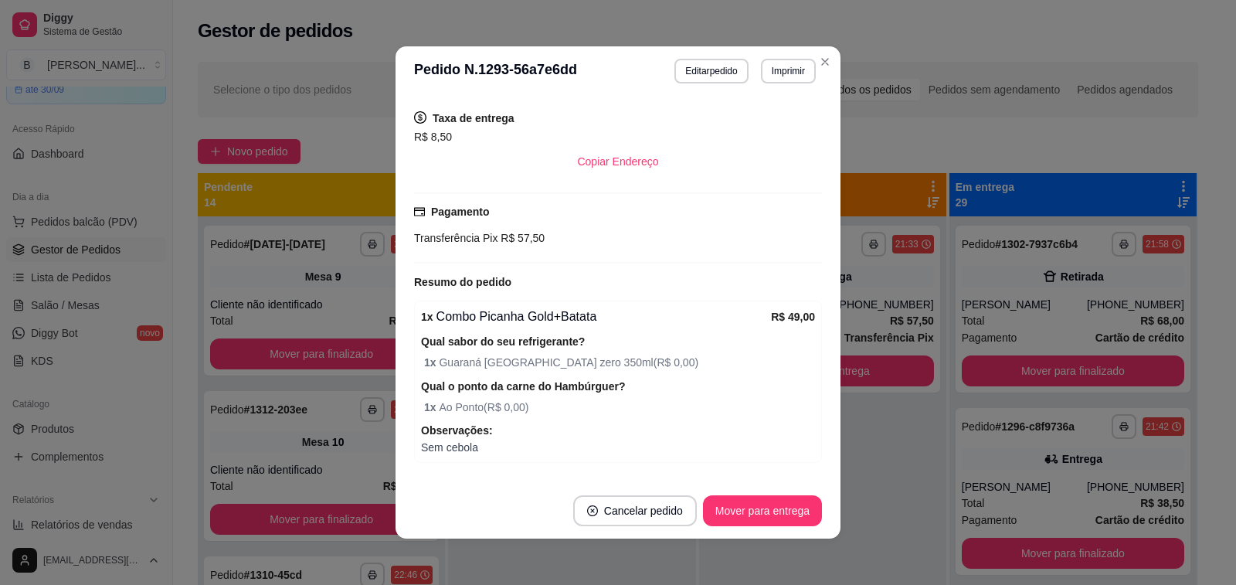
scroll to position [356, 0]
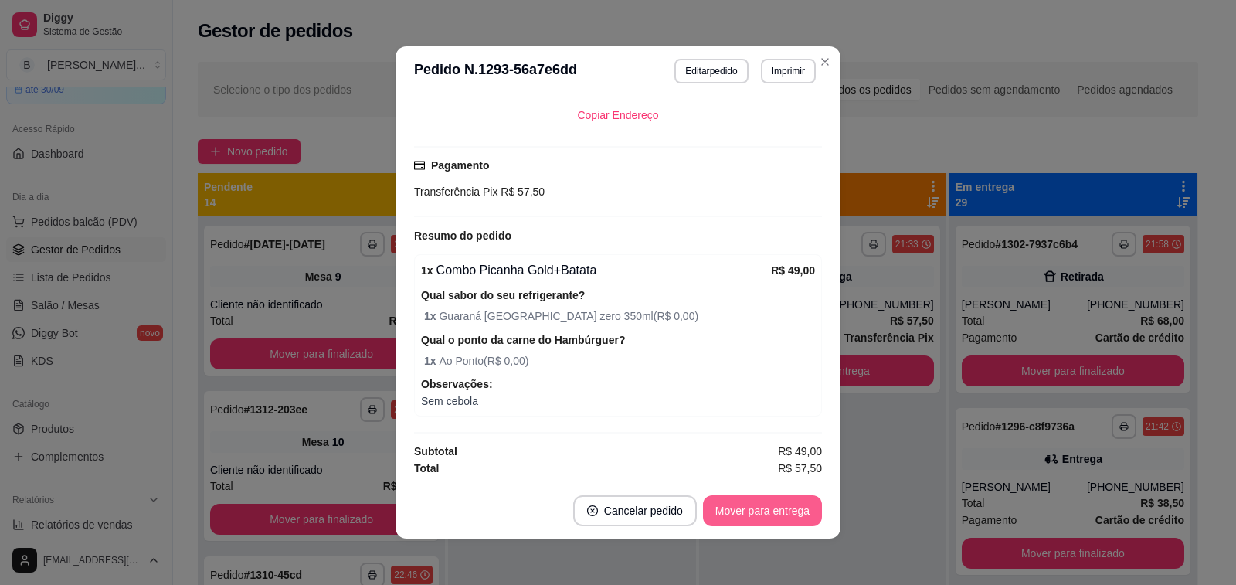
click at [758, 509] on button "Mover para entrega" at bounding box center [762, 510] width 119 height 31
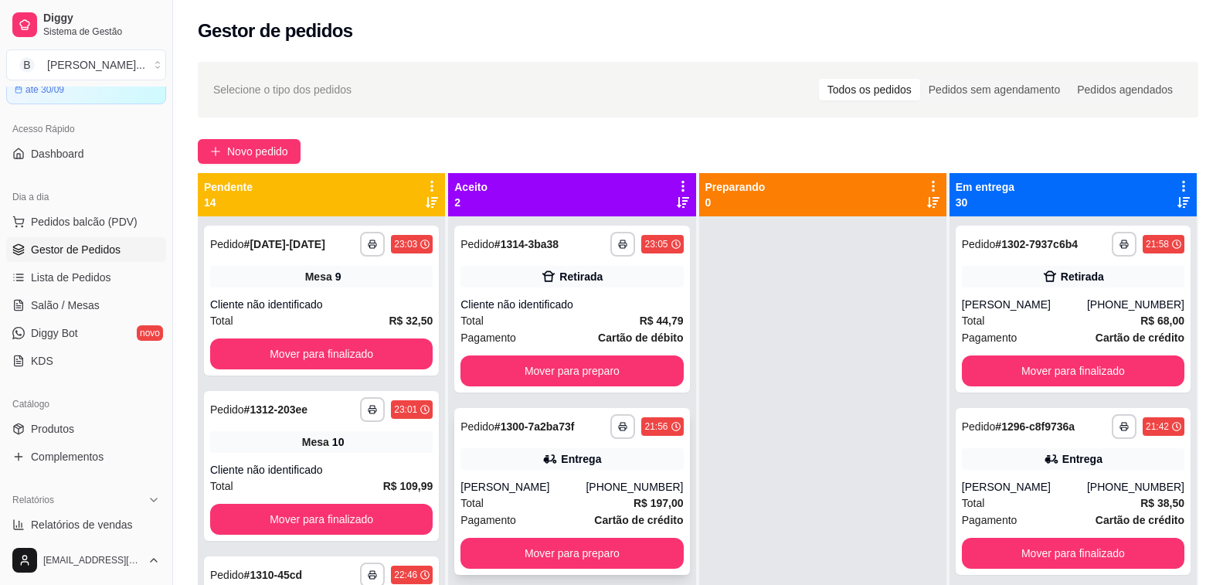
click at [542, 501] on div "Total R$ 197,00" at bounding box center [571, 502] width 222 height 17
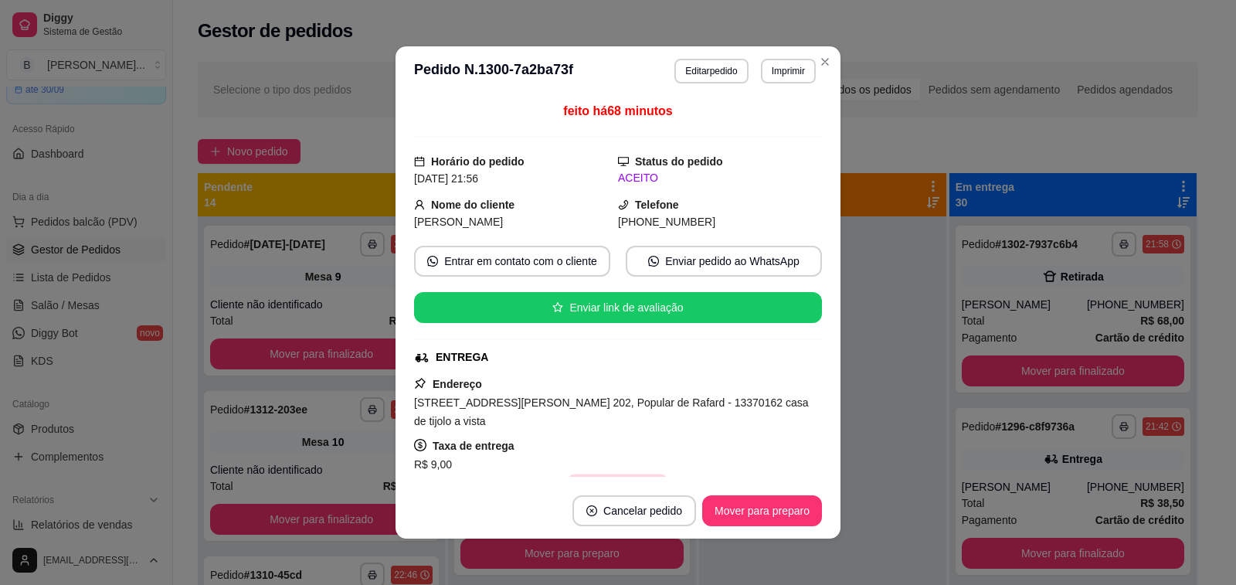
click at [629, 474] on button "Copiar Endereço" at bounding box center [618, 489] width 103 height 30
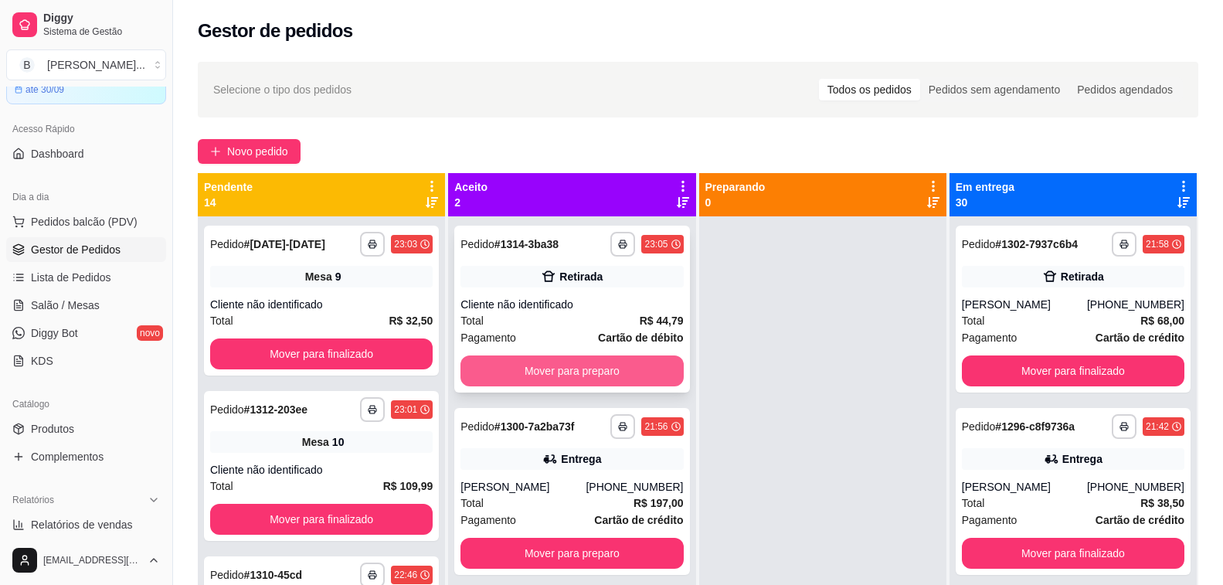
click at [522, 368] on button "Mover para preparo" at bounding box center [571, 370] width 222 height 31
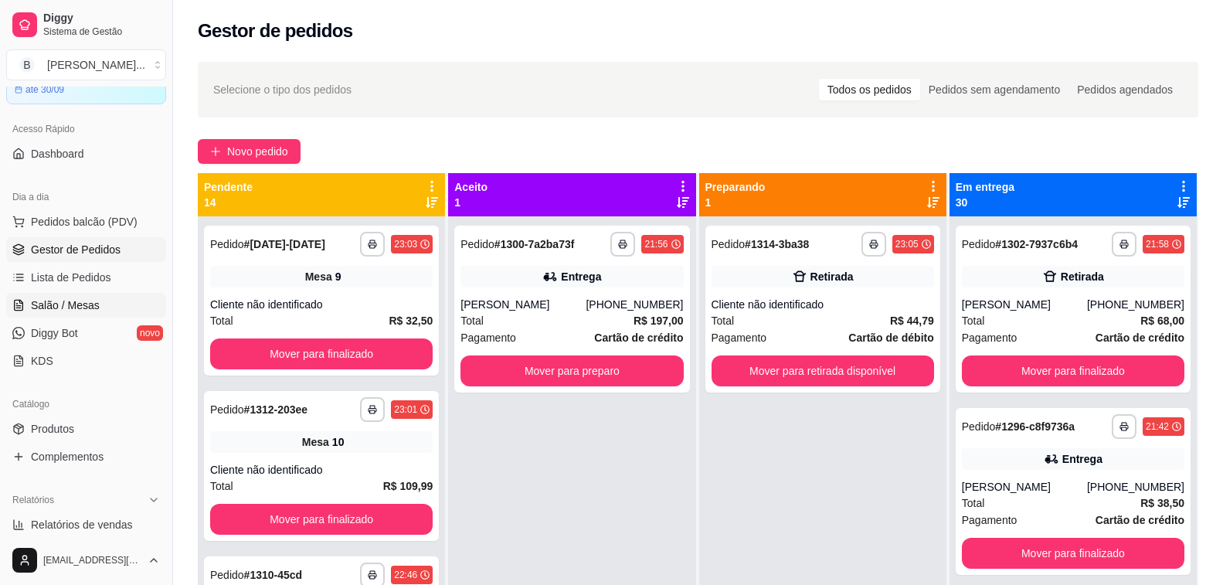
click at [66, 304] on span "Salão / Mesas" at bounding box center [65, 304] width 69 height 15
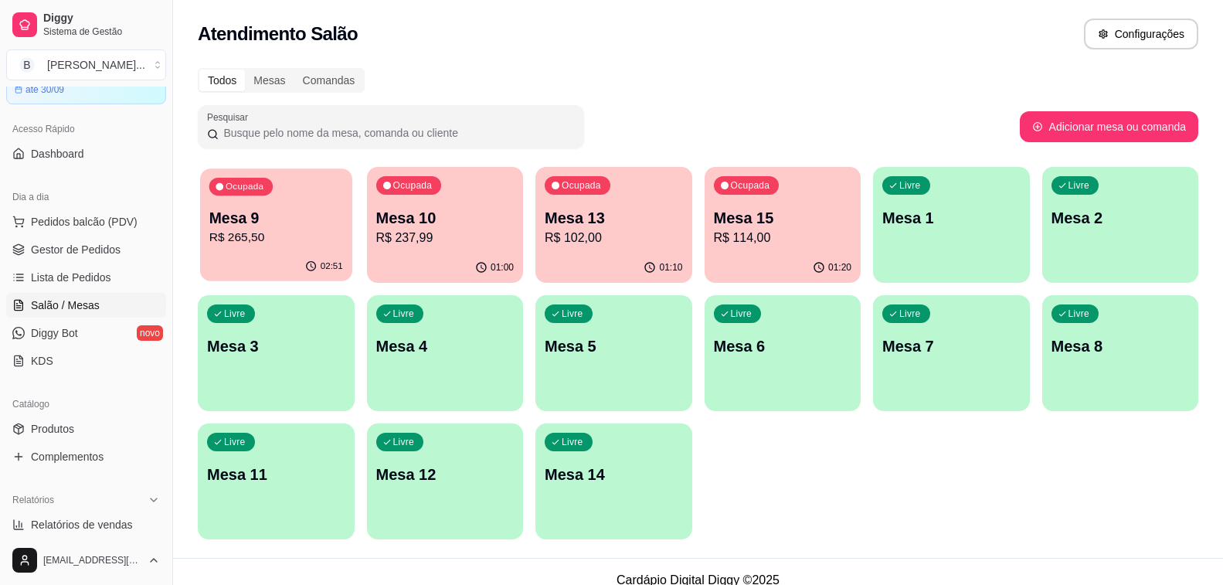
click at [270, 228] on div "Mesa 9 R$ 265,50" at bounding box center [276, 227] width 134 height 39
click at [472, 239] on p "R$ 237,99" at bounding box center [445, 238] width 138 height 19
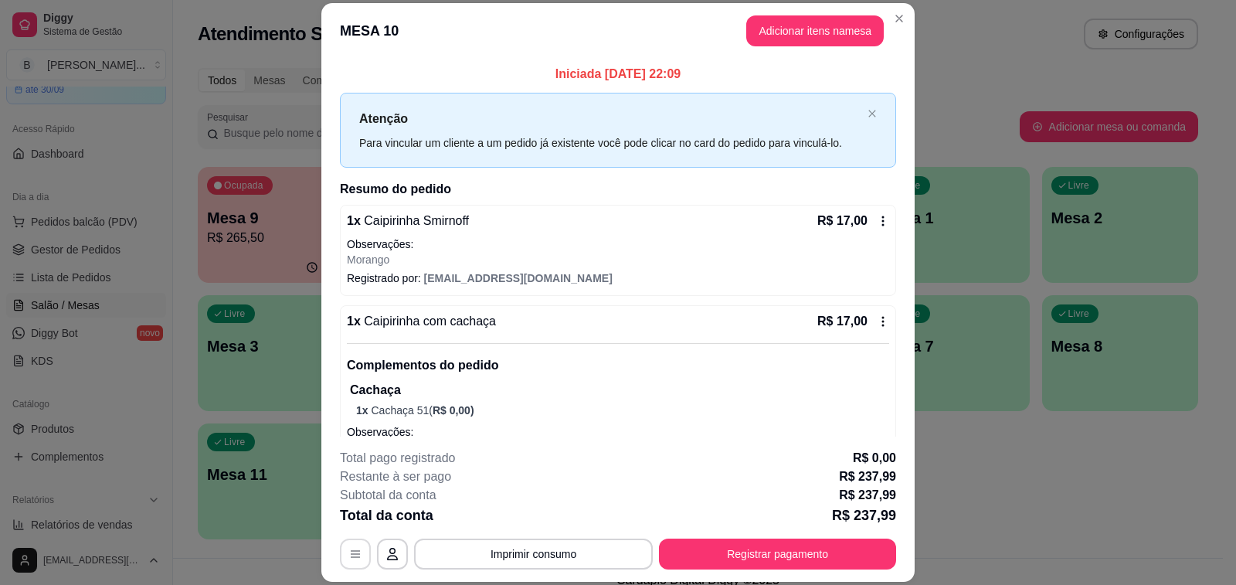
click at [349, 559] on icon "button" at bounding box center [355, 554] width 12 height 12
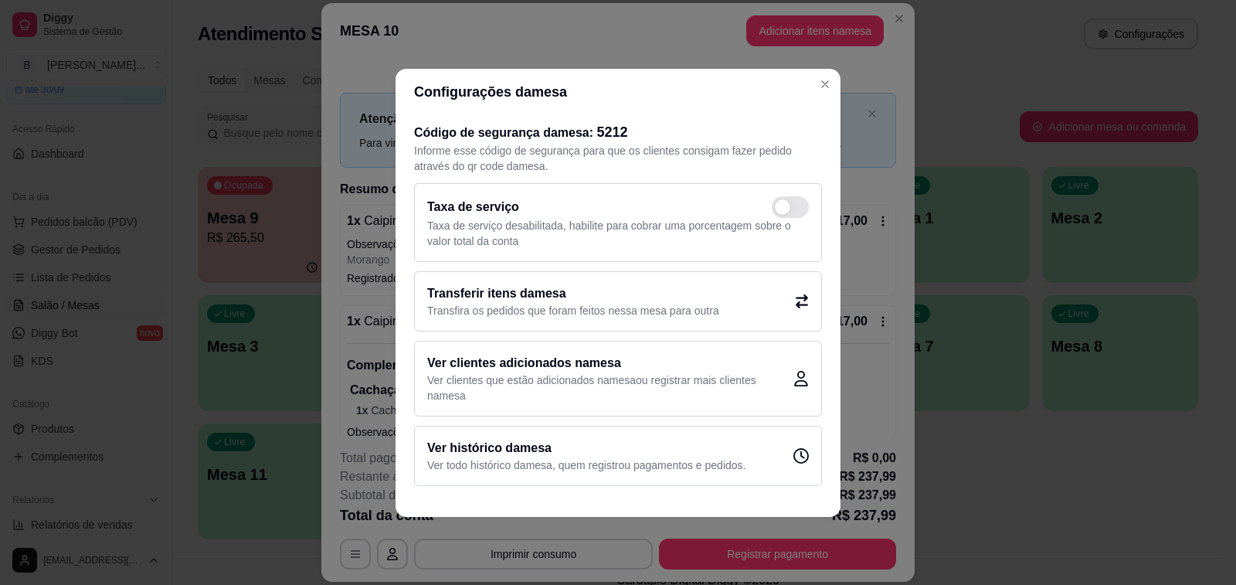
click at [705, 283] on div "Transferir itens da mesa Transfira os pedidos que foram feitos nessa mesa para …" at bounding box center [618, 301] width 408 height 60
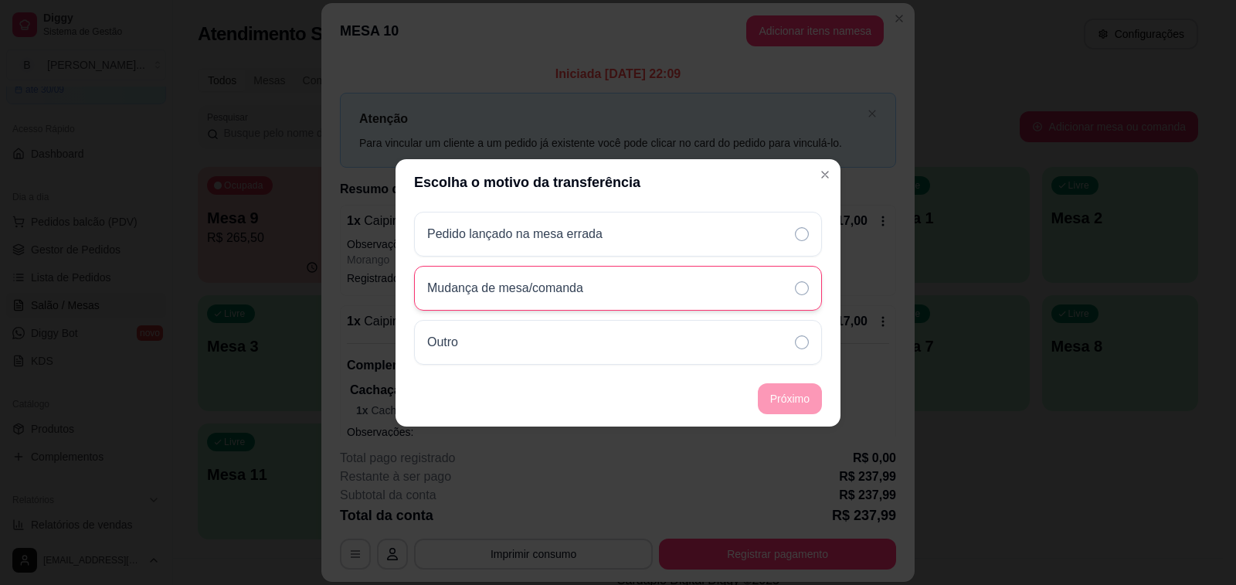
click at [577, 299] on div "Mudança de mesa/comanda" at bounding box center [618, 288] width 408 height 45
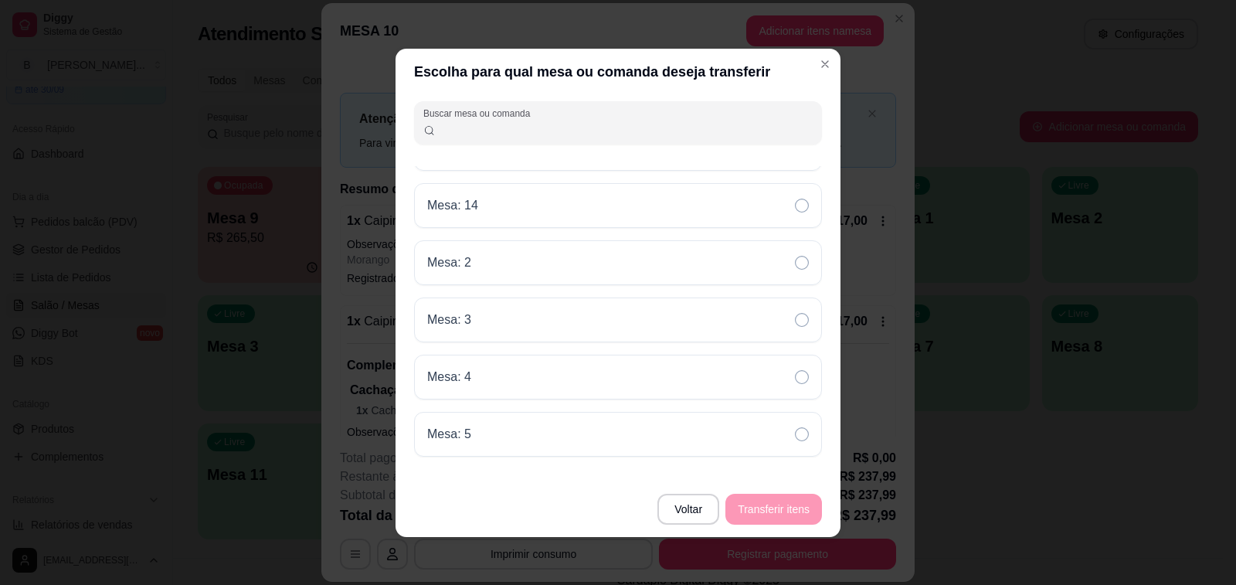
scroll to position [309, 0]
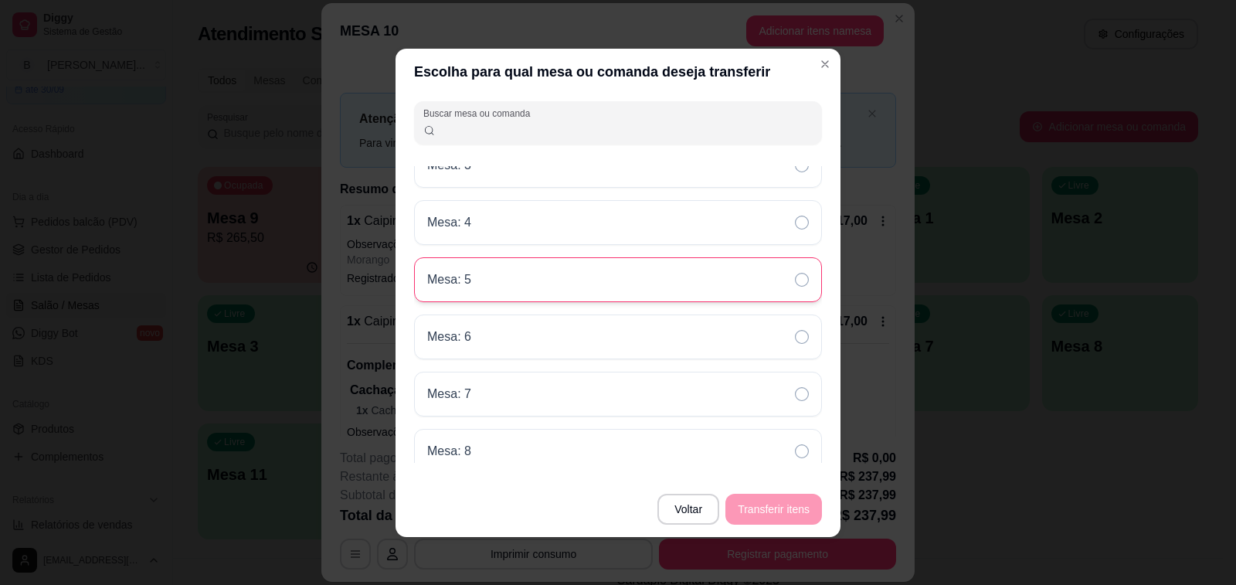
click at [518, 282] on div "Mesa: 5" at bounding box center [618, 279] width 408 height 45
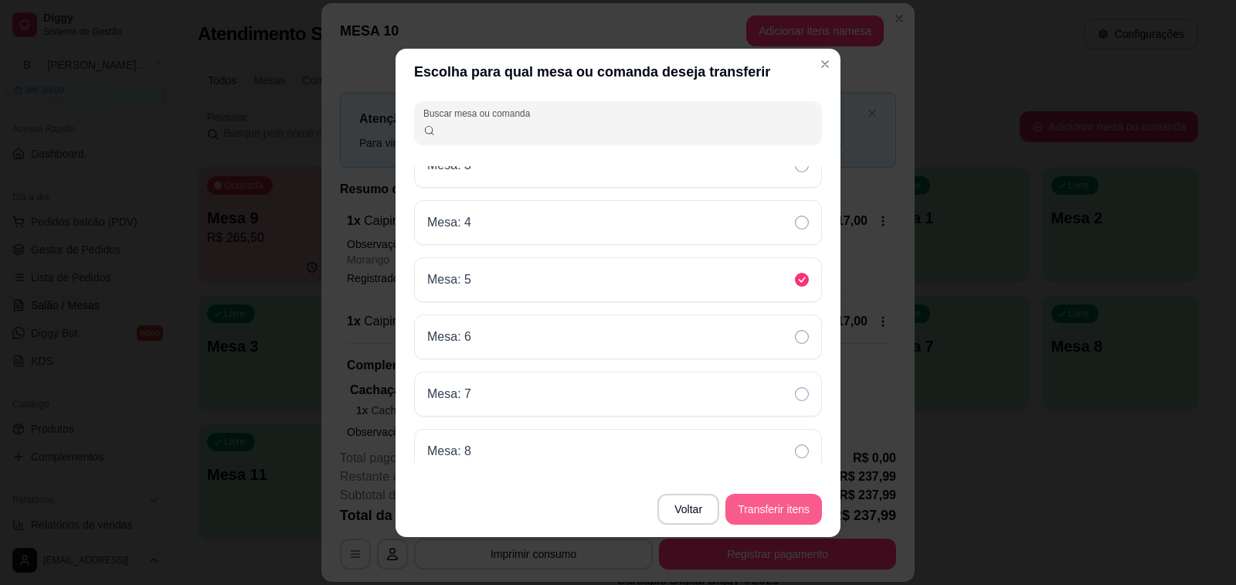
click at [792, 511] on button "Transferir itens" at bounding box center [773, 509] width 97 height 31
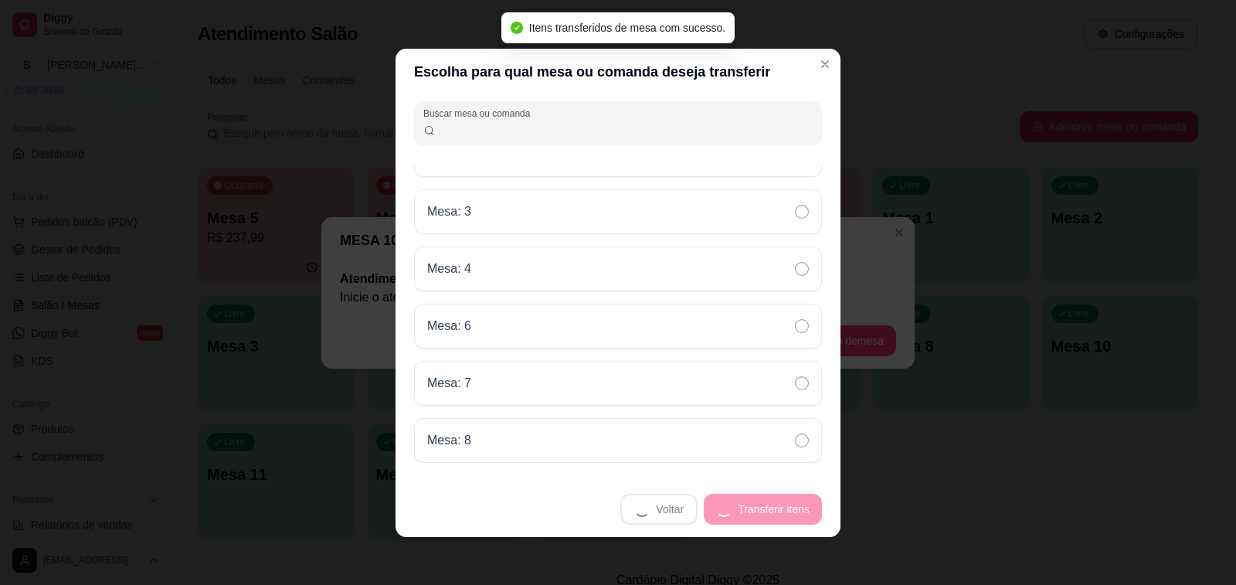
scroll to position [263, 0]
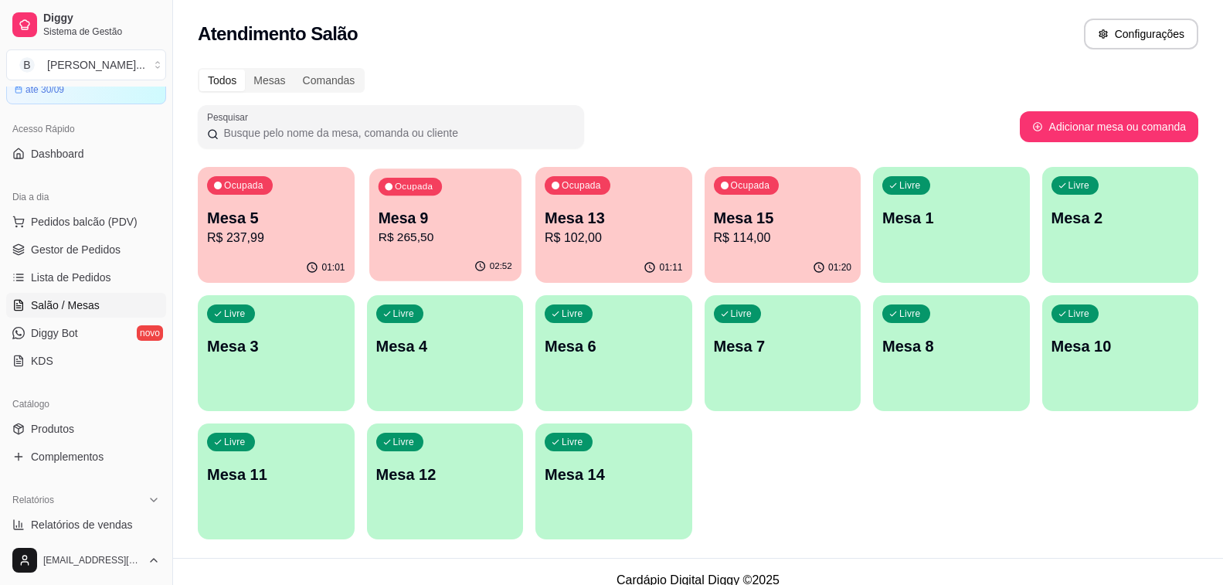
click at [448, 201] on div "Ocupada Mesa 9 R$ 265,50" at bounding box center [444, 209] width 151 height 83
click at [611, 245] on p "R$ 102,00" at bounding box center [614, 238] width 138 height 19
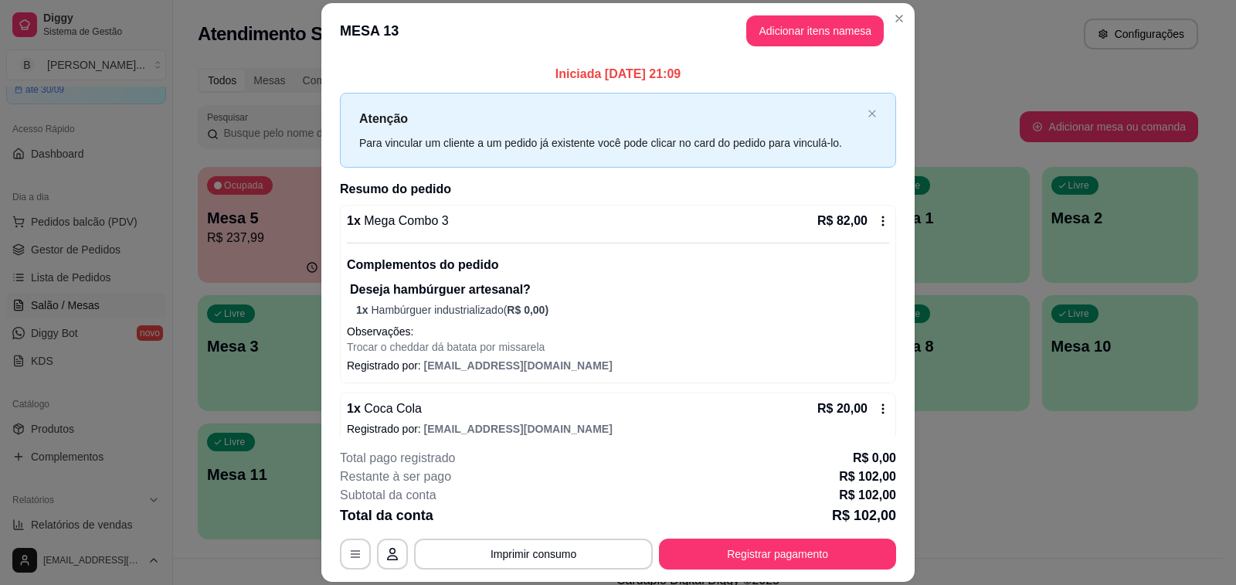
scroll to position [16, 0]
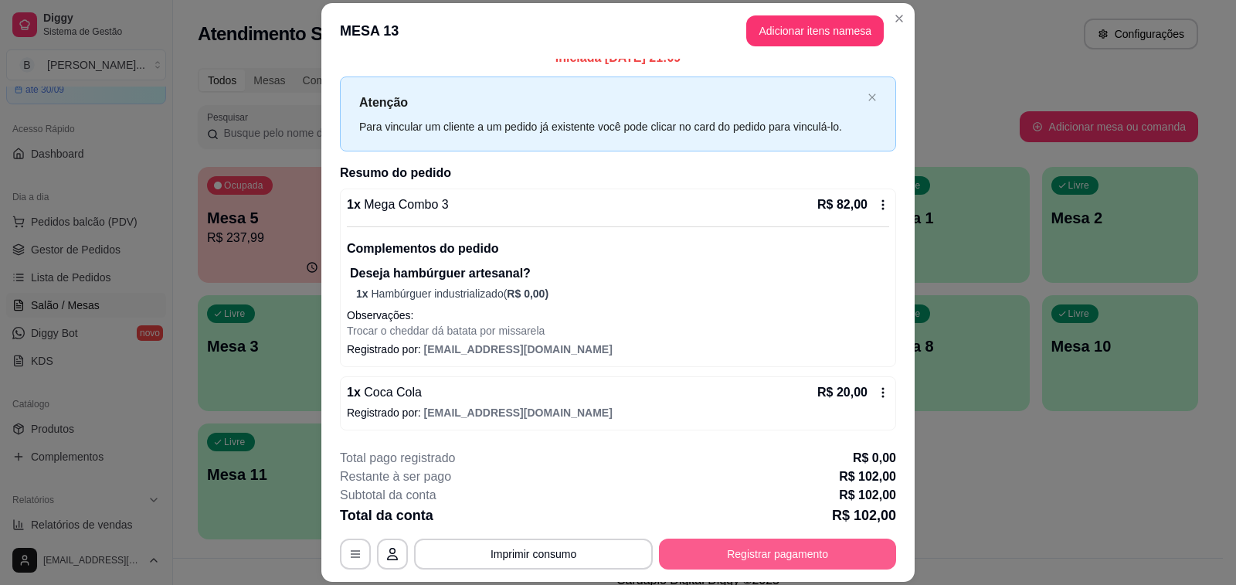
click at [724, 548] on button "Registrar pagamento" at bounding box center [777, 553] width 237 height 31
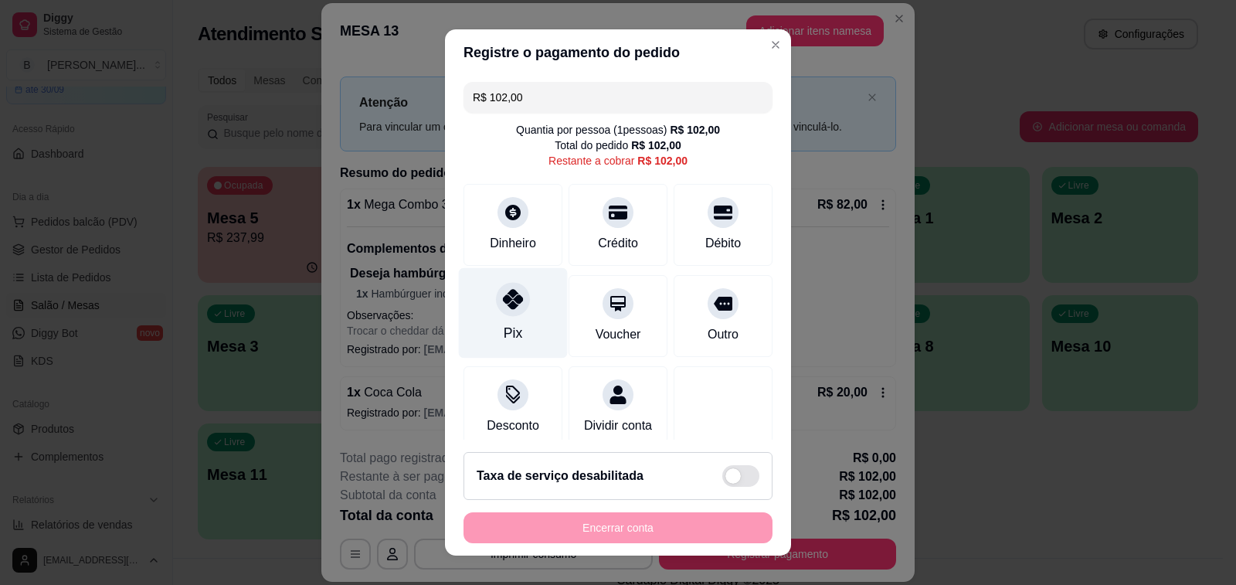
click at [503, 309] on icon at bounding box center [513, 299] width 20 height 20
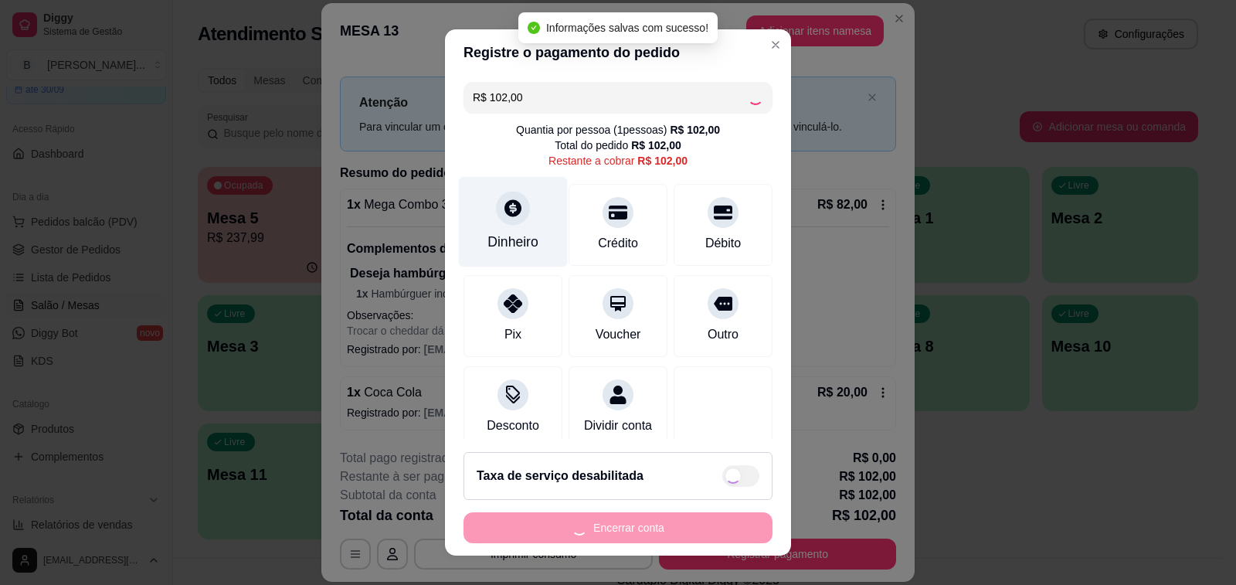
type input "R$ 0,00"
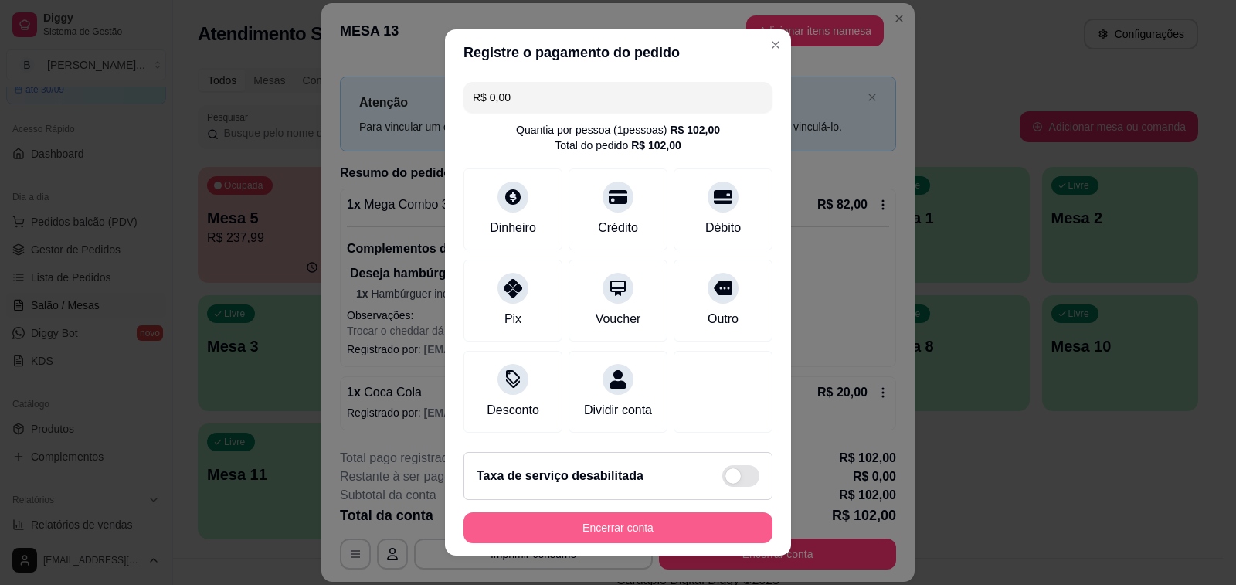
click at [616, 532] on button "Encerrar conta" at bounding box center [617, 527] width 309 height 31
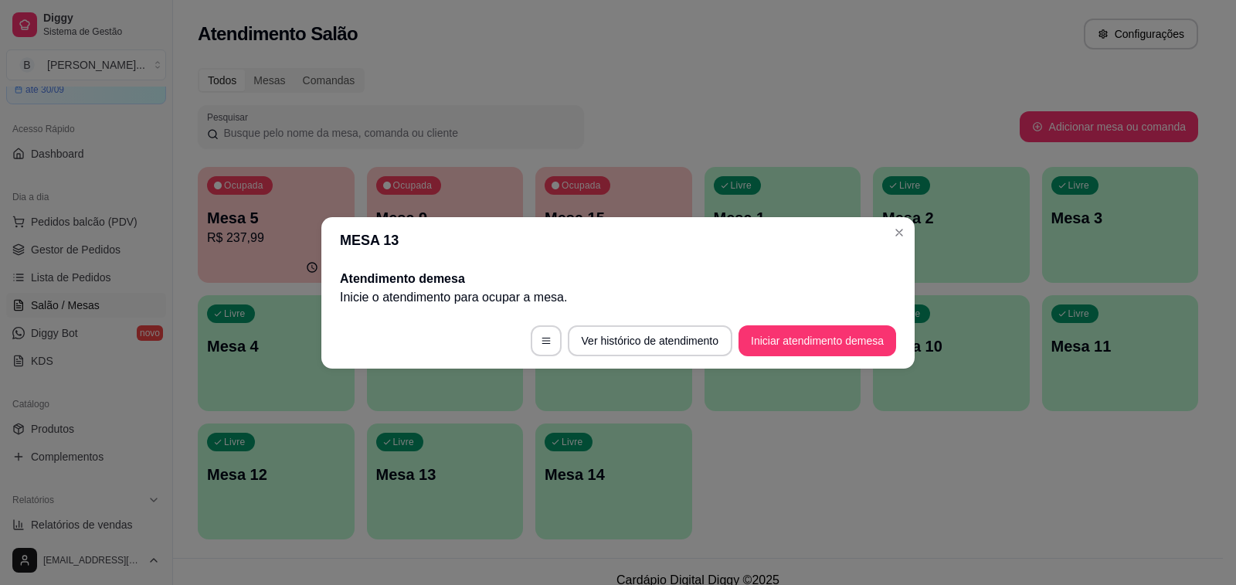
scroll to position [0, 0]
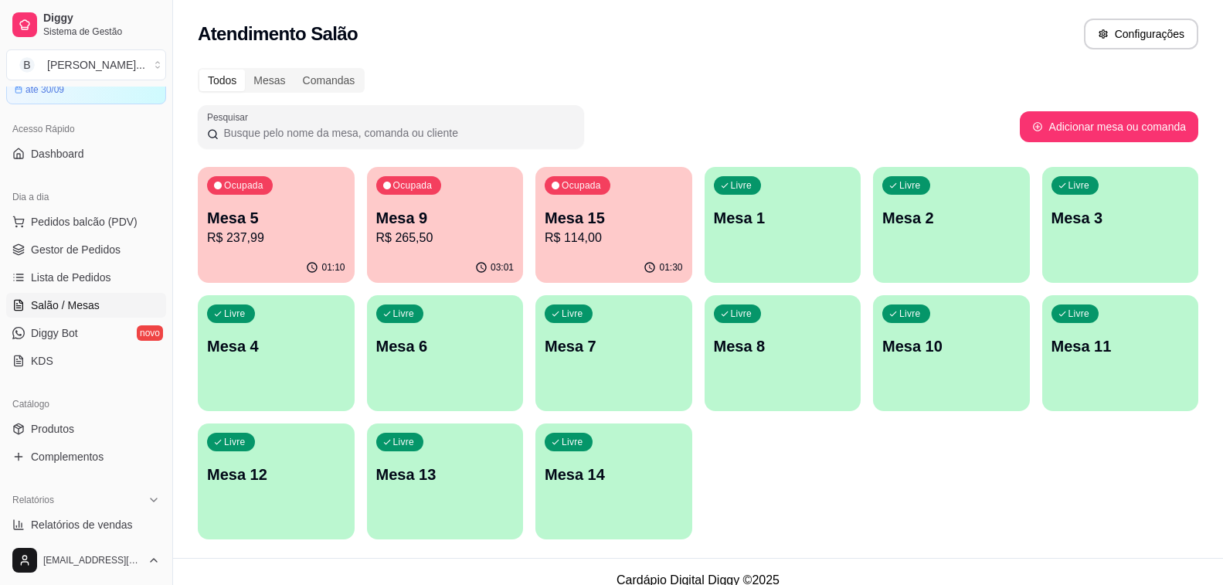
click at [600, 239] on p "R$ 114,00" at bounding box center [614, 238] width 138 height 19
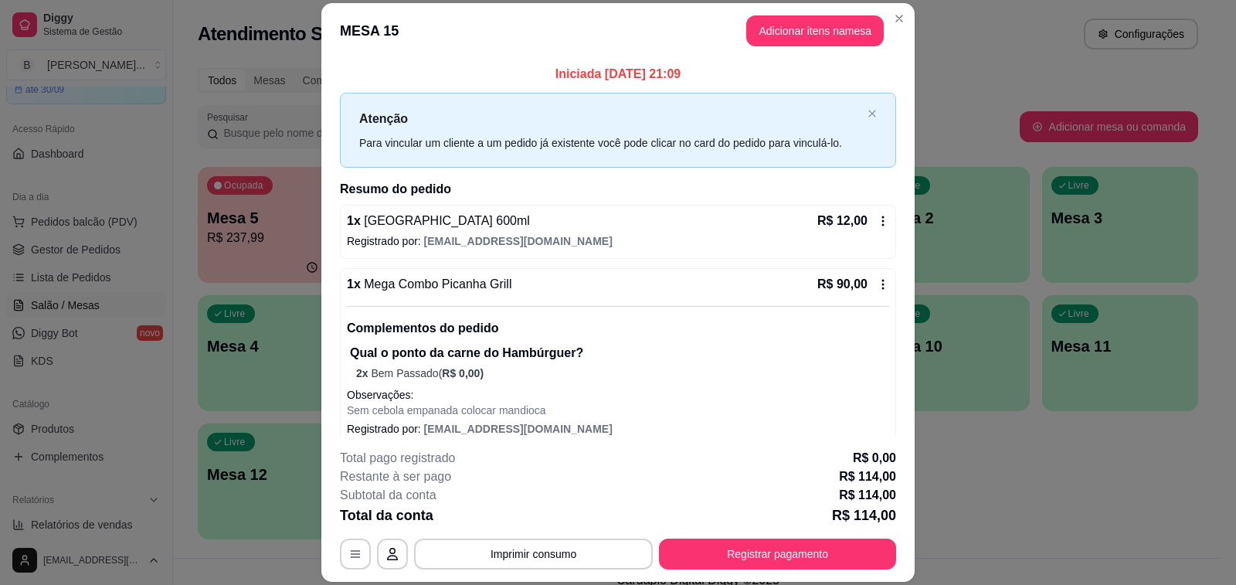
scroll to position [80, 0]
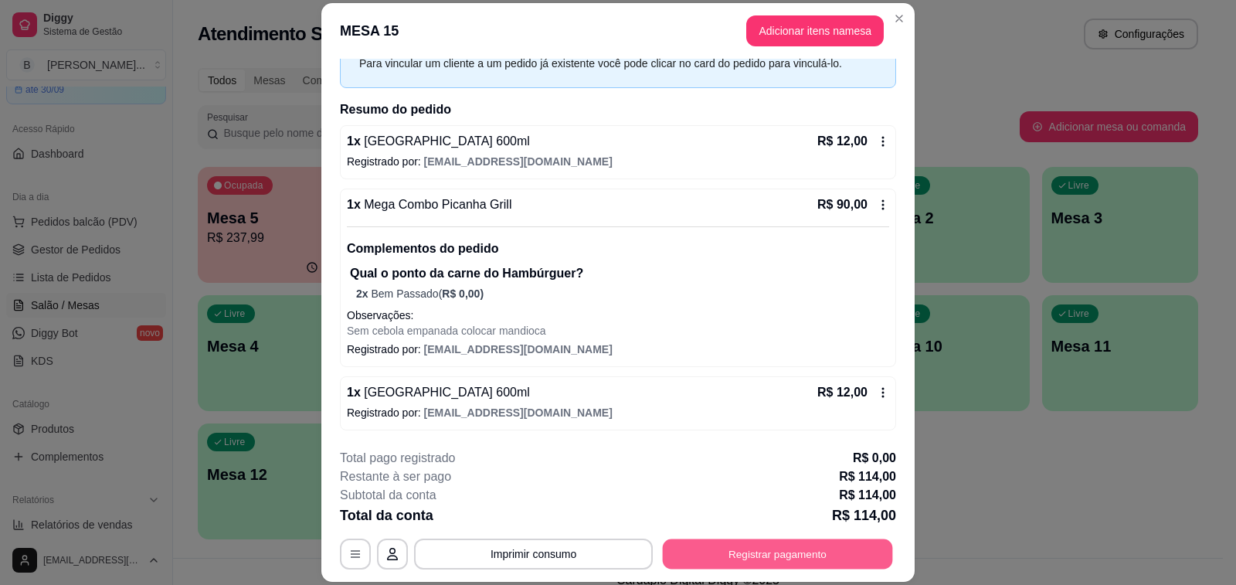
click at [778, 557] on button "Registrar pagamento" at bounding box center [778, 554] width 230 height 30
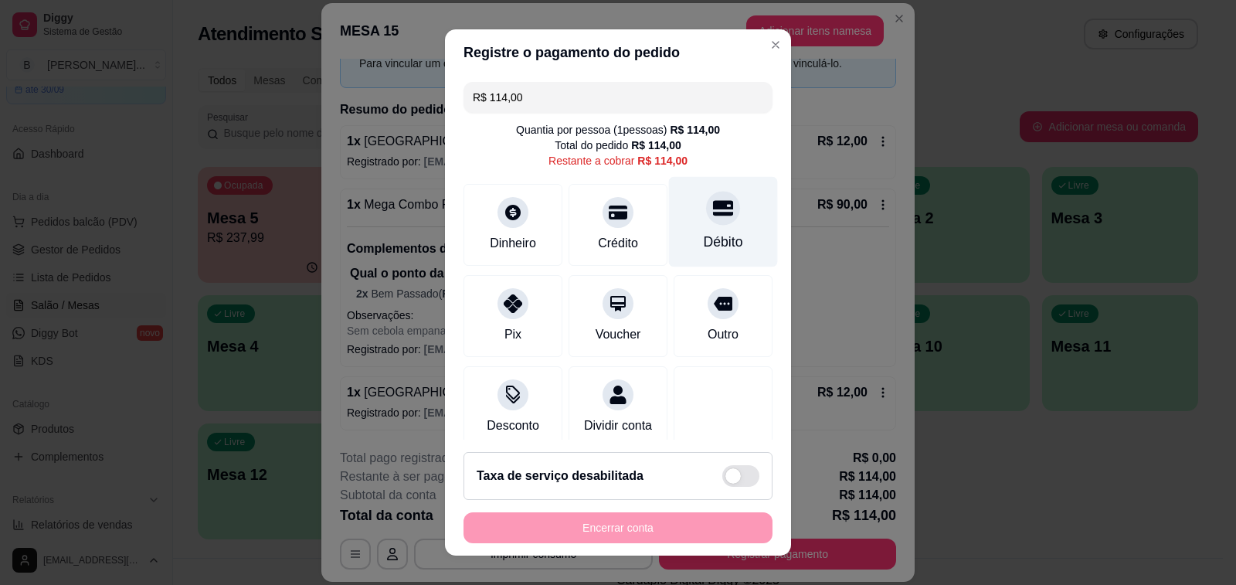
click at [676, 205] on div "Débito" at bounding box center [723, 222] width 109 height 90
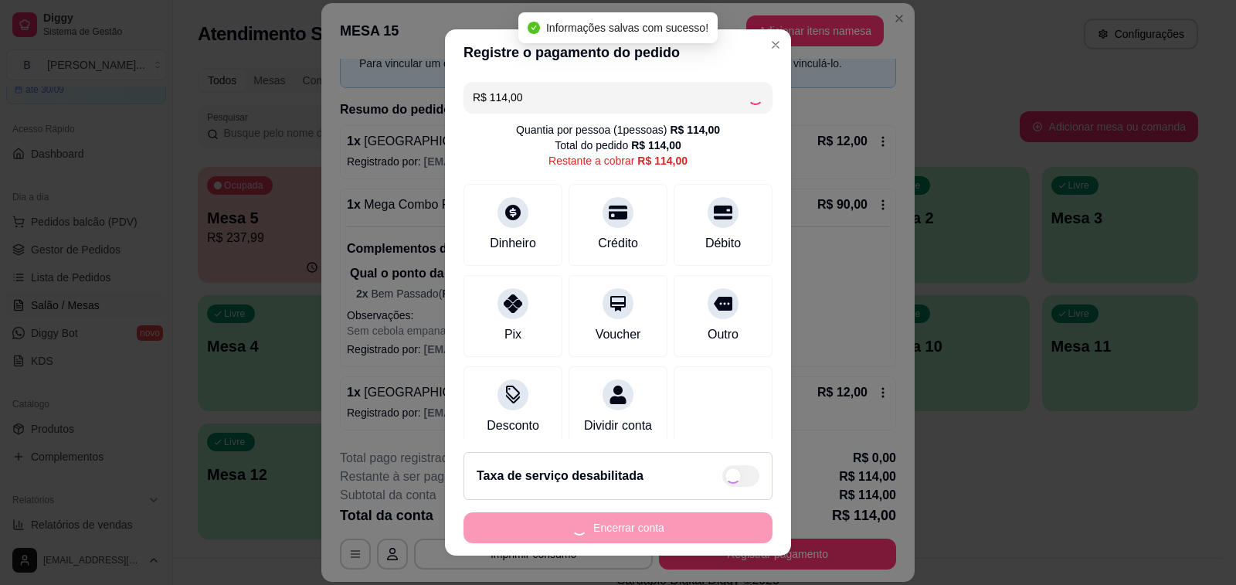
type input "R$ 0,00"
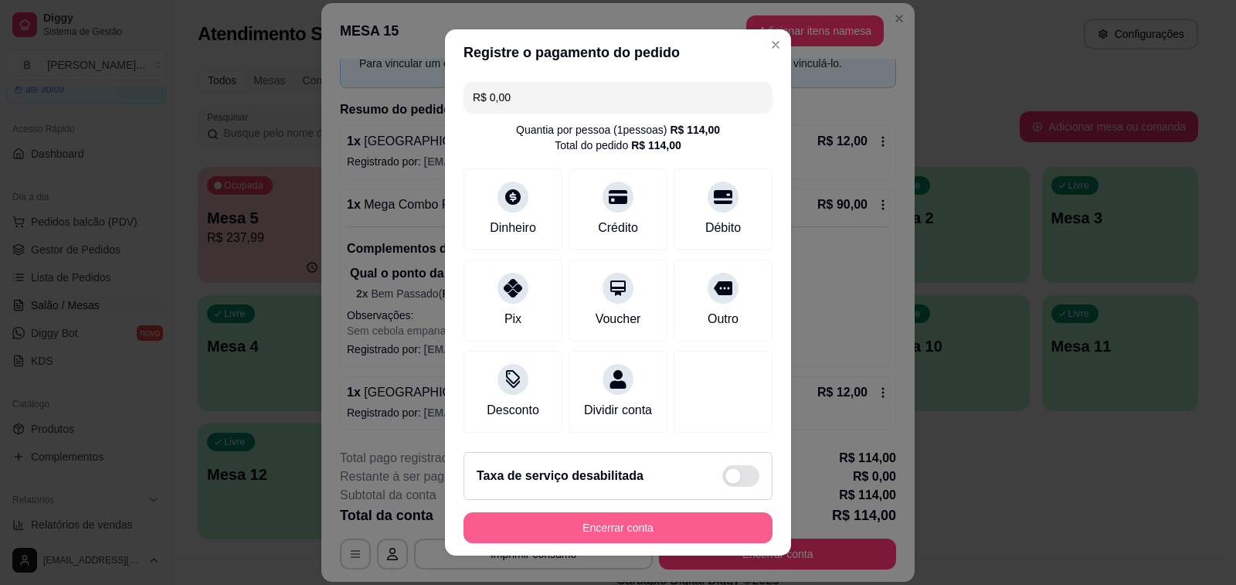
click at [613, 533] on button "Encerrar conta" at bounding box center [617, 527] width 309 height 31
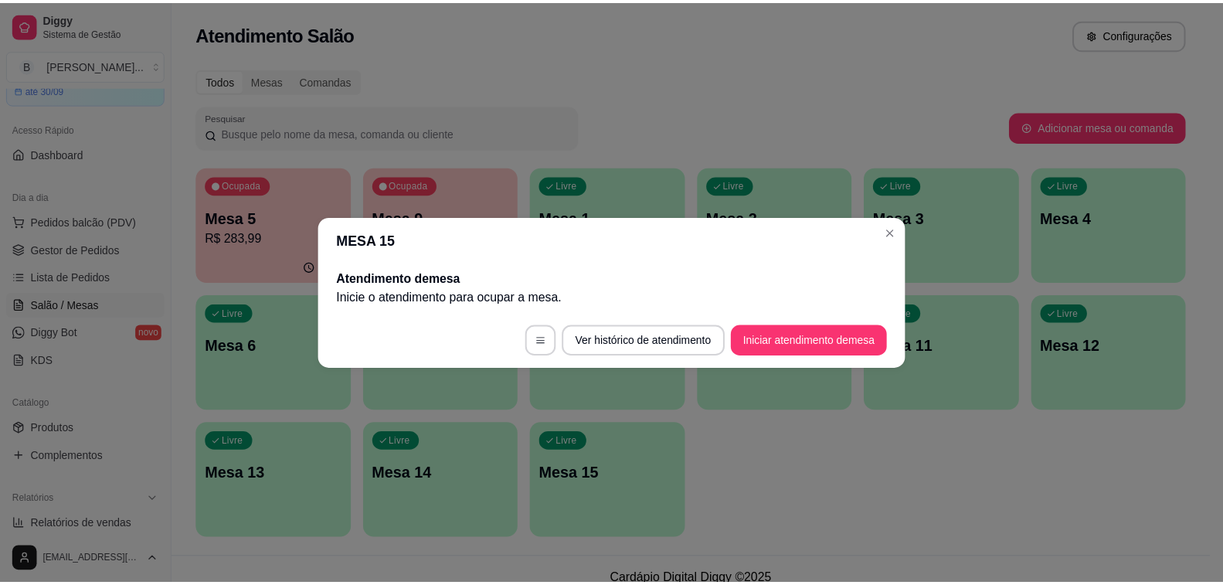
scroll to position [0, 0]
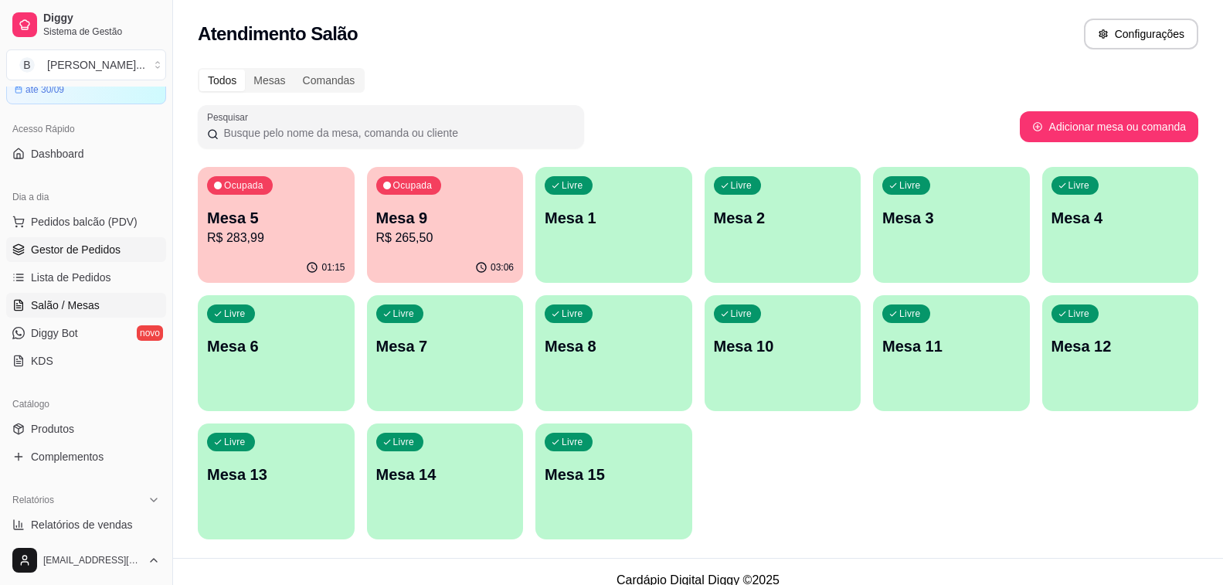
click at [56, 246] on span "Gestor de Pedidos" at bounding box center [76, 249] width 90 height 15
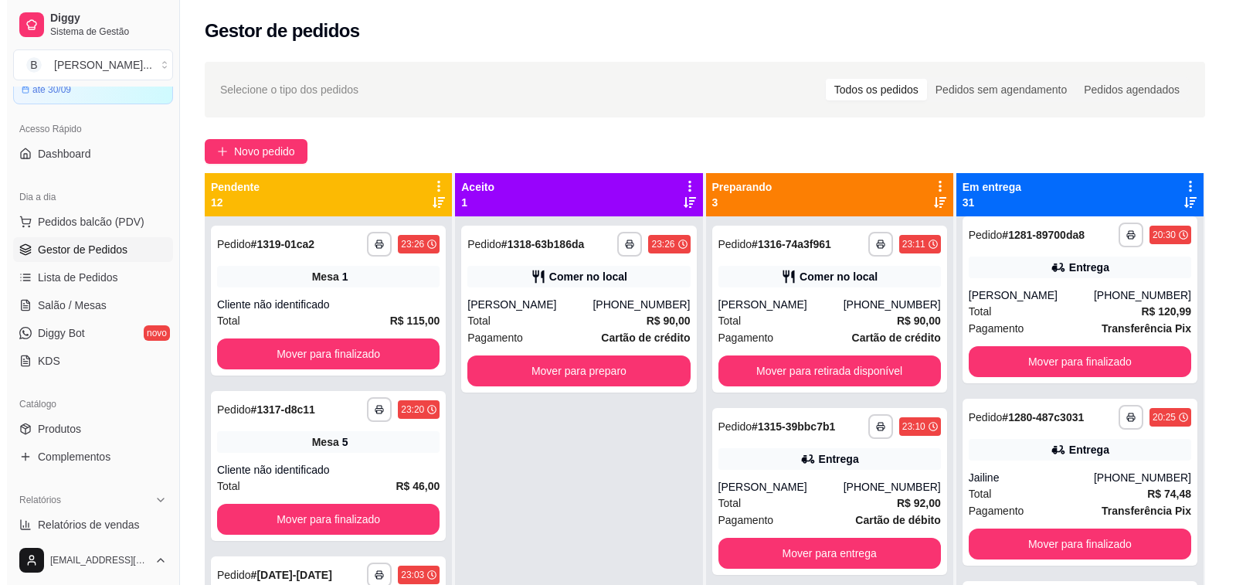
scroll to position [1545, 0]
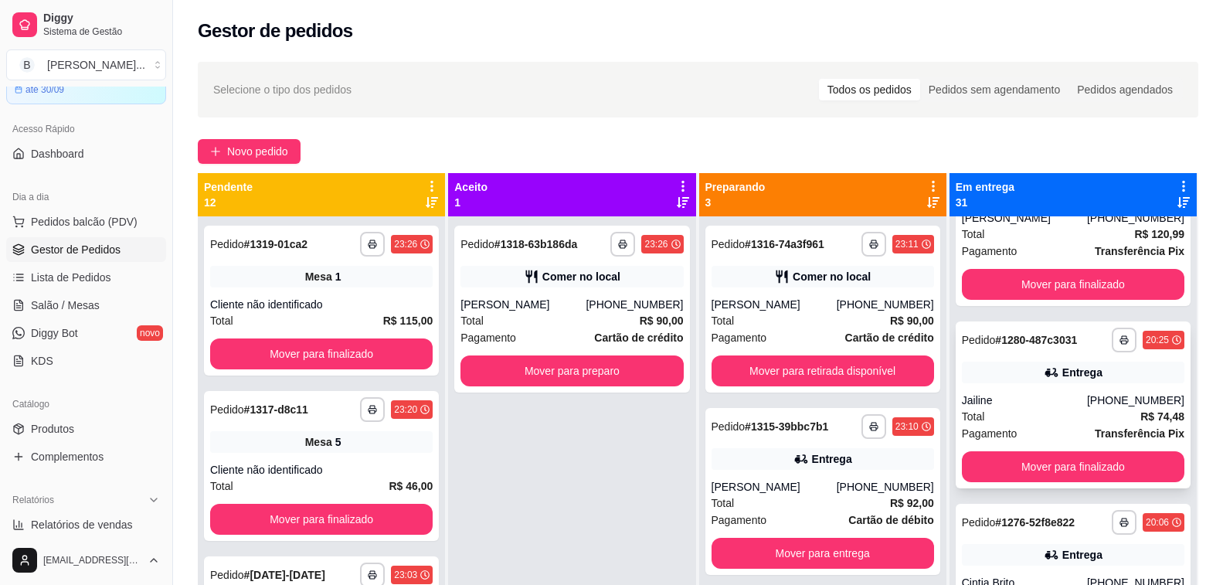
click at [1007, 408] on div "Jailine" at bounding box center [1024, 399] width 125 height 15
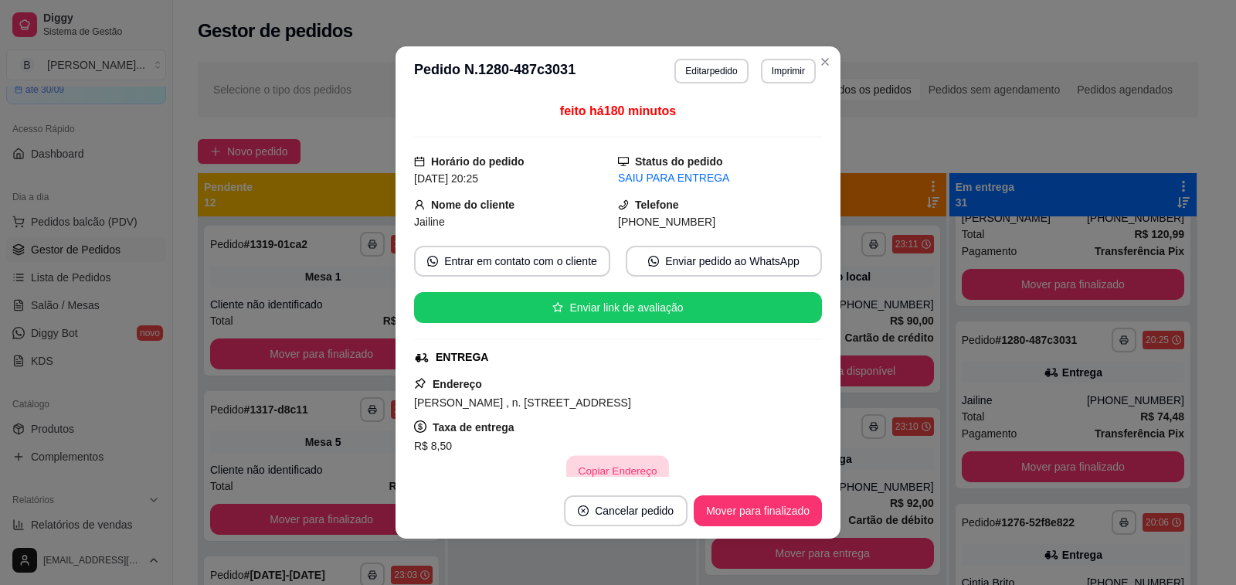
click at [592, 465] on button "Copiar Endereço" at bounding box center [618, 471] width 103 height 30
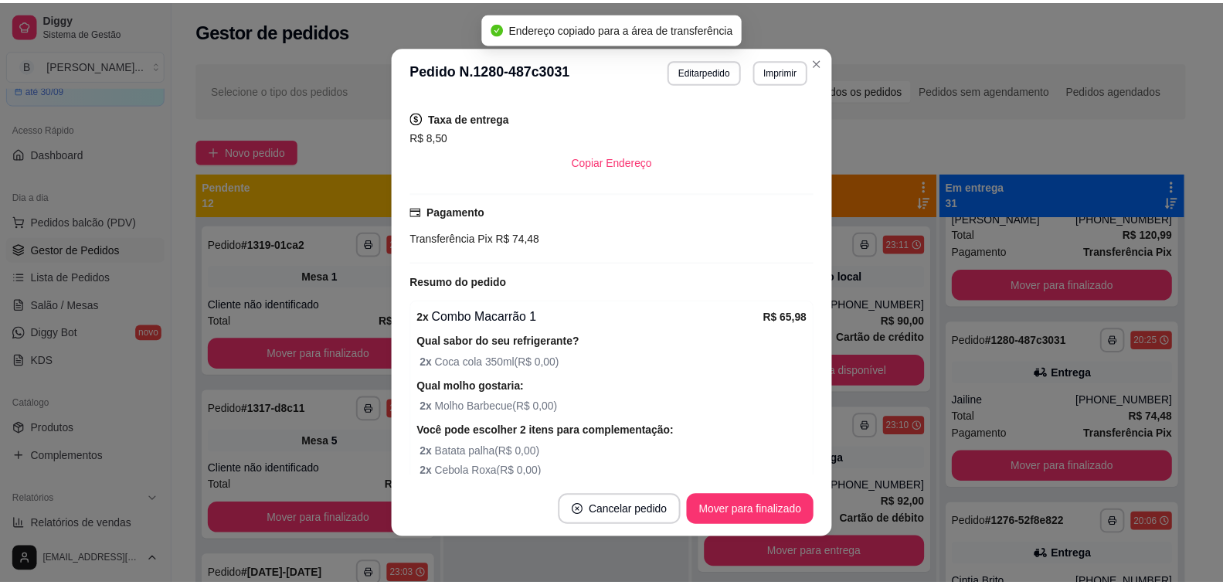
scroll to position [463, 0]
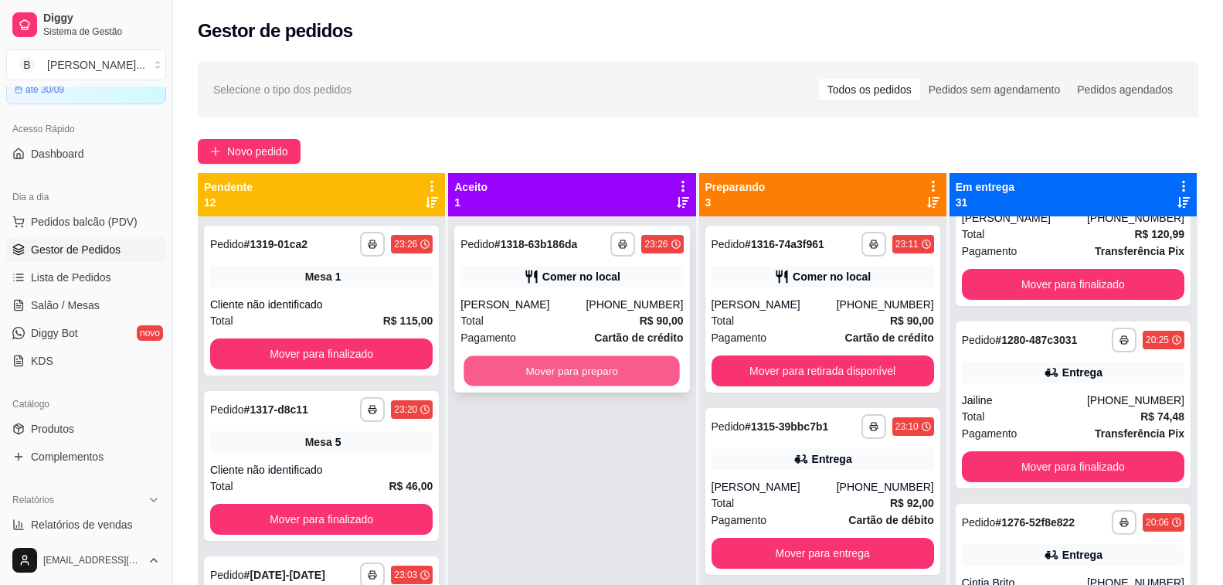
click at [563, 375] on button "Mover para preparo" at bounding box center [572, 371] width 216 height 30
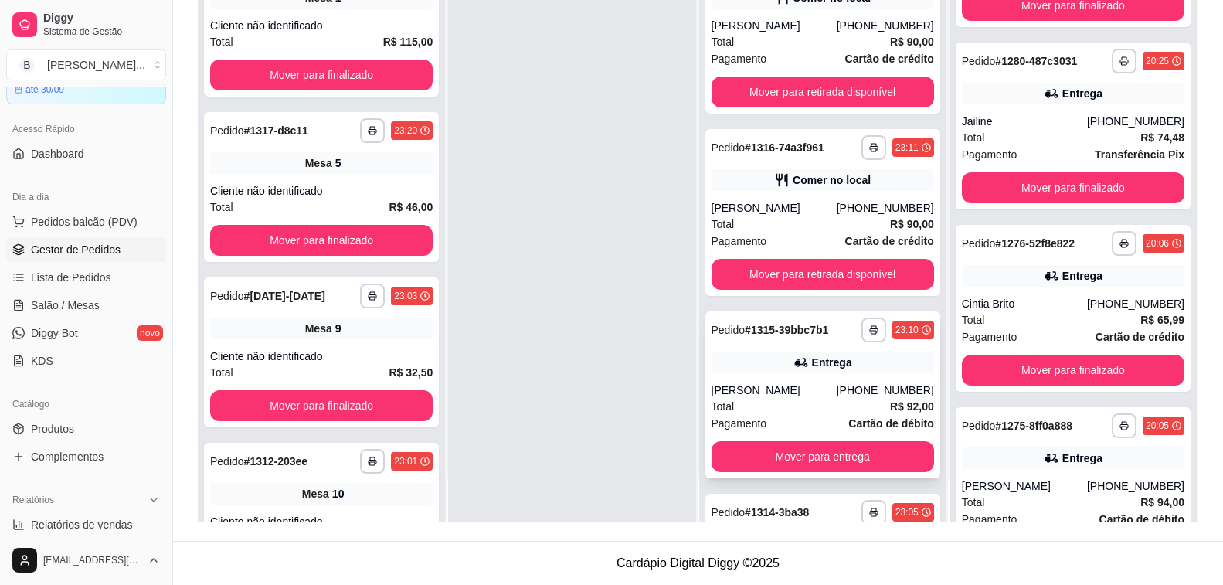
scroll to position [160, 0]
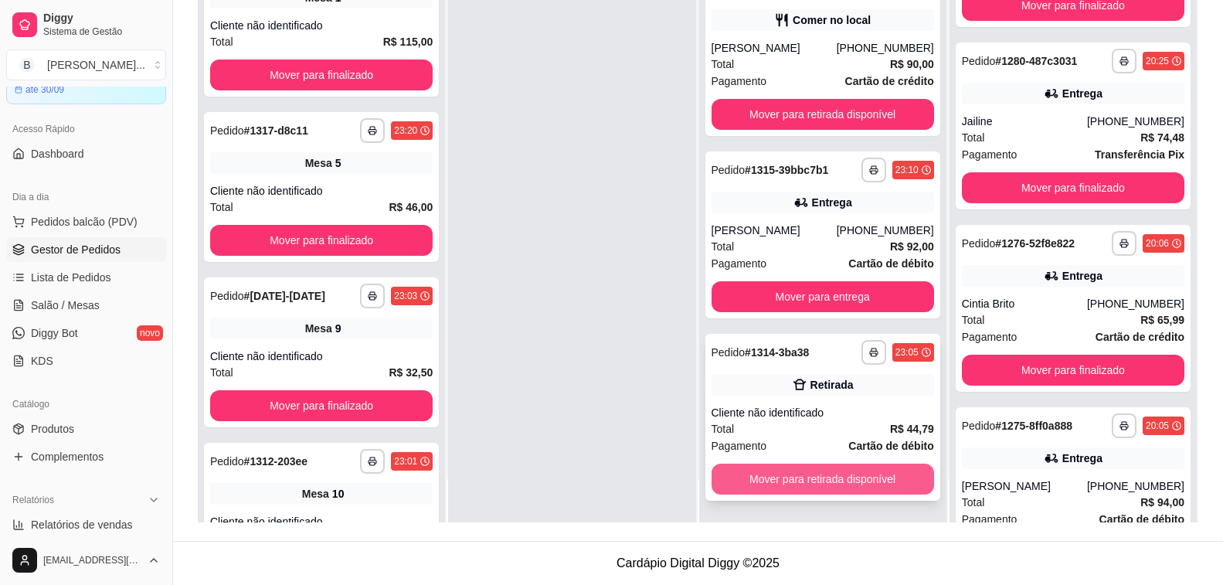
click at [766, 479] on button "Mover para retirada disponível" at bounding box center [822, 478] width 222 height 31
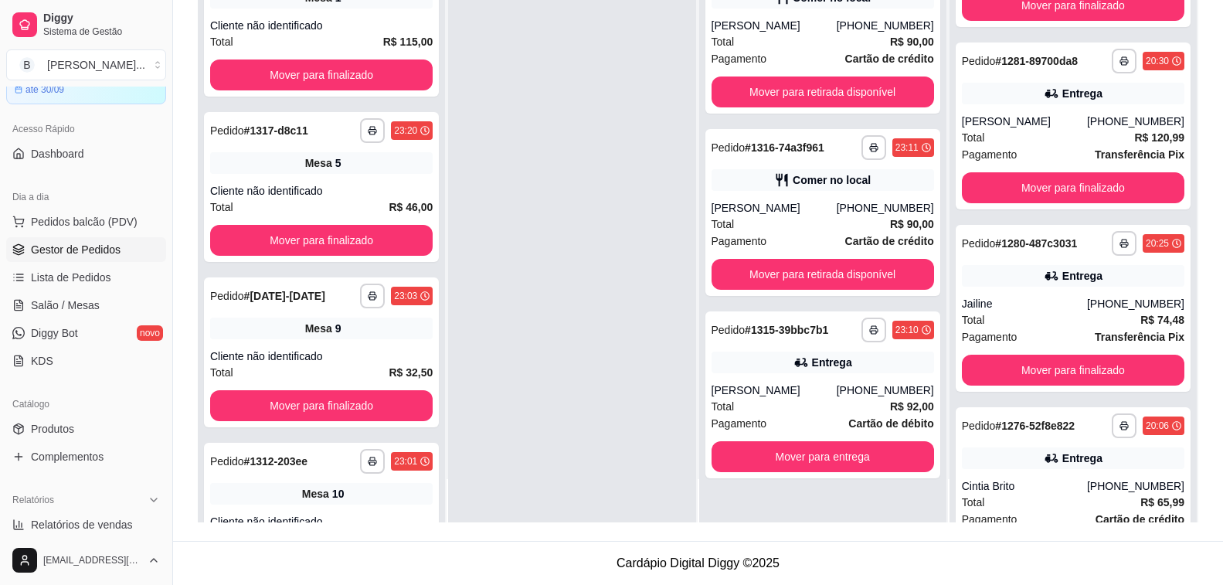
scroll to position [1727, 0]
click at [592, 380] on div at bounding box center [571, 229] width 247 height 585
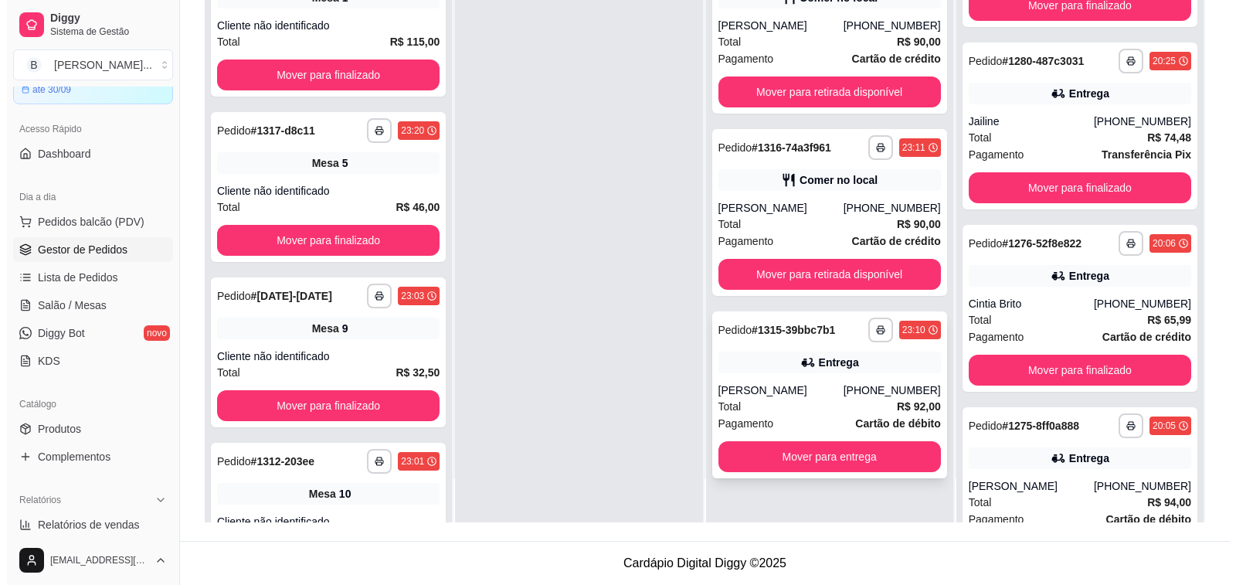
scroll to position [0, 0]
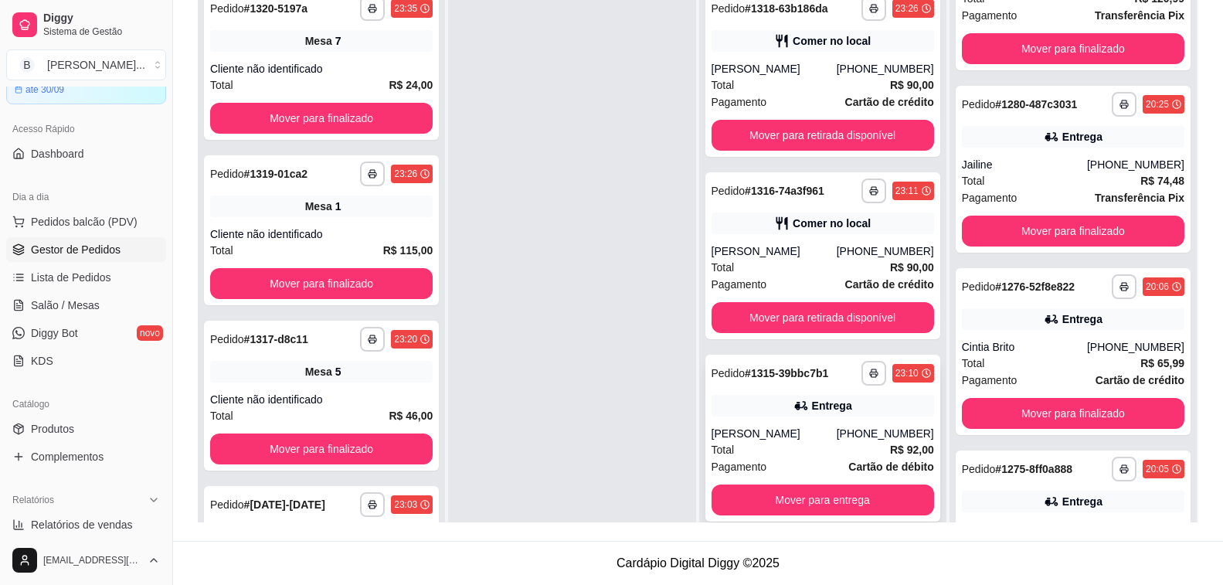
click at [790, 445] on div "Total R$ 92,00" at bounding box center [822, 449] width 222 height 17
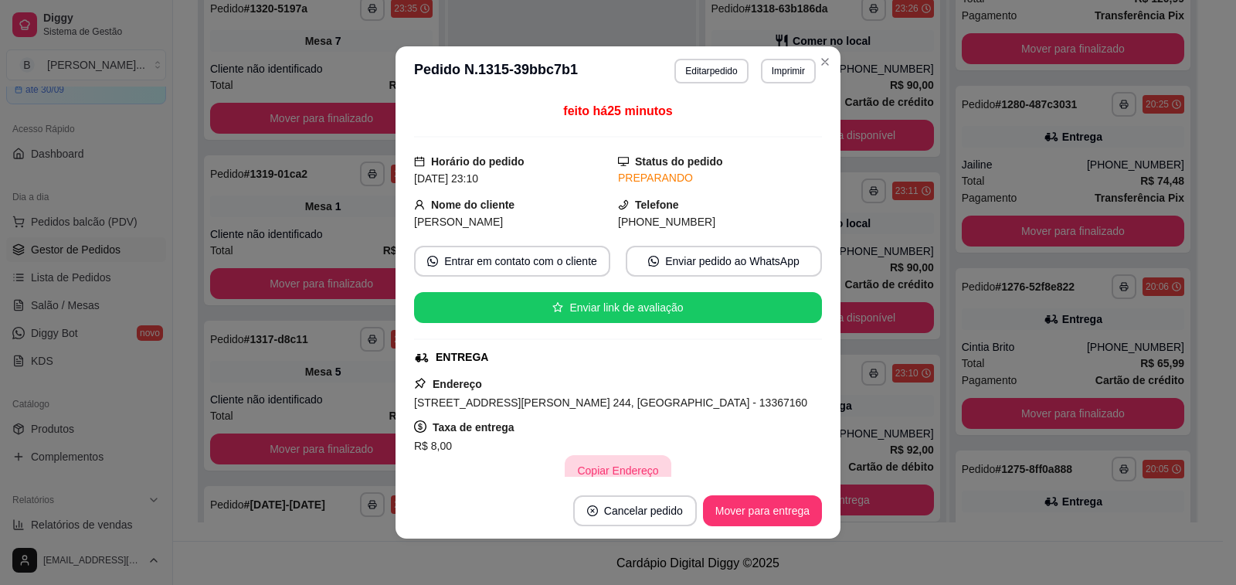
click at [591, 469] on button "Copiar Endereço" at bounding box center [618, 470] width 106 height 31
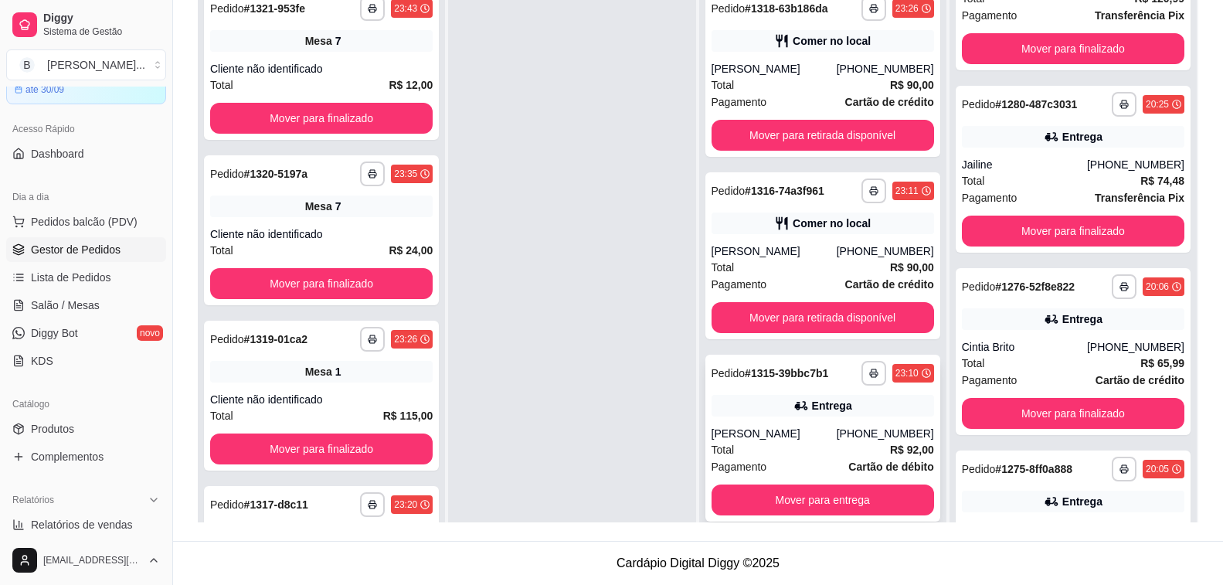
click at [816, 434] on div "Guilherme Almeida" at bounding box center [773, 433] width 125 height 15
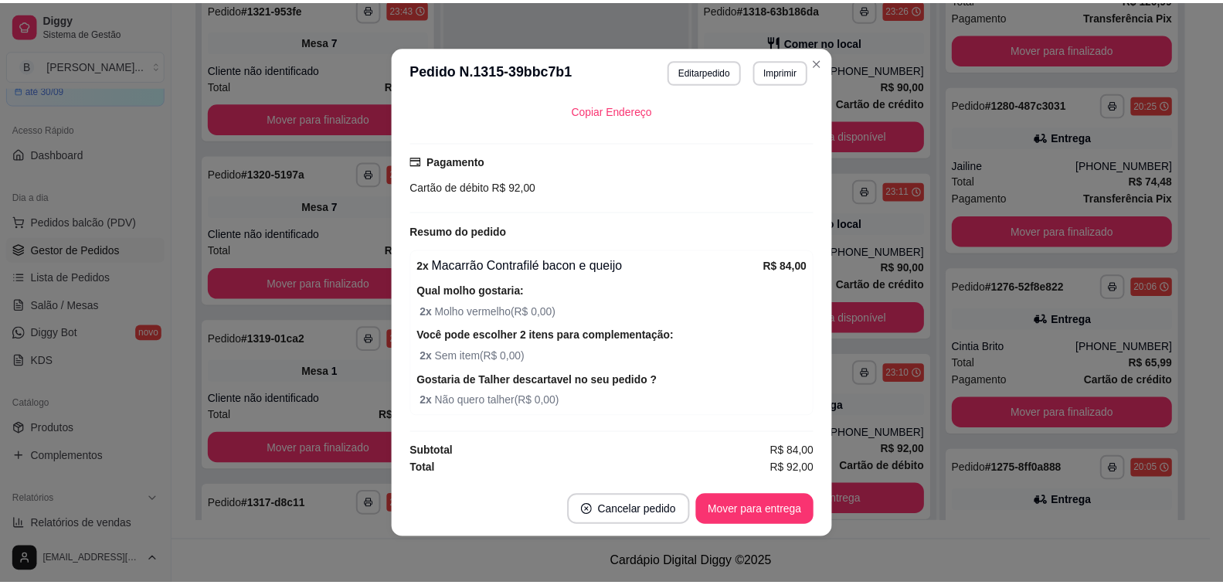
scroll to position [3, 0]
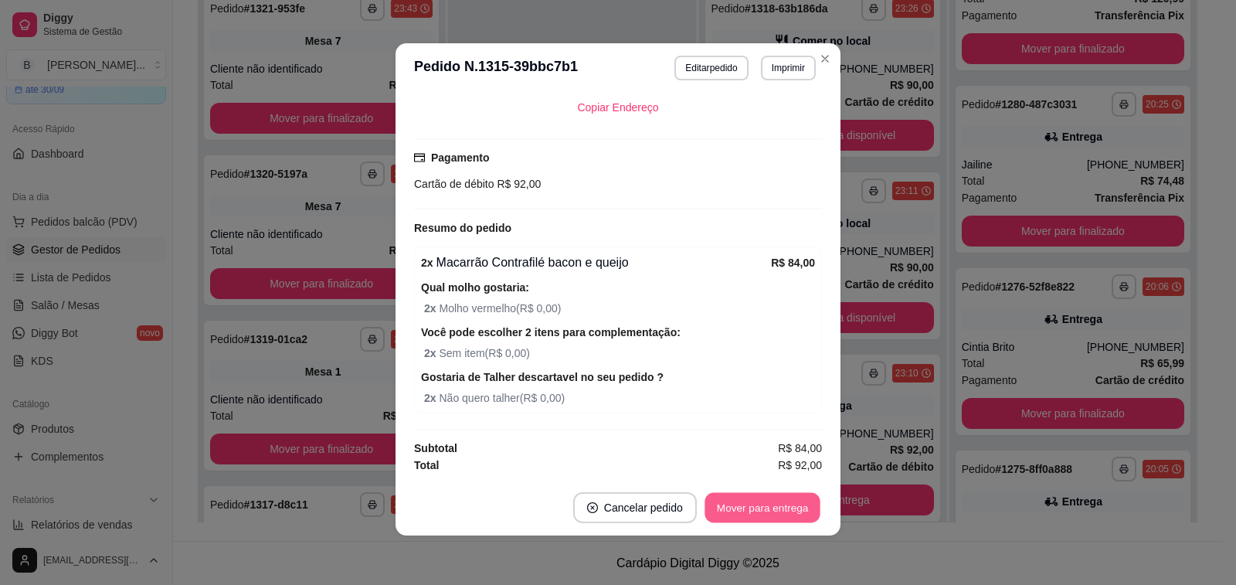
click at [734, 508] on button "Mover para entrega" at bounding box center [763, 508] width 116 height 30
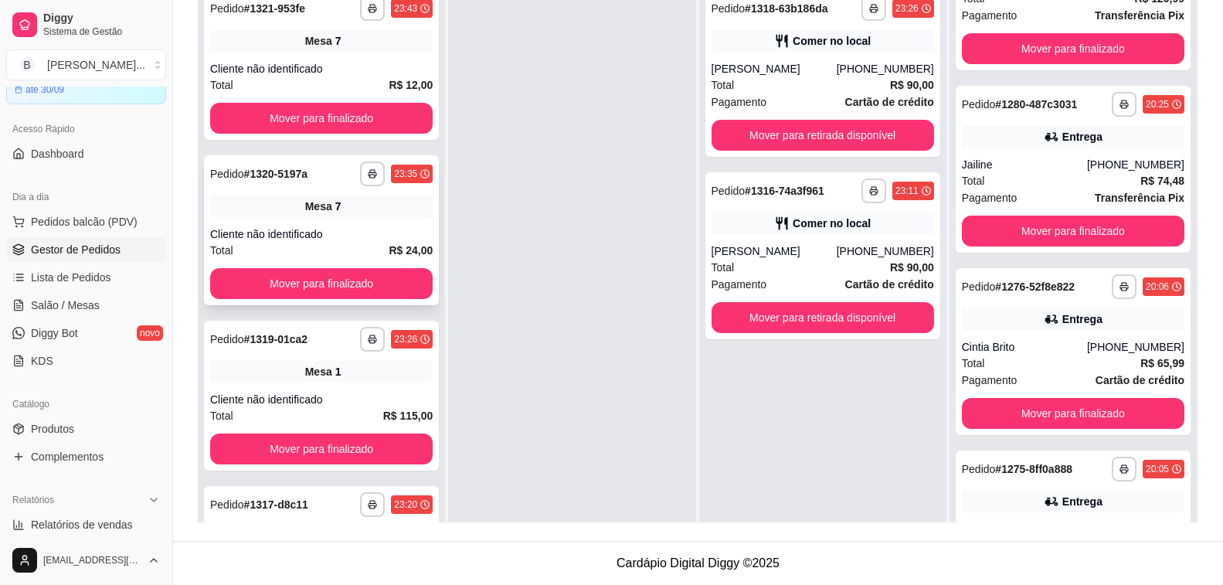
scroll to position [81, 0]
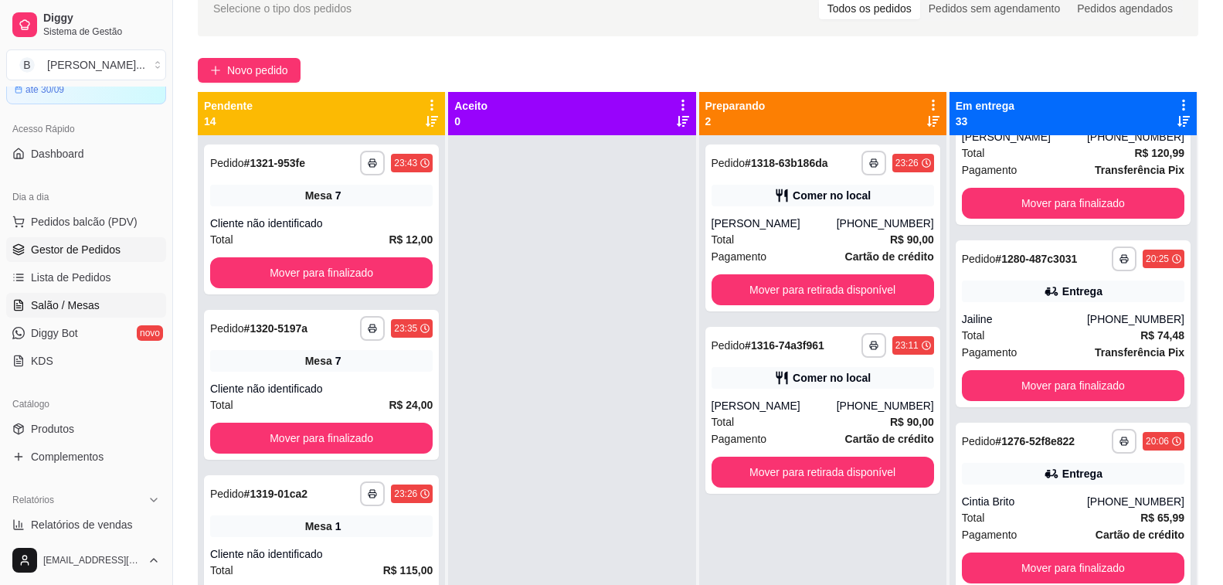
click at [90, 305] on span "Salão / Mesas" at bounding box center [65, 304] width 69 height 15
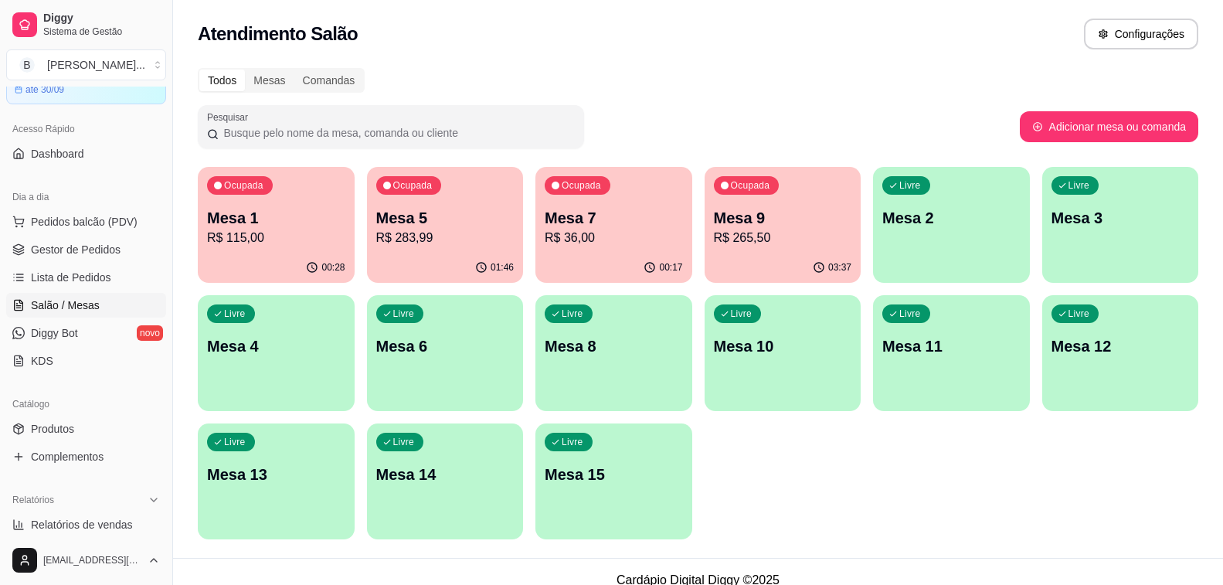
click at [484, 250] on div "Ocupada Mesa 5 R$ 283,99" at bounding box center [445, 210] width 157 height 86
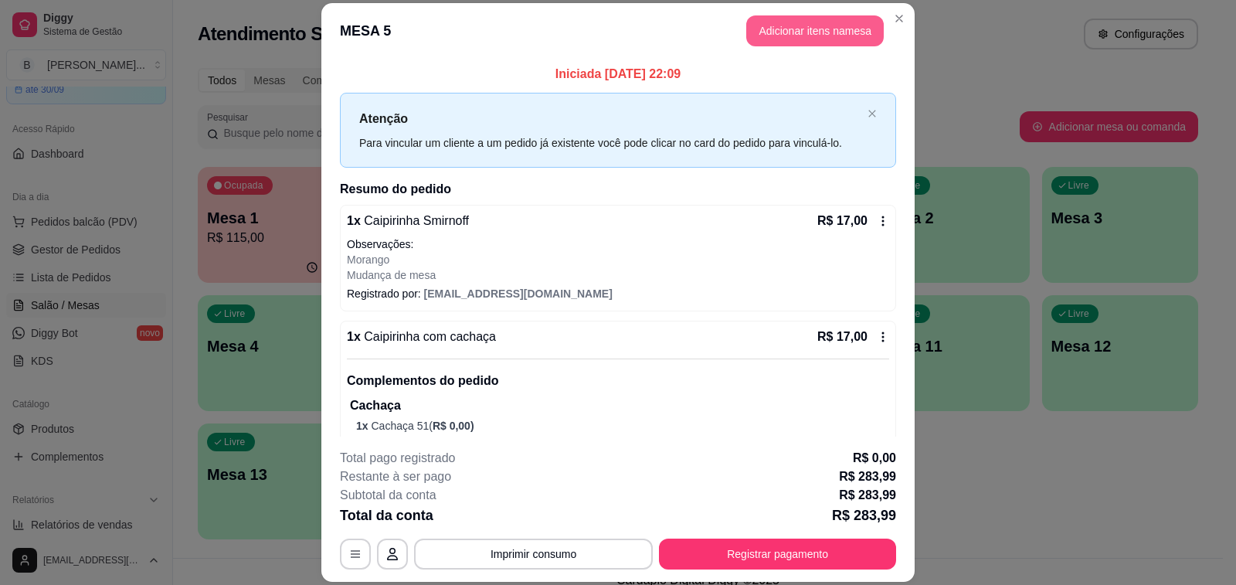
click at [791, 39] on button "Adicionar itens na mesa" at bounding box center [815, 30] width 138 height 31
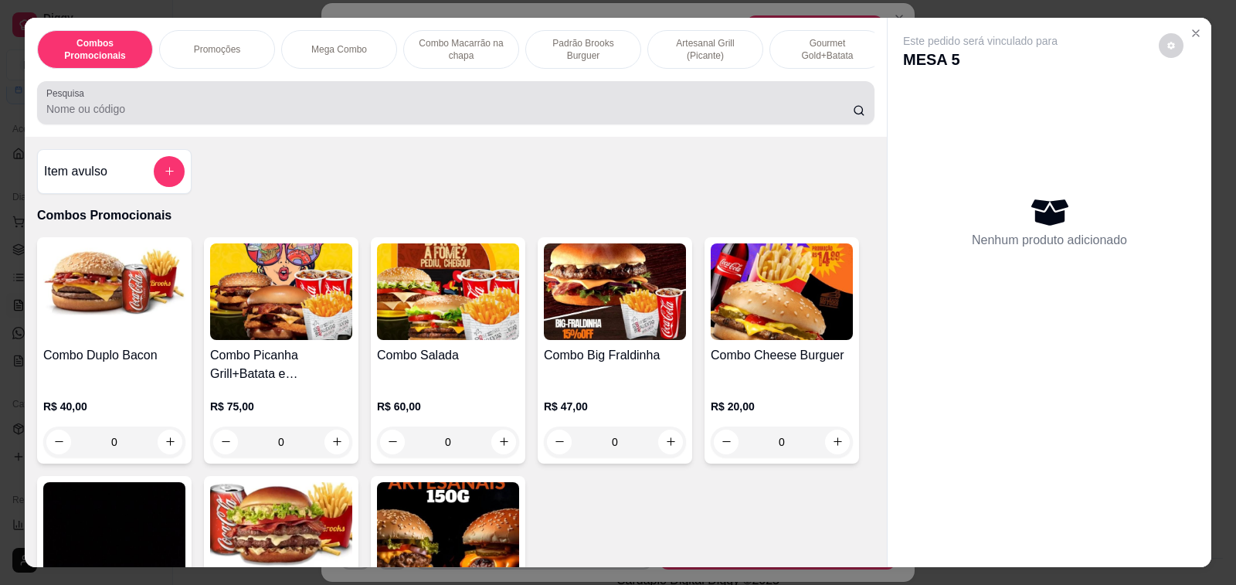
click at [320, 111] on input "Pesquisa" at bounding box center [449, 108] width 806 height 15
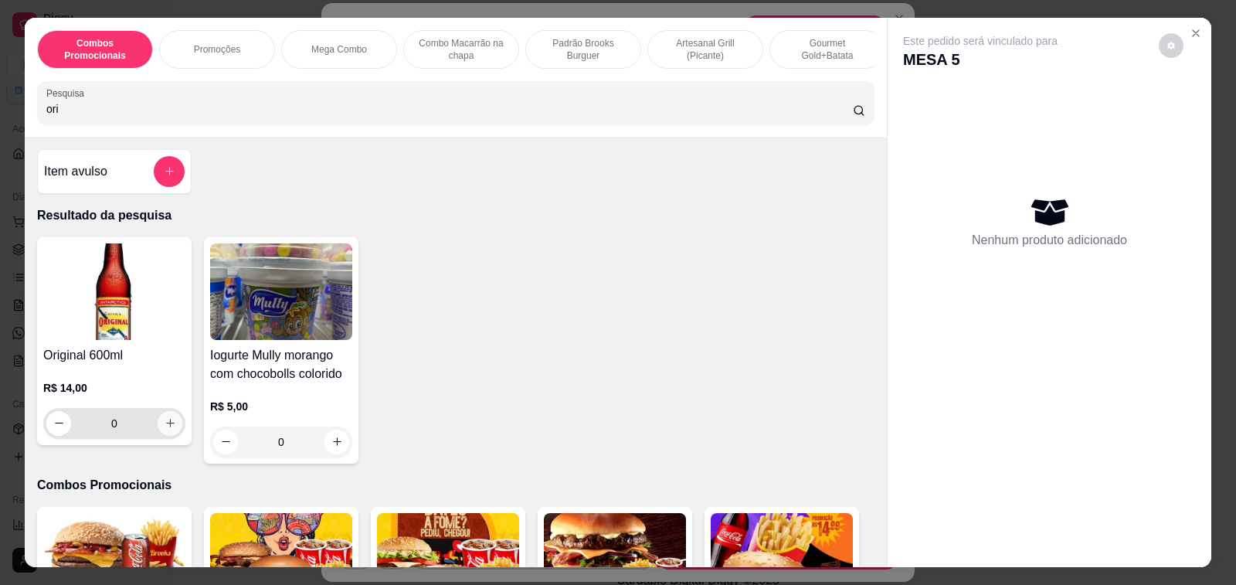
type input "ori"
click at [168, 429] on icon "increase-product-quantity" at bounding box center [171, 423] width 12 height 12
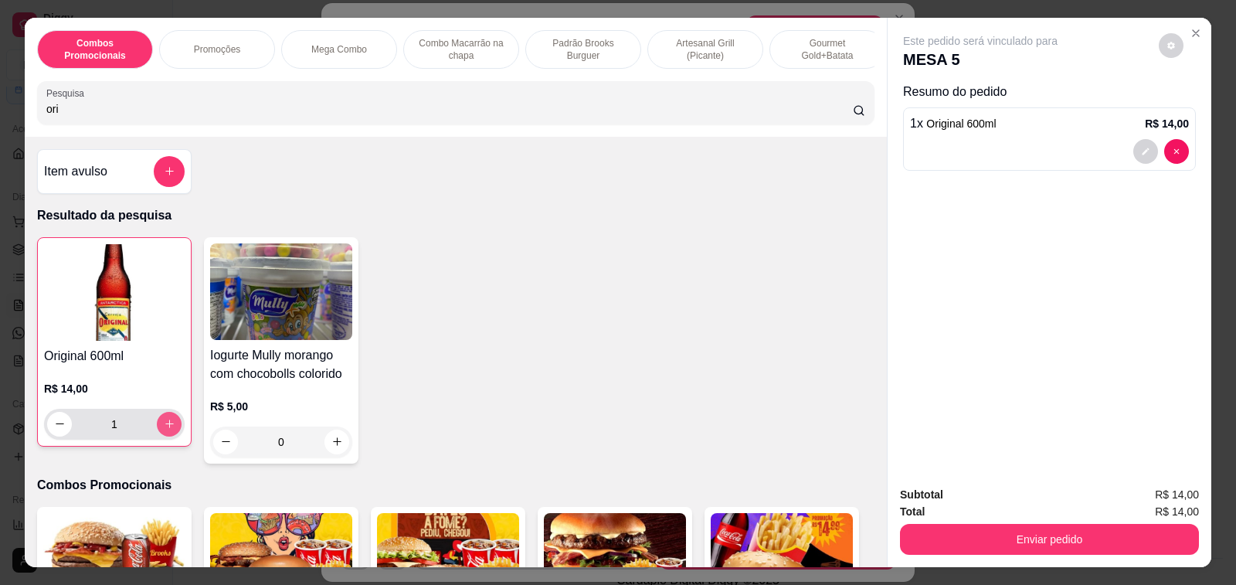
type input "1"
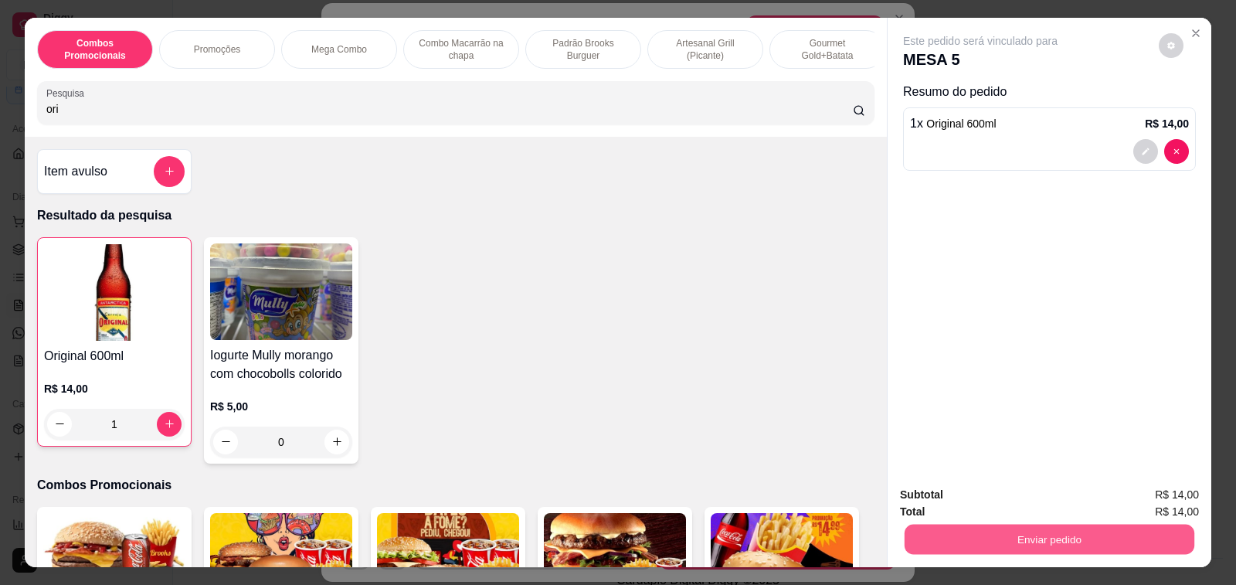
click at [935, 531] on button "Enviar pedido" at bounding box center [1050, 540] width 290 height 30
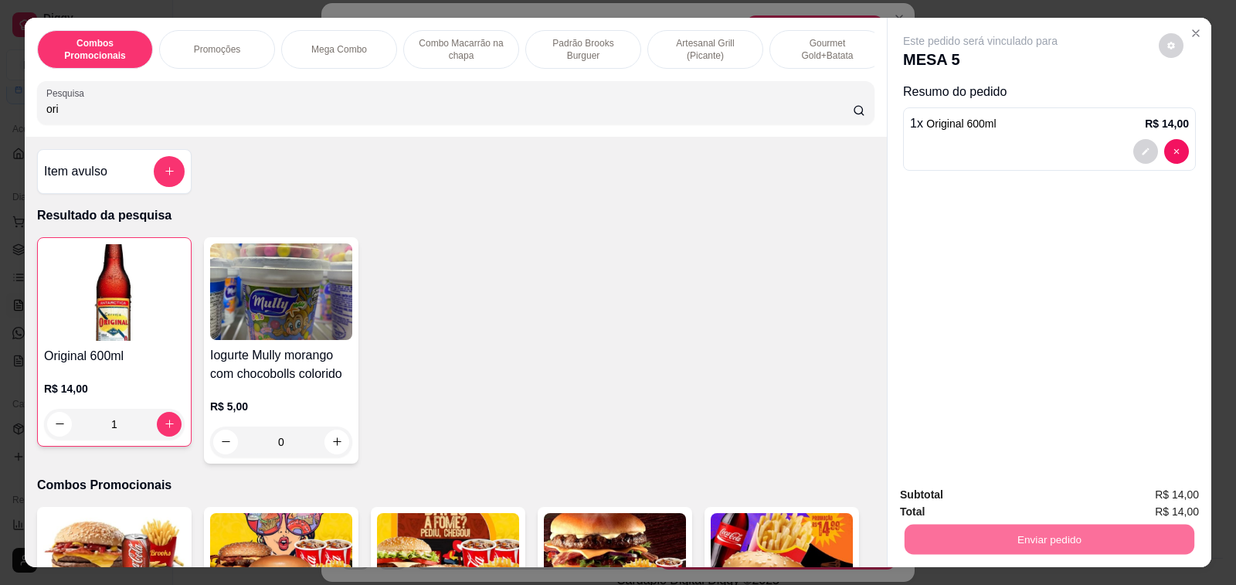
click at [1158, 496] on button "Enviar pedido" at bounding box center [1158, 494] width 87 height 29
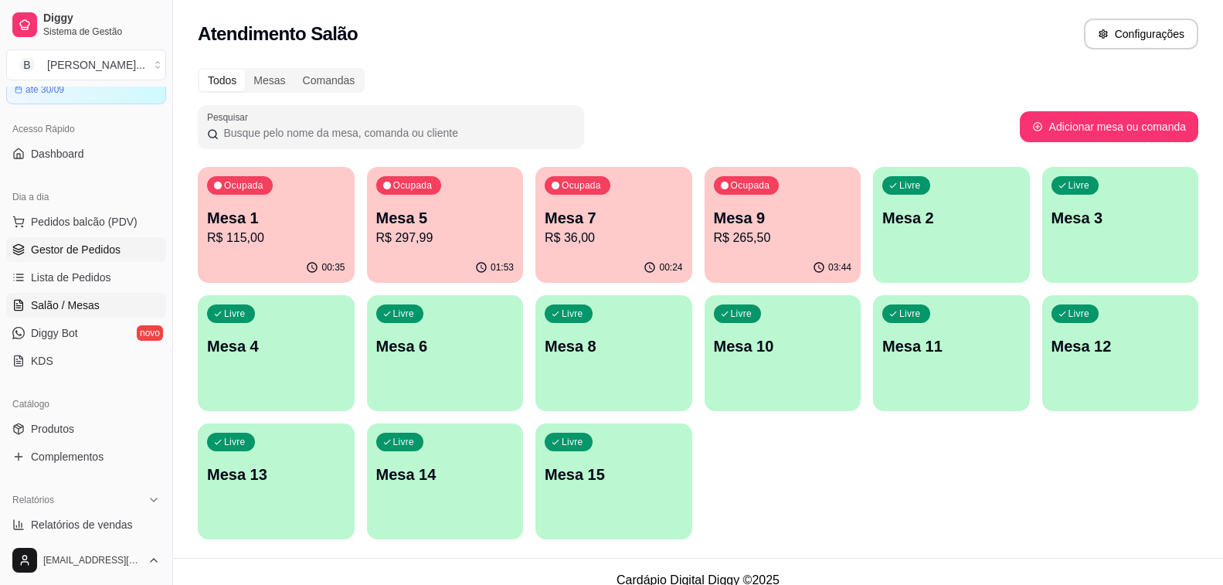
click at [99, 246] on span "Gestor de Pedidos" at bounding box center [76, 249] width 90 height 15
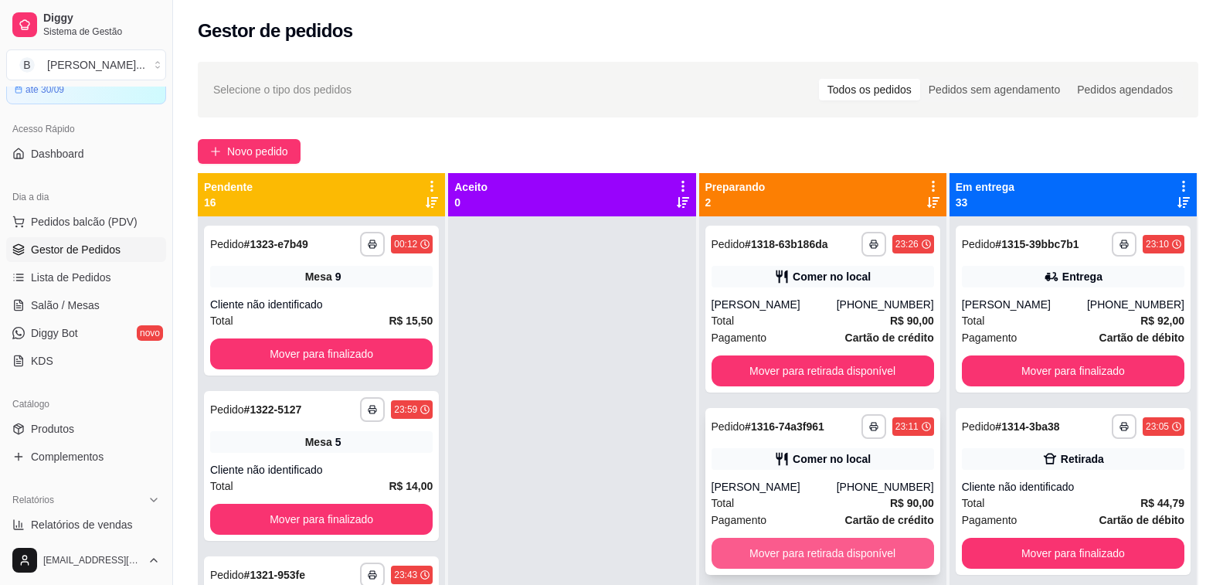
click at [810, 550] on button "Mover para retirada disponível" at bounding box center [822, 553] width 222 height 31
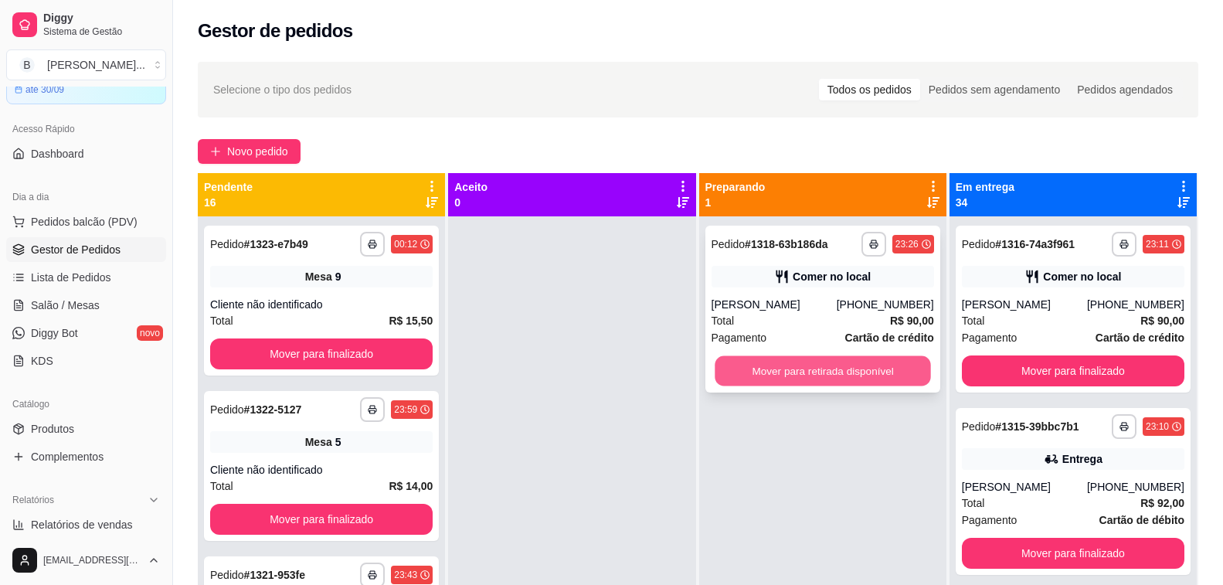
click at [743, 377] on button "Mover para retirada disponível" at bounding box center [823, 371] width 216 height 30
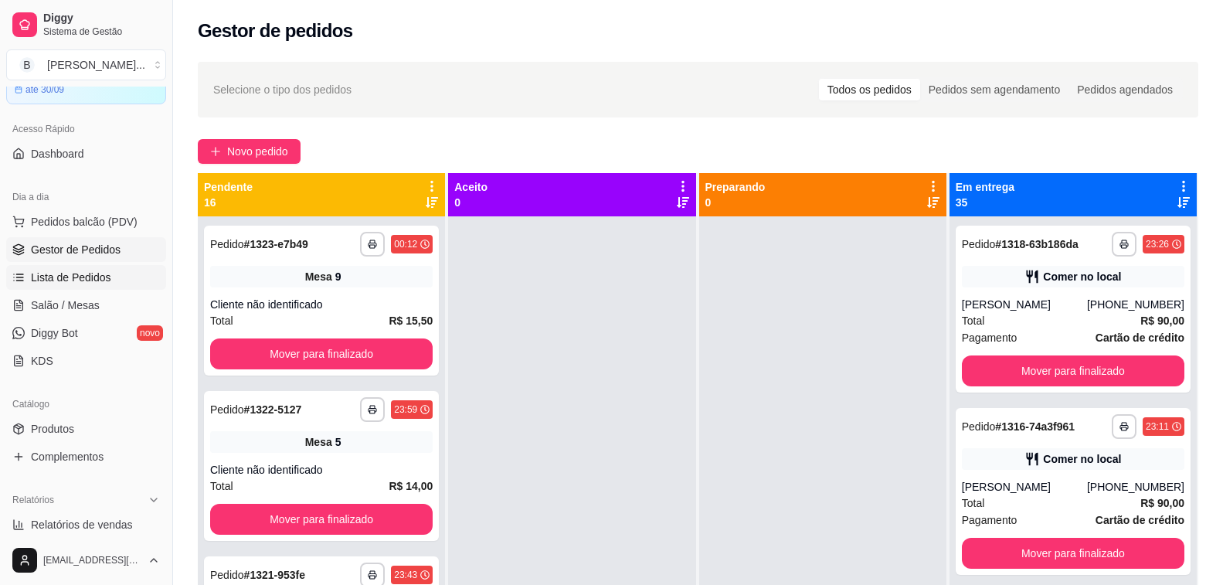
click at [63, 289] on link "Lista de Pedidos" at bounding box center [86, 277] width 160 height 25
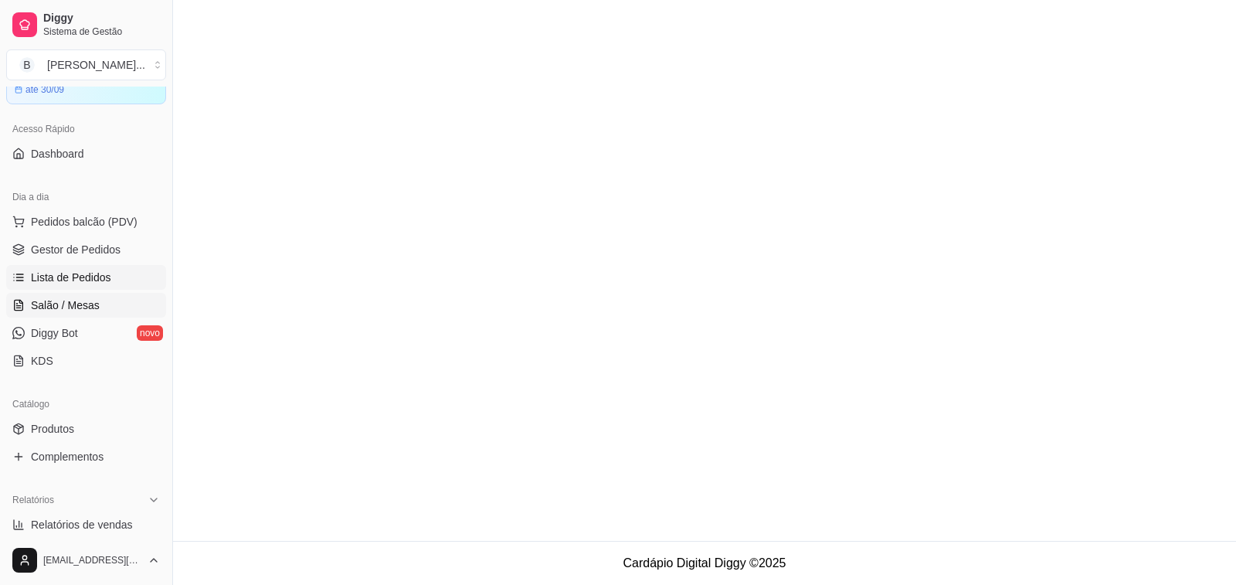
click at [53, 297] on link "Salão / Mesas" at bounding box center [86, 305] width 160 height 25
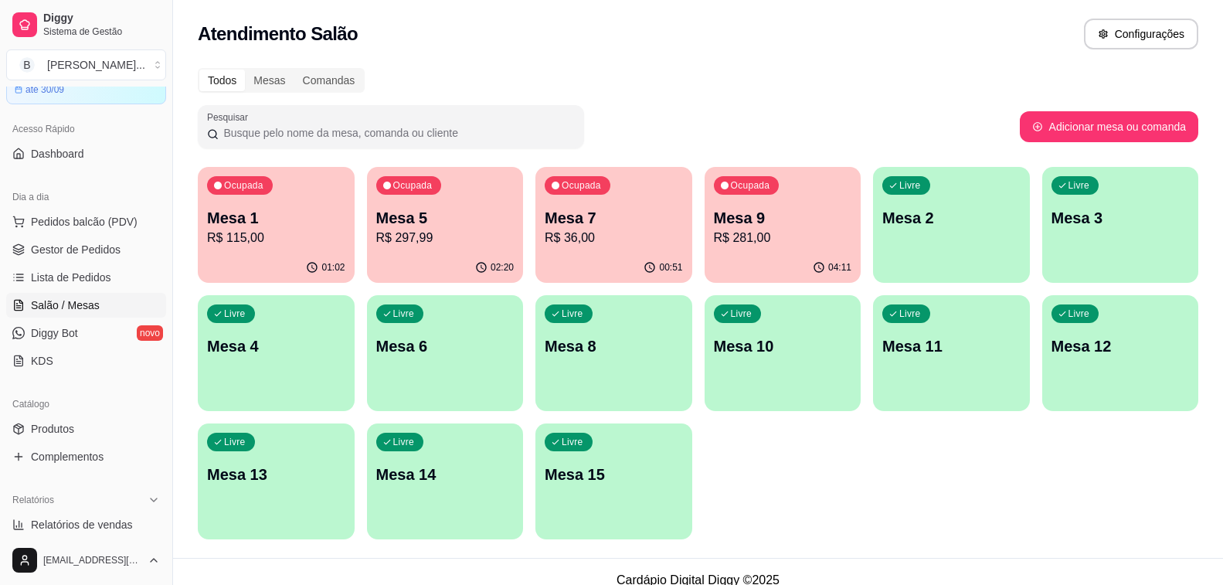
click at [296, 266] on div "01:02" at bounding box center [276, 268] width 157 height 30
click at [307, 226] on p "Mesa 1" at bounding box center [276, 218] width 138 height 22
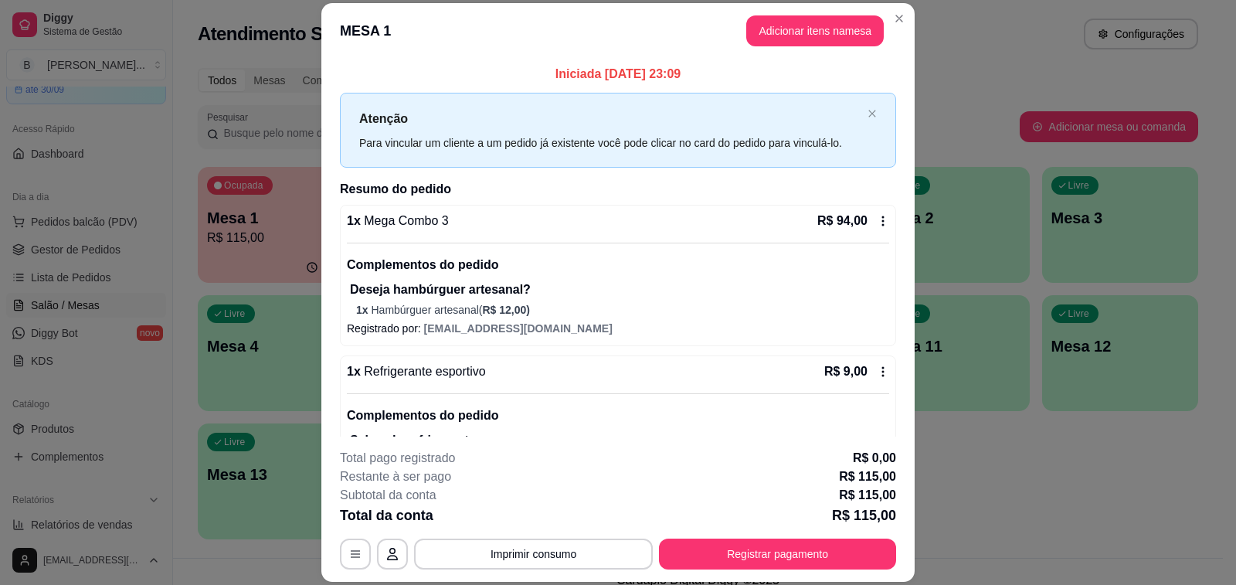
scroll to position [273, 0]
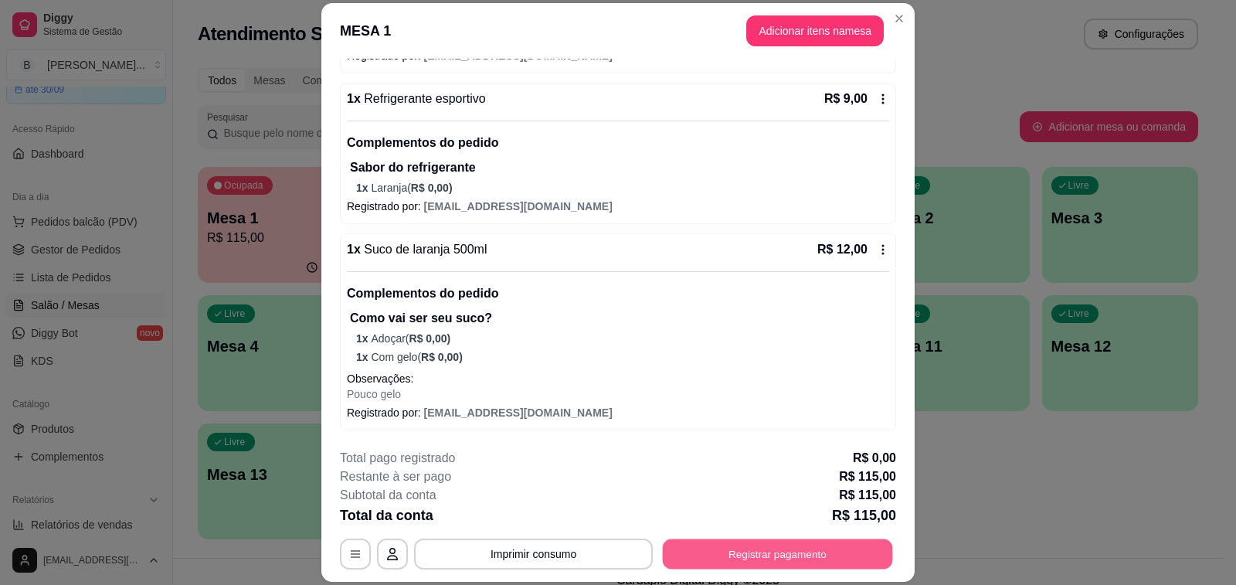
click at [744, 560] on button "Registrar pagamento" at bounding box center [778, 554] width 230 height 30
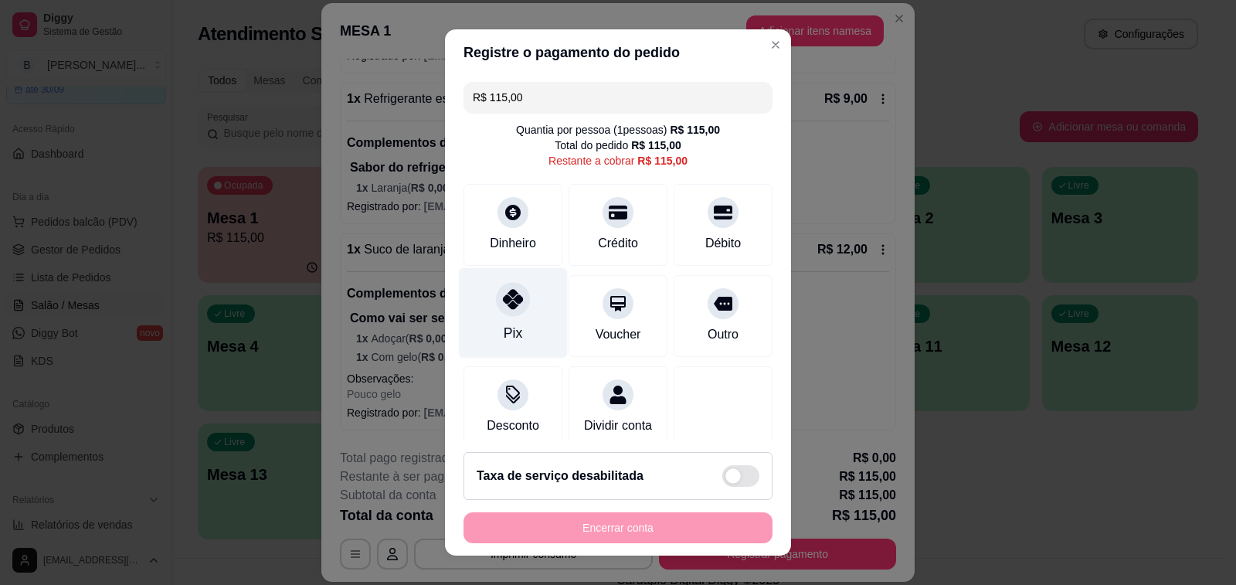
click at [511, 312] on div at bounding box center [513, 299] width 34 height 34
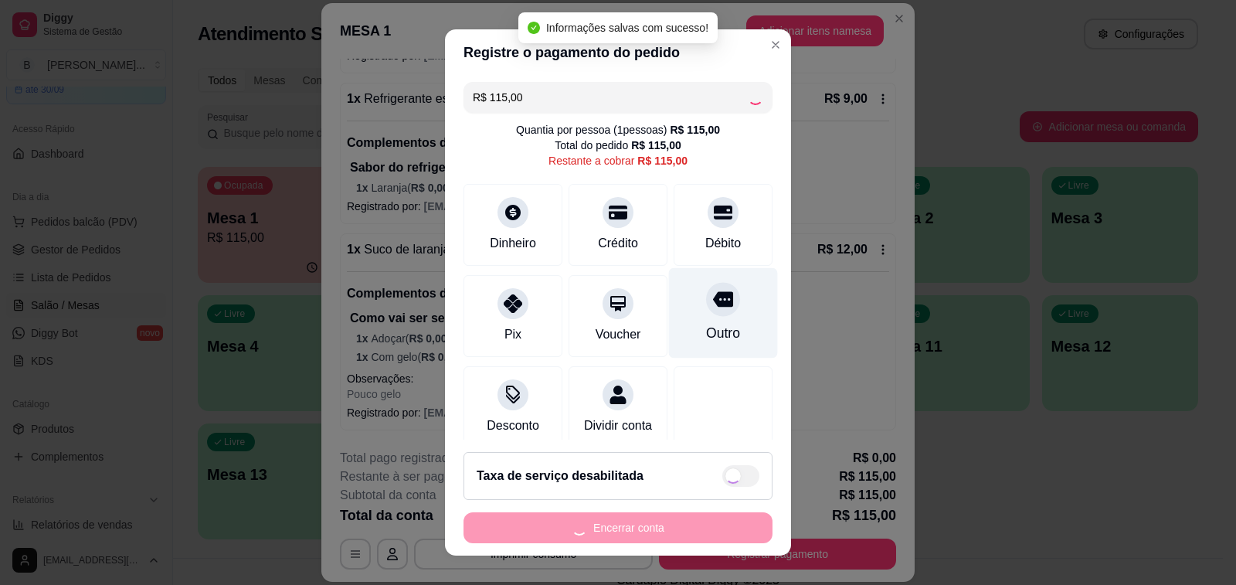
type input "R$ 0,00"
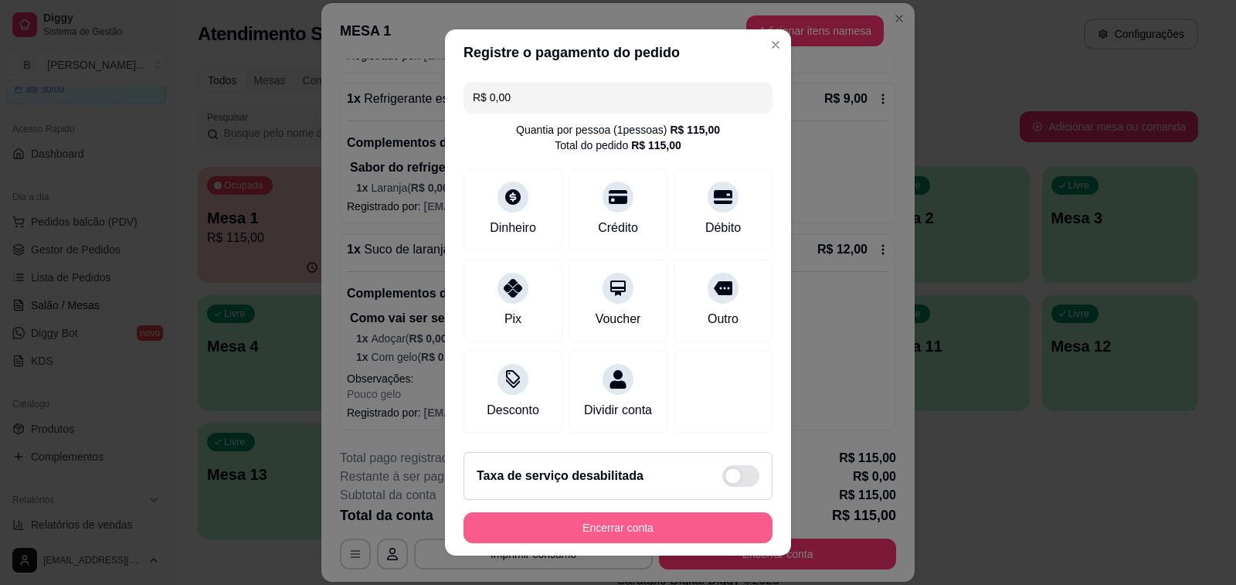
click at [637, 531] on button "Encerrar conta" at bounding box center [617, 527] width 309 height 31
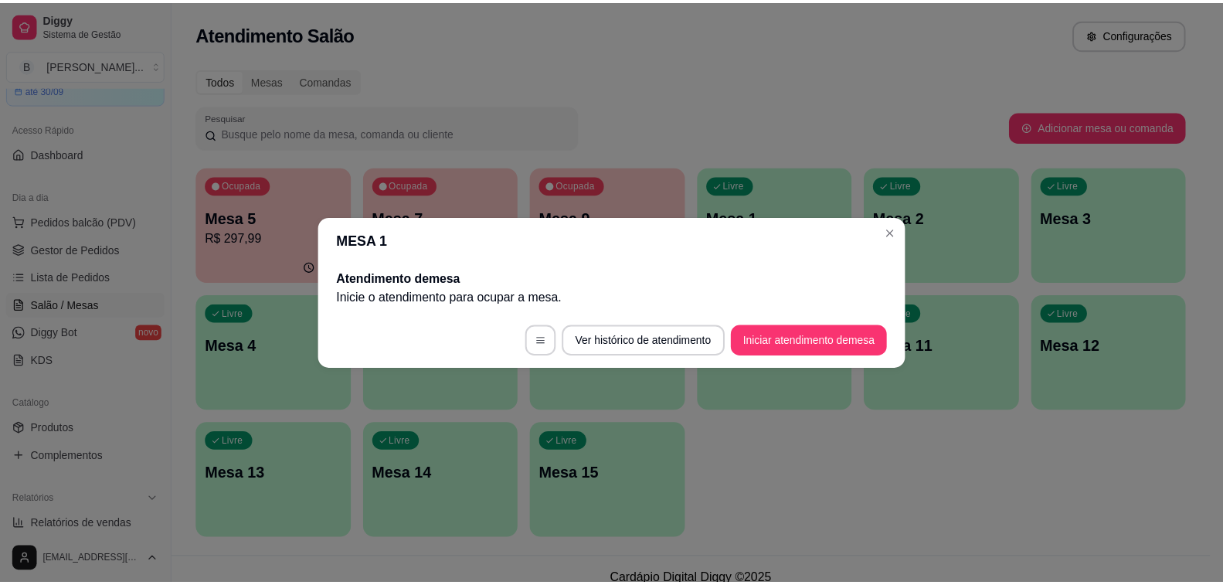
scroll to position [0, 0]
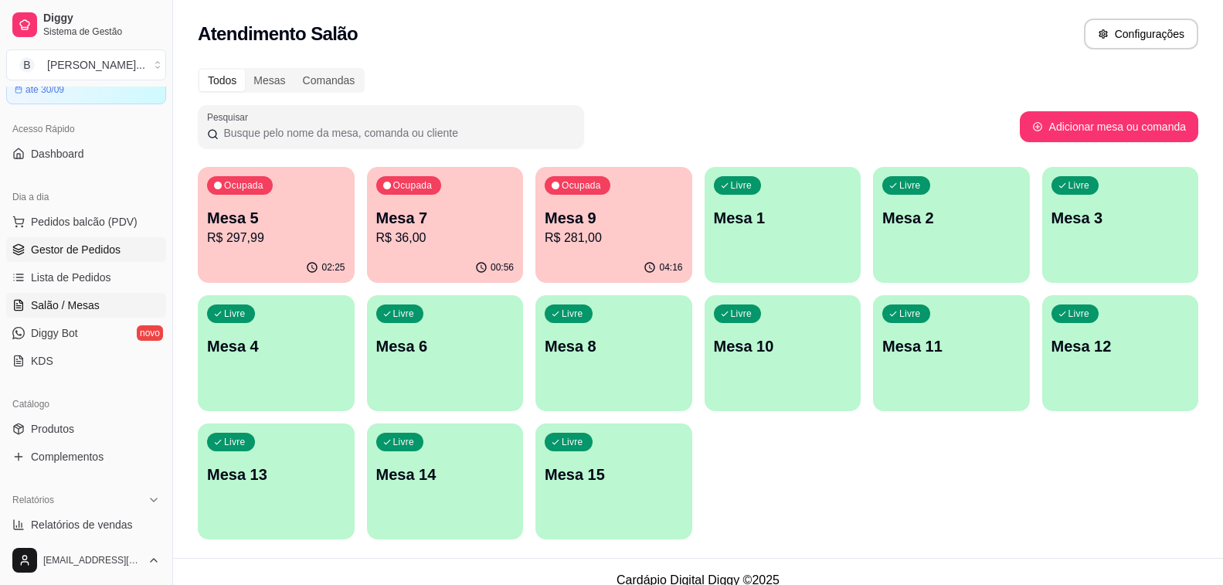
click at [79, 250] on span "Gestor de Pedidos" at bounding box center [76, 249] width 90 height 15
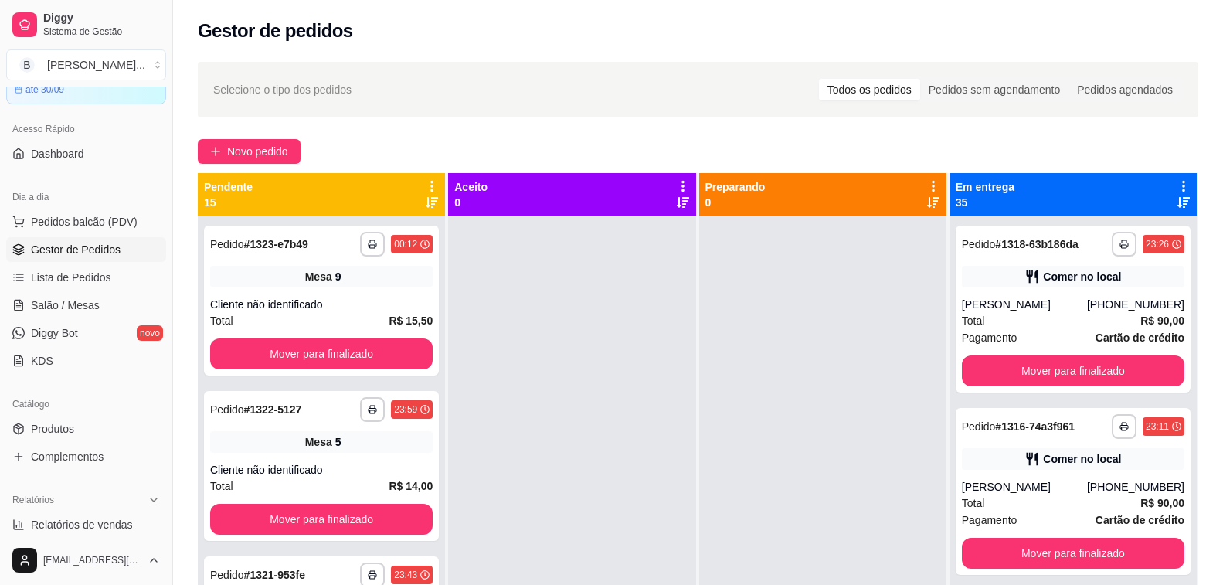
click at [481, 49] on div "Gestor de pedidos" at bounding box center [698, 26] width 1050 height 53
click at [1047, 382] on button "Mover para finalizado" at bounding box center [1073, 370] width 222 height 31
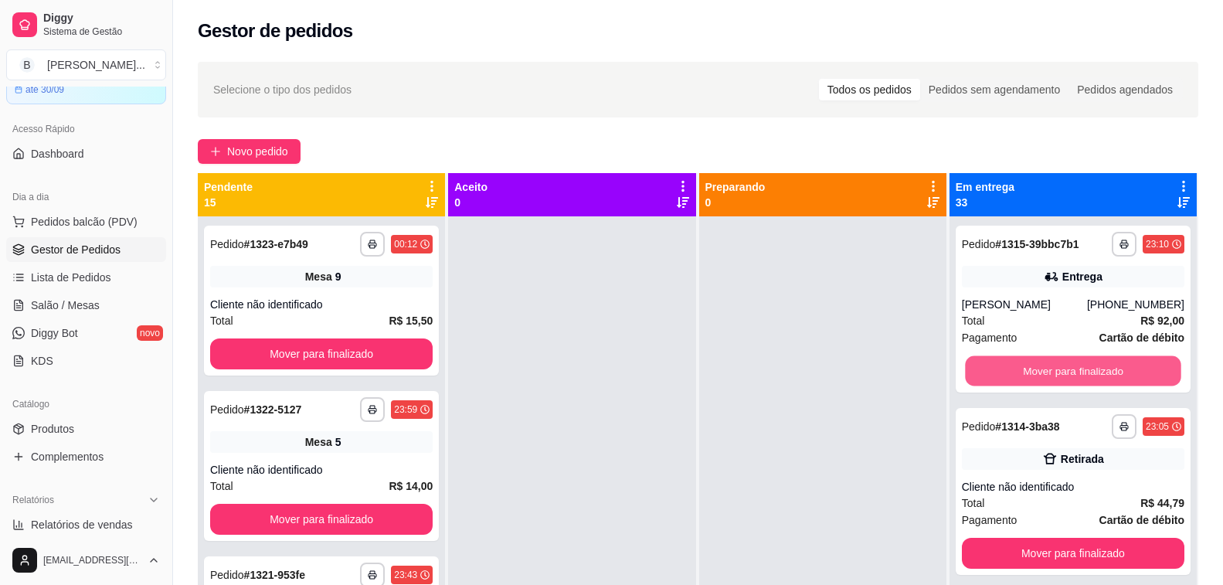
click at [1047, 382] on button "Mover para finalizado" at bounding box center [1073, 371] width 216 height 30
click at [1047, 382] on button "Mover para finalizado" at bounding box center [1073, 370] width 222 height 31
click at [1047, 382] on button "Mover para finalizado" at bounding box center [1073, 371] width 216 height 30
click at [1026, 373] on button "Mover para finalizado" at bounding box center [1073, 370] width 222 height 31
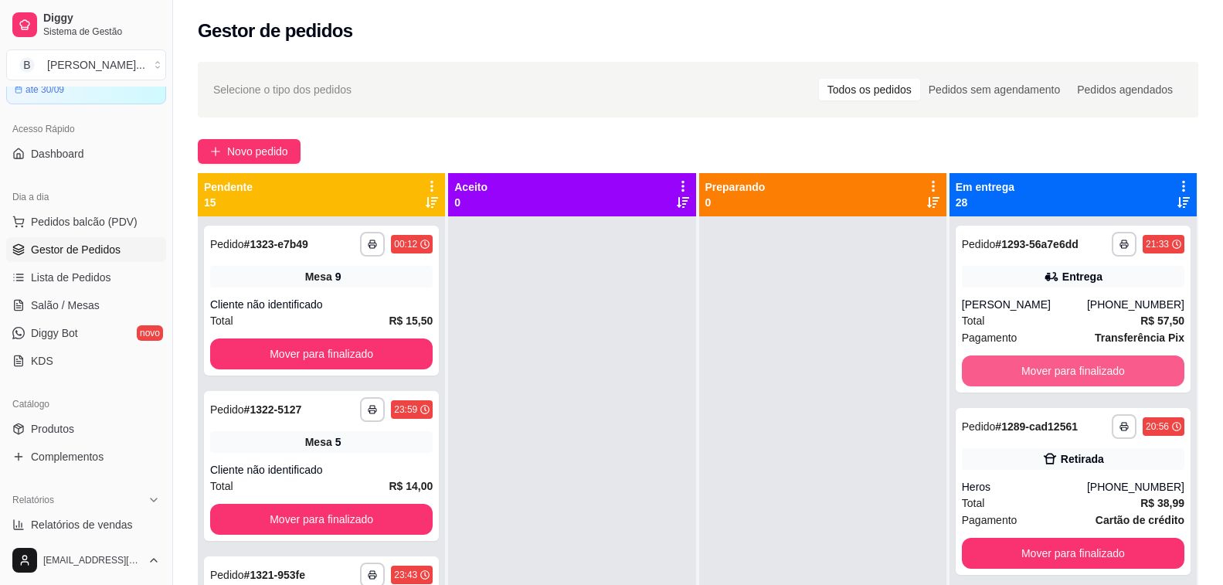
click at [1026, 373] on button "Mover para finalizado" at bounding box center [1073, 370] width 222 height 31
click at [1026, 373] on button "Mover para finalizado" at bounding box center [1073, 371] width 216 height 30
click at [1026, 373] on button "Mover para finalizado" at bounding box center [1073, 370] width 222 height 31
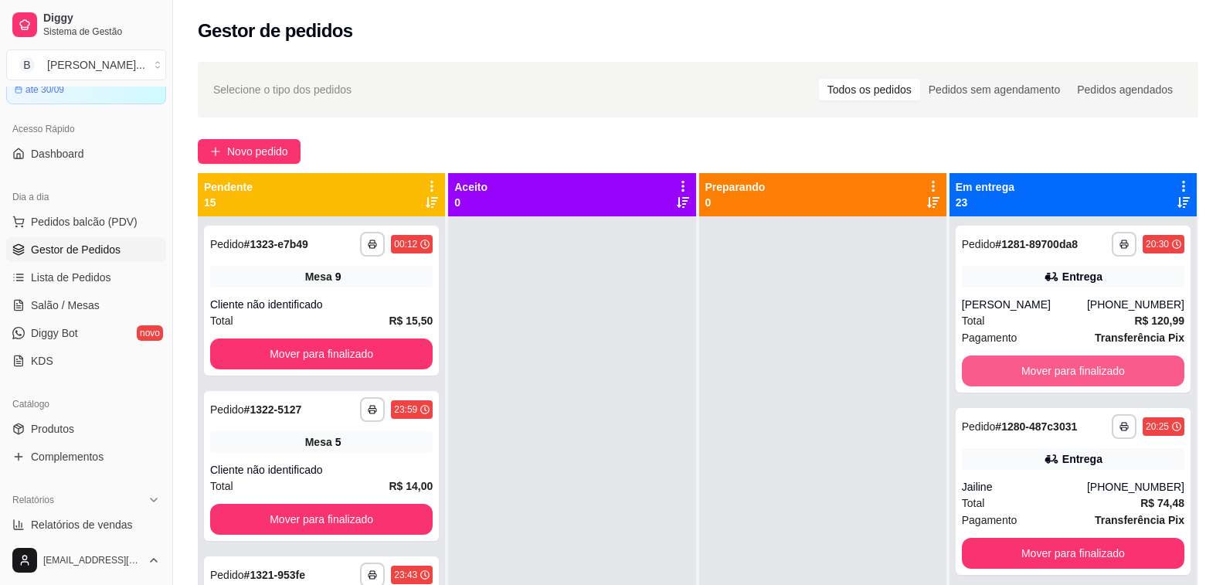
click at [1026, 373] on button "Mover para finalizado" at bounding box center [1073, 370] width 222 height 31
click at [1026, 373] on button "Mover para finalizado" at bounding box center [1073, 371] width 216 height 30
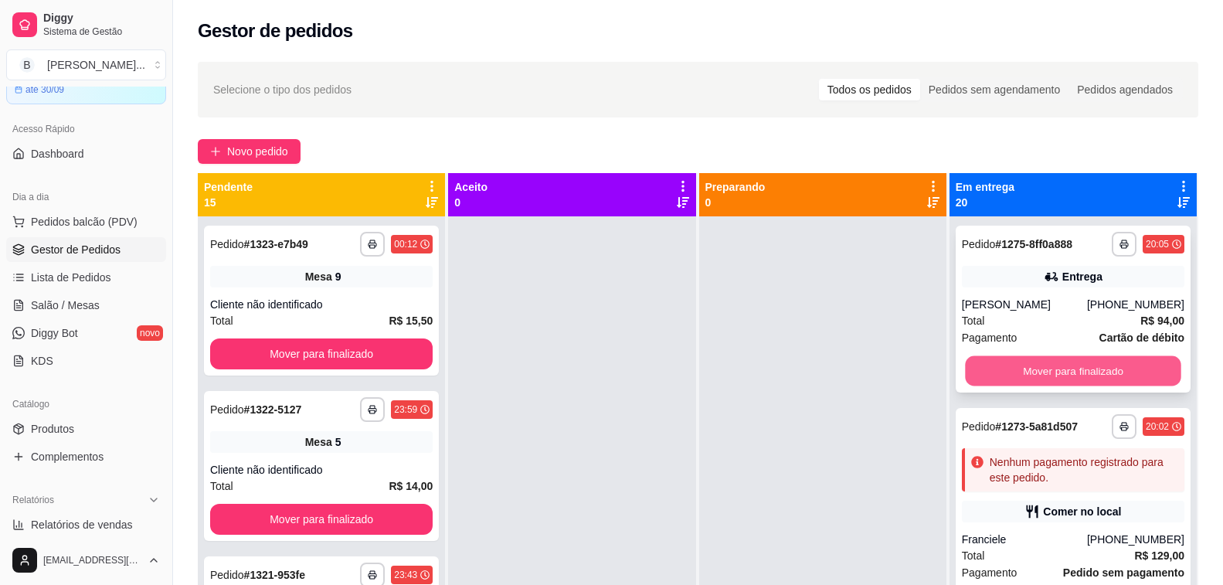
click at [1027, 374] on button "Mover para finalizado" at bounding box center [1073, 371] width 216 height 30
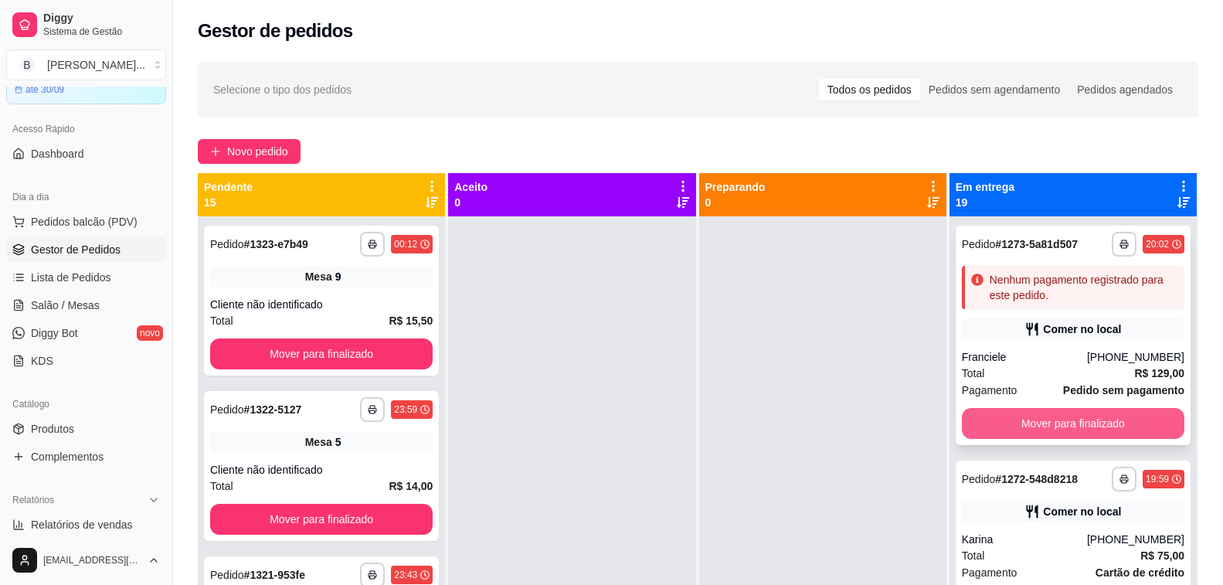
click at [1004, 420] on button "Mover para finalizado" at bounding box center [1073, 423] width 222 height 31
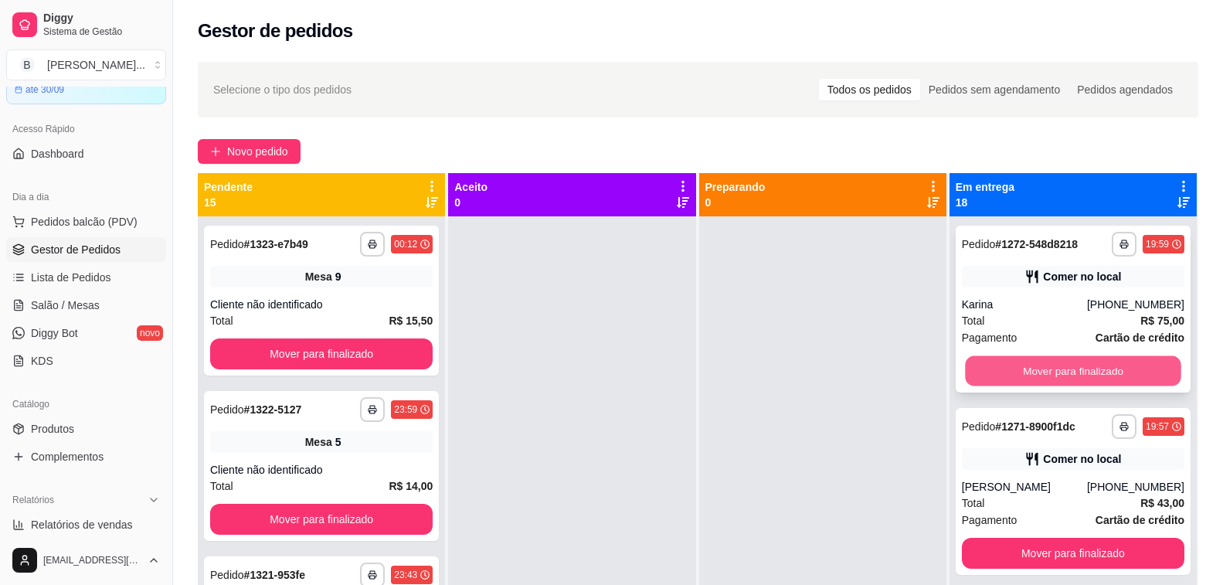
click at [1005, 372] on button "Mover para finalizado" at bounding box center [1073, 371] width 216 height 30
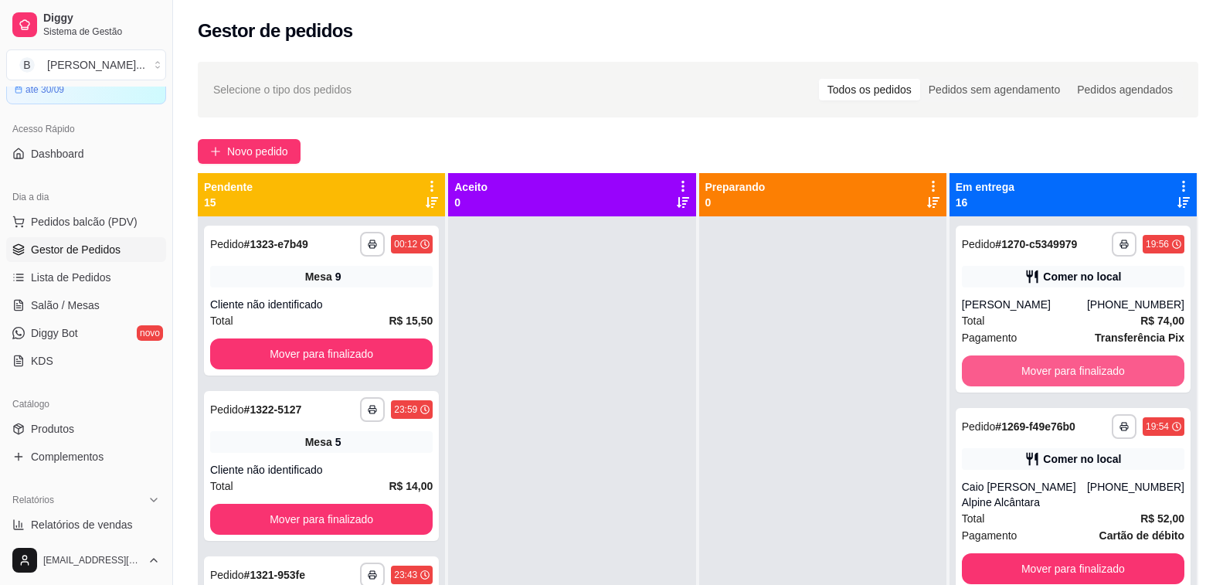
click at [1005, 372] on button "Mover para finalizado" at bounding box center [1073, 370] width 222 height 31
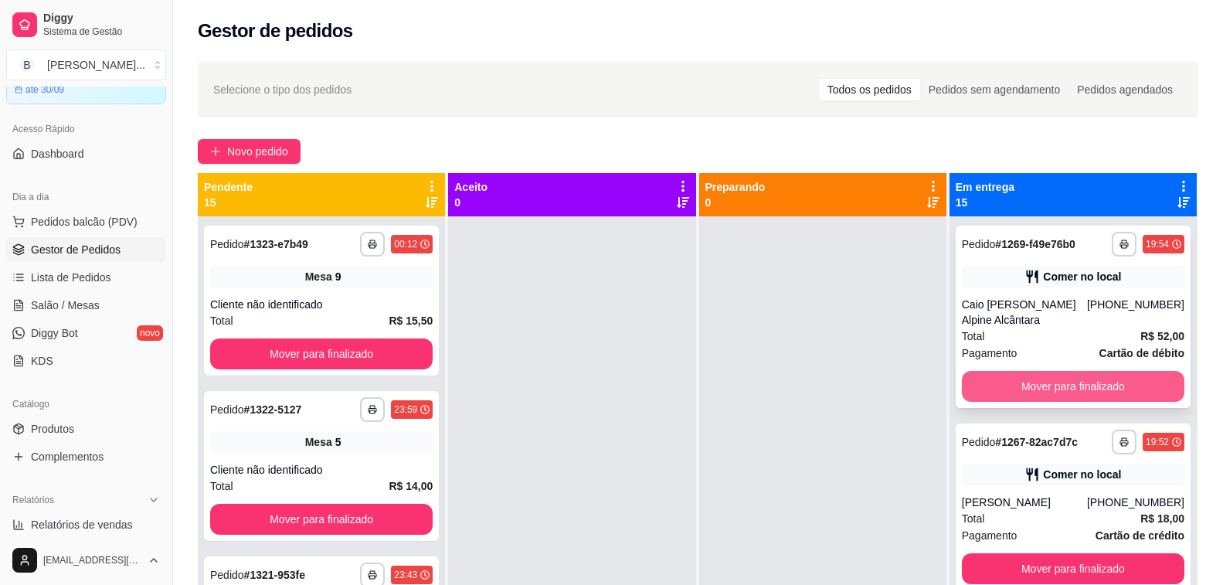
click at [1018, 385] on button "Mover para finalizado" at bounding box center [1073, 386] width 222 height 31
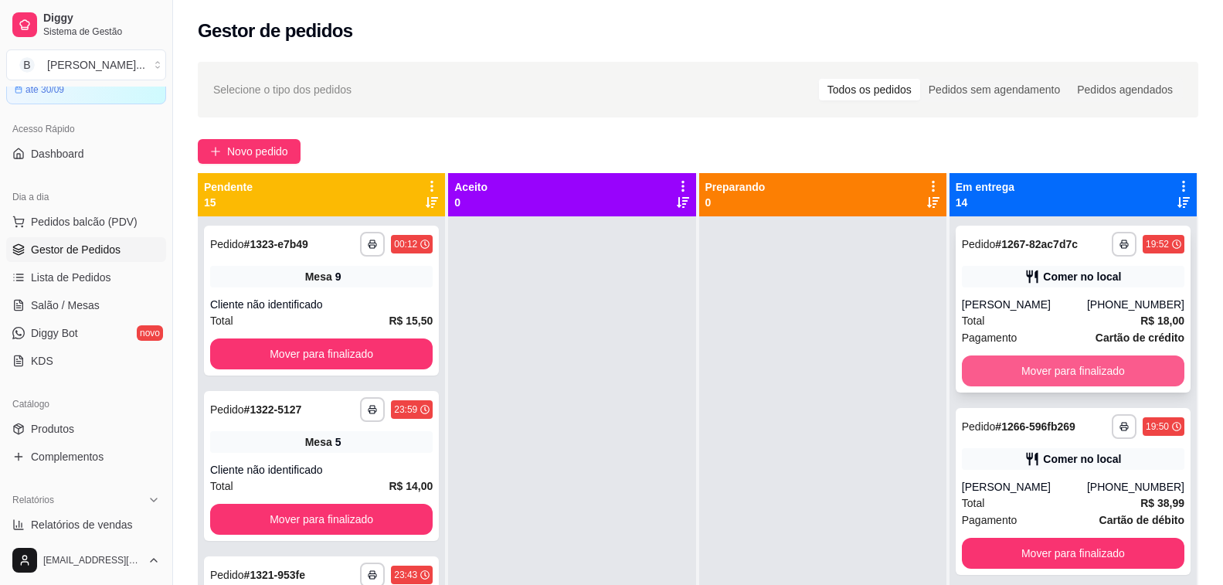
click at [1021, 365] on button "Mover para finalizado" at bounding box center [1073, 370] width 222 height 31
click at [1021, 365] on button "Mover para finalizado" at bounding box center [1073, 371] width 216 height 30
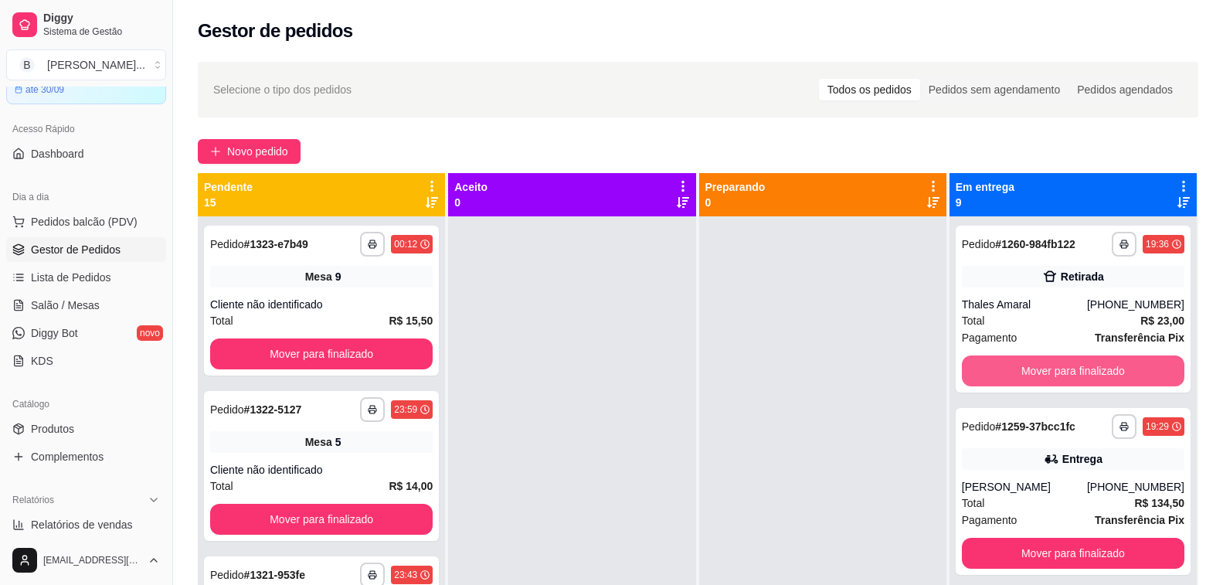
click at [1021, 365] on button "Mover para finalizado" at bounding box center [1073, 370] width 222 height 31
click at [1022, 368] on button "Mover para finalizado" at bounding box center [1073, 371] width 216 height 30
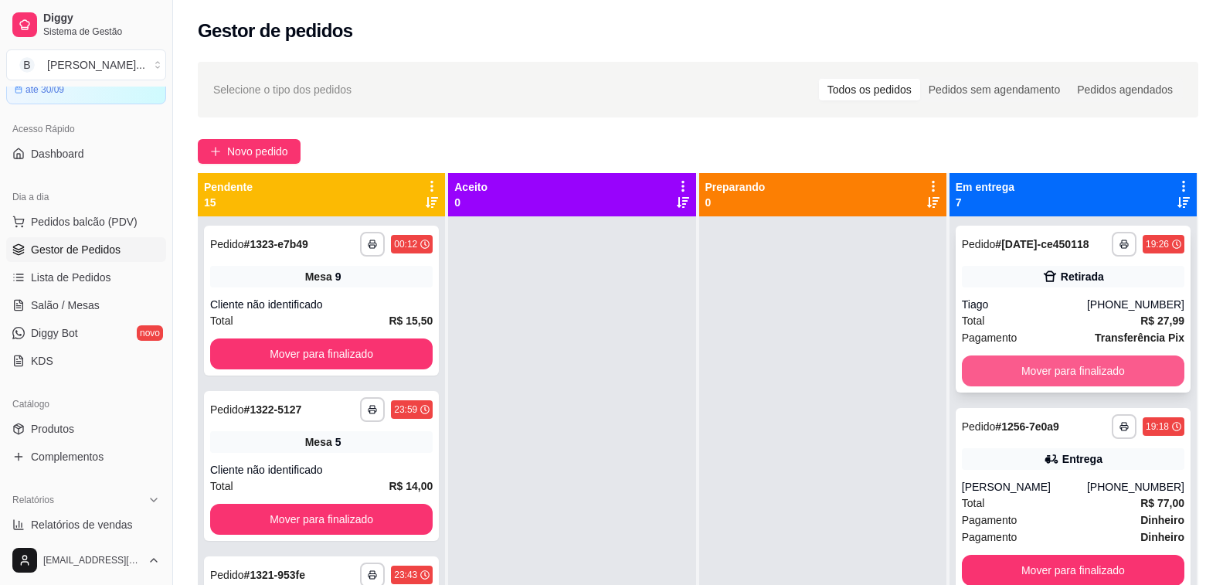
click at [1022, 368] on button "Mover para finalizado" at bounding box center [1073, 370] width 222 height 31
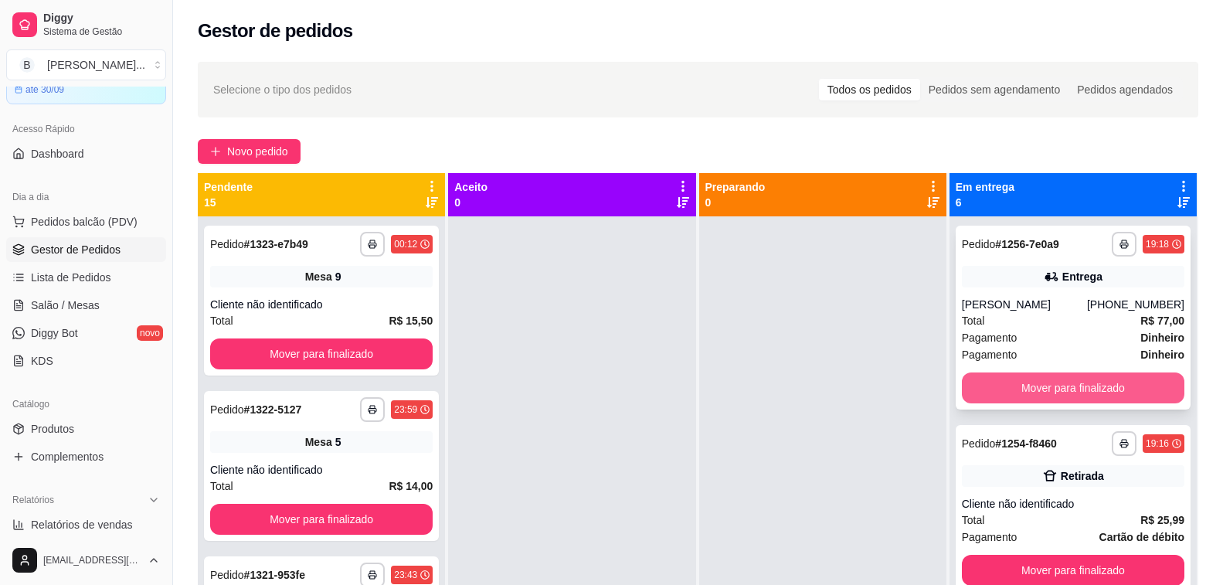
click at [1024, 399] on button "Mover para finalizado" at bounding box center [1073, 387] width 222 height 31
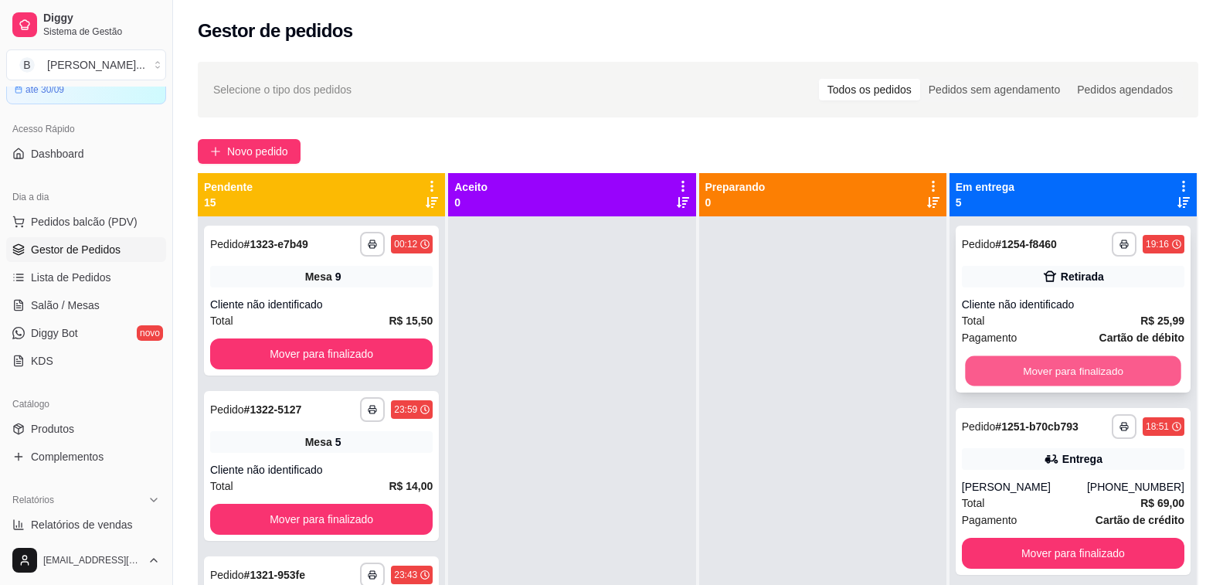
click at [1020, 375] on button "Mover para finalizado" at bounding box center [1073, 371] width 216 height 30
click at [1020, 375] on button "Mover para finalizado" at bounding box center [1073, 370] width 222 height 31
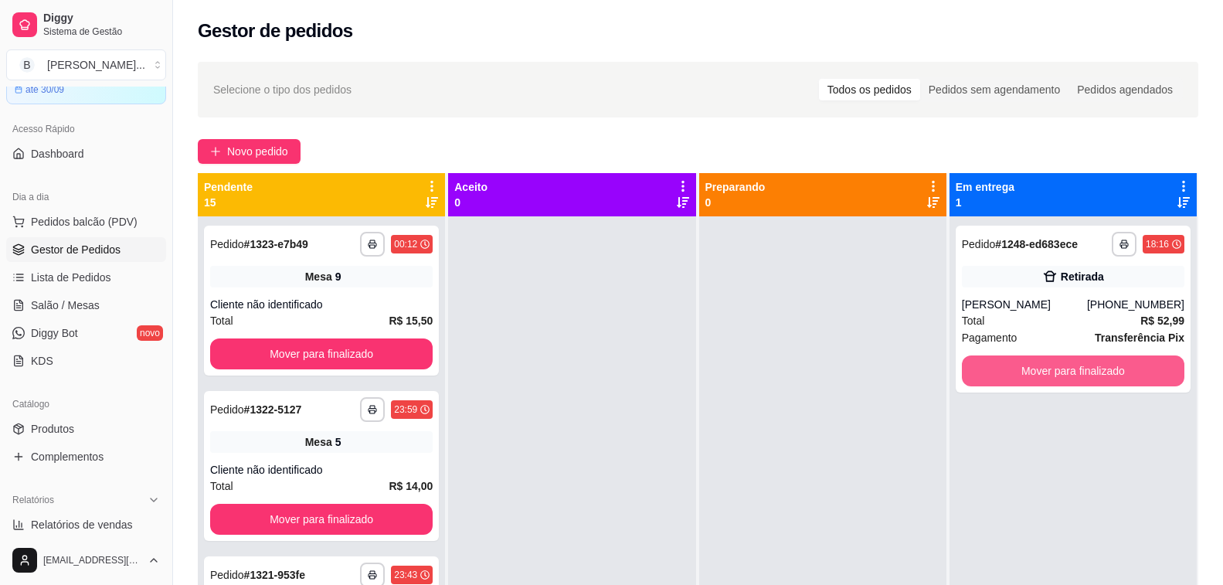
click at [1020, 375] on button "Mover para finalizado" at bounding box center [1073, 370] width 222 height 31
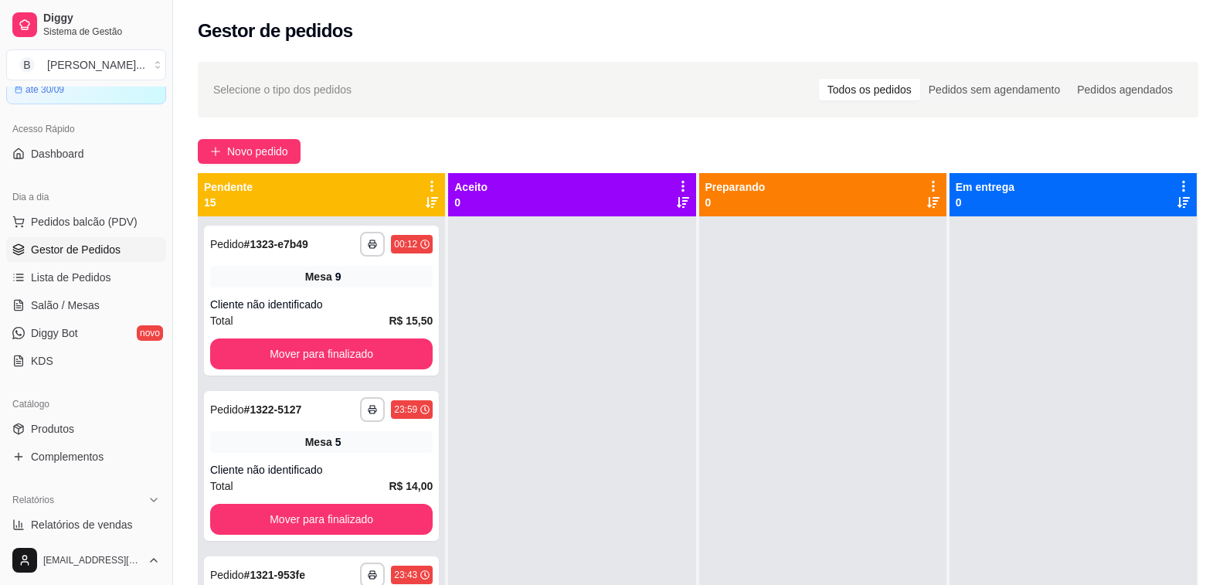
click at [552, 325] on div at bounding box center [571, 508] width 247 height 585
click at [95, 304] on span "Salão / Mesas" at bounding box center [65, 304] width 69 height 15
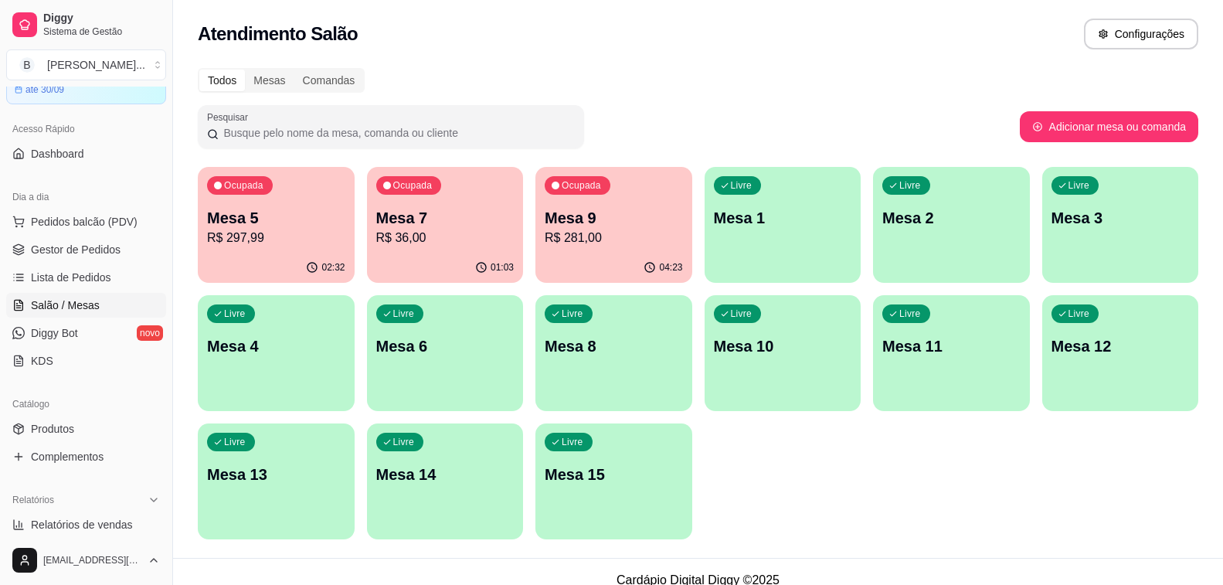
click at [487, 239] on p "R$ 36,00" at bounding box center [445, 238] width 138 height 19
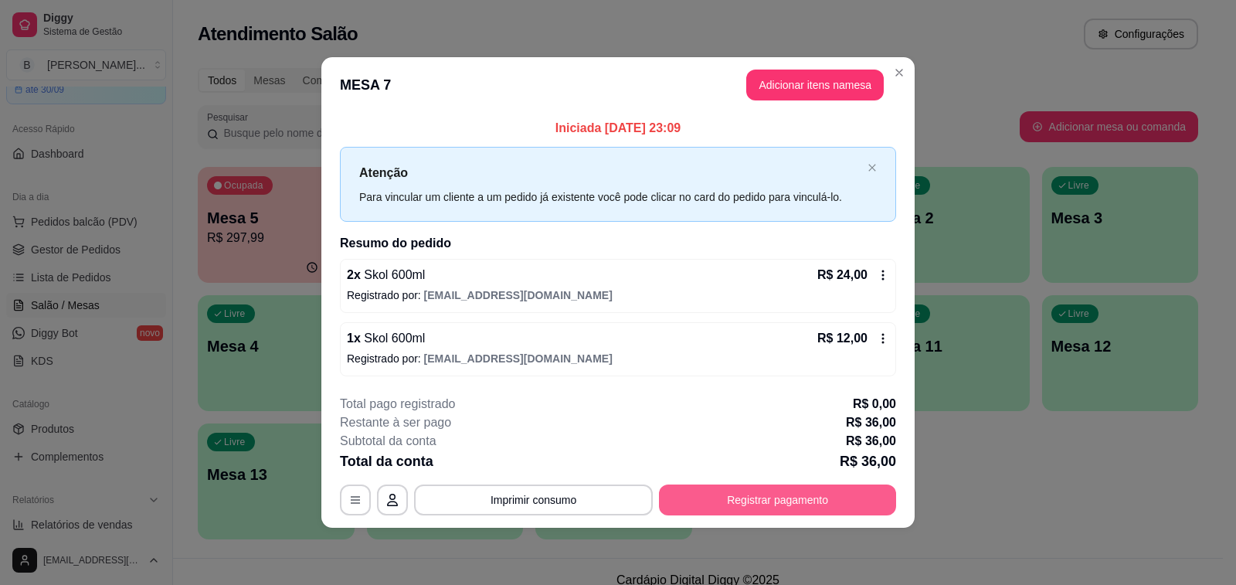
click at [813, 506] on button "Registrar pagamento" at bounding box center [777, 499] width 237 height 31
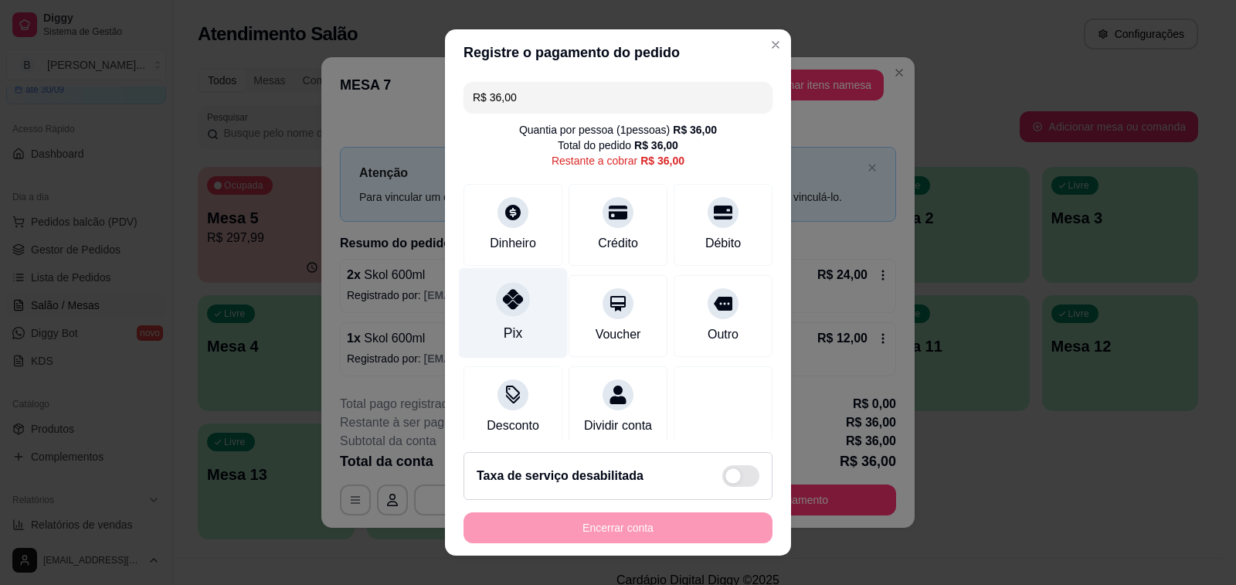
click at [496, 307] on div at bounding box center [513, 299] width 34 height 34
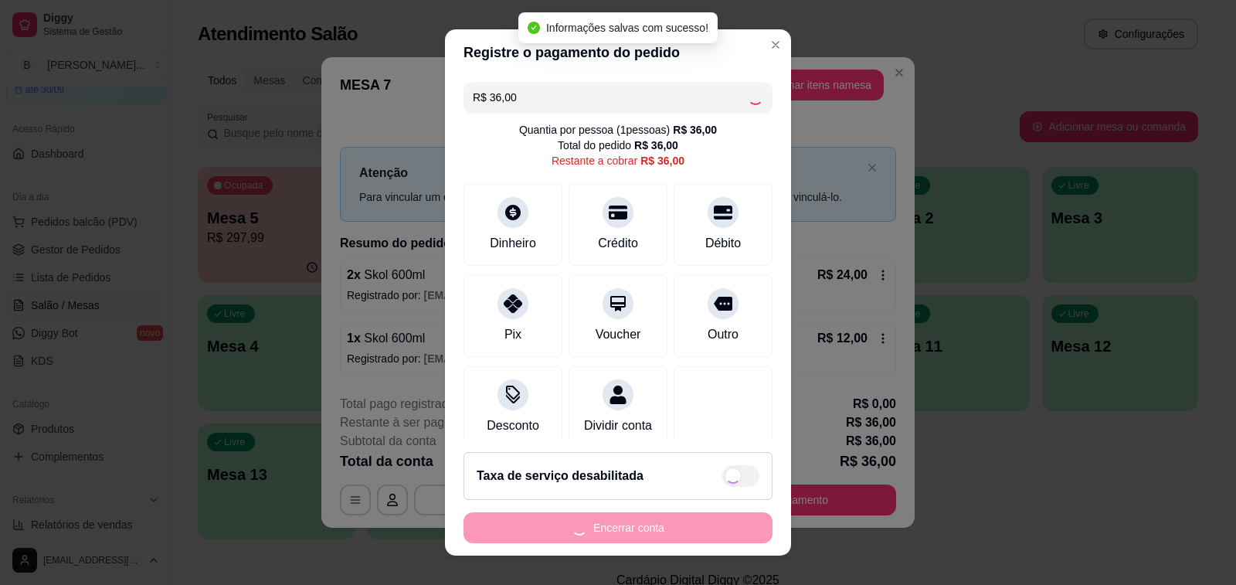
type input "R$ 0,00"
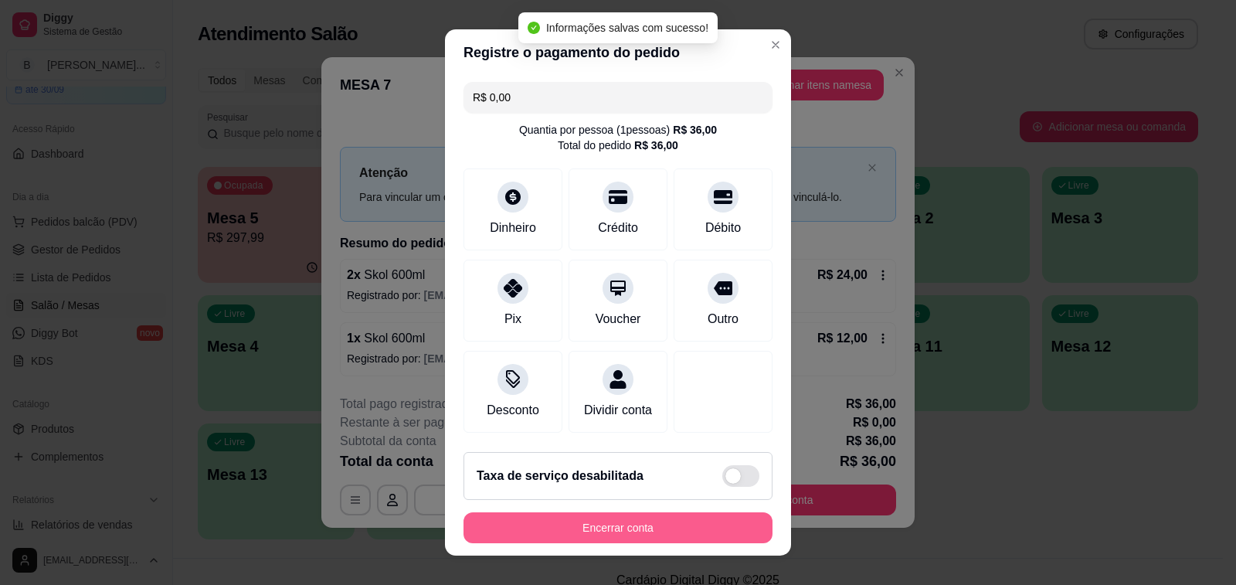
click at [569, 528] on button "Encerrar conta" at bounding box center [617, 527] width 309 height 31
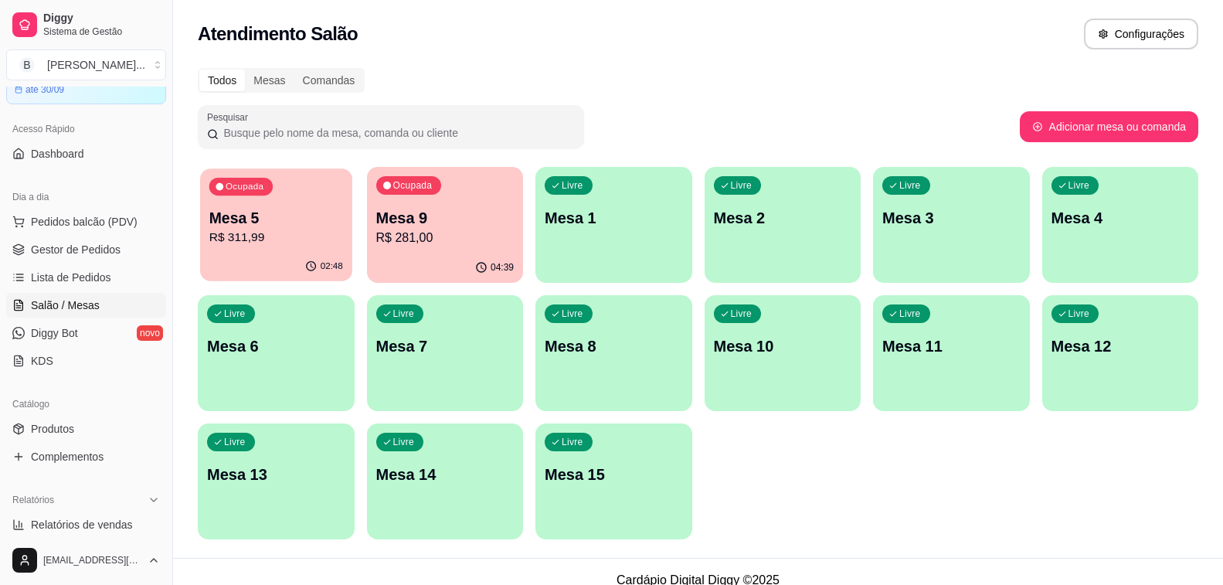
click at [298, 233] on p "R$ 311,99" at bounding box center [276, 238] width 134 height 18
